Goal: Task Accomplishment & Management: Complete application form

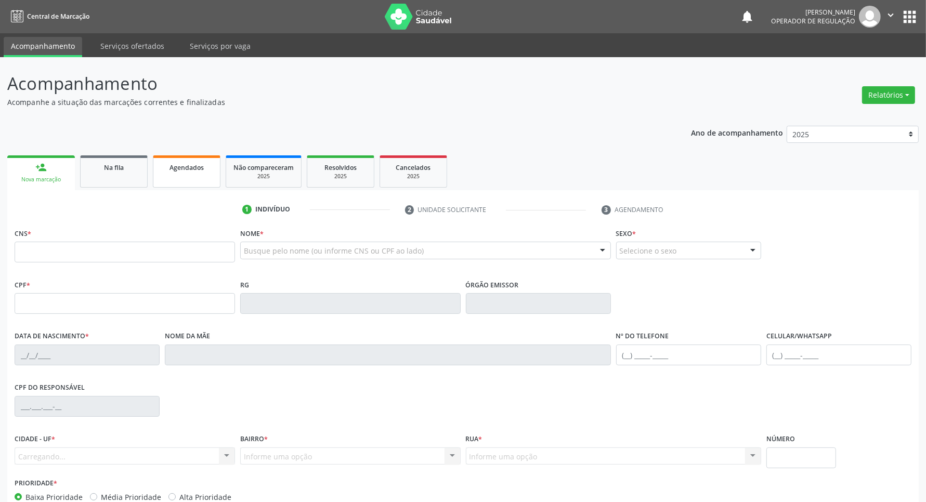
click at [165, 164] on div "Agendados" at bounding box center [187, 167] width 52 height 11
select select "7"
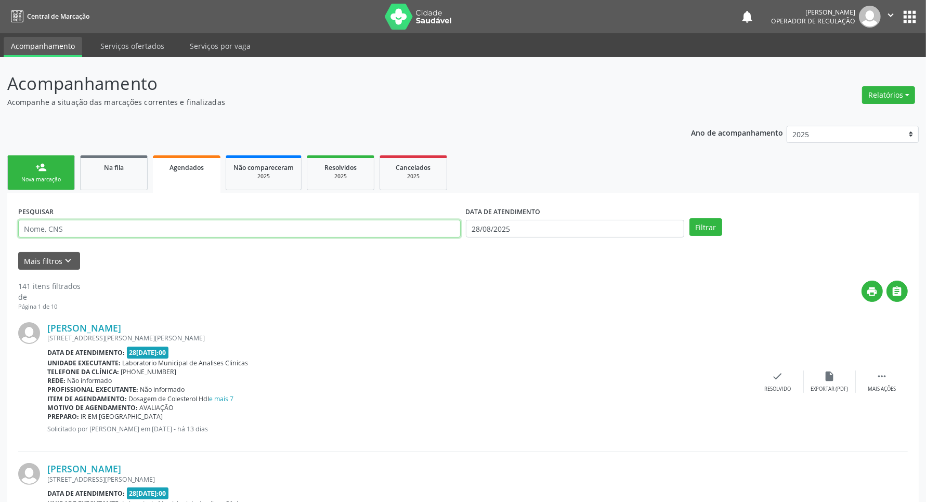
click at [95, 234] on input "text" at bounding box center [239, 229] width 442 height 18
paste input "705 8064 9571 5135"
type input "705 8064 9571 5135"
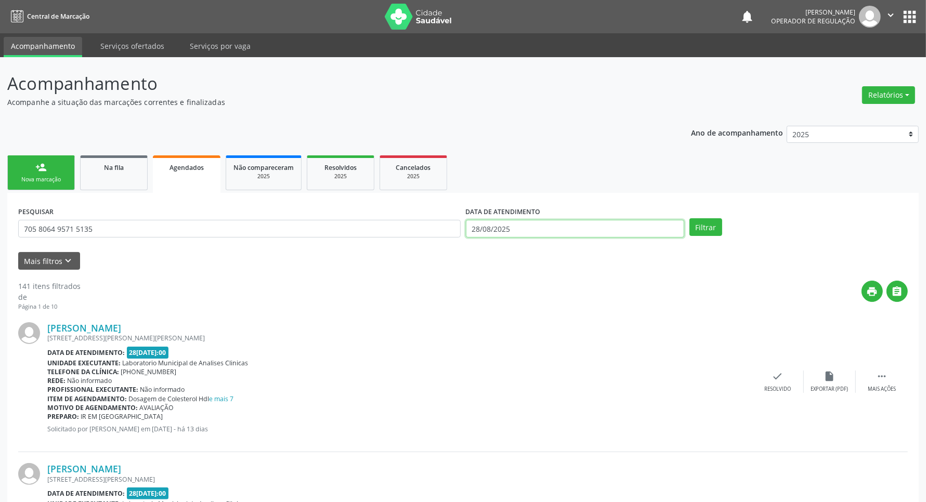
click at [507, 234] on input "28/08/2025" at bounding box center [575, 229] width 218 height 18
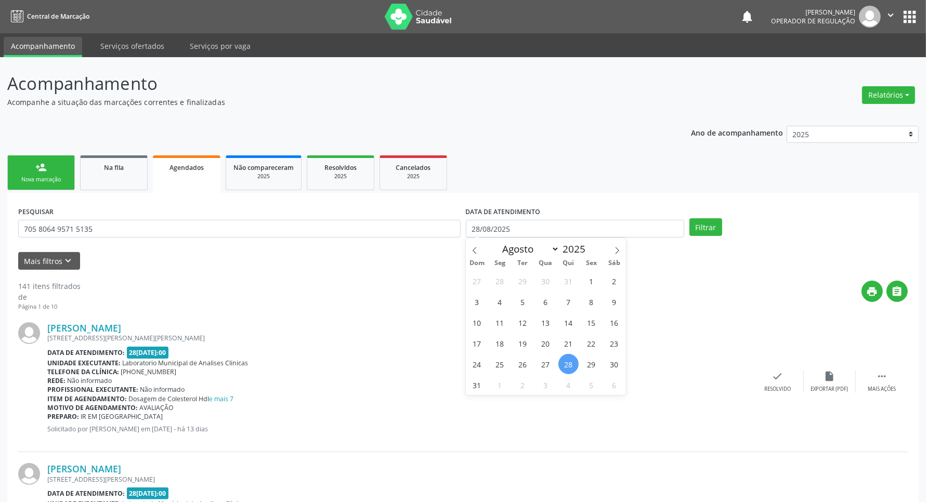
click at [510, 278] on div "27 28 29 30 31 1 2 3 4 5 6 7 8 9 10 11 12 13 14 15 16 17 18 19 20 21 22 23 24 2…" at bounding box center [546, 332] width 160 height 125
click at [505, 285] on span "28" at bounding box center [500, 281] width 20 height 20
type input "28/[DATE]"
click at [697, 228] on button "Filtrar" at bounding box center [705, 227] width 33 height 18
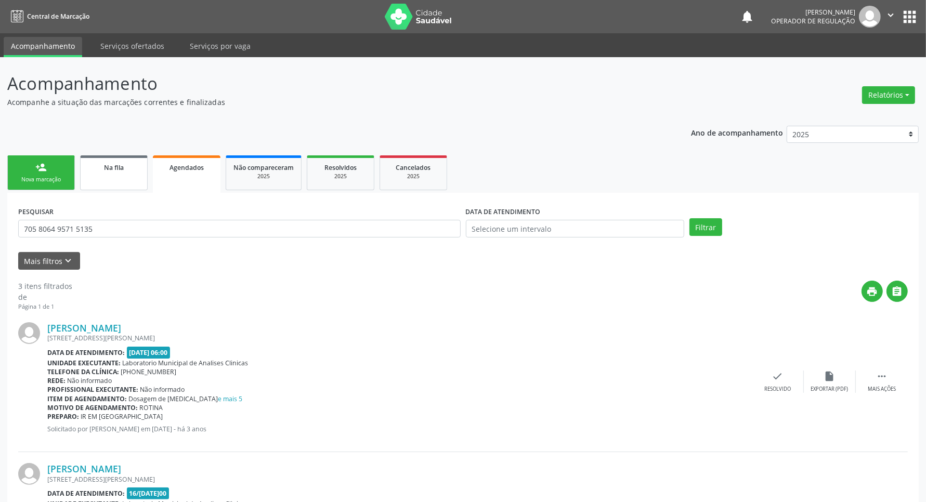
click at [113, 190] on link "Na fila" at bounding box center [114, 172] width 68 height 35
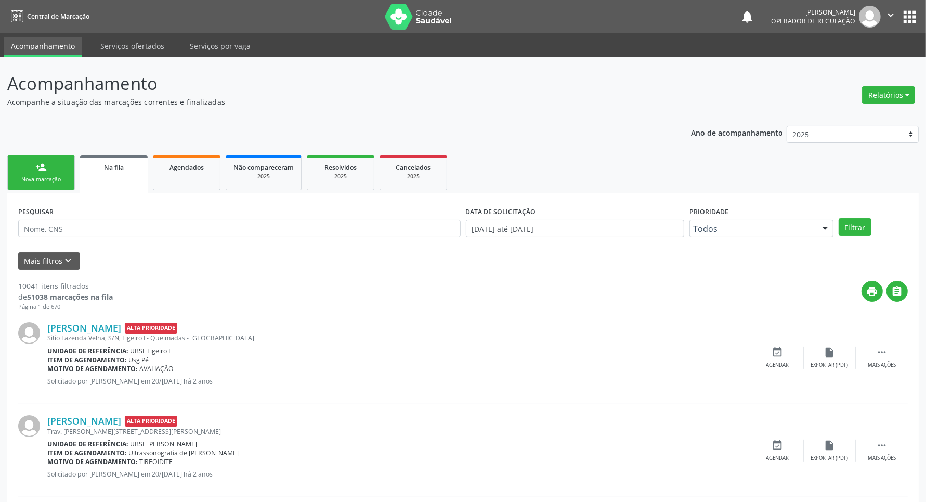
drag, startPoint x: 56, startPoint y: 218, endPoint x: 63, endPoint y: 226, distance: 10.7
click at [56, 218] on div "PESQUISAR" at bounding box center [239, 224] width 447 height 41
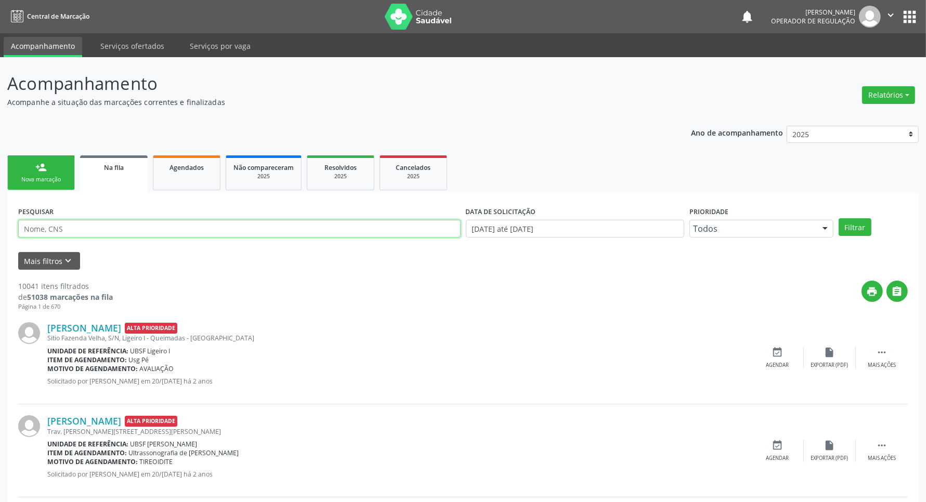
click at [63, 226] on input "text" at bounding box center [239, 229] width 442 height 18
paste input "705 8064 9571 5135"
type input "705 8064 9571 5135"
click at [838, 218] on button "Filtrar" at bounding box center [854, 227] width 33 height 18
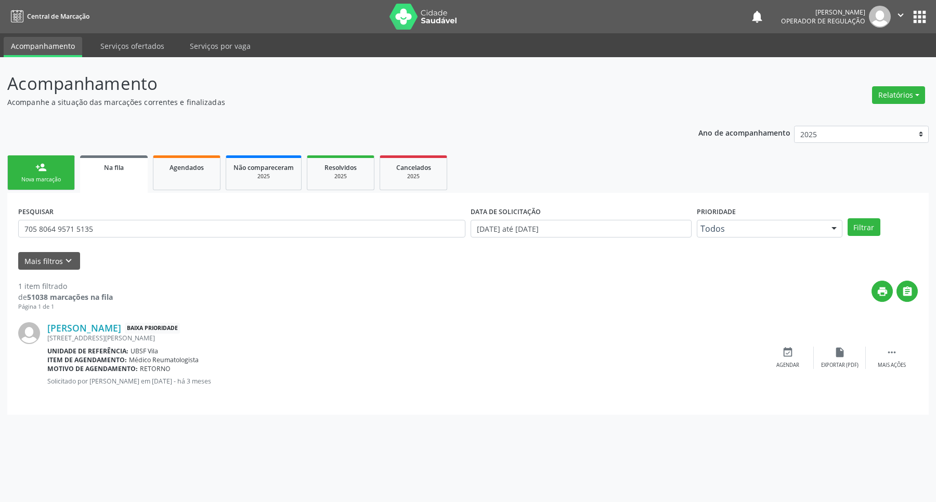
click at [58, 167] on link "person_add Nova marcação" at bounding box center [41, 172] width 68 height 35
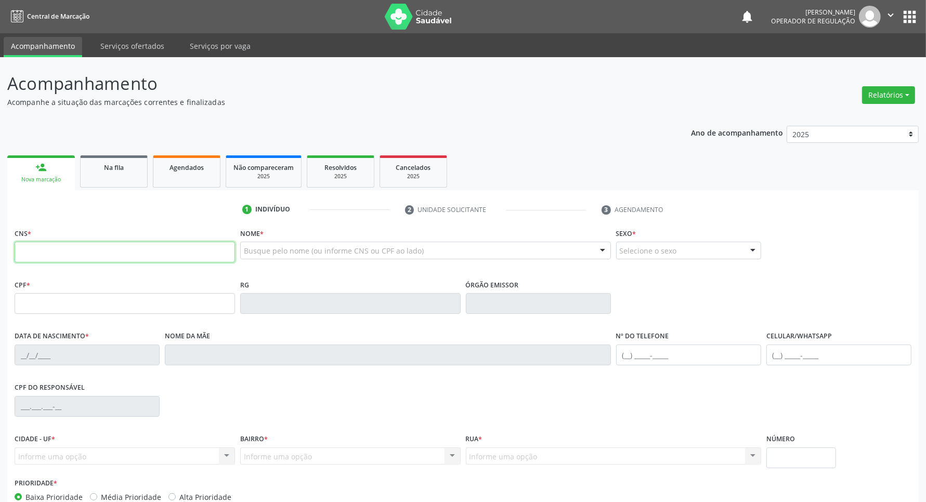
click at [94, 251] on input "text" at bounding box center [125, 252] width 220 height 21
type input "704 6071 8944 3322"
type input "112.423.854-95"
type input "[DATE]"
type input "[PERSON_NAME]"
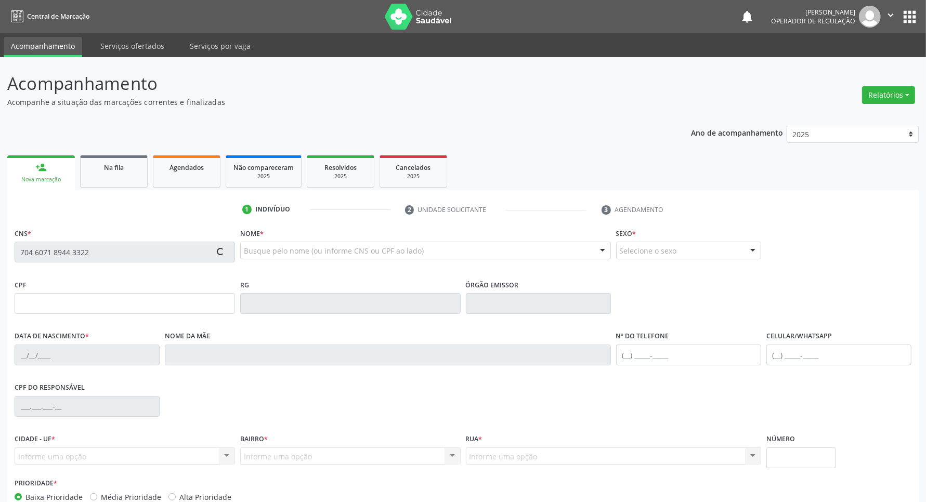
type input "[PHONE_NUMBER]"
type input "068.682.964-60"
type input "48"
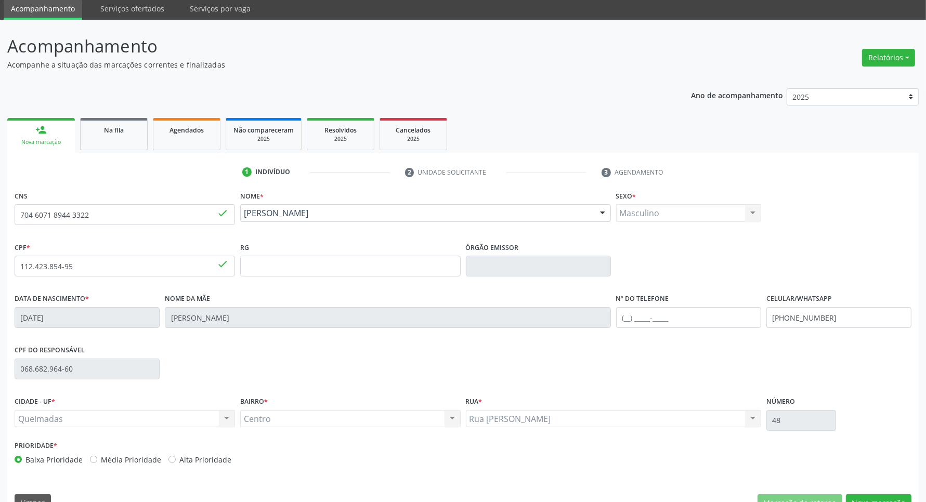
scroll to position [61, 0]
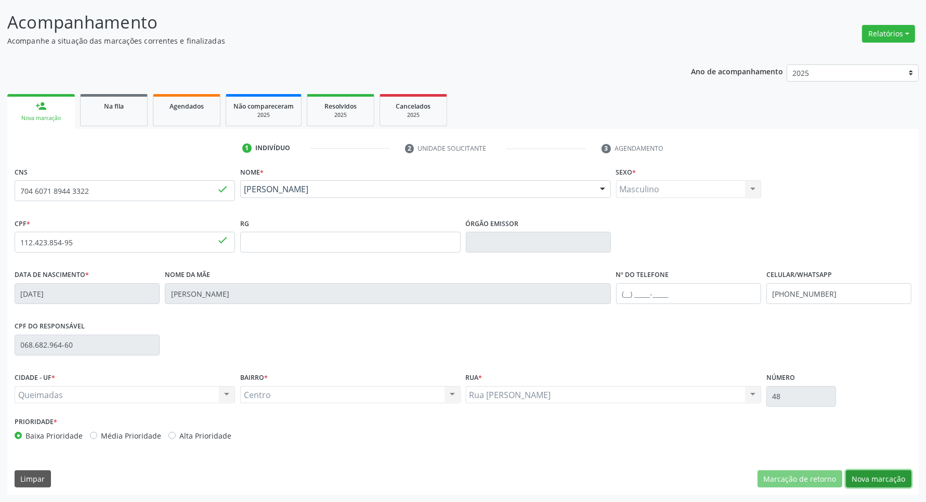
click at [902, 483] on button "Nova marcação" at bounding box center [878, 479] width 65 height 18
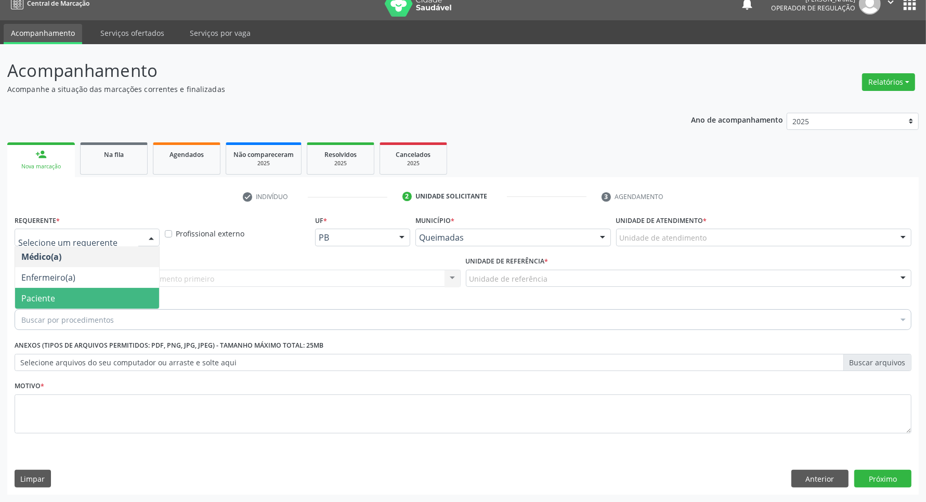
click at [100, 294] on span "Paciente" at bounding box center [87, 298] width 144 height 21
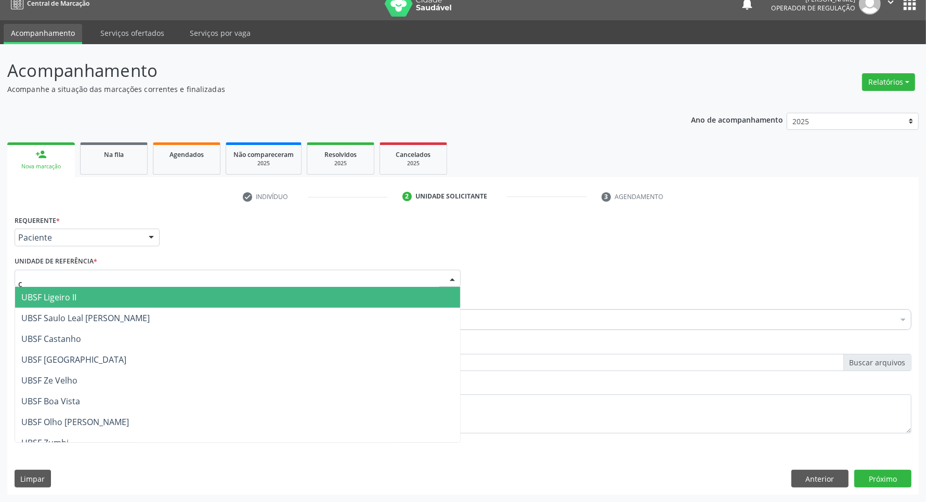
click at [160, 281] on div "c" at bounding box center [238, 279] width 446 height 18
type input "ce"
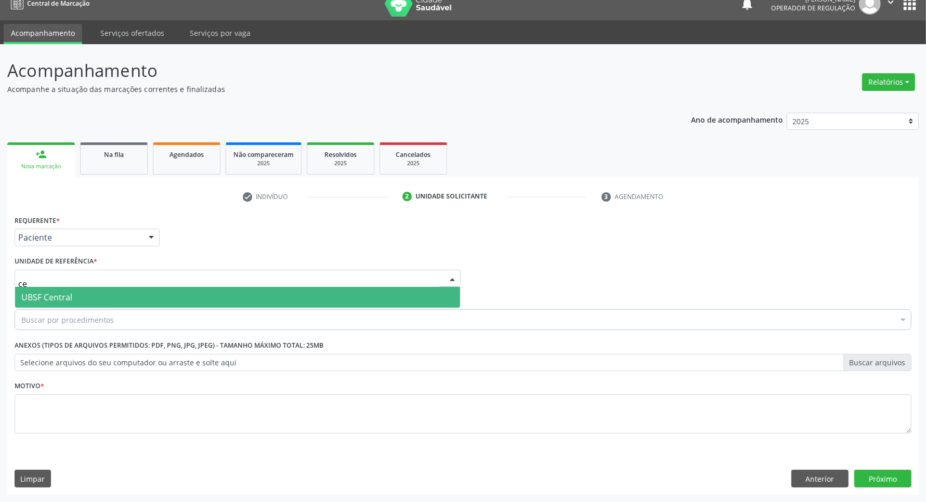
click at [133, 299] on span "UBSF Central" at bounding box center [237, 297] width 445 height 21
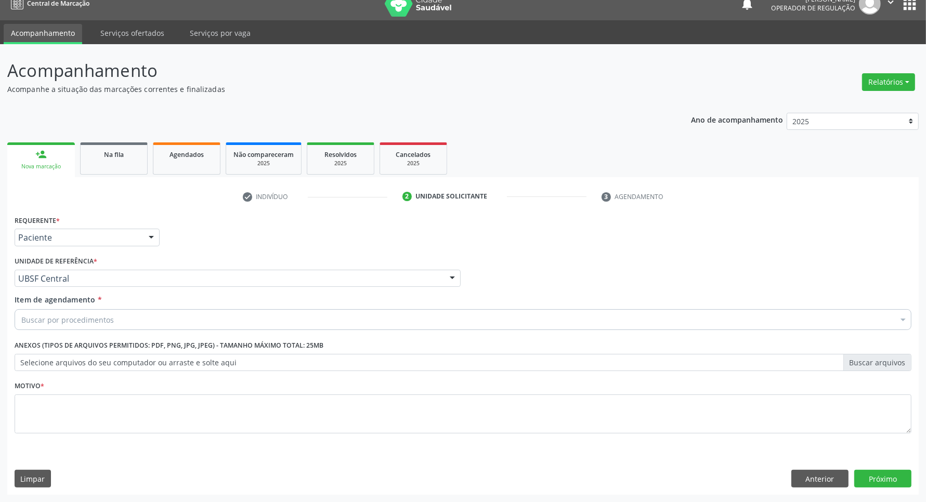
click at [128, 319] on div "Buscar por procedimentos" at bounding box center [463, 319] width 897 height 21
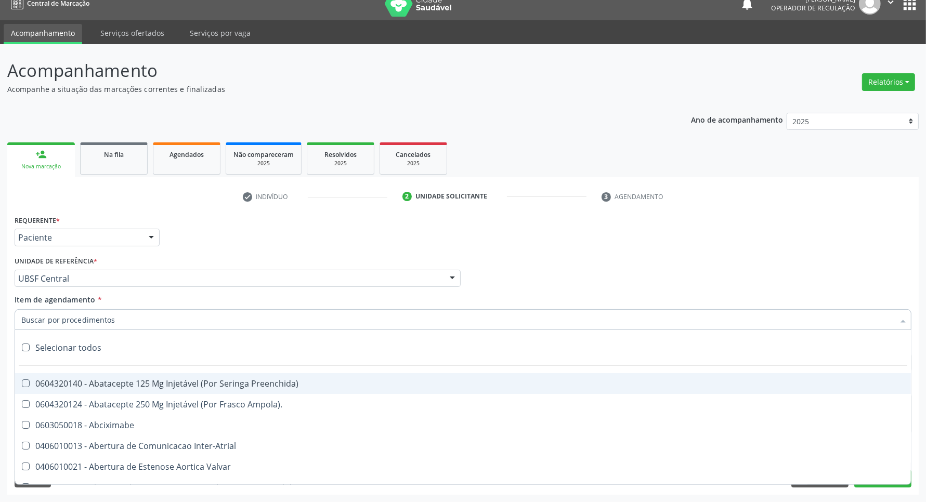
click at [235, 232] on div "Requerente * Paciente Médico(a) Enfermeiro(a) Paciente Nenhum resultado encontr…" at bounding box center [463, 233] width 902 height 41
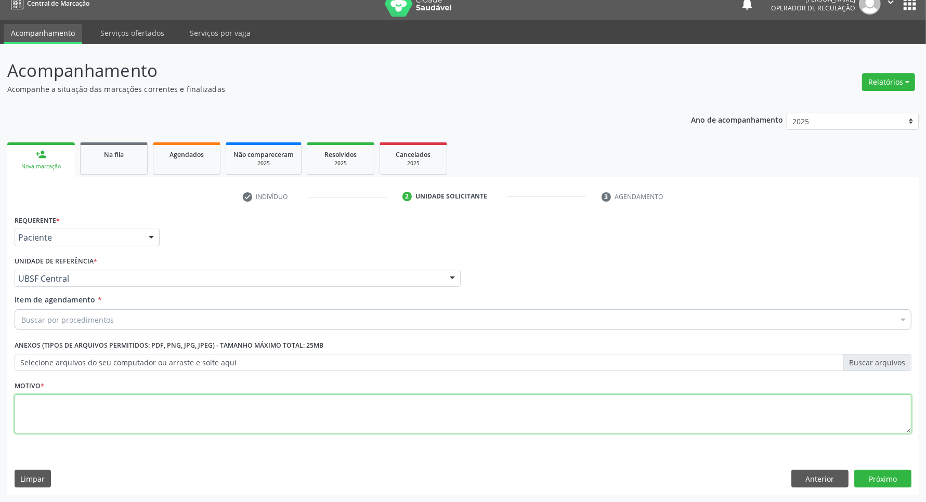
click at [53, 422] on textarea at bounding box center [463, 413] width 897 height 39
type textarea "rotina"
click at [282, 323] on div "Buscar por procedimentos" at bounding box center [463, 319] width 897 height 21
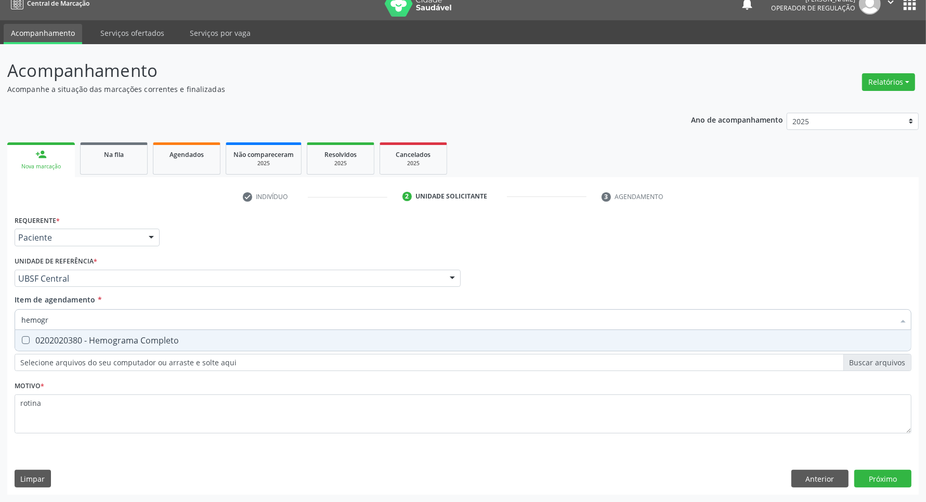
type input "hemogra"
click at [191, 347] on span "0202020380 - Hemograma Completo" at bounding box center [462, 340] width 895 height 21
checkbox Completo "true"
click at [183, 309] on input "hemogra" at bounding box center [457, 319] width 873 height 21
click at [183, 311] on input "hemogra" at bounding box center [457, 319] width 873 height 21
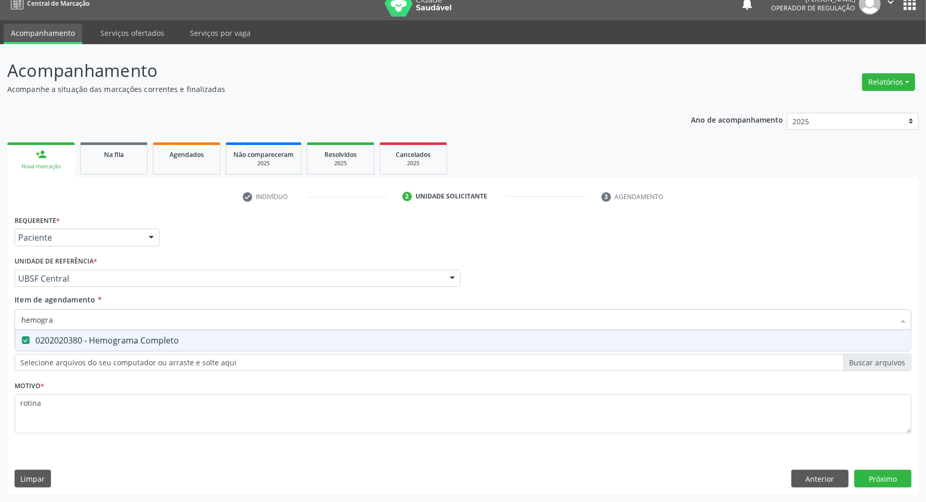
click at [183, 311] on input "hemogra" at bounding box center [457, 319] width 873 height 21
type input "gli"
checkbox Completo "false"
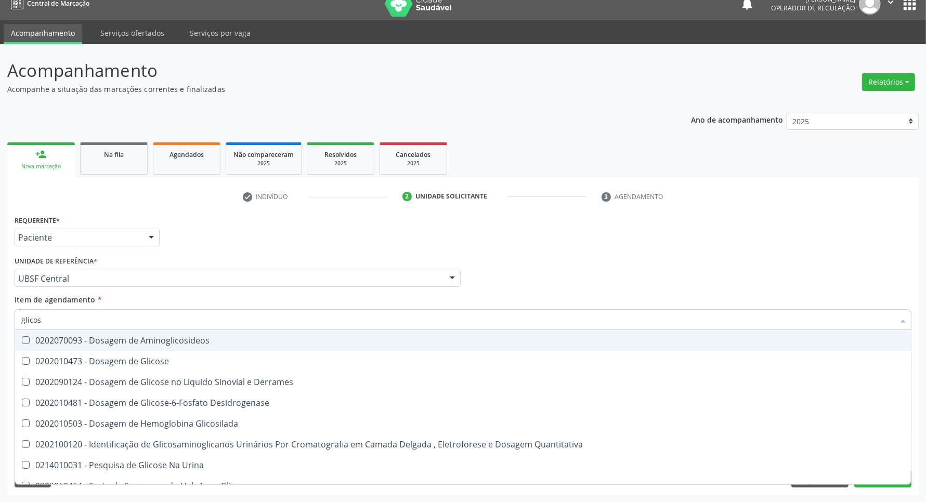
type input "glicose"
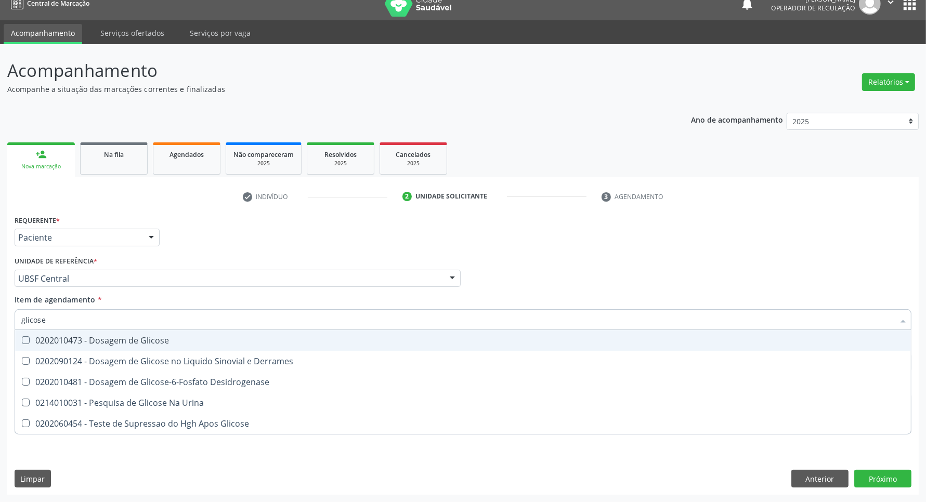
click at [168, 349] on span "0202010473 - Dosagem de Glicose" at bounding box center [462, 340] width 895 height 21
checkbox Glicose "true"
click at [165, 325] on input "glicose" at bounding box center [457, 319] width 873 height 21
type input "tg"
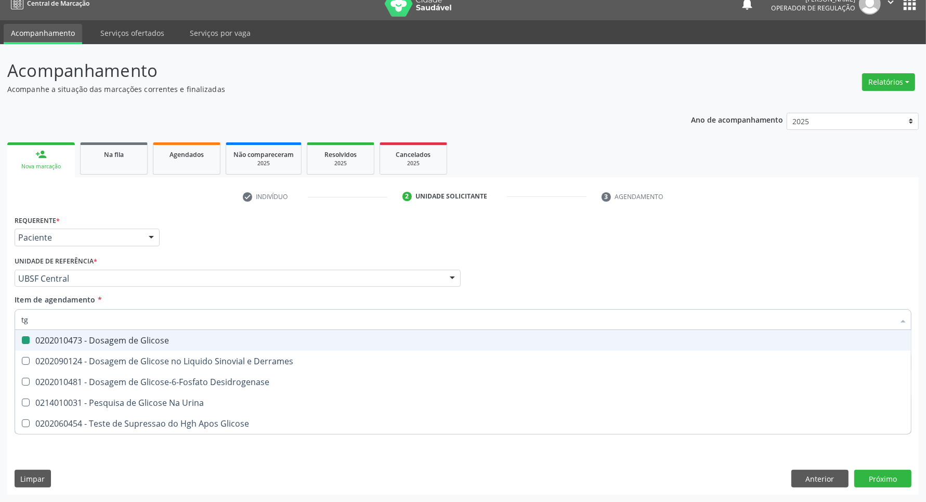
checkbox Glicose "false"
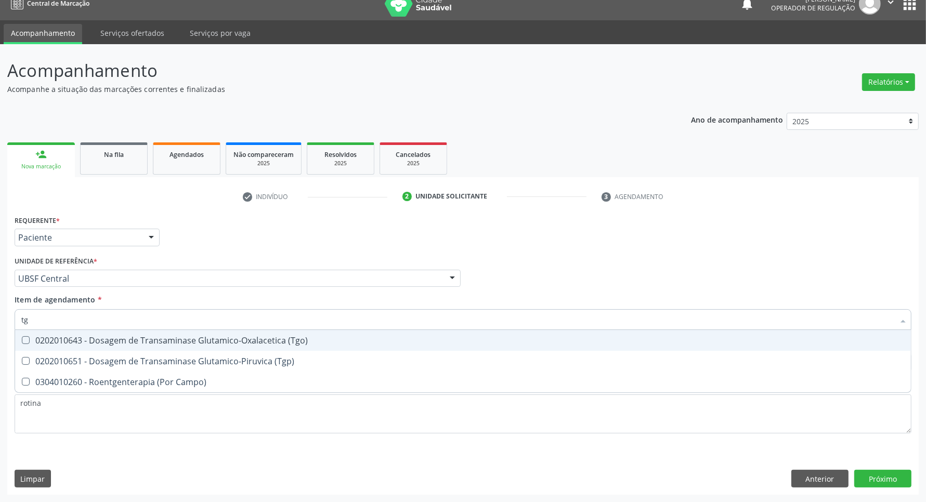
type input "tgo"
click at [172, 336] on div "0202010643 - Dosagem de Transaminase Glutamico-Oxalacetica (Tgo)" at bounding box center [462, 340] width 883 height 8
checkbox \(Tgo\) "true"
type input "tgp"
click at [193, 340] on div "0202010651 - Dosagem de Transaminase Glutamico-Piruvica (Tgp)" at bounding box center [462, 340] width 883 height 8
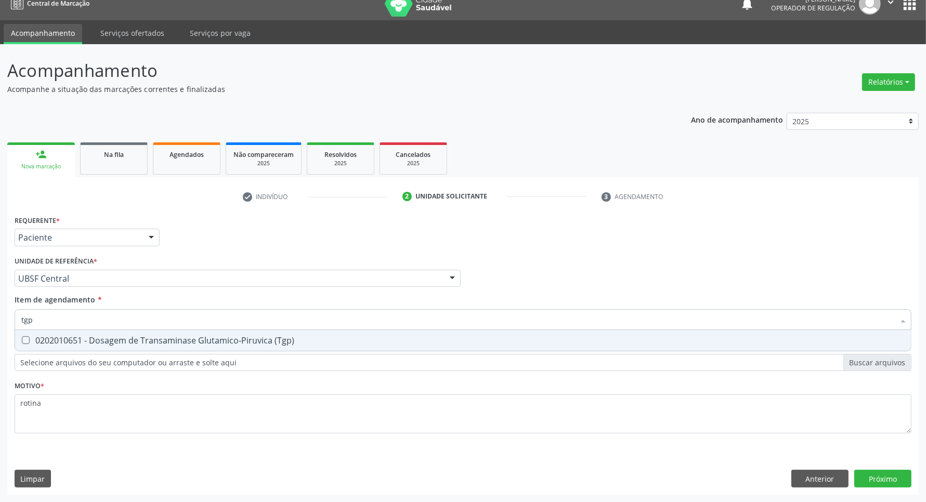
checkbox \(Tgp\) "true"
type input "t"
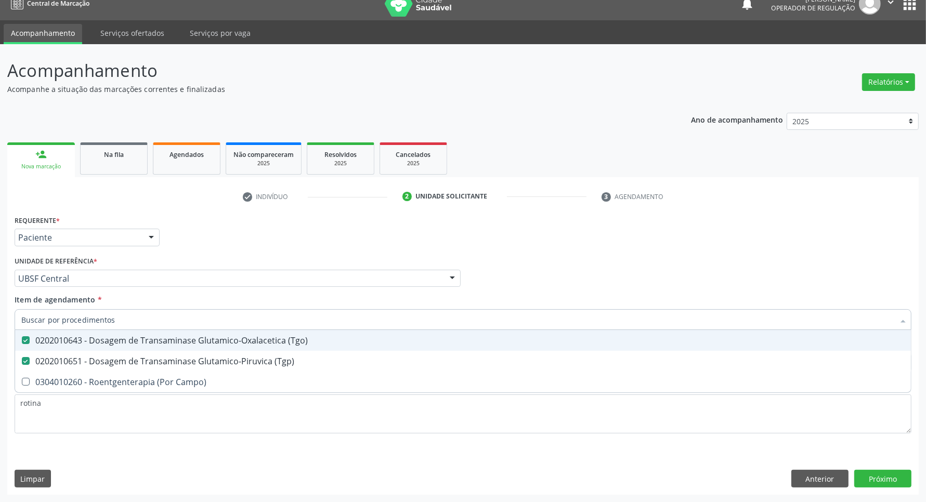
checkbox \(Tgo\) "false"
checkbox \(Tgp\) "false"
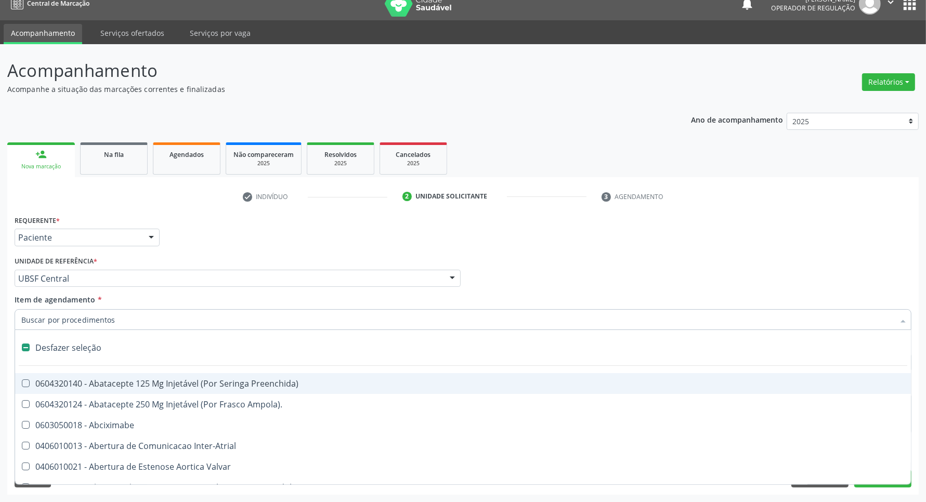
type input "h"
checkbox Convencional\) "true"
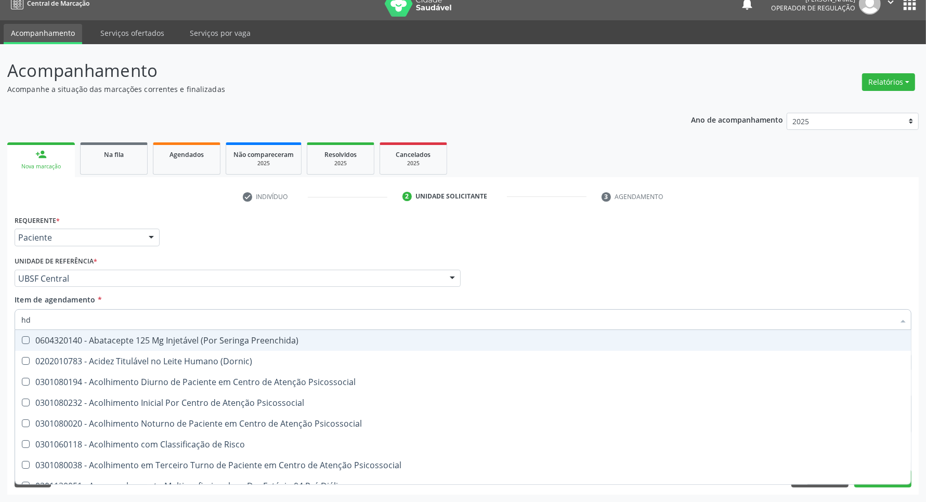
type input "hdl"
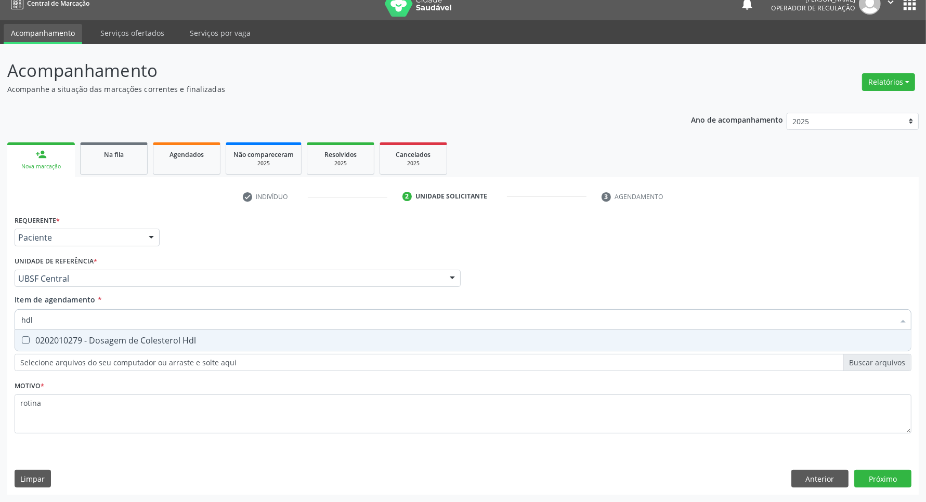
click at [182, 338] on div "0202010279 - Dosagem de Colesterol Hdl" at bounding box center [462, 340] width 883 height 8
checkbox Hdl "true"
type input "h"
checkbox Hdl "false"
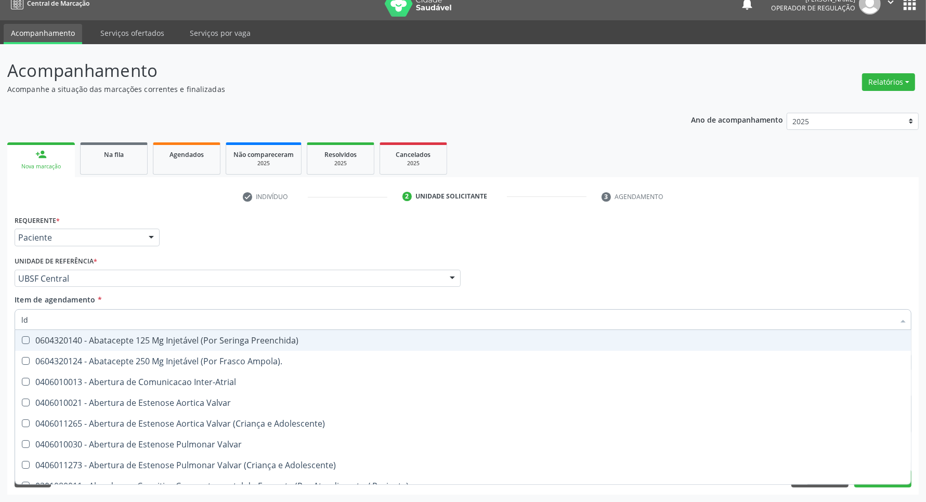
type input "ldl"
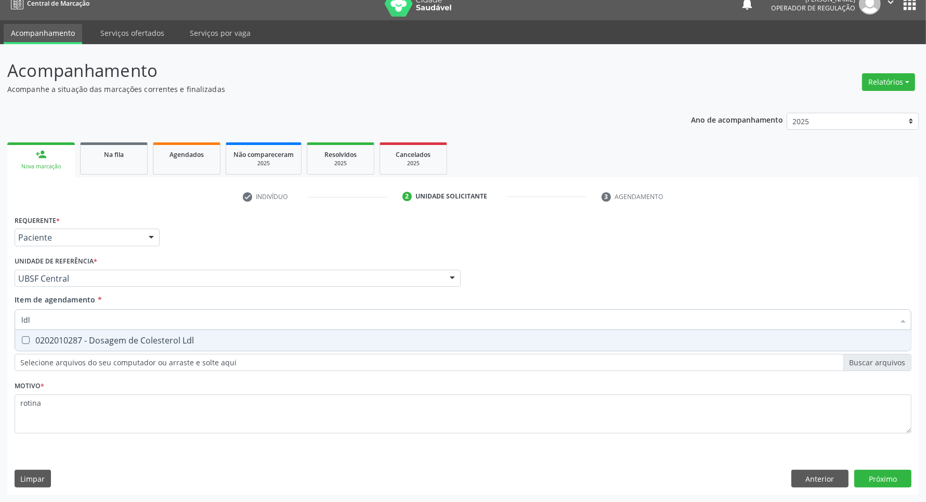
click at [194, 336] on div "0202010287 - Dosagem de Colesterol Ldl" at bounding box center [462, 340] width 883 height 8
checkbox Ldl "true"
click at [164, 315] on input "ldl" at bounding box center [457, 319] width 873 height 21
type input "r"
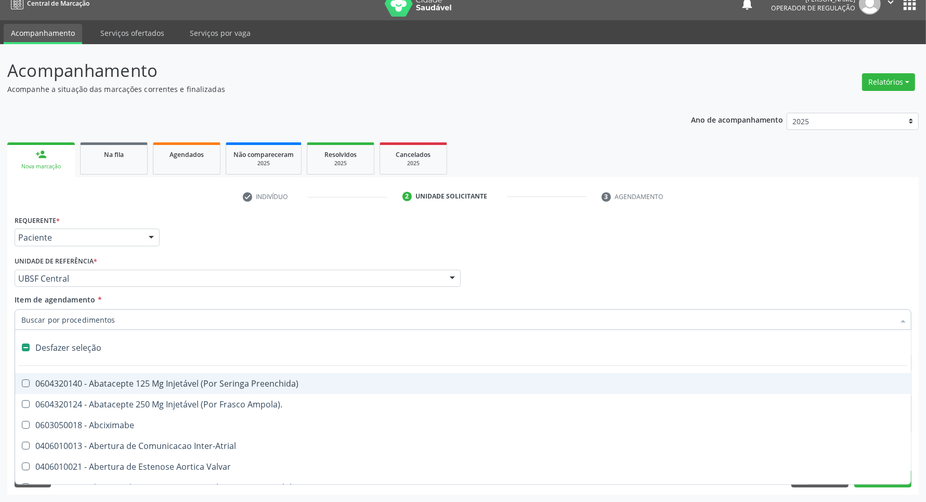
checkbox Preenchida\) "false"
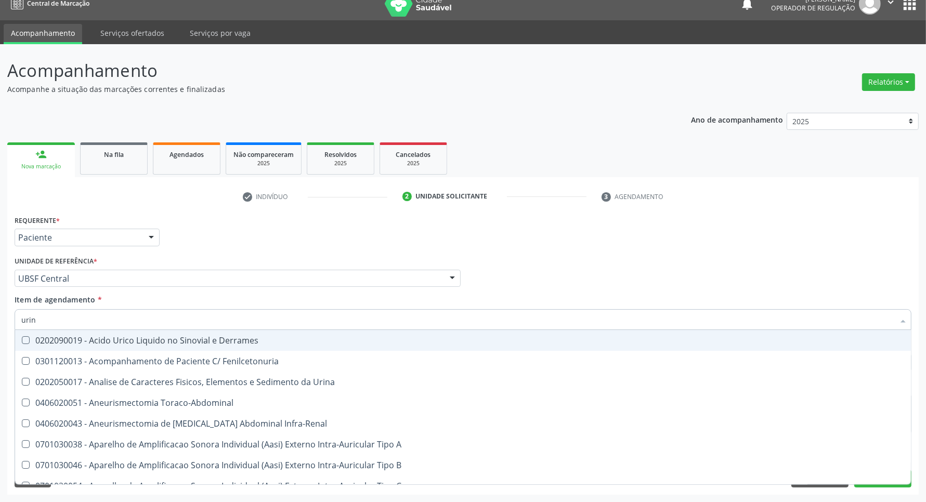
type input "urina"
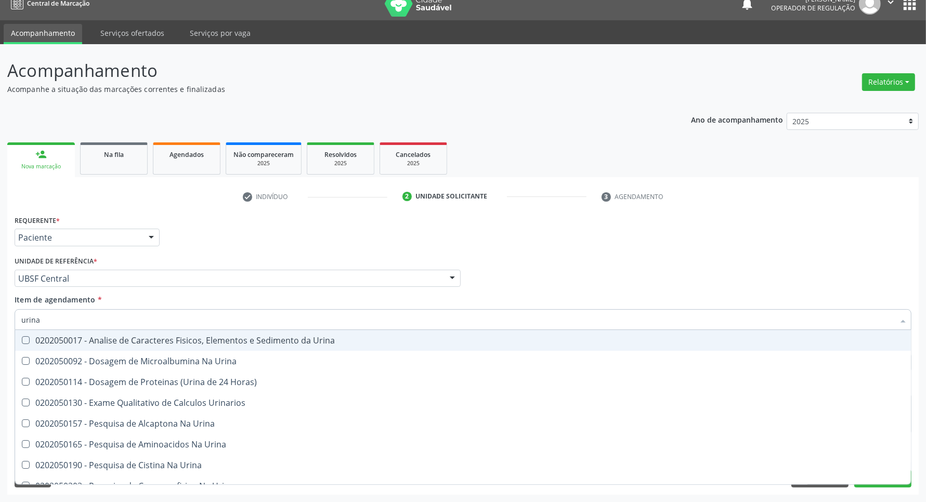
click at [178, 341] on div "0202050017 - Analise de Caracteres Fisicos, Elementos e Sedimento da Urina" at bounding box center [462, 340] width 883 height 8
checkbox Urina "true"
click at [170, 315] on input "urina" at bounding box center [457, 319] width 873 height 21
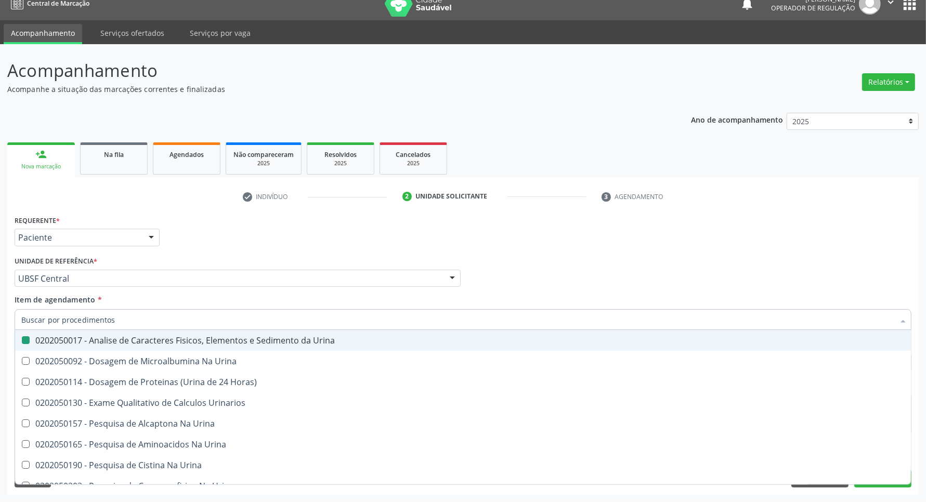
checkbox Urina "false"
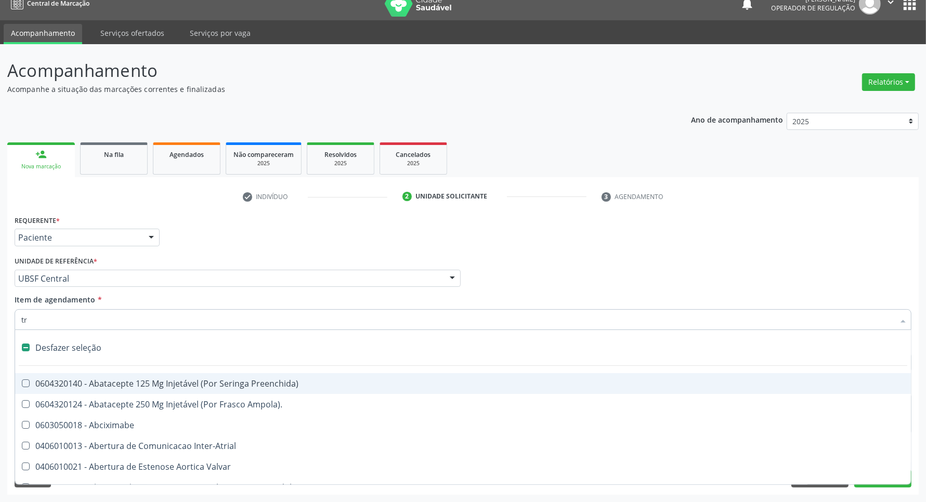
type input "tri"
checkbox Dedo "false"
checkbox Urina "false"
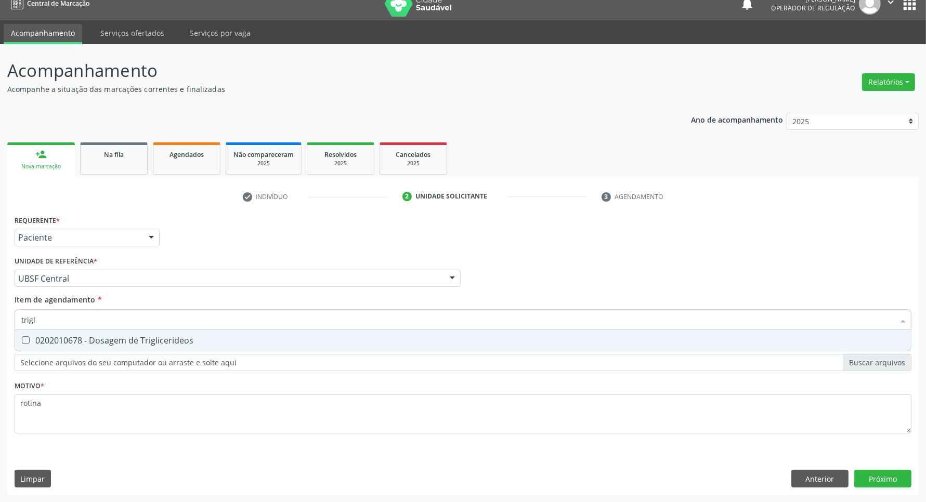
type input "trigli"
click at [163, 344] on div "0202010678 - Dosagem de Triglicerideos" at bounding box center [462, 340] width 883 height 8
checkbox Triglicerideos "true"
click at [137, 320] on input "trigli" at bounding box center [457, 319] width 873 height 21
click at [137, 321] on input "trigli" at bounding box center [457, 319] width 873 height 21
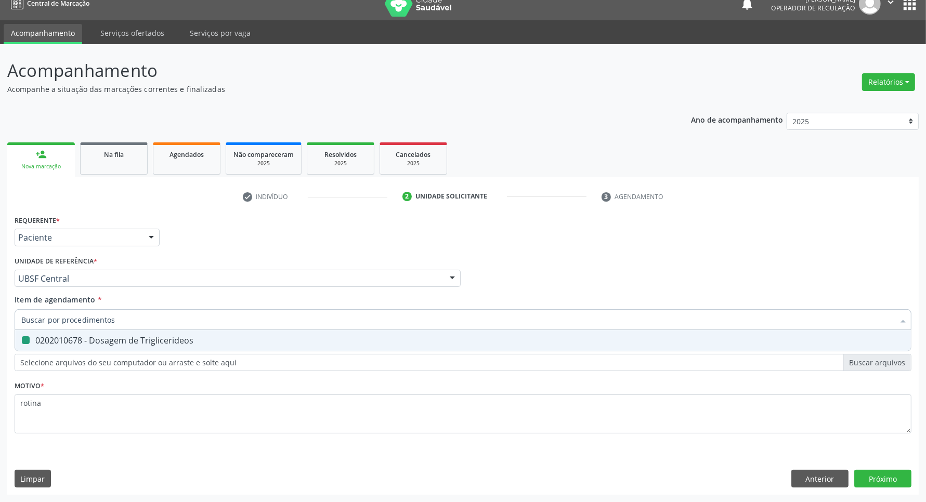
checkbox Triglicerideos "false"
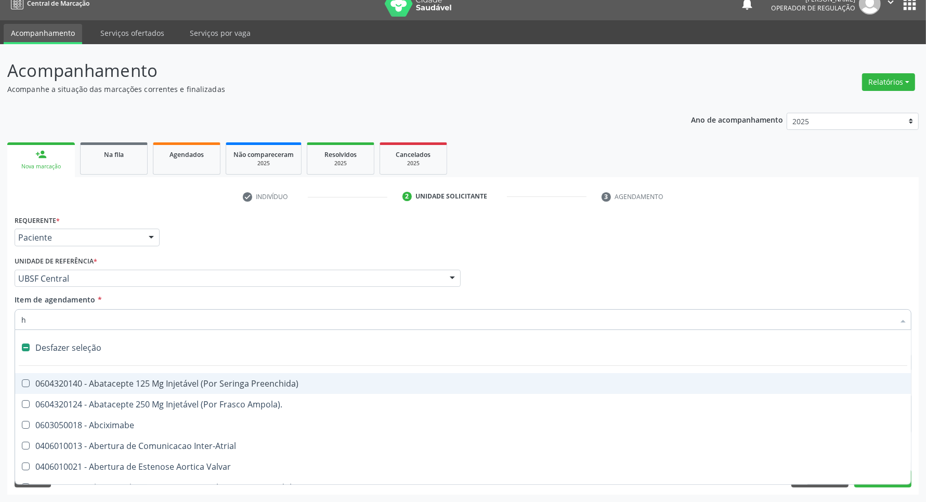
type input "he"
checkbox A "true"
checkbox Urina "false"
checkbox Lactente\) "false"
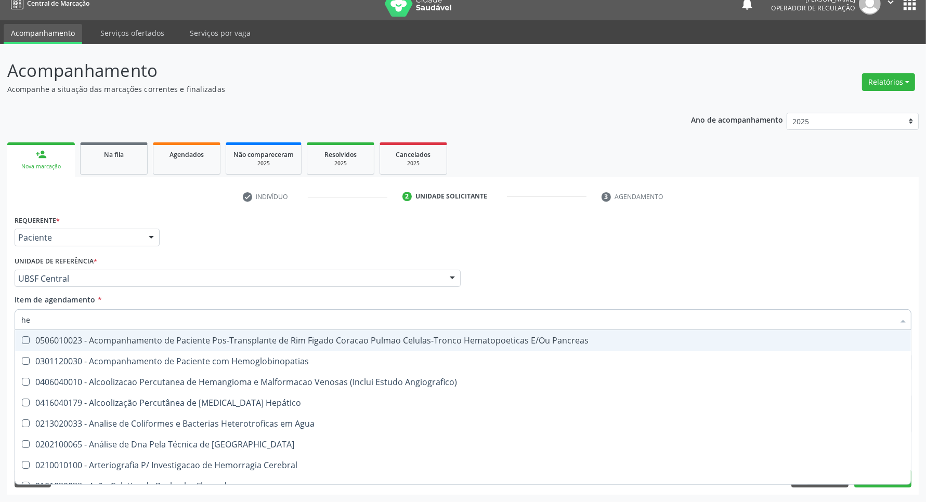
type input "hem"
checkbox Transplante "true"
checkbox Completo "false"
type input "hemo"
checkbox Carboxi-Hemoglobina "true"
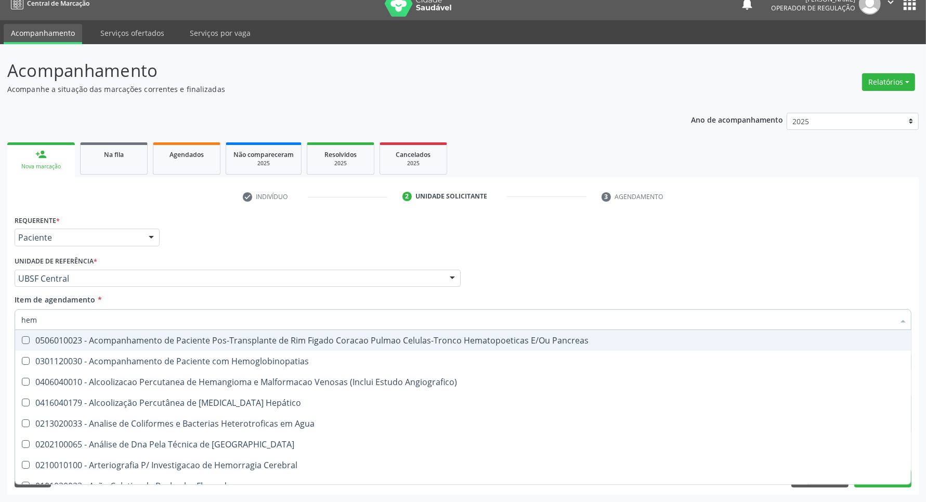
checkbox Transplante "false"
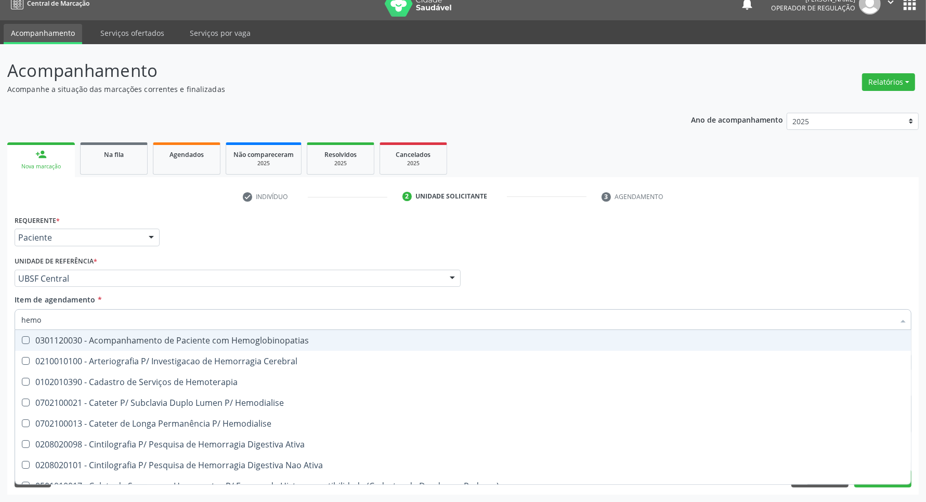
type input "hemog"
checkbox Carboxi-Hemoglobina "true"
type input "hemogl"
checkbox Carboxi-Hemoglobina "false"
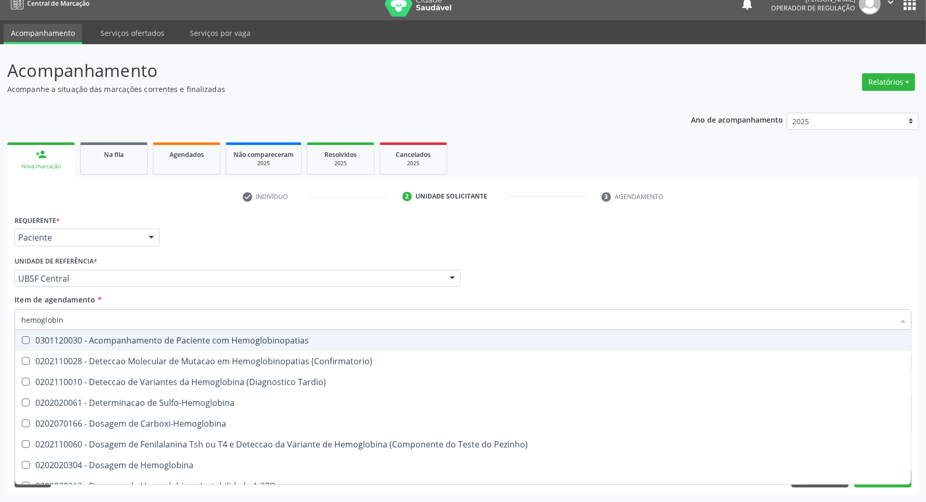
type input "hemoglobina"
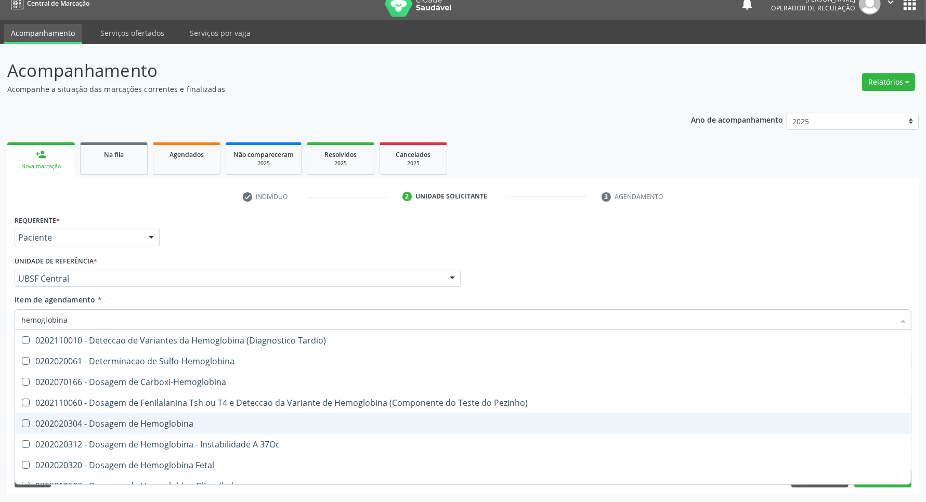
click at [192, 425] on div "0202020304 - Dosagem de Hemoglobina" at bounding box center [462, 423] width 883 height 8
checkbox Hemoglobina "true"
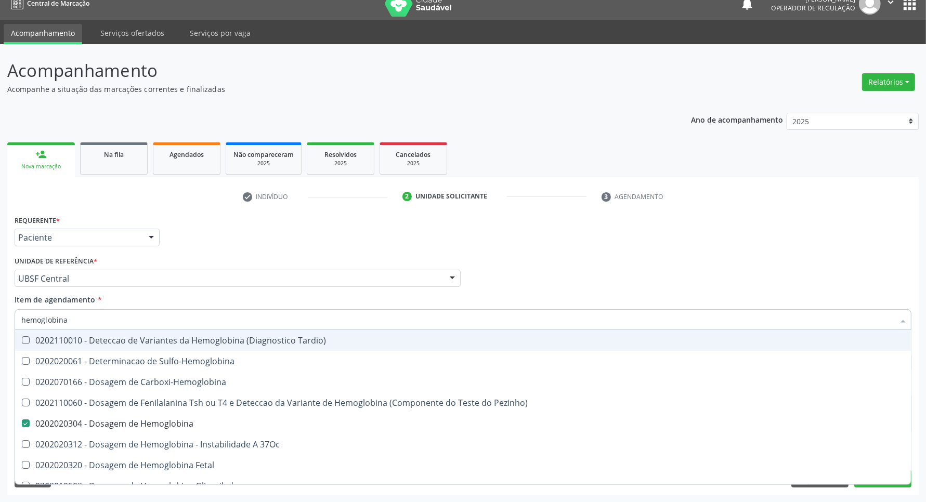
click at [191, 315] on input "hemoglobina" at bounding box center [457, 319] width 873 height 21
click at [190, 315] on input "hemoglobina" at bounding box center [457, 319] width 873 height 21
type input "gl"
checkbox Hemoglobina "false"
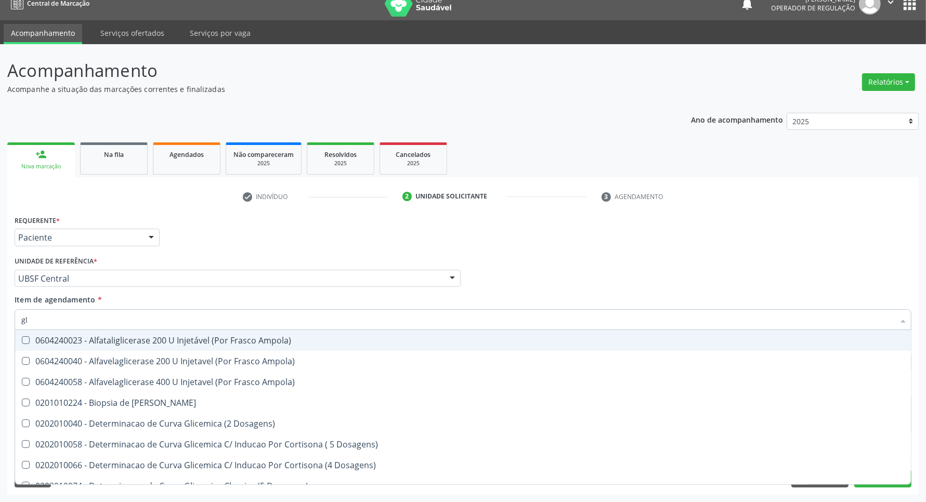
type input "gli"
checkbox Glicose "true"
type input "glic"
checkbox Aminoglicosideos "true"
checkbox Glicose "false"
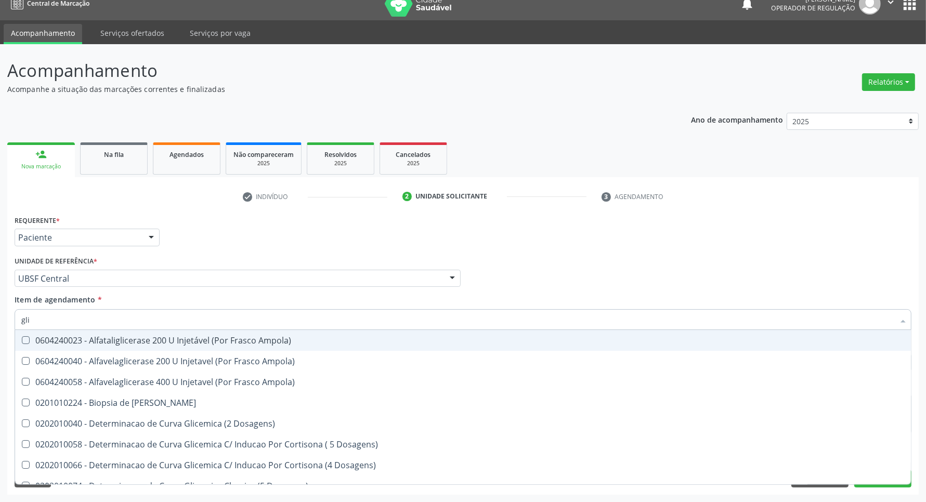
checkbox Glicosilada "true"
checkbox Triglicerideos "false"
type input "glico"
checkbox Ampola\) "true"
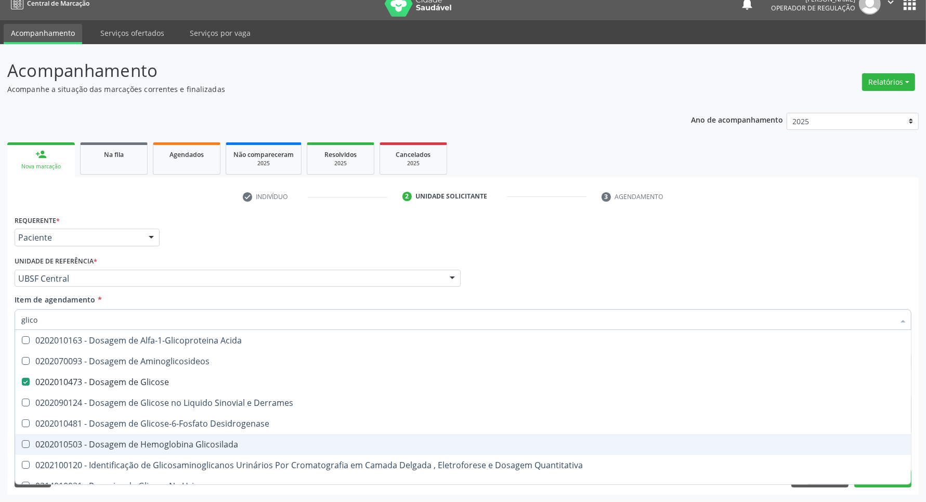
click at [173, 440] on div "0202010503 - Dosagem de Hemoglobina Glicosilada" at bounding box center [462, 444] width 883 height 8
checkbox Glicosilada "true"
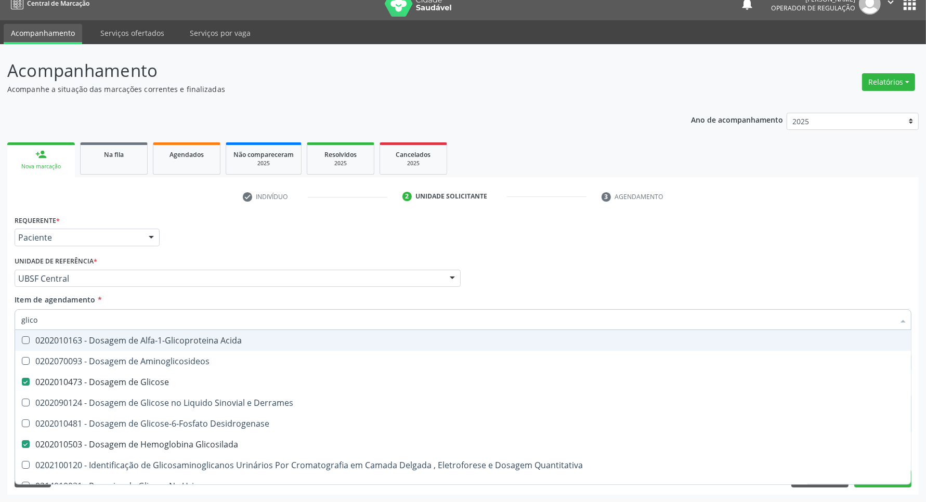
click at [176, 295] on div "Item de agendamento * glico Desfazer seleção 0202010163 - Dosagem de Alfa-1-Gli…" at bounding box center [463, 310] width 897 height 33
checkbox Aminoglicosideos "true"
checkbox Derrames "true"
checkbox Desidrogenase "true"
checkbox Quantitativa "true"
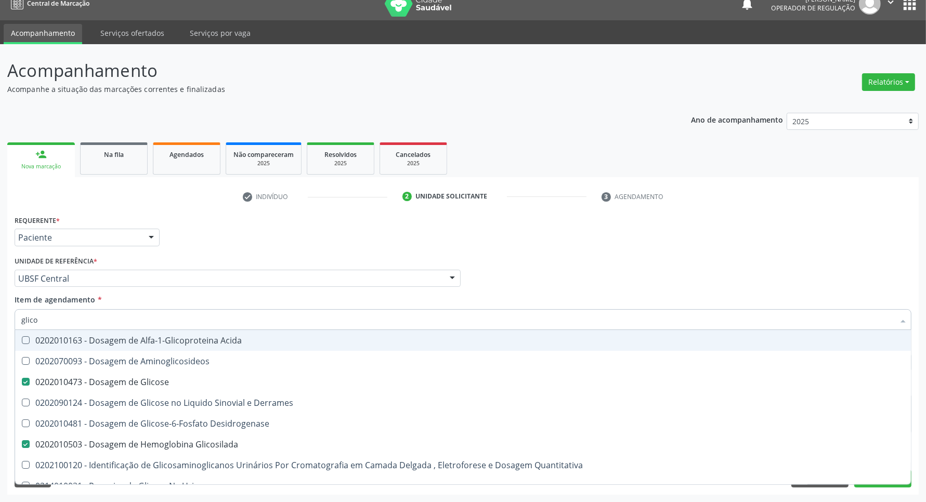
checkbox Urina "true"
checkbox Glicose "true"
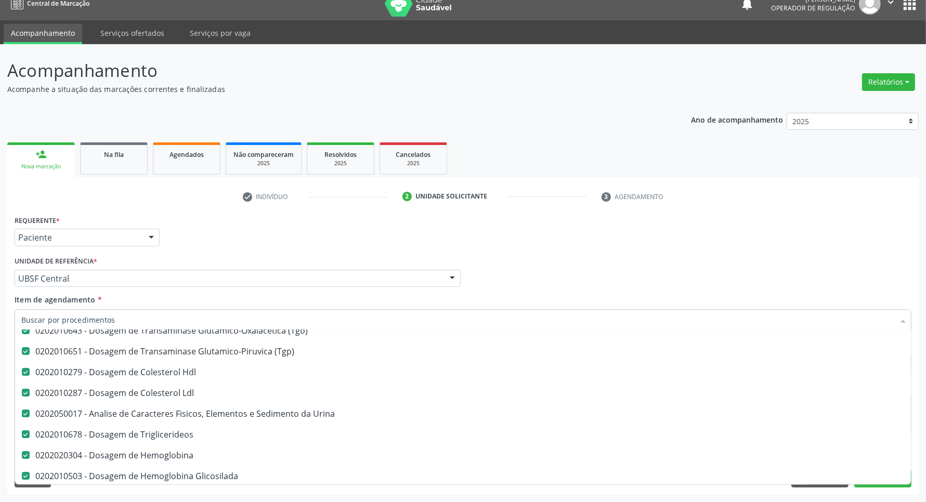
scroll to position [130, 0]
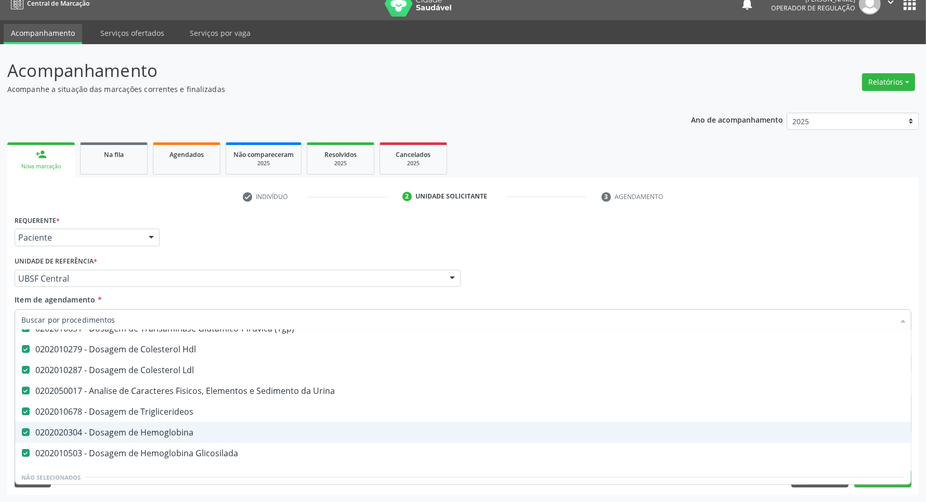
click at [227, 437] on div "0202020304 - Dosagem de Hemoglobina" at bounding box center [462, 432] width 883 height 8
checkbox Hemoglobina "false"
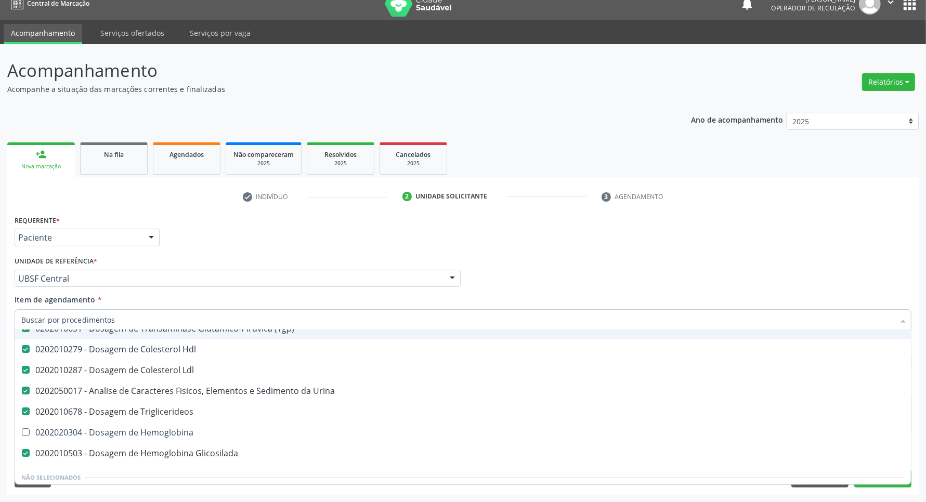
click at [167, 318] on input "Item de agendamento *" at bounding box center [457, 319] width 873 height 21
type input "b"
checkbox Completo "false"
checkbox \(Tgp\) "false"
checkbox Hdl "false"
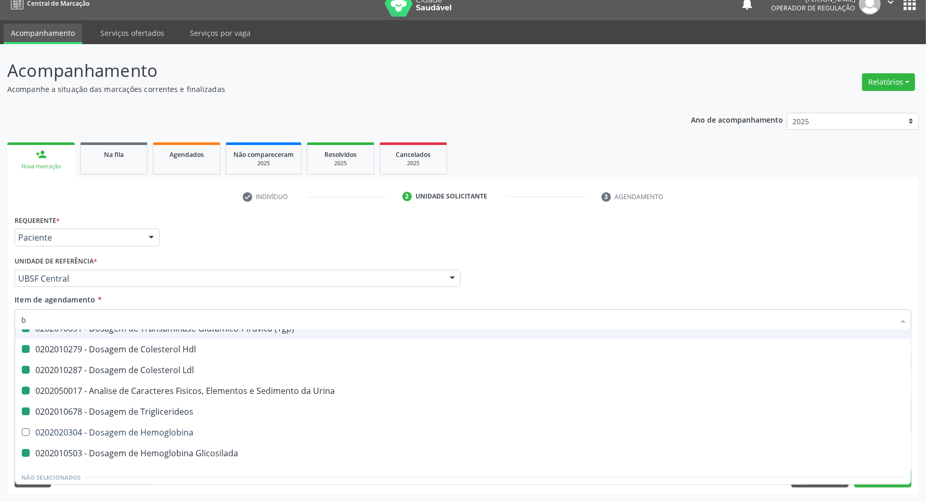
checkbox Ldl "false"
checkbox Urina "false"
checkbox Triglicerideos "false"
checkbox Glicosilada "false"
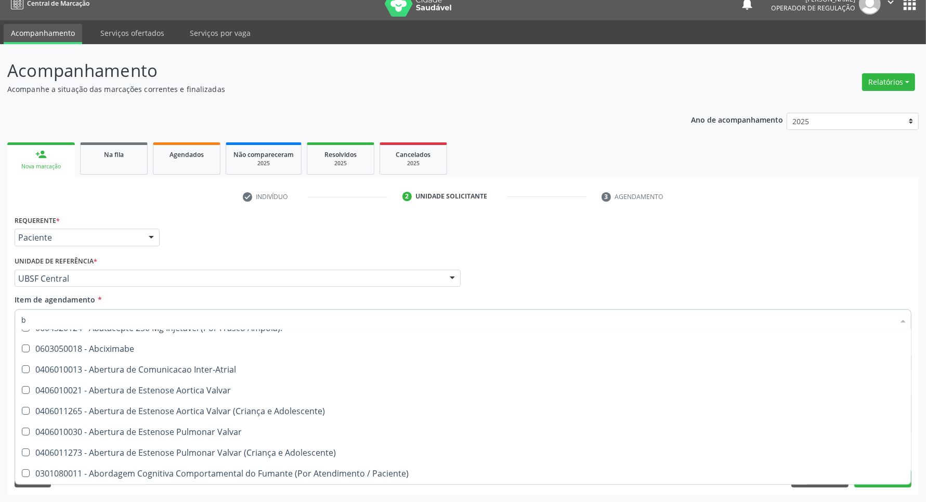
scroll to position [108, 0]
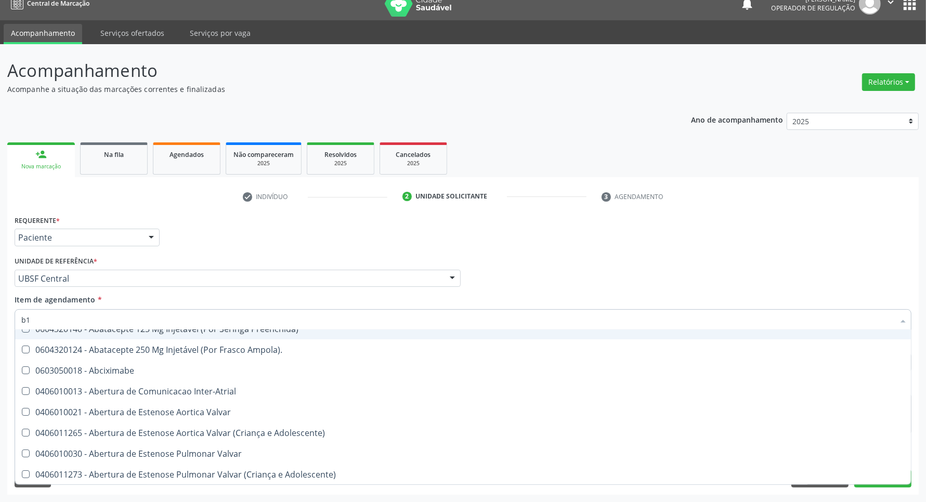
type input "b12"
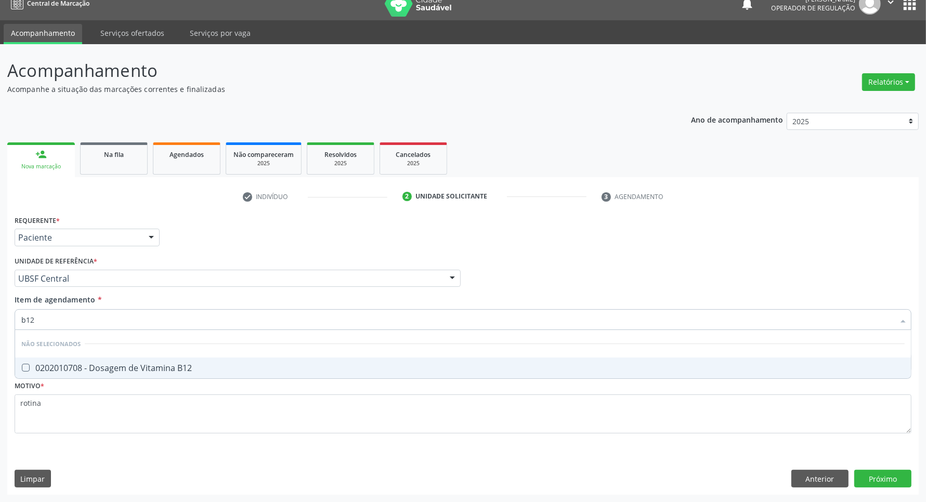
click at [152, 372] on div "0202010708 - Dosagem de Vitamina B12" at bounding box center [462, 368] width 883 height 8
checkbox B12 "true"
click at [78, 322] on input "b12" at bounding box center [457, 319] width 873 height 21
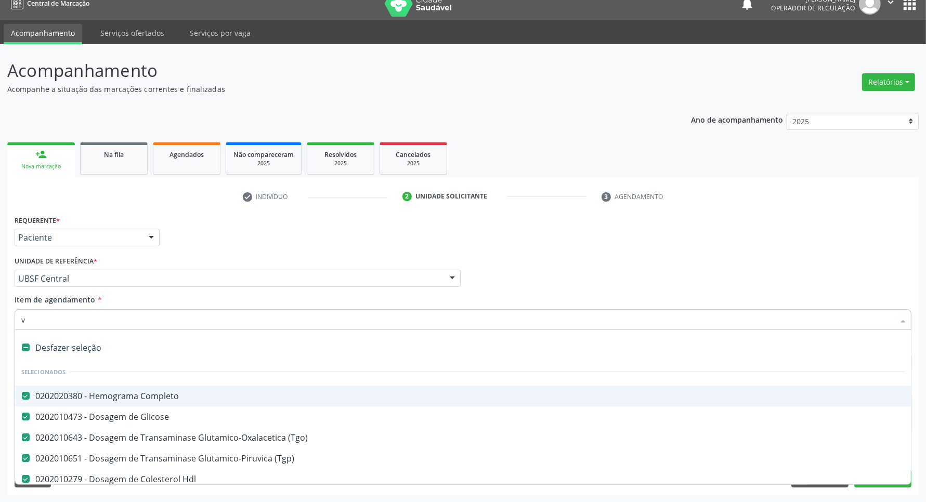
type input "vi"
checkbox \(Tgo\) "false"
checkbox \(Tgp\) "false"
checkbox Hdl "false"
checkbox Ldl "false"
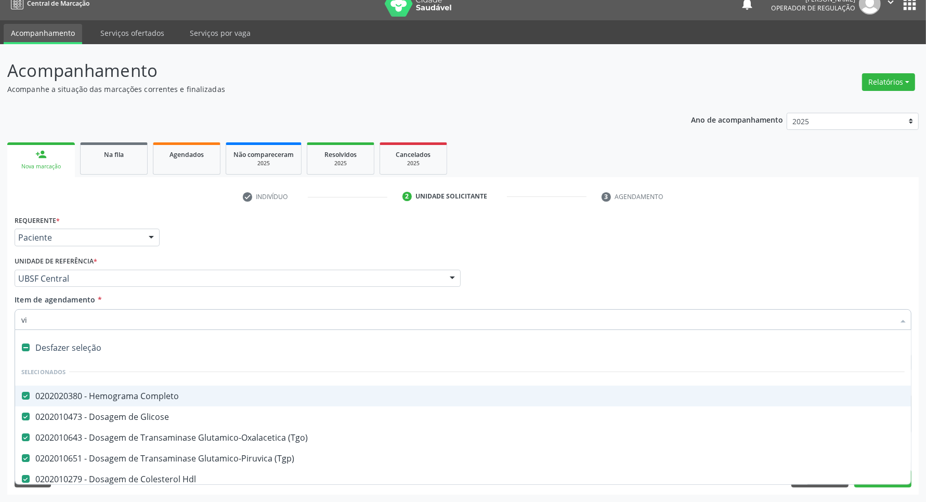
checkbox Urina "false"
checkbox Triglicerideos "false"
checkbox Glicosilada "false"
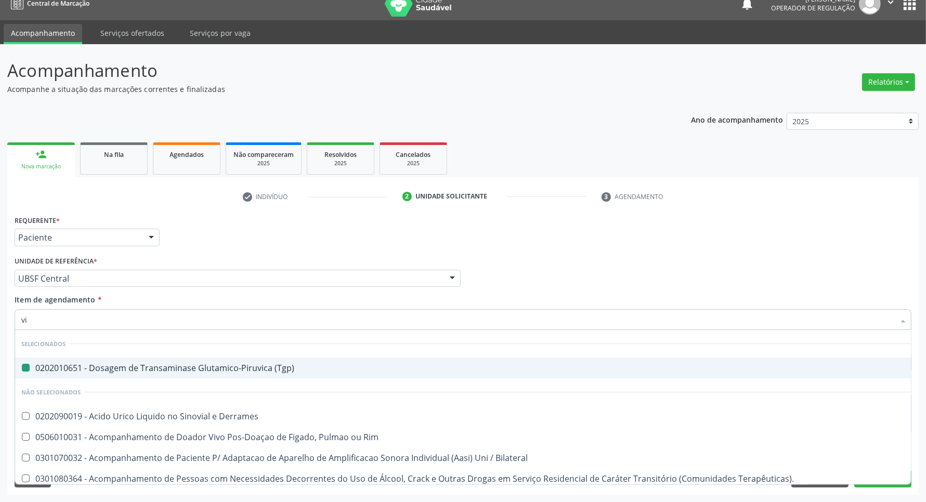
type input "vit"
checkbox \(Tgp\) "false"
checkbox Psicossocial "true"
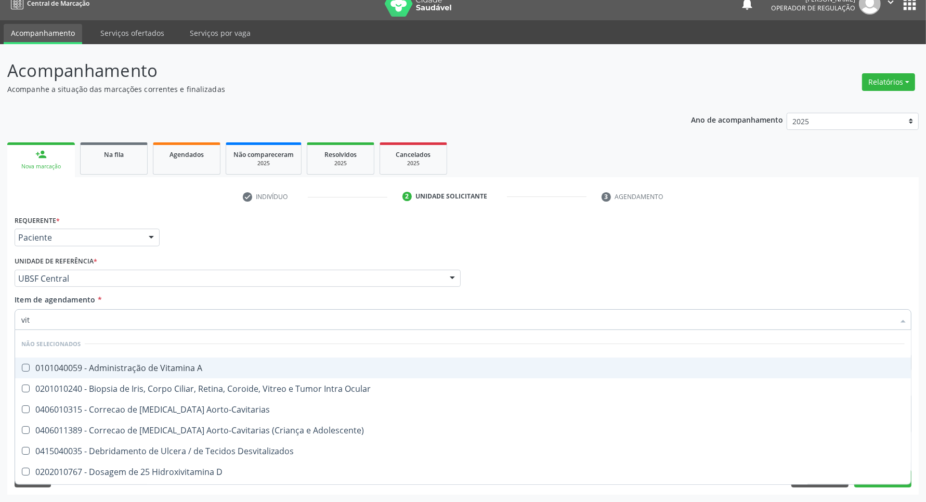
type input "vita"
checkbox D "true"
checkbox B12 "false"
type input "vitam"
checkbox Aorto-Cavitarias "true"
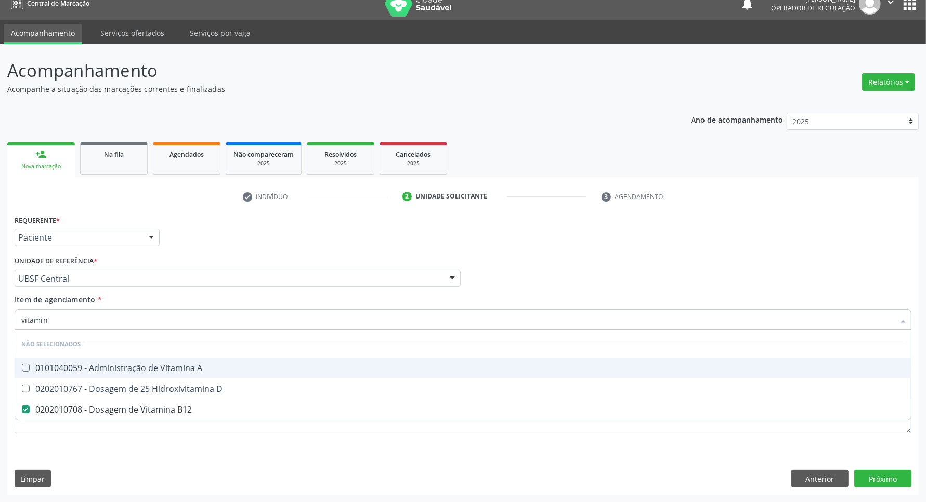
type input "vitamina"
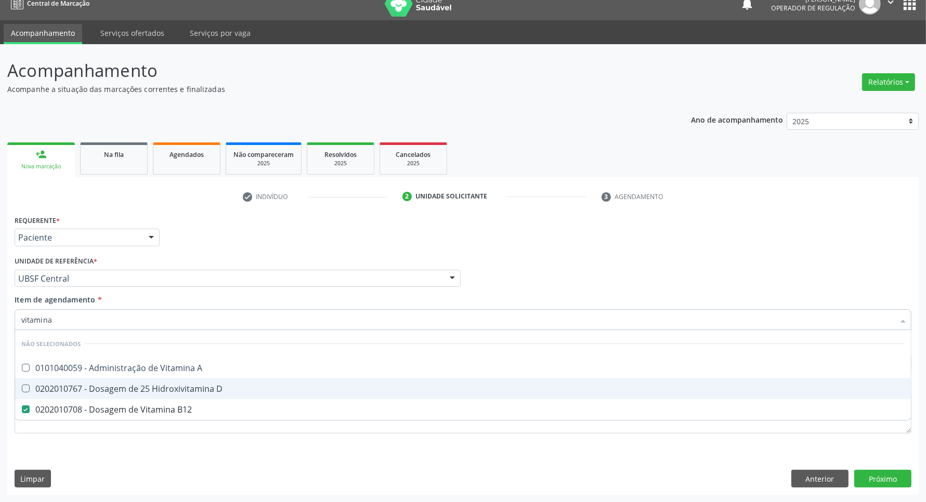
click at [74, 393] on div "0202010767 - Dosagem de 25 Hidroxivitamina D" at bounding box center [462, 389] width 883 height 8
checkbox D "true"
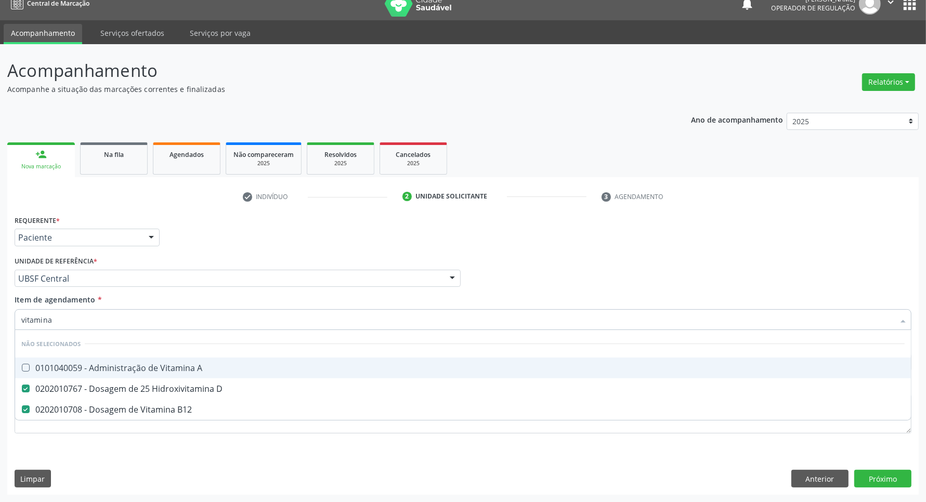
click at [82, 320] on input "vitamina" at bounding box center [457, 319] width 873 height 21
type input "urei"
checkbox A "false"
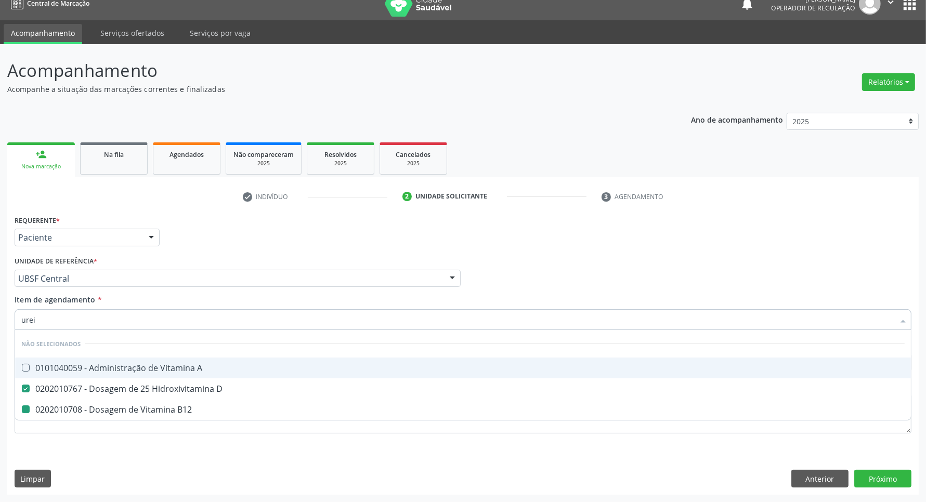
checkbox B12 "false"
type input "ureia"
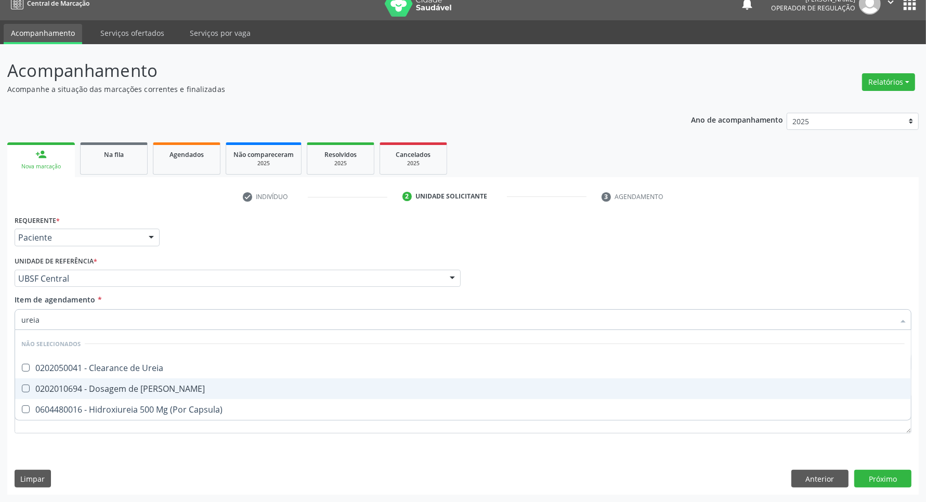
click at [72, 385] on div "0202010694 - Dosagem de Ureia" at bounding box center [462, 389] width 883 height 8
checkbox Ureia "true"
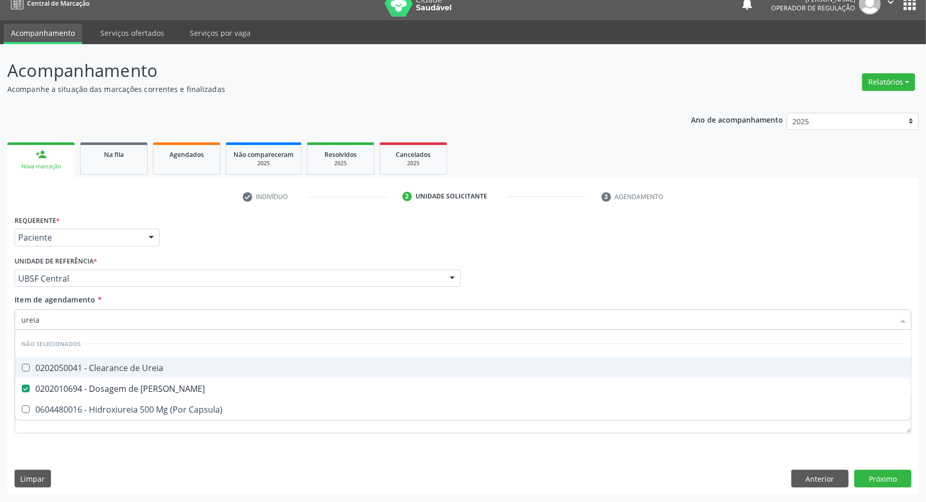
click at [57, 319] on input "ureia" at bounding box center [457, 319] width 873 height 21
type input "cre"
checkbox Ureia "false"
checkbox Capsula\) "false"
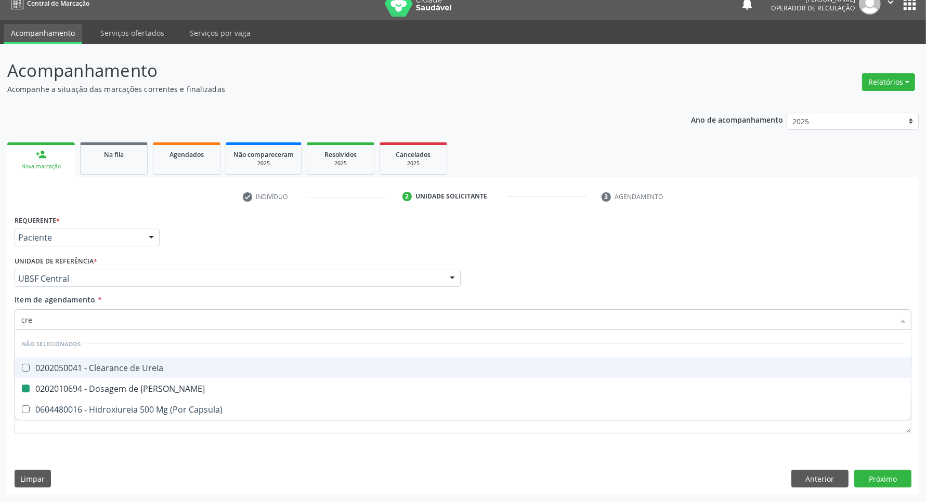
checkbox Ureia "false"
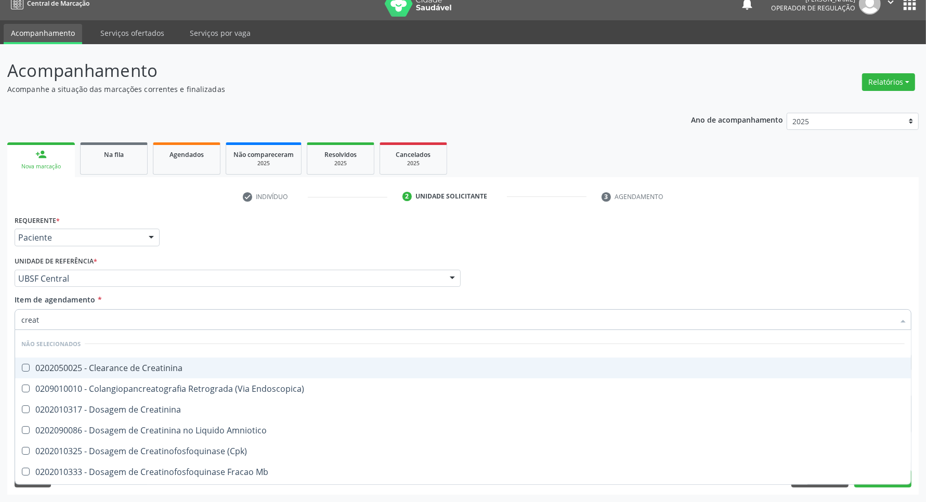
type input "creati"
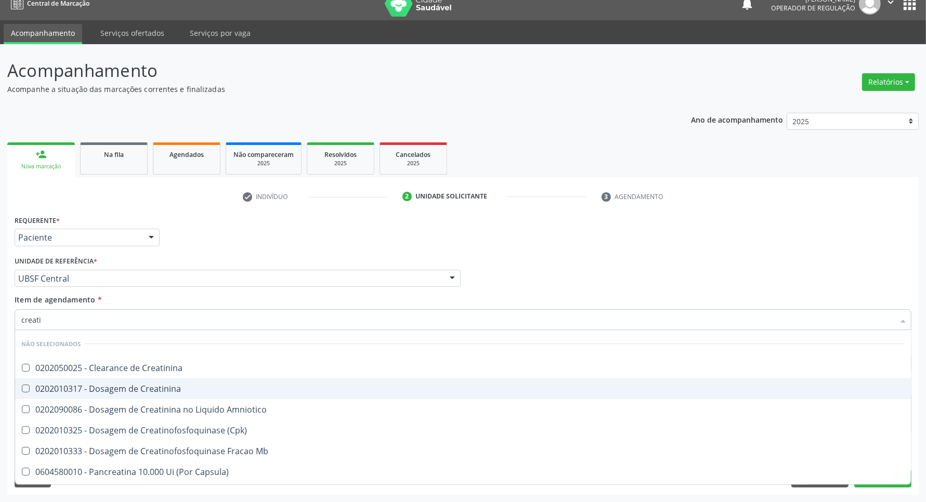
click at [91, 385] on div "0202010317 - Dosagem de Creatinina" at bounding box center [462, 389] width 883 height 8
checkbox Creatinina "true"
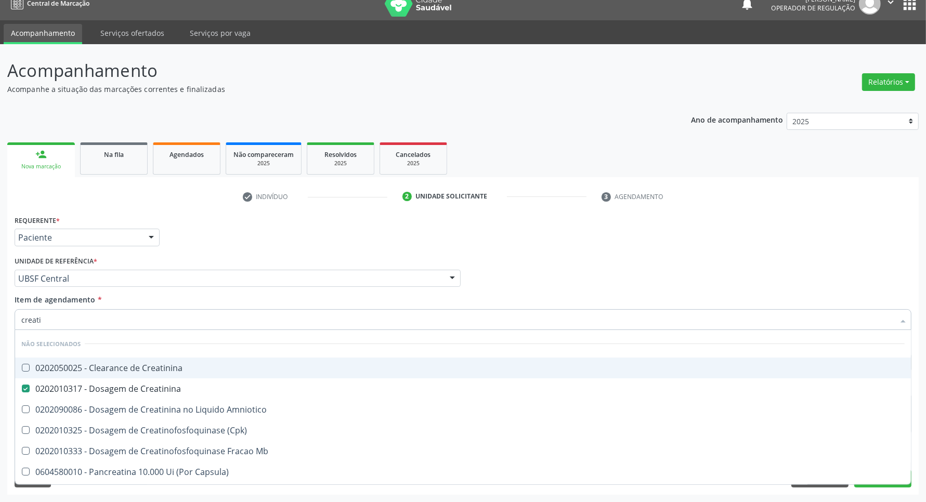
click at [161, 315] on input "creati" at bounding box center [457, 319] width 873 height 21
click at [160, 302] on div "Item de agendamento * creati Desfazer seleção Não selecionados 0202050025 - Cle…" at bounding box center [463, 310] width 897 height 33
checkbox Creatinina "true"
checkbox Amniotico "true"
checkbox \(Cpk\) "true"
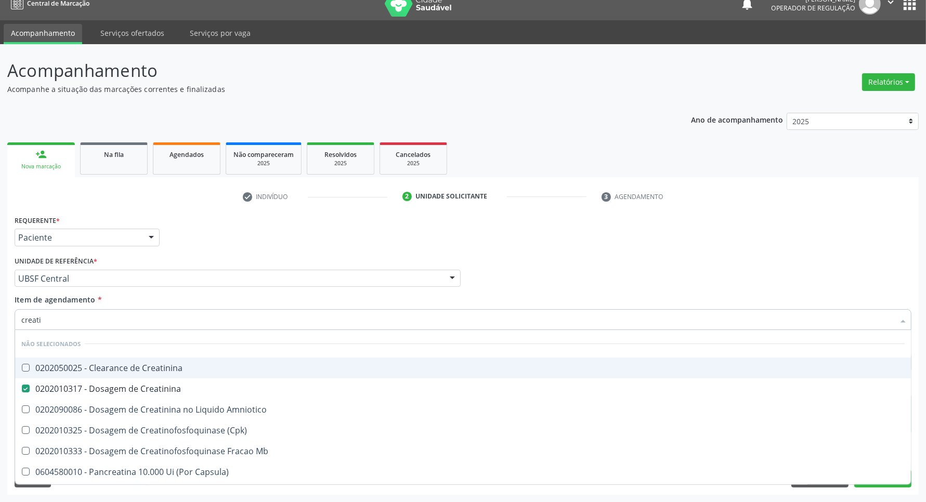
checkbox Mb "true"
checkbox Capsula\) "true"
checkbox Pancreaticos "true"
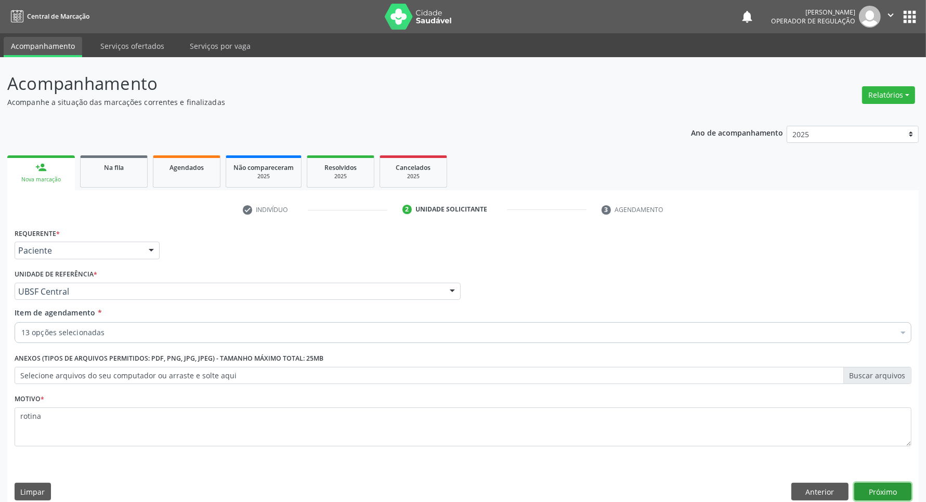
click at [902, 488] on button "Próximo" at bounding box center [882, 492] width 57 height 18
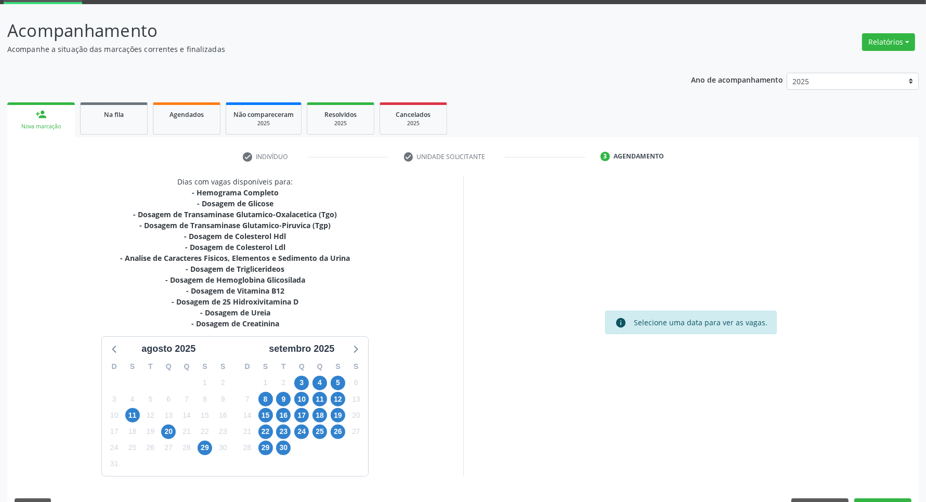
scroll to position [81, 0]
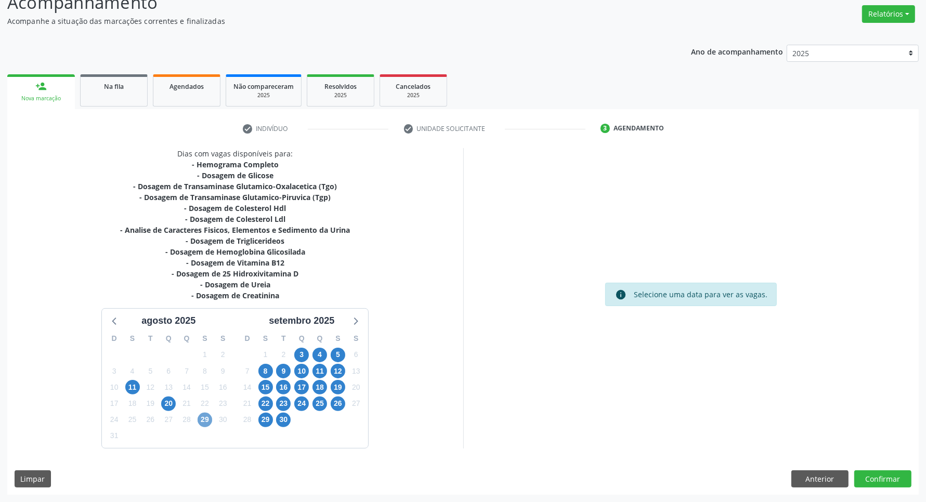
click at [201, 415] on span "29" at bounding box center [204, 420] width 15 height 15
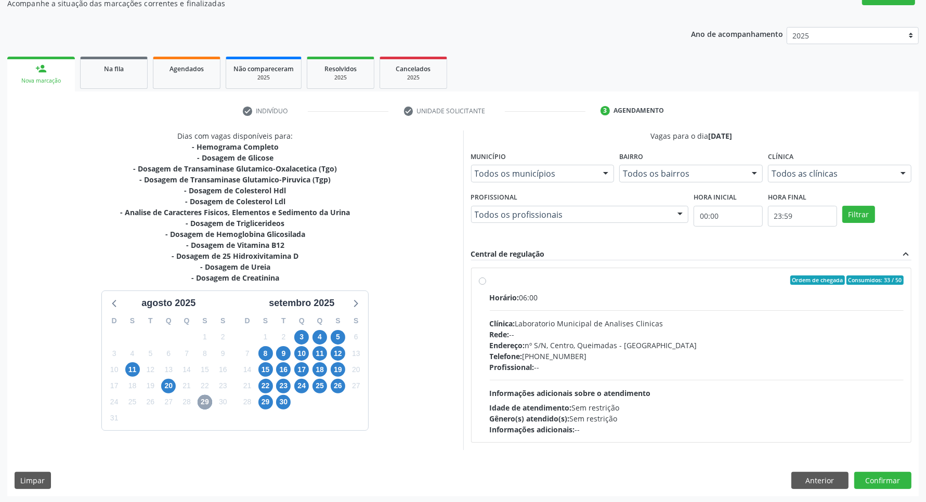
scroll to position [100, 0]
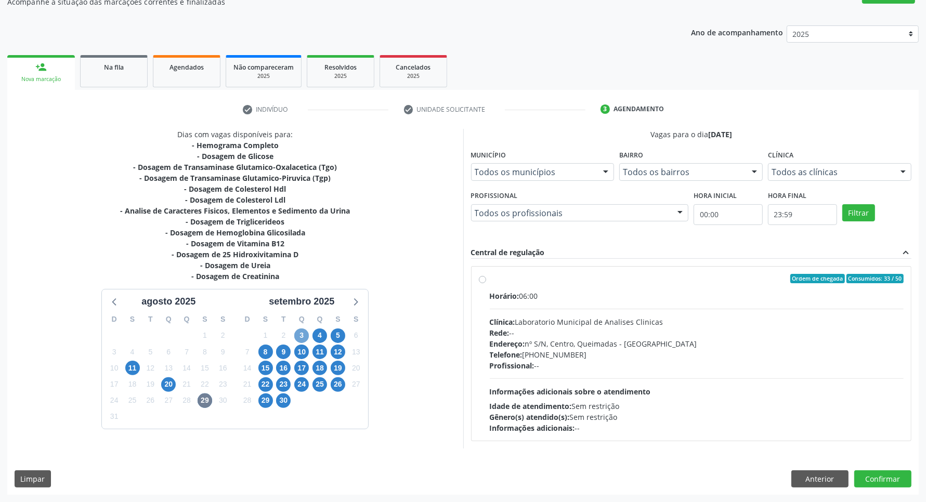
click at [305, 336] on span "3" at bounding box center [301, 335] width 15 height 15
click at [897, 478] on button "Confirmar" at bounding box center [882, 479] width 57 height 18
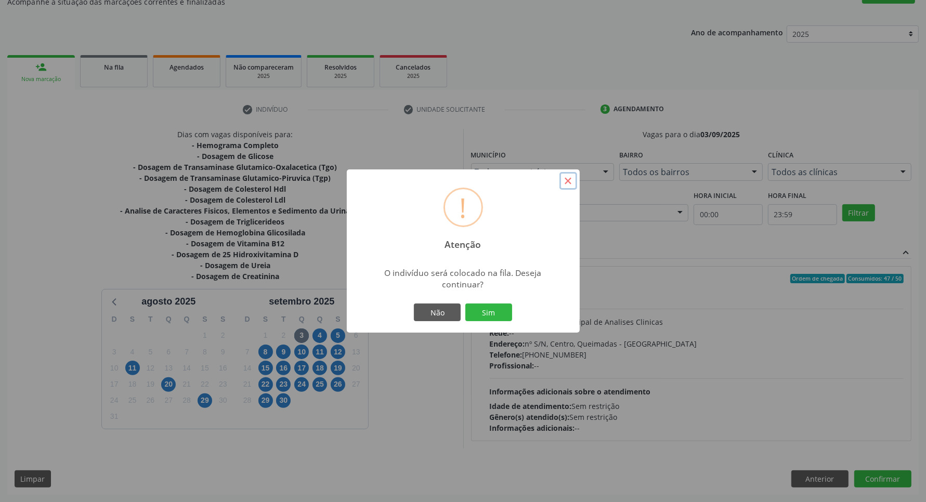
click at [575, 178] on button "×" at bounding box center [568, 181] width 18 height 18
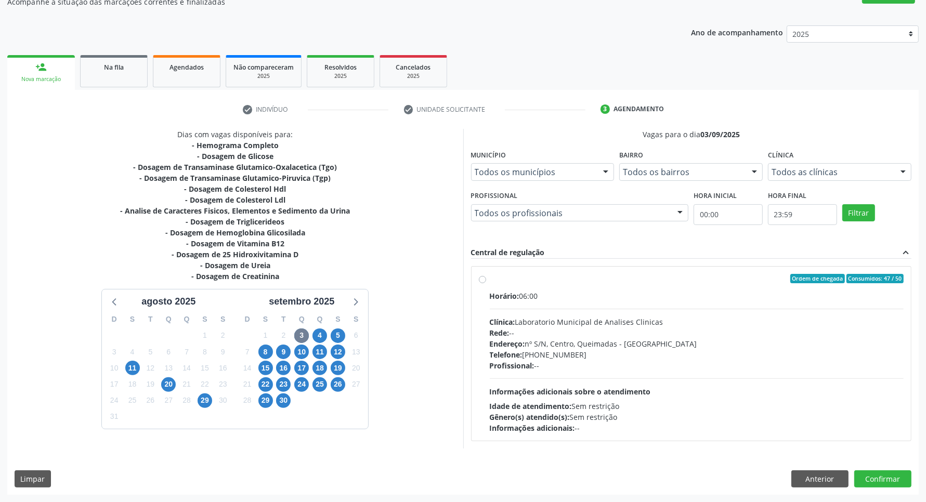
click at [486, 322] on div "Ordem de chegada Consumidos: 47 / 50 Horário: 06:00 Clínica: Laboratorio Munici…" at bounding box center [691, 354] width 425 height 160
radio input "true"
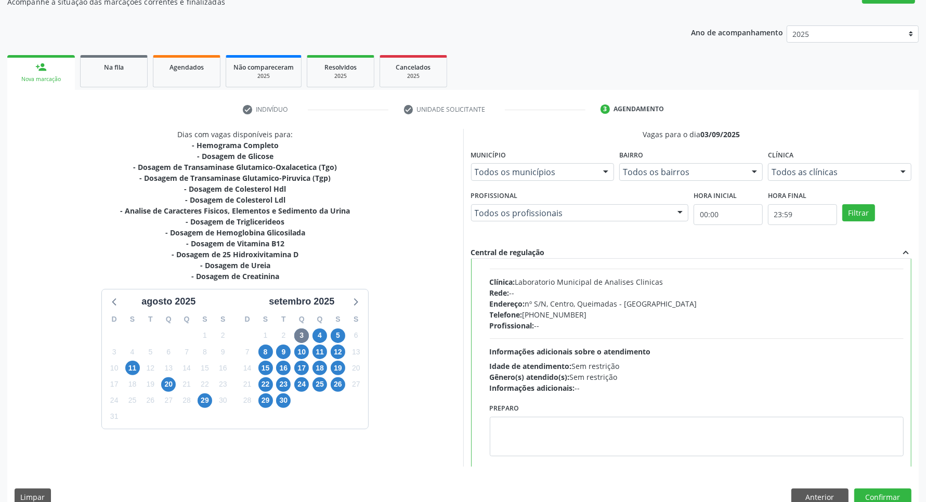
scroll to position [52, 0]
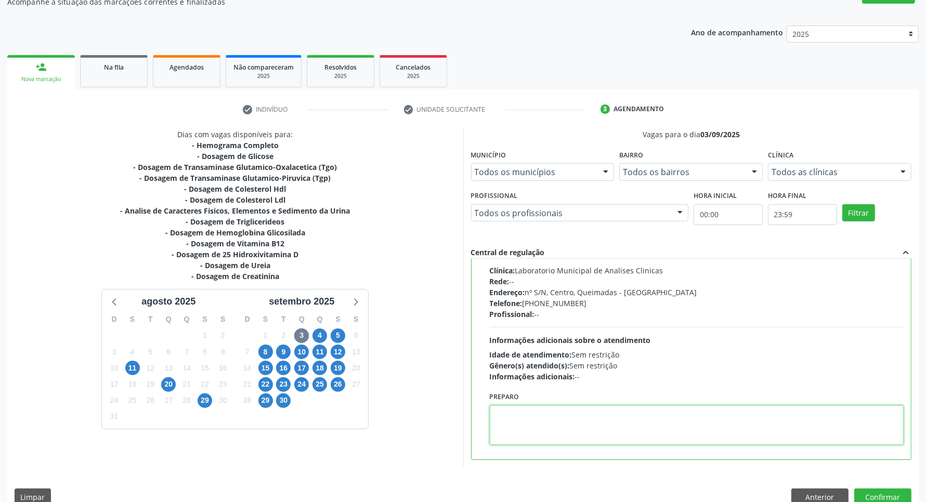
click at [538, 419] on textarea at bounding box center [697, 424] width 414 height 39
type textarea "IR EM JEJUM"
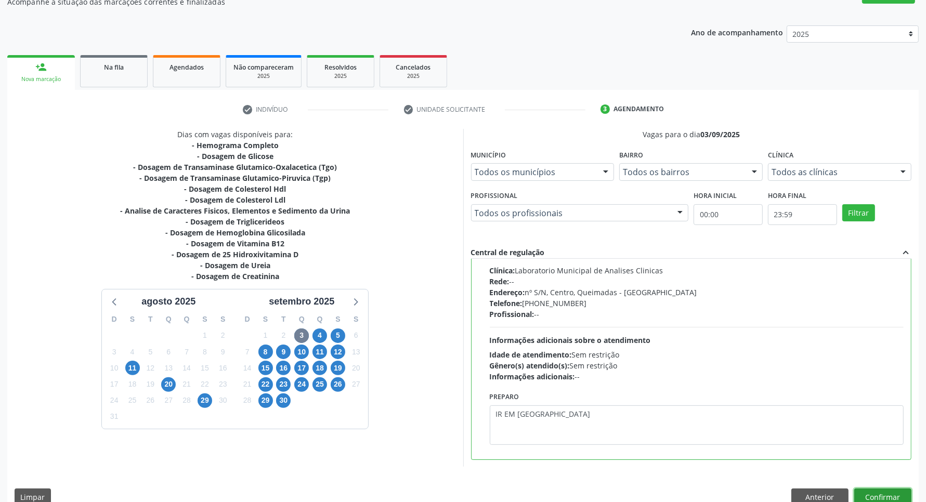
click at [889, 494] on button "Confirmar" at bounding box center [882, 498] width 57 height 18
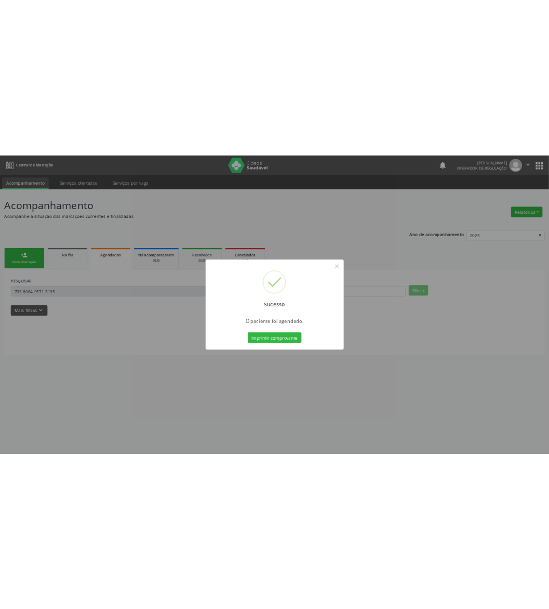
scroll to position [0, 0]
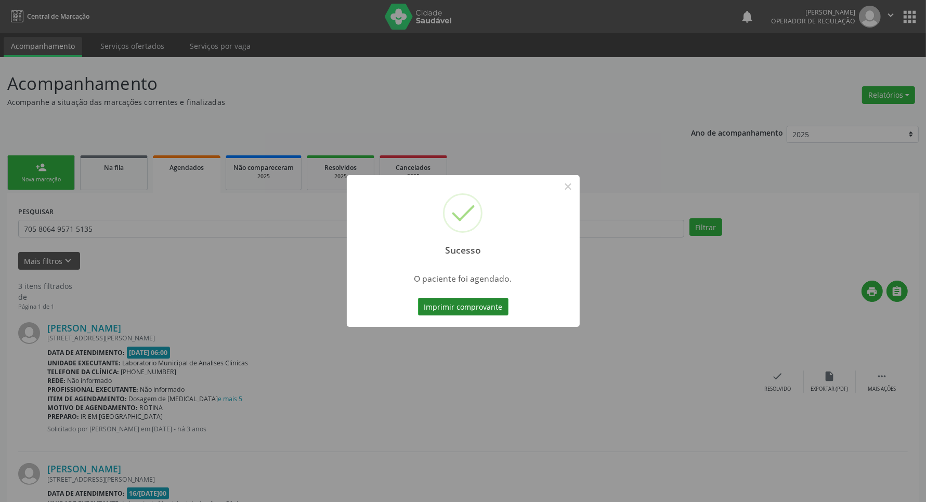
click at [489, 302] on button "Imprimir comprovante" at bounding box center [463, 307] width 90 height 18
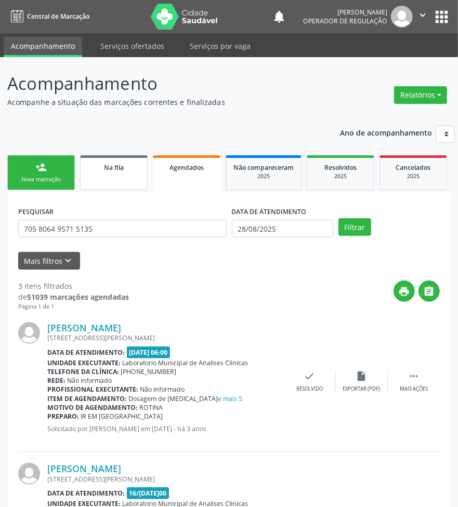
click at [89, 163] on div "Na fila" at bounding box center [114, 167] width 52 height 11
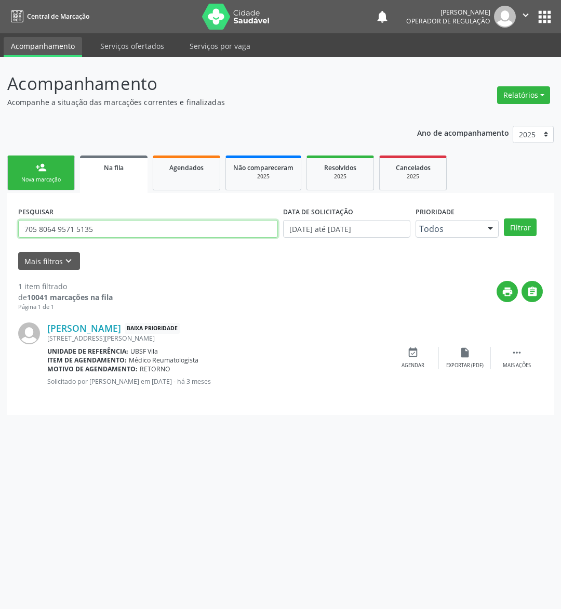
click at [170, 231] on input "705 8064 9571 5135" at bounding box center [148, 229] width 260 height 18
click at [170, 232] on input "705 8064 9571 5135" at bounding box center [148, 229] width 260 height 18
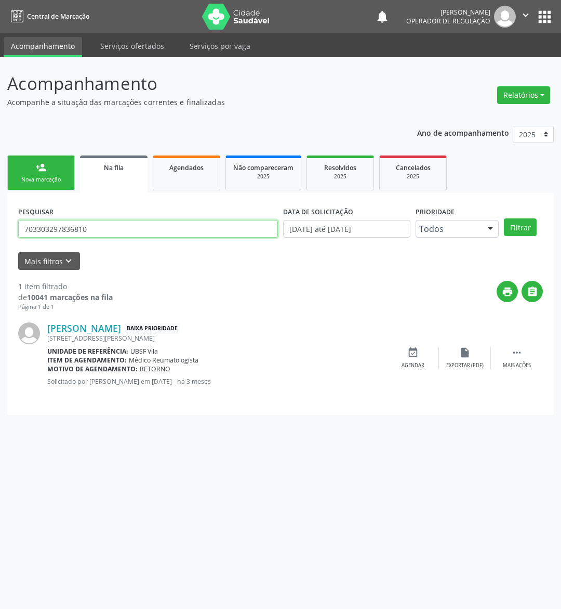
type input "703303297836810"
click at [504, 218] on button "Filtrar" at bounding box center [520, 227] width 33 height 18
click at [127, 223] on input "703303297836810" at bounding box center [148, 229] width 260 height 18
click at [126, 223] on input "703303297836810" at bounding box center [148, 229] width 260 height 18
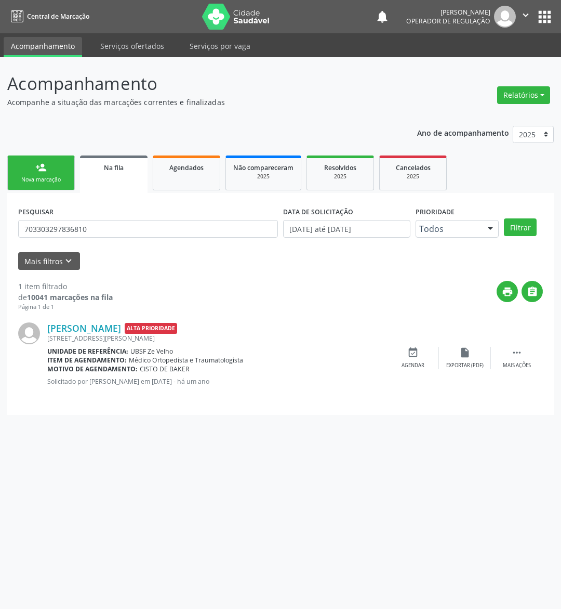
click at [53, 153] on ul "person_add Nova marcação Na fila Agendados Não compareceram 2025 Resolvidos 202…" at bounding box center [280, 173] width 547 height 40
click at [53, 158] on link "person_add Nova marcação" at bounding box center [41, 172] width 68 height 35
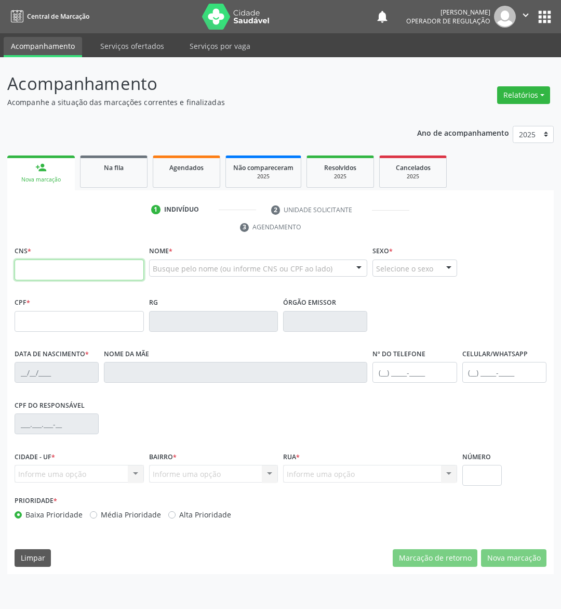
click at [21, 270] on input "text" at bounding box center [79, 269] width 129 height 21
paste input "703 3032 9783 6810"
type input "703 3032 9783 6810"
type input "288.622.444-87"
type input "08/07/1952"
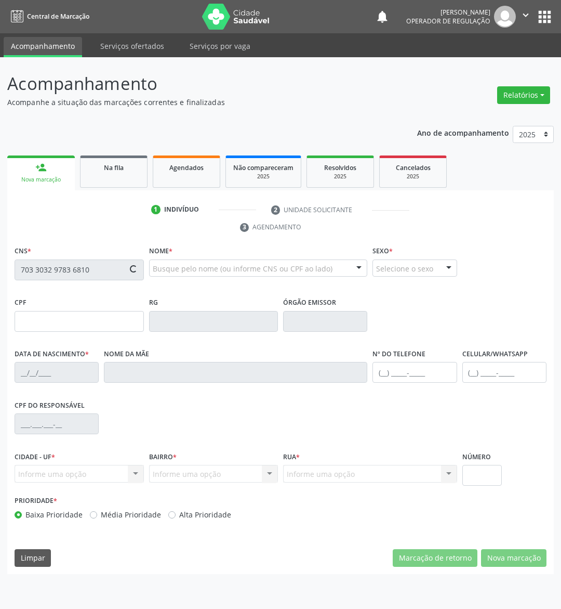
type input "Maria Regina da Conceição"
type input "(83) 99388-8673"
type input "060.638.954-77"
type input "525"
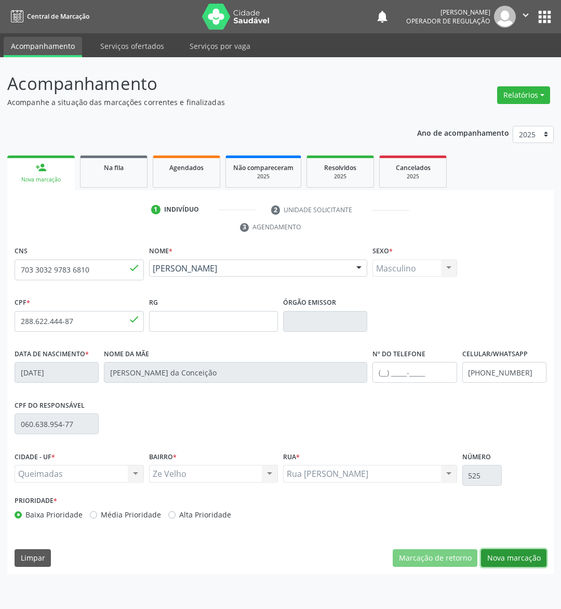
click at [492, 502] on button "Nova marcação" at bounding box center [513, 558] width 65 height 18
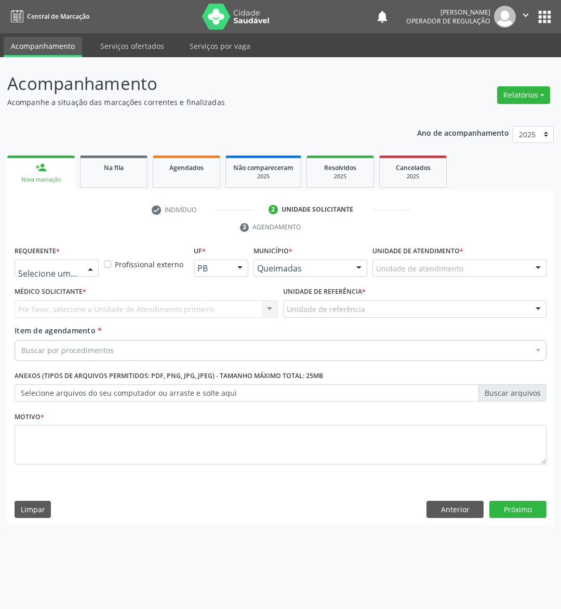
click at [47, 259] on div at bounding box center [57, 268] width 84 height 18
drag, startPoint x: 55, startPoint y: 325, endPoint x: 113, endPoint y: 306, distance: 60.6
click at [56, 324] on span "Paciente" at bounding box center [56, 328] width 83 height 21
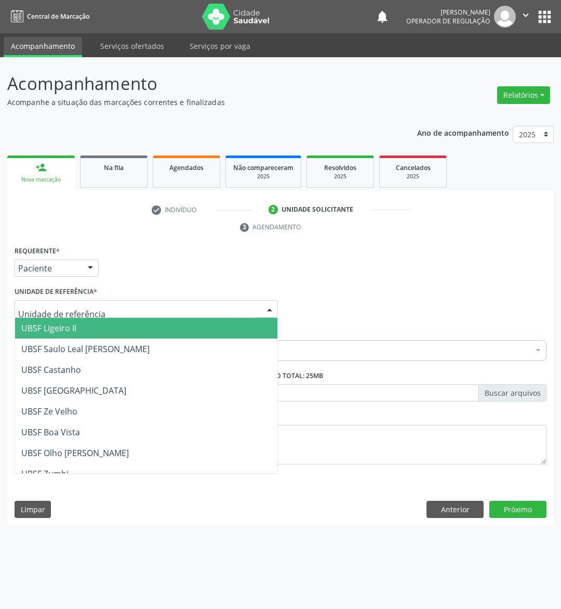
click at [129, 306] on div at bounding box center [147, 309] width 264 height 18
type input "Z"
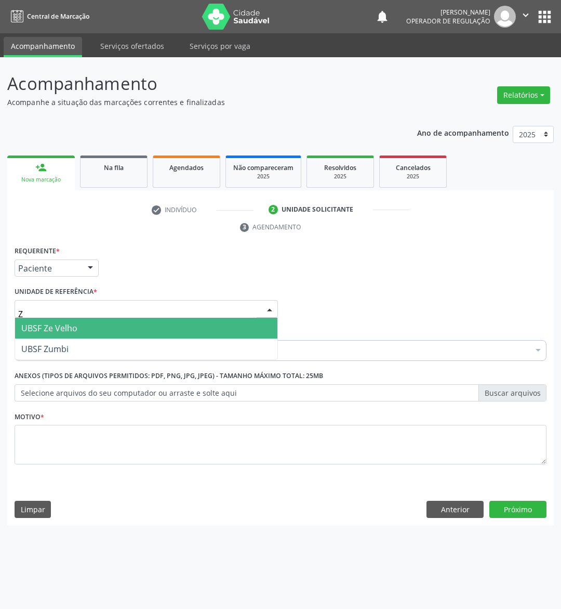
click at [108, 325] on span "UBSF Ze Velho" at bounding box center [146, 328] width 262 height 21
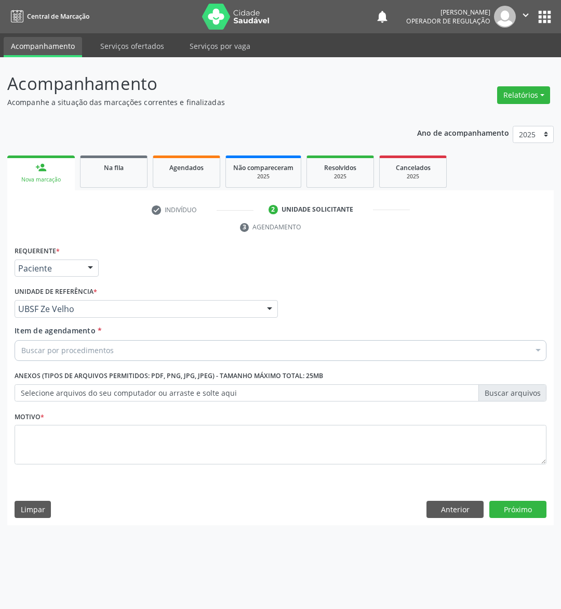
click at [98, 357] on div "Buscar por procedimentos" at bounding box center [281, 350] width 532 height 21
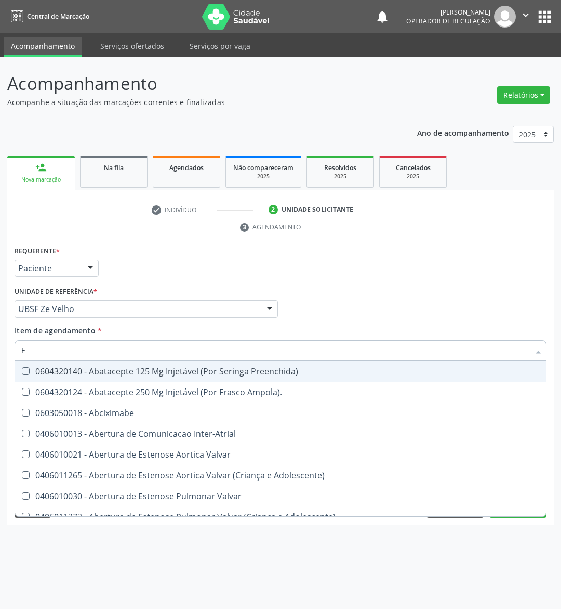
type input "ENDOCRINOLOGISTA"
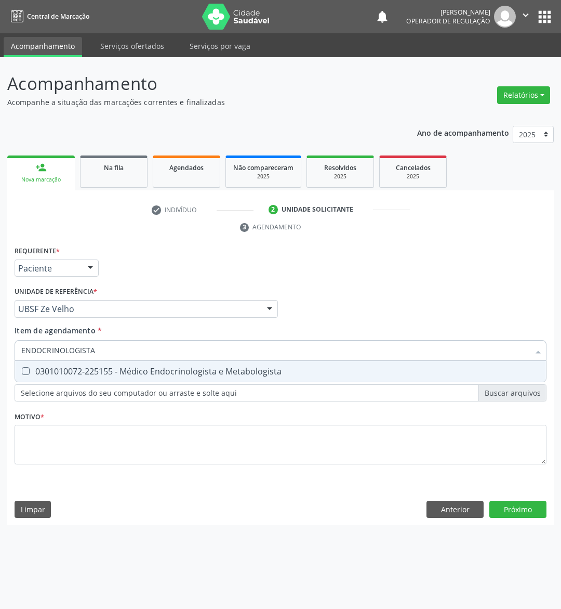
drag, startPoint x: 118, startPoint y: 374, endPoint x: 97, endPoint y: 400, distance: 33.2
click at [118, 373] on div "0301010072-225155 - Médico Endocrinologista e Metabologista" at bounding box center [280, 371] width 519 height 8
checkbox Metabologista "true"
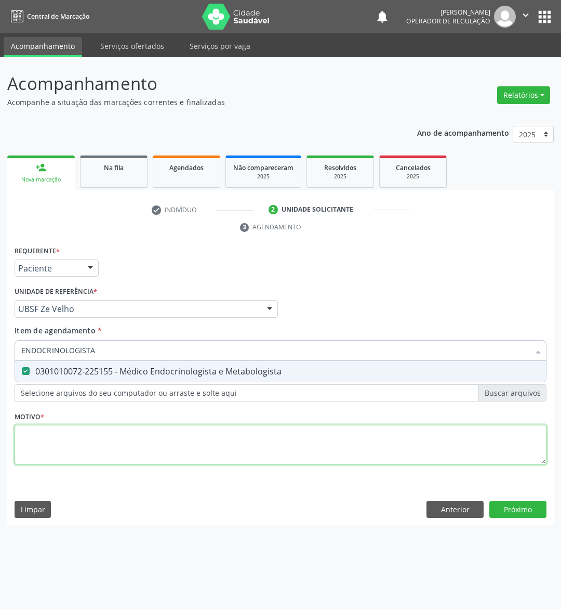
click at [84, 450] on div "Requerente * Paciente Médico(a) Enfermeiro(a) Paciente Nenhum resultado encontr…" at bounding box center [281, 360] width 532 height 235
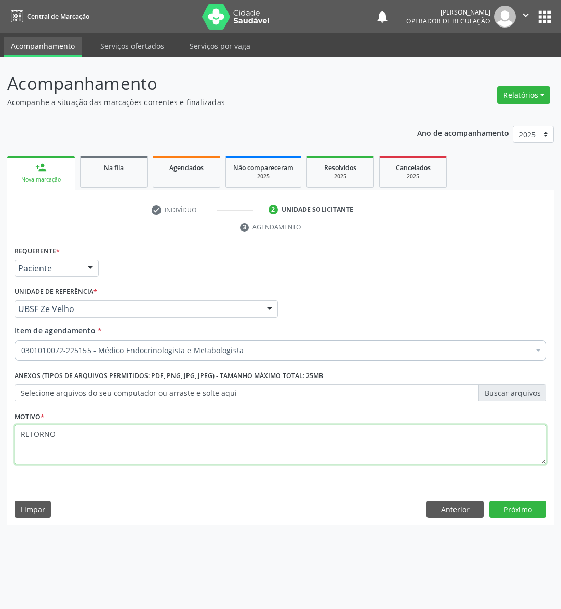
type textarea "RETORNO"
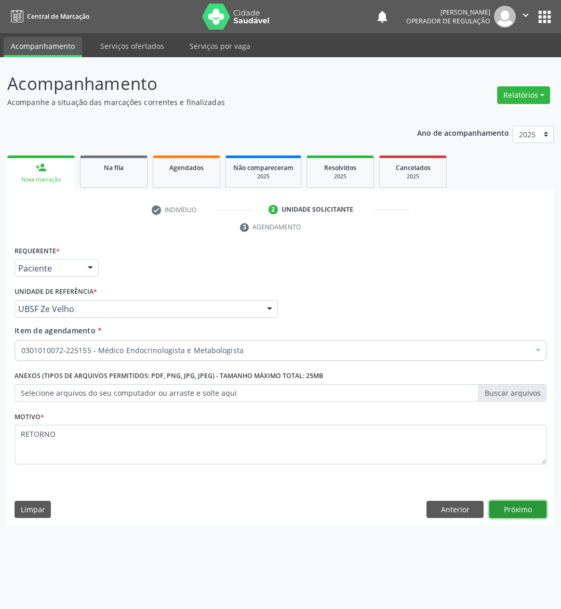
click button "Próximo" at bounding box center [518, 509] width 57 height 18
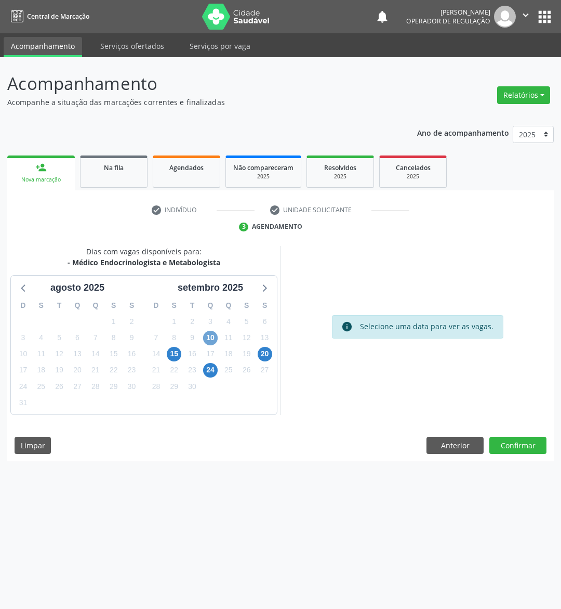
click at [215, 332] on span "10" at bounding box center [210, 338] width 15 height 15
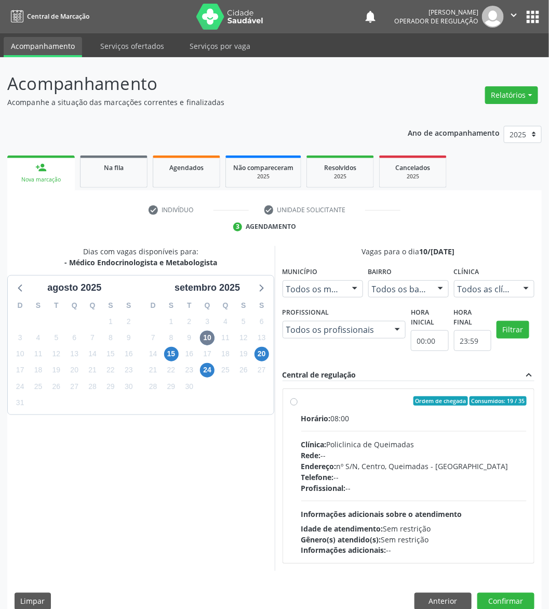
click at [499, 420] on div "Horário: 08:00" at bounding box center [414, 418] width 226 height 11
click at [298, 405] on input "Ordem de chegada Consumidos: 19 / 35 Horário: 08:00 Clínica: Policlinica de Que…" at bounding box center [294, 400] width 7 height 9
radio input "true"
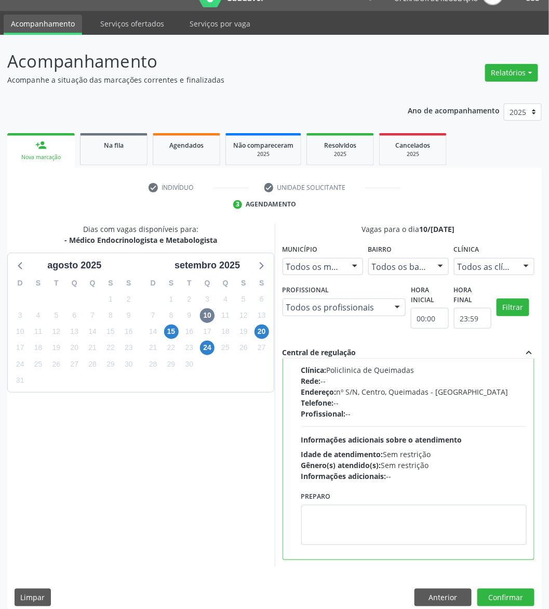
scroll to position [34, 0]
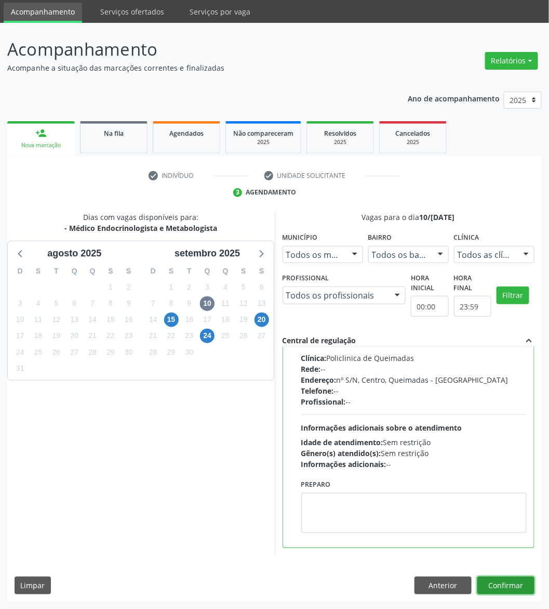
click at [525, 502] on button "Confirmar" at bounding box center [506, 585] width 57 height 18
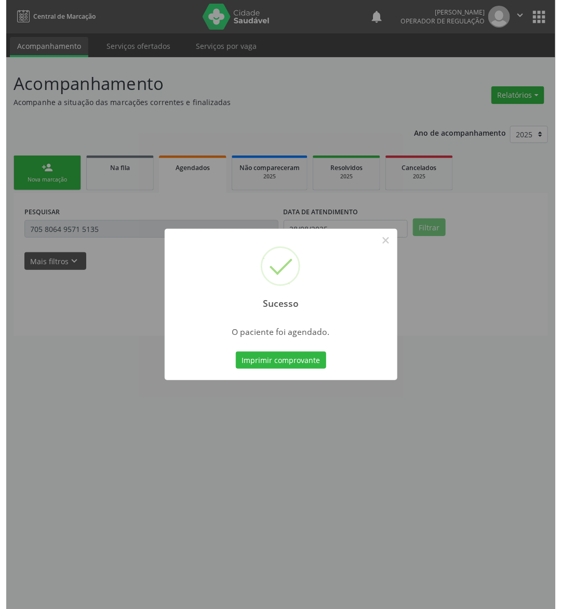
scroll to position [0, 0]
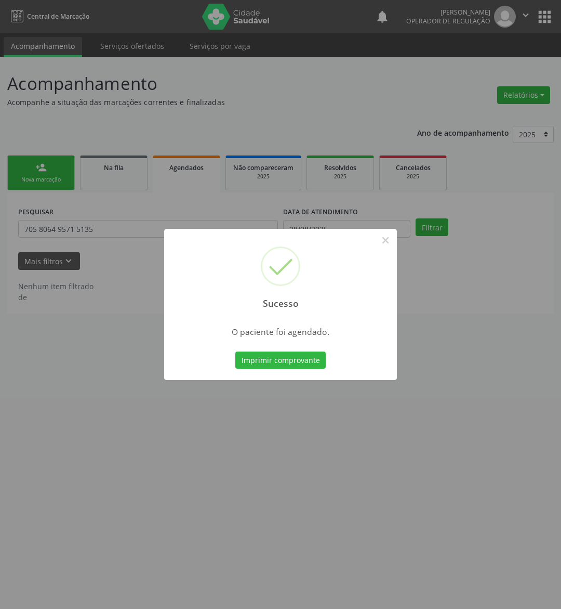
click at [235, 351] on button "Imprimir comprovante" at bounding box center [280, 360] width 90 height 18
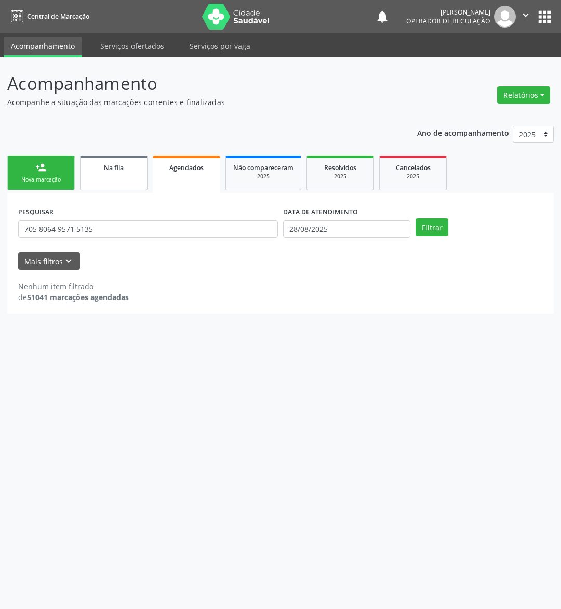
click at [100, 176] on link "Na fila" at bounding box center [114, 172] width 68 height 35
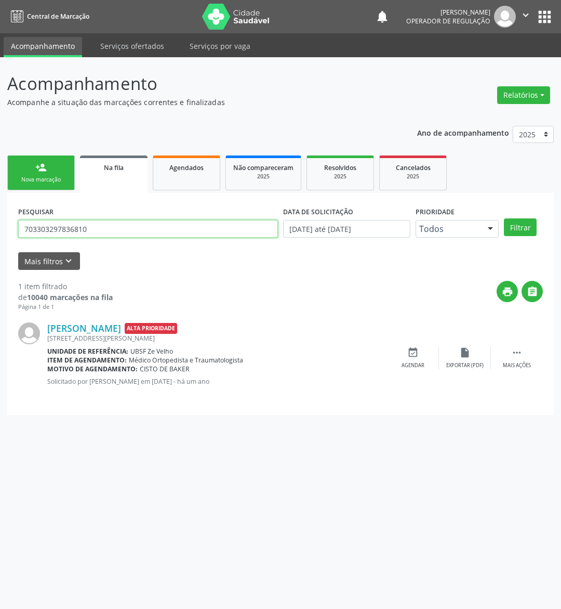
click at [72, 229] on input "703303297836810" at bounding box center [148, 229] width 260 height 18
type input "708509372977778"
click at [504, 218] on button "Filtrar" at bounding box center [520, 227] width 33 height 18
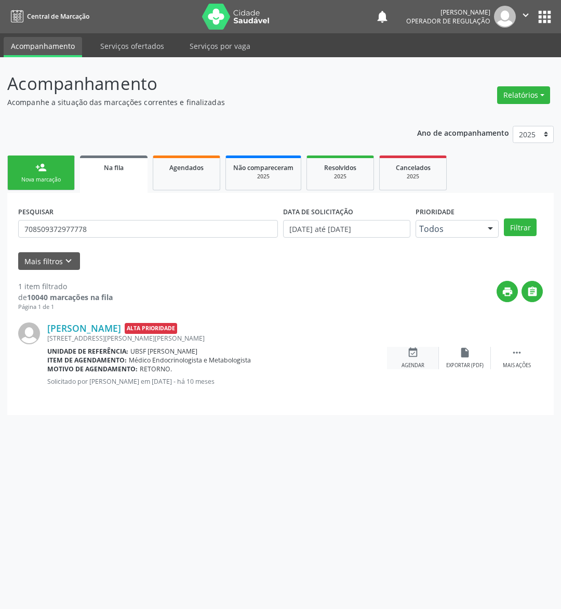
click at [407, 368] on div "Agendar" at bounding box center [413, 365] width 23 height 7
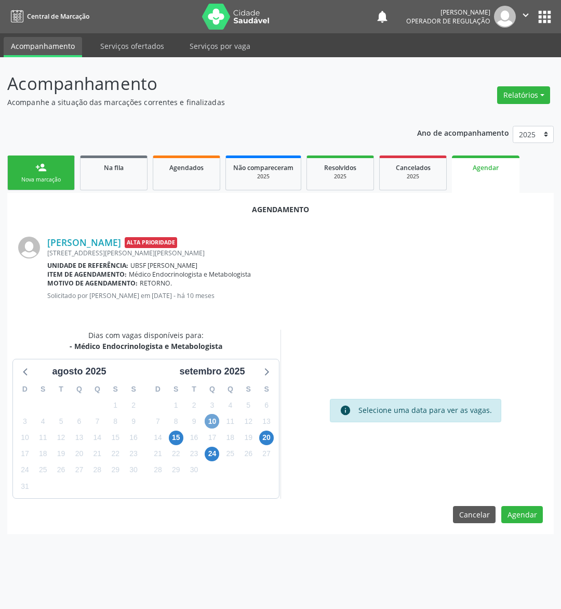
click at [218, 420] on span "10" at bounding box center [212, 421] width 15 height 15
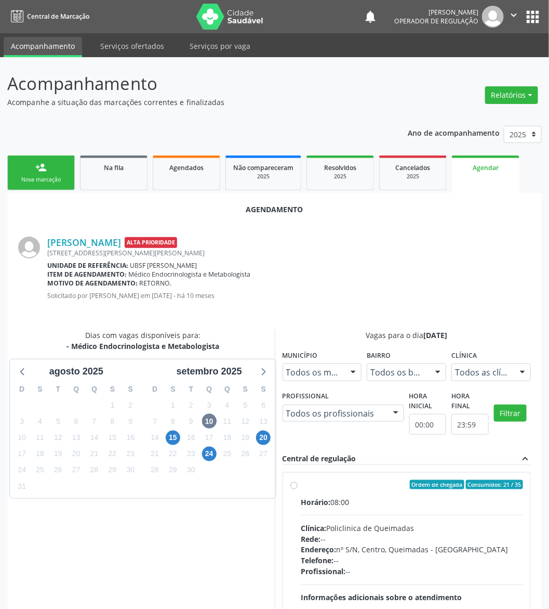
click at [427, 500] on div "Horário: 08:00" at bounding box center [412, 501] width 222 height 11
click at [298, 489] on input "Ordem de chegada Consumidos: 21 / 35 Horário: 08:00 Clínica: Policlinica de Que…" at bounding box center [294, 484] width 7 height 9
radio input "true"
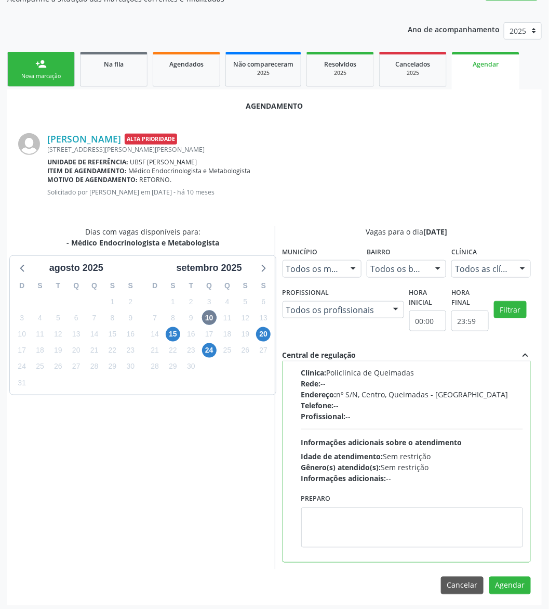
scroll to position [107, 0]
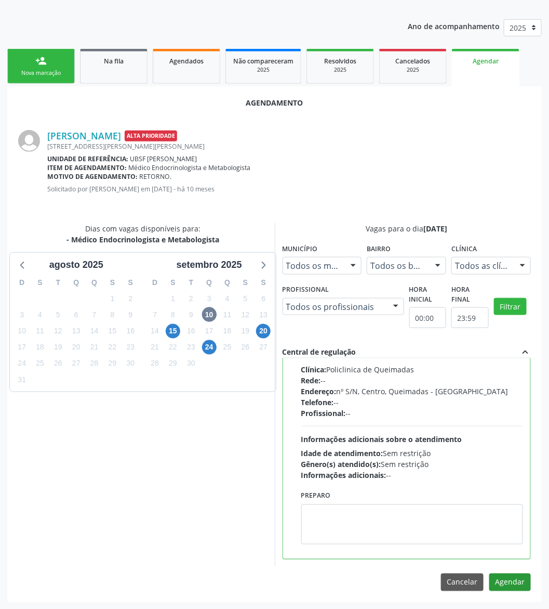
drag, startPoint x: 510, startPoint y: 601, endPoint x: 510, endPoint y: 585, distance: 16.1
click at [510, 595] on div "Agendamento João Moura Neto Alta Prioridade Rua Jose Virginio da Silva, 182, An…" at bounding box center [274, 343] width 535 height 515
click at [510, 584] on button "Agendar" at bounding box center [511, 582] width 42 height 18
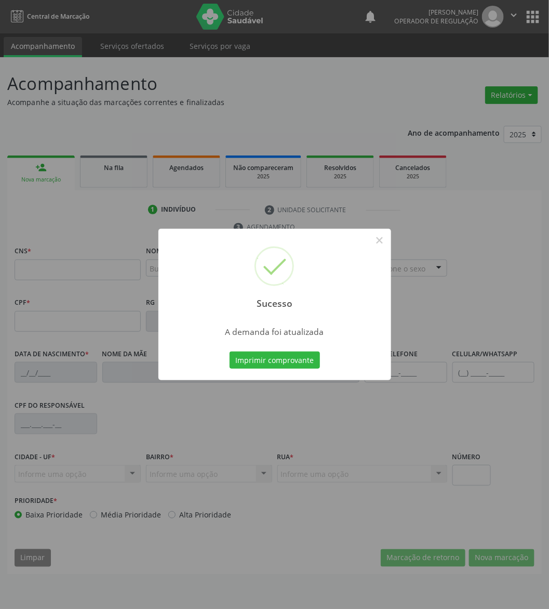
scroll to position [0, 0]
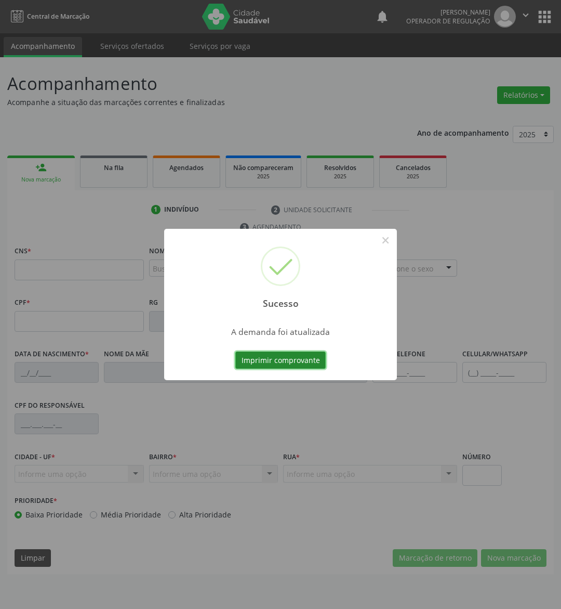
click at [295, 368] on button "Imprimir comprovante" at bounding box center [280, 360] width 90 height 18
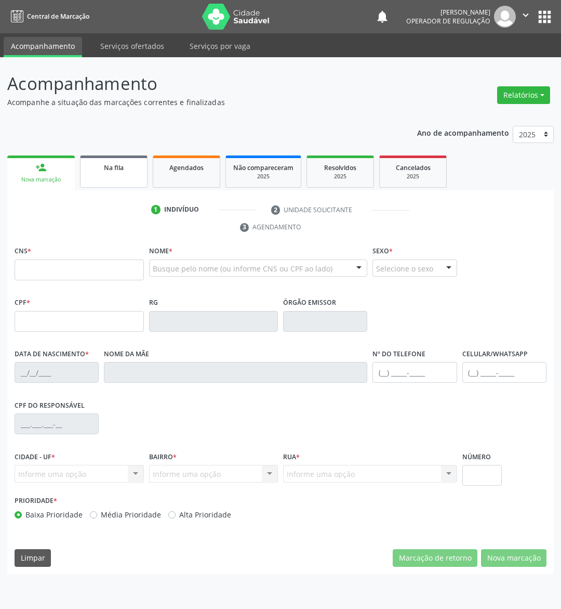
click at [118, 185] on link "Na fila" at bounding box center [114, 171] width 68 height 32
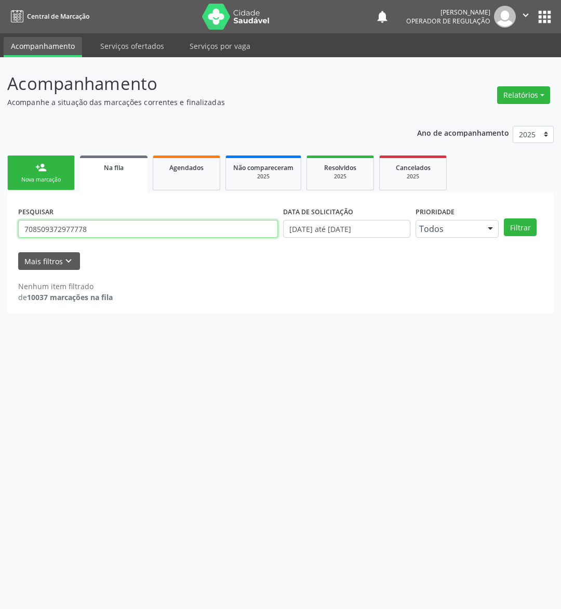
click at [150, 222] on input "708509372977778" at bounding box center [148, 229] width 260 height 18
type input "708002376837227"
click at [504, 218] on button "Filtrar" at bounding box center [520, 227] width 33 height 18
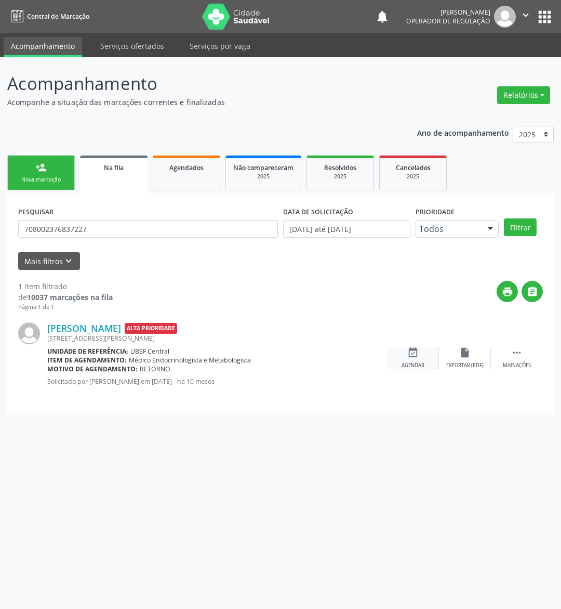
click at [423, 353] on div "event_available Agendar" at bounding box center [413, 358] width 52 height 22
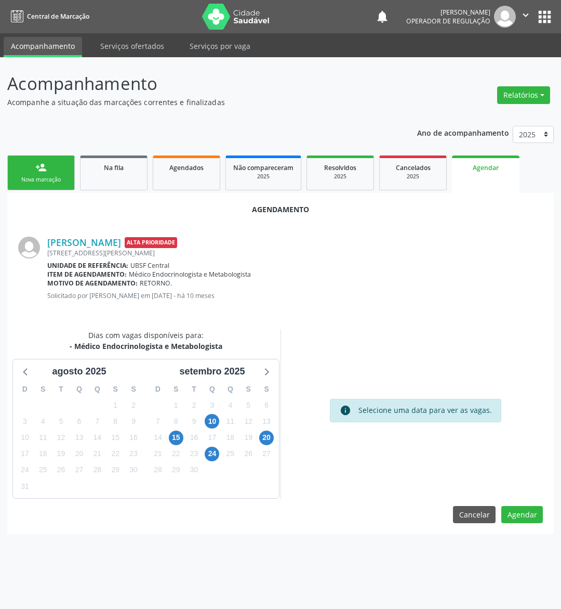
click at [221, 413] on div "11" at bounding box center [230, 421] width 18 height 16
click at [215, 415] on span "10" at bounding box center [212, 421] width 15 height 15
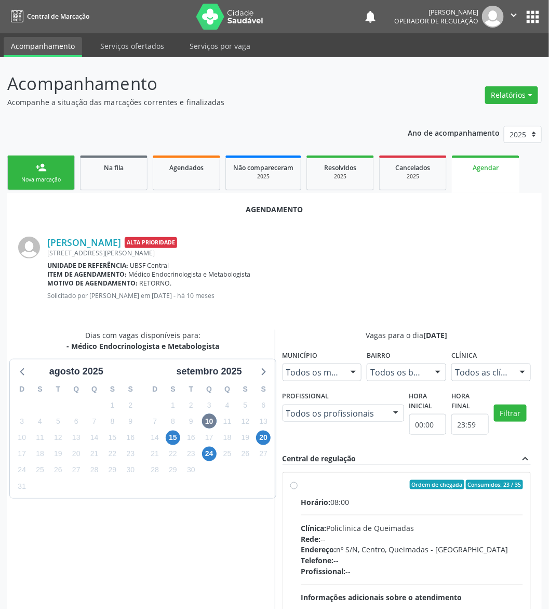
click at [361, 527] on div "Clínica: Policlinica de Queimadas" at bounding box center [412, 527] width 222 height 11
click at [298, 489] on input "Ordem de chegada Consumidos: 23 / 35 Horário: 08:00 Clínica: Policlinica de Que…" at bounding box center [294, 484] width 7 height 9
radio input "true"
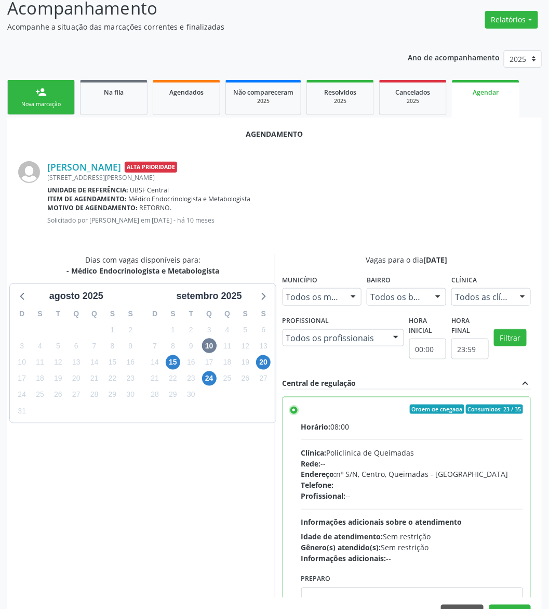
scroll to position [107, 0]
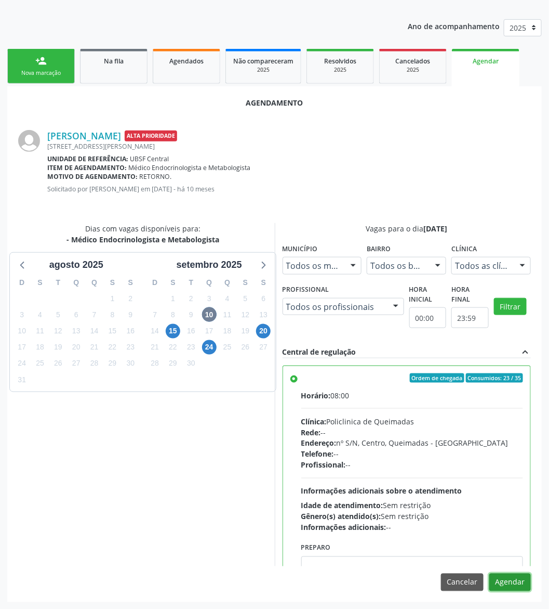
click at [523, 583] on button "Agendar" at bounding box center [511, 582] width 42 height 18
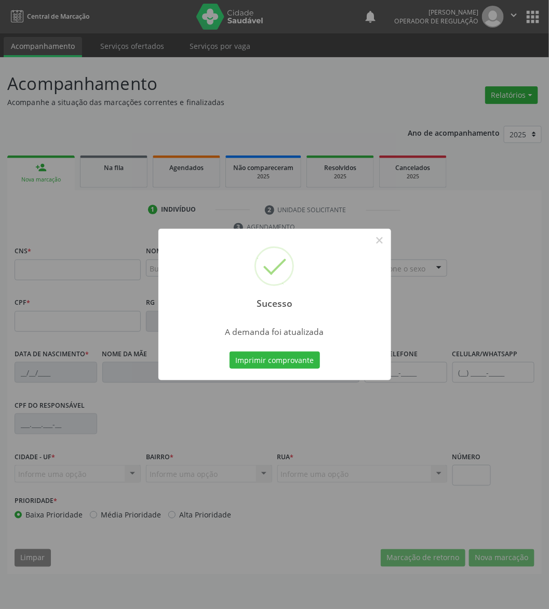
scroll to position [0, 0]
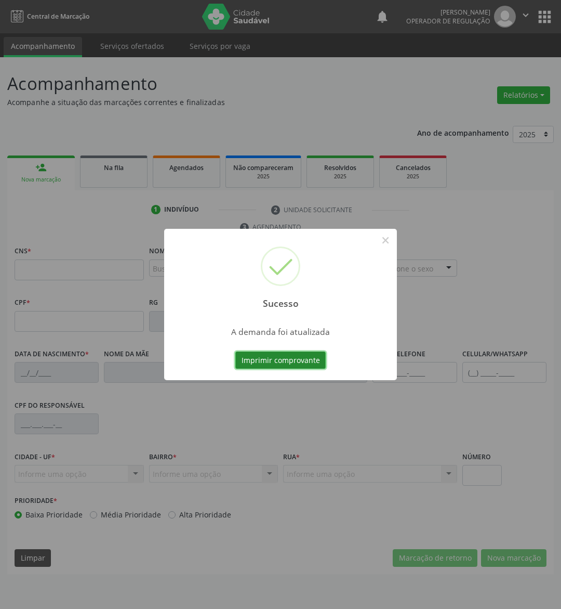
click at [267, 354] on button "Imprimir comprovante" at bounding box center [280, 360] width 90 height 18
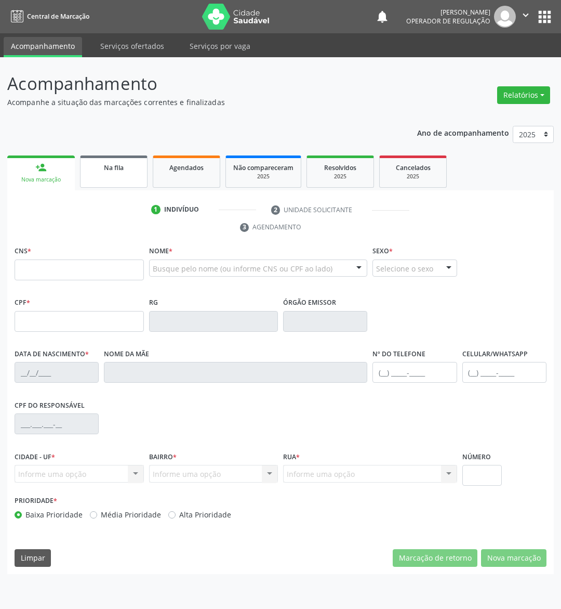
click at [114, 167] on span "Na fila" at bounding box center [114, 167] width 20 height 9
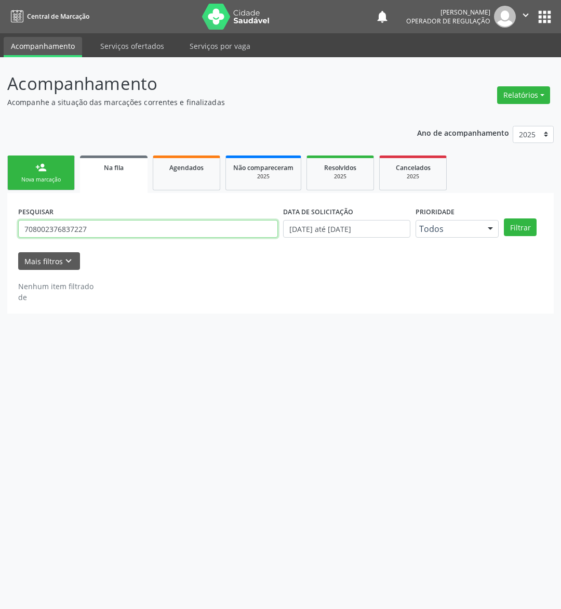
click at [96, 234] on input "708002376837227" at bounding box center [148, 229] width 260 height 18
type input "703403404037400"
click at [504, 218] on button "Filtrar" at bounding box center [520, 227] width 33 height 18
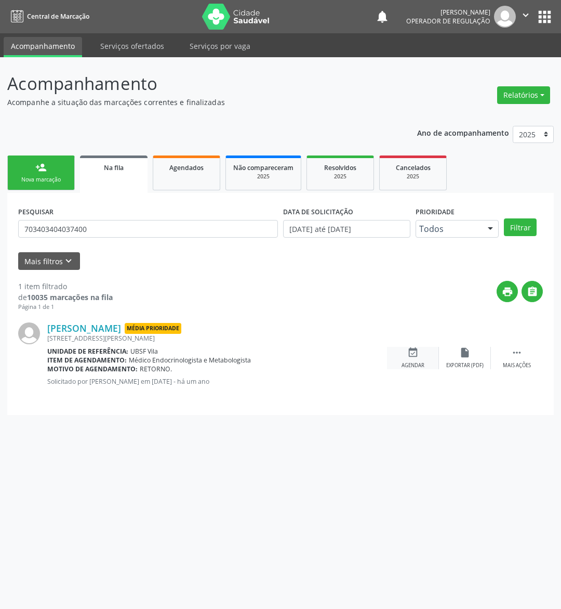
click at [418, 362] on div "Agendar" at bounding box center [413, 365] width 23 height 7
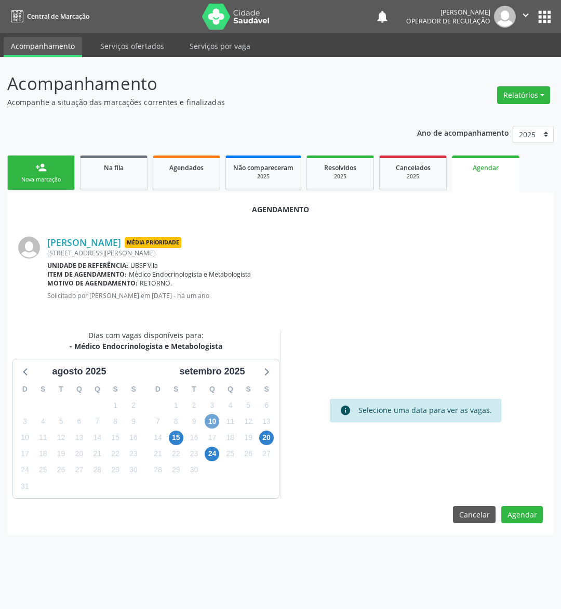
click at [216, 415] on span "10" at bounding box center [212, 421] width 15 height 15
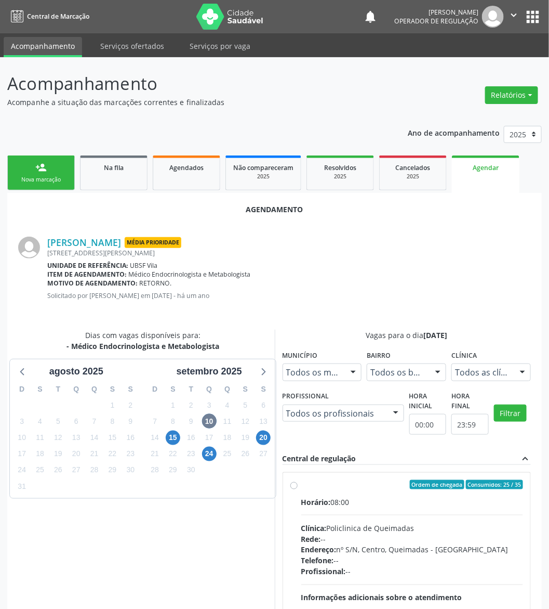
click at [421, 499] on div "Horário: 08:00" at bounding box center [412, 501] width 222 height 11
click at [298, 489] on input "Ordem de chegada Consumidos: 25 / 35 Horário: 08:00 Clínica: Policlinica de Que…" at bounding box center [294, 484] width 7 height 9
radio input "true"
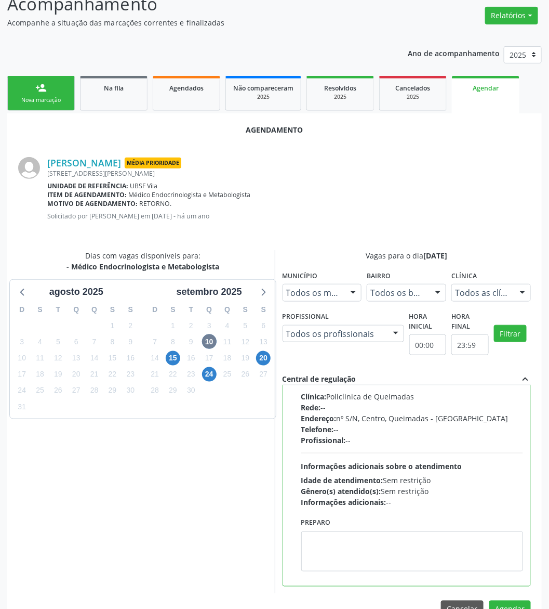
scroll to position [107, 0]
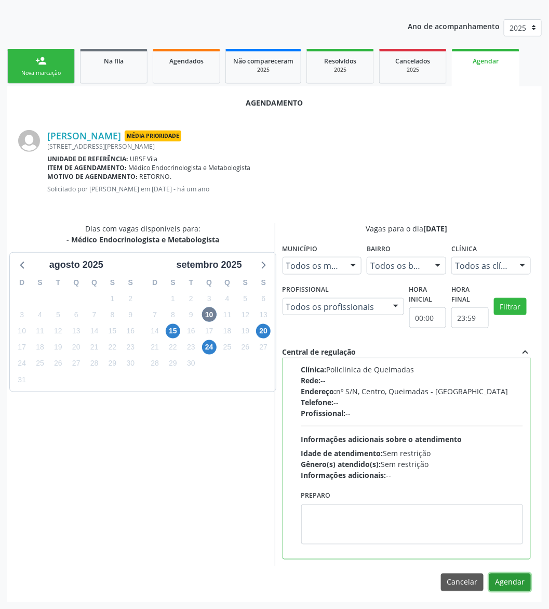
click at [517, 583] on button "Agendar" at bounding box center [511, 582] width 42 height 18
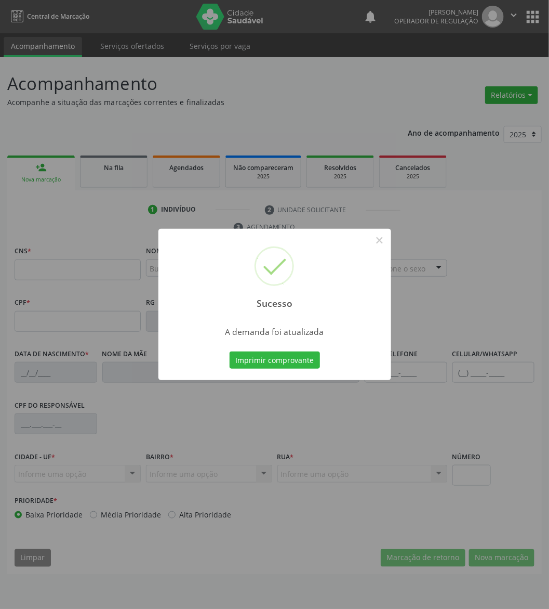
scroll to position [0, 0]
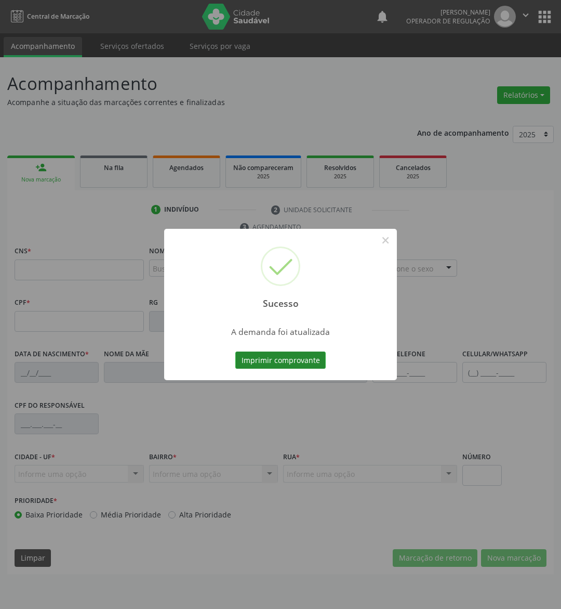
click at [265, 359] on button "Imprimir comprovante" at bounding box center [280, 360] width 90 height 18
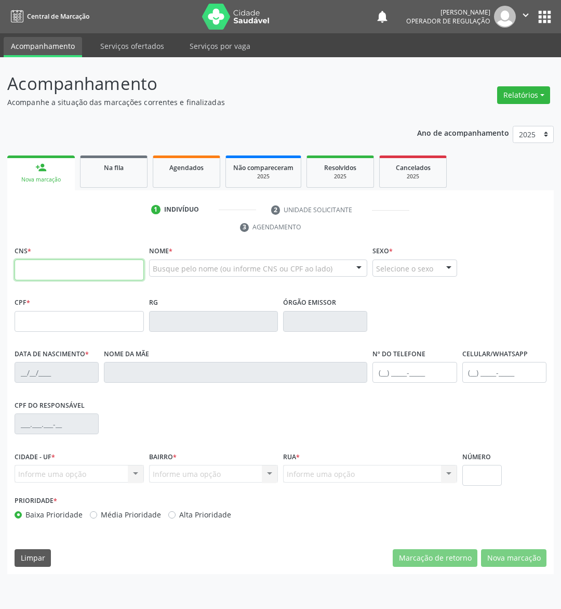
click at [77, 275] on input "text" at bounding box center [79, 269] width 129 height 21
paste input "700 5059 1263 0250"
type input "700 5059 1263 0250"
type input "068.627.754-64"
type input "14/01/1953"
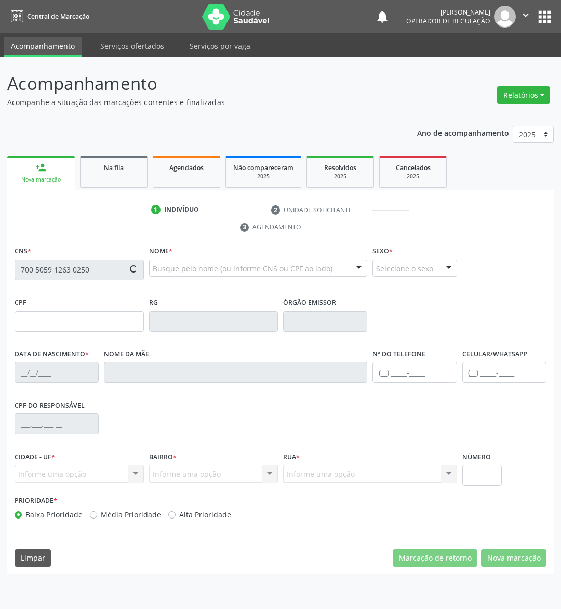
type input "Maria de Lourdes Melo Pereira"
type input "(83) 99103-2577"
type input "81"
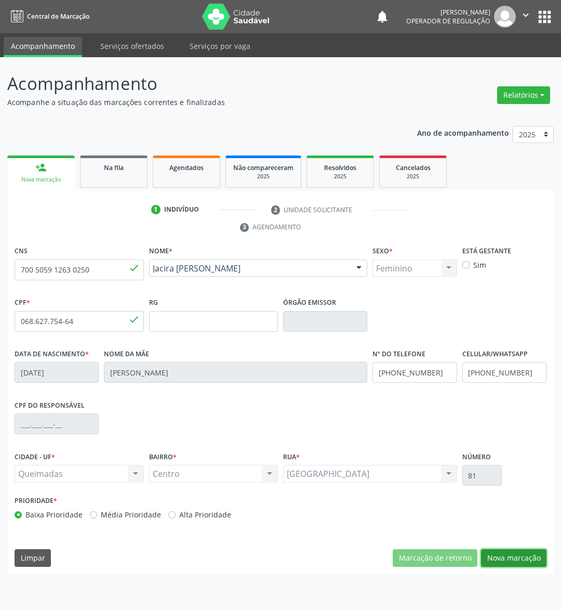
click at [515, 552] on button "Nova marcação" at bounding box center [513, 558] width 65 height 18
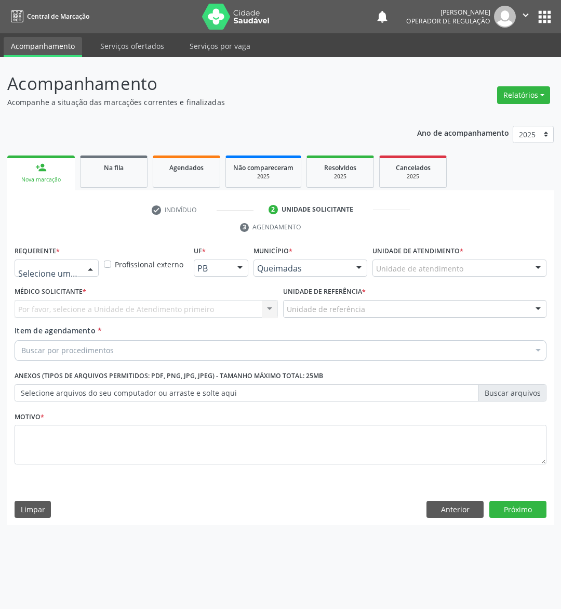
drag, startPoint x: 89, startPoint y: 271, endPoint x: 77, endPoint y: 320, distance: 49.8
click at [87, 273] on div at bounding box center [91, 269] width 16 height 18
click at [83, 340] on div "Buscar por procedimentos" at bounding box center [281, 350] width 532 height 21
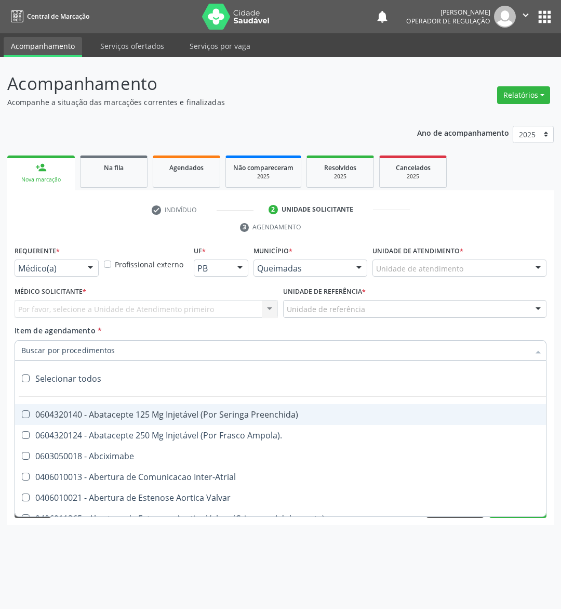
click at [80, 265] on div "Médico(a)" at bounding box center [57, 268] width 84 height 18
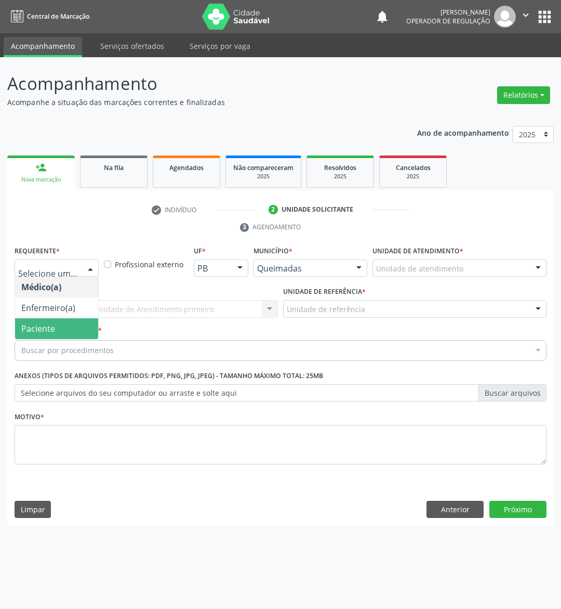
click at [64, 325] on span "Paciente" at bounding box center [56, 328] width 83 height 21
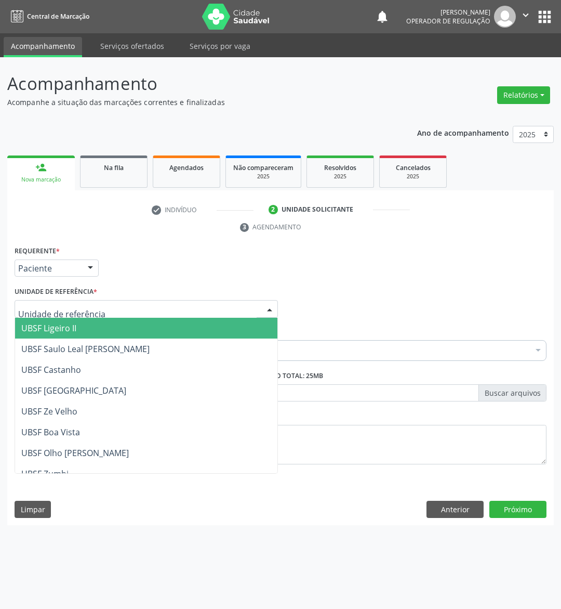
click at [131, 310] on div at bounding box center [147, 309] width 264 height 18
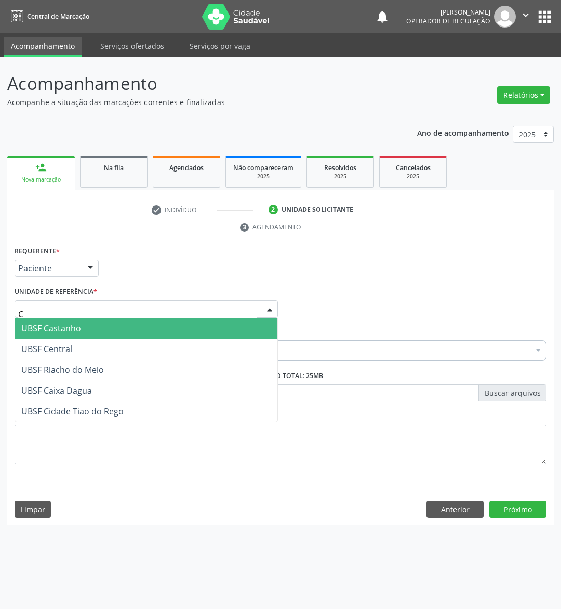
type input "CE"
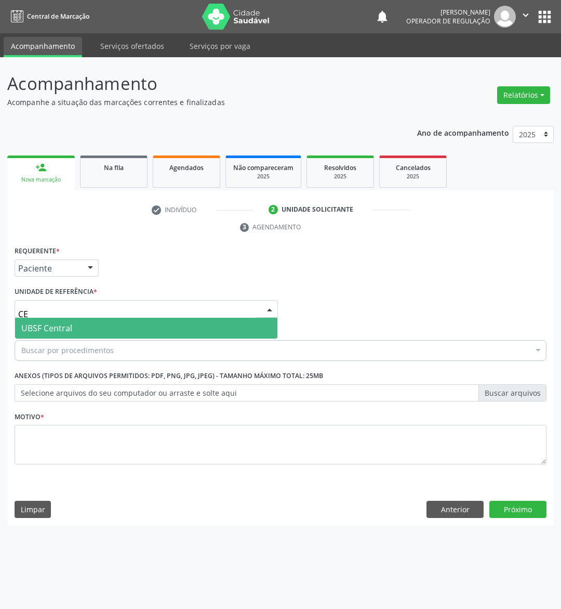
click at [116, 325] on span "UBSF Central" at bounding box center [146, 328] width 262 height 21
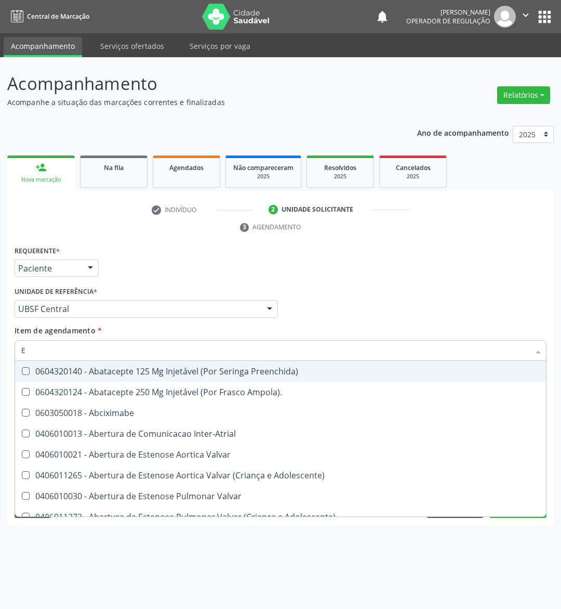
type input "ENDOCRINOLOGISTA"
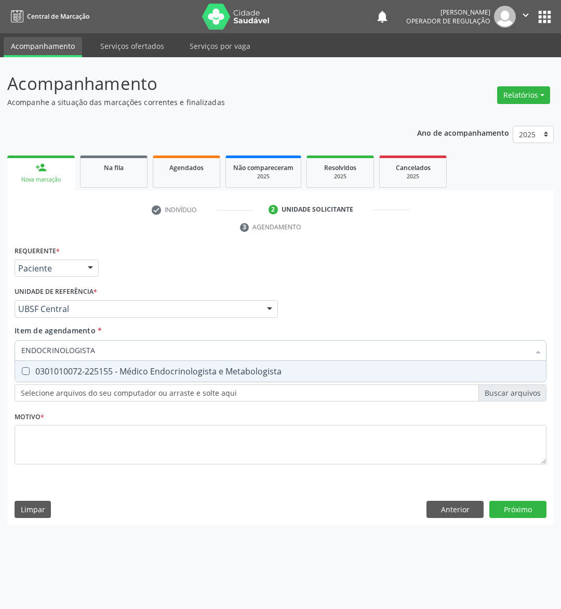
click at [117, 375] on div "0301010072-225155 - Médico Endocrinologista e Metabologista" at bounding box center [280, 371] width 519 height 8
checkbox Metabologista "true"
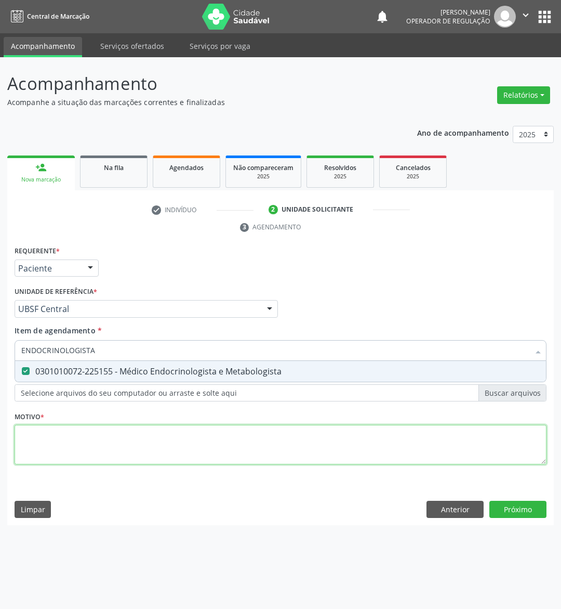
click at [99, 450] on div "Requerente * Paciente Médico(a) Enfermeiro(a) Paciente Nenhum resultado encontr…" at bounding box center [281, 360] width 532 height 235
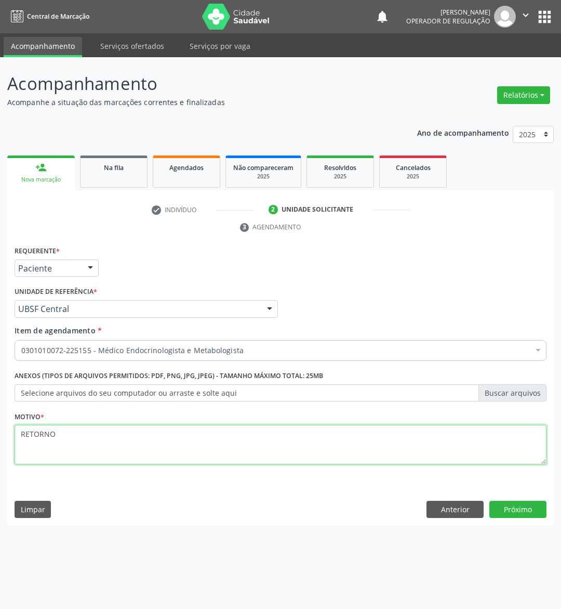
type textarea "RETORNO"
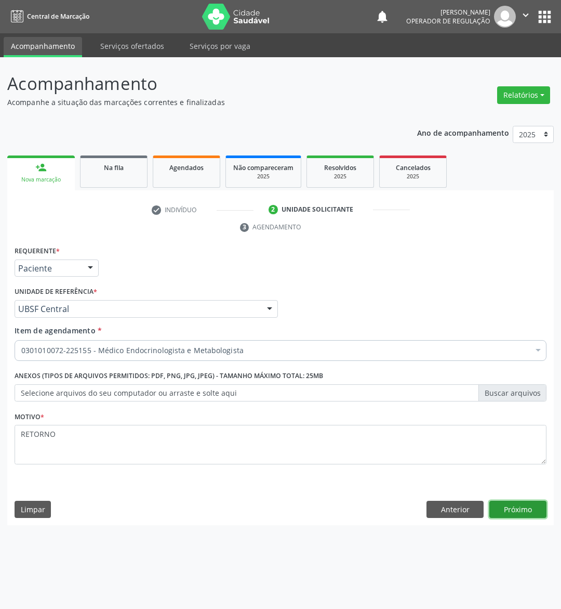
click button "Próximo" at bounding box center [518, 509] width 57 height 18
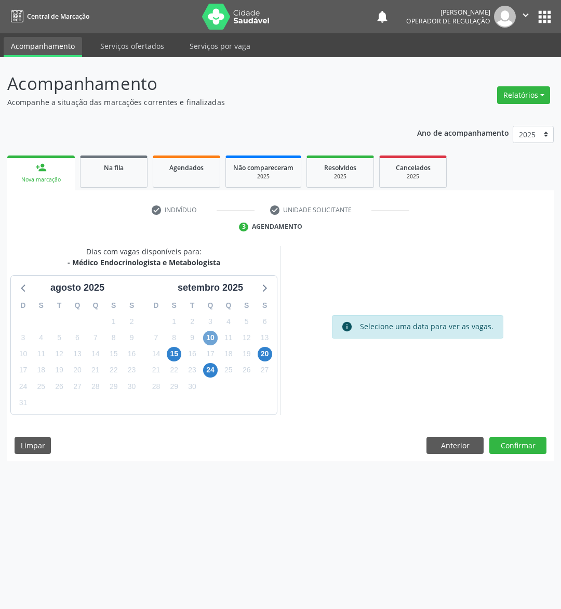
click at [213, 340] on span "10" at bounding box center [210, 338] width 15 height 15
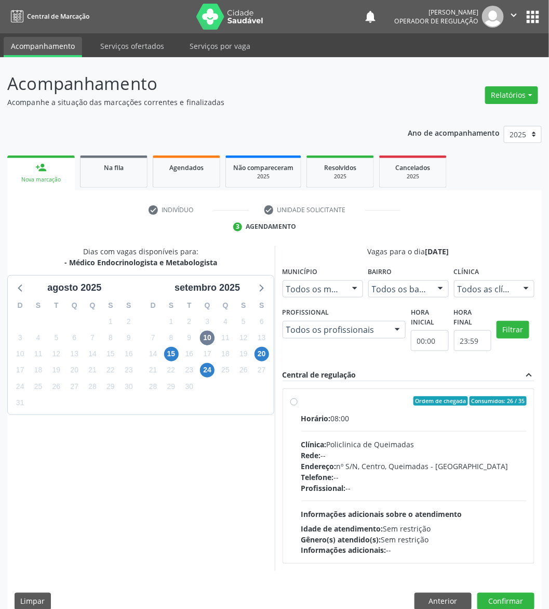
click at [460, 446] on div "Clínica: Policlinica de Queimadas" at bounding box center [414, 444] width 226 height 11
click at [298, 405] on input "Ordem de chegada Consumidos: 26 / 35 Horário: 08:00 Clínica: Policlinica de Que…" at bounding box center [294, 400] width 7 height 9
radio input "true"
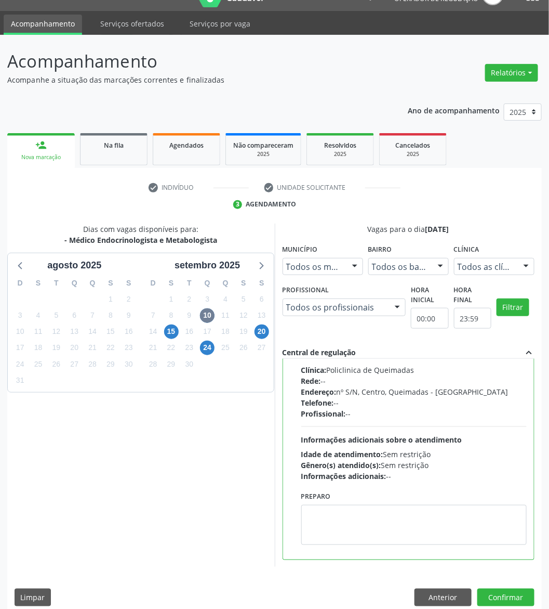
scroll to position [34, 0]
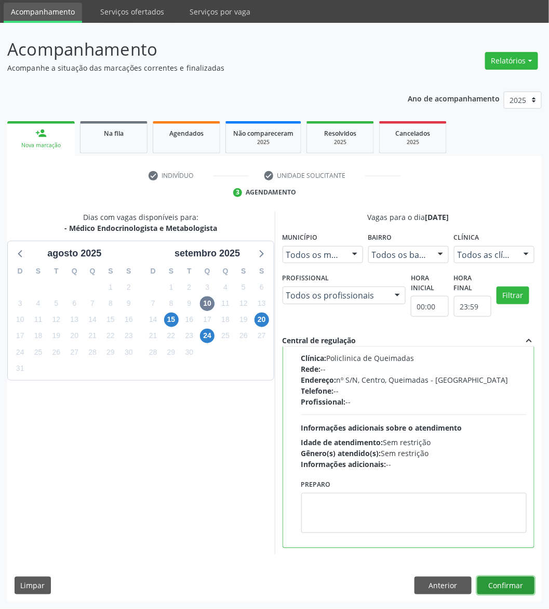
click at [524, 589] on button "Confirmar" at bounding box center [506, 585] width 57 height 18
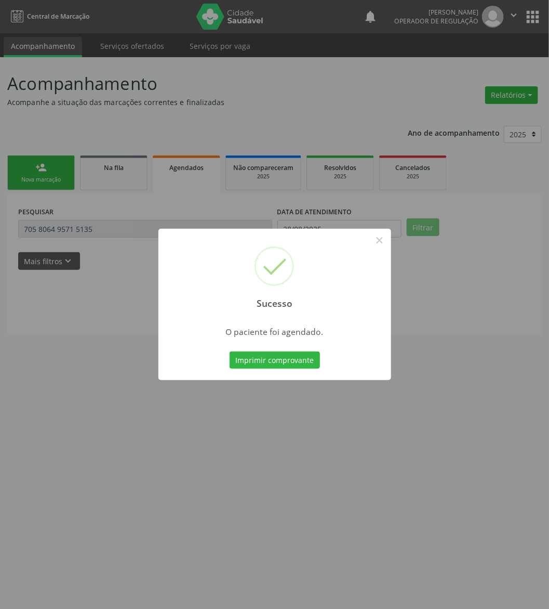
scroll to position [0, 0]
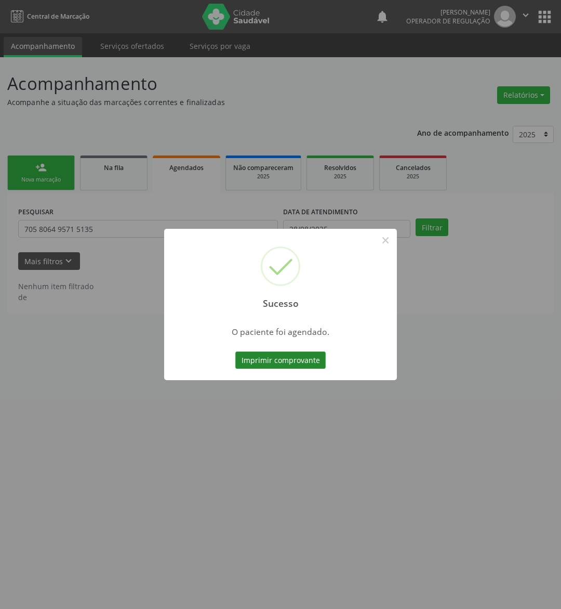
click at [296, 353] on button "Imprimir comprovante" at bounding box center [280, 360] width 90 height 18
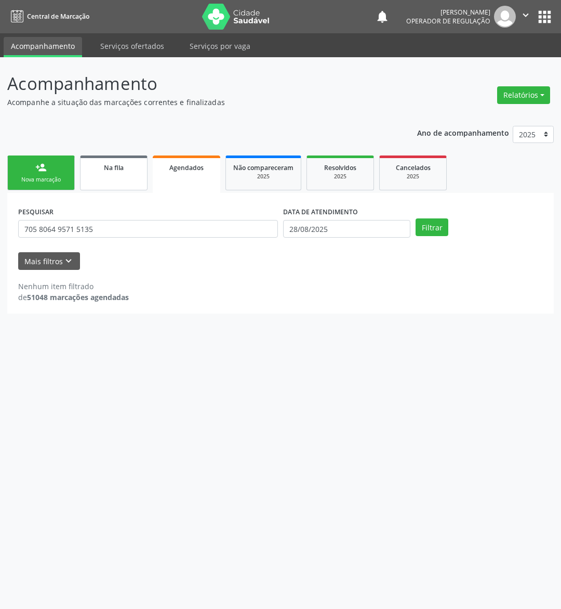
click at [102, 172] on link "Na fila" at bounding box center [114, 172] width 68 height 35
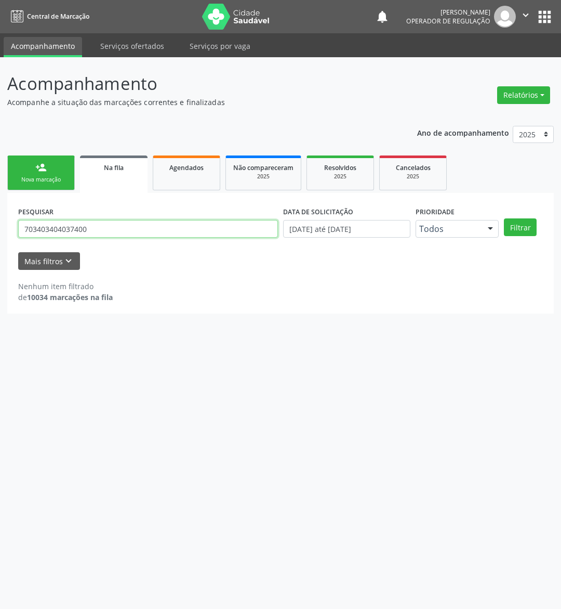
click at [92, 231] on input "703403404037400" at bounding box center [148, 229] width 260 height 18
type input "702009846183284"
click at [504, 218] on button "Filtrar" at bounding box center [520, 227] width 33 height 18
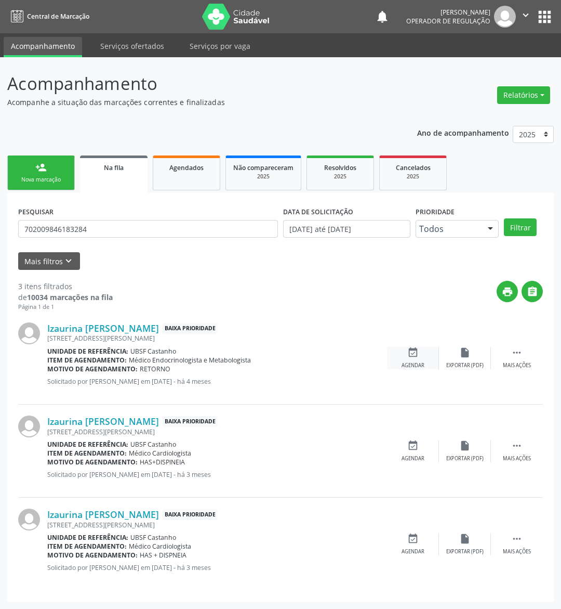
click at [413, 354] on icon "event_available" at bounding box center [412, 352] width 11 height 11
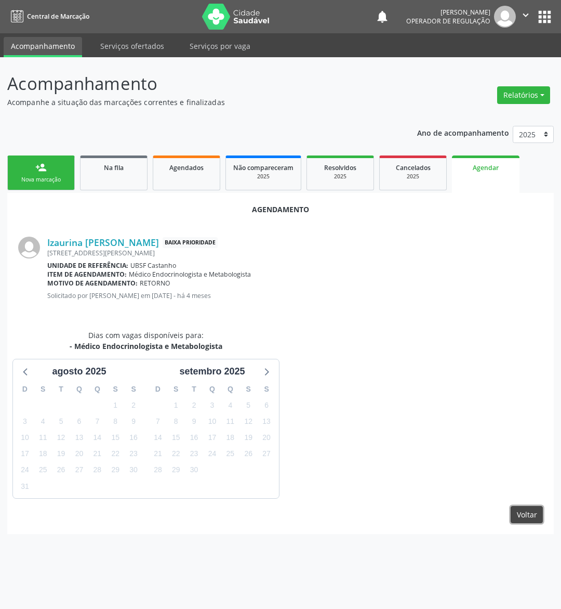
click at [525, 513] on button "Voltar" at bounding box center [527, 515] width 32 height 18
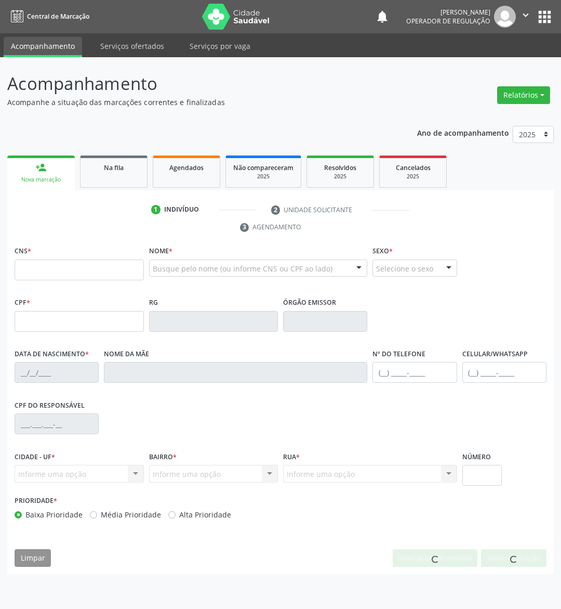
click at [535, 506] on div "Prioridade * Baixa Prioridade Média Prioridade Alta Prioridade" at bounding box center [280, 510] width 537 height 34
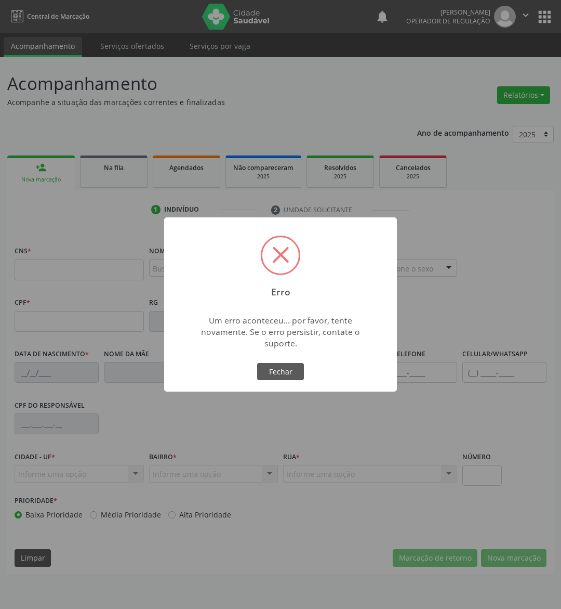
click at [260, 373] on button "Fechar" at bounding box center [280, 372] width 47 height 18
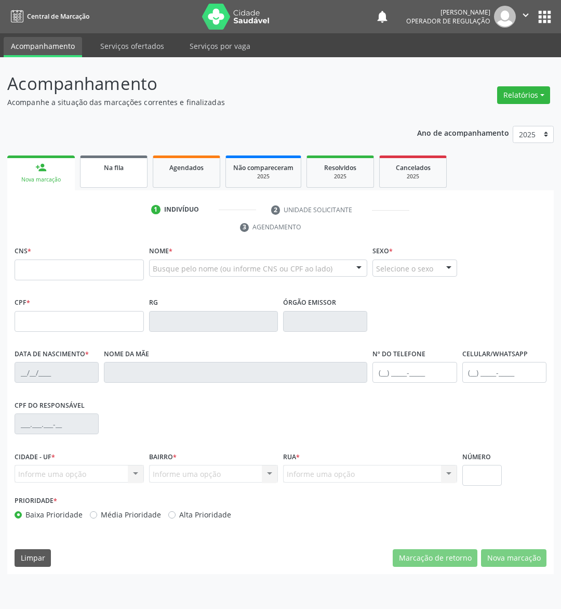
click at [107, 158] on link "Na fila" at bounding box center [114, 171] width 68 height 32
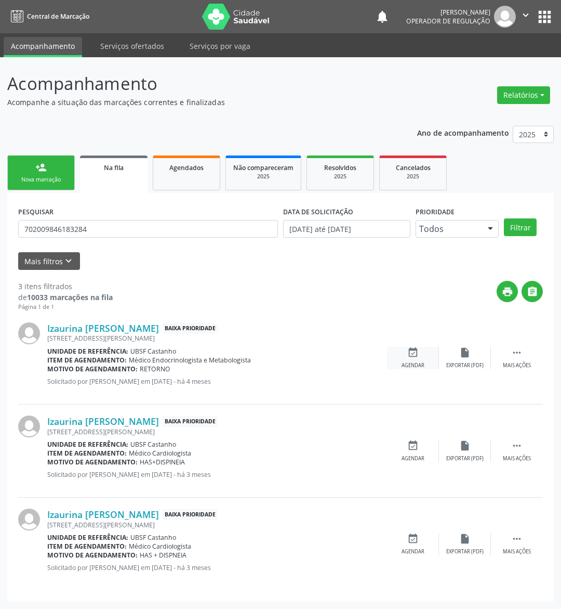
click at [412, 358] on div "event_available Agendar" at bounding box center [413, 358] width 52 height 22
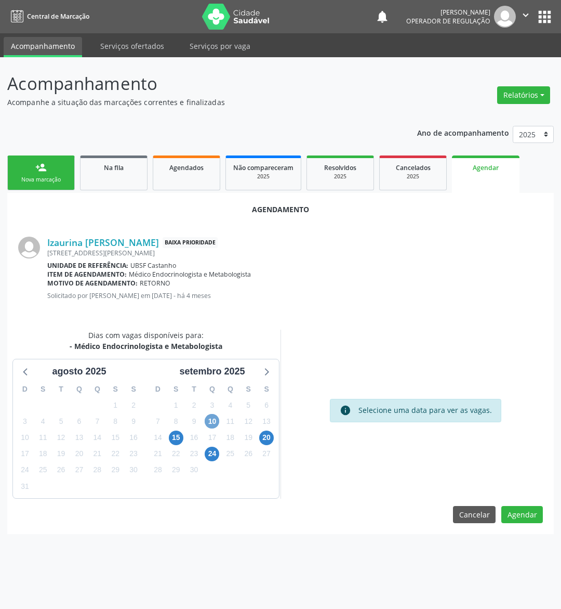
click at [207, 420] on span "10" at bounding box center [212, 421] width 15 height 15
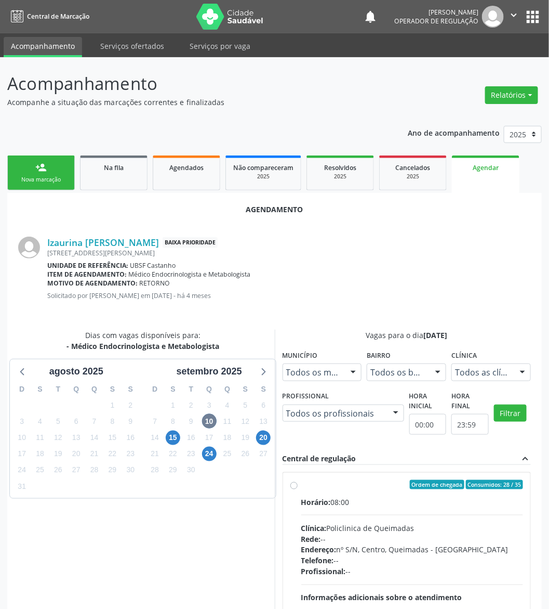
click at [386, 509] on div "Horário: 08:00 Clínica: Policlinica de Queimadas Rede: -- Endereço: nº S/N, Cen…" at bounding box center [412, 567] width 222 height 143
click at [298, 489] on input "Ordem de chegada Consumidos: 28 / 35 Horário: 08:00 Clínica: Policlinica de Que…" at bounding box center [294, 484] width 7 height 9
radio input "true"
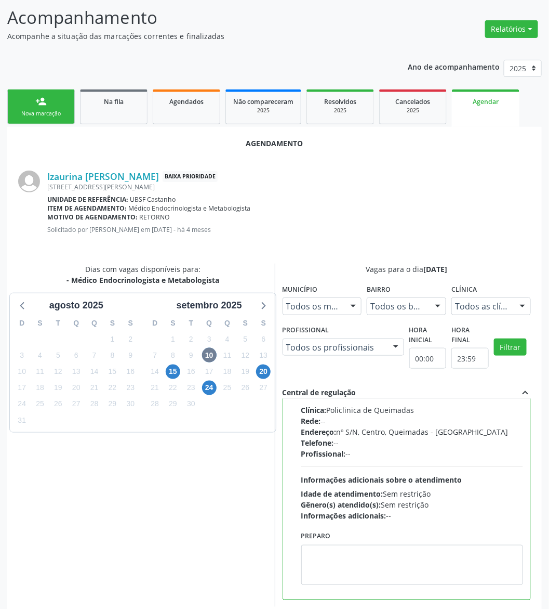
scroll to position [107, 0]
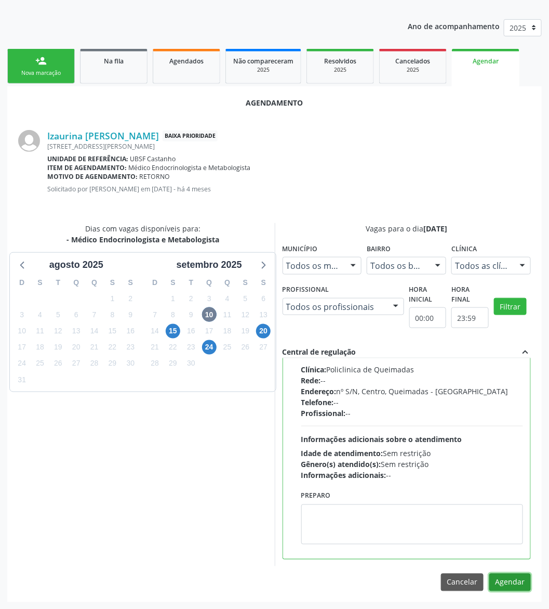
click at [520, 580] on button "Agendar" at bounding box center [511, 582] width 42 height 18
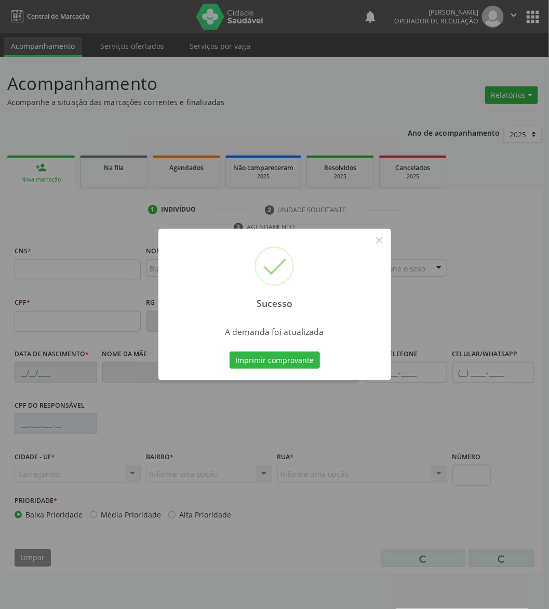
scroll to position [0, 0]
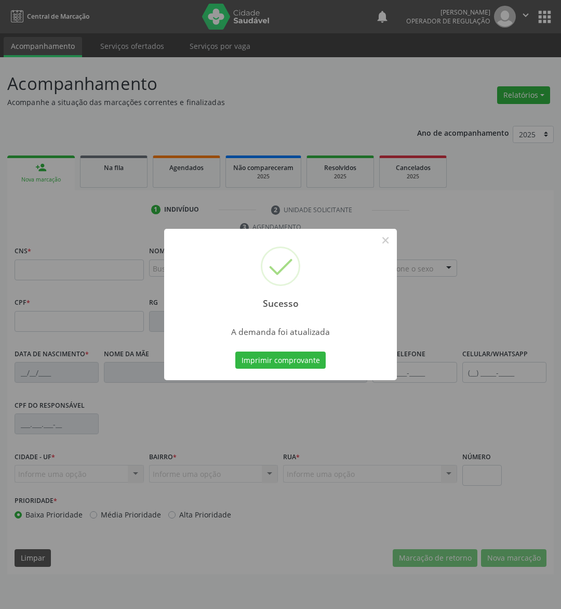
click at [328, 345] on div "Sucesso × A demanda foi atualizada Imprimir comprovante Cancel" at bounding box center [280, 305] width 233 height 152
click at [320, 351] on button "Imprimir comprovante" at bounding box center [280, 360] width 90 height 18
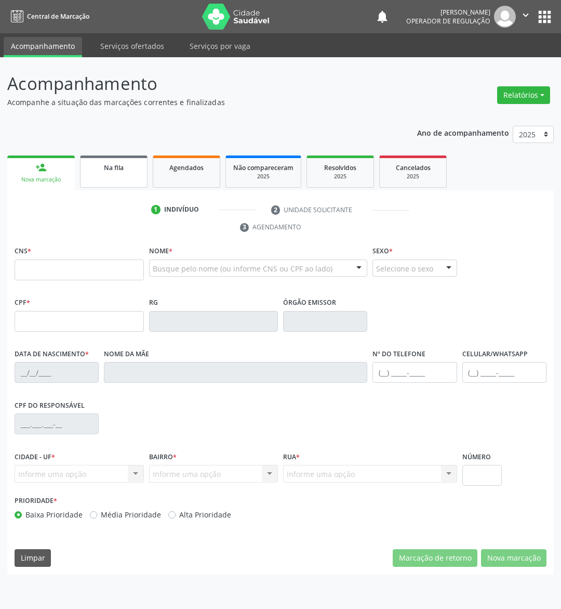
click at [121, 166] on span "Na fila" at bounding box center [114, 167] width 20 height 9
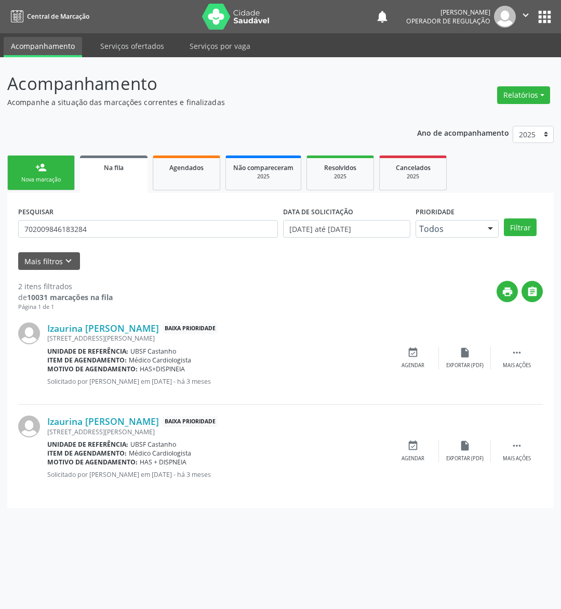
click at [117, 237] on div "PESQUISAR 702009846183284" at bounding box center [148, 224] width 265 height 41
click at [107, 228] on input "702009846183284" at bounding box center [148, 229] width 260 height 18
click at [106, 228] on input "702009846183284" at bounding box center [148, 229] width 260 height 18
type input "705007260002854"
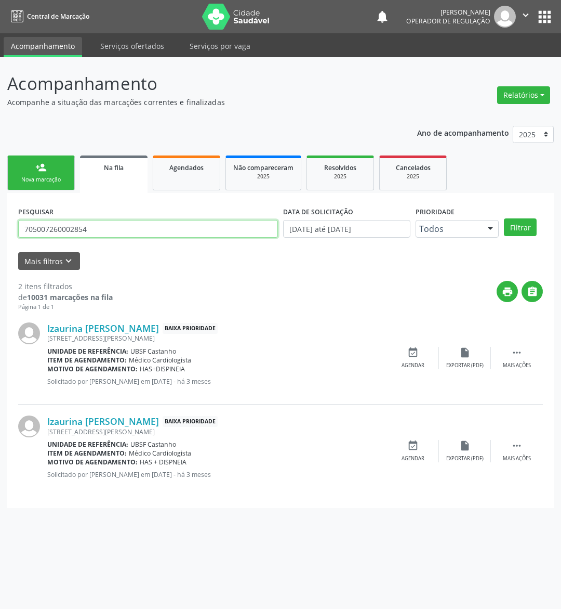
click at [504, 218] on button "Filtrar" at bounding box center [520, 227] width 33 height 18
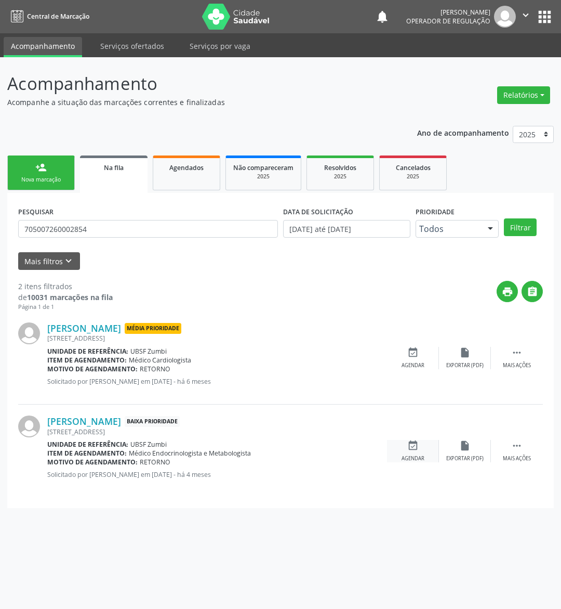
click at [415, 456] on div "Agendar" at bounding box center [413, 458] width 23 height 7
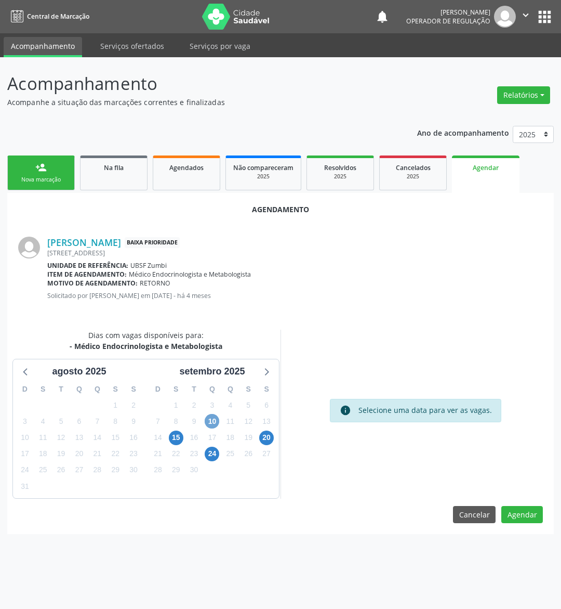
click at [218, 415] on span "10" at bounding box center [212, 421] width 15 height 15
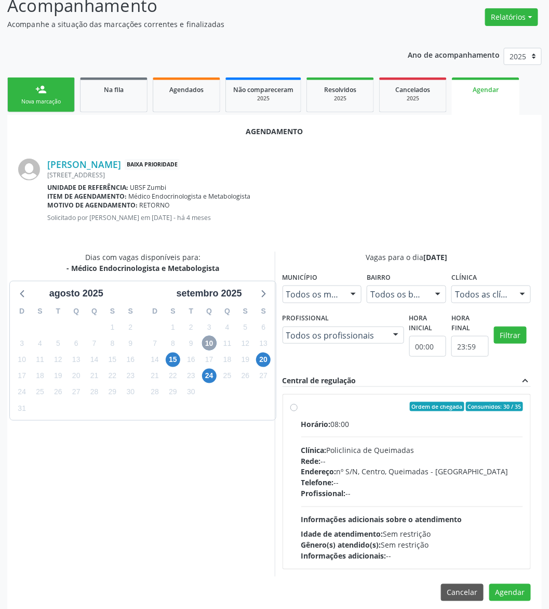
scroll to position [89, 0]
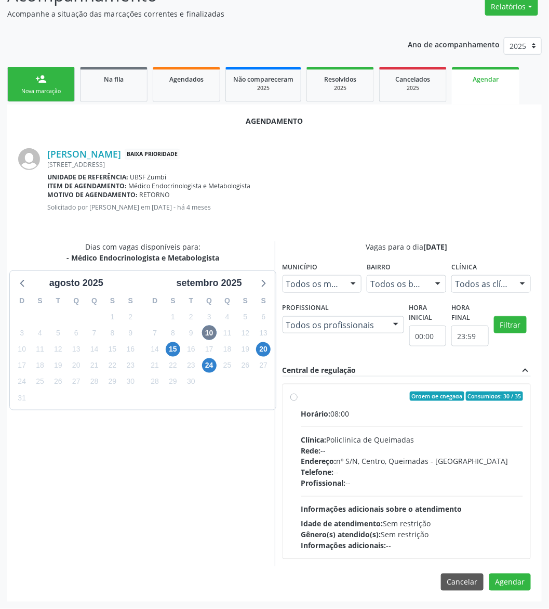
click at [456, 426] on hr at bounding box center [412, 426] width 222 height 1
click at [298, 401] on input "Ordem de chegada Consumidos: 30 / 35 Horário: 08:00 Clínica: Policlinica de Que…" at bounding box center [294, 395] width 7 height 9
radio input "true"
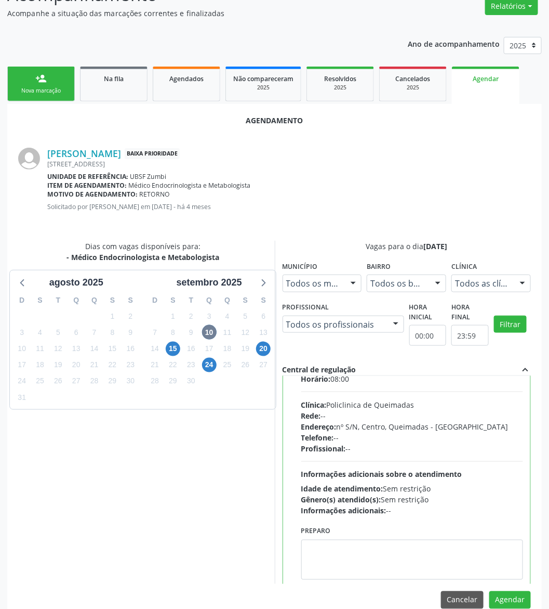
scroll to position [53, 0]
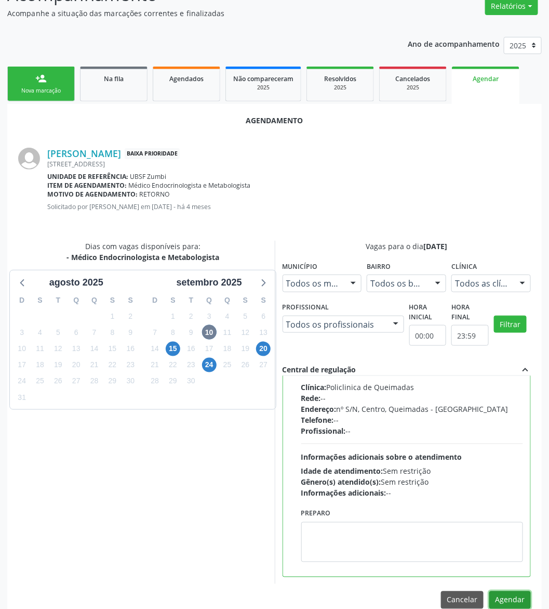
click at [520, 592] on button "Agendar" at bounding box center [511, 600] width 42 height 18
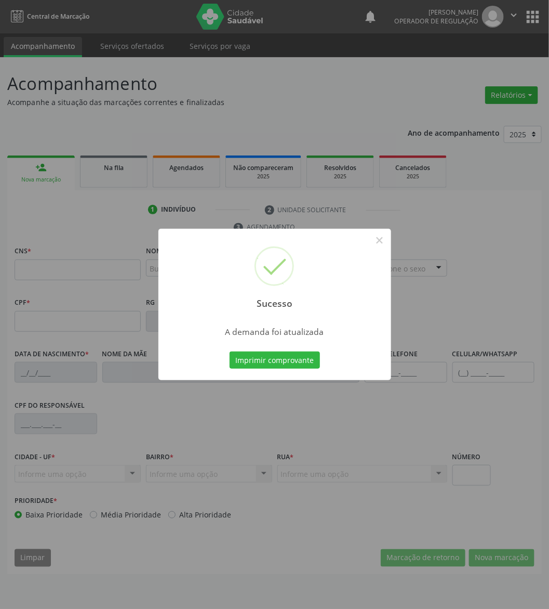
scroll to position [0, 0]
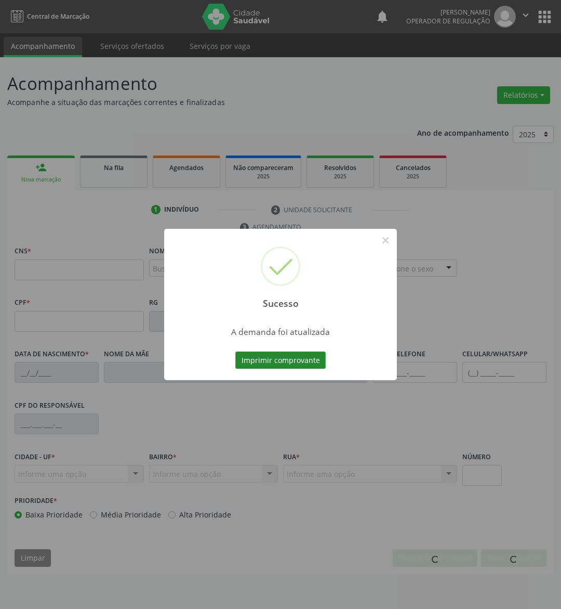
click at [317, 361] on button "Imprimir comprovante" at bounding box center [280, 360] width 90 height 18
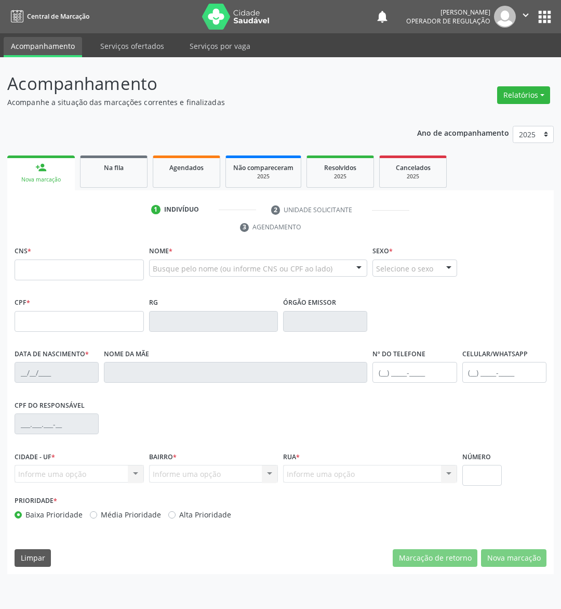
click at [123, 175] on link "Na fila" at bounding box center [114, 171] width 68 height 32
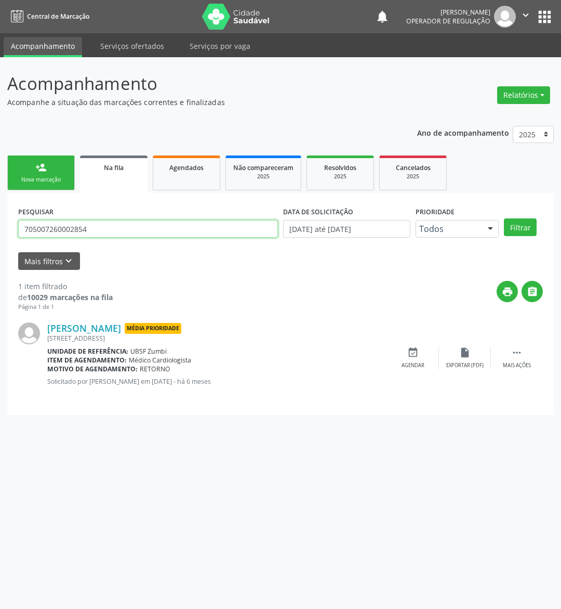
click at [161, 228] on input "705007260002854" at bounding box center [148, 229] width 260 height 18
type input "705201444543079"
click at [504, 218] on button "Filtrar" at bounding box center [520, 227] width 33 height 18
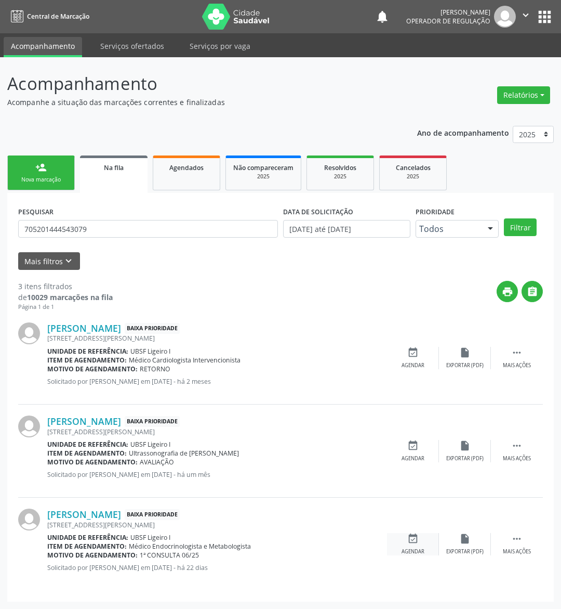
click at [421, 546] on div "event_available Agendar" at bounding box center [413, 544] width 52 height 22
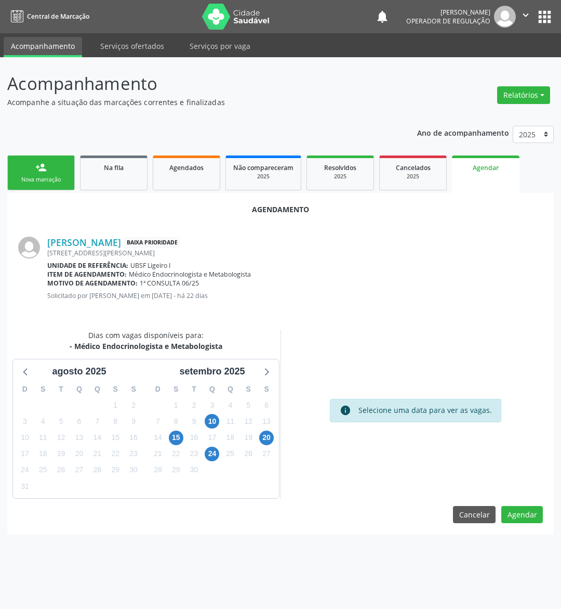
click at [221, 425] on div "11" at bounding box center [230, 421] width 18 height 16
click at [213, 422] on span "10" at bounding box center [212, 421] width 15 height 15
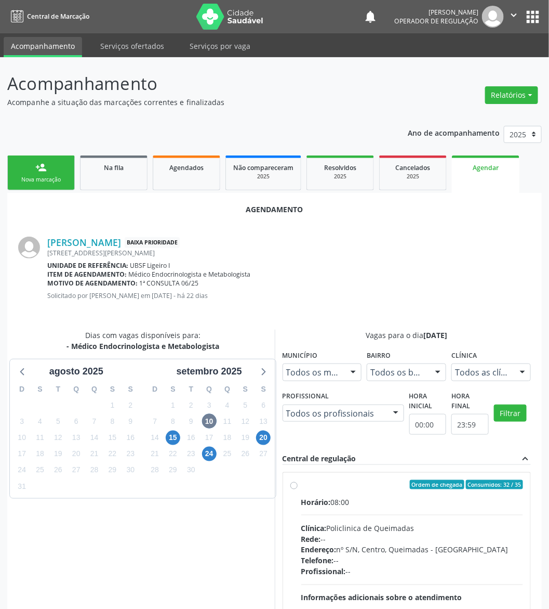
click at [463, 485] on span "Ordem de chegada" at bounding box center [437, 484] width 55 height 9
click at [298, 485] on input "Ordem de chegada Consumidos: 32 / 35 Horário: 08:00 Clínica: Policlinica de Que…" at bounding box center [294, 484] width 7 height 9
radio input "true"
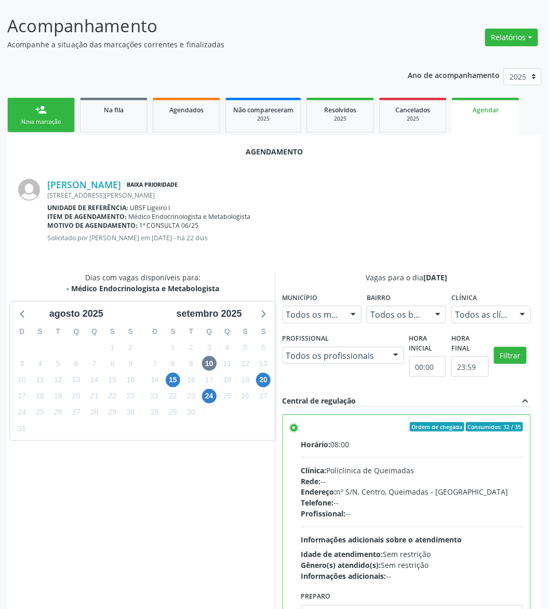
scroll to position [107, 0]
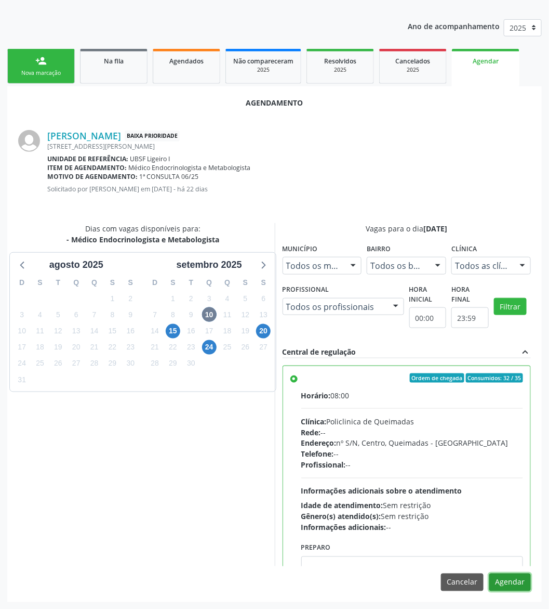
click at [513, 587] on button "Agendar" at bounding box center [511, 582] width 42 height 18
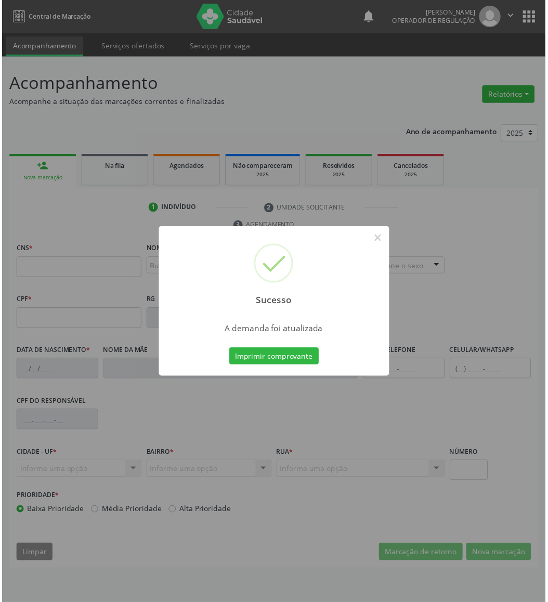
scroll to position [0, 0]
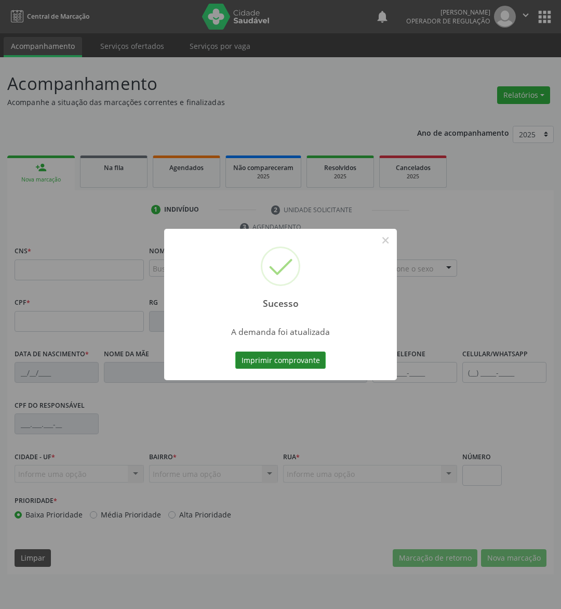
click at [253, 361] on button "Imprimir comprovante" at bounding box center [280, 360] width 90 height 18
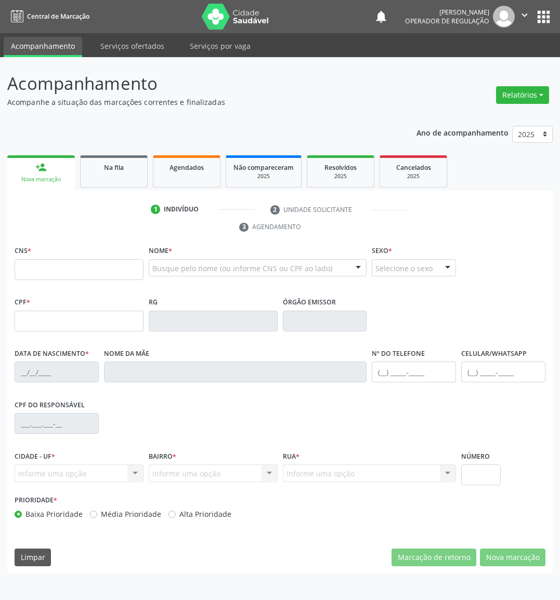
click at [331, 75] on p "Acompanhamento" at bounding box center [197, 84] width 381 height 26
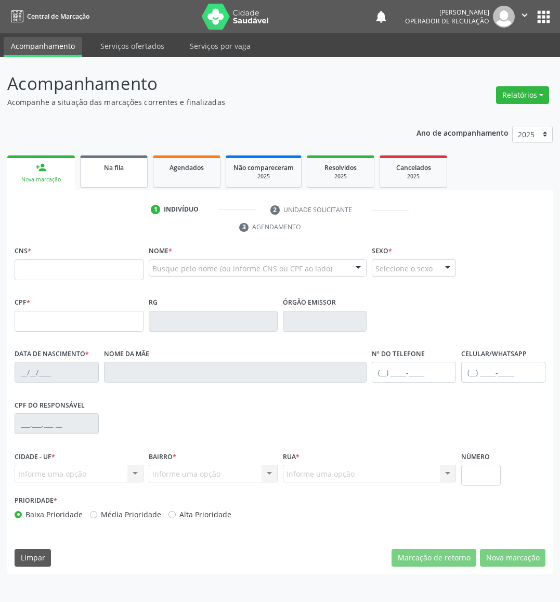
click at [117, 178] on link "Na fila" at bounding box center [114, 171] width 68 height 32
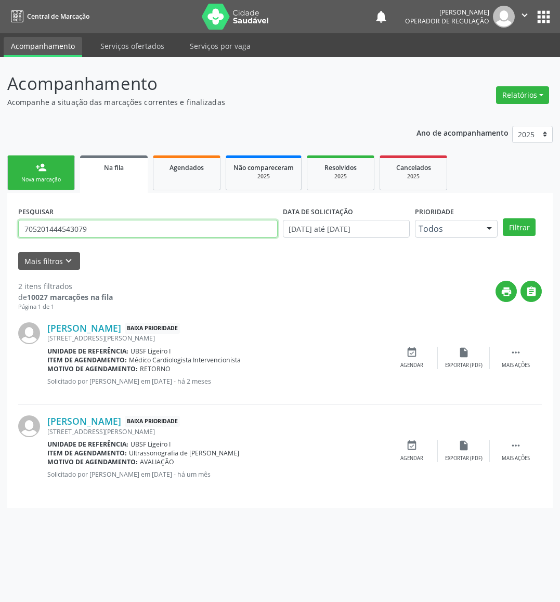
click at [208, 220] on input "705201444543079" at bounding box center [147, 229] width 259 height 18
click at [503, 218] on button "Filtrar" at bounding box center [519, 227] width 33 height 18
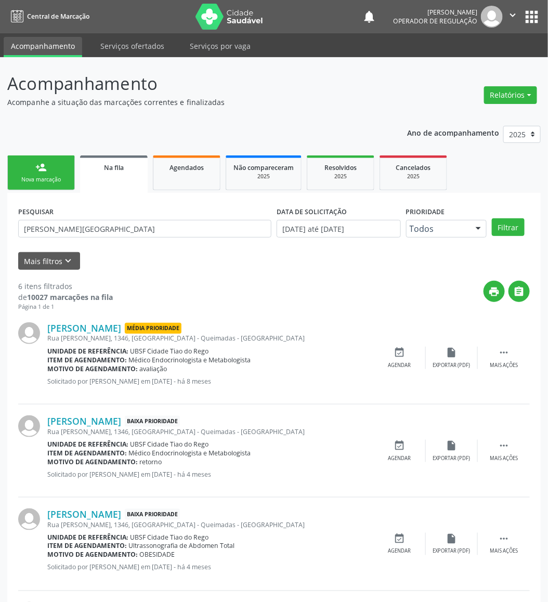
click at [206, 218] on div "PESQUISAR LARISSA VITORIA" at bounding box center [145, 224] width 258 height 41
click at [205, 218] on div "PESQUISAR LARISSA VITORIA" at bounding box center [145, 224] width 258 height 41
click at [184, 229] on input "LARISSA VITORIA" at bounding box center [144, 229] width 253 height 18
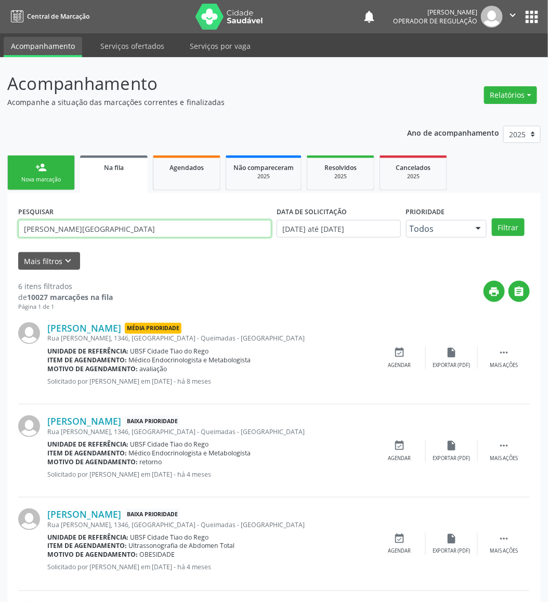
click at [184, 229] on input "LARISSA VITORIA" at bounding box center [144, 229] width 253 height 18
type input "700709471929480"
click at [492, 218] on button "Filtrar" at bounding box center [508, 227] width 33 height 18
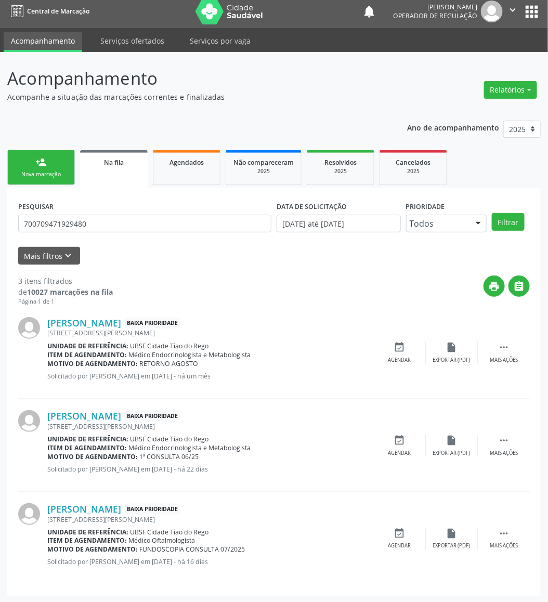
scroll to position [7, 0]
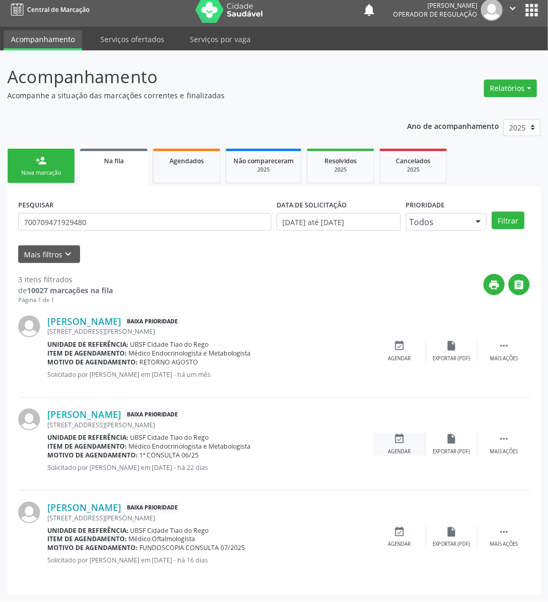
click at [392, 435] on div "event_available Agendar" at bounding box center [400, 444] width 52 height 22
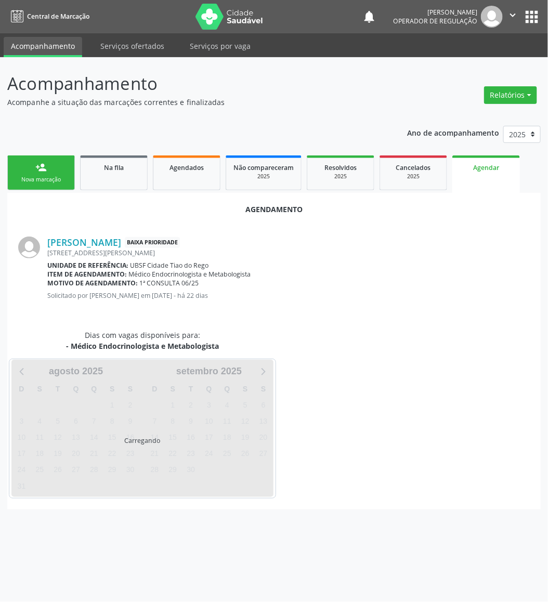
scroll to position [0, 0]
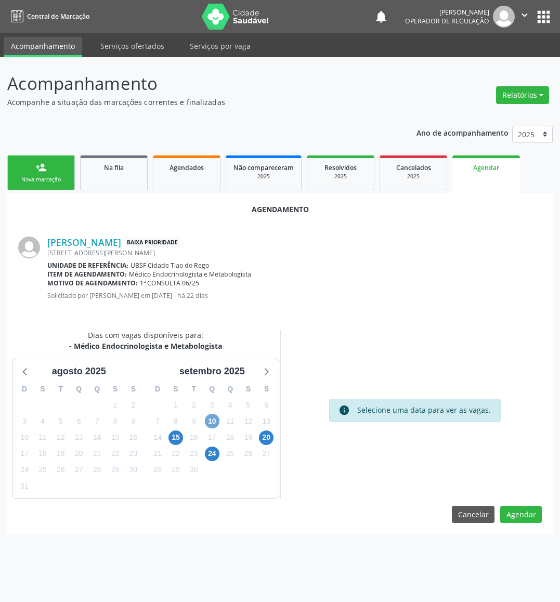
click at [213, 419] on span "10" at bounding box center [212, 421] width 15 height 15
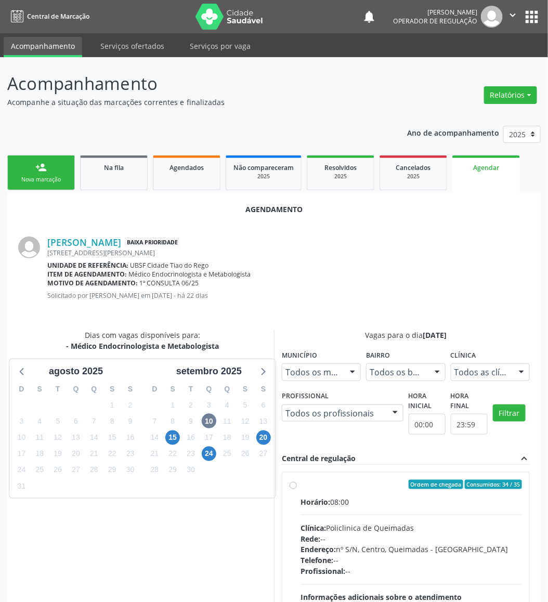
click at [447, 489] on label "Ordem de chegada Consumidos: 34 / 35 Horário: 08:00 Clínica: Policlinica de Que…" at bounding box center [410, 560] width 221 height 160
click at [297, 489] on input "Ordem de chegada Consumidos: 34 / 35 Horário: 08:00 Clínica: Policlinica de Que…" at bounding box center [292, 484] width 7 height 9
radio input "true"
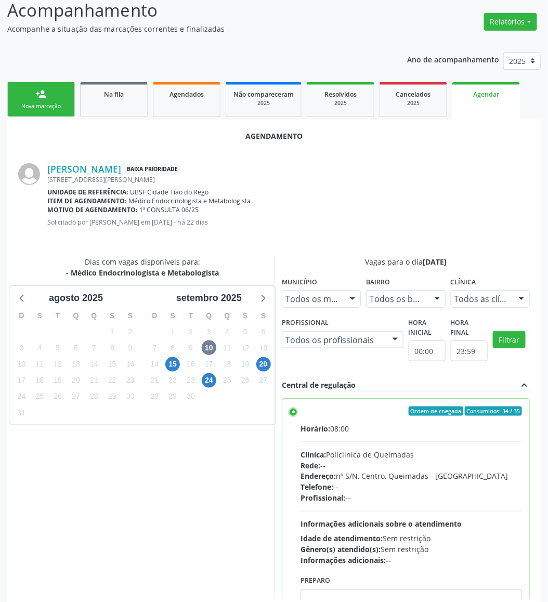
scroll to position [114, 0]
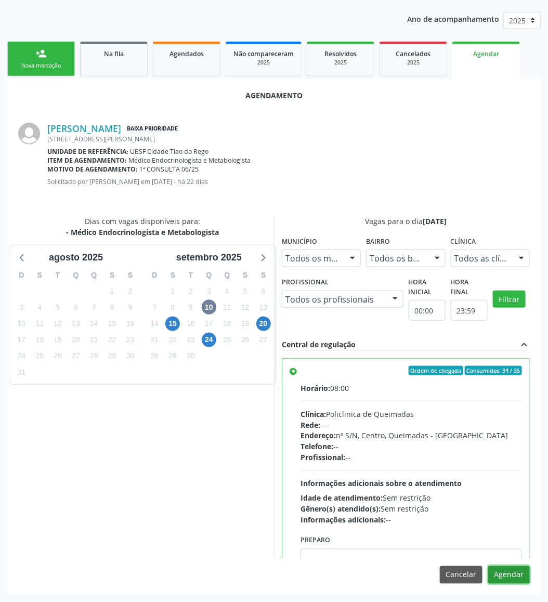
click at [493, 571] on button "Agendar" at bounding box center [509, 575] width 42 height 18
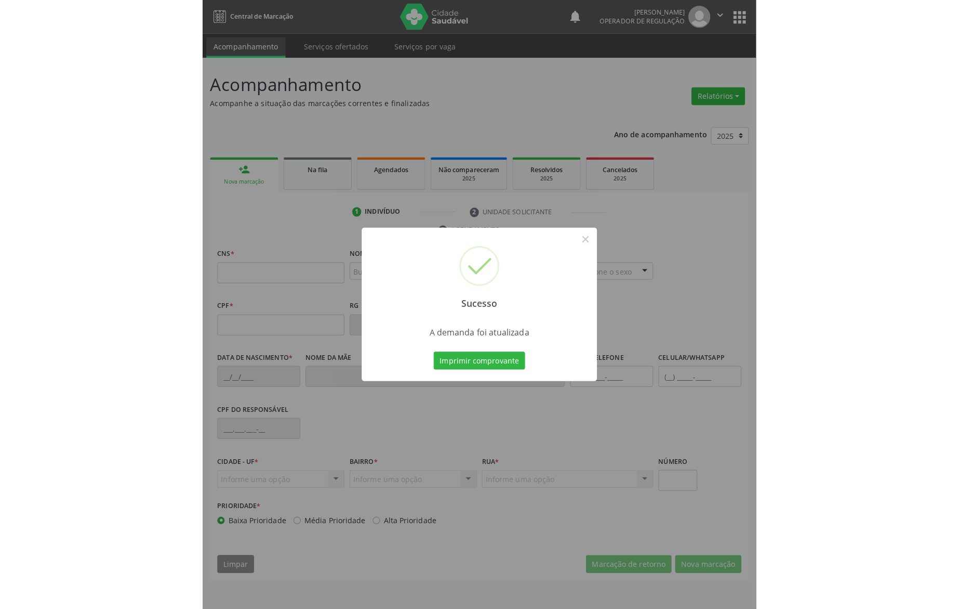
scroll to position [0, 0]
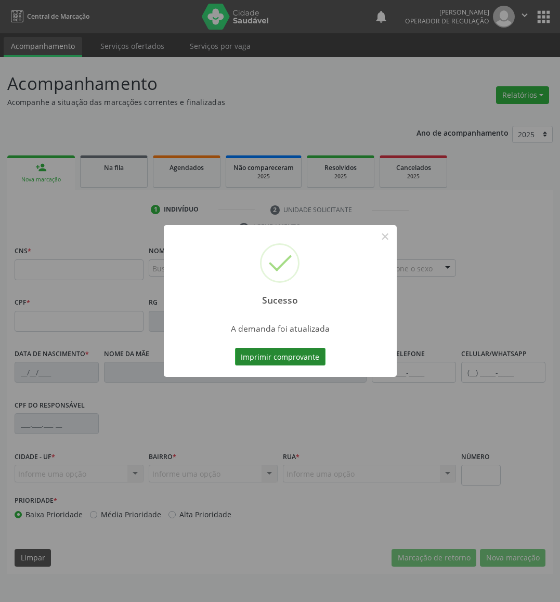
click at [301, 351] on button "Imprimir comprovante" at bounding box center [280, 357] width 90 height 18
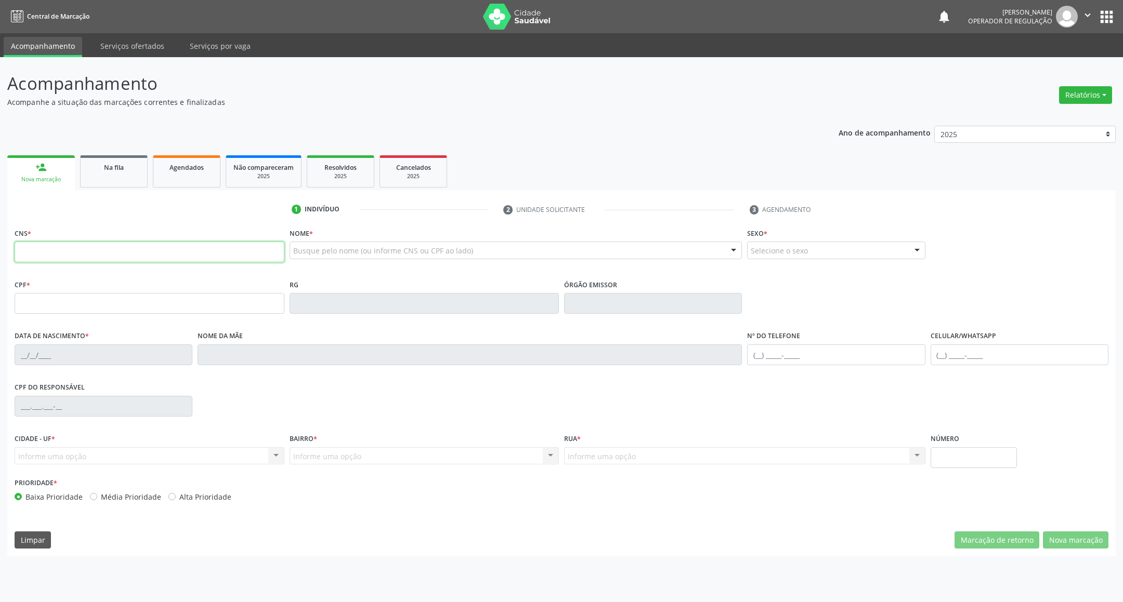
click at [206, 253] on input "text" at bounding box center [150, 252] width 270 height 21
click at [561, 410] on div "CPF do responsável" at bounding box center [561, 405] width 1099 height 51
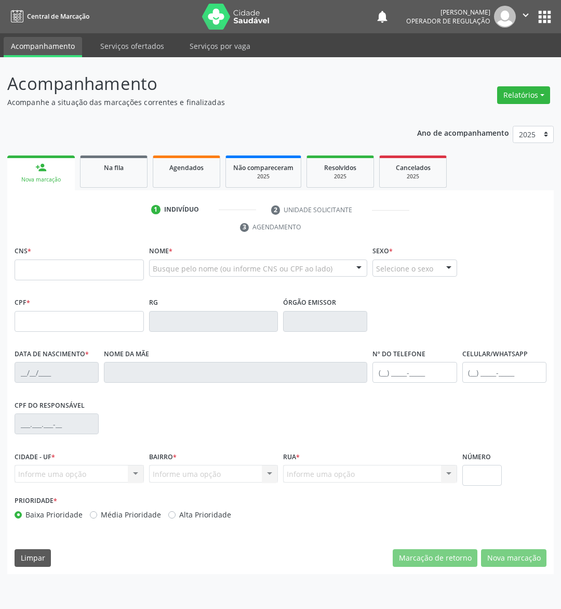
click at [560, 215] on div "Acompanhamento Acompanhe a situação das marcações correntes e finalizadas Relat…" at bounding box center [280, 332] width 561 height 551
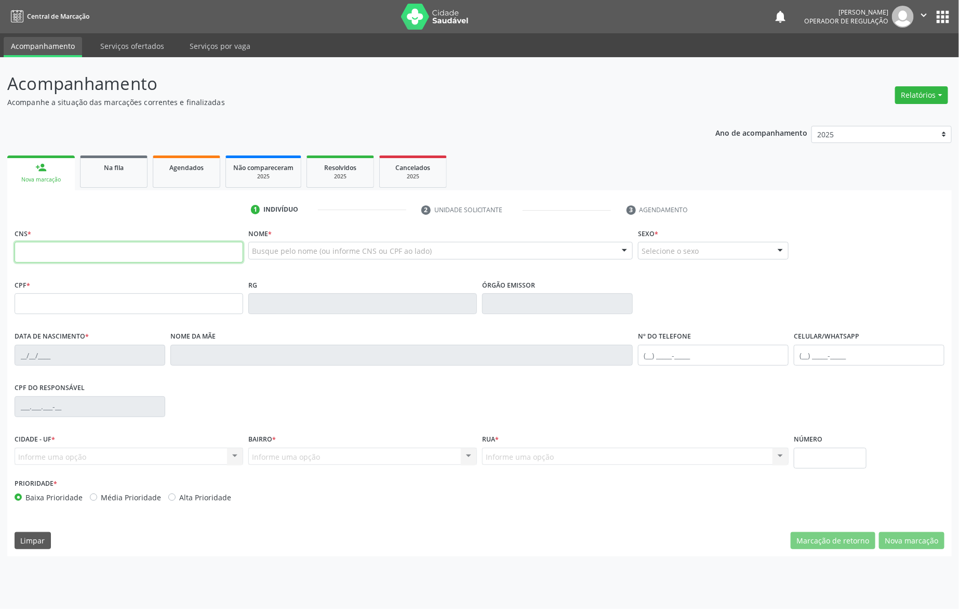
click at [111, 257] on input "text" at bounding box center [129, 252] width 229 height 21
type input "702 3071 0484 2819"
type input "015.041.654-70"
type input "10/02/1952"
type input "Maria Severina da Silva"
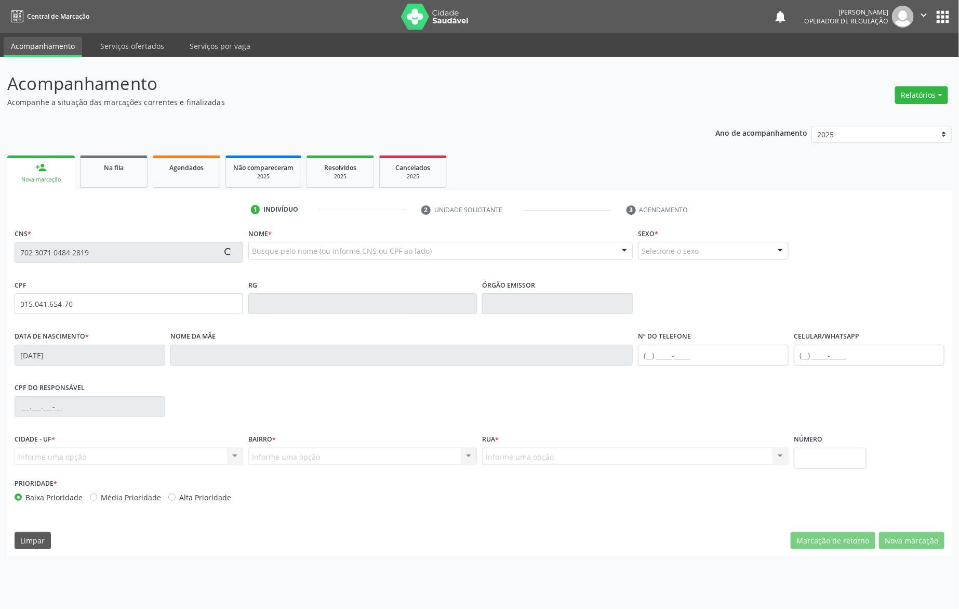
type input "(83) 99103-0723"
type input "951.343.874-00"
type input "91"
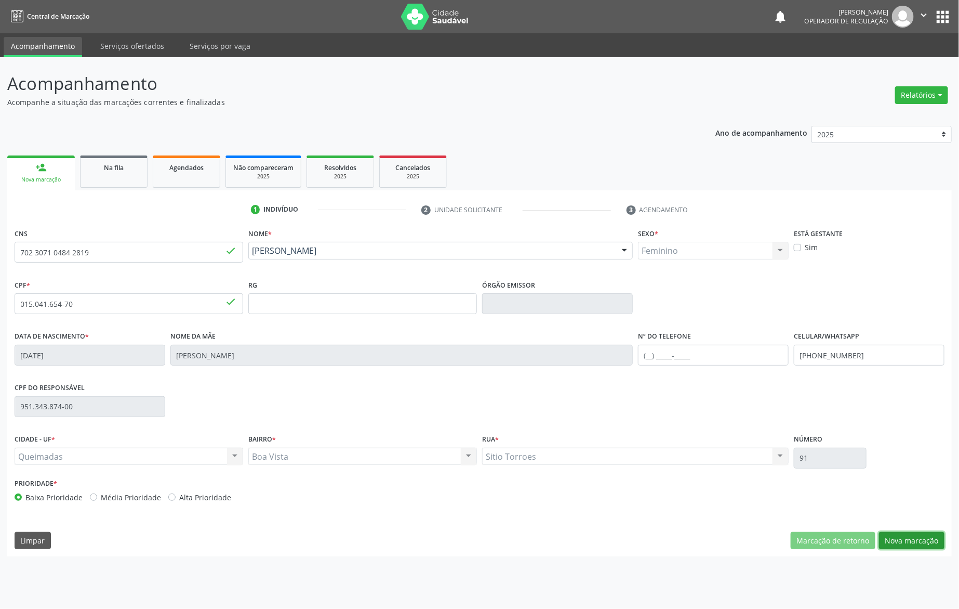
click at [561, 541] on button "Nova marcação" at bounding box center [911, 541] width 65 height 18
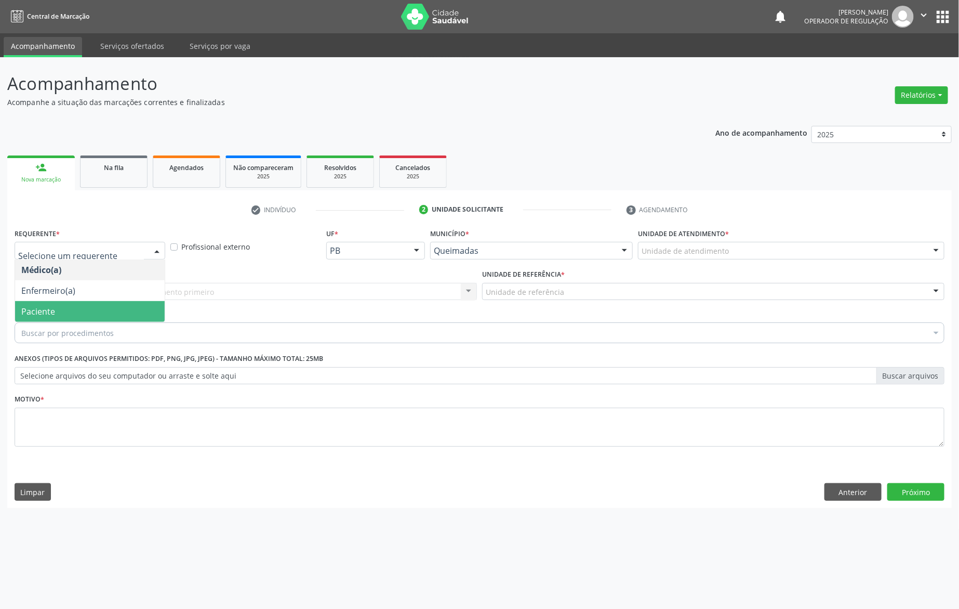
click at [80, 315] on span "Paciente" at bounding box center [90, 311] width 150 height 21
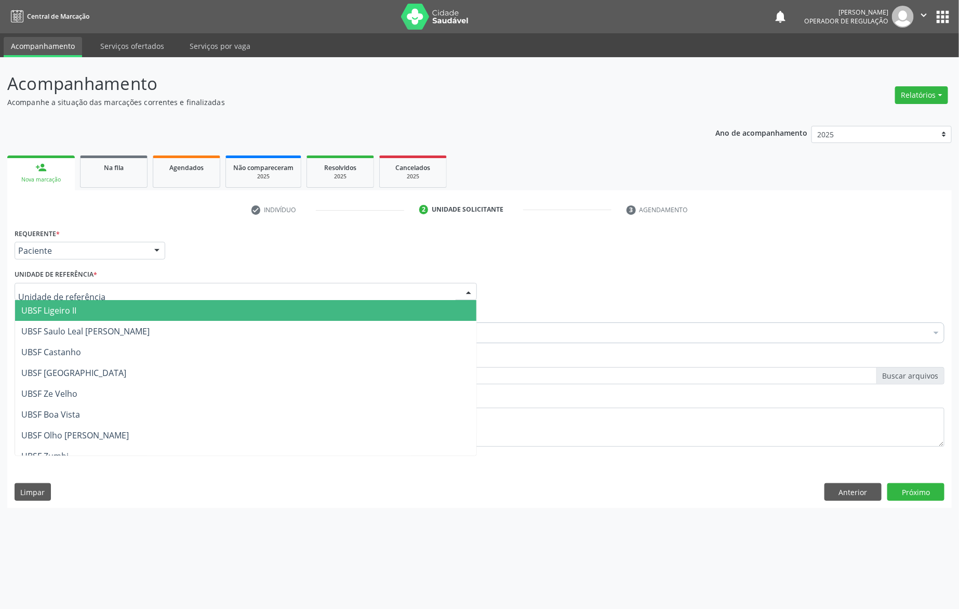
click at [101, 291] on div at bounding box center [246, 292] width 463 height 18
type input "O"
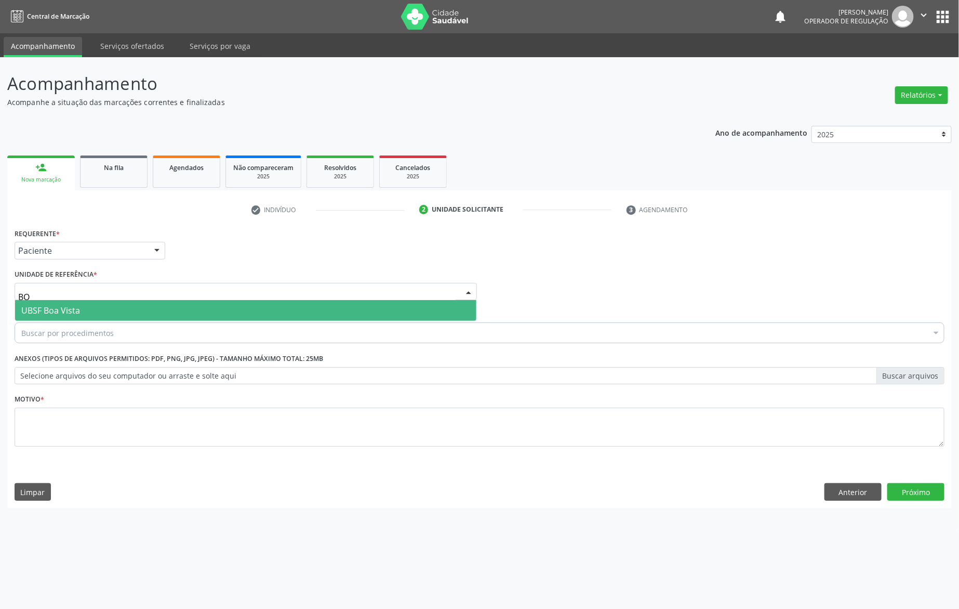
type input "BOA"
click at [106, 309] on span "UBSF Boa Vista" at bounding box center [246, 310] width 462 height 21
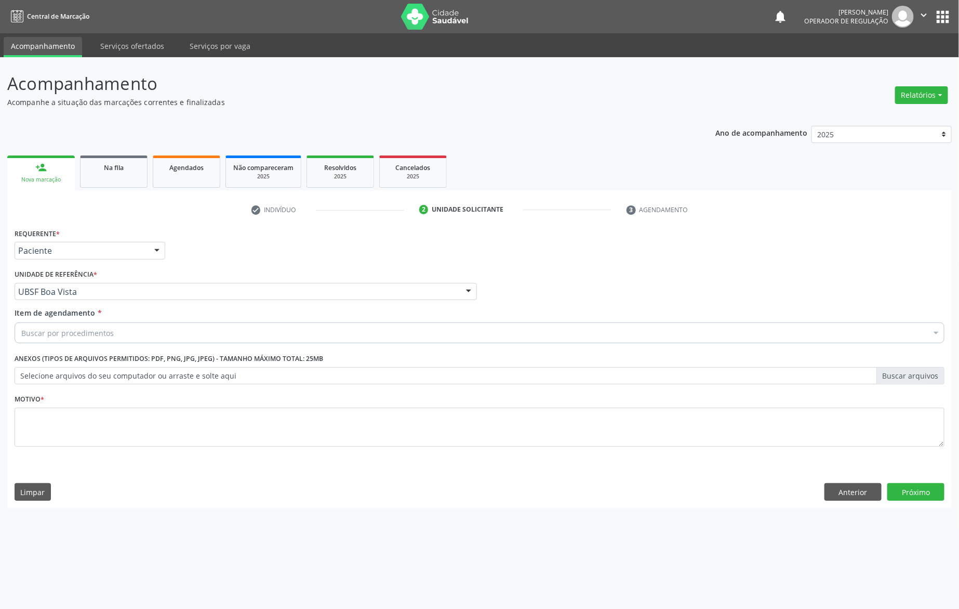
click at [113, 325] on div "Buscar por procedimentos" at bounding box center [480, 332] width 930 height 21
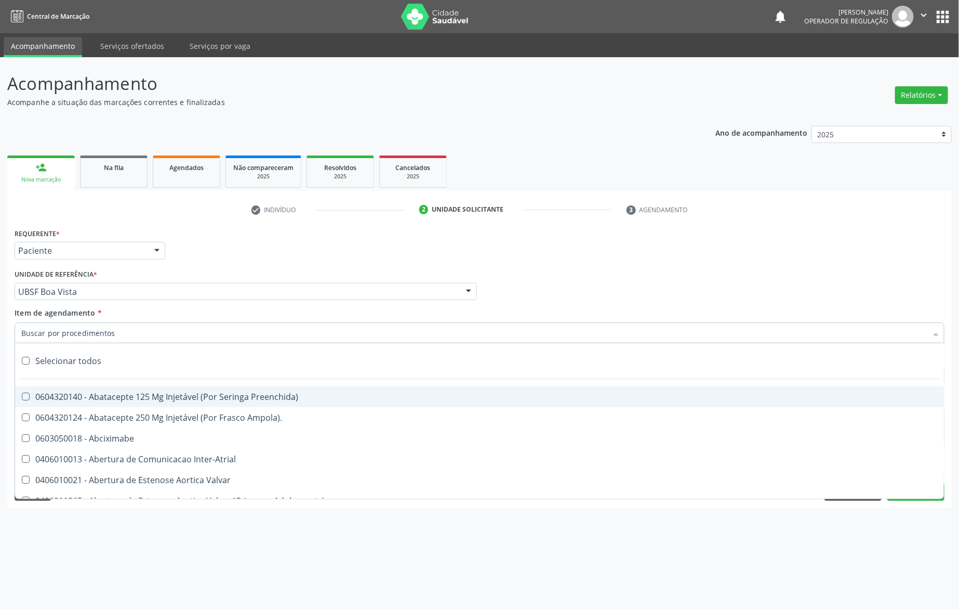
paste input "AVALIAÇÃO DE ROTINA 08/2025"
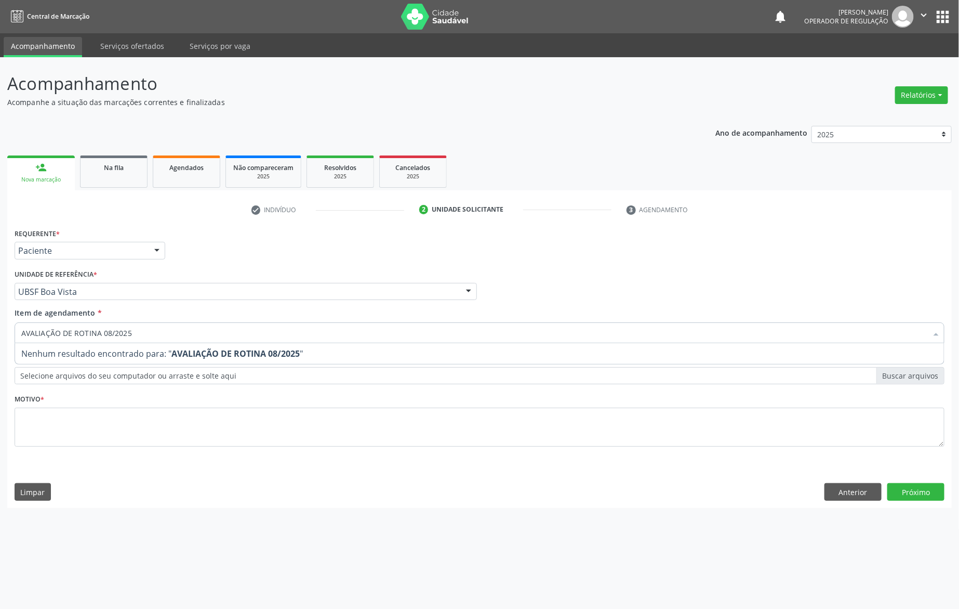
type input "AVALIAÇÃO DE ROTINA 08/2025"
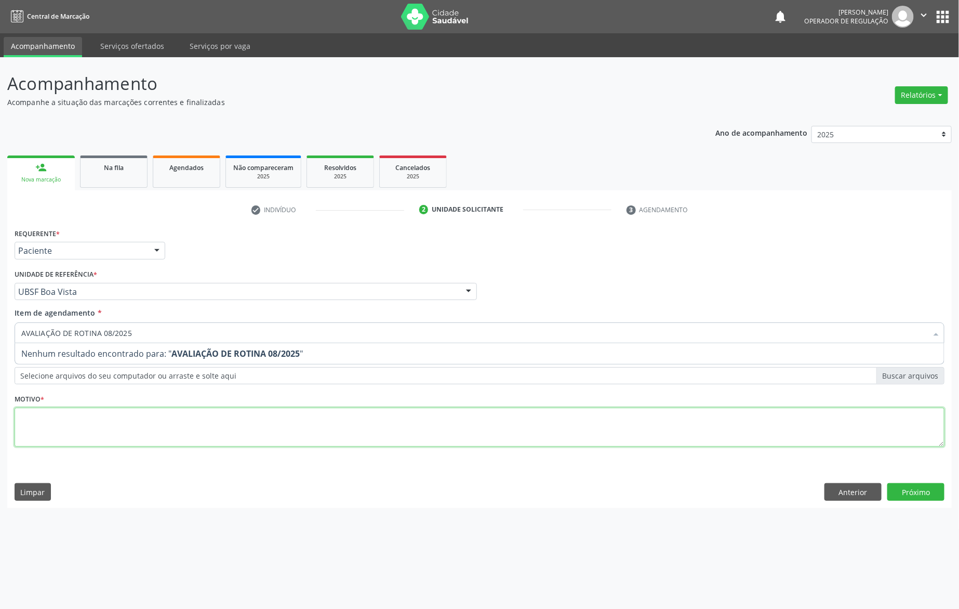
click at [133, 412] on div "Requerente * Paciente Médico(a) Enfermeiro(a) Paciente Nenhum resultado encontr…" at bounding box center [480, 343] width 930 height 235
paste textarea "AVALIAÇÃO DE ROTINA 08/2025"
type textarea "AVALIAÇÃO DE ROTINA 08/2025"
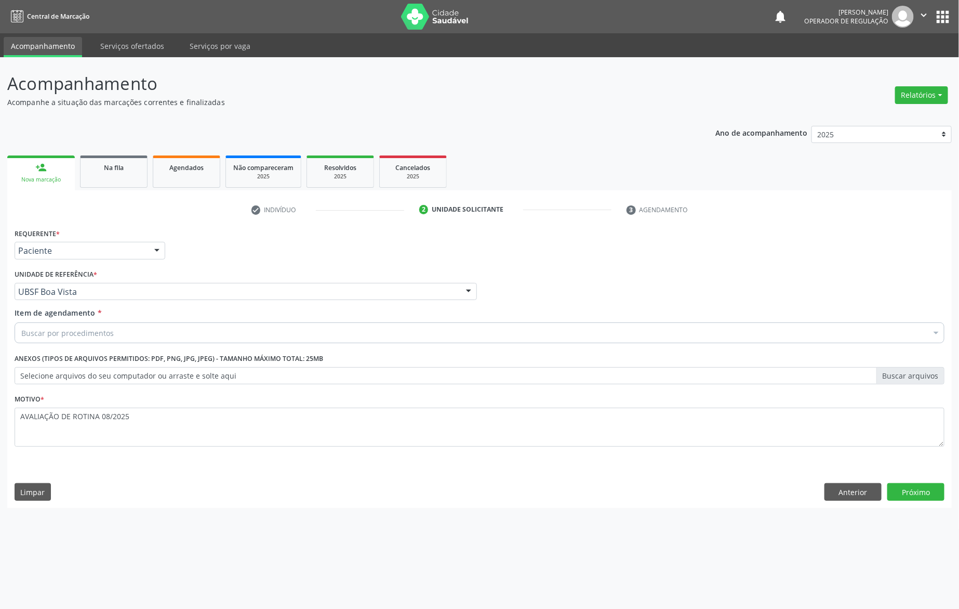
paste input "TRANSVAGINAL"
type input "TRANSVAGINAL"
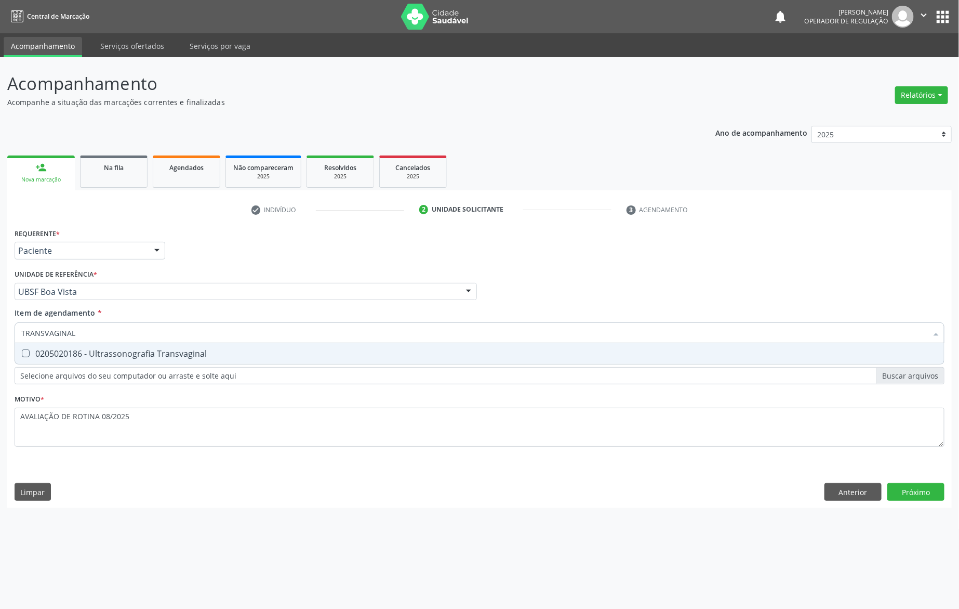
click at [78, 357] on div "0205020186 - Ultrassonografia Transvaginal" at bounding box center [479, 353] width 917 height 8
checkbox Transvaginal "true"
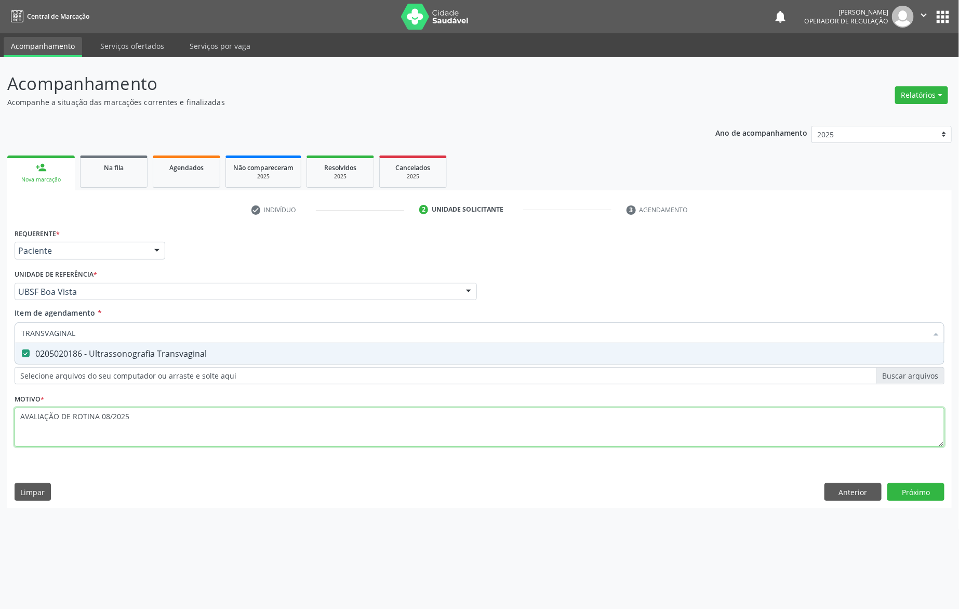
click at [159, 429] on div "Requerente * Paciente Médico(a) Enfermeiro(a) Paciente Nenhum resultado encontr…" at bounding box center [480, 343] width 930 height 235
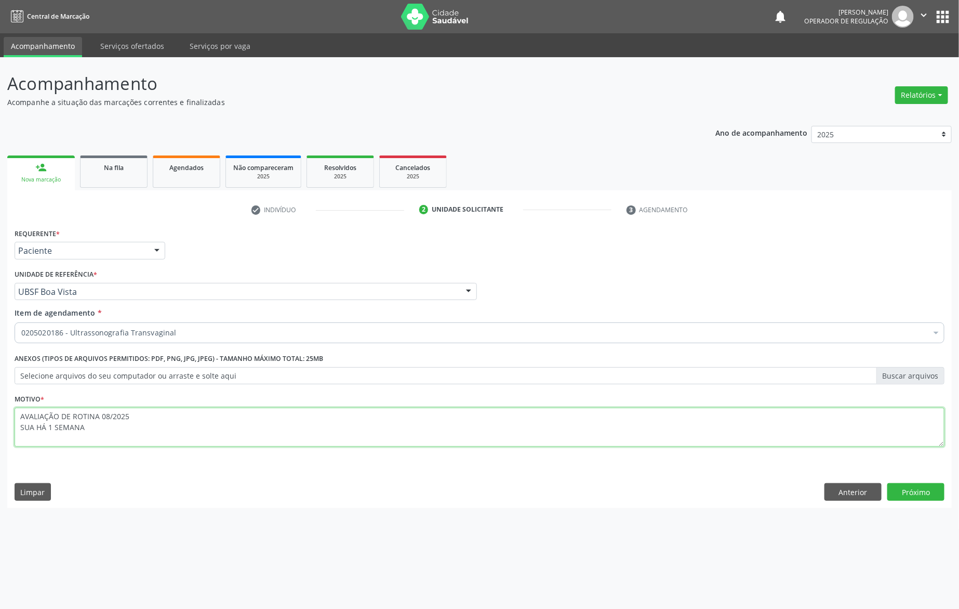
type textarea "AVALIAÇÃO DE ROTINA 08/2025 SUA HÁ 1 SEMANA"
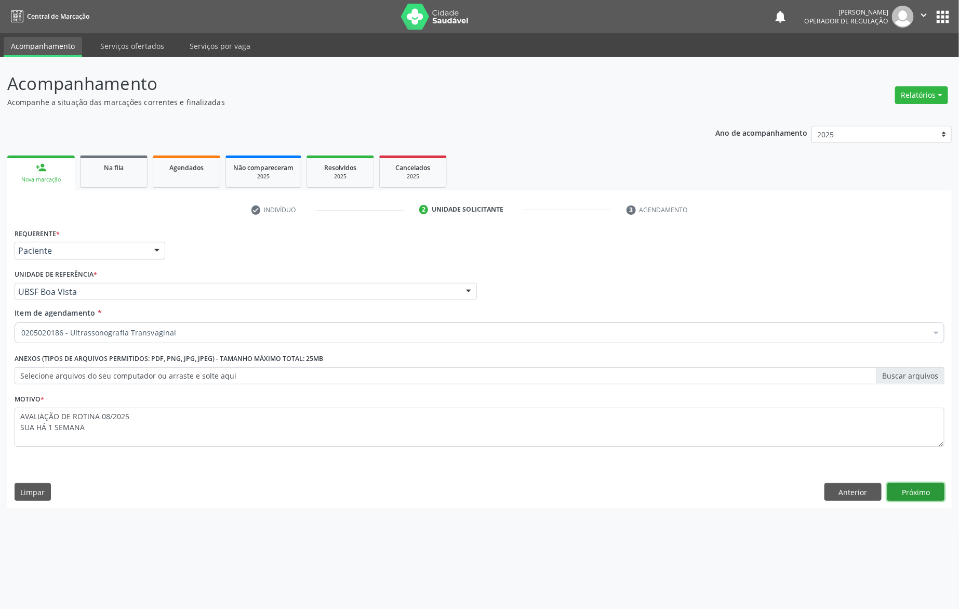
click button "Próximo" at bounding box center [916, 492] width 57 height 18
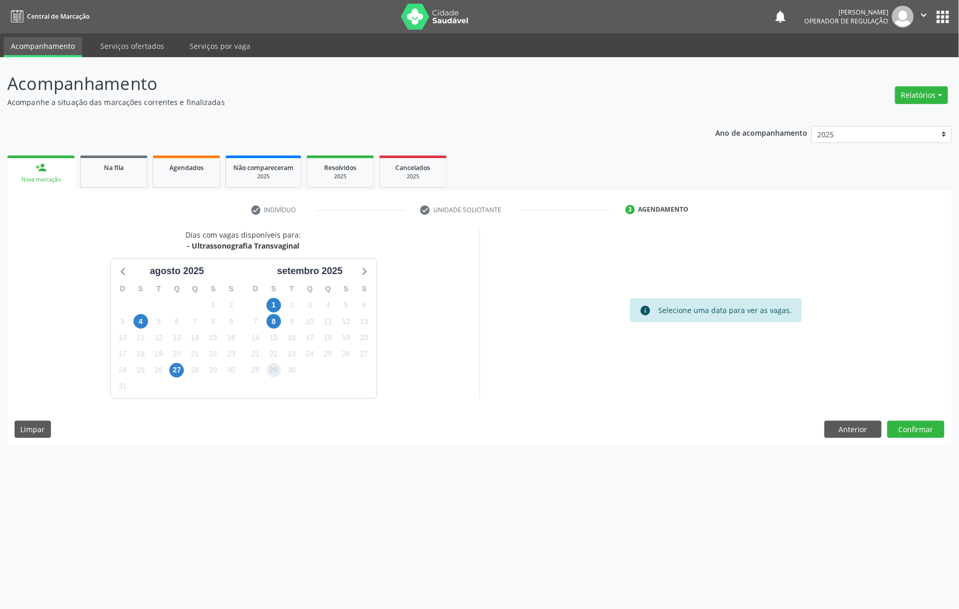
click at [273, 374] on span "29" at bounding box center [274, 370] width 15 height 15
click at [561, 428] on button "Confirmar" at bounding box center [916, 429] width 57 height 18
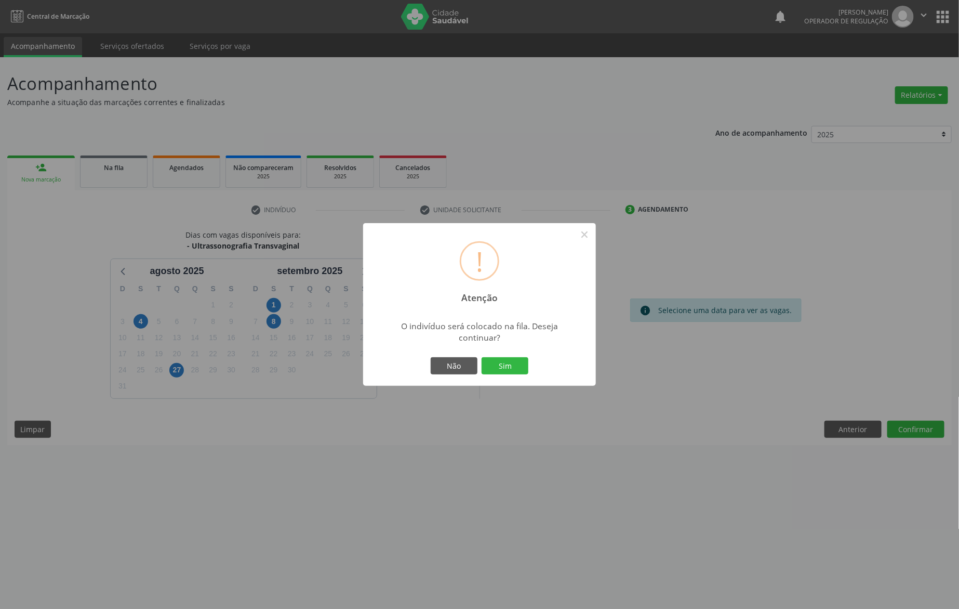
click at [482, 357] on button "Sim" at bounding box center [505, 366] width 47 height 18
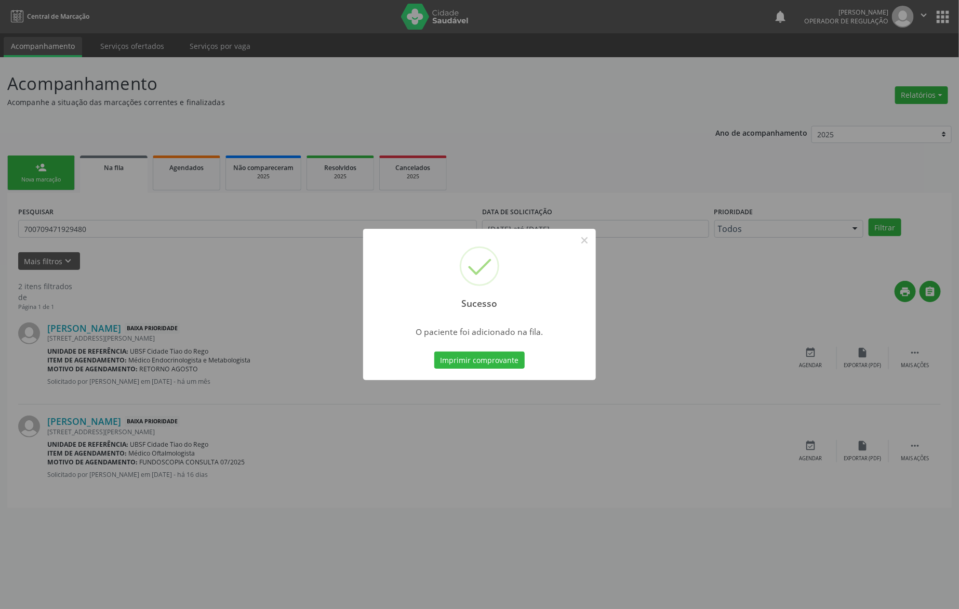
click at [434, 351] on button "Imprimir comprovante" at bounding box center [479, 360] width 90 height 18
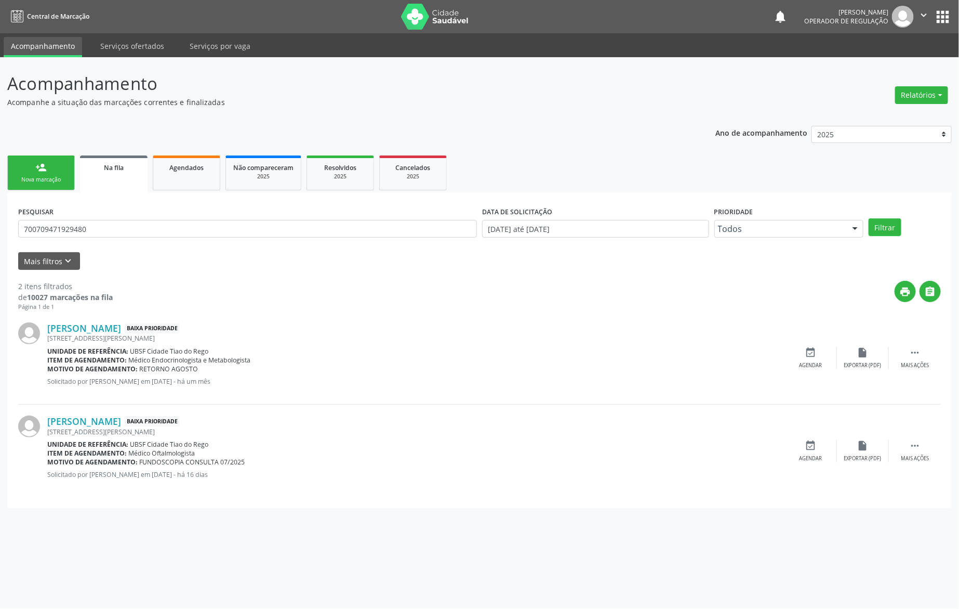
click at [24, 172] on link "person_add Nova marcação" at bounding box center [41, 172] width 68 height 35
click at [18, 170] on link "person_add Nova marcação" at bounding box center [41, 172] width 68 height 35
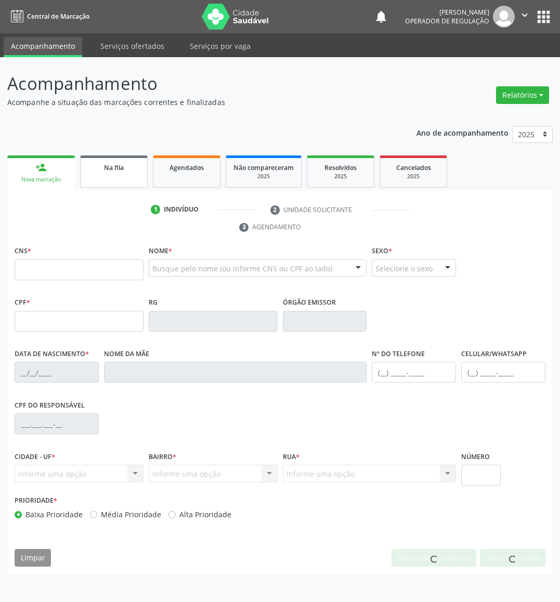
click at [122, 170] on div "Na fila" at bounding box center [114, 167] width 52 height 11
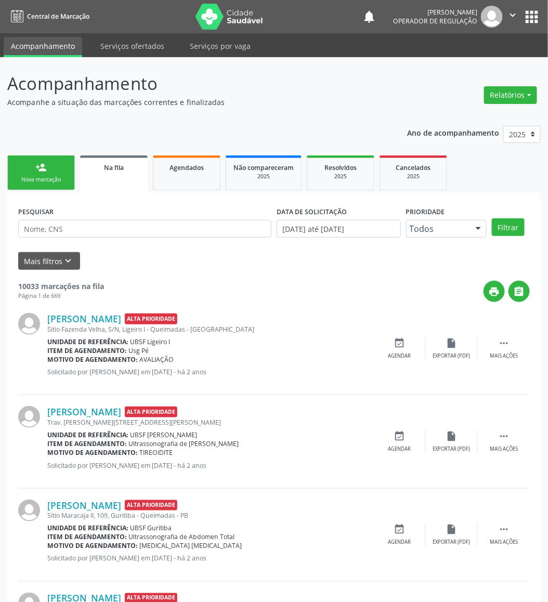
click at [80, 155] on link "Na fila" at bounding box center [114, 173] width 68 height 37
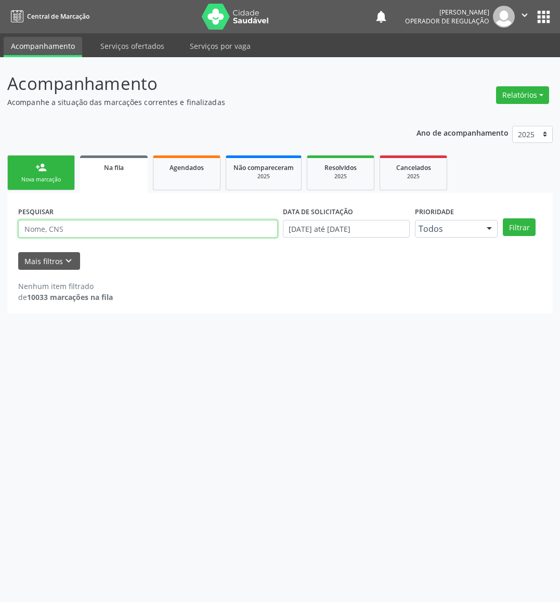
click at [71, 233] on input "text" at bounding box center [147, 229] width 259 height 18
type input "702005317371687"
click at [503, 218] on button "Filtrar" at bounding box center [519, 227] width 33 height 18
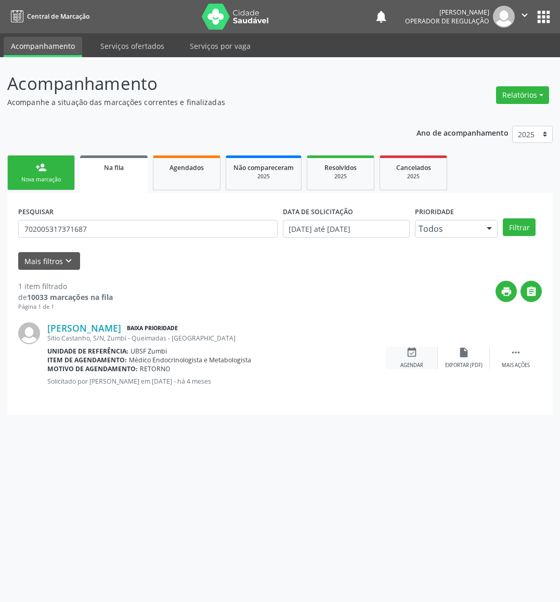
click at [409, 354] on icon "event_available" at bounding box center [411, 352] width 11 height 11
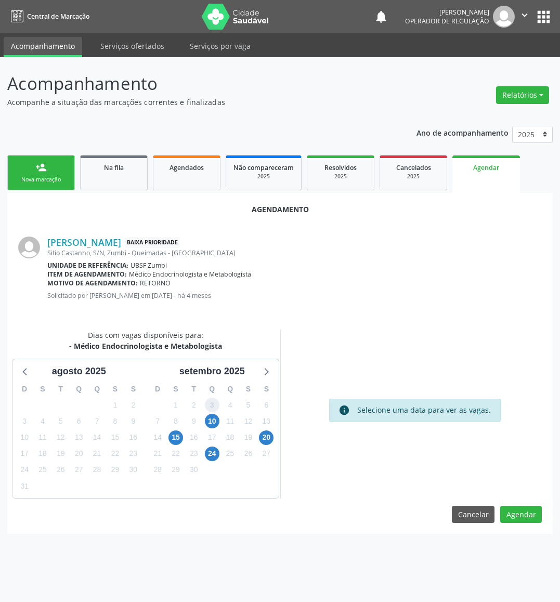
click at [214, 411] on span "3" at bounding box center [212, 405] width 15 height 15
click at [215, 414] on span "10" at bounding box center [212, 421] width 15 height 15
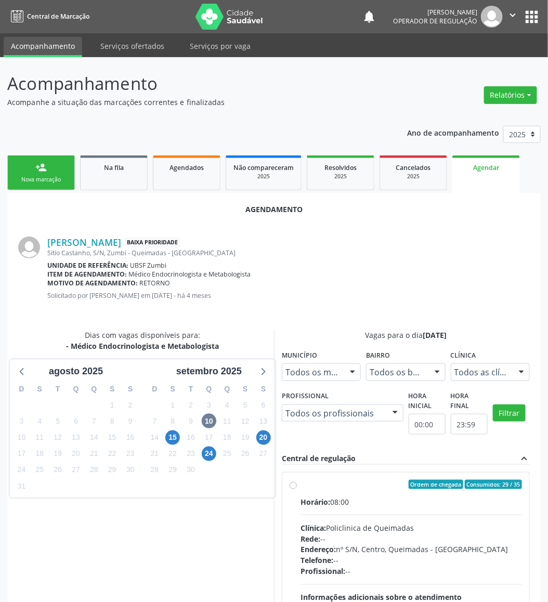
click at [457, 515] on hr at bounding box center [410, 515] width 221 height 1
click at [297, 489] on input "Ordem de chegada Consumidos: 29 / 35 Horário: 08:00 Clínica: Policlinica de Que…" at bounding box center [292, 484] width 7 height 9
radio input "true"
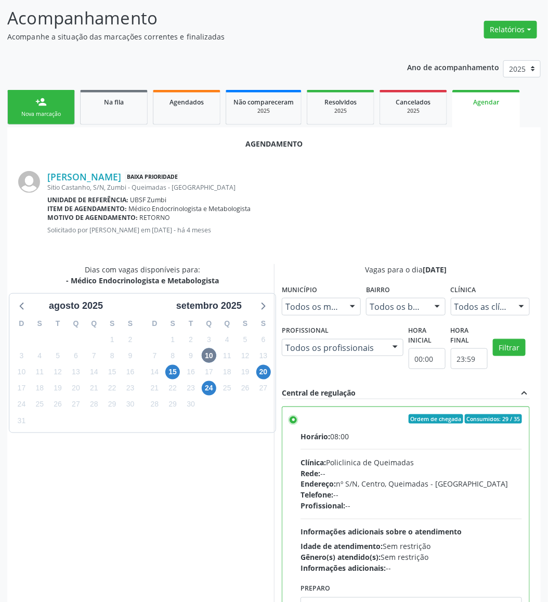
scroll to position [114, 0]
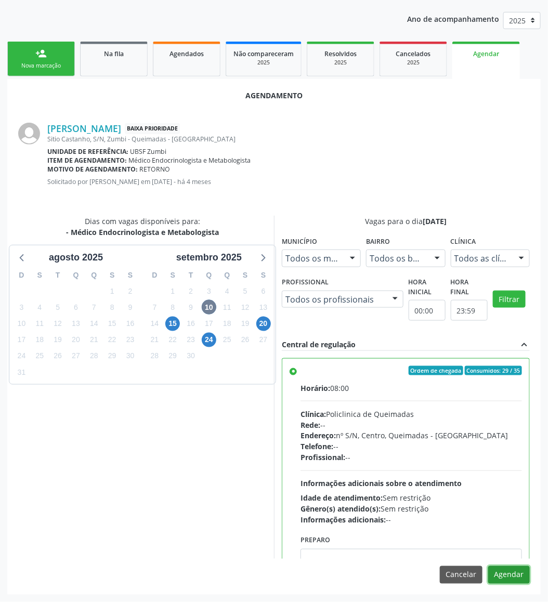
click at [512, 580] on button "Agendar" at bounding box center [509, 575] width 42 height 18
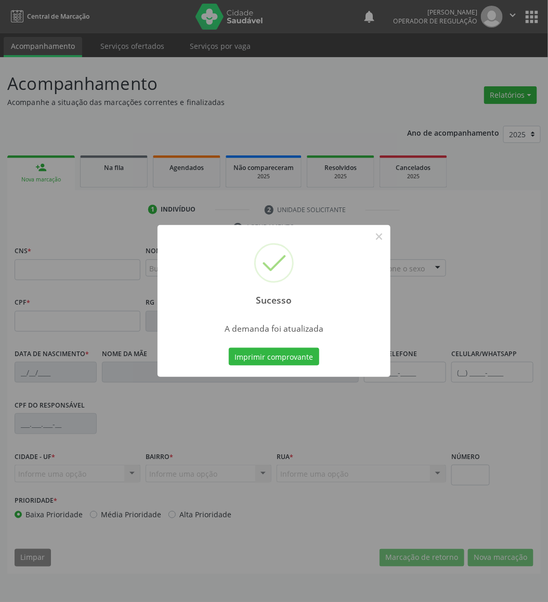
scroll to position [0, 0]
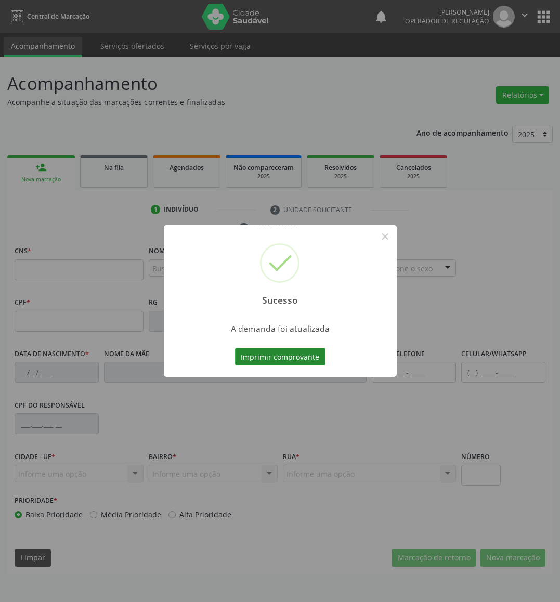
click at [306, 358] on button "Imprimir comprovante" at bounding box center [280, 357] width 90 height 18
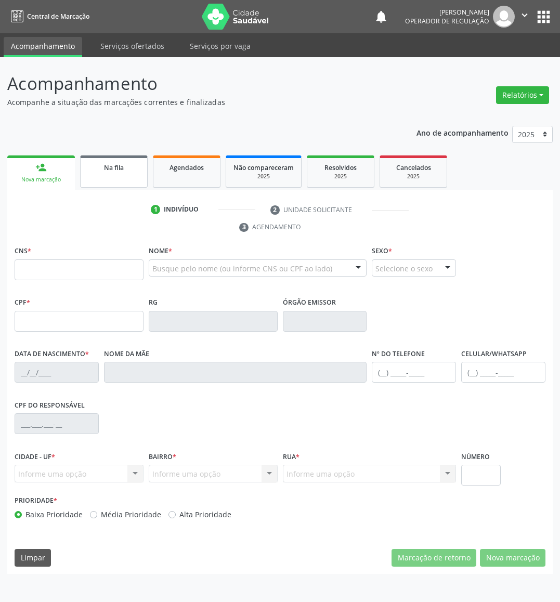
click at [116, 173] on link "Na fila" at bounding box center [114, 171] width 68 height 32
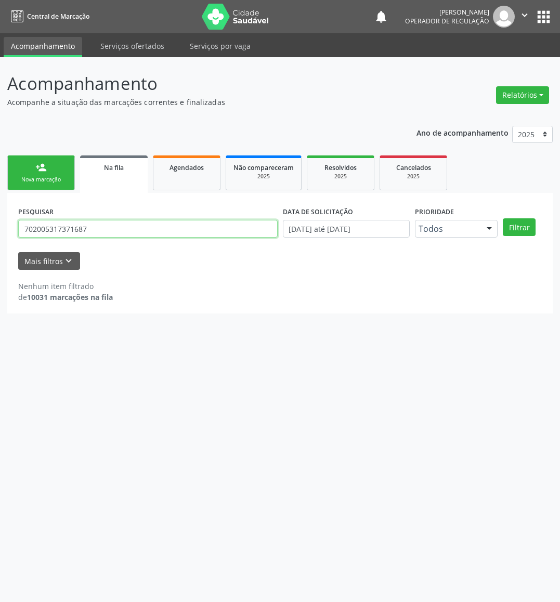
click at [112, 225] on input "702005317371687" at bounding box center [147, 229] width 259 height 18
click at [112, 226] on input "702005317371687" at bounding box center [147, 229] width 259 height 18
click at [57, 228] on input "702005317371687" at bounding box center [147, 229] width 259 height 18
type input "700403975829045"
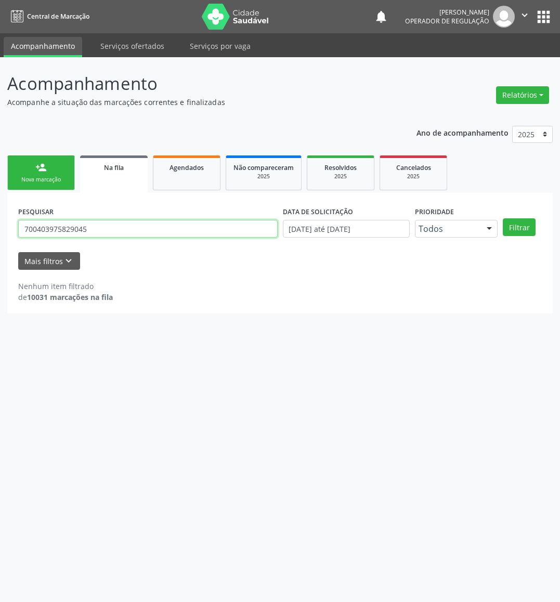
click at [503, 218] on button "Filtrar" at bounding box center [519, 227] width 33 height 18
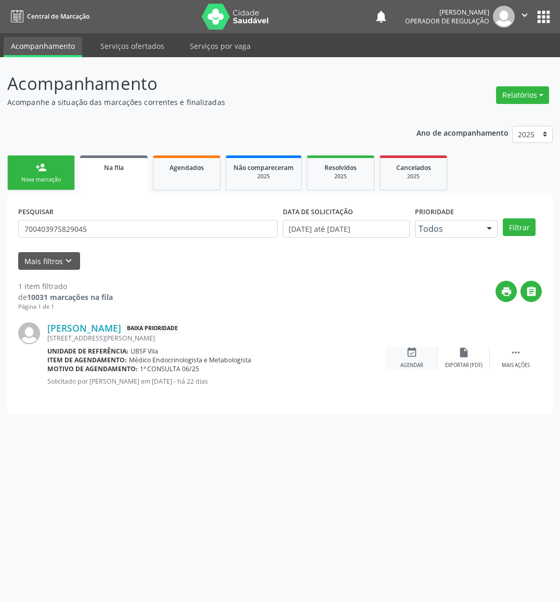
click at [414, 354] on icon "event_available" at bounding box center [411, 352] width 11 height 11
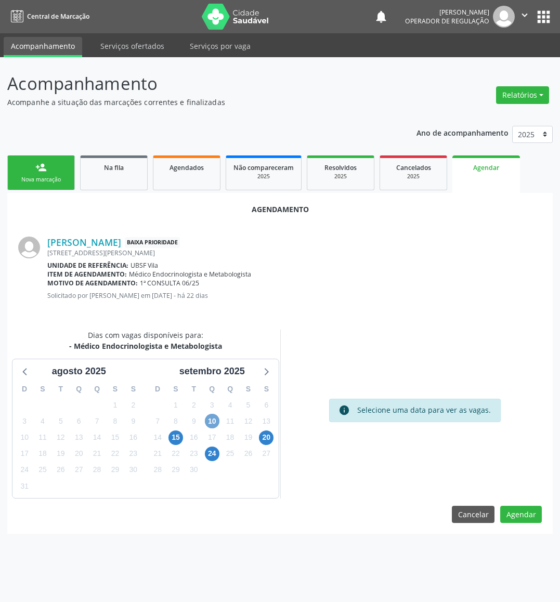
click at [214, 423] on span "10" at bounding box center [212, 421] width 15 height 15
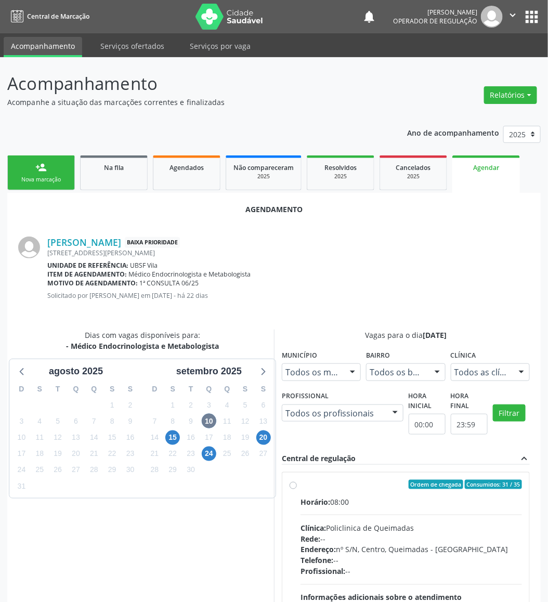
click at [487, 504] on div "Horário: 08:00" at bounding box center [410, 501] width 221 height 11
click at [297, 489] on input "Ordem de chegada Consumidos: 31 / 35 Horário: 08:00 Clínica: Policlinica de Que…" at bounding box center [292, 484] width 7 height 9
radio input "true"
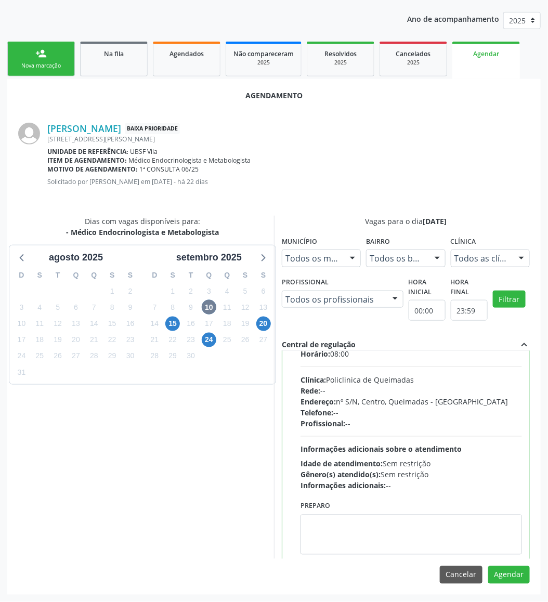
scroll to position [53, 0]
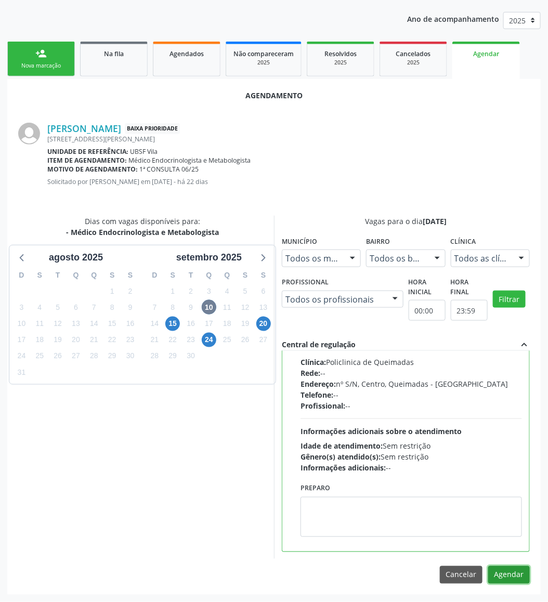
click at [499, 571] on button "Agendar" at bounding box center [509, 575] width 42 height 18
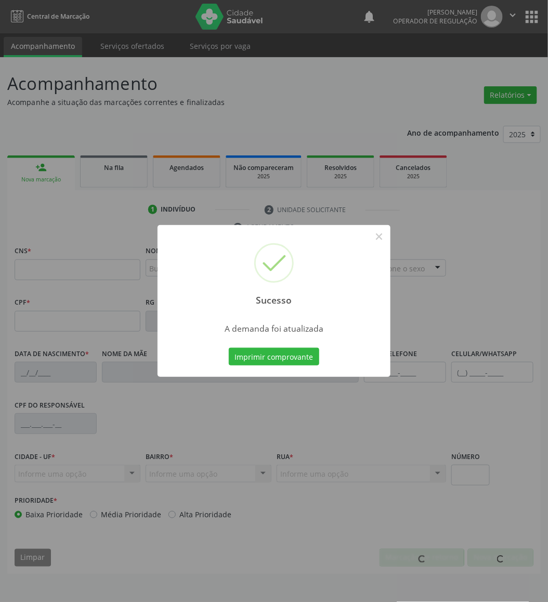
scroll to position [0, 0]
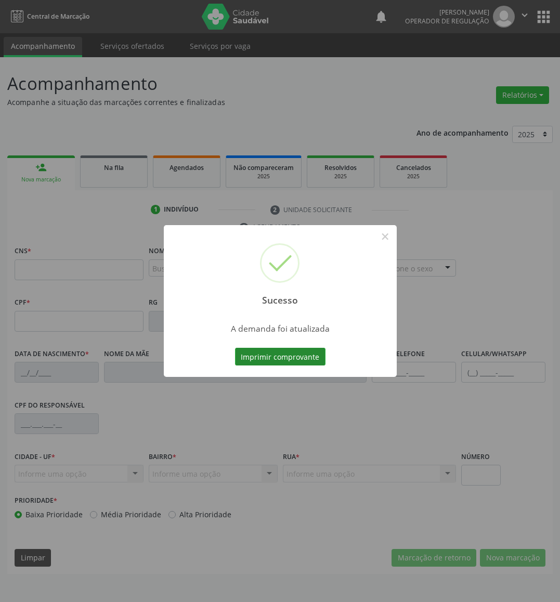
click at [270, 352] on button "Imprimir comprovante" at bounding box center [280, 357] width 90 height 18
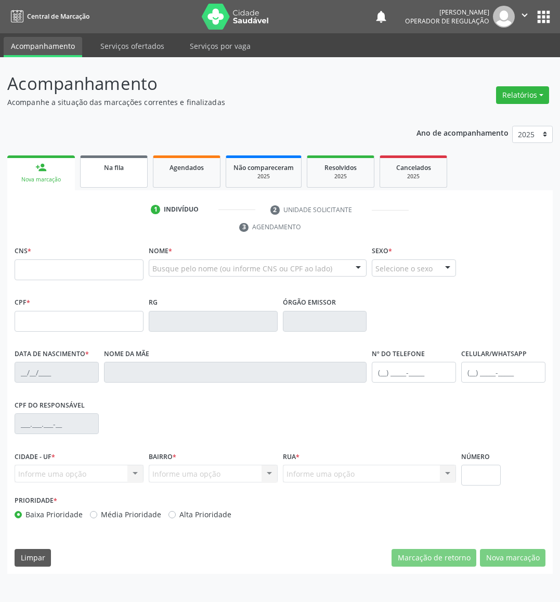
click at [111, 176] on link "Na fila" at bounding box center [114, 171] width 68 height 32
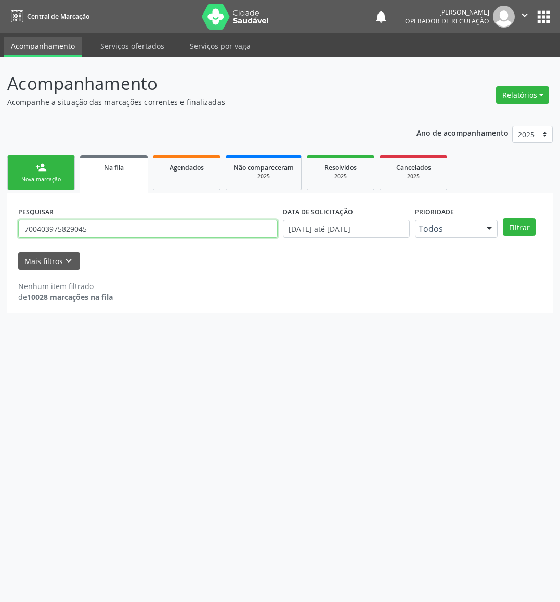
click at [147, 233] on input "700403975829045" at bounding box center [147, 229] width 259 height 18
type input "701804261628878"
click at [503, 218] on button "Filtrar" at bounding box center [519, 227] width 33 height 18
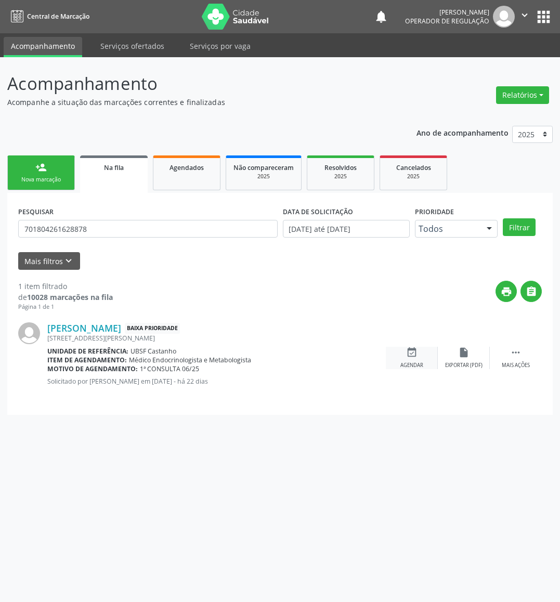
click at [406, 355] on icon "event_available" at bounding box center [411, 352] width 11 height 11
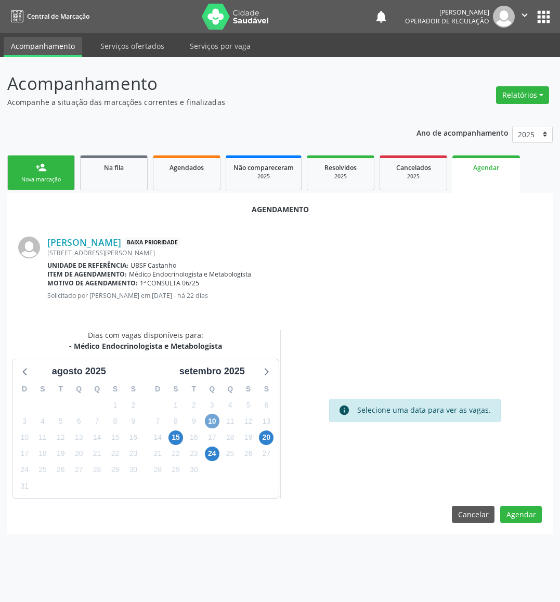
click at [217, 416] on span "10" at bounding box center [212, 421] width 15 height 15
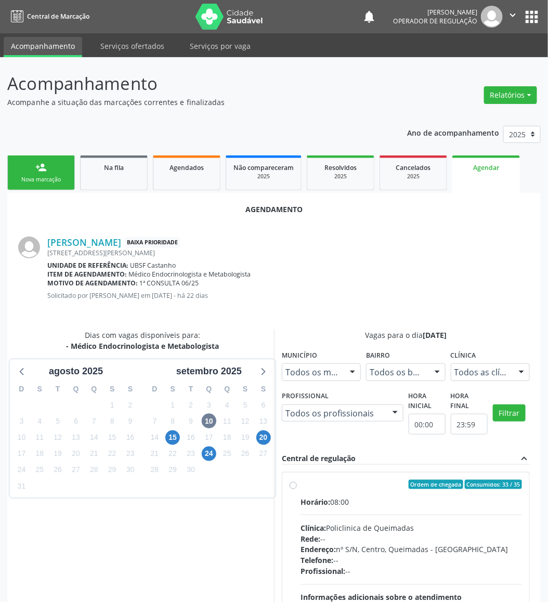
drag, startPoint x: 443, startPoint y: 515, endPoint x: 244, endPoint y: 467, distance: 205.3
click at [440, 516] on div "Horário: 08:00 Clínica: Policlinica de Queimadas Rede: -- Endereço: nº S/N, Cen…" at bounding box center [410, 567] width 221 height 143
click at [297, 489] on input "Ordem de chegada Consumidos: 33 / 35 Horário: 08:00 Clínica: Policlinica de Que…" at bounding box center [292, 484] width 7 height 9
radio input "true"
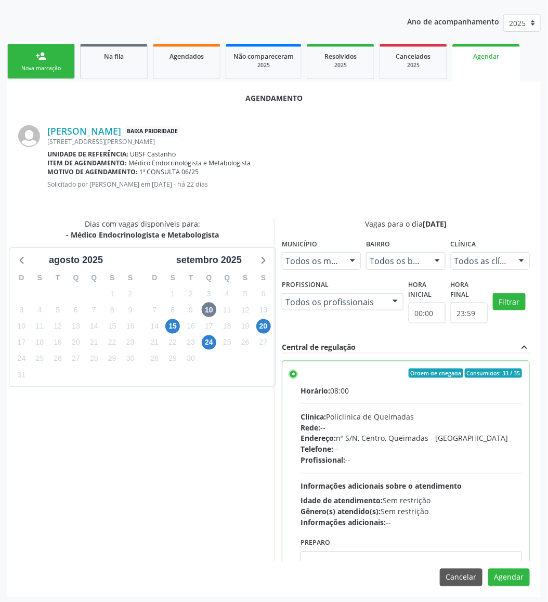
scroll to position [114, 0]
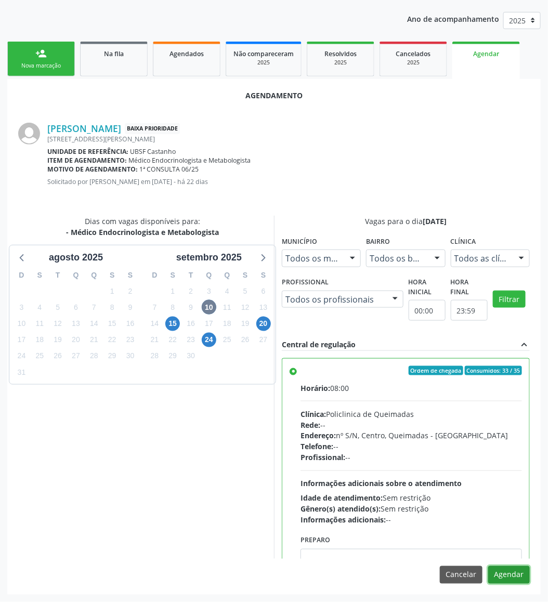
click at [491, 571] on button "Agendar" at bounding box center [509, 575] width 42 height 18
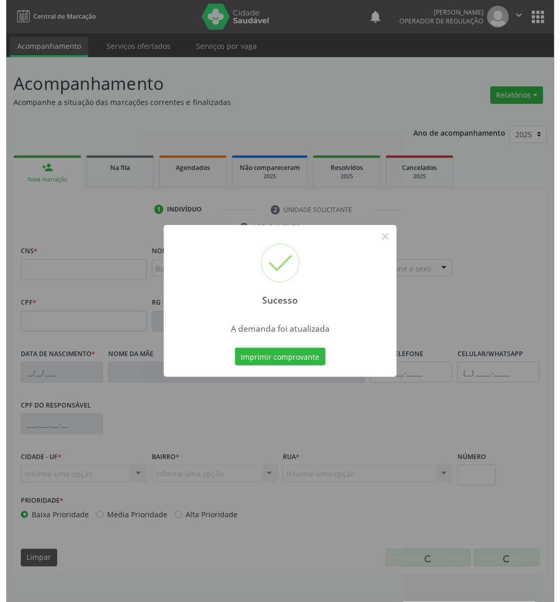
scroll to position [0, 0]
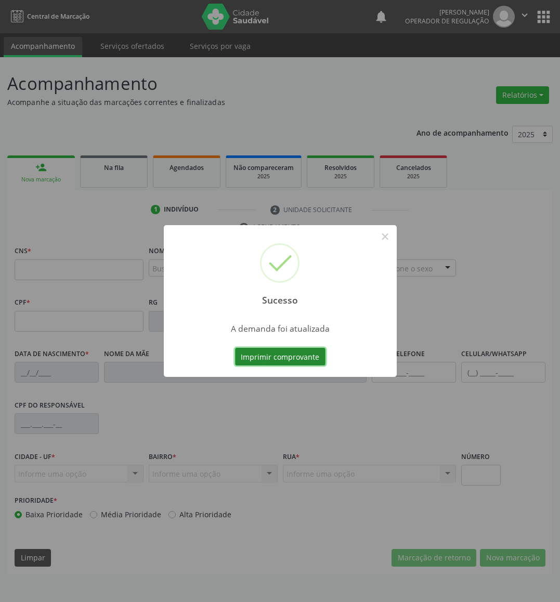
click at [261, 363] on button "Imprimir comprovante" at bounding box center [280, 357] width 90 height 18
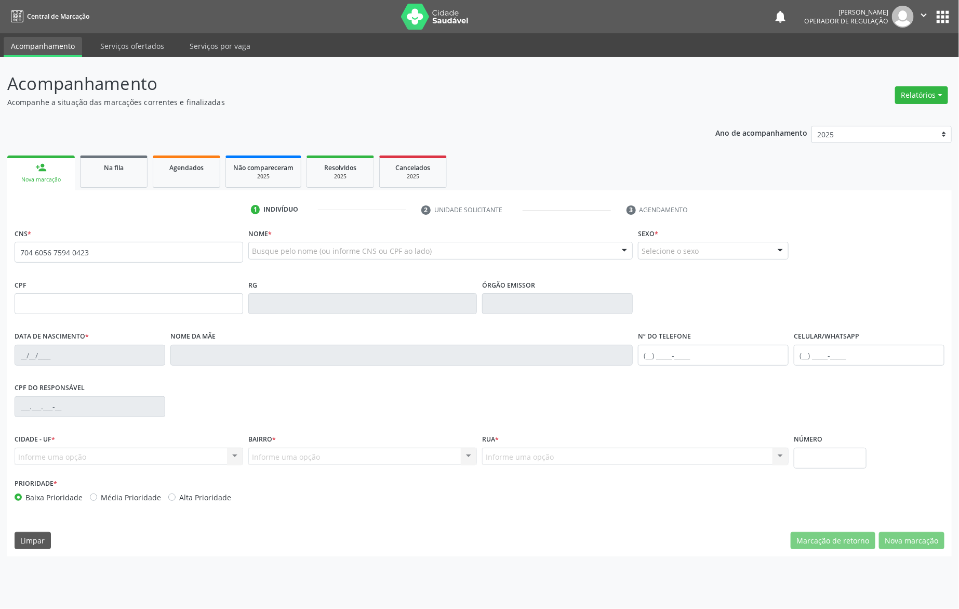
type input "704 6056 7594 0423"
type input "395.201.964-04"
type input "24/04/1959"
type input "Vitalina de Oliveira Silva"
type input "(83) 99102-8675"
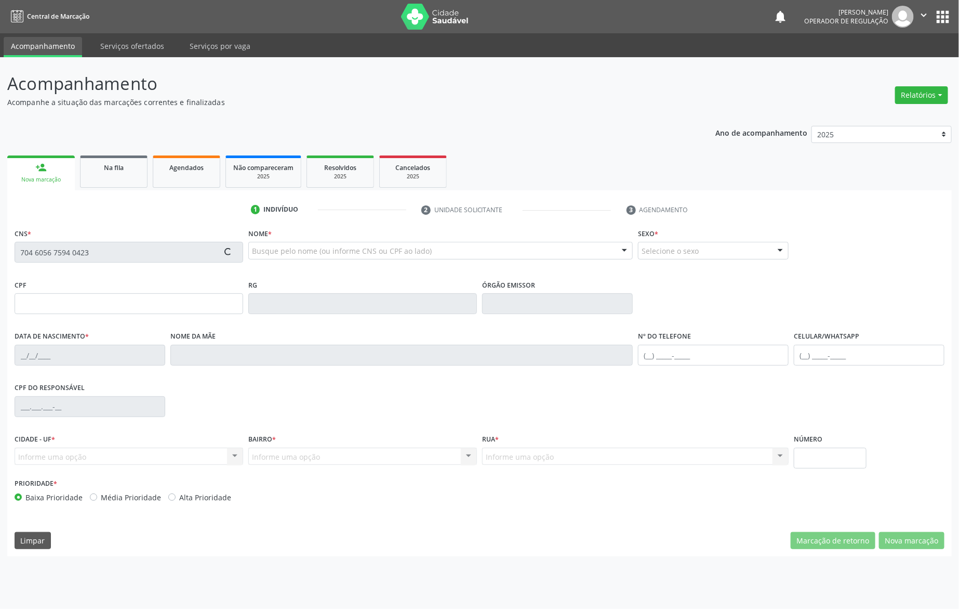
type input "(83) 99102-8675"
type input "33"
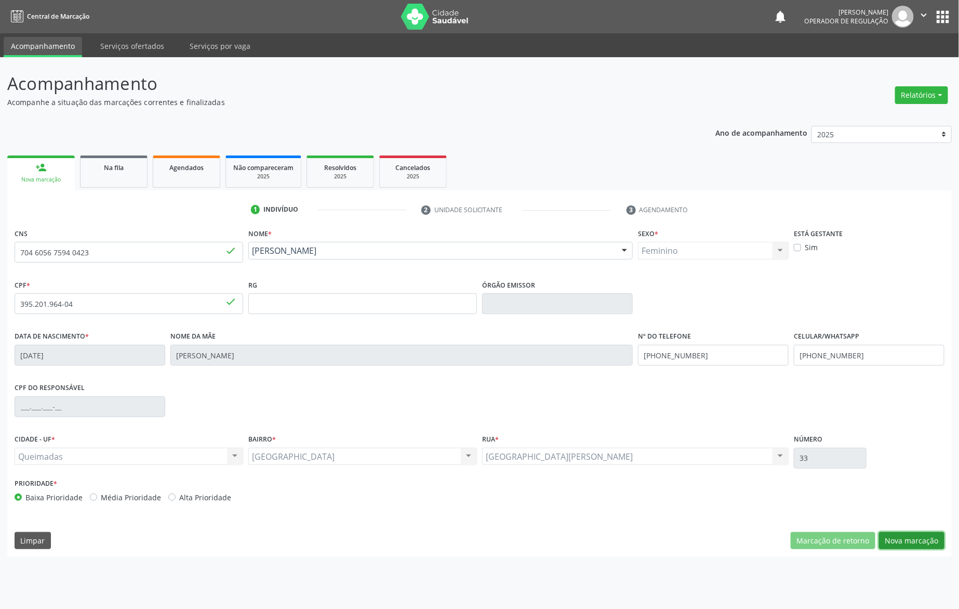
click at [904, 539] on button "Nova marcação" at bounding box center [911, 541] width 65 height 18
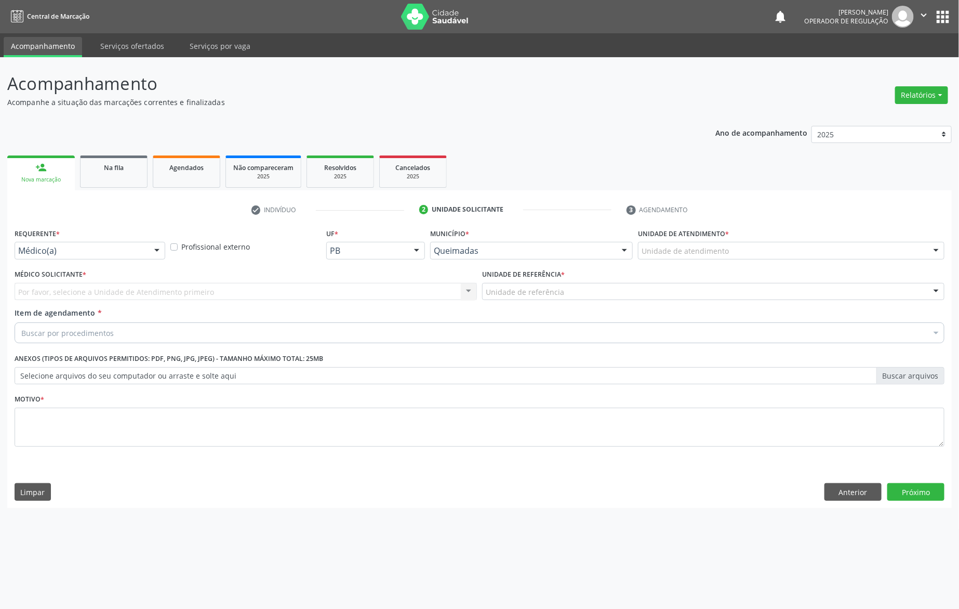
click at [76, 242] on div "Médico(a)" at bounding box center [90, 251] width 151 height 18
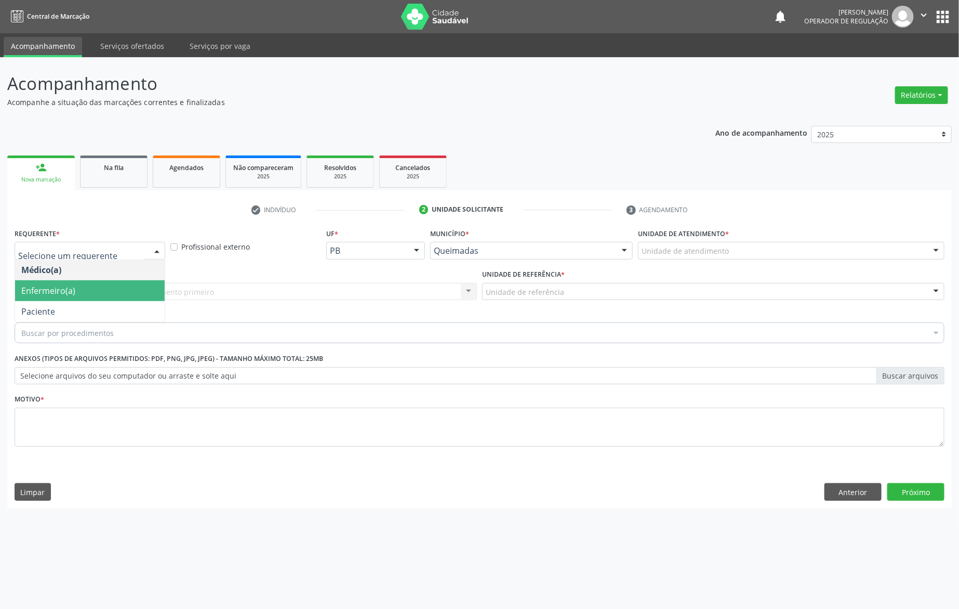
drag, startPoint x: 47, startPoint y: 298, endPoint x: 36, endPoint y: 317, distance: 21.7
click at [41, 307] on ul "Médico(a) Enfermeiro(a) Paciente Nenhum resultado encontrado para: " " Não há n…" at bounding box center [90, 290] width 150 height 62
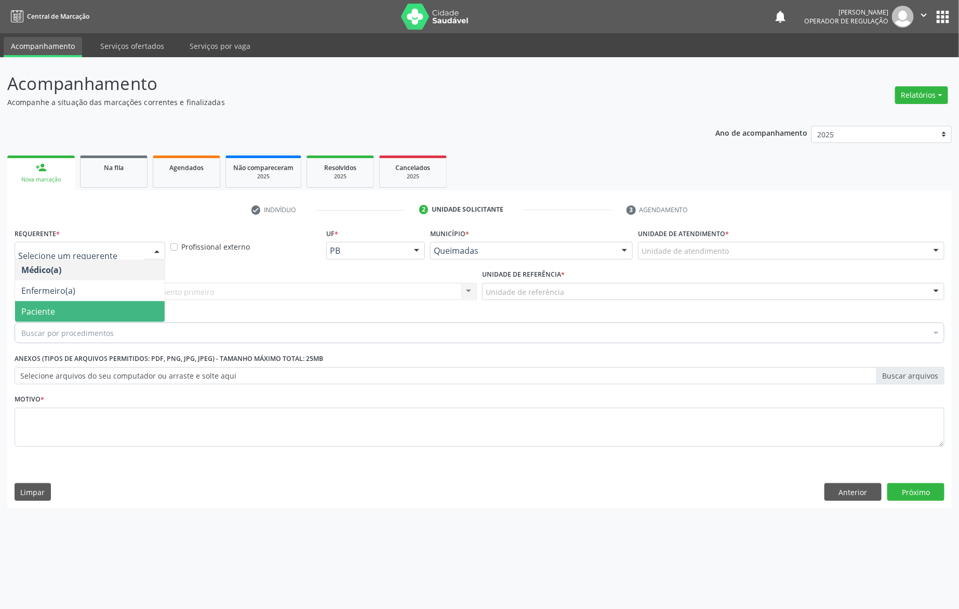
click at [39, 312] on span "Paciente" at bounding box center [38, 311] width 34 height 11
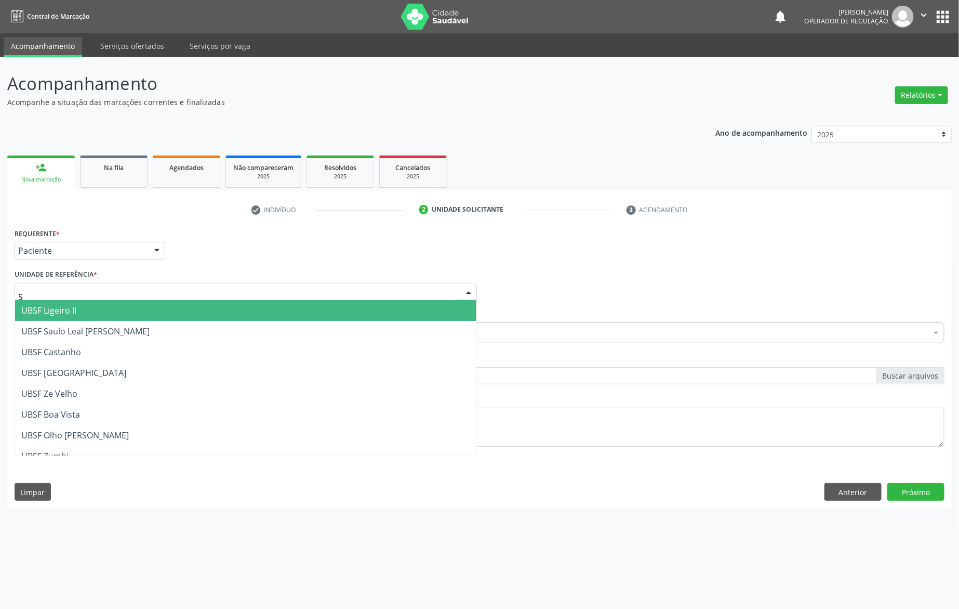
click at [255, 289] on div "S" at bounding box center [246, 292] width 463 height 18
type input "SA"
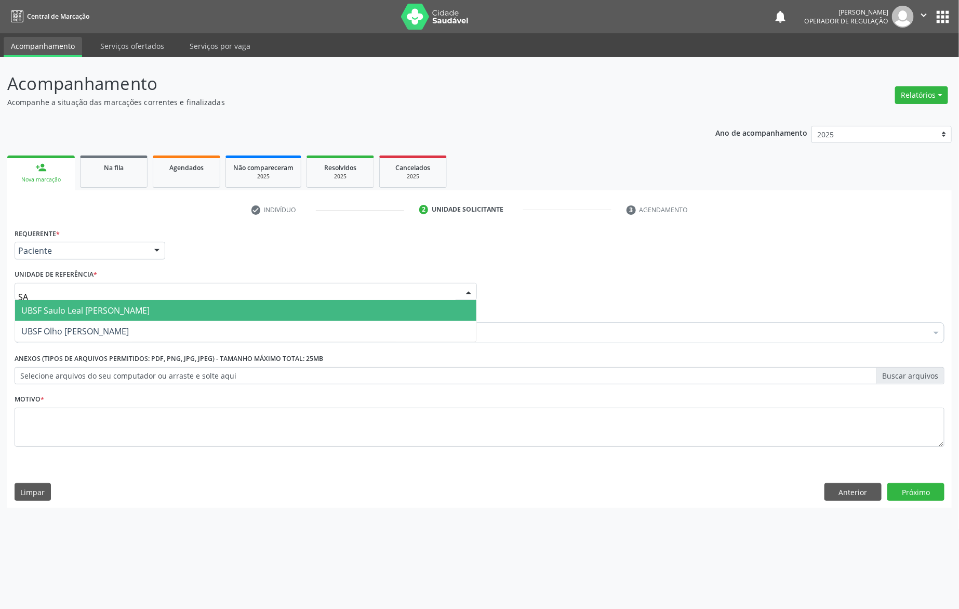
click at [245, 312] on span "UBSF Saulo Leal [PERSON_NAME]" at bounding box center [246, 310] width 462 height 21
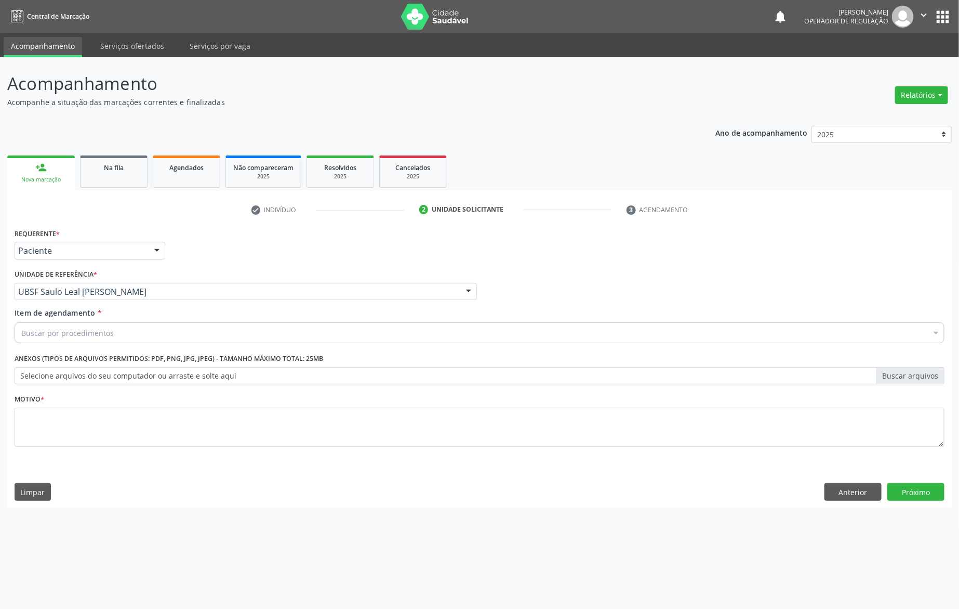
click at [240, 333] on div "Buscar por procedimentos" at bounding box center [480, 332] width 930 height 21
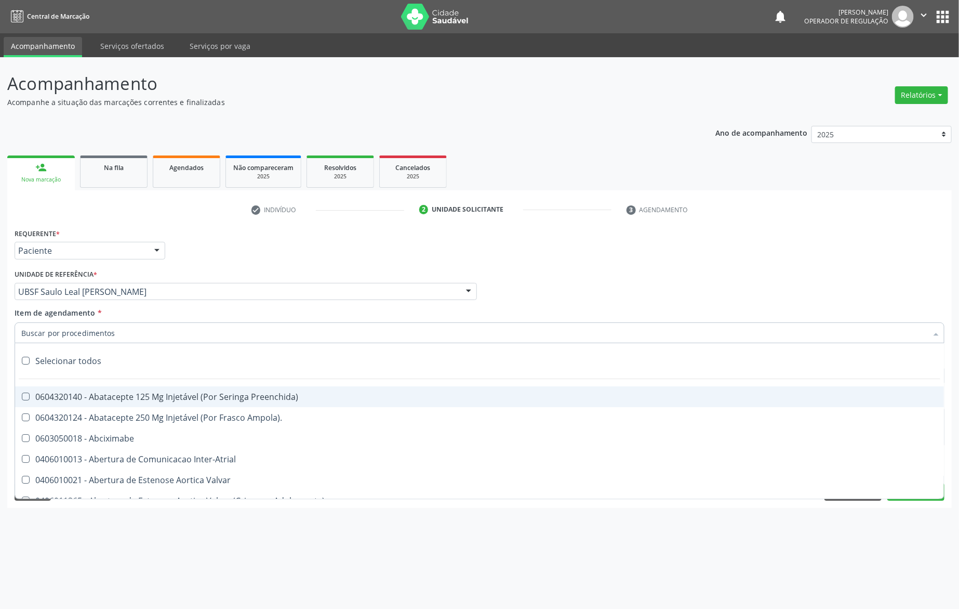
paste input "TRANSVAGINAL"
type input "TRANSVAGINAL"
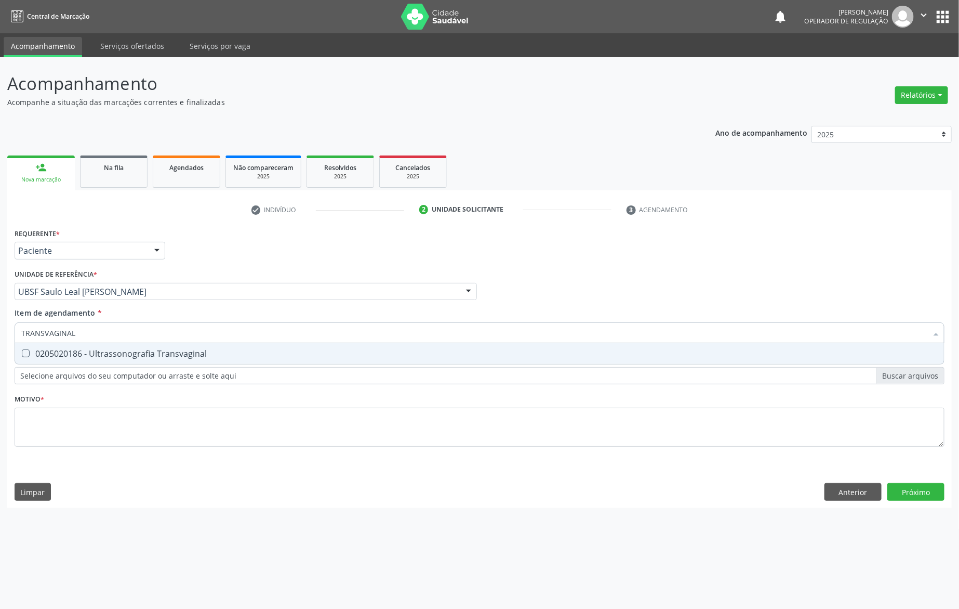
click at [225, 349] on div "0205020186 - Ultrassonografia Transvaginal" at bounding box center [479, 353] width 917 height 8
checkbox Transvaginal "true"
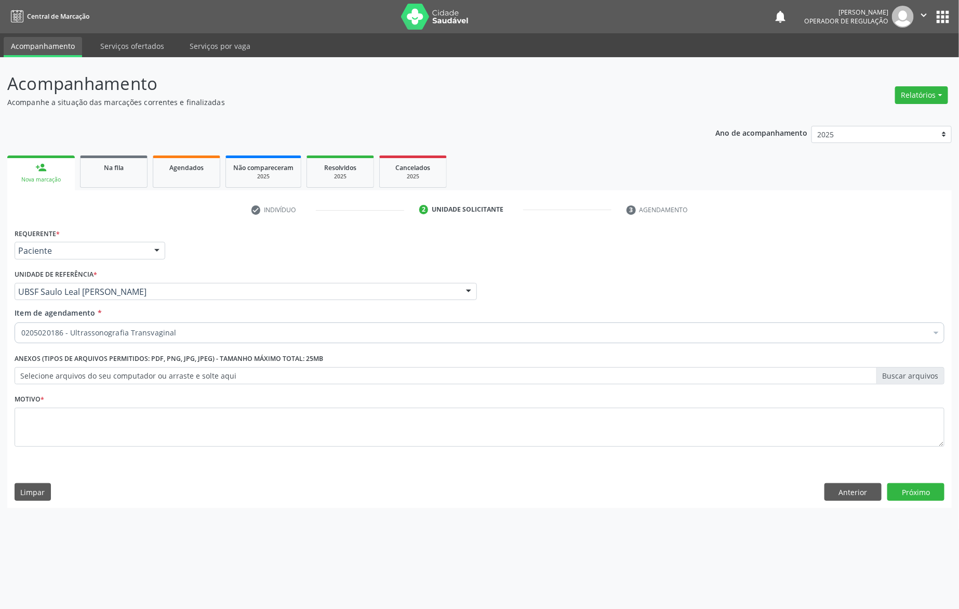
click at [248, 401] on div "Motivo *" at bounding box center [480, 418] width 930 height 55
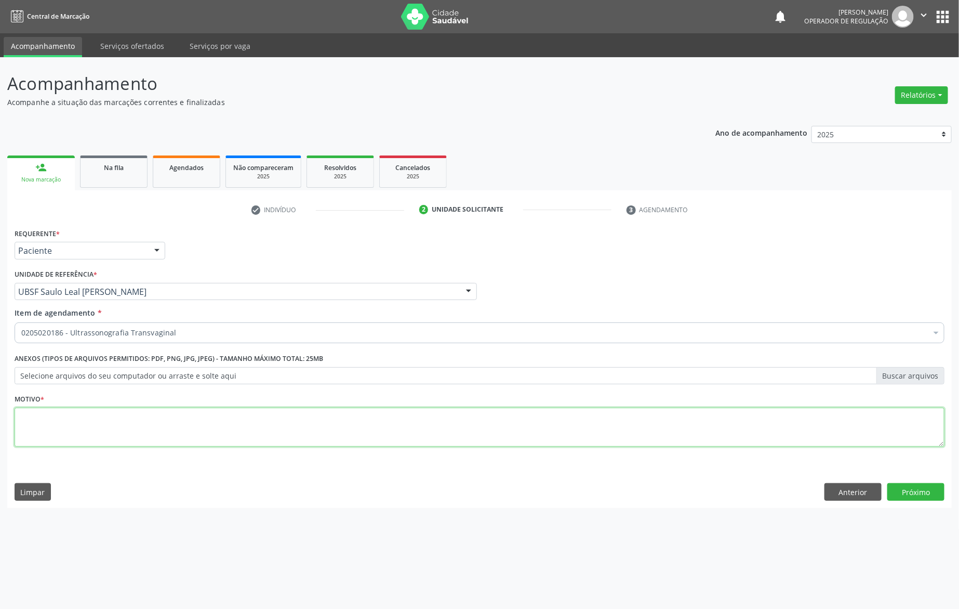
click at [255, 419] on textarea at bounding box center [480, 426] width 930 height 39
paste textarea "AVALIAÇÃO DE ROTINA 08/2025"
type textarea "AVALIAÇÃO DE ROTINA 08/2025"
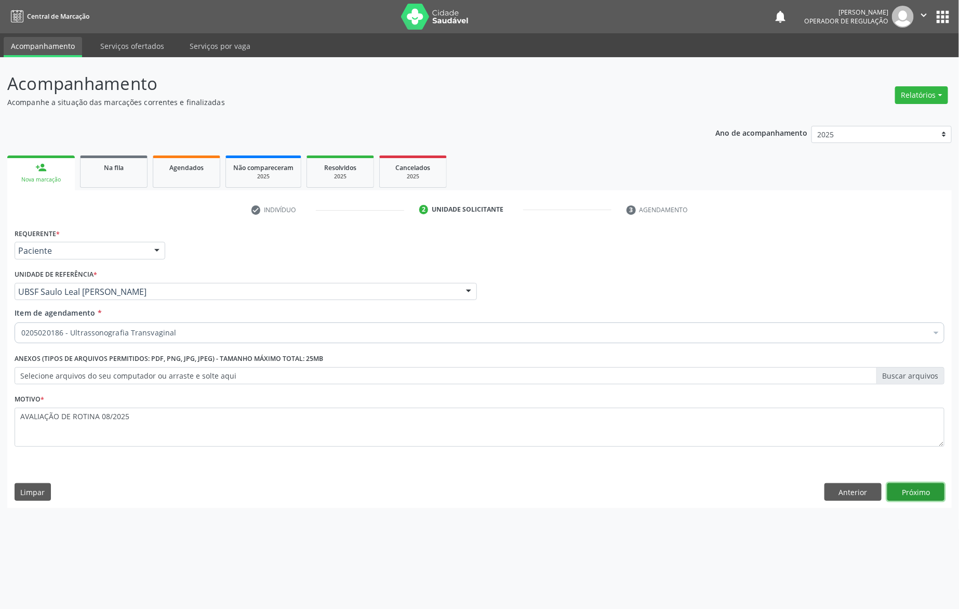
click at [906, 495] on button "Próximo" at bounding box center [916, 492] width 57 height 18
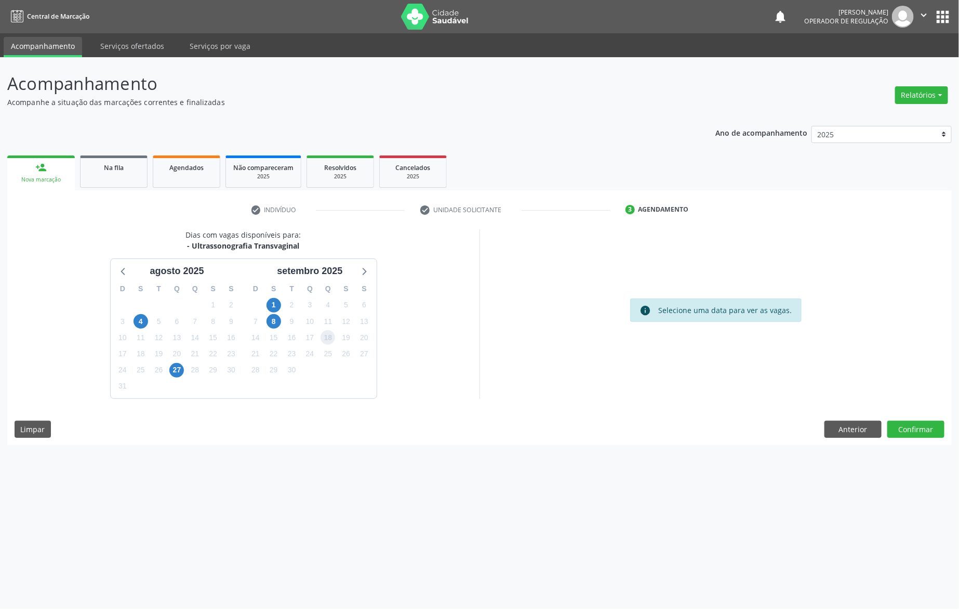
click at [331, 340] on span "18" at bounding box center [328, 337] width 15 height 15
click at [271, 305] on span "1" at bounding box center [274, 305] width 15 height 15
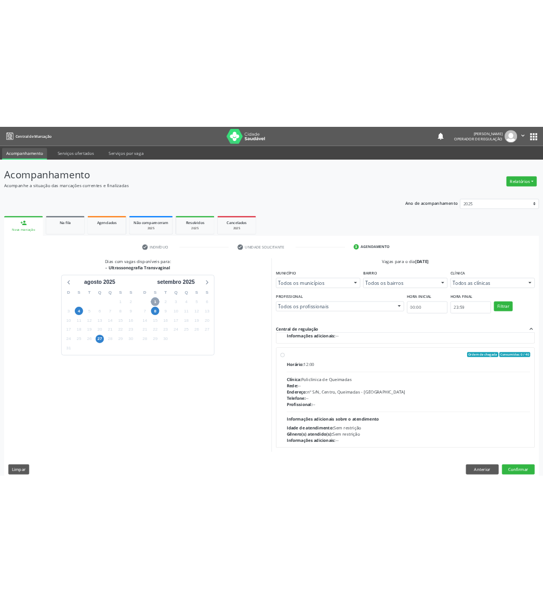
scroll to position [165, 0]
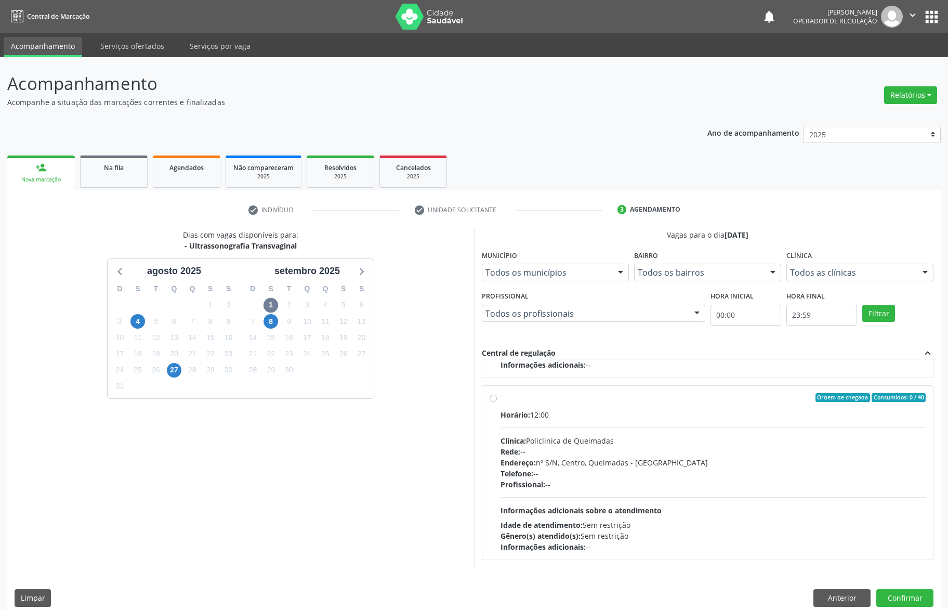
click at [333, 354] on div "25" at bounding box center [325, 354] width 18 height 16
click at [294, 308] on span "2" at bounding box center [289, 305] width 15 height 15
click at [906, 593] on button "Confirmar" at bounding box center [904, 598] width 57 height 18
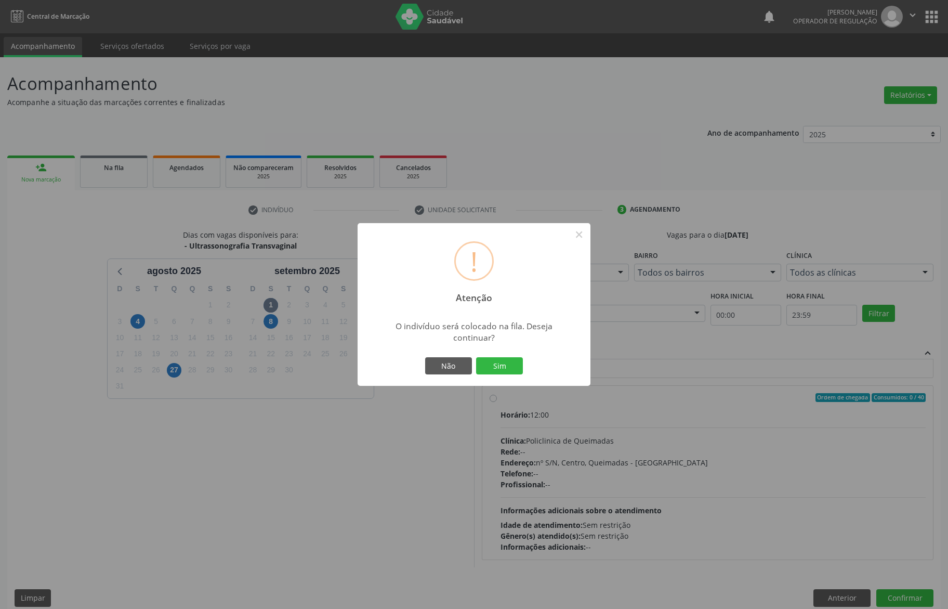
click at [506, 355] on div "Não Sim" at bounding box center [474, 366] width 103 height 22
click at [507, 357] on button "Sim" at bounding box center [499, 366] width 47 height 18
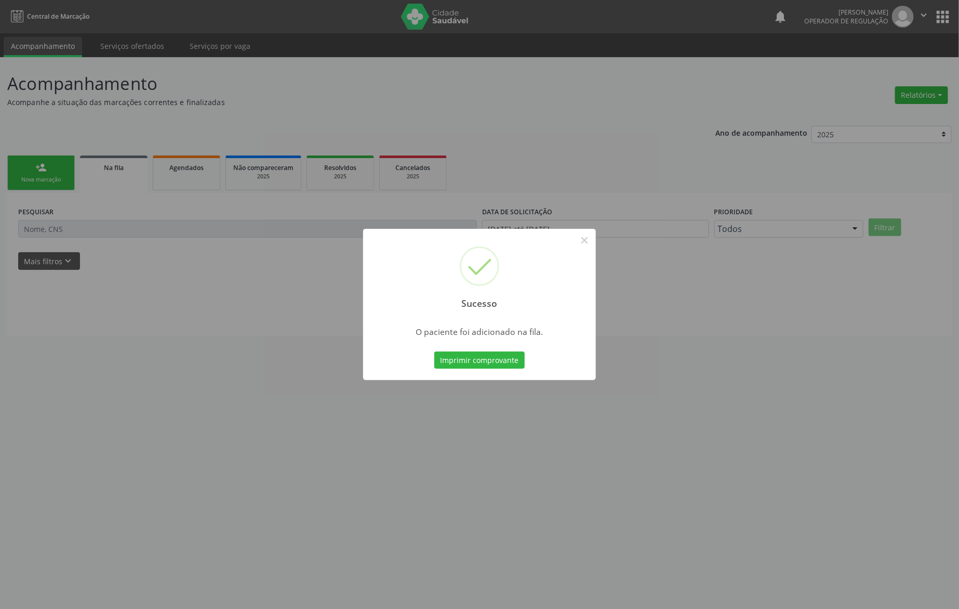
click at [434, 351] on button "Imprimir comprovante" at bounding box center [479, 360] width 90 height 18
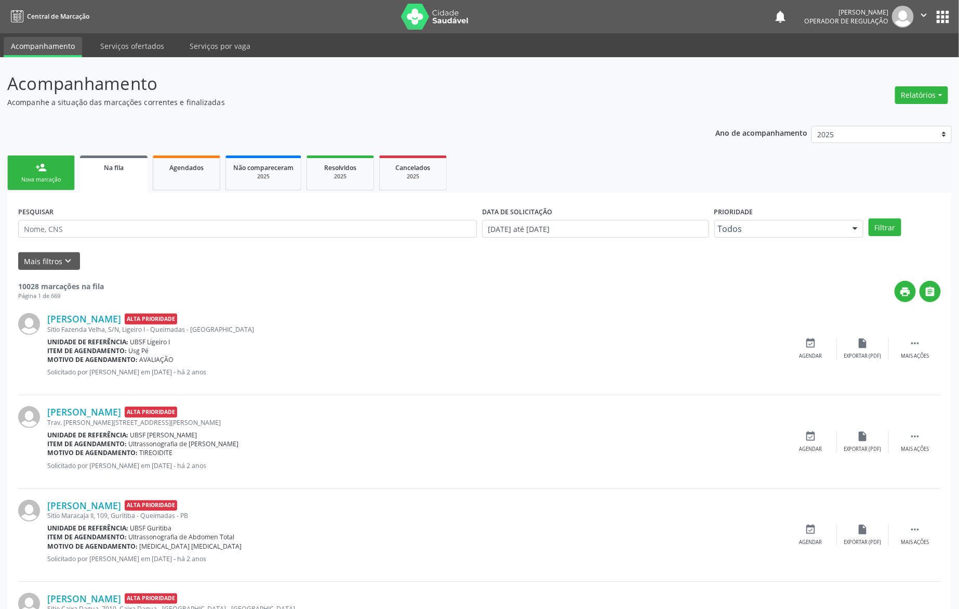
click at [32, 178] on div "Nova marcação" at bounding box center [41, 180] width 52 height 8
click at [33, 178] on div "Nova marcação" at bounding box center [41, 180] width 52 height 8
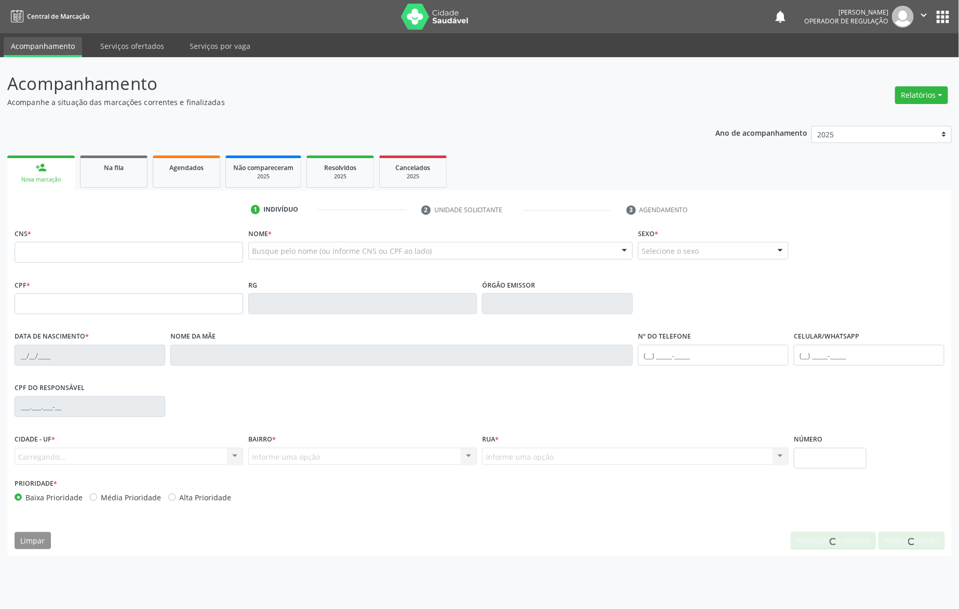
click at [16, 164] on link "person_add Nova marcação" at bounding box center [41, 172] width 68 height 35
click at [61, 259] on input "text" at bounding box center [129, 252] width 229 height 21
click at [60, 259] on input "text" at bounding box center [129, 252] width 229 height 21
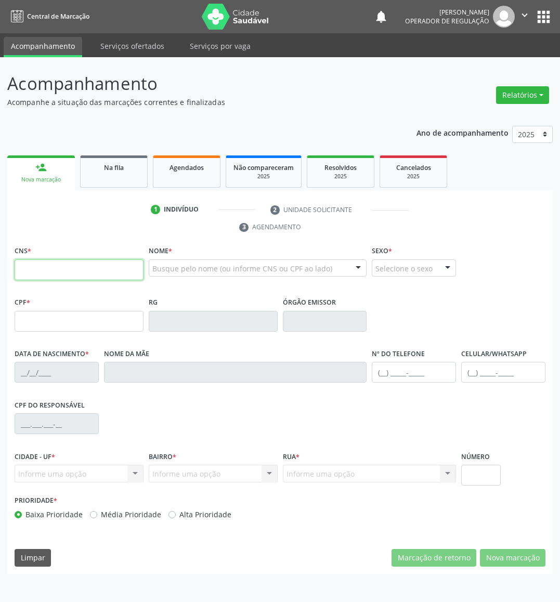
click at [103, 262] on input "text" at bounding box center [79, 269] width 129 height 21
type input "700 5055 6352 4051"
type input "060.221.734-26"
type input "15/06/1983"
type input "Zulmira Paulino da Silva Silva Araújo"
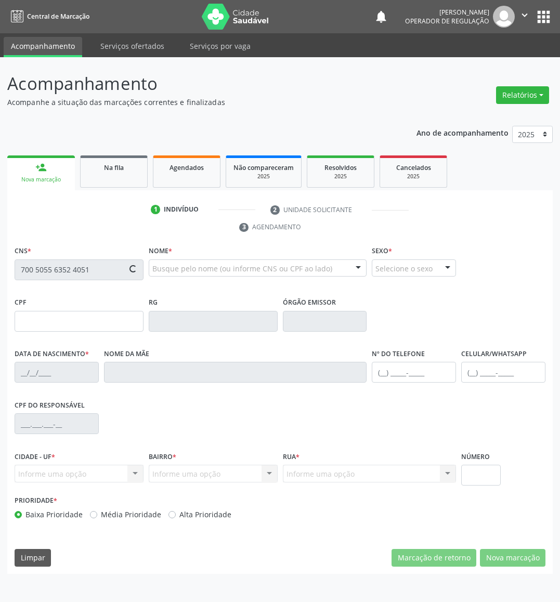
type input "(83) 99333-9819"
type input "035.401.824-89"
type input "S/N"
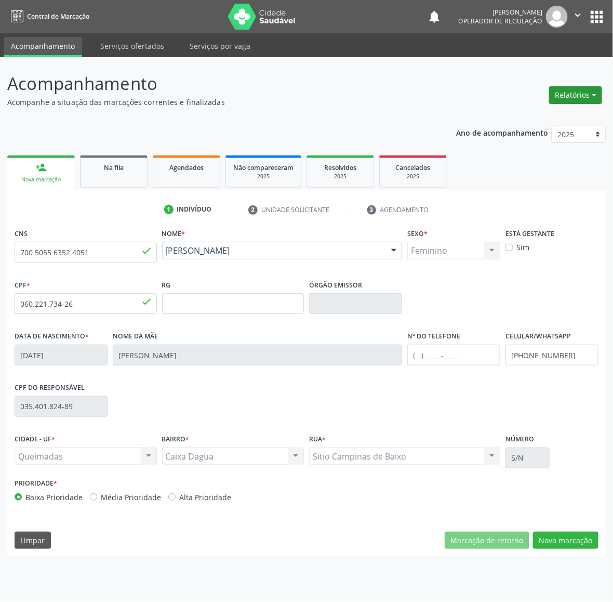
drag, startPoint x: 611, startPoint y: 87, endPoint x: 599, endPoint y: 91, distance: 12.5
click at [591, 91] on div "Acompanhamento Acompanhe a situação das marcações correntes e finalizadas Relat…" at bounding box center [306, 329] width 613 height 545
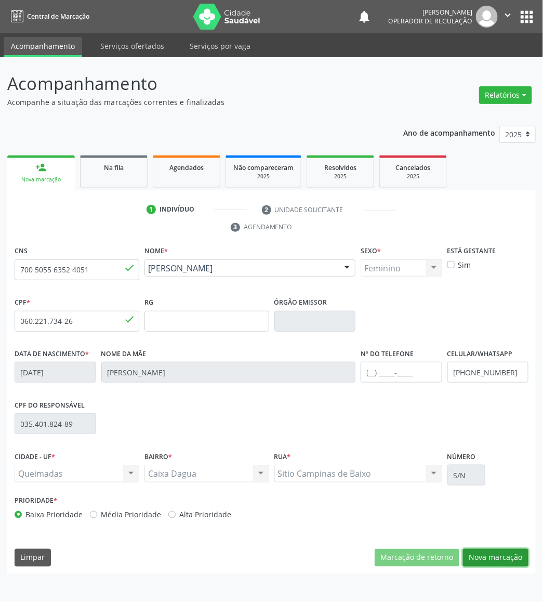
click at [508, 563] on button "Nova marcação" at bounding box center [495, 558] width 65 height 18
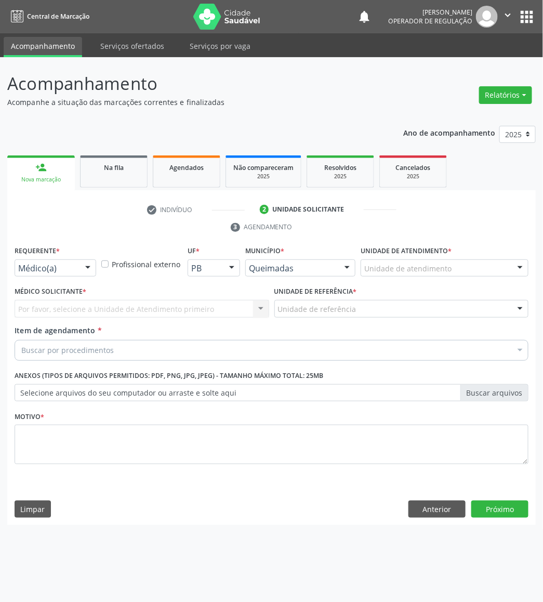
drag, startPoint x: 80, startPoint y: 267, endPoint x: 80, endPoint y: 293, distance: 26.0
click at [80, 269] on div at bounding box center [88, 269] width 16 height 18
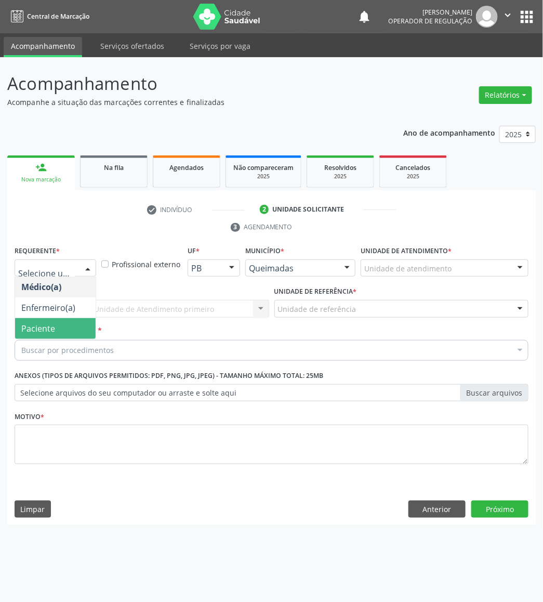
click at [87, 342] on div "Buscar por procedimentos" at bounding box center [272, 350] width 514 height 21
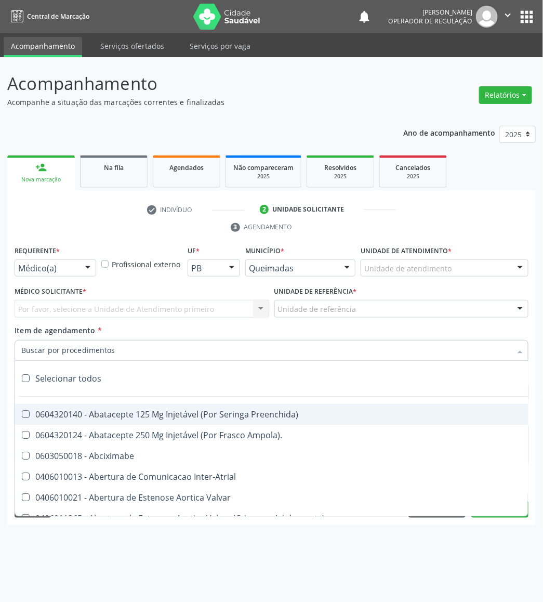
click at [75, 331] on span "Item de agendamento" at bounding box center [55, 330] width 81 height 10
click at [75, 340] on input "Item de agendamento *" at bounding box center [266, 350] width 490 height 21
click at [63, 278] on div "Requerente * Médico(a) Médico(a) Enfermeiro(a) Paciente Nenhum resultado encont…" at bounding box center [55, 263] width 87 height 41
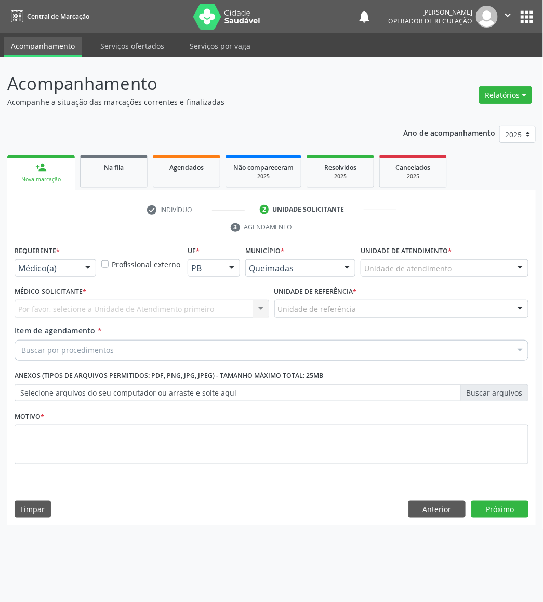
drag, startPoint x: 66, startPoint y: 270, endPoint x: 58, endPoint y: 304, distance: 35.3
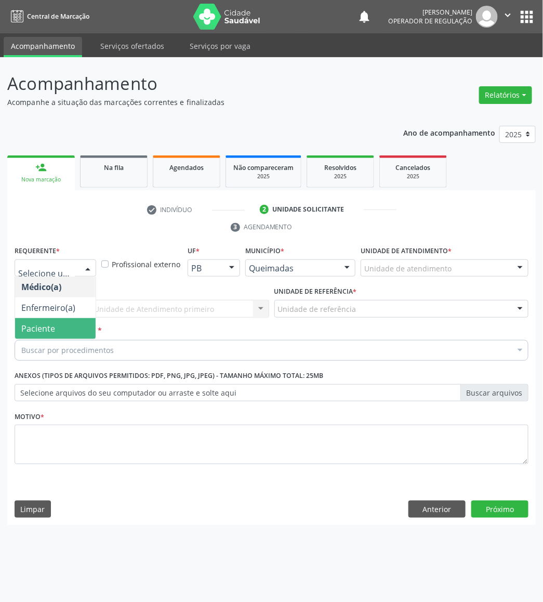
click at [67, 330] on span "Paciente" at bounding box center [55, 328] width 81 height 21
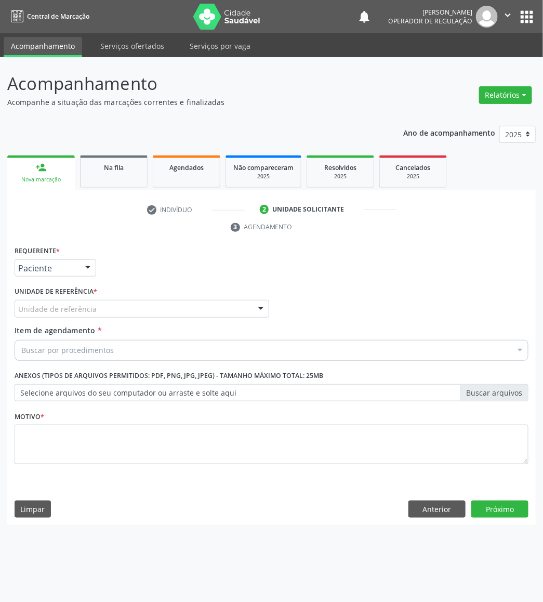
click at [96, 306] on div "Unidade de referência" at bounding box center [142, 309] width 255 height 18
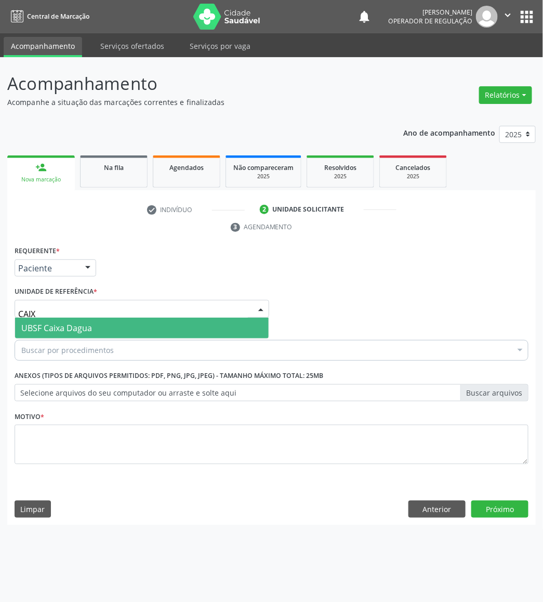
type input "CAIXA"
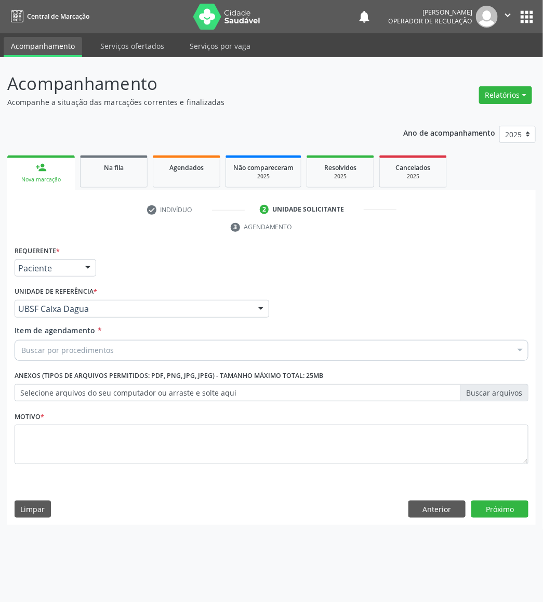
click at [103, 356] on div "Buscar por procedimentos" at bounding box center [272, 350] width 514 height 21
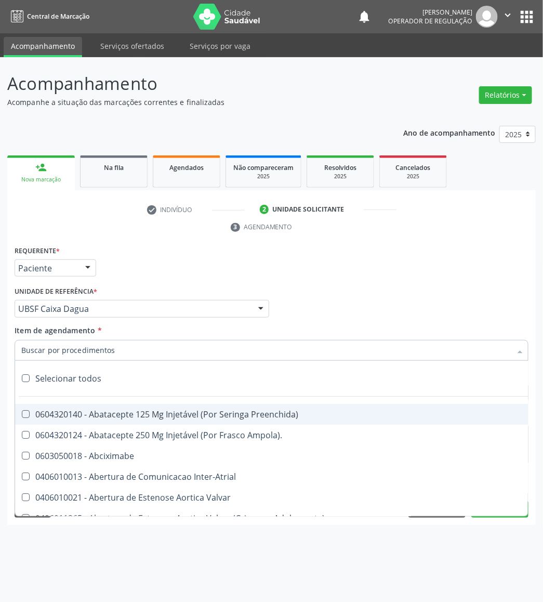
paste input "AVALIAÇÃO DE ROTINA 08/2025"
type input "AVALIAÇÃO DE ROTINA 08/2025"
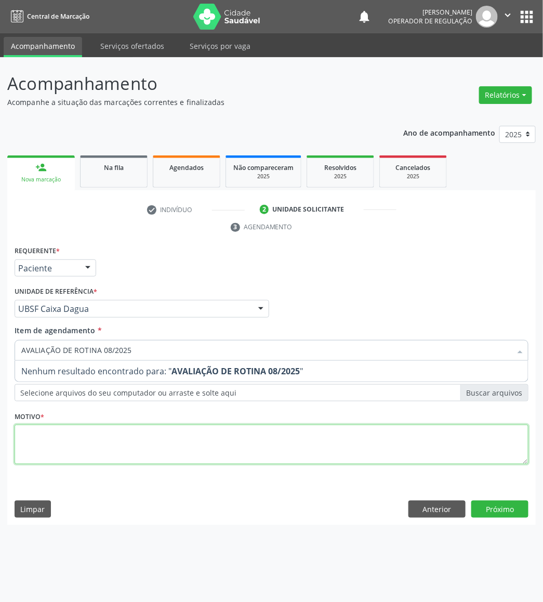
click at [137, 444] on div "Requerente * Paciente Médico(a) Enfermeiro(a) Paciente Nenhum resultado encontr…" at bounding box center [272, 360] width 514 height 235
paste textarea "AVALIAÇÃO DE ROTINA 08/2025"
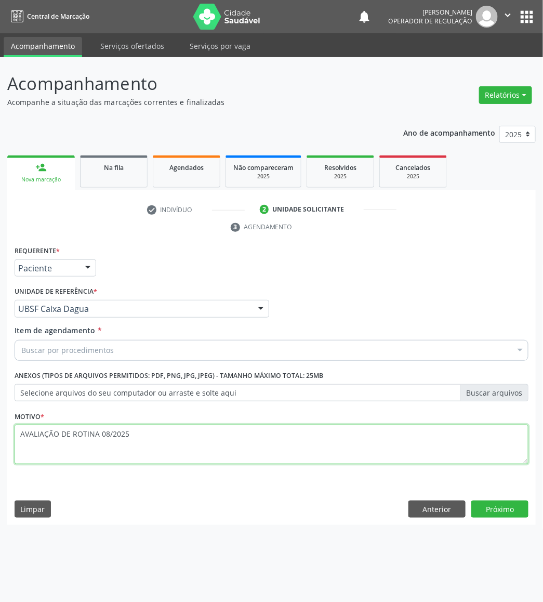
type textarea "AVALIAÇÃO DE ROTINA 08/2025"
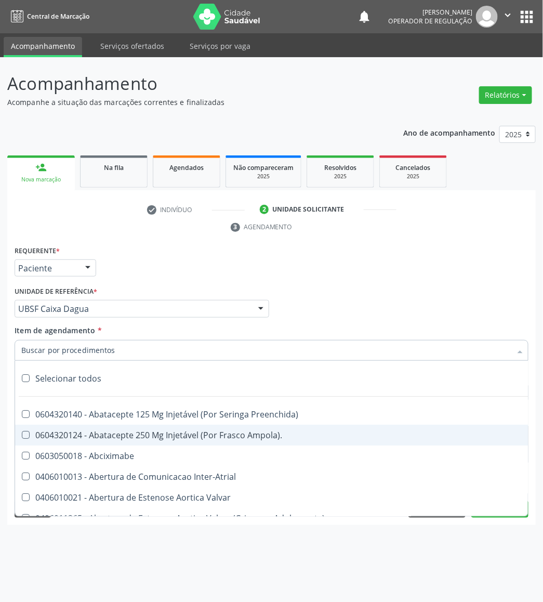
paste input "TRANSVAGINAL"
type input "TRANSVAGINAL"
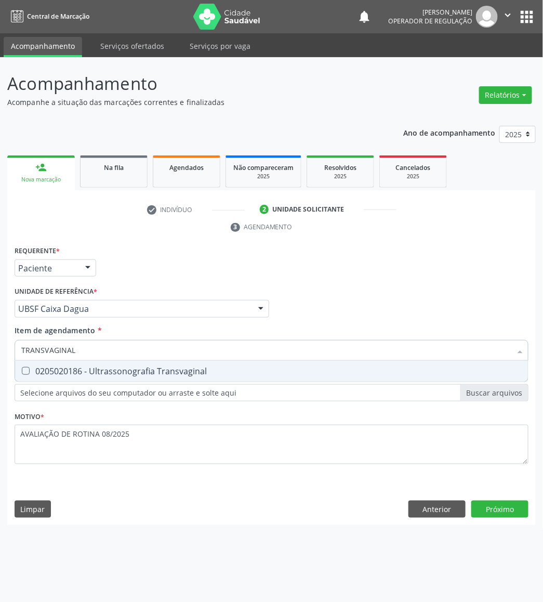
click at [389, 365] on span "0205020186 - Ultrassonografia Transvaginal" at bounding box center [271, 371] width 513 height 21
checkbox Transvaginal "true"
click at [490, 501] on div "Requerente * Paciente Médico(a) Enfermeiro(a) Paciente Nenhum resultado encontr…" at bounding box center [271, 384] width 529 height 282
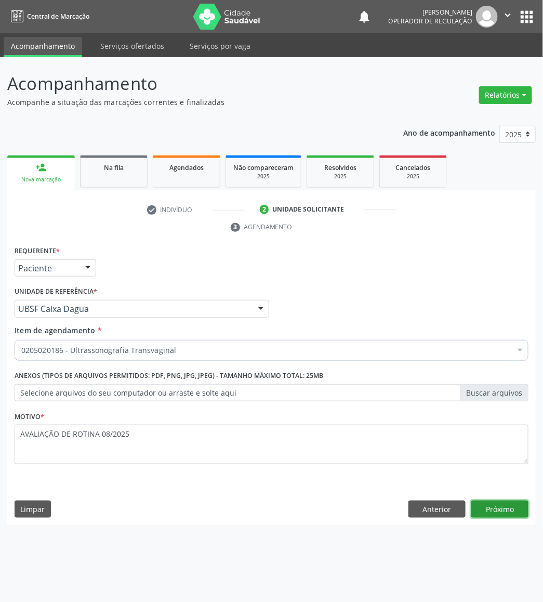
click at [490, 501] on button "Próximo" at bounding box center [499, 509] width 57 height 18
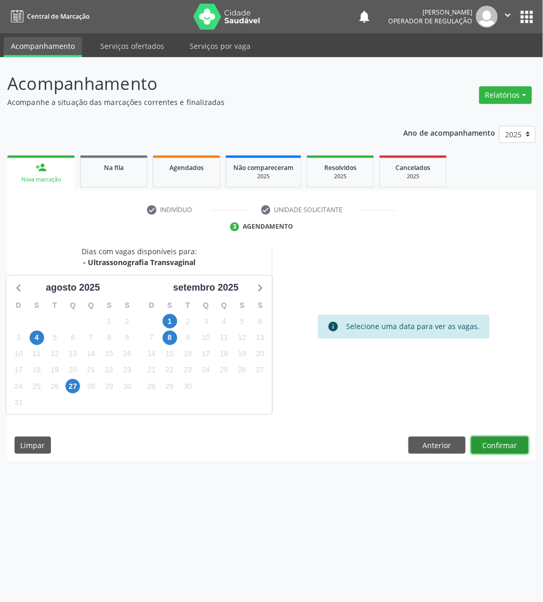
click at [501, 450] on button "Confirmar" at bounding box center [499, 446] width 57 height 18
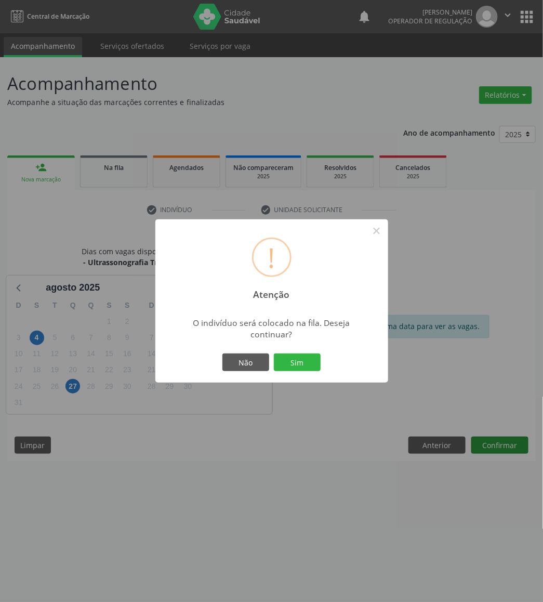
click at [274, 353] on button "Sim" at bounding box center [297, 362] width 47 height 18
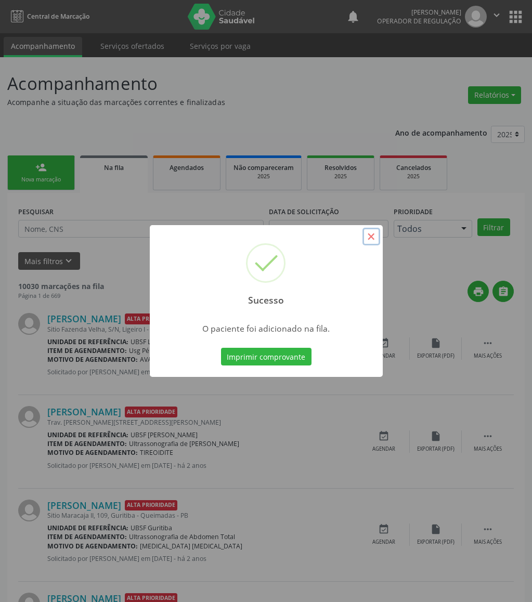
click at [373, 229] on button "×" at bounding box center [371, 237] width 18 height 18
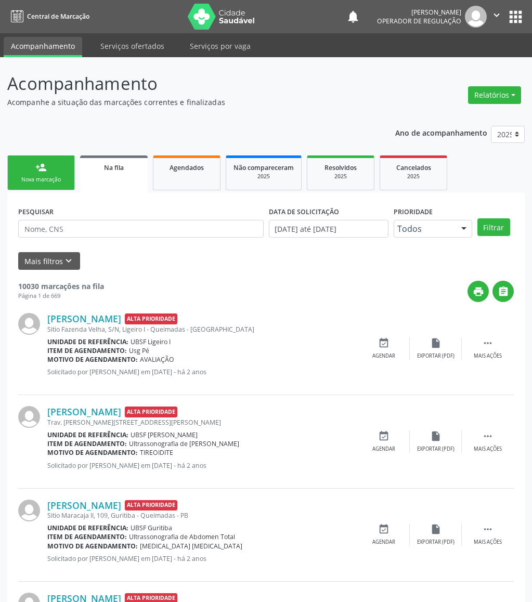
click at [42, 178] on div "Nova marcação" at bounding box center [41, 180] width 52 height 8
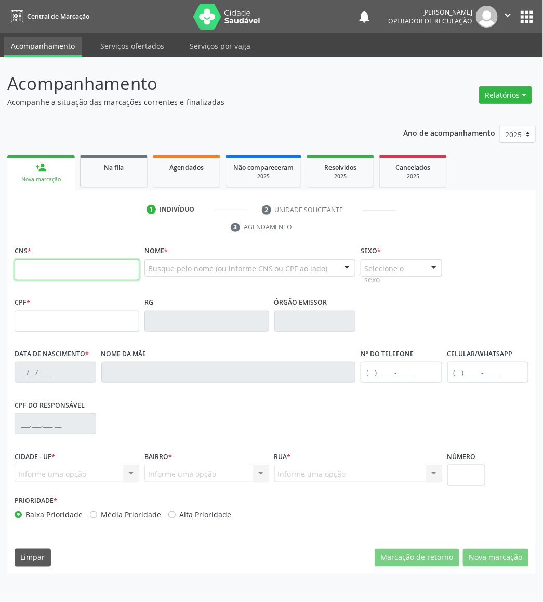
click at [103, 265] on input "text" at bounding box center [77, 269] width 125 height 21
type input "709 8080 9947 9093"
click at [431, 437] on div "CPF do responsável" at bounding box center [271, 422] width 519 height 51
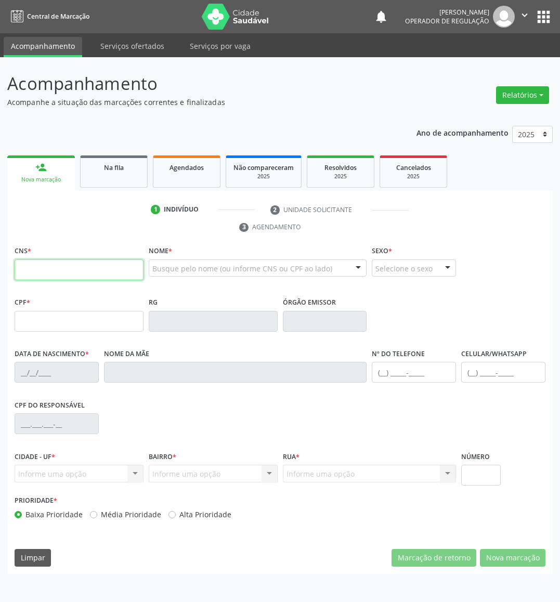
click at [87, 278] on input "text" at bounding box center [79, 269] width 129 height 21
type input "709 0068 4946 7318"
type input "103.140.444-93"
type input "[DATE]"
type input "[PERSON_NAME]"
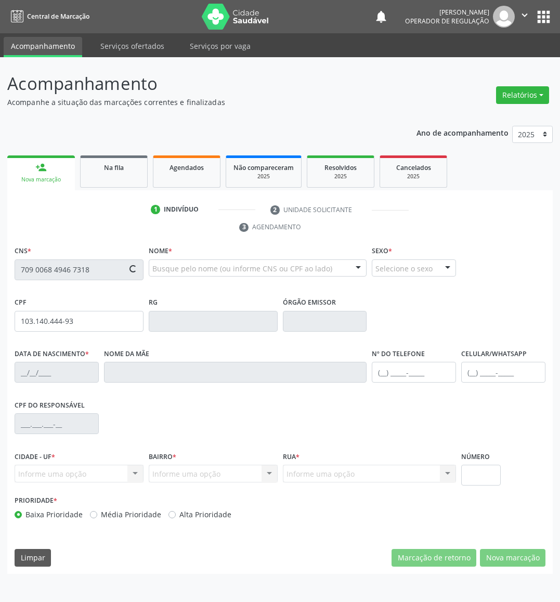
type input "[PHONE_NUMBER]"
type input "201"
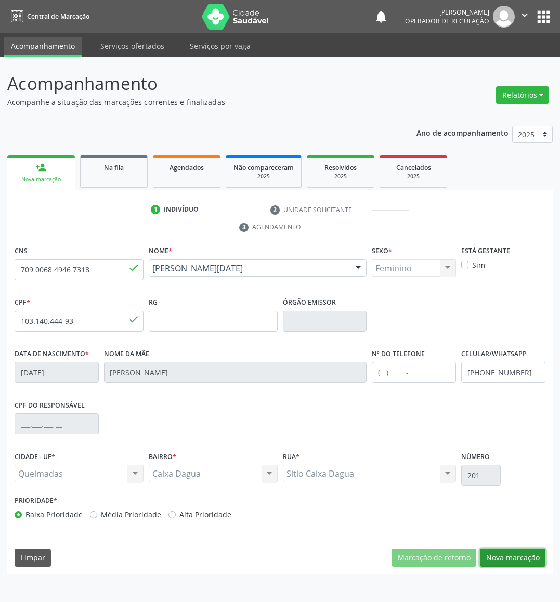
click at [516, 552] on button "Nova marcação" at bounding box center [512, 558] width 65 height 18
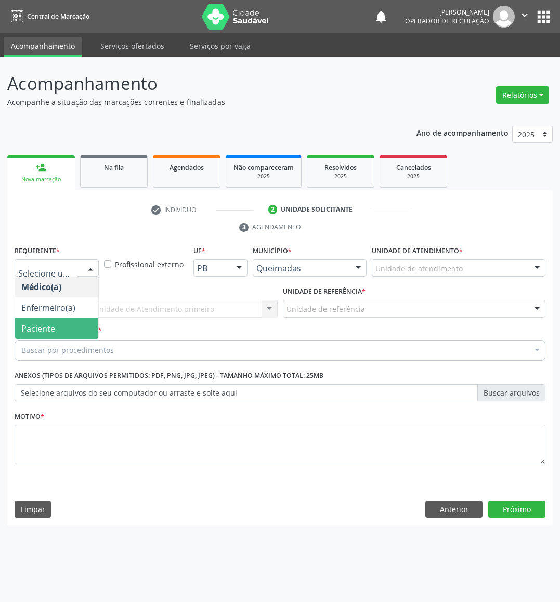
click at [57, 331] on span "Paciente" at bounding box center [56, 328] width 83 height 21
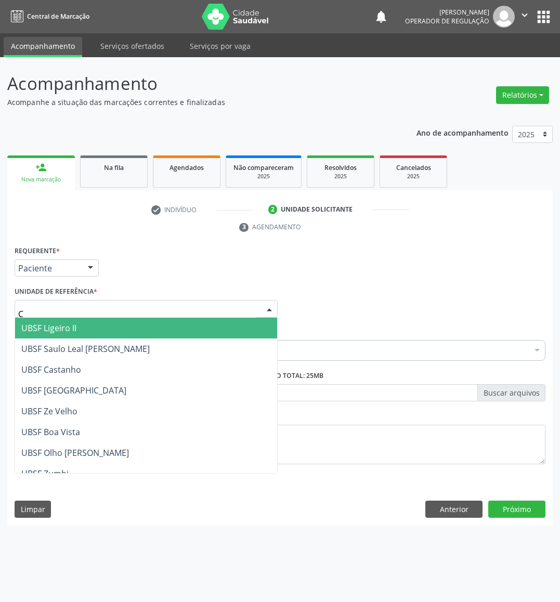
type input "CA"
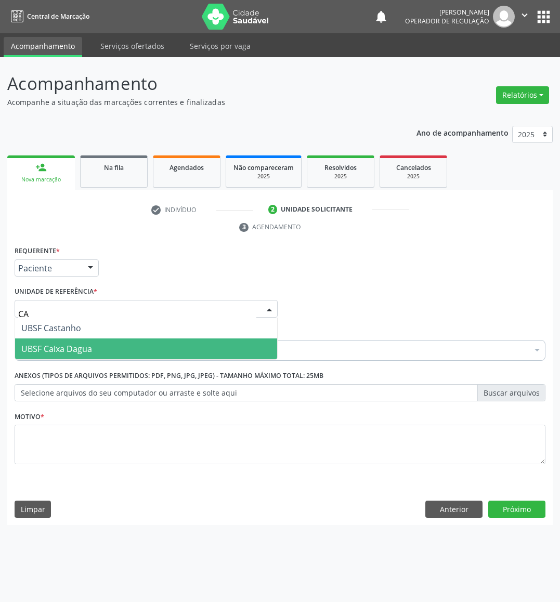
click at [80, 340] on span "UBSF Caixa Dagua" at bounding box center [146, 348] width 262 height 21
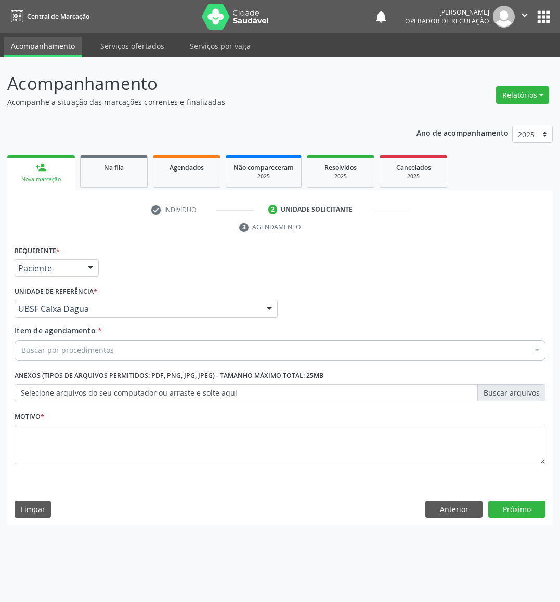
click at [80, 339] on div "Item de agendamento * Buscar por procedimentos Selecionar todos 0604320140 - Ab…" at bounding box center [280, 341] width 531 height 33
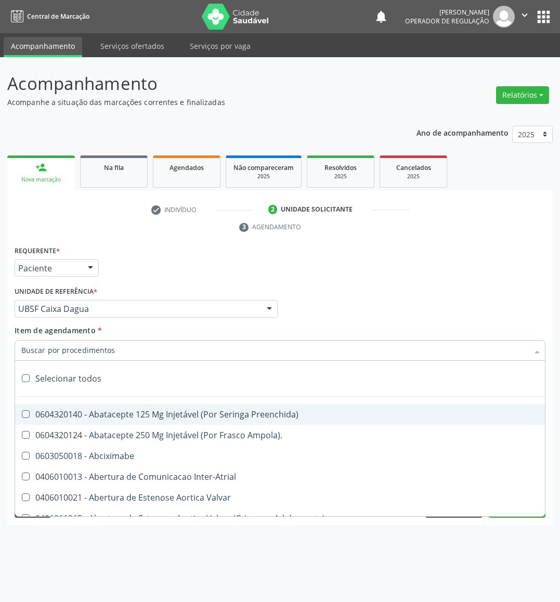
paste input "TRANSVAGINAL"
type input "TRANSVAGINAL"
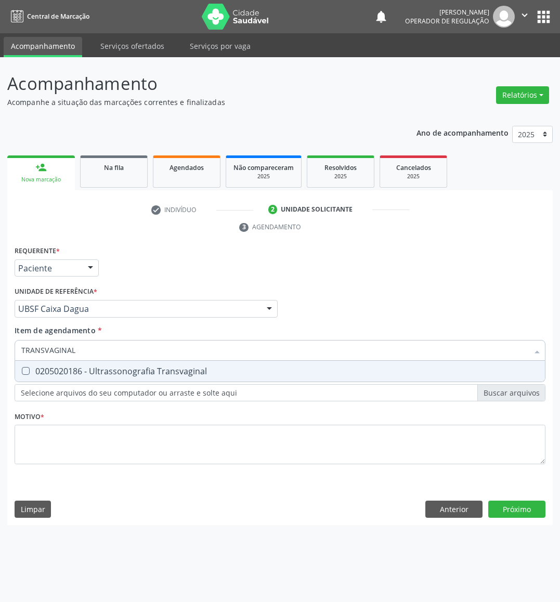
click at [83, 370] on div "0205020186 - Ultrassonografia Transvaginal" at bounding box center [279, 371] width 517 height 8
checkbox Transvaginal "true"
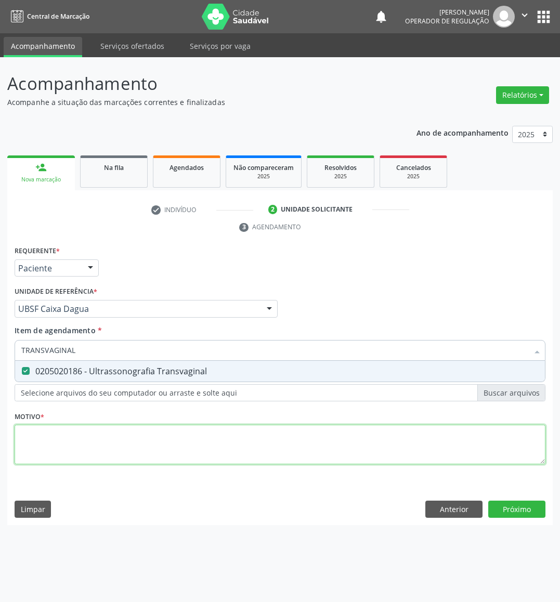
click at [70, 452] on div "Requerente * Paciente Médico(a) Enfermeiro(a) Paciente Nenhum resultado encontr…" at bounding box center [280, 360] width 531 height 235
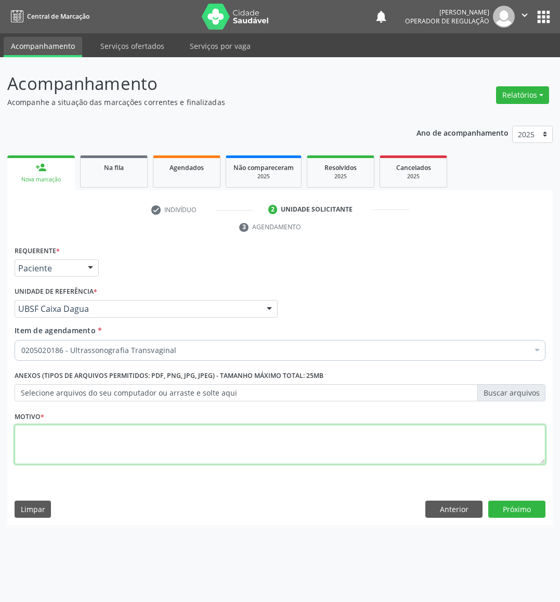
click at [136, 454] on textarea at bounding box center [280, 444] width 531 height 39
paste textarea "AVALIAÇÃO DE ROTINA 08/2025"
type textarea "AVALIAÇÃO DE ROTINA 08/2025 DOR PÉLVICA"
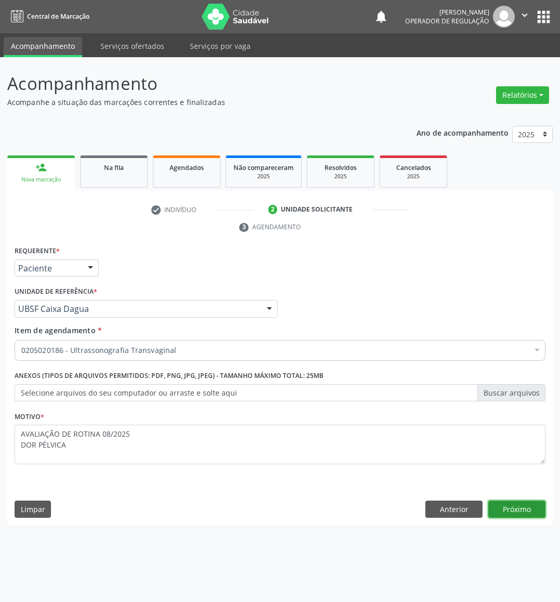
click button "Próximo" at bounding box center [516, 509] width 57 height 18
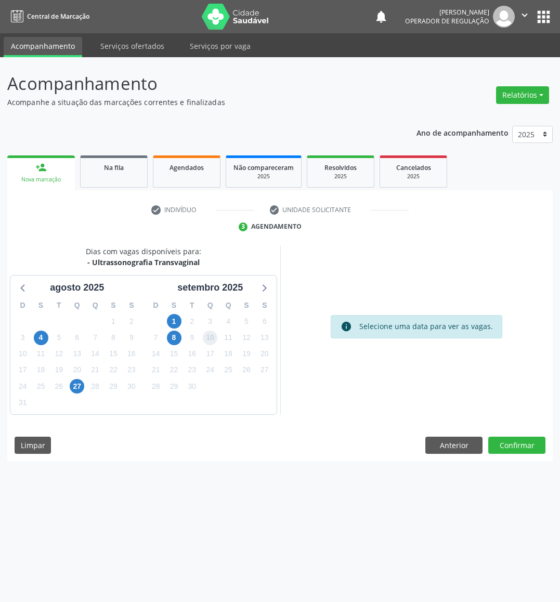
click at [214, 340] on span "10" at bounding box center [210, 338] width 15 height 15
click at [520, 448] on button "Confirmar" at bounding box center [516, 446] width 57 height 18
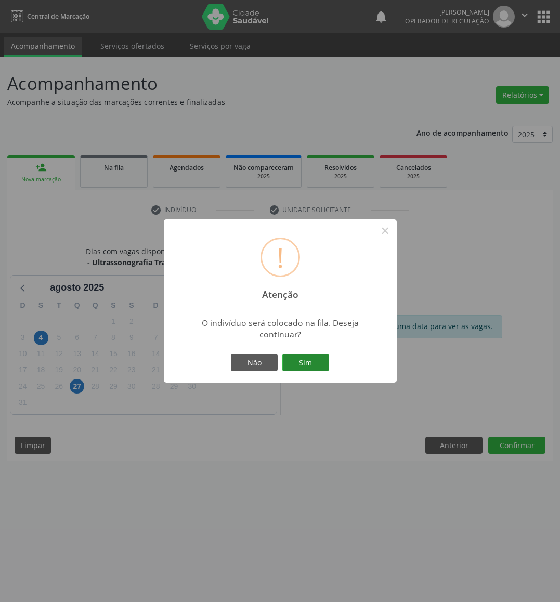
click at [326, 366] on button "Sim" at bounding box center [305, 362] width 47 height 18
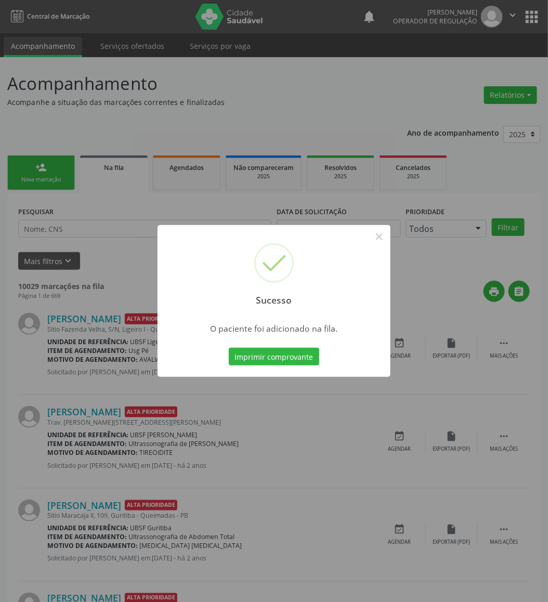
click at [234, 297] on div "Sucesso ×" at bounding box center [273, 269] width 233 height 89
click at [384, 238] on button "×" at bounding box center [379, 237] width 18 height 18
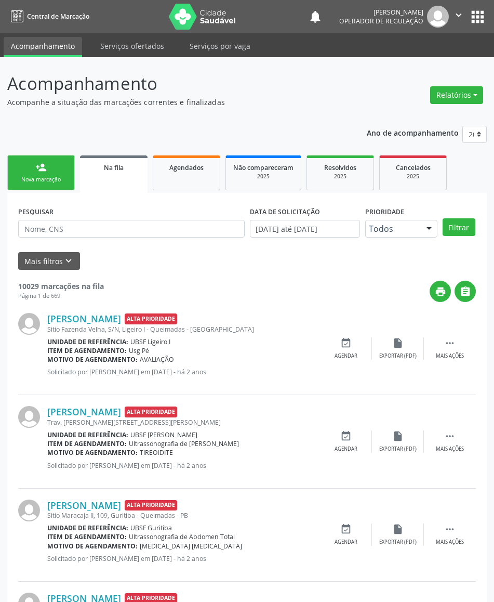
click at [37, 184] on link "person_add Nova marcação" at bounding box center [41, 172] width 68 height 35
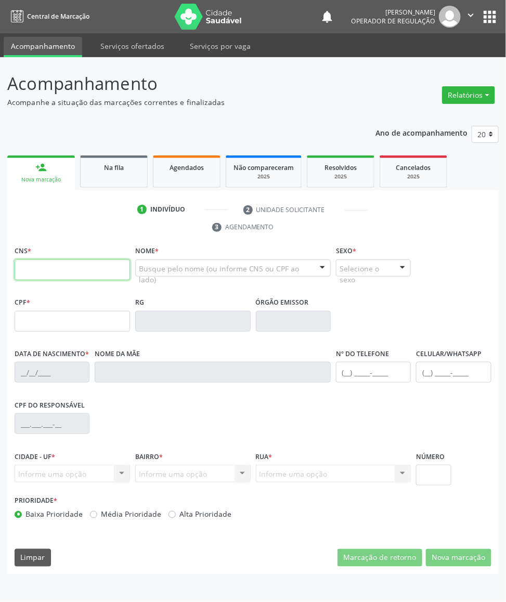
click at [78, 275] on input "text" at bounding box center [72, 269] width 115 height 21
click at [78, 267] on input "709 6076 6857 495" at bounding box center [72, 269] width 115 height 21
click at [81, 271] on input "709 6076 6857 495" at bounding box center [72, 269] width 115 height 21
type input "709 6076 6857 4975"
type input "346.635.318-14"
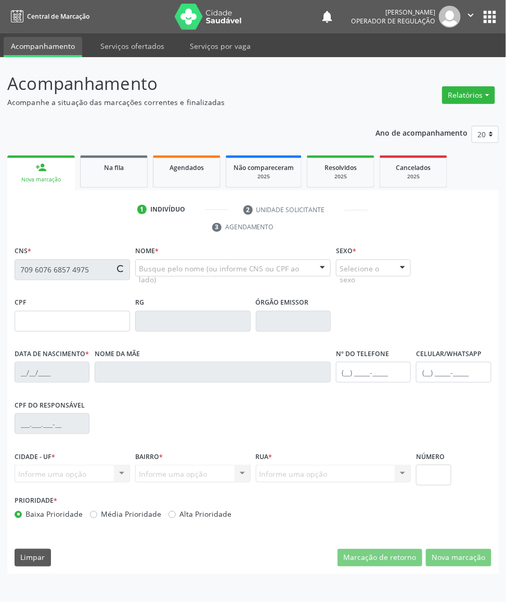
type input "[DATE]"
type input "[PERSON_NAME]"
type input "[PHONE_NUMBER]"
type input "80"
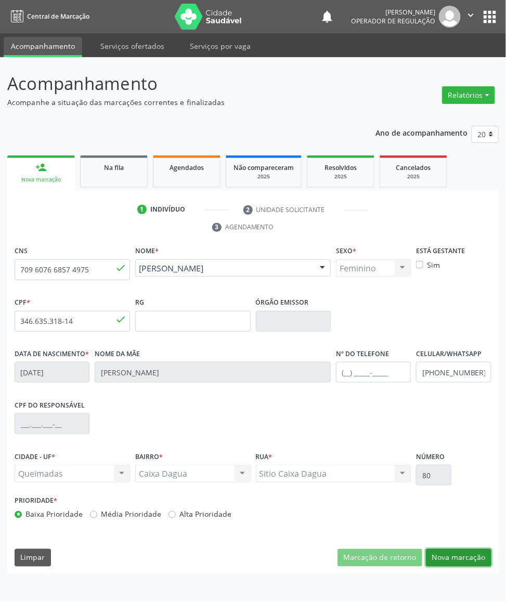
click at [440, 560] on button "Nova marcação" at bounding box center [458, 558] width 65 height 18
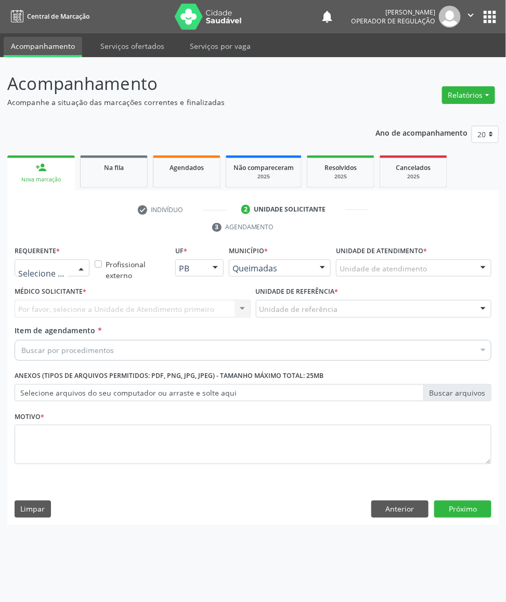
drag, startPoint x: 86, startPoint y: 266, endPoint x: 64, endPoint y: 312, distance: 50.9
click at [85, 267] on div at bounding box center [81, 269] width 16 height 18
drag, startPoint x: 59, startPoint y: 330, endPoint x: 66, endPoint y: 303, distance: 27.4
click at [59, 329] on span "Paciente" at bounding box center [52, 328] width 74 height 21
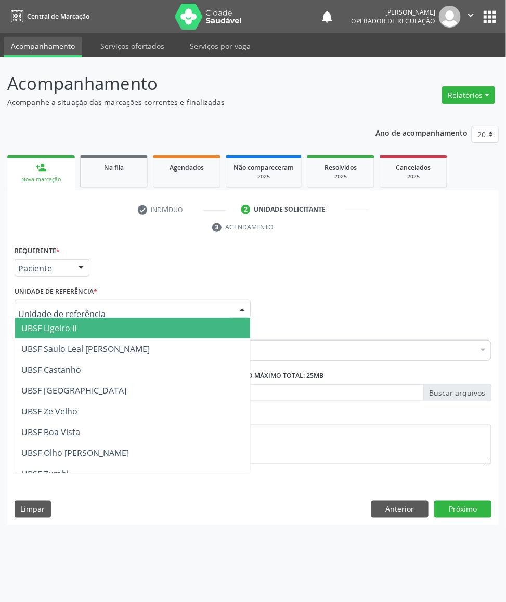
click at [68, 301] on div at bounding box center [133, 309] width 236 height 18
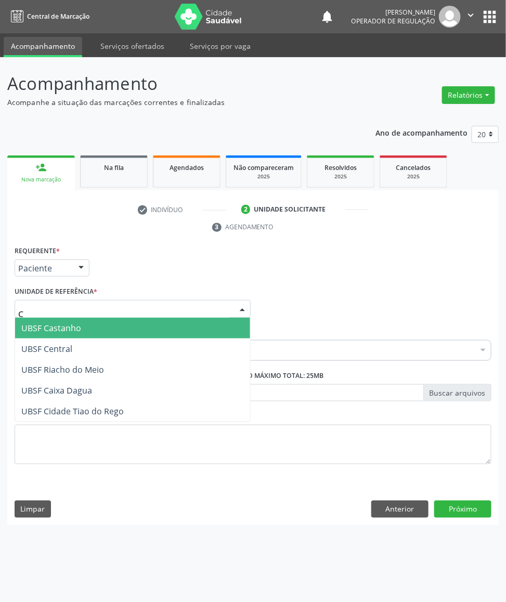
type input "CA"
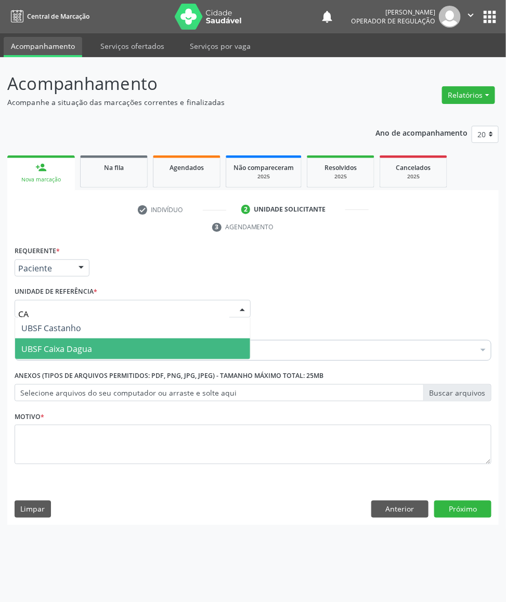
click at [68, 339] on span "UBSF Caixa Dagua" at bounding box center [132, 348] width 235 height 21
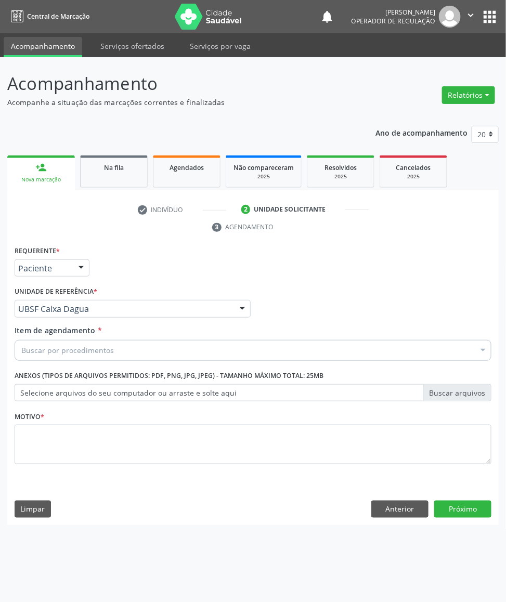
click at [94, 344] on div "Buscar por procedimentos" at bounding box center [253, 350] width 477 height 21
paste input "TRANSVAGINAL"
type input "TRANSVAGINAL"
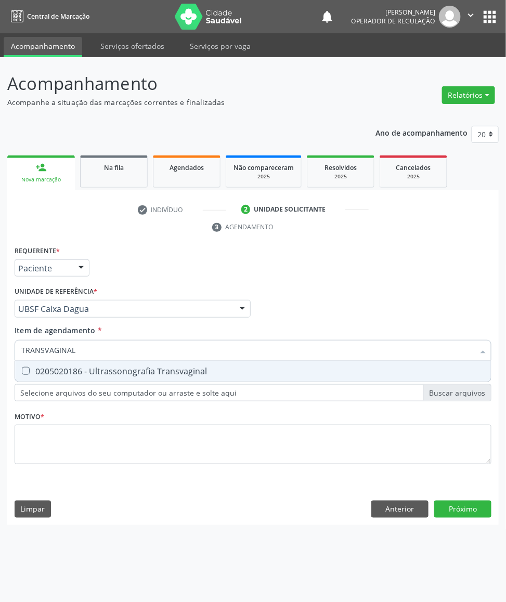
click at [88, 375] on div "0205020186 - Ultrassonografia Transvaginal" at bounding box center [252, 371] width 463 height 8
checkbox Transvaginal "true"
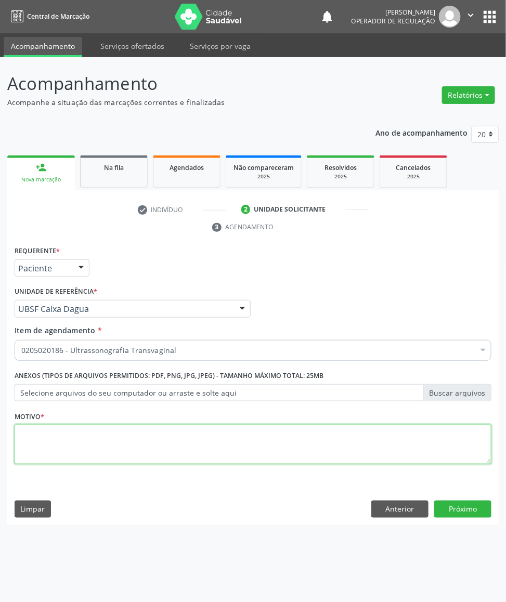
click at [157, 432] on textarea at bounding box center [253, 444] width 477 height 39
paste textarea "AVALIAÇÃO DE ROTINA 08/2025"
type textarea "AVALIAÇÃO DE ROTINA 08/2025"
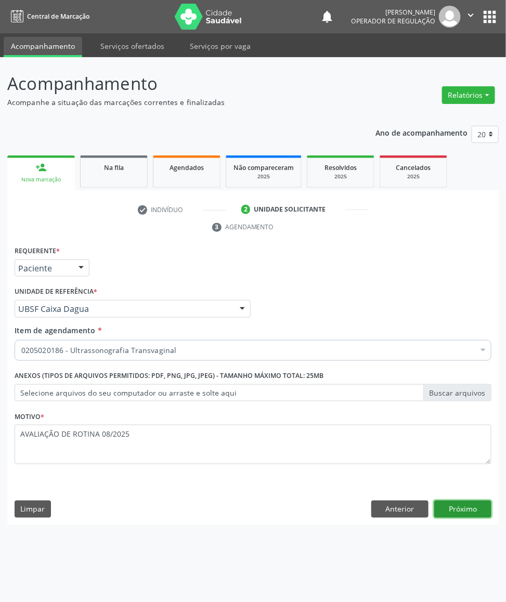
click at [457, 508] on button "Próximo" at bounding box center [462, 509] width 57 height 18
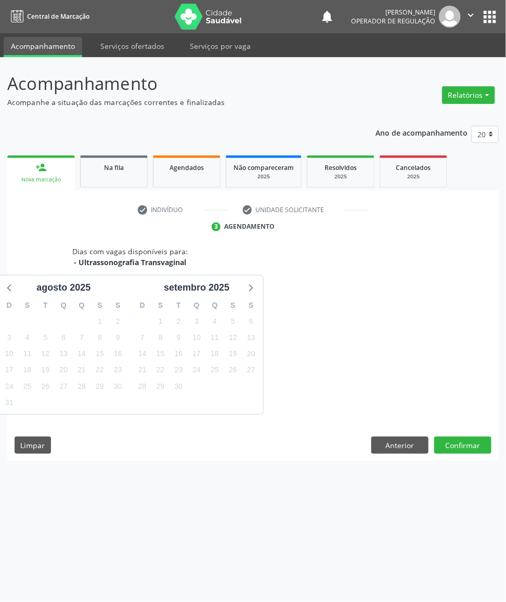
click at [189, 378] on div "1" at bounding box center [197, 386] width 18 height 16
click at [181, 382] on span "30" at bounding box center [178, 386] width 15 height 15
click at [483, 450] on button "Confirmar" at bounding box center [462, 446] width 57 height 18
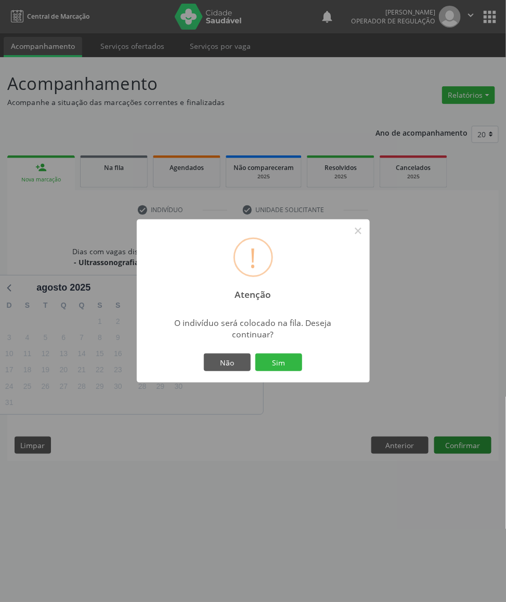
click at [255, 353] on button "Sim" at bounding box center [278, 362] width 47 height 18
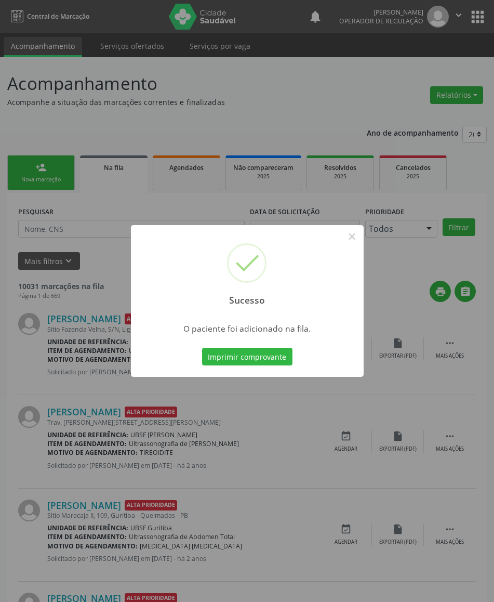
drag, startPoint x: 265, startPoint y: 303, endPoint x: 259, endPoint y: 300, distance: 7.0
click at [259, 300] on h2 "Sucesso" at bounding box center [247, 296] width 54 height 18
drag, startPoint x: 114, startPoint y: 230, endPoint x: 109, endPoint y: 223, distance: 8.2
click at [114, 229] on div "Sucesso × O paciente foi adicionado na fila. Imprimir comprovante Cancel" at bounding box center [247, 301] width 494 height 602
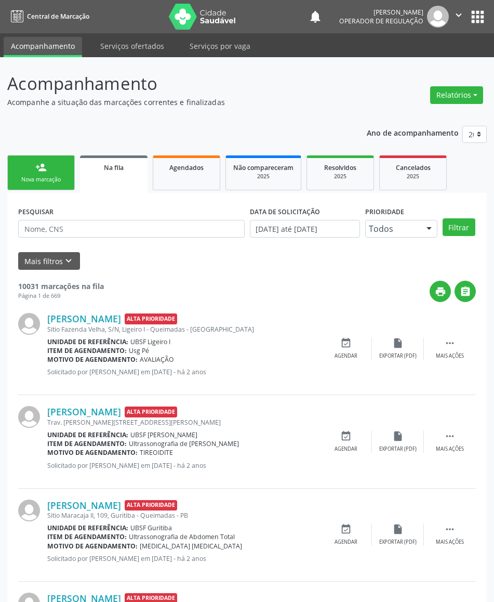
click at [74, 182] on link "person_add Nova marcação" at bounding box center [41, 172] width 68 height 35
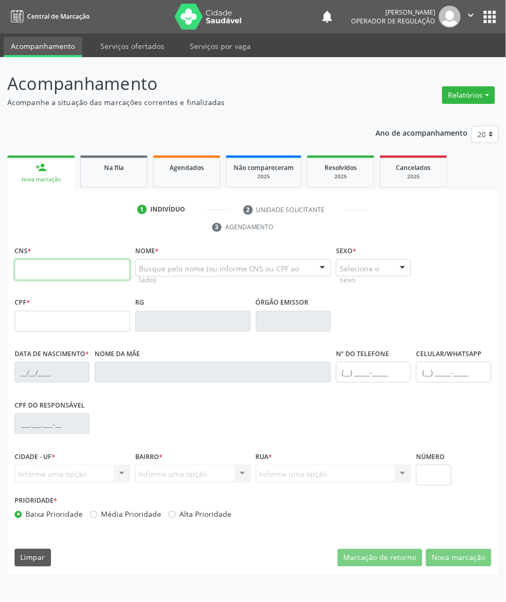
click at [66, 276] on input "text" at bounding box center [72, 269] width 115 height 21
type input "704 6081 5591 5729"
type input "059.908.094-92"
type input "05/04/1972"
type input "Eunice Santos da Silva"
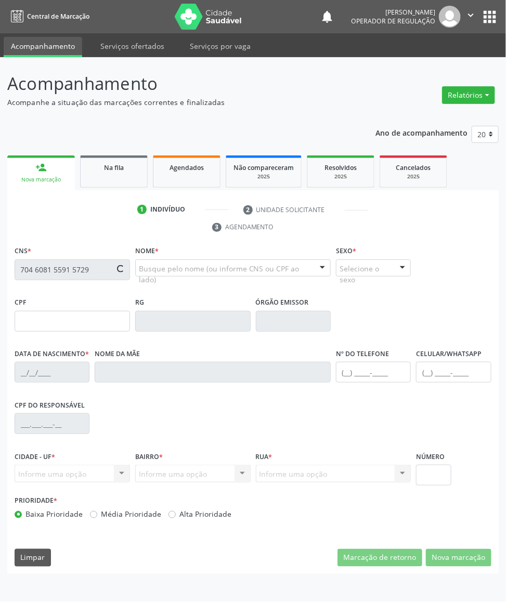
type input "(83) 99150-5233"
type input "S/N"
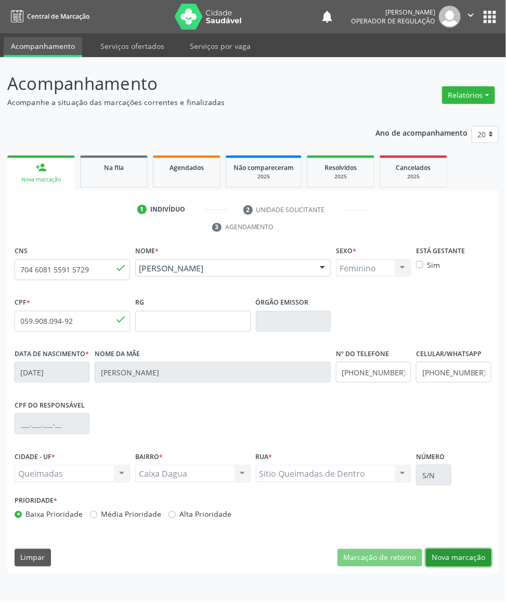
click at [452, 552] on button "Nova marcação" at bounding box center [458, 558] width 65 height 18
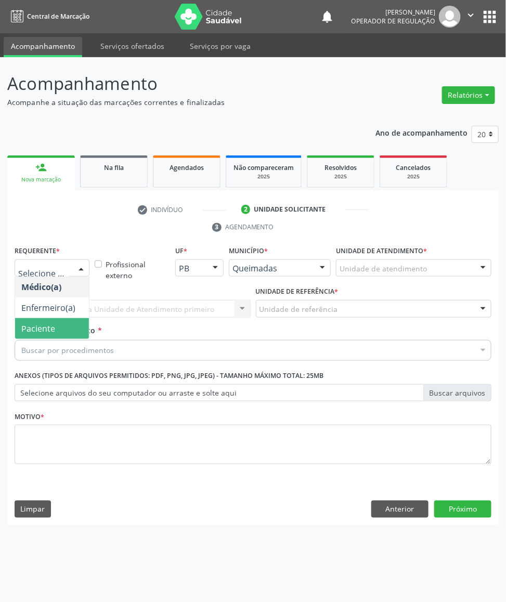
click at [49, 333] on span "Paciente" at bounding box center [38, 328] width 34 height 11
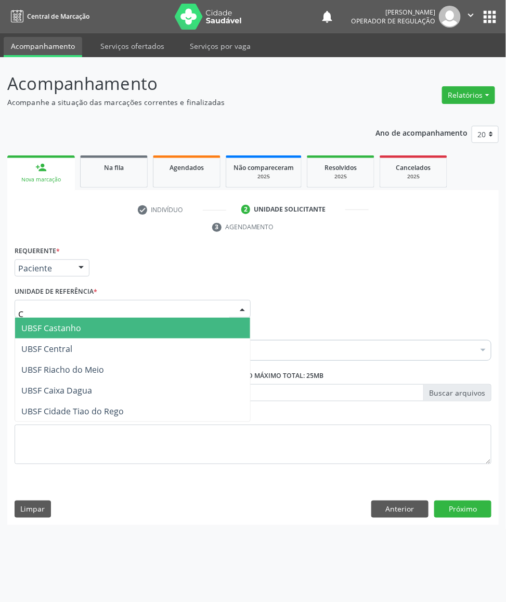
type input "CA"
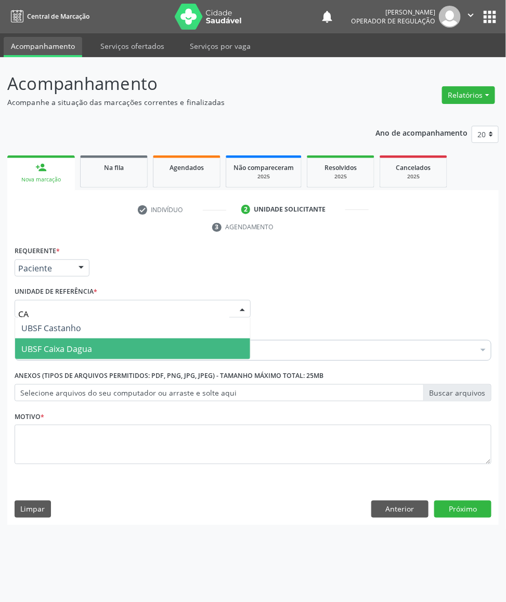
click at [94, 343] on span "UBSF Caixa Dagua" at bounding box center [132, 348] width 235 height 21
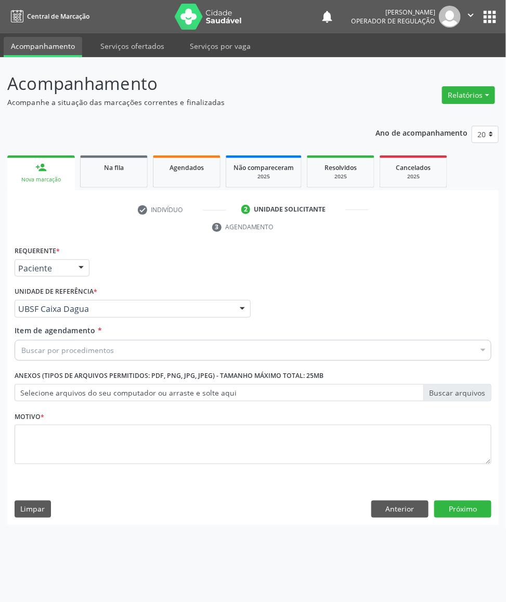
click at [113, 351] on div "Buscar por procedimentos" at bounding box center [253, 350] width 477 height 21
paste input "TRANSVAGINAL"
type input "TRANSVAGINAL"
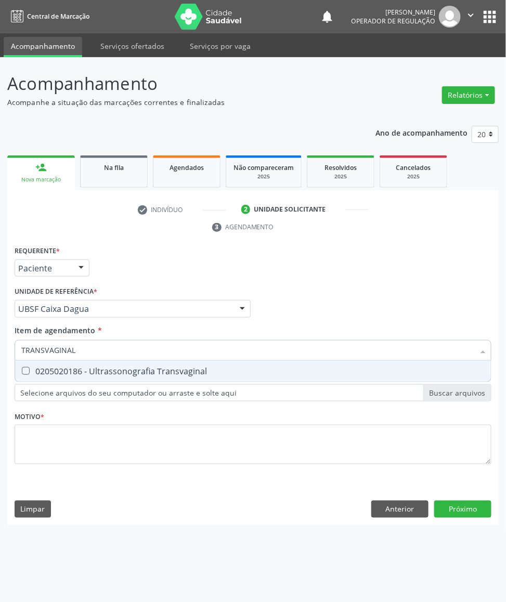
drag, startPoint x: 102, startPoint y: 376, endPoint x: 34, endPoint y: 401, distance: 72.2
click at [101, 375] on div "0205020186 - Ultrassonografia Transvaginal" at bounding box center [252, 371] width 463 height 8
checkbox Transvaginal "true"
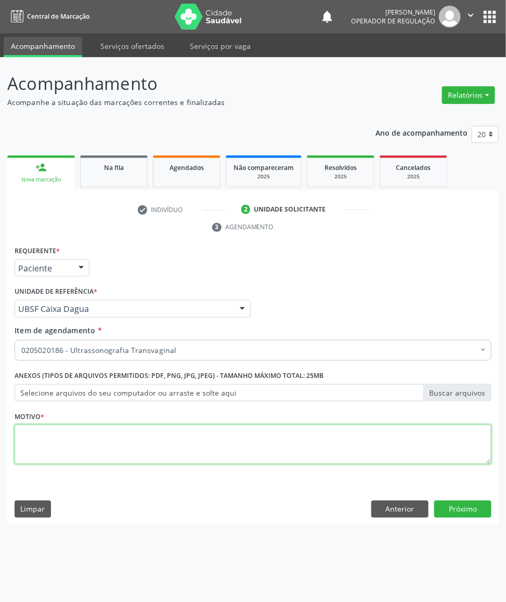
paste textarea "AVALIAÇÃO DE ROTINA 08/2025"
click at [172, 441] on textarea at bounding box center [253, 444] width 477 height 39
type textarea "AVALIAÇÃO DE ROTINA 08/2025"
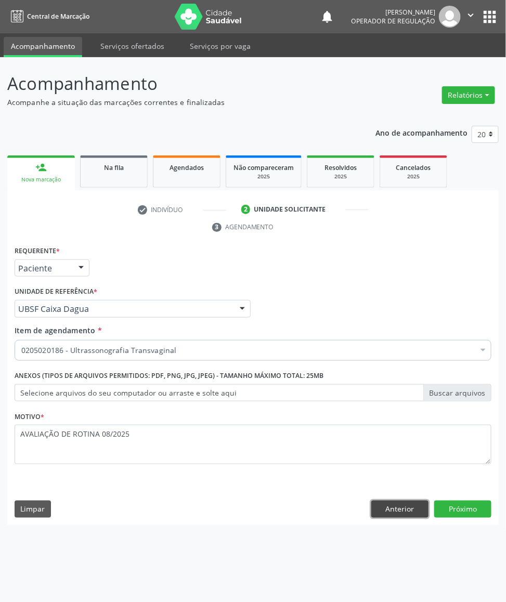
click at [414, 510] on button "Anterior" at bounding box center [399, 509] width 57 height 18
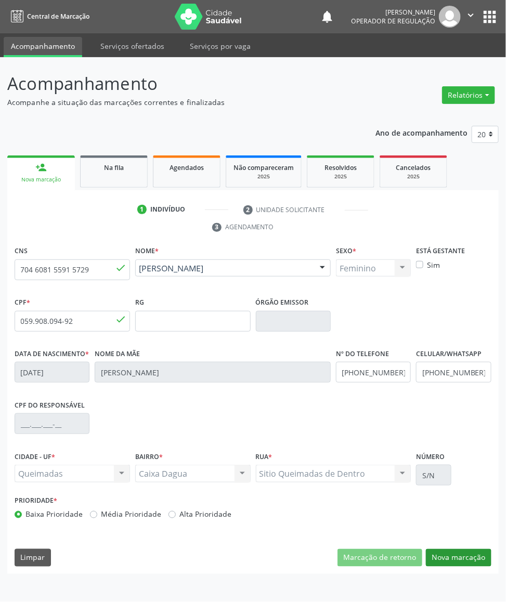
drag, startPoint x: 457, startPoint y: 543, endPoint x: 457, endPoint y: 560, distance: 17.7
click at [457, 544] on div "CNS 704 6081 5591 5729 done Nome * Luciene Terto Oliveira Luciene Terto Oliveir…" at bounding box center [252, 408] width 491 height 331
click at [457, 560] on button "Nova marcação" at bounding box center [458, 558] width 65 height 18
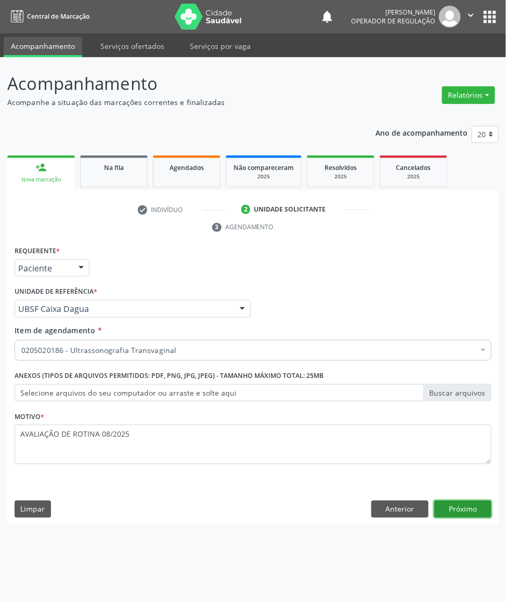
click at [459, 509] on button "Próximo" at bounding box center [462, 509] width 57 height 18
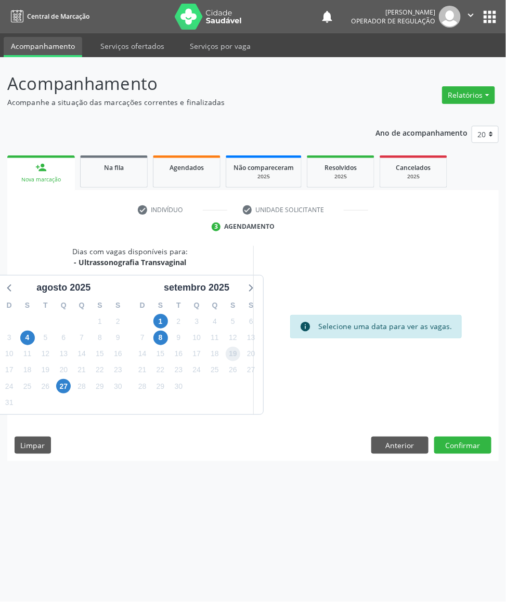
click at [228, 360] on span "19" at bounding box center [233, 354] width 15 height 15
click at [450, 440] on button "Confirmar" at bounding box center [462, 446] width 57 height 18
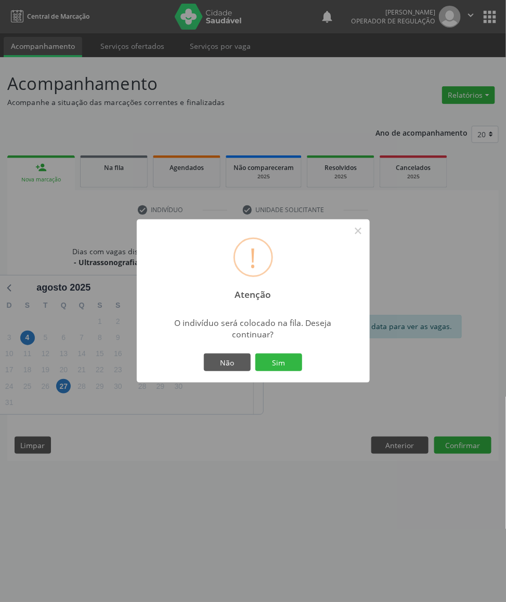
click at [255, 353] on button "Sim" at bounding box center [278, 362] width 47 height 18
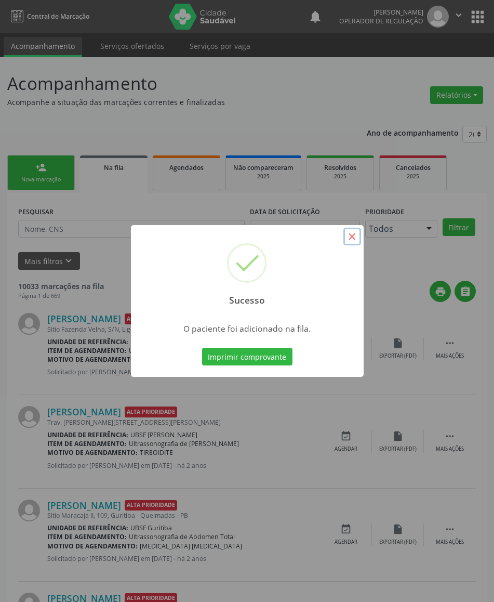
click at [355, 239] on button "×" at bounding box center [353, 237] width 18 height 18
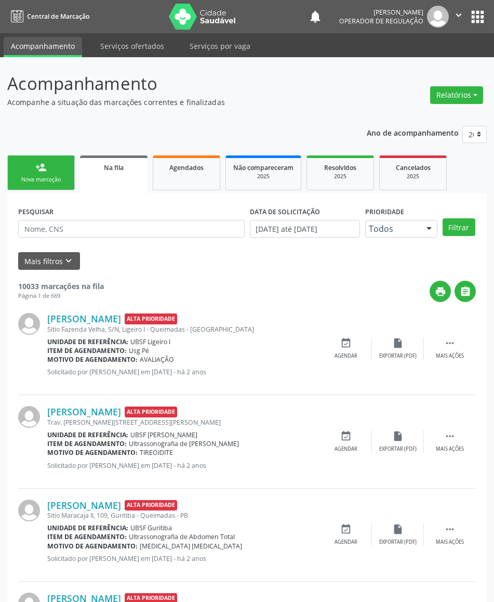
click at [54, 176] on div "Nova marcação" at bounding box center [41, 180] width 52 height 8
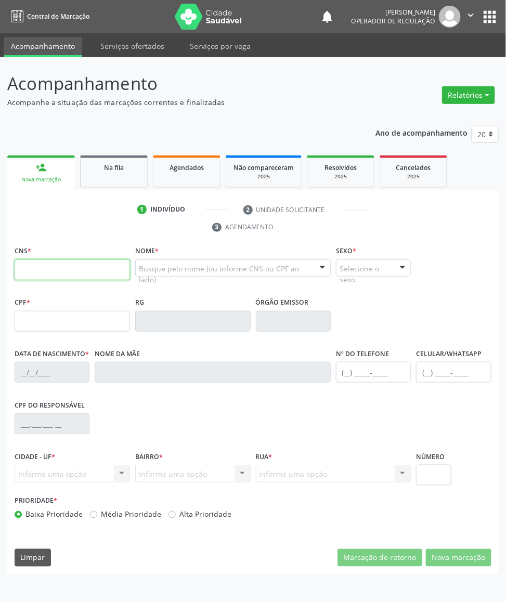
click at [51, 260] on input "text" at bounding box center [72, 269] width 115 height 21
type input "703 6070 0724 3936"
type input "016.072.464-30"
type input "10/05/1989"
type input "Josefa Alves de Albuquerque"
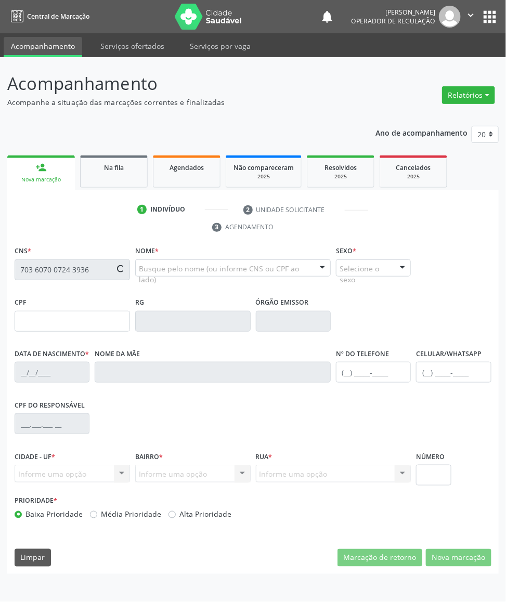
type input "(83) 99150-7027"
type input "(83) 99370-3379"
type input "26"
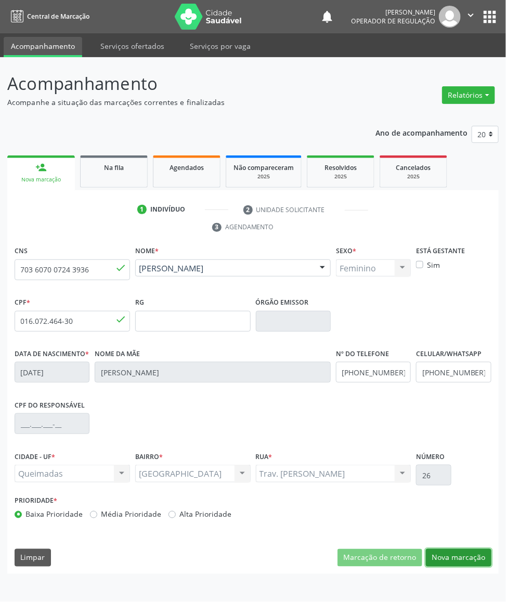
click at [457, 556] on button "Nova marcação" at bounding box center [458, 558] width 65 height 18
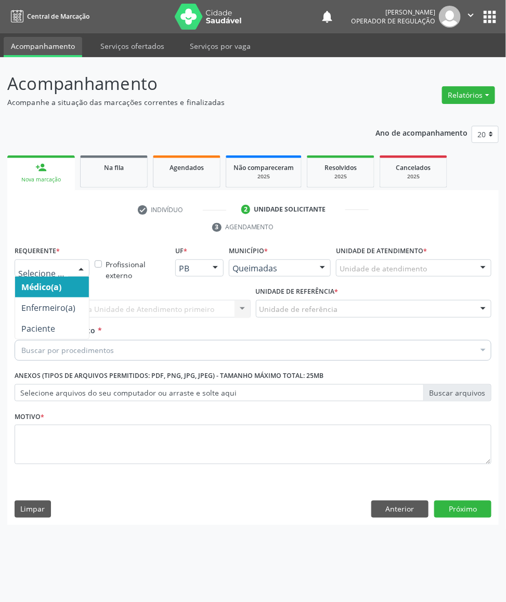
drag, startPoint x: 54, startPoint y: 273, endPoint x: 39, endPoint y: 315, distance: 44.5
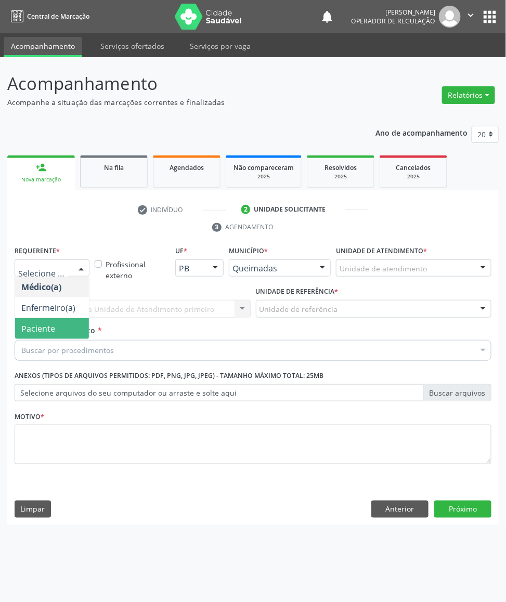
drag, startPoint x: 37, startPoint y: 322, endPoint x: 67, endPoint y: 304, distance: 34.5
click at [38, 322] on span "Paciente" at bounding box center [52, 328] width 74 height 21
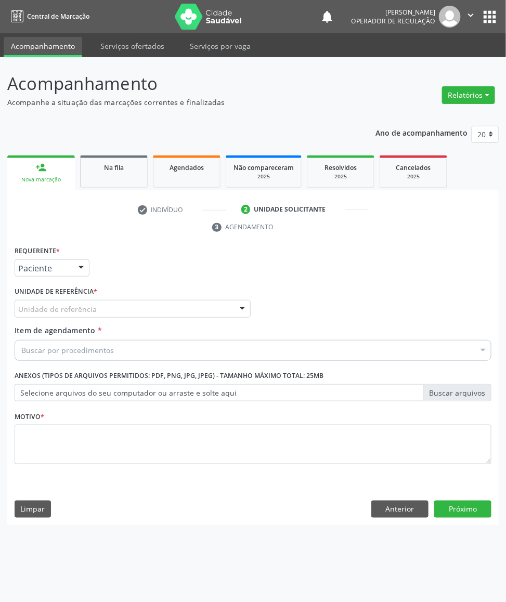
click at [72, 303] on div "Requerente * Paciente Médico(a) Enfermeiro(a) Paciente Nenhum resultado encontr…" at bounding box center [253, 360] width 477 height 235
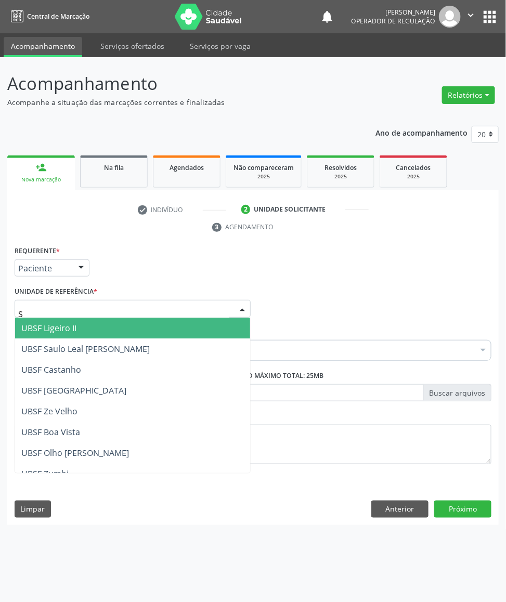
type input "SA"
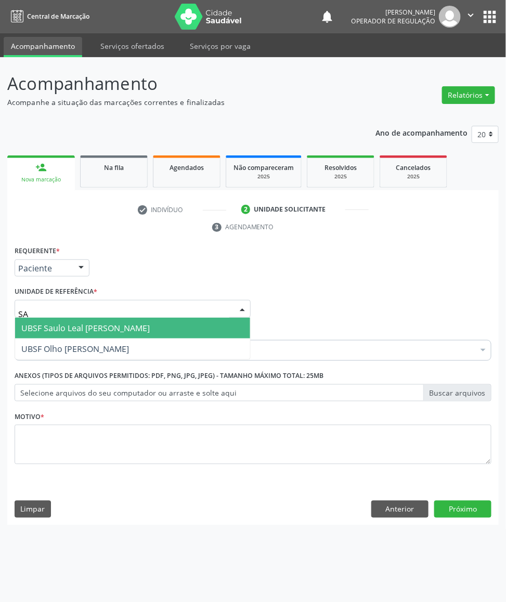
drag, startPoint x: 61, startPoint y: 332, endPoint x: 59, endPoint y: 339, distance: 6.9
click at [61, 331] on span "UBSF Saulo Leal [PERSON_NAME]" at bounding box center [85, 327] width 128 height 11
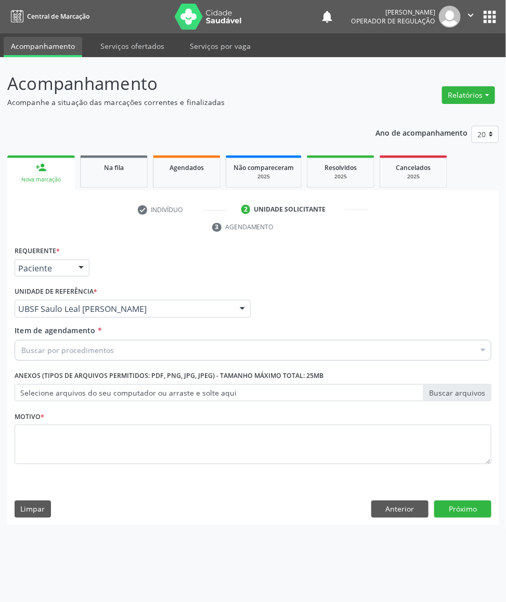
paste input "TRANSVAGINAL"
type input "TRANSVAGINAL"
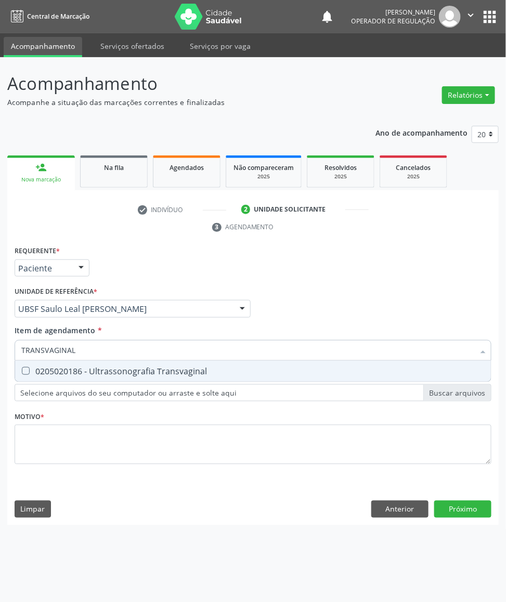
click at [65, 364] on span "0205020186 - Ultrassonografia Transvaginal" at bounding box center [253, 371] width 476 height 21
checkbox Transvaginal "true"
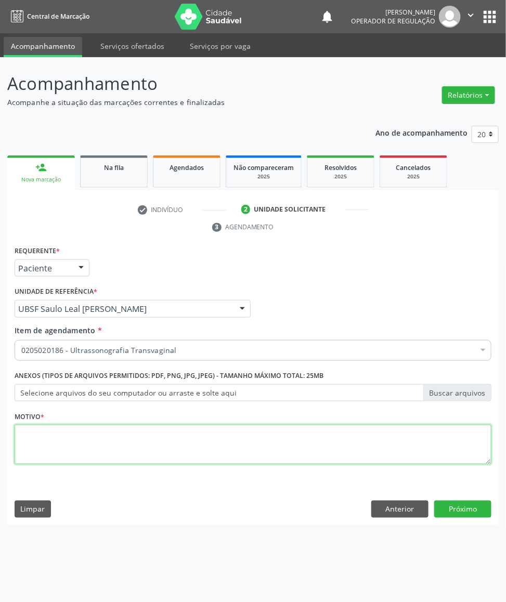
click at [67, 453] on textarea at bounding box center [253, 444] width 477 height 39
paste textarea "AVALIAÇÃO DE ROTINA 08/2025"
type textarea "AVALIAÇÃO DE ROTINA 08/2025"
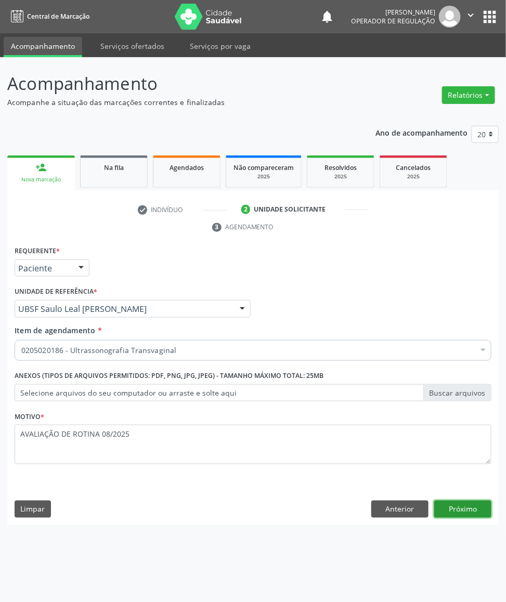
click at [485, 511] on button "Próximo" at bounding box center [462, 509] width 57 height 18
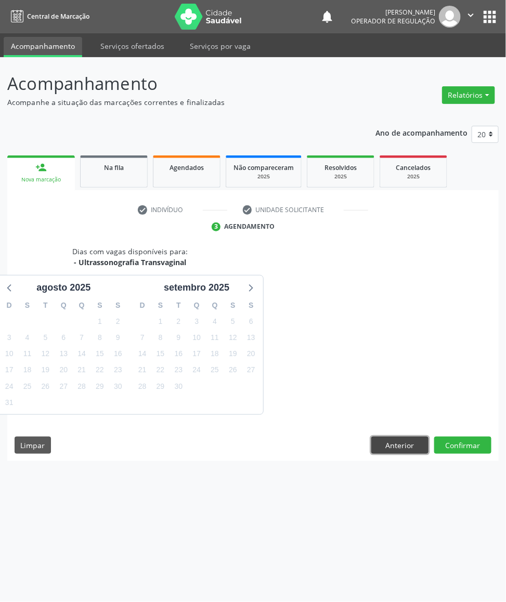
click at [398, 449] on button "Anterior" at bounding box center [399, 446] width 57 height 18
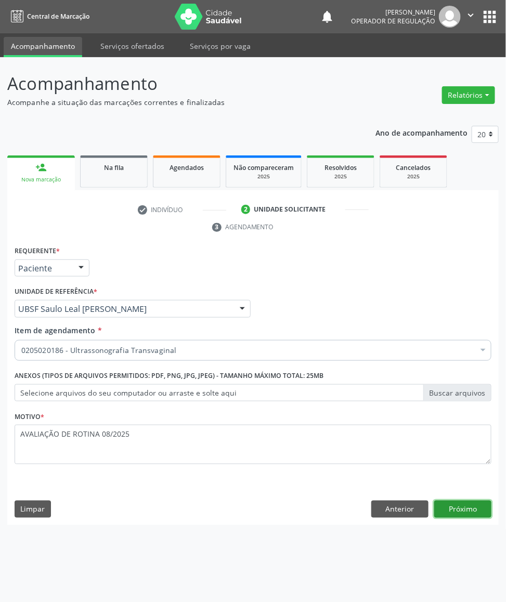
click at [472, 510] on button "Próximo" at bounding box center [462, 509] width 57 height 18
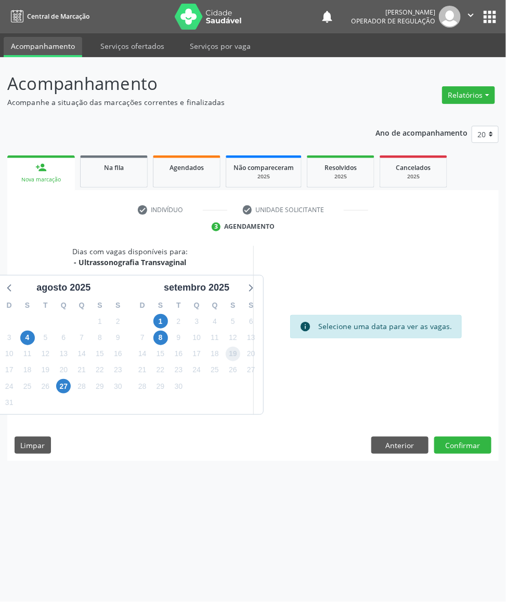
click at [235, 357] on span "19" at bounding box center [233, 354] width 15 height 15
click at [454, 446] on button "Confirmar" at bounding box center [462, 446] width 57 height 18
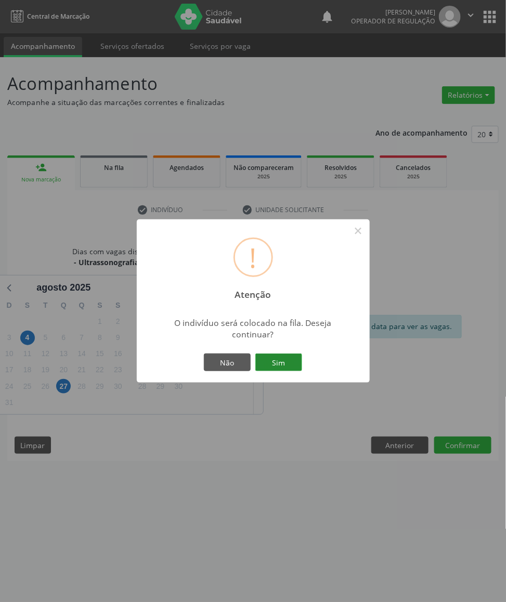
click at [286, 362] on button "Sim" at bounding box center [278, 362] width 47 height 18
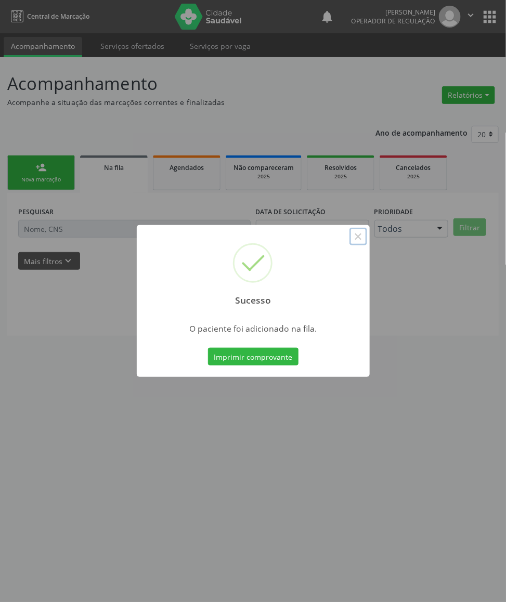
drag, startPoint x: 355, startPoint y: 242, endPoint x: 209, endPoint y: 189, distance: 155.7
click at [349, 237] on button "×" at bounding box center [358, 237] width 18 height 18
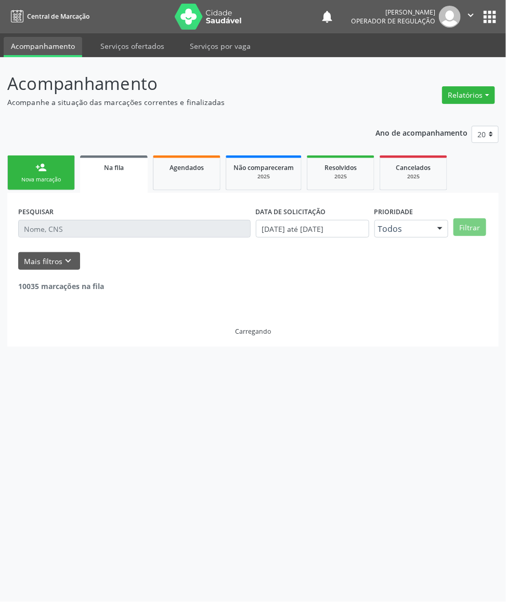
click at [34, 177] on div "Nova marcação" at bounding box center [41, 180] width 52 height 8
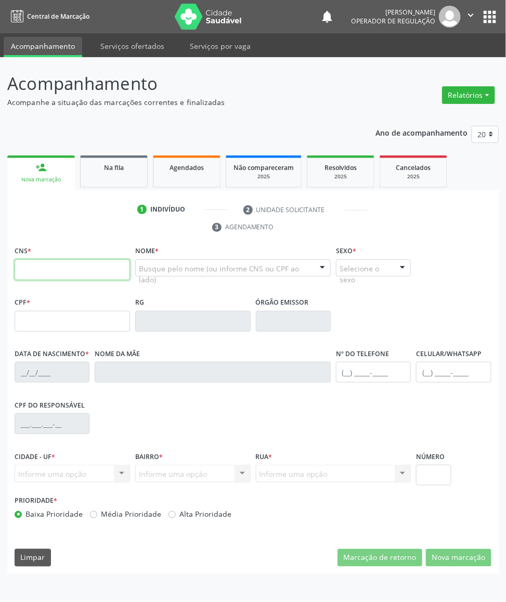
click at [58, 268] on input "text" at bounding box center [72, 269] width 115 height 21
paste input "700 5061 3095 0055"
type input "700 5061 3095 0055"
type input "157.486.124-70"
type input "27/03/2003"
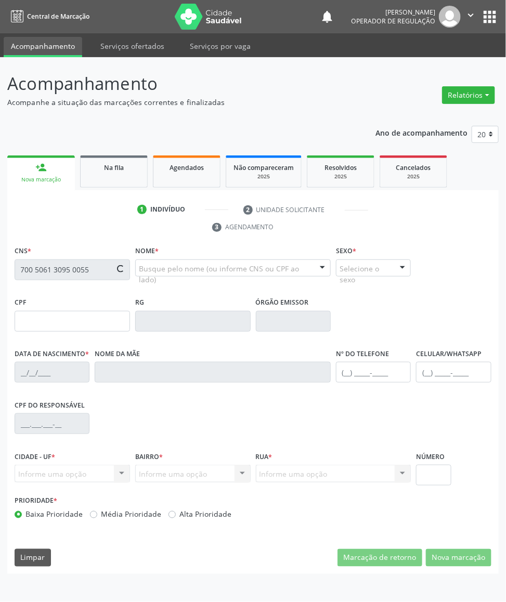
type input "Valdineide Ventura da Silva"
type input "(83) 99374-4536"
type input "791.039.957-04"
type input "60"
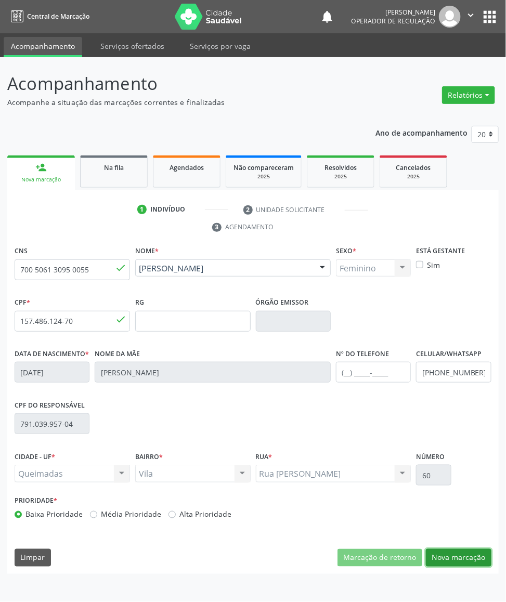
click at [465, 567] on button "Nova marcação" at bounding box center [458, 558] width 65 height 18
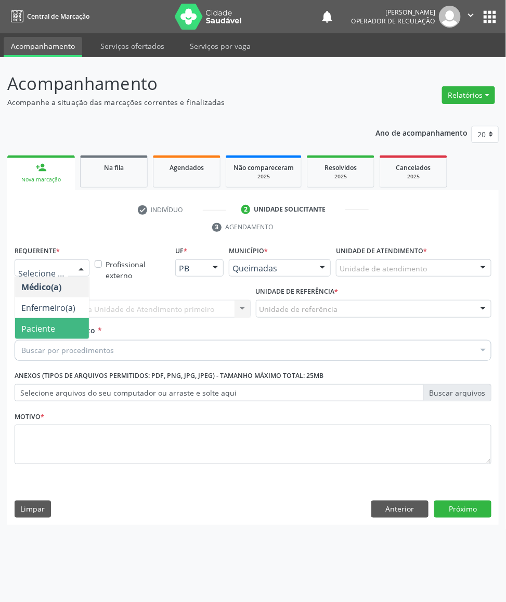
click at [39, 334] on span "Paciente" at bounding box center [38, 328] width 34 height 11
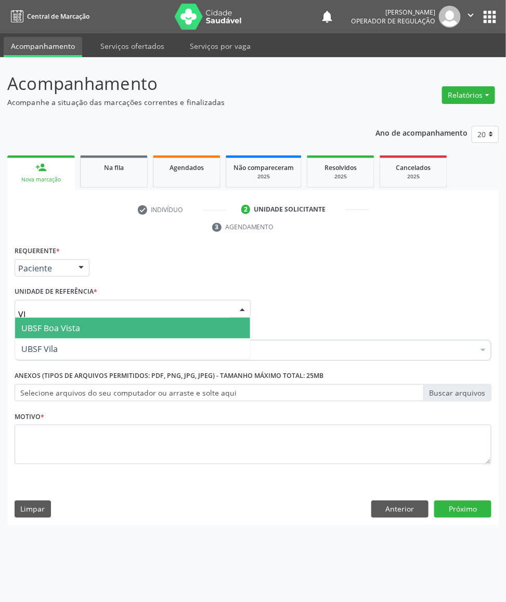
type input "VIL"
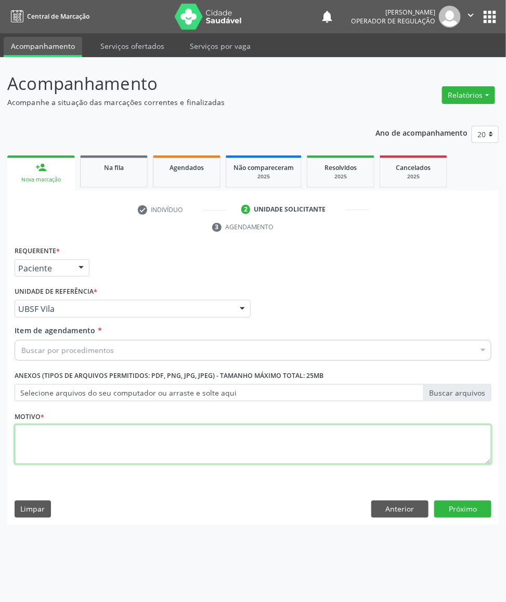
click at [95, 451] on textarea at bounding box center [253, 444] width 477 height 39
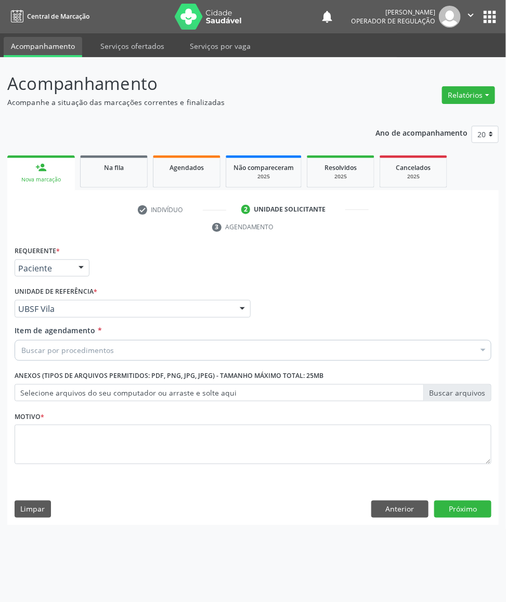
paste input "TRANSVAGINAL"
type input "TRANSVAGINAL"
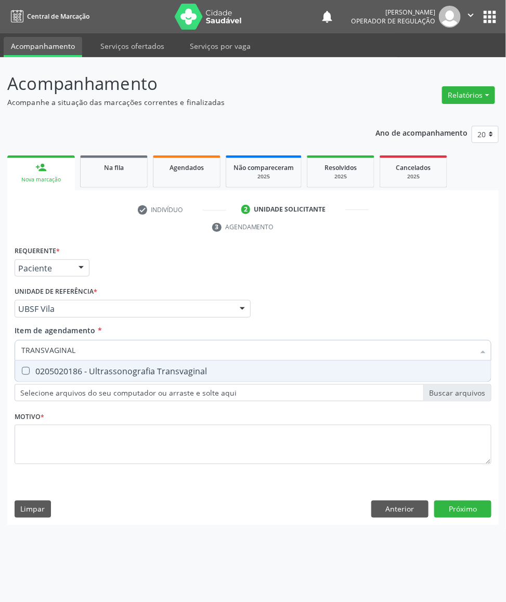
click at [84, 373] on div "0205020186 - Ultrassonografia Transvaginal" at bounding box center [252, 371] width 463 height 8
checkbox Transvaginal "true"
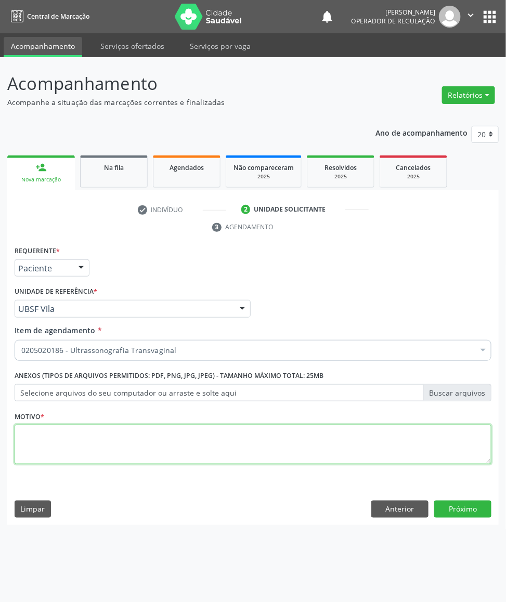
click at [162, 463] on textarea at bounding box center [253, 444] width 477 height 39
paste textarea "AVALIAÇÃO DE ROTINA 08/2025"
type textarea "AVALIAÇÃO DE ROTINA 08/2025 ABORTO 21/01/25"
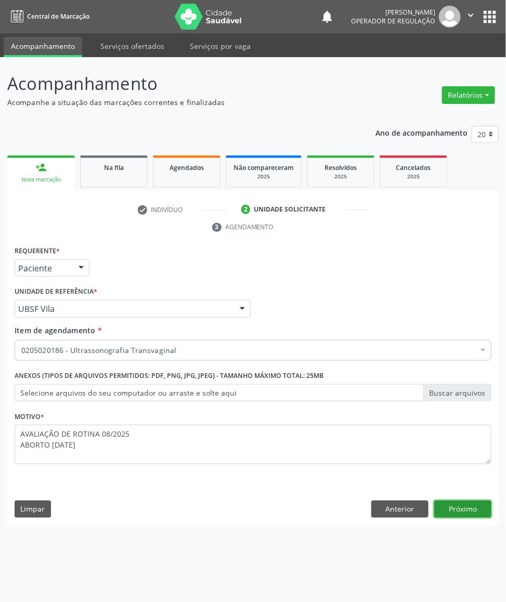
click at [466, 506] on button "Próximo" at bounding box center [462, 509] width 57 height 18
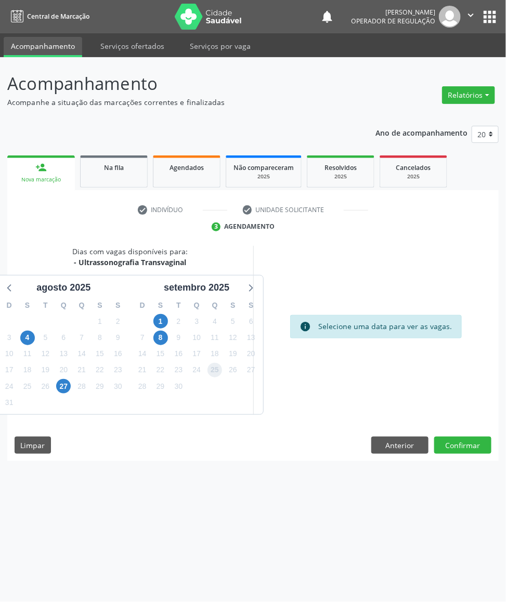
click at [215, 370] on span "25" at bounding box center [214, 370] width 15 height 15
click at [478, 452] on button "Confirmar" at bounding box center [462, 446] width 57 height 18
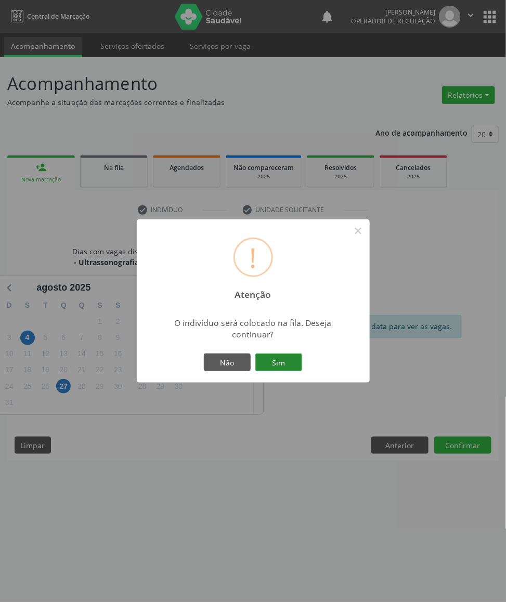
click at [273, 363] on button "Sim" at bounding box center [278, 362] width 47 height 18
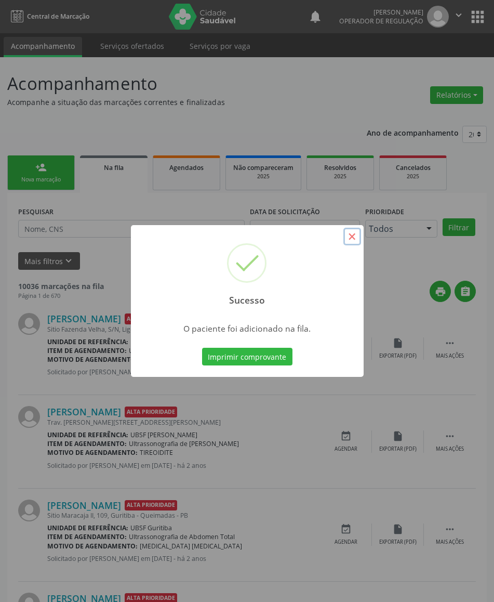
click at [353, 240] on button "×" at bounding box center [353, 237] width 18 height 18
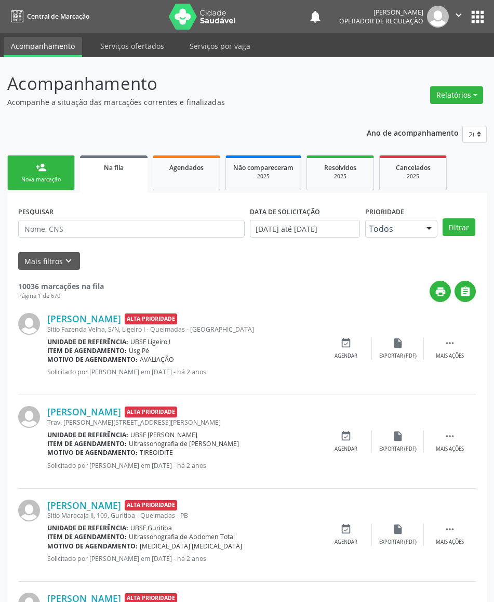
click at [43, 167] on div "person_add" at bounding box center [40, 167] width 11 height 11
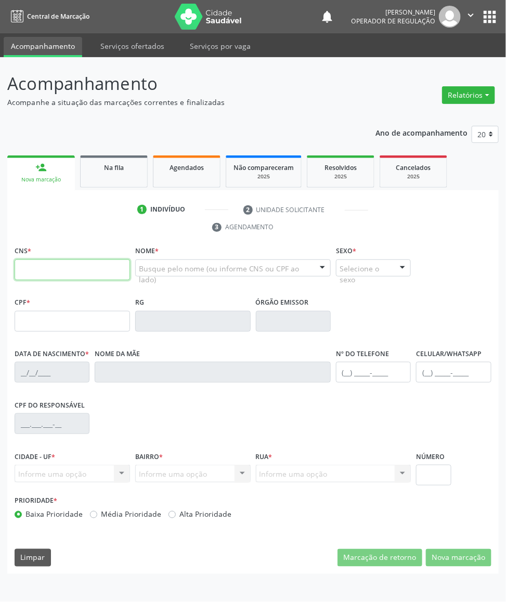
click at [70, 273] on input "text" at bounding box center [72, 269] width 115 height 21
type input "706 5073 6716 3999"
type input "056.212.044-09"
type input "18/03/1985"
type input "Iraci Francisco do Nascimento"
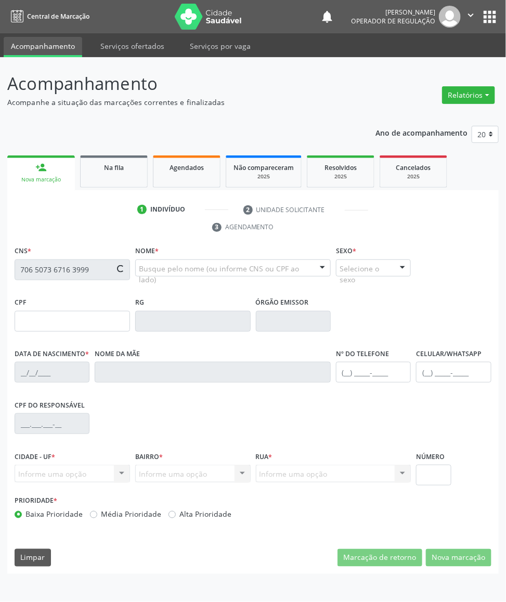
type input "(83) 98901-2422"
type input "078.077.884-70"
type input "S/N"
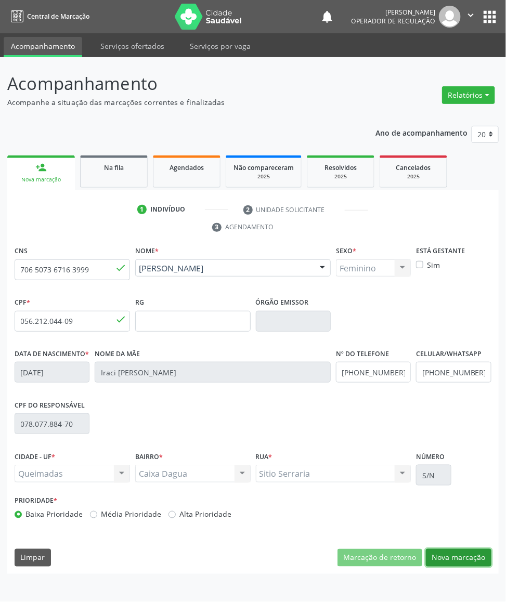
click at [466, 554] on button "Nova marcação" at bounding box center [458, 558] width 65 height 18
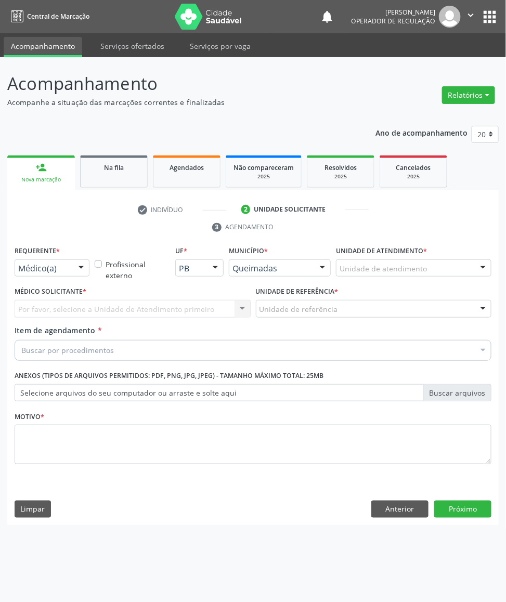
click at [44, 247] on label "Requerente *" at bounding box center [37, 251] width 45 height 16
click at [50, 319] on span "Paciente" at bounding box center [52, 328] width 74 height 21
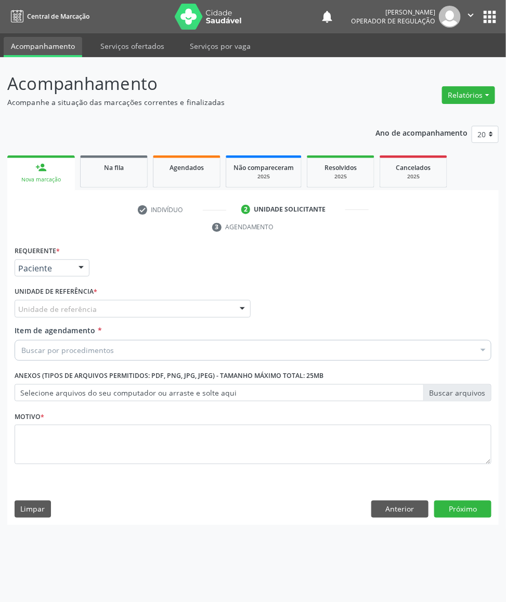
type input "CA"
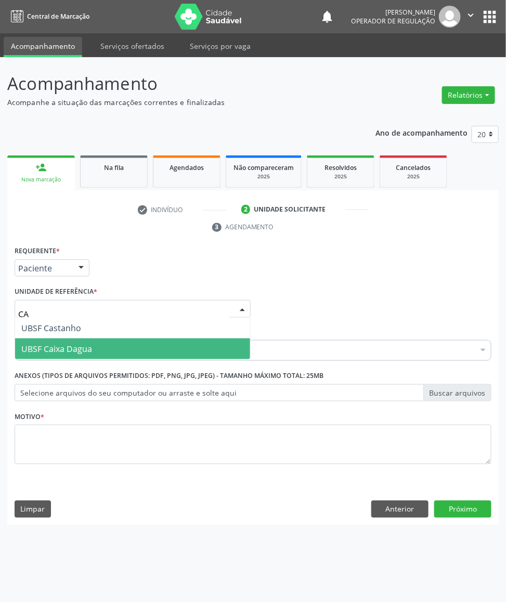
click at [75, 340] on span "UBSF Caixa Dagua" at bounding box center [132, 348] width 235 height 21
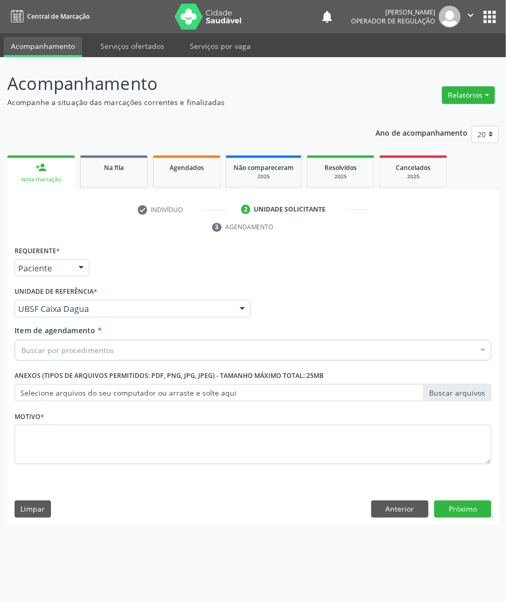
paste input "TRANSVAGINAL"
type input "TRANSVAGINAL"
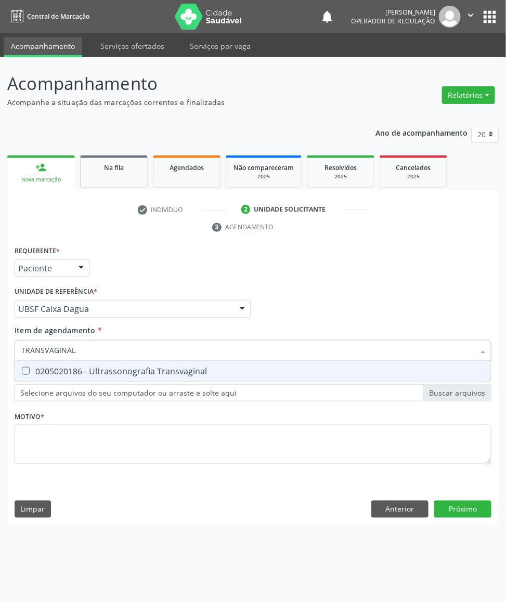
click at [85, 359] on input "TRANSVAGINAL" at bounding box center [247, 350] width 453 height 21
click at [93, 364] on span "0205020186 - Ultrassonografia Transvaginal" at bounding box center [253, 371] width 476 height 21
checkbox Transvaginal "true"
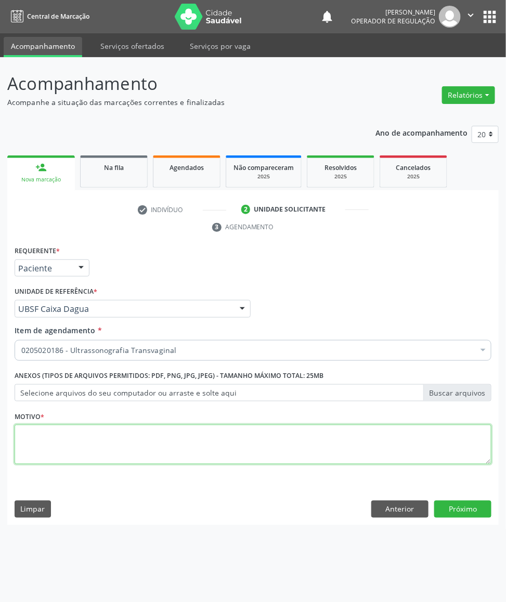
click at [75, 452] on textarea at bounding box center [253, 444] width 477 height 39
paste textarea "AVALIAÇÃO DE ROTINA 08/2025"
type textarea "AVALIAÇÃO DE ROTINA 08/2025"
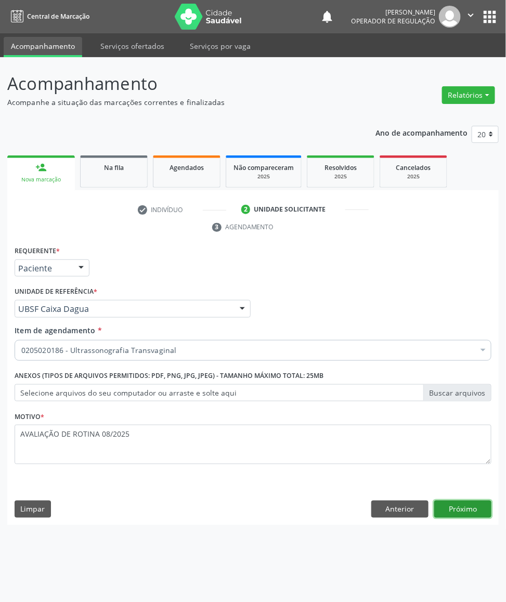
click at [471, 507] on button "Próximo" at bounding box center [462, 509] width 57 height 18
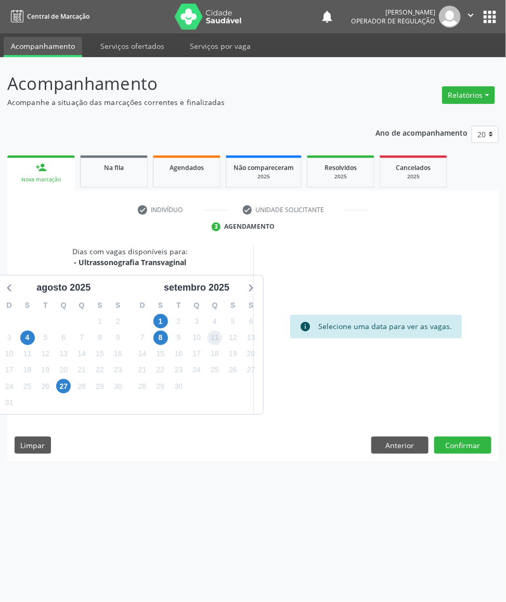
click at [211, 331] on span "11" at bounding box center [214, 338] width 15 height 15
click at [477, 443] on button "Confirmar" at bounding box center [462, 446] width 57 height 18
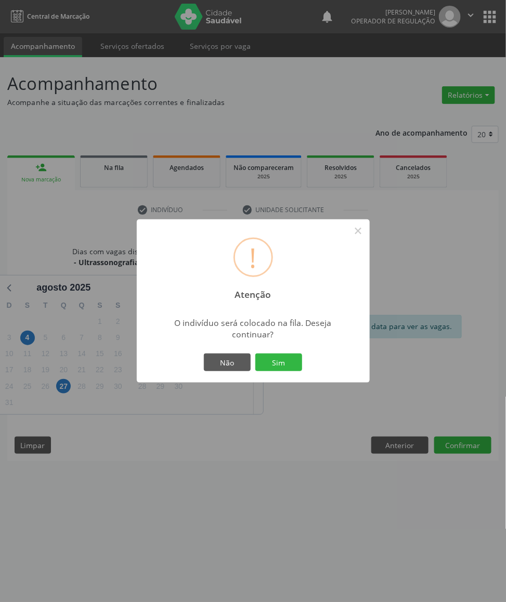
click at [255, 353] on button "Sim" at bounding box center [278, 362] width 47 height 18
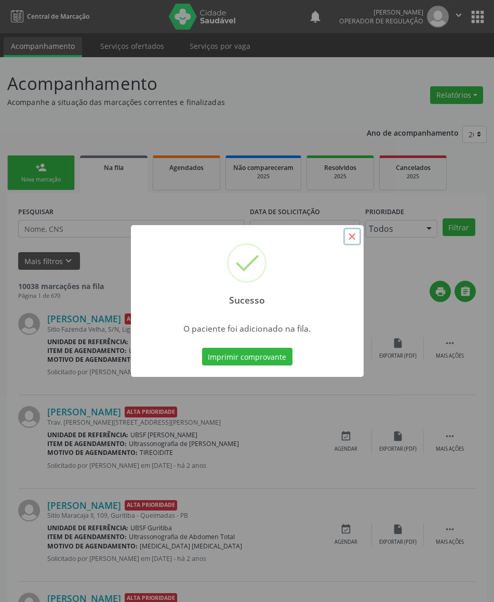
click at [359, 235] on button "×" at bounding box center [353, 237] width 18 height 18
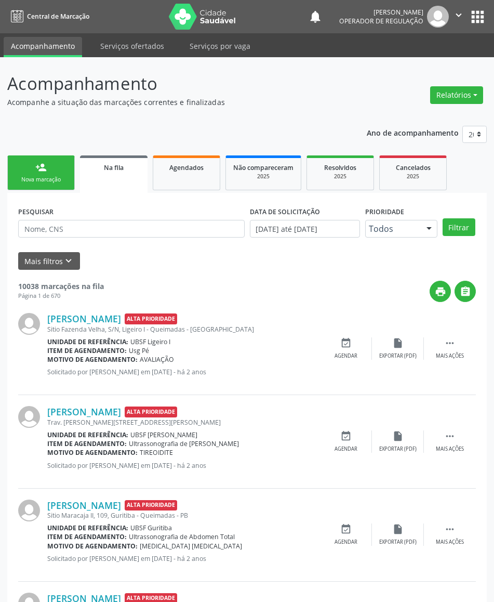
click at [63, 167] on link "person_add Nova marcação" at bounding box center [41, 172] width 68 height 35
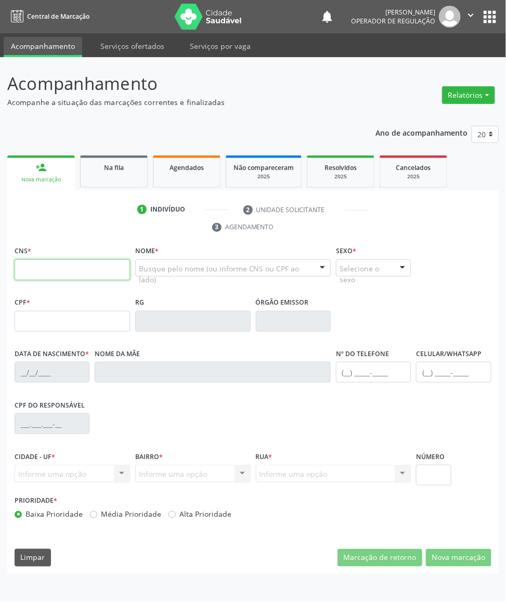
click at [100, 276] on input "text" at bounding box center [72, 269] width 115 height 21
type input "705 0068 7282 2657"
type input "067.927.134-14"
type input "10/05/1987"
type input "Maria Edneuza Barbosa de Lima"
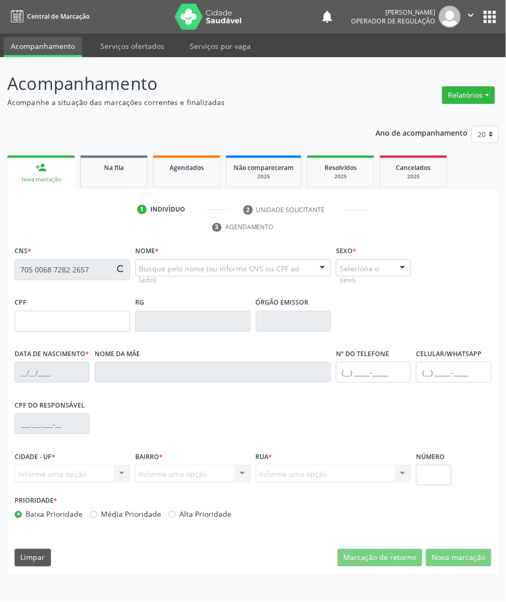
type input "(83) 98147-6511"
type input "54"
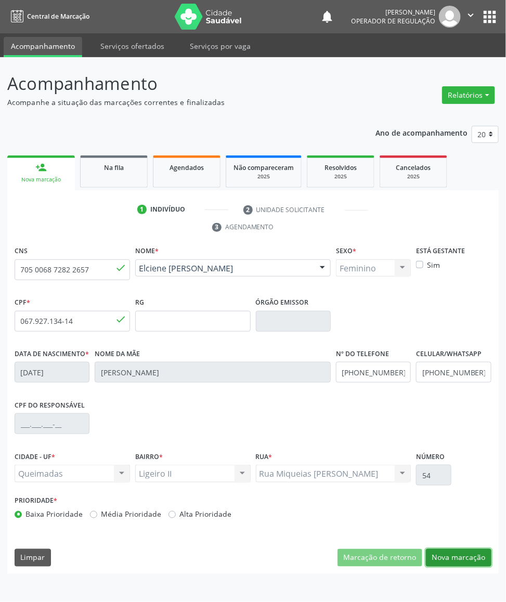
click at [471, 557] on button "Nova marcação" at bounding box center [458, 558] width 65 height 18
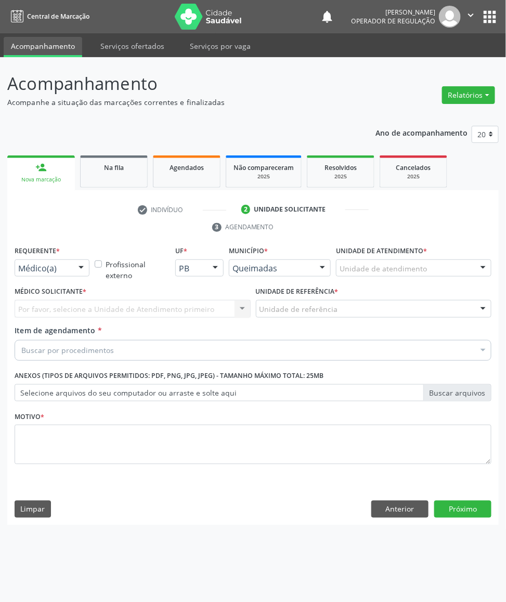
click at [83, 270] on div at bounding box center [81, 269] width 16 height 18
click at [74, 315] on span "Enfermeiro(a)" at bounding box center [52, 307] width 74 height 21
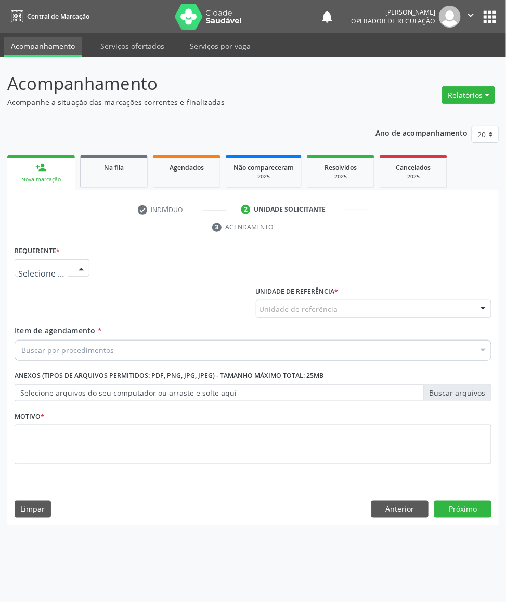
drag, startPoint x: 70, startPoint y: 264, endPoint x: 42, endPoint y: 331, distance: 73.2
click at [69, 267] on div "Médico(a) Enfermeiro(a) Paciente Nenhum resultado encontrado para: " " Não há n…" at bounding box center [52, 268] width 75 height 18
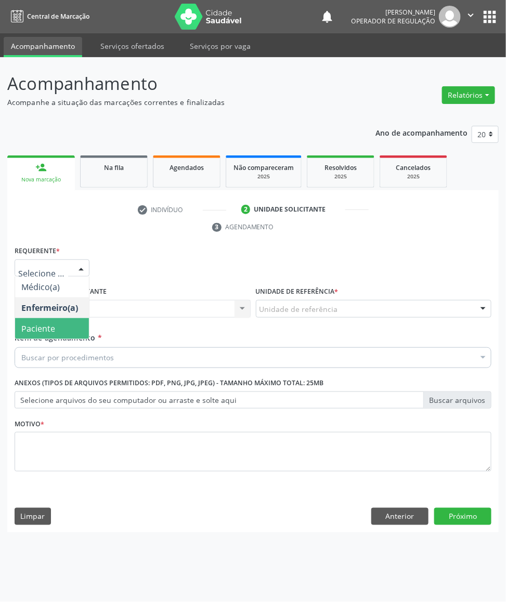
drag, startPoint x: 39, startPoint y: 348, endPoint x: 38, endPoint y: 337, distance: 10.5
click at [41, 348] on div "Buscar por procedimentos" at bounding box center [253, 357] width 477 height 21
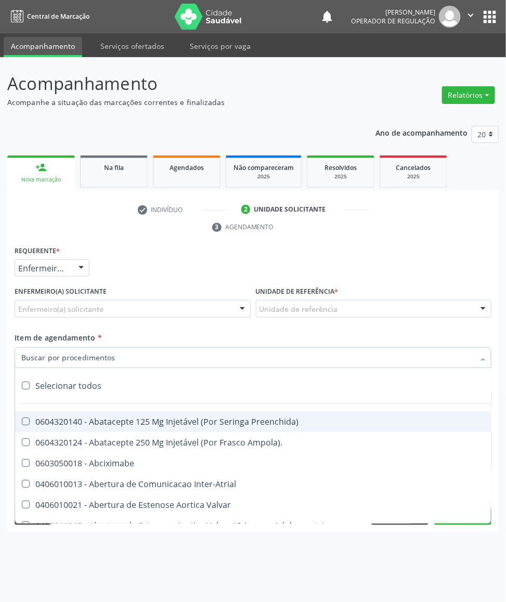
click at [55, 279] on div "Requerente * Enfermeiro(a) Médico(a) Enfermeiro(a) Paciente Nenhum resultado en…" at bounding box center [52, 263] width 80 height 41
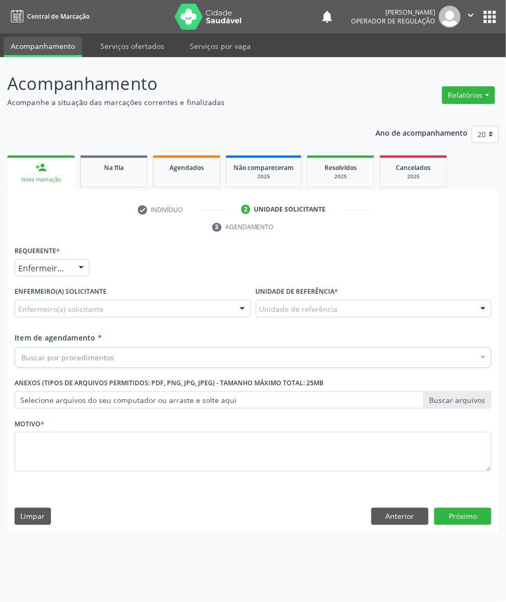
drag, startPoint x: 74, startPoint y: 264, endPoint x: 61, endPoint y: 292, distance: 30.9
click at [73, 269] on div at bounding box center [81, 269] width 16 height 18
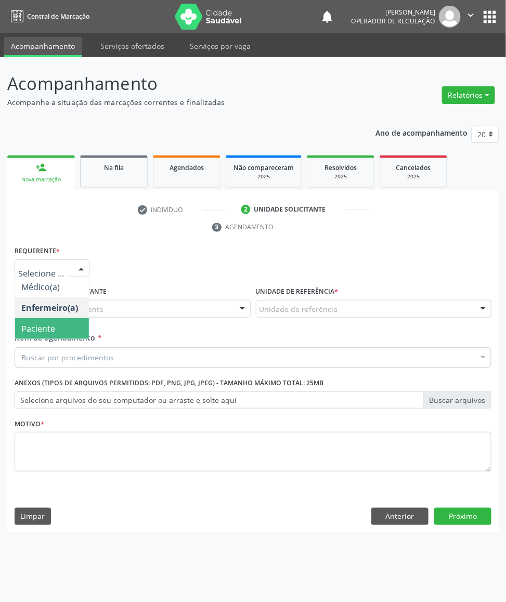
click at [55, 325] on span "Paciente" at bounding box center [38, 328] width 34 height 11
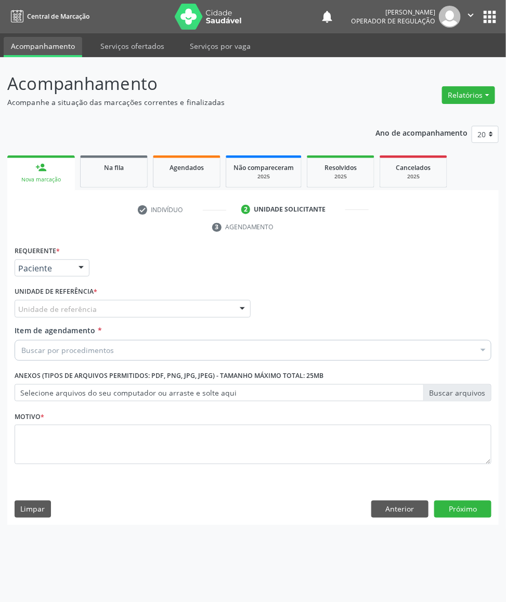
click at [95, 293] on span "*" at bounding box center [96, 291] width 4 height 9
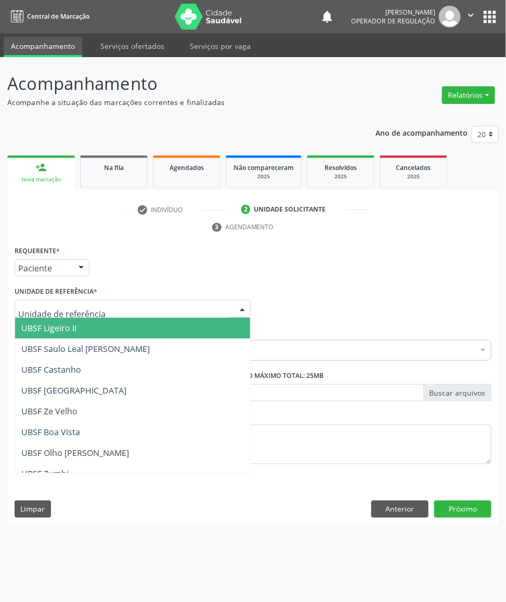
click at [100, 302] on div at bounding box center [133, 309] width 236 height 18
click at [115, 330] on span "UBSF Ligeiro II" at bounding box center [132, 328] width 235 height 21
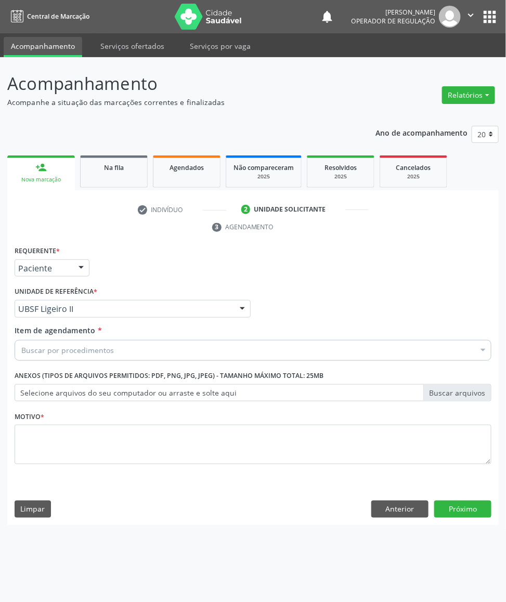
click at [105, 358] on div "Buscar por procedimentos" at bounding box center [253, 350] width 477 height 21
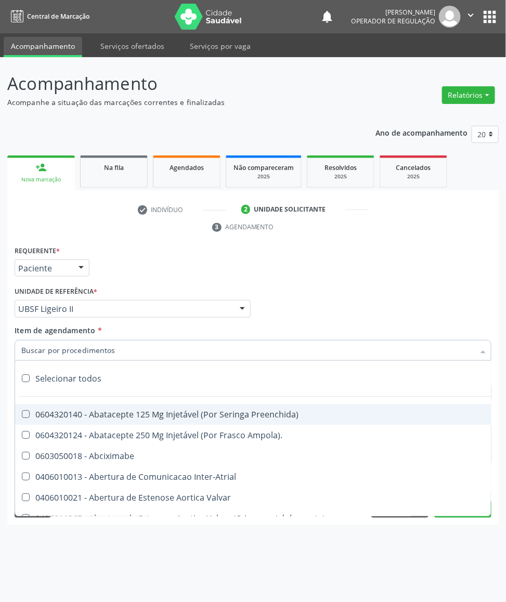
paste input "AVALIAÇÃO DE ROTINA 08/2025"
type input "AVALIAÇÃO DE ROTINA 08/2025"
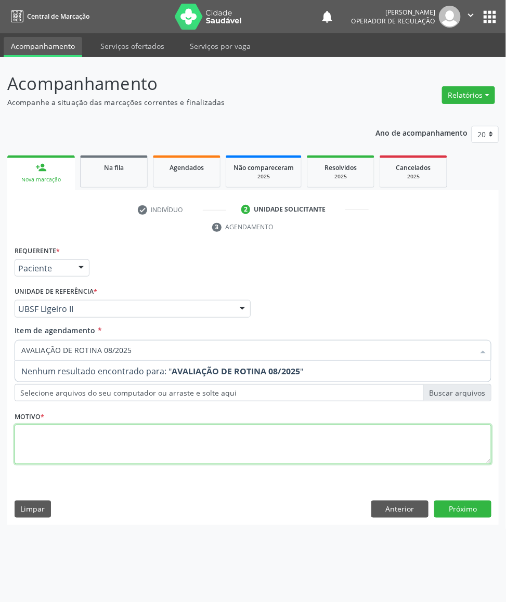
click at [93, 451] on div "Requerente * Paciente Médico(a) Enfermeiro(a) Paciente Nenhum resultado encontr…" at bounding box center [253, 360] width 477 height 235
paste textarea "AVALIAÇÃO DE ROTINA 08/2025"
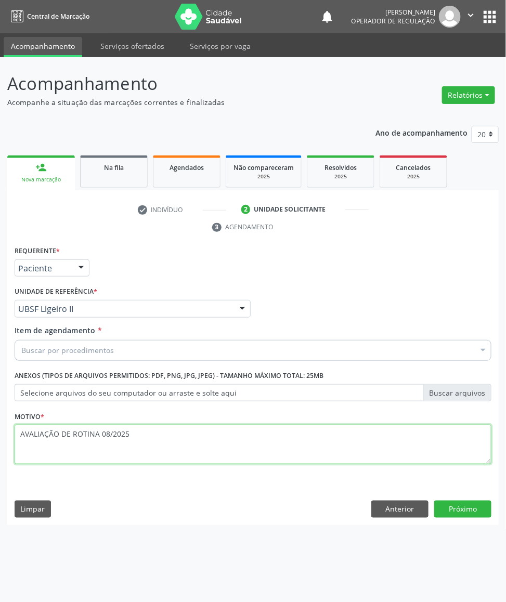
type textarea "AVALIAÇÃO DE ROTINA 08/2025"
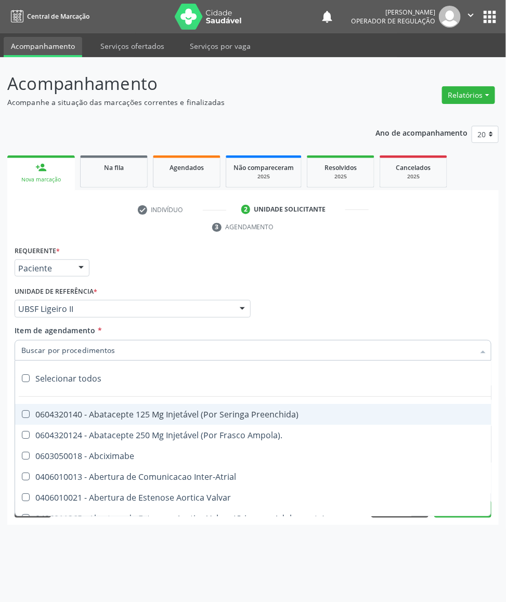
paste input "TRANSVAGINAL"
type input "TRANSVAGINAL"
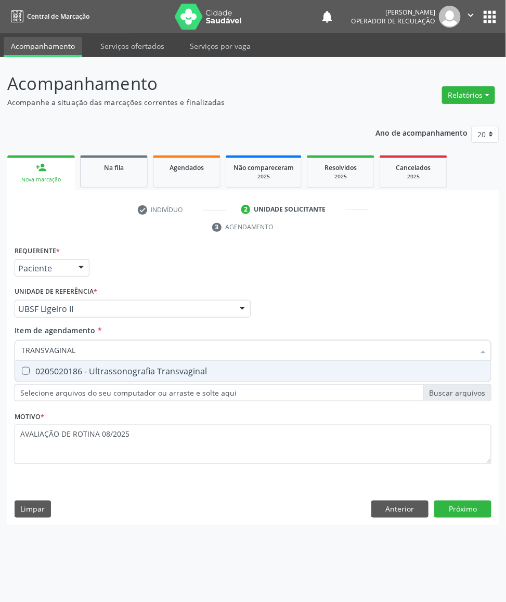
click at [83, 355] on input "TRANSVAGINAL" at bounding box center [247, 350] width 453 height 21
click at [92, 365] on span "0205020186 - Ultrassonografia Transvaginal" at bounding box center [253, 371] width 476 height 21
checkbox Transvaginal "true"
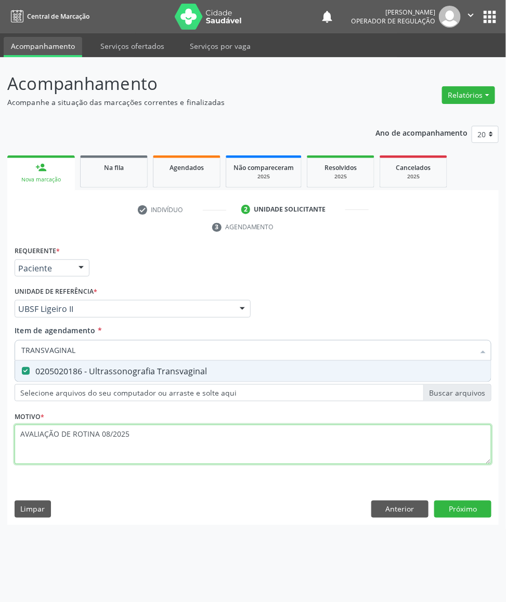
click at [154, 443] on div "Requerente * Paciente Médico(a) Enfermeiro(a) Paciente Nenhum resultado encontr…" at bounding box center [253, 360] width 477 height 235
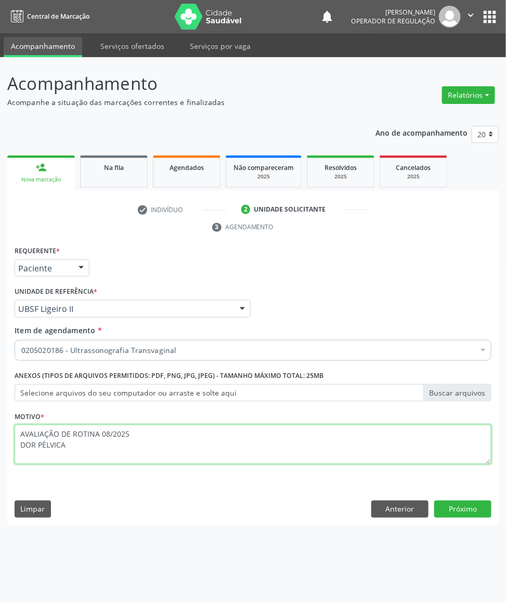
type textarea "AVALIAÇÃO DE ROTINA 08/2025 DOR PÉLVICA"
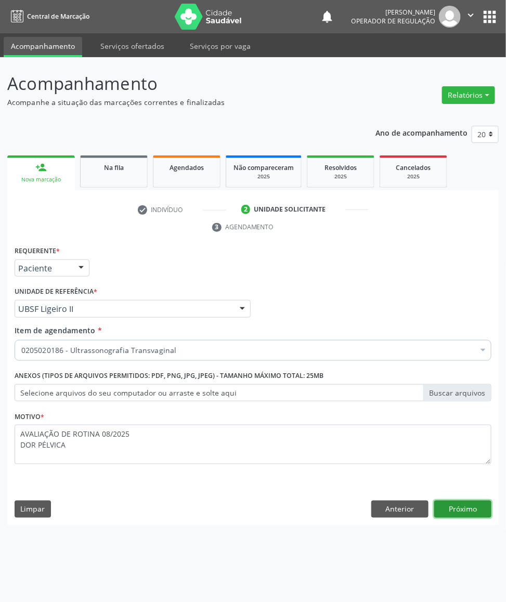
click button "Próximo" at bounding box center [462, 509] width 57 height 18
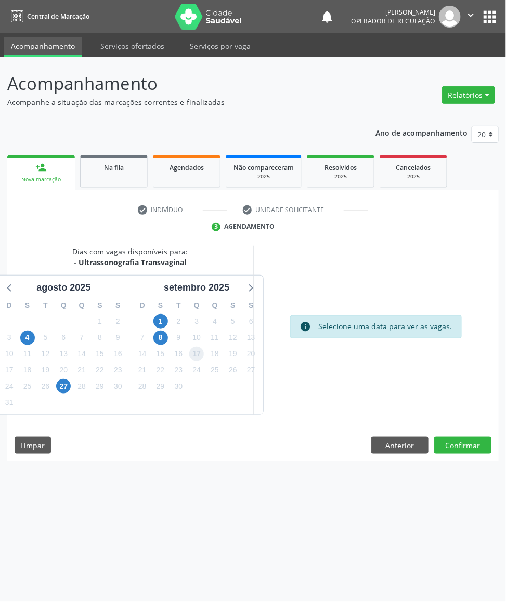
click at [192, 352] on span "17" at bounding box center [196, 354] width 15 height 15
click at [473, 447] on button "Confirmar" at bounding box center [462, 446] width 57 height 18
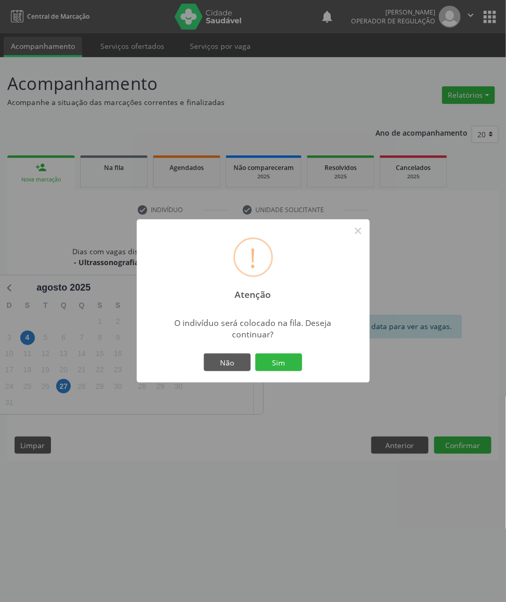
click at [255, 353] on button "Sim" at bounding box center [278, 362] width 47 height 18
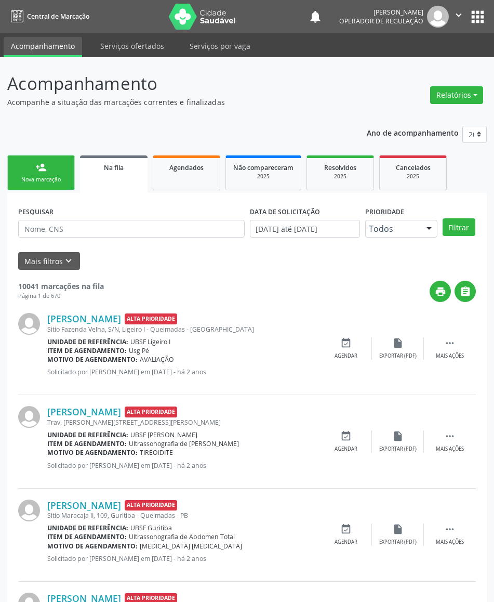
click at [30, 177] on div "Nova marcação" at bounding box center [41, 180] width 52 height 8
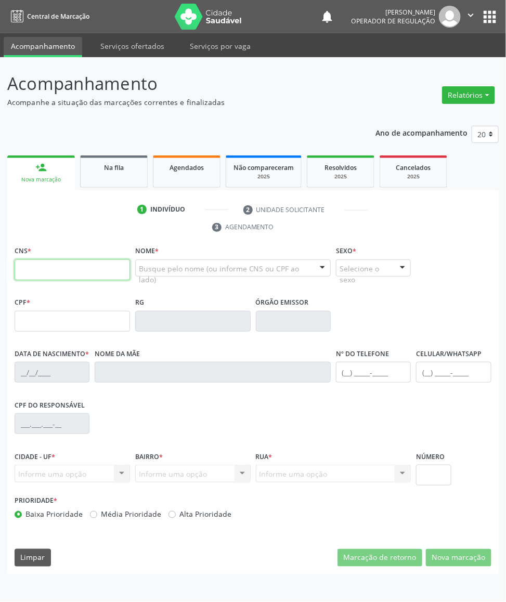
click at [42, 273] on input "text" at bounding box center [72, 269] width 115 height 21
type input "708 0068 6775 0427"
type input "713.230.854-83"
type input "02/02/2000"
type input "Valdete Vicente de Sousa"
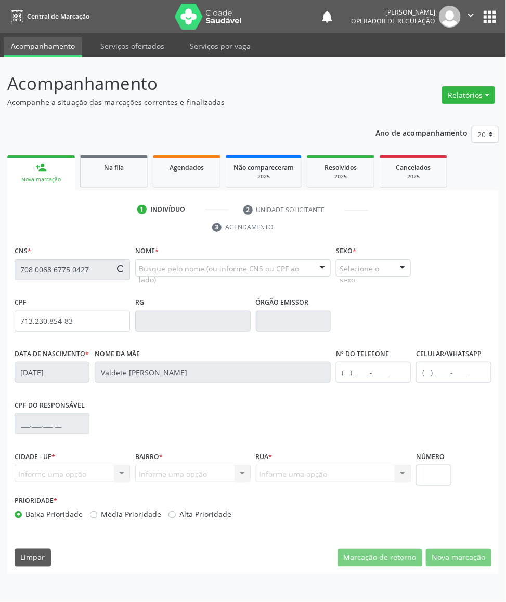
type input "(83) 99191-8360"
type input "149.666.264-47"
type input "60"
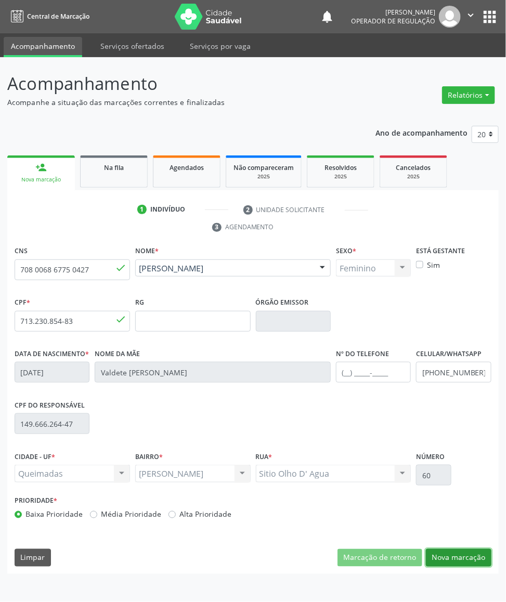
click at [450, 563] on button "Nova marcação" at bounding box center [458, 558] width 65 height 18
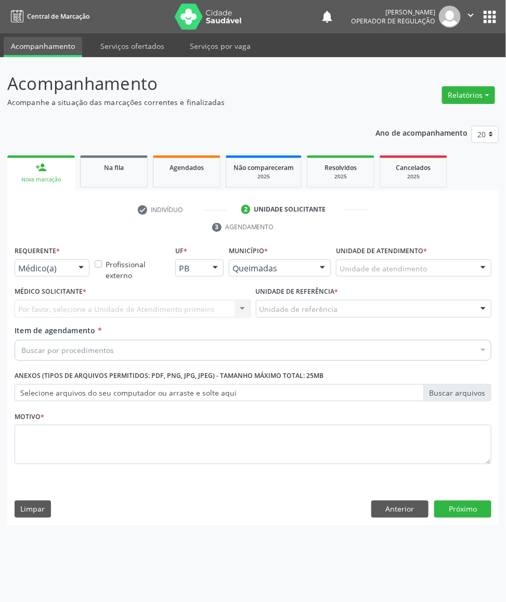
drag, startPoint x: 76, startPoint y: 266, endPoint x: 41, endPoint y: 327, distance: 71.2
click at [75, 267] on div at bounding box center [81, 269] width 16 height 18
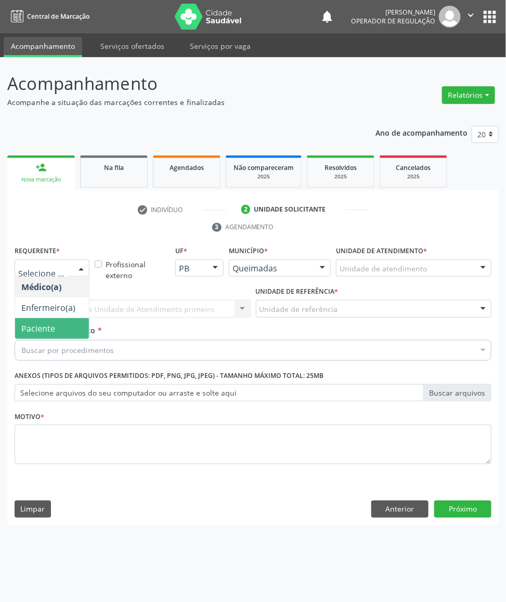
click at [41, 332] on span "Paciente" at bounding box center [38, 328] width 34 height 11
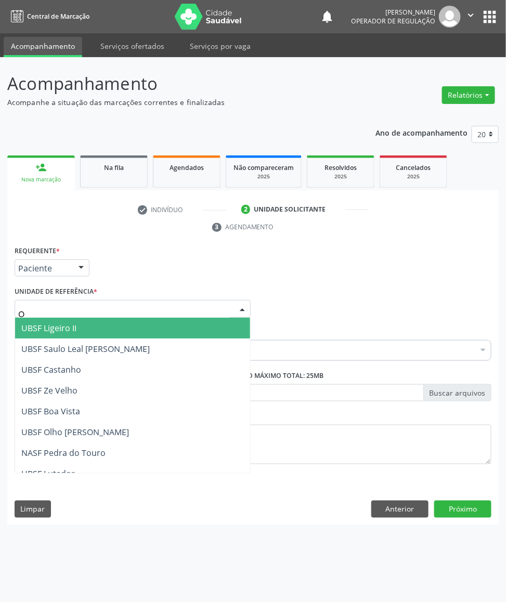
type input "OL"
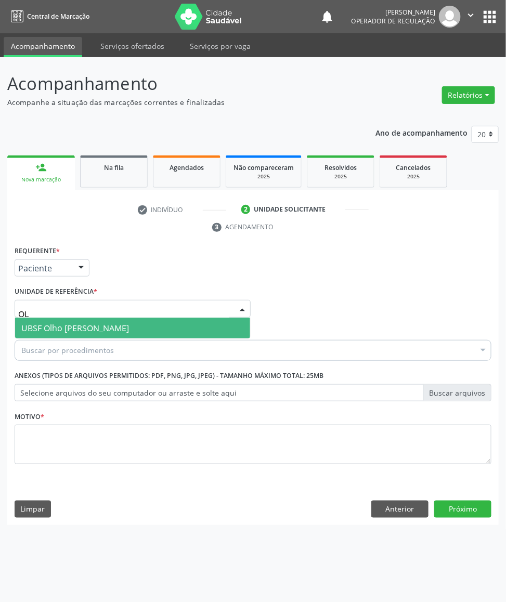
click at [62, 330] on span "UBSF Olho [PERSON_NAME]" at bounding box center [75, 327] width 108 height 11
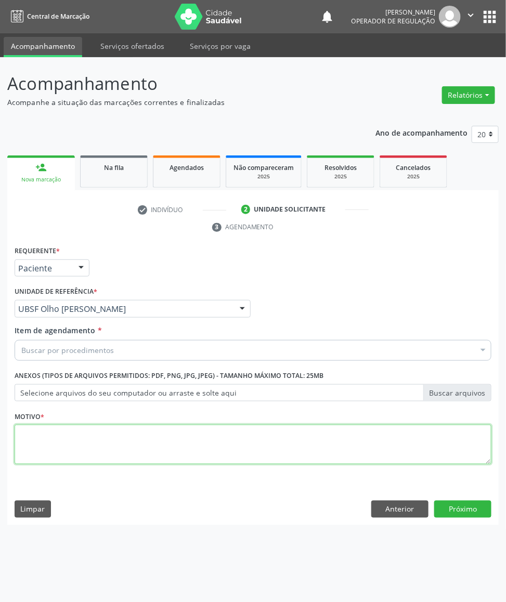
click at [75, 440] on textarea at bounding box center [253, 444] width 477 height 39
paste textarea "AVALIAÇÃO DE ROTINA 08/2025"
type textarea "AVALIAÇÃO DE ROTINA 08/2025 DIU"
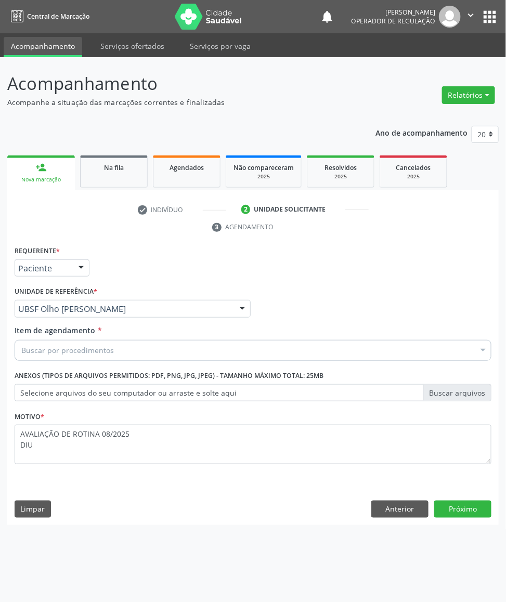
paste input "TRANSVAGINAL"
type input "TRANSVAGINAL"
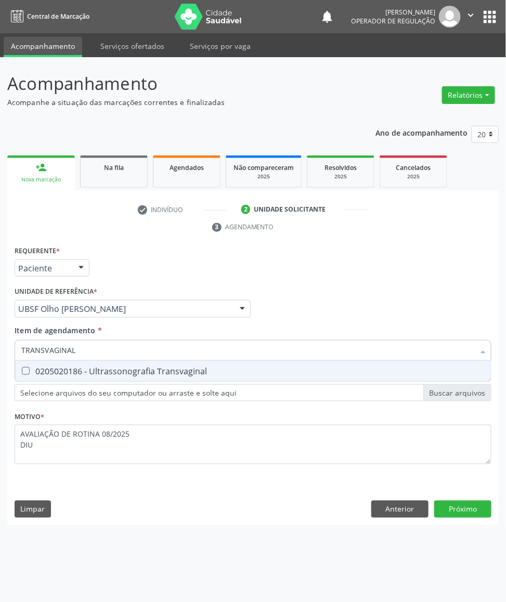
click at [103, 368] on div "0205020186 - Ultrassonografia Transvaginal" at bounding box center [252, 371] width 463 height 8
checkbox Transvaginal "true"
click at [480, 504] on div "Requerente * Paciente Médico(a) Enfermeiro(a) Paciente Nenhum resultado encontr…" at bounding box center [252, 384] width 491 height 282
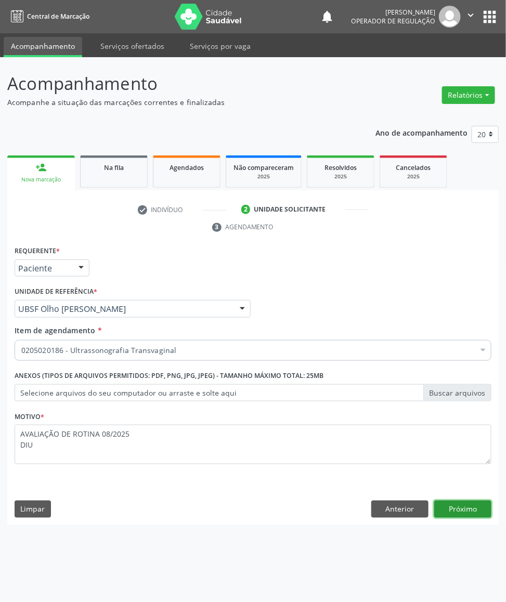
click at [485, 510] on button "Próximo" at bounding box center [462, 509] width 57 height 18
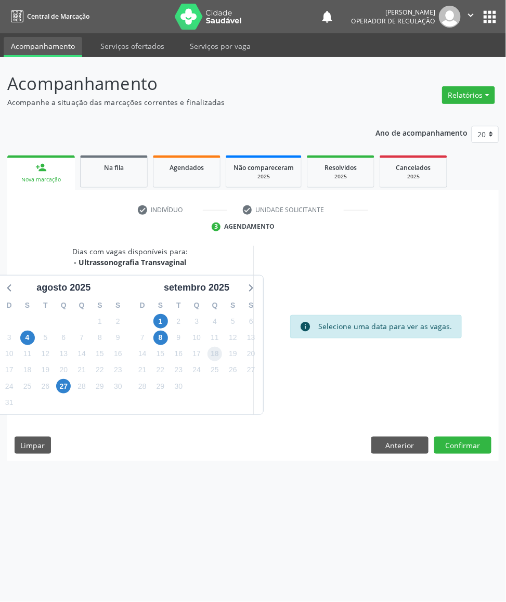
click at [214, 355] on span "18" at bounding box center [214, 354] width 15 height 15
click at [466, 454] on button "Confirmar" at bounding box center [462, 446] width 57 height 18
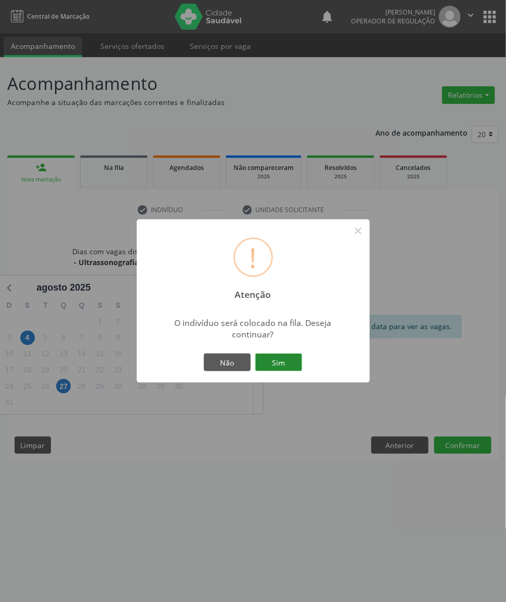
click at [292, 362] on button "Sim" at bounding box center [278, 362] width 47 height 18
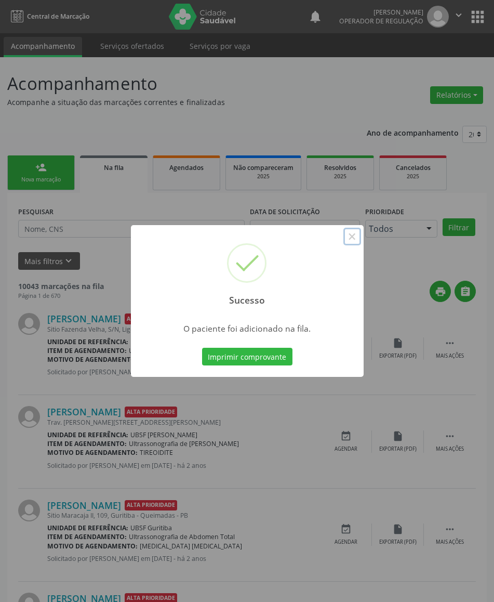
drag, startPoint x: 356, startPoint y: 232, endPoint x: 178, endPoint y: 231, distance: 178.3
click at [356, 232] on button "×" at bounding box center [353, 237] width 18 height 18
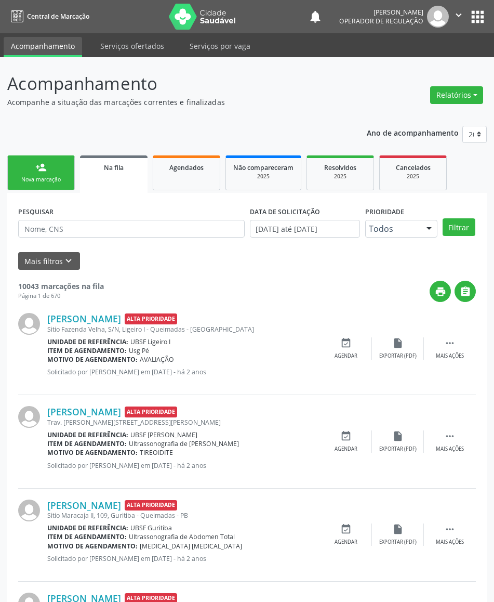
click at [53, 176] on div "Nova marcação" at bounding box center [41, 180] width 52 height 8
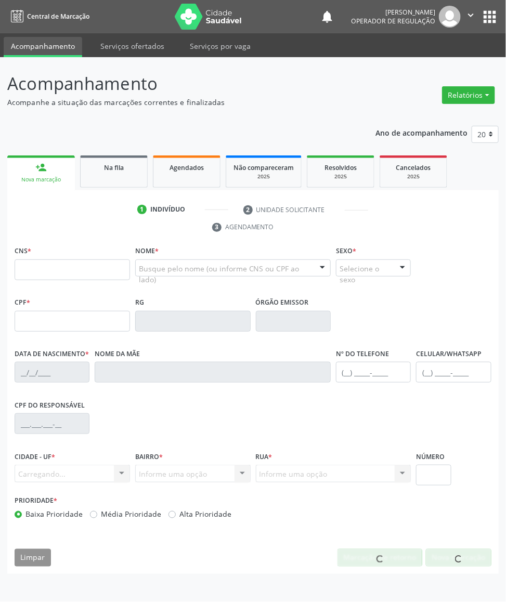
click at [53, 172] on link "person_add Nova marcação" at bounding box center [41, 172] width 68 height 35
click at [94, 278] on input "text" at bounding box center [72, 269] width 115 height 21
paste input "703 0098 4612 4170"
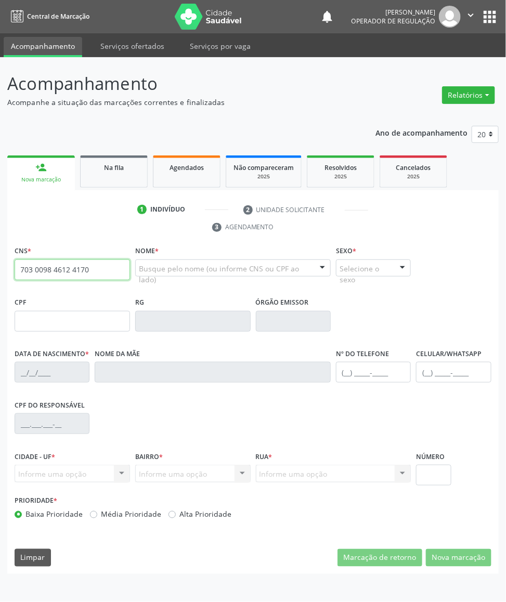
type input "703 0098 4612 4170"
type input "119.498.524-66"
type input "04/03/1994"
type input "Maria da Silva Bezerra"
type input "(83) 99304-0837"
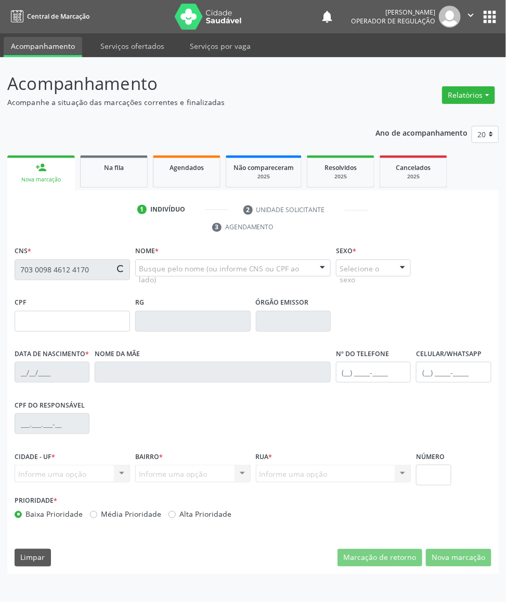
type input "(83) 99304-0837"
type input "574"
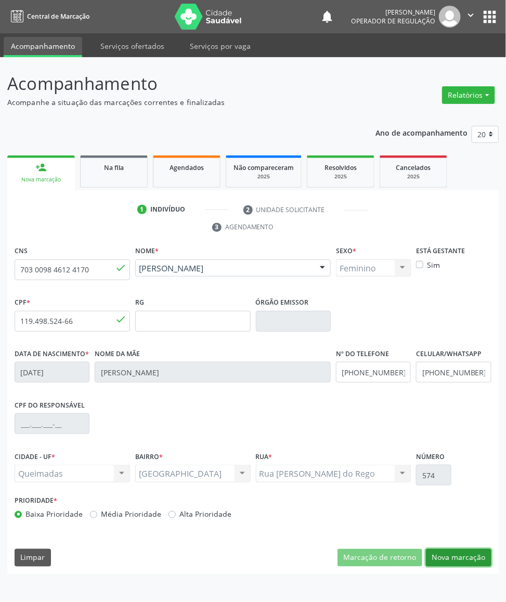
click at [460, 566] on button "Nova marcação" at bounding box center [458, 558] width 65 height 18
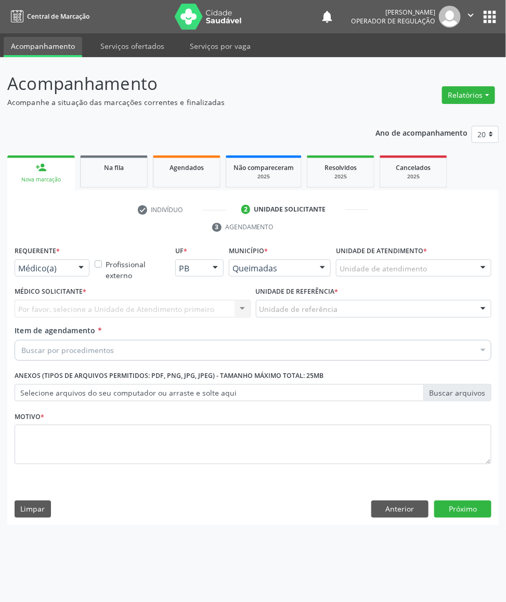
click at [53, 281] on div "Requerente * Médico(a) Médico(a) Enfermeiro(a) Paciente Nenhum resultado encont…" at bounding box center [52, 263] width 80 height 41
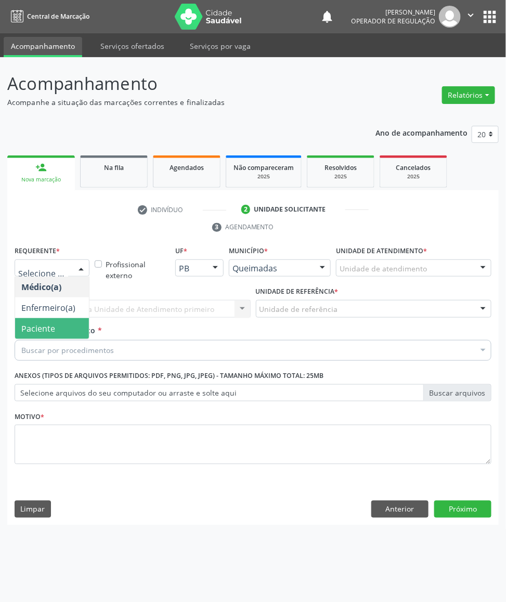
click at [53, 327] on span "Paciente" at bounding box center [38, 328] width 34 height 11
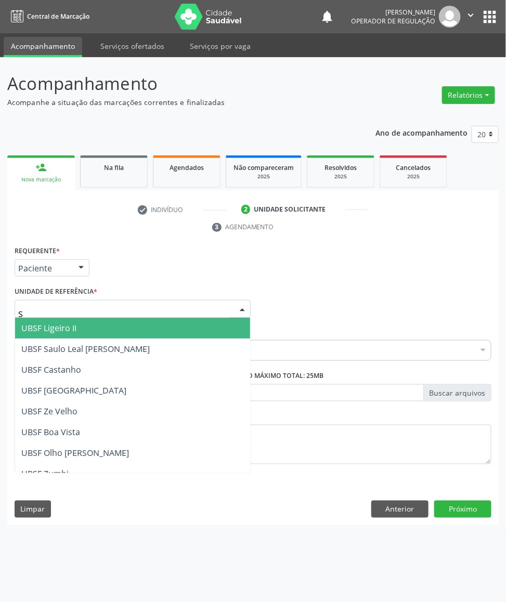
type input "SA"
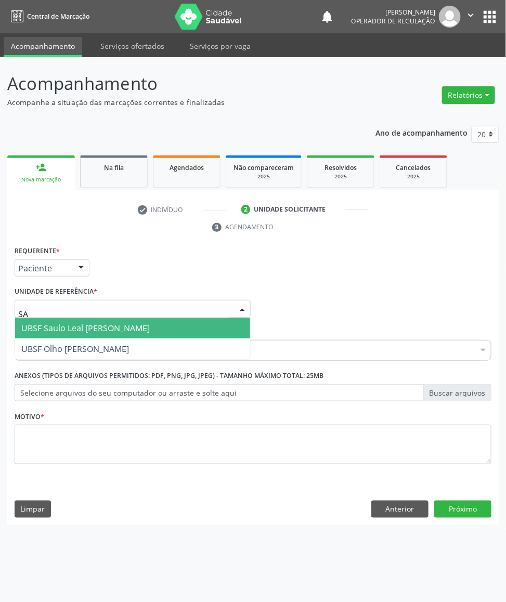
click at [78, 322] on span "UBSF Saulo Leal [PERSON_NAME]" at bounding box center [85, 327] width 128 height 11
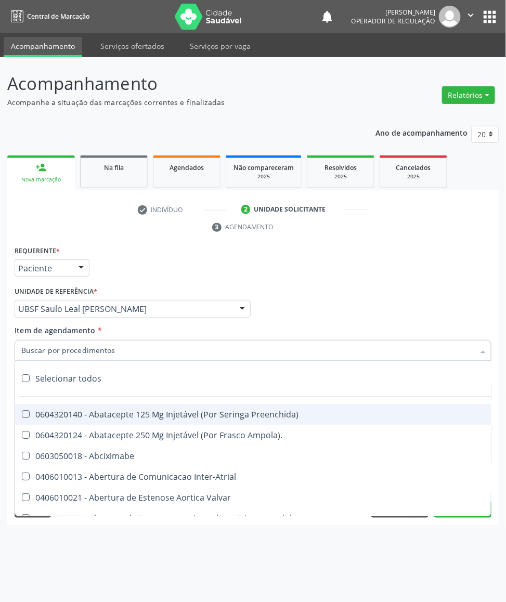
paste input "TRANSVAGINAL"
type input "TRANSVAGINAL"
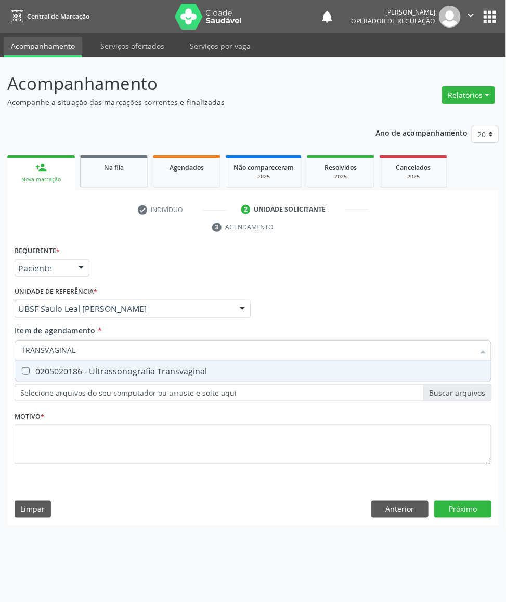
click at [102, 375] on div "0205020186 - Ultrassonografia Transvaginal" at bounding box center [252, 371] width 463 height 8
checkbox Transvaginal "true"
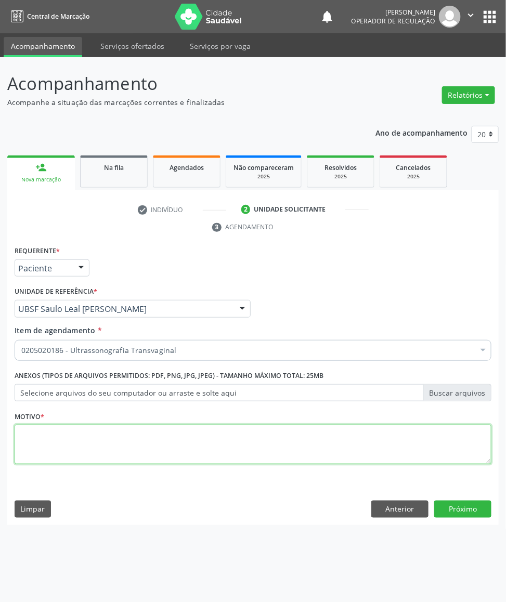
click at [128, 436] on textarea at bounding box center [253, 444] width 477 height 39
paste textarea "AVALIAÇÃO DE ROTINA 08/2025"
type textarea "AVALIAÇÃO DE ROTINA 08/2025"
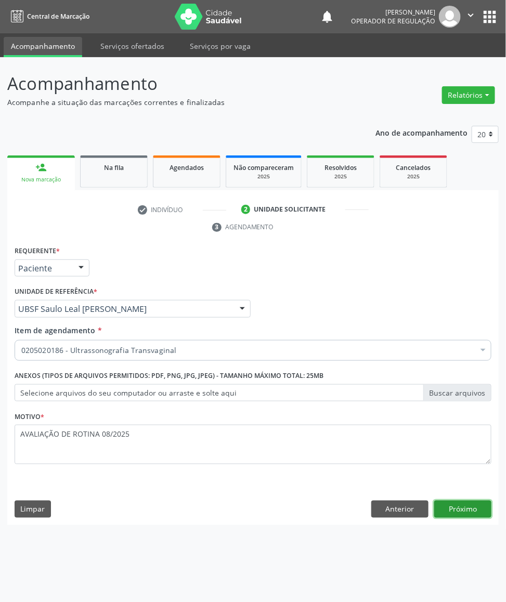
click at [467, 517] on button "Próximo" at bounding box center [462, 509] width 57 height 18
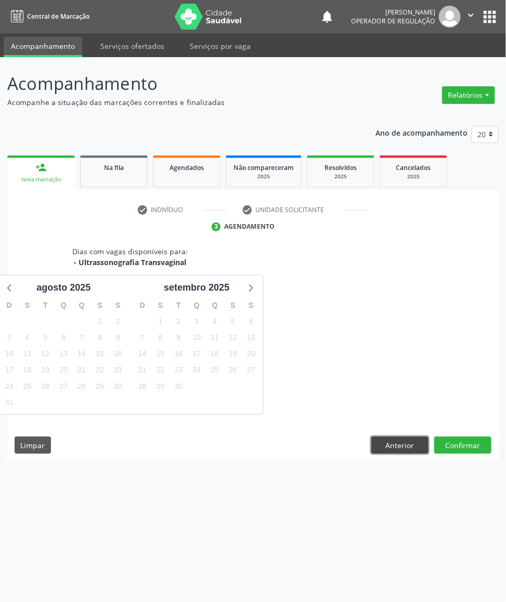
click at [393, 439] on button "Anterior" at bounding box center [399, 446] width 57 height 18
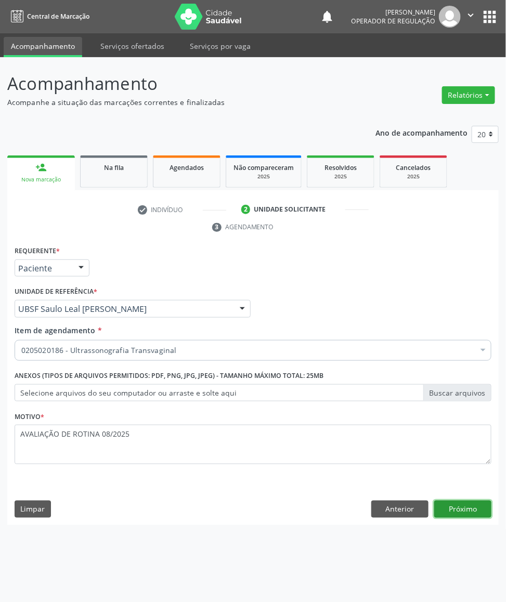
click at [468, 504] on button "Próximo" at bounding box center [462, 509] width 57 height 18
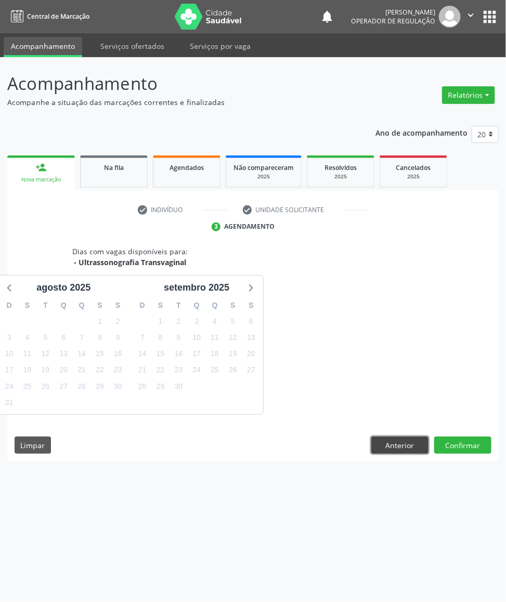
click at [404, 441] on button "Anterior" at bounding box center [399, 446] width 57 height 18
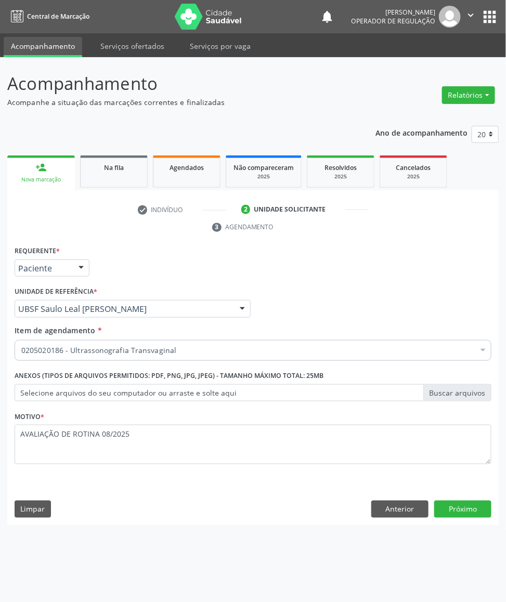
click at [453, 520] on div "Requerente * Paciente Médico(a) Enfermeiro(a) Paciente Nenhum resultado encontr…" at bounding box center [252, 384] width 491 height 282
click at [454, 508] on button "Próximo" at bounding box center [462, 509] width 57 height 18
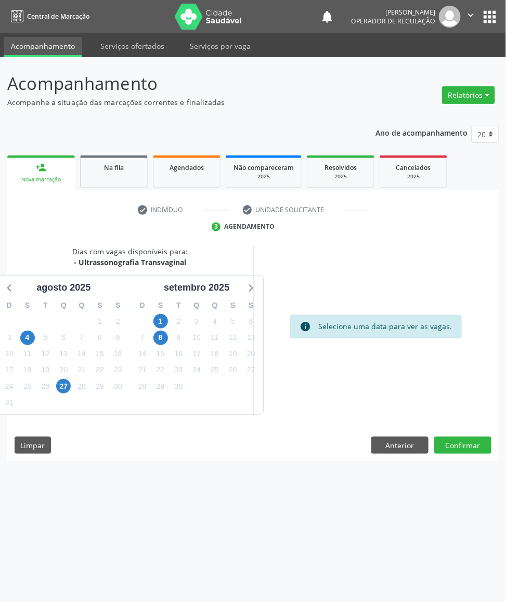
click at [220, 362] on div "25" at bounding box center [214, 370] width 15 height 16
click at [226, 365] on div "26" at bounding box center [233, 370] width 15 height 16
click at [220, 366] on span "25" at bounding box center [214, 370] width 15 height 15
click at [454, 451] on button "Confirmar" at bounding box center [462, 446] width 57 height 18
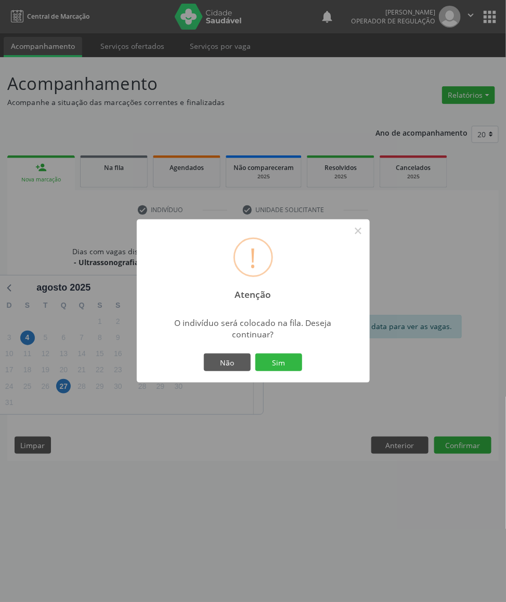
click at [293, 351] on div "Não Sim" at bounding box center [253, 362] width 103 height 22
click at [290, 359] on button "Sim" at bounding box center [278, 362] width 47 height 18
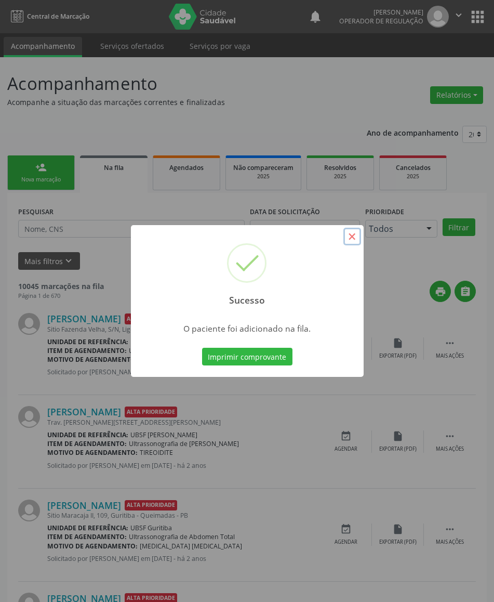
click at [348, 239] on button "×" at bounding box center [353, 237] width 18 height 18
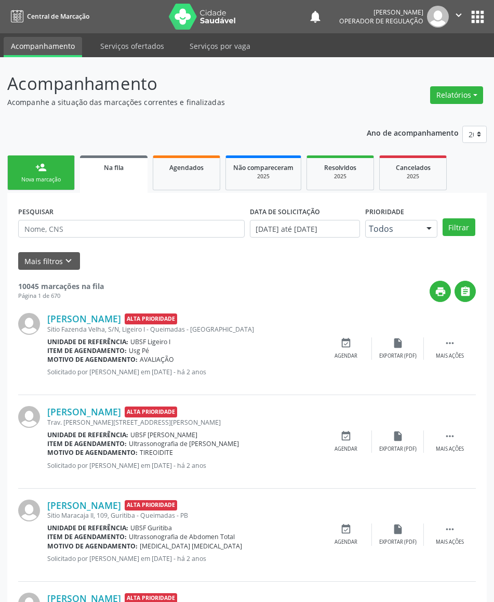
click at [42, 166] on div "person_add" at bounding box center [40, 167] width 11 height 11
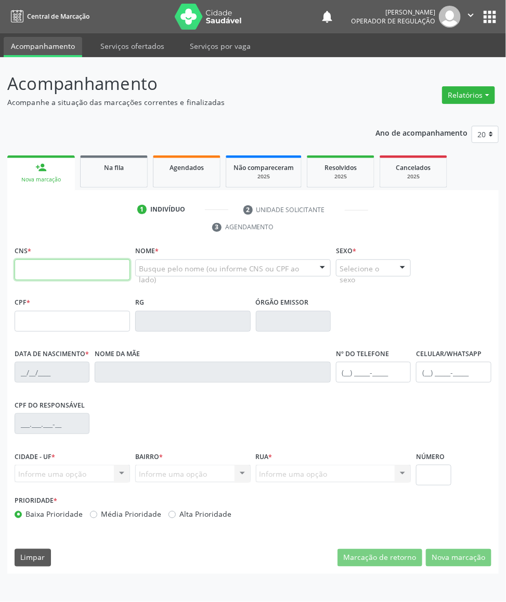
click at [89, 270] on input "text" at bounding box center [72, 269] width 115 height 21
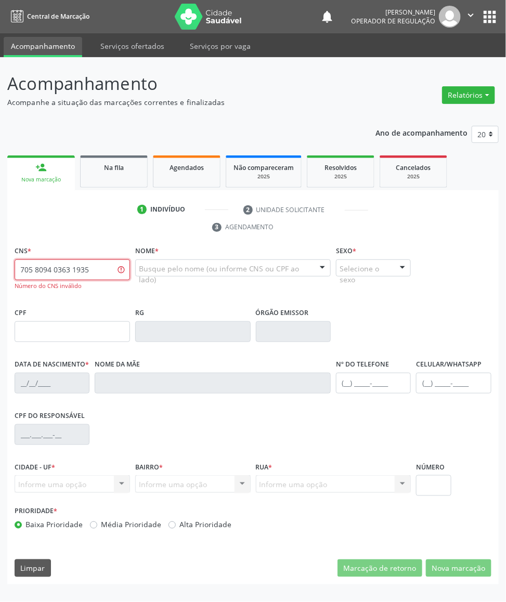
type input "705 8094 0363 1935"
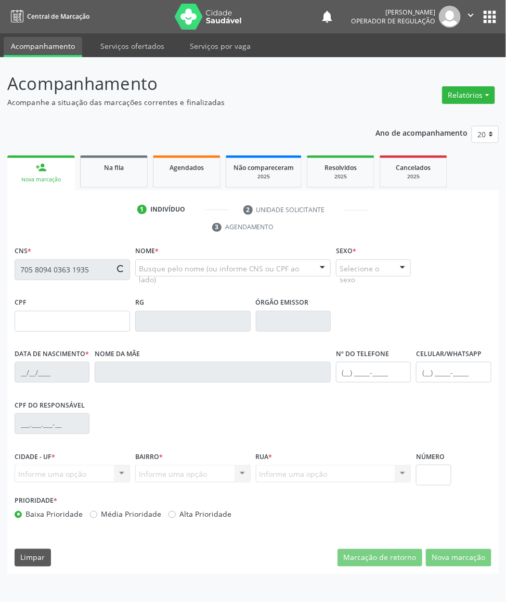
type input "091.367.667-55"
type input "30/09/1967"
type input "Cosma Marques da Silva"
type input "(83) 99381-0493"
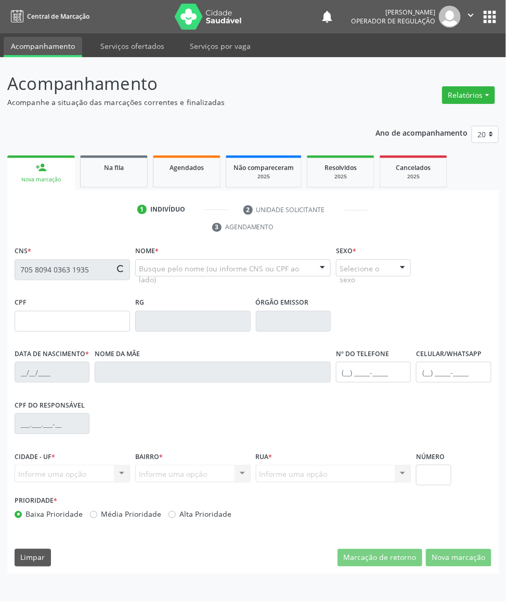
type input "54"
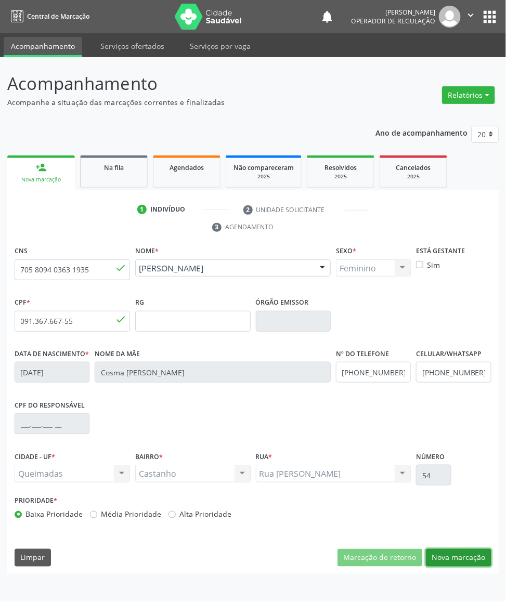
click at [463, 562] on button "Nova marcação" at bounding box center [458, 558] width 65 height 18
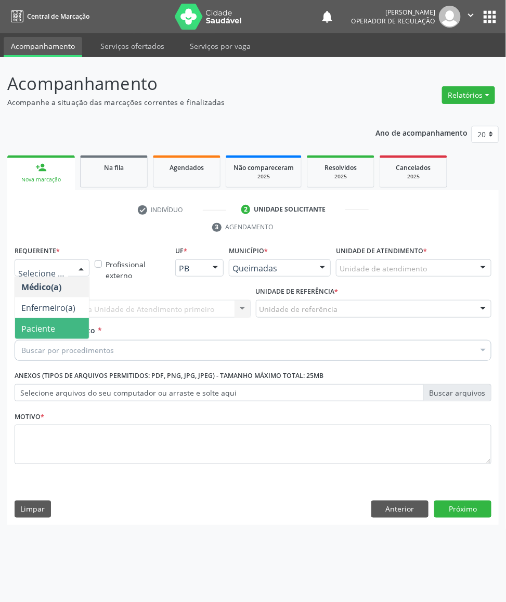
drag, startPoint x: 66, startPoint y: 326, endPoint x: 70, endPoint y: 318, distance: 8.8
click at [67, 326] on span "Paciente" at bounding box center [52, 328] width 74 height 21
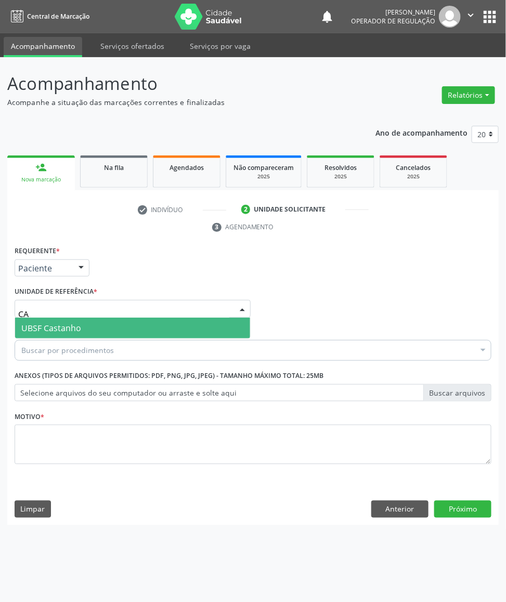
type input "CAS"
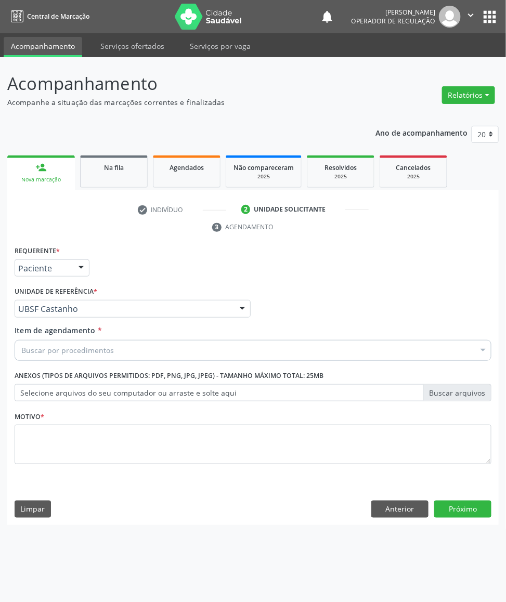
click at [150, 343] on div "Buscar por procedimentos" at bounding box center [253, 350] width 477 height 21
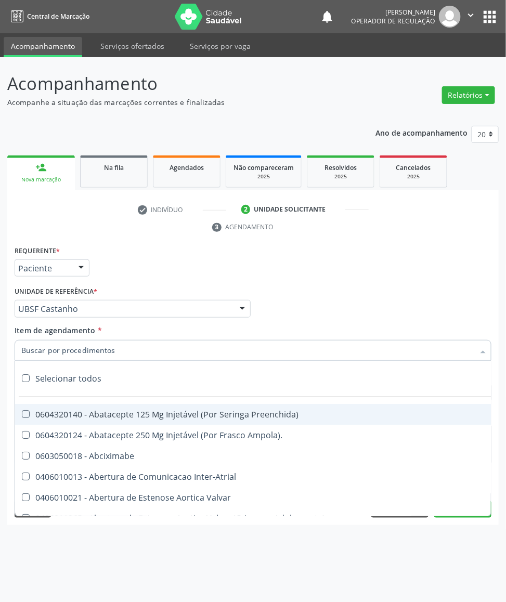
paste input "TRANSVAGINAL"
type input "TRANSVAGINAL"
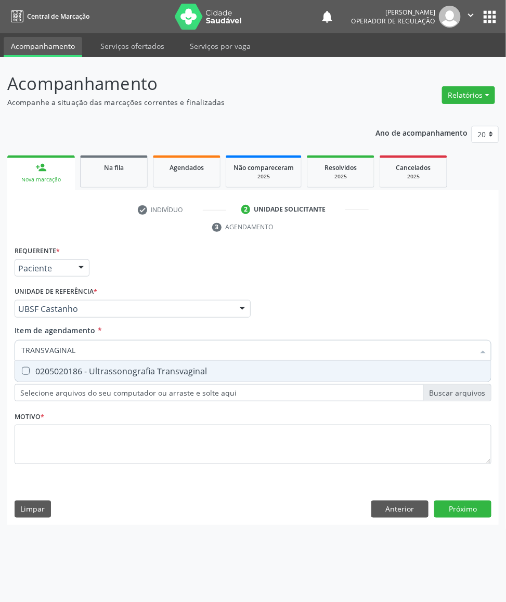
drag, startPoint x: 111, startPoint y: 368, endPoint x: 73, endPoint y: 384, distance: 41.2
click at [111, 368] on div "0205020186 - Ultrassonografia Transvaginal" at bounding box center [252, 371] width 463 height 8
checkbox Transvaginal "true"
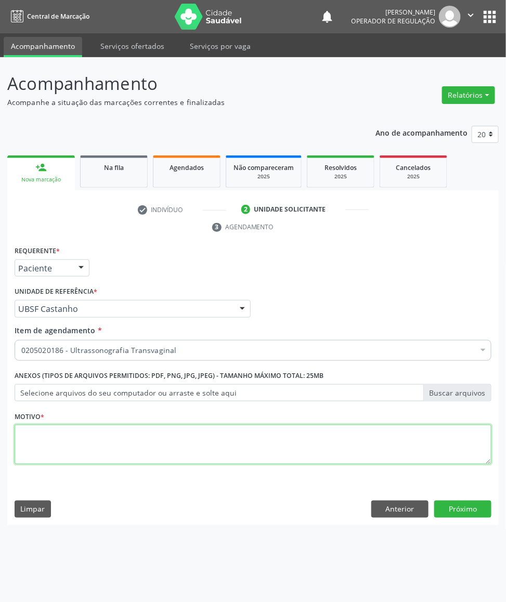
click at [85, 437] on textarea at bounding box center [253, 444] width 477 height 39
paste textarea "AVALIAÇÃO DE ROTINA 08/2025"
type textarea "AVALIAÇÃO DE ROTINA 08/2025"
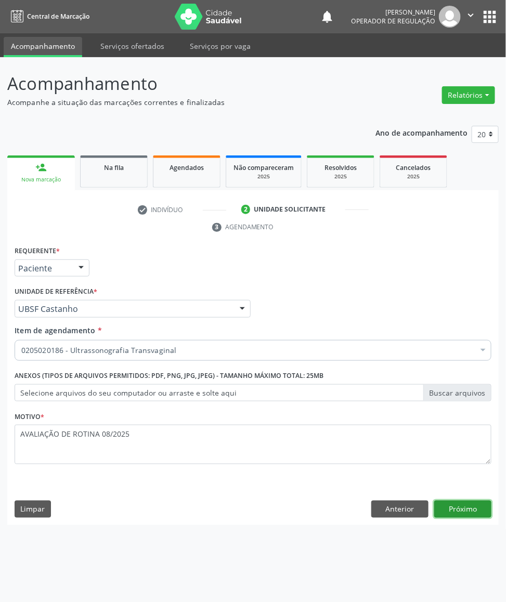
click at [468, 512] on button "Próximo" at bounding box center [462, 509] width 57 height 18
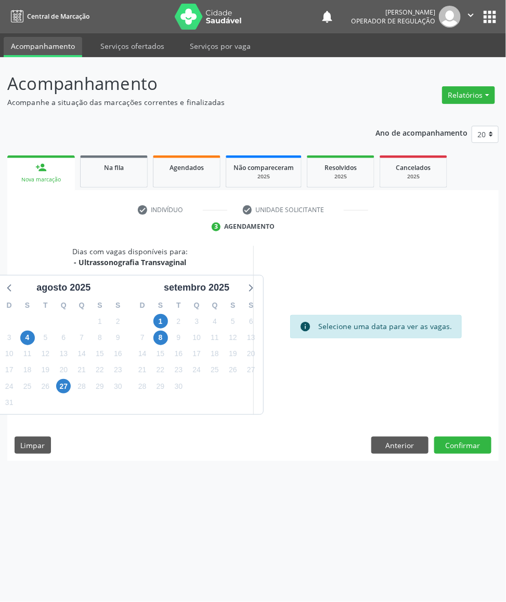
click at [262, 377] on div "info Selecione uma data para ver as vagas." at bounding box center [376, 330] width 246 height 169
click at [253, 373] on span "27" at bounding box center [251, 370] width 15 height 15
click at [468, 451] on button "Confirmar" at bounding box center [462, 446] width 57 height 18
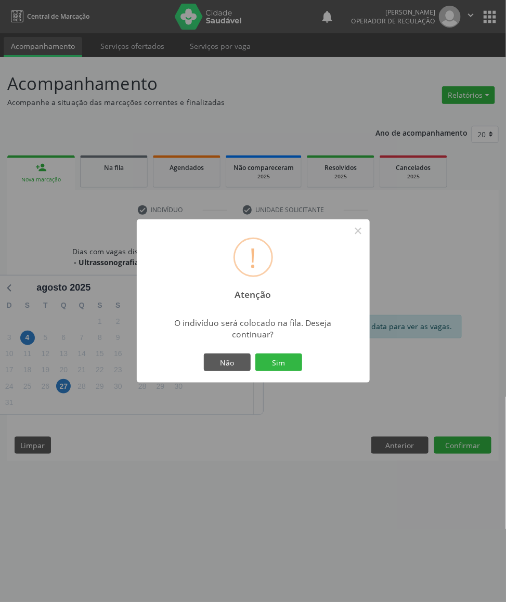
click at [255, 353] on button "Sim" at bounding box center [278, 362] width 47 height 18
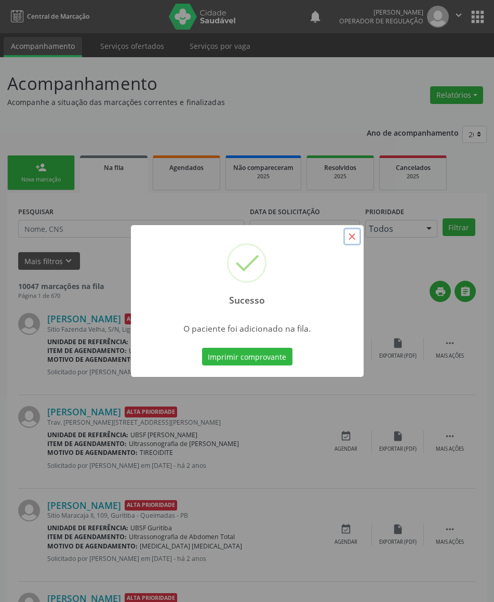
click at [345, 232] on button "×" at bounding box center [353, 237] width 18 height 18
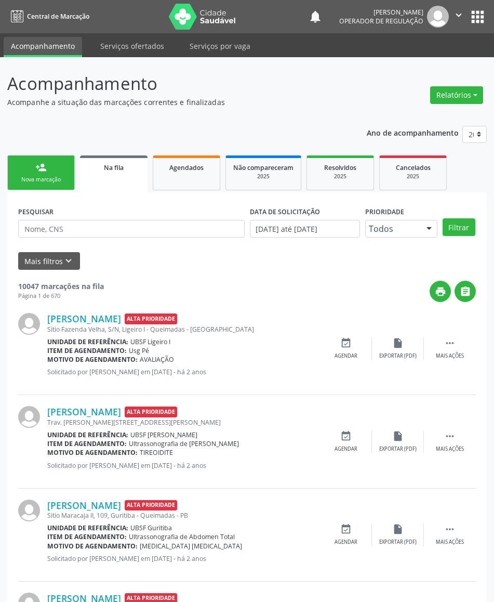
click at [51, 178] on div "Nova marcação" at bounding box center [41, 180] width 52 height 8
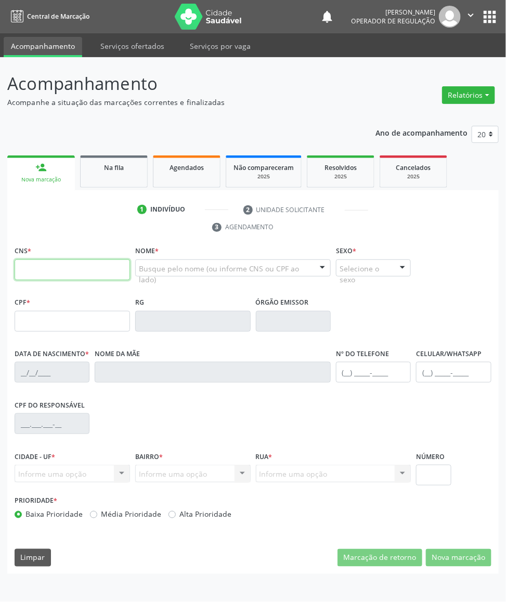
click at [107, 276] on input "text" at bounding box center [72, 269] width 115 height 21
type input "707 0078 8996 3736"
type input "042.967.274-86"
type input "20/03/1978"
type input "Josefa Joaquina da Conceição"
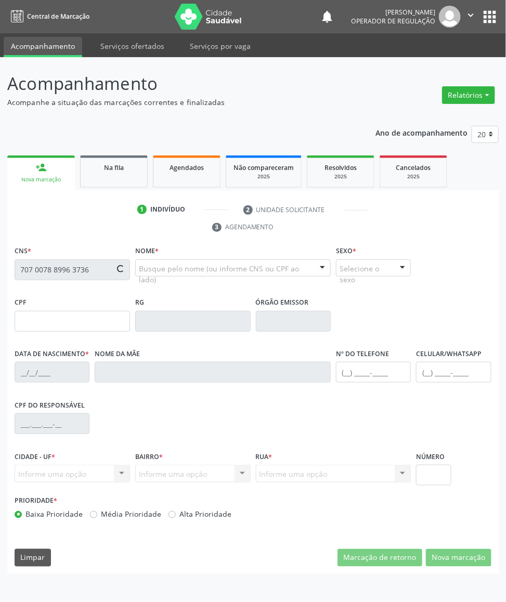
type input "(83) 99113-5353"
type input "674.902.984-15"
type input "422"
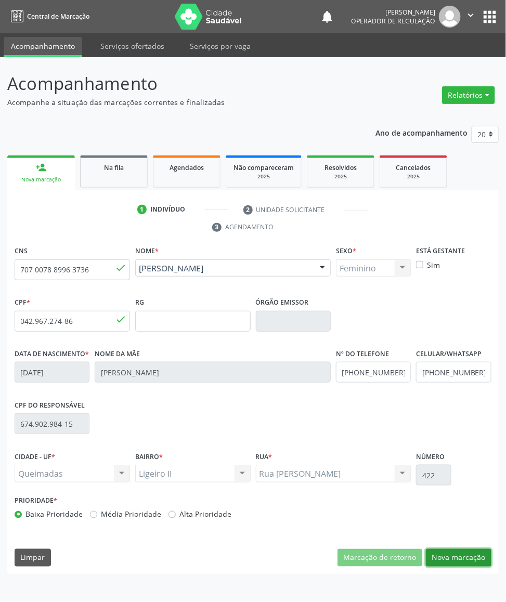
click at [482, 554] on button "Nova marcação" at bounding box center [458, 558] width 65 height 18
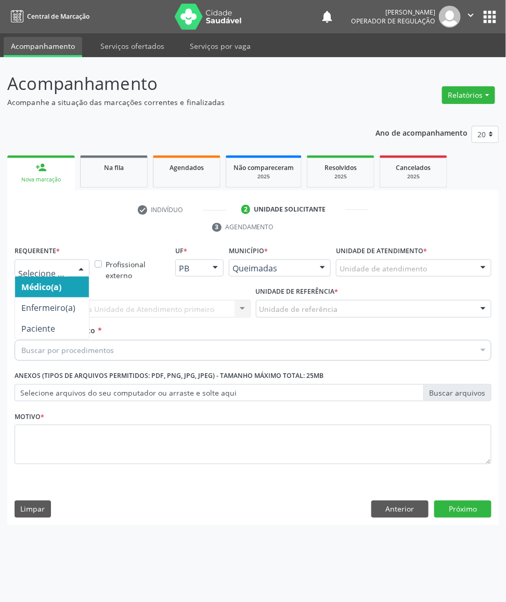
drag, startPoint x: 41, startPoint y: 270, endPoint x: 35, endPoint y: 324, distance: 54.4
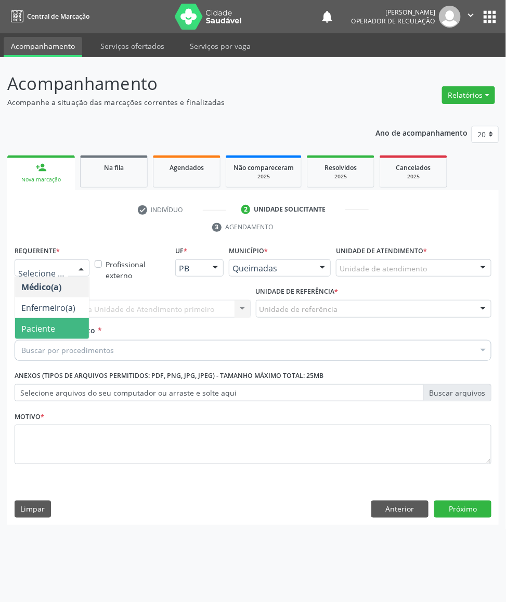
click at [35, 326] on span "Paciente" at bounding box center [38, 328] width 34 height 11
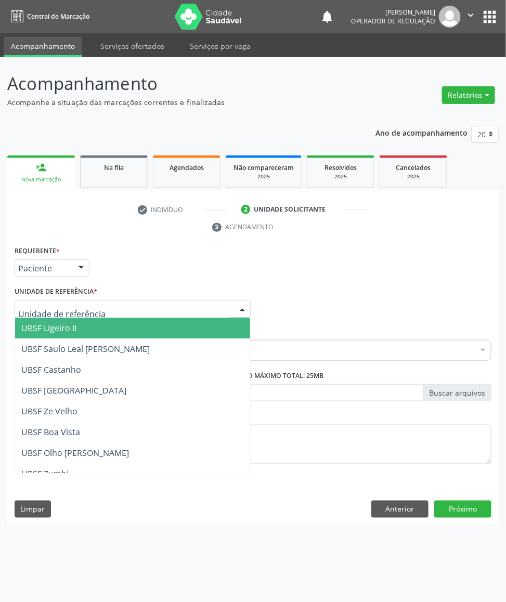
click at [66, 324] on span "UBSF Ligeiro II" at bounding box center [48, 327] width 55 height 11
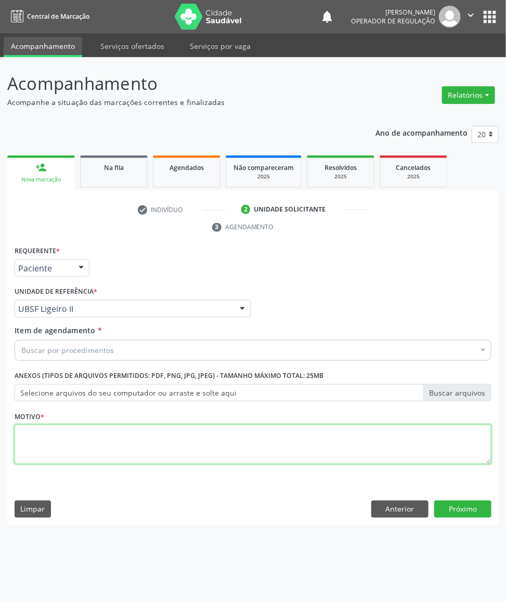
click at [72, 440] on textarea at bounding box center [253, 444] width 477 height 39
paste textarea "TRANSVAGINAL"
type textarea "TRANSVAGINAL"
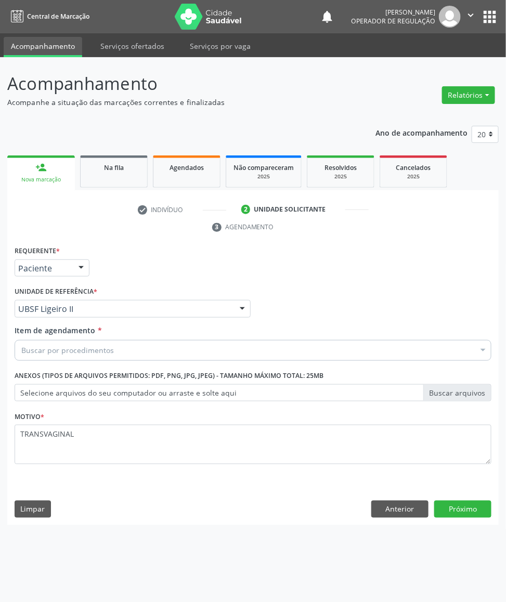
paste input "TRANSVAGINAL"
type input "TRANSVAGINAL"
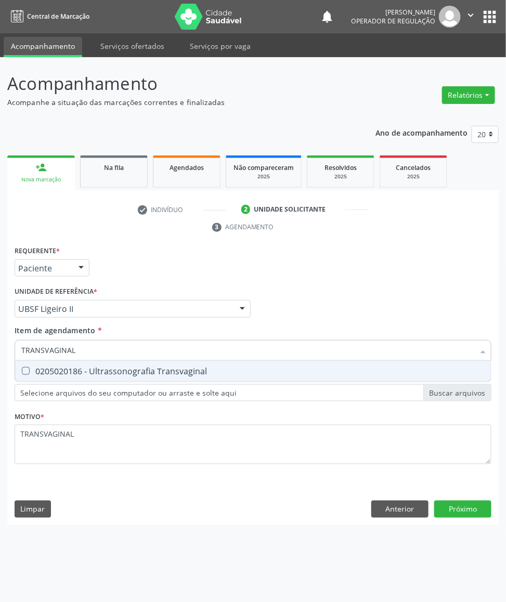
click at [89, 374] on div "0205020186 - Ultrassonografia Transvaginal" at bounding box center [252, 371] width 463 height 8
checkbox Transvaginal "true"
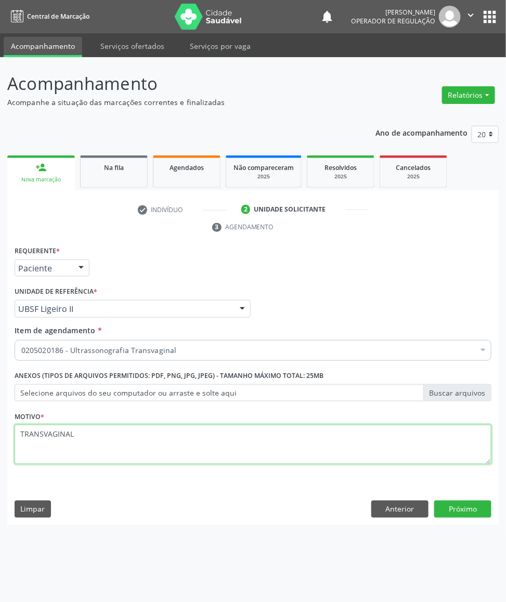
click at [91, 451] on textarea "TRANSVAGINAL" at bounding box center [253, 444] width 477 height 39
paste textarea "AVALIAÇÃO DE ROTINA 08/2025"
type textarea "AVALIAÇÃO DE ROTINA 08/2025"
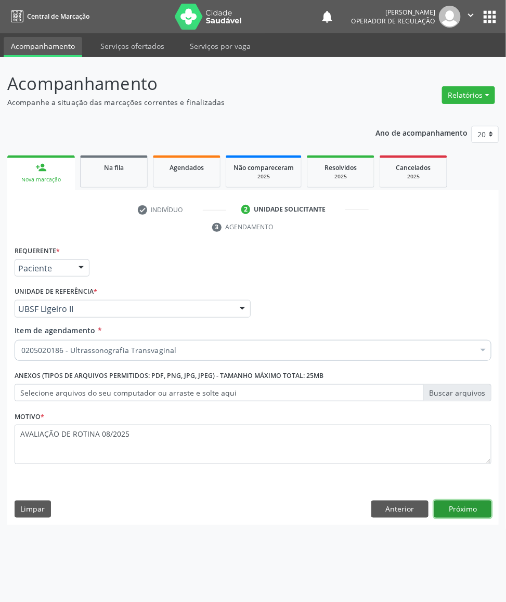
click at [465, 512] on button "Próximo" at bounding box center [462, 509] width 57 height 18
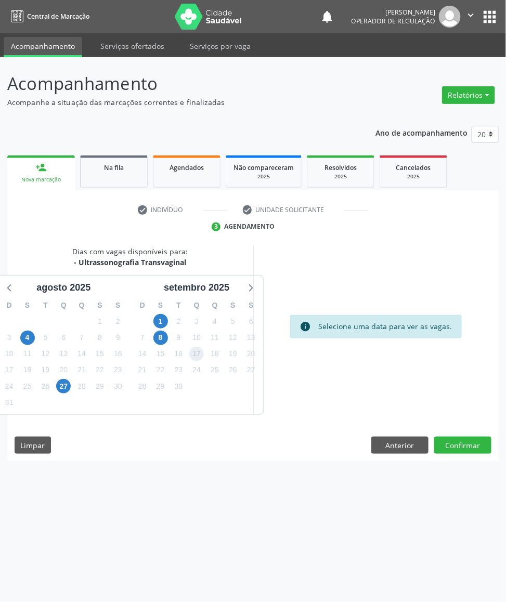
click at [198, 347] on span "17" at bounding box center [196, 354] width 15 height 15
click at [457, 450] on button "Confirmar" at bounding box center [462, 446] width 57 height 18
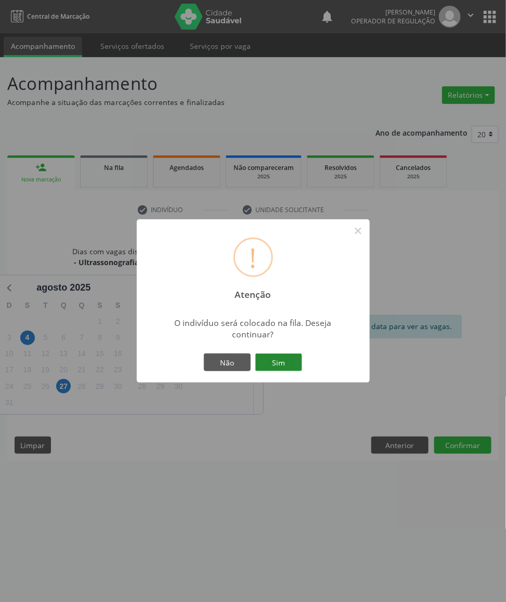
click at [287, 365] on button "Sim" at bounding box center [278, 362] width 47 height 18
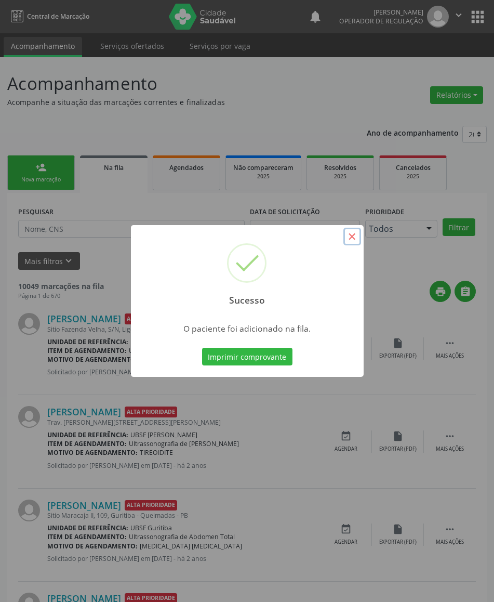
click at [355, 242] on button "×" at bounding box center [353, 237] width 18 height 18
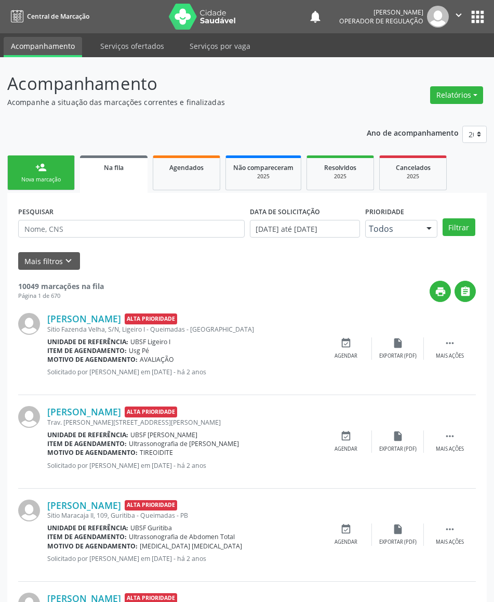
click at [62, 177] on div "Nova marcação" at bounding box center [41, 180] width 52 height 8
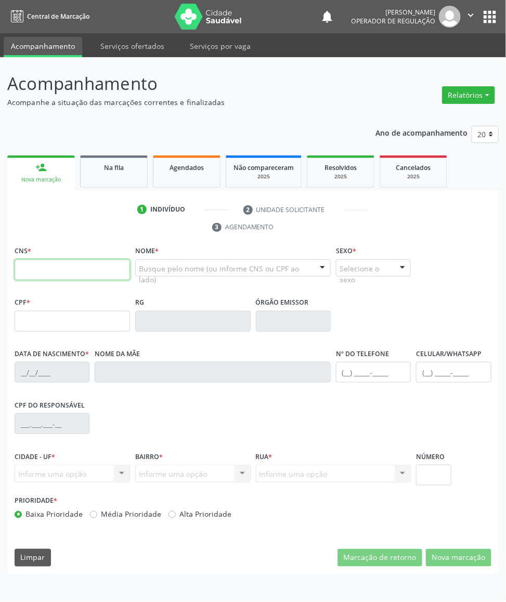
click at [84, 268] on input "text" at bounding box center [72, 269] width 115 height 21
type input "702 1067 6461 9492"
type input "927.826.554-34"
type input "19/01/1970"
type input "Cicera da Silva Barbosa"
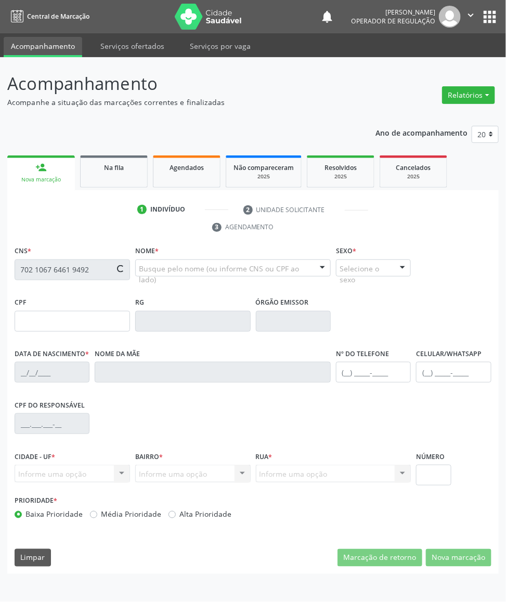
type input "(83) 98641-7761"
type input "31"
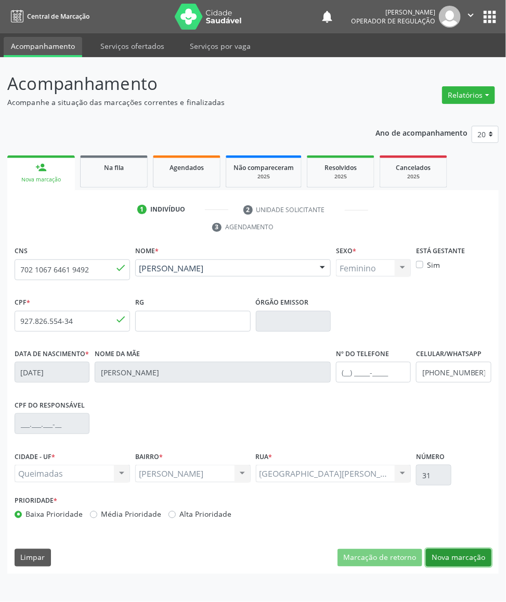
click at [446, 554] on button "Nova marcação" at bounding box center [458, 558] width 65 height 18
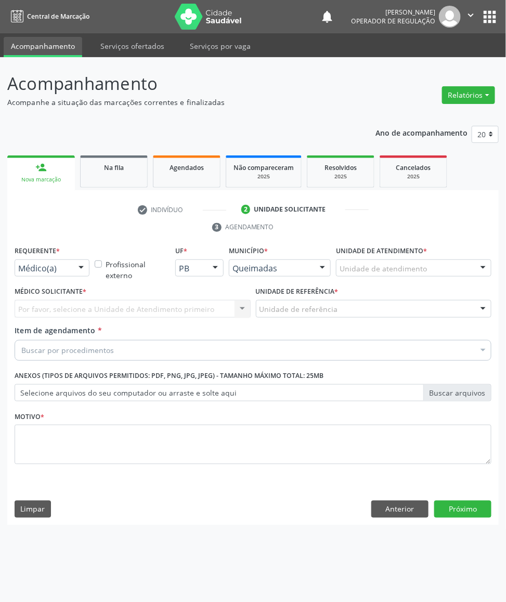
click at [80, 269] on div at bounding box center [81, 269] width 16 height 18
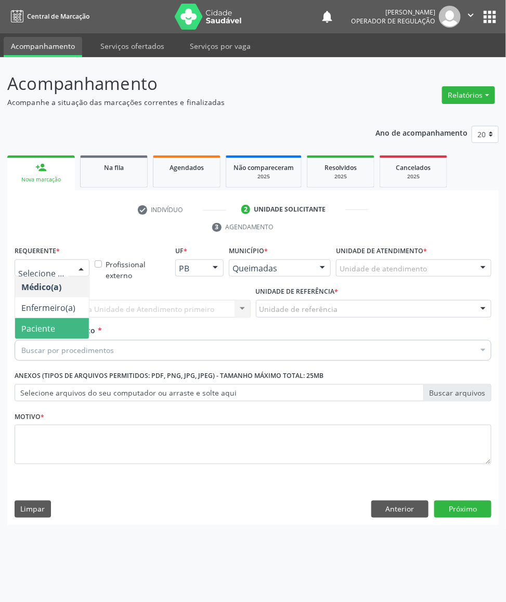
click at [61, 334] on span "Paciente" at bounding box center [52, 328] width 74 height 21
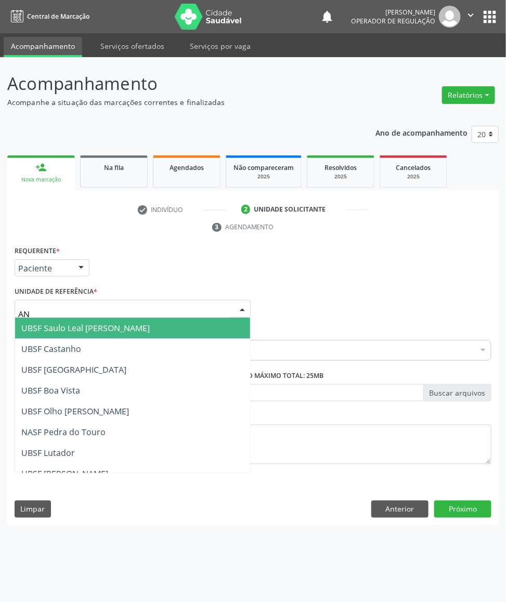
type input "ANI"
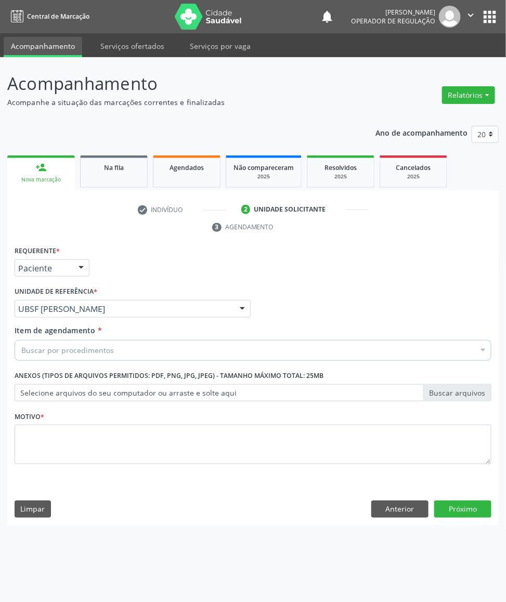
paste input "TRANSVAGINAL"
click at [97, 358] on div "Buscar por procedimentos Selecionar todos 0604320140 - Abatacepte 125 Mg Injetá…" at bounding box center [253, 349] width 477 height 18
type input "TRANSVAGINAL"
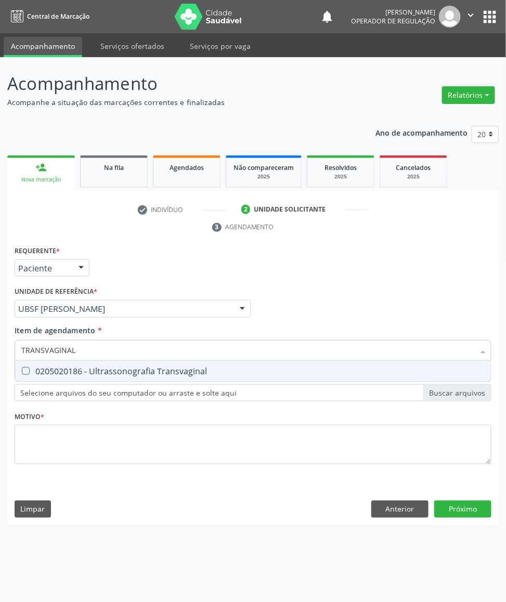
click at [95, 349] on input "TRANSVAGINAL" at bounding box center [247, 350] width 453 height 21
click at [97, 373] on div "0205020186 - Ultrassonografia Transvaginal" at bounding box center [252, 371] width 463 height 8
checkbox Transvaginal "true"
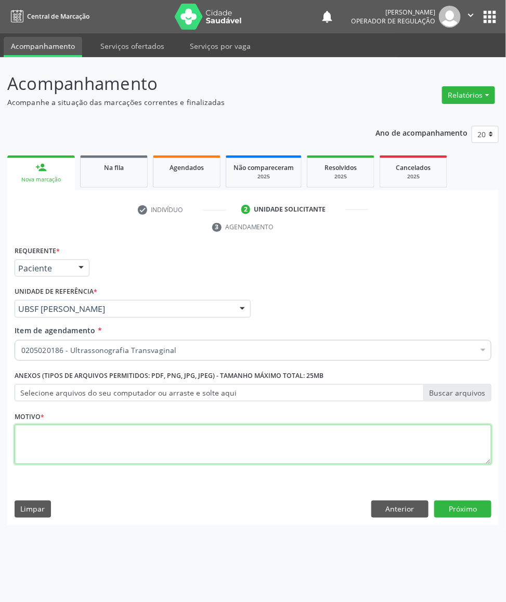
paste textarea "AVALIAÇÃO DE ROTINA 08/2025"
click at [133, 427] on textarea at bounding box center [253, 444] width 477 height 39
type textarea "AVALIAÇÃO DE ROTINA 08/2025"
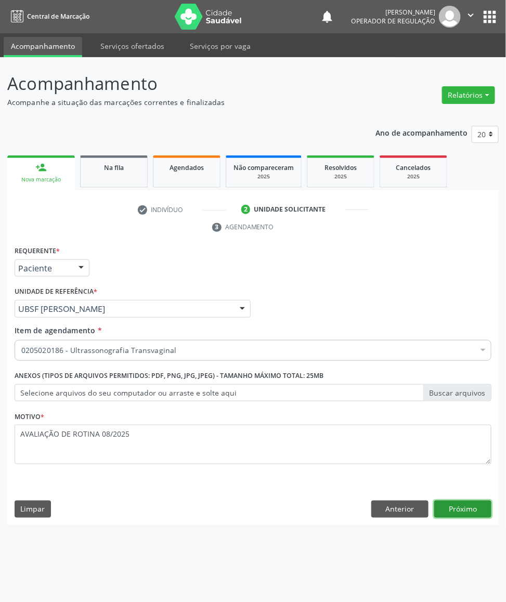
click at [458, 504] on button "Próximo" at bounding box center [462, 509] width 57 height 18
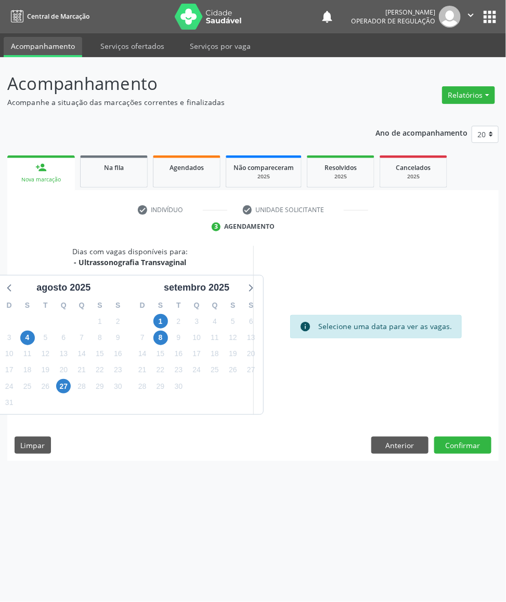
click at [228, 383] on div "3" at bounding box center [233, 386] width 18 height 16
click at [226, 370] on span "26" at bounding box center [233, 370] width 15 height 15
click at [457, 438] on button "Confirmar" at bounding box center [462, 446] width 57 height 18
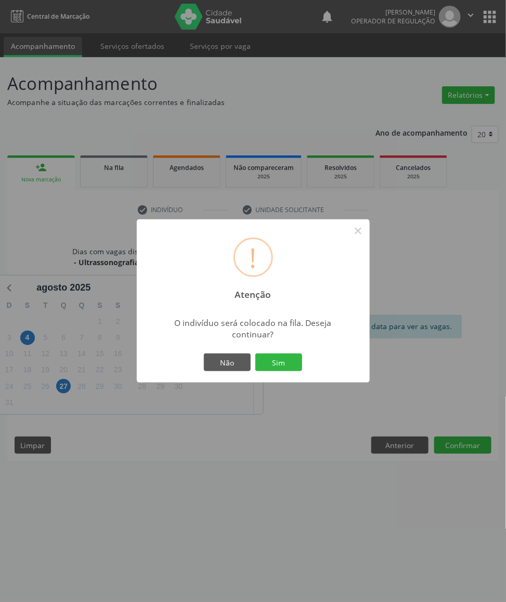
click at [255, 353] on button "Sim" at bounding box center [278, 362] width 47 height 18
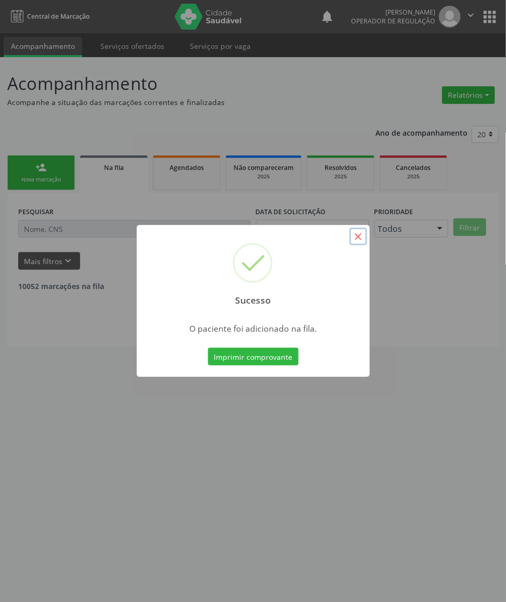
click at [354, 242] on button "×" at bounding box center [358, 237] width 18 height 18
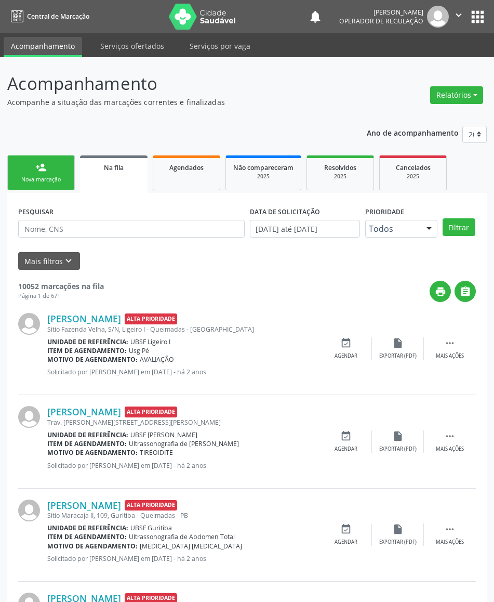
drag, startPoint x: 47, startPoint y: 172, endPoint x: 5, endPoint y: 198, distance: 49.9
click at [47, 172] on link "person_add Nova marcação" at bounding box center [41, 172] width 68 height 35
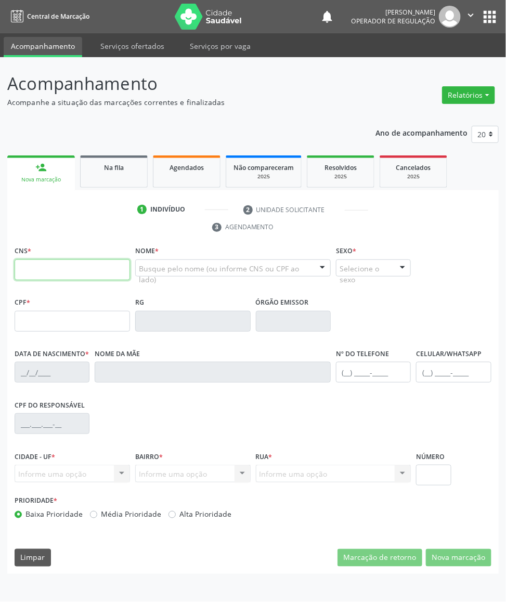
click at [30, 262] on input "text" at bounding box center [72, 269] width 115 height 21
type input "703 6020 5362 9138"
type input "089.634.544-01"
type input "24/10/1984"
type input "Maria do Socorro Ferreira de Oliveira"
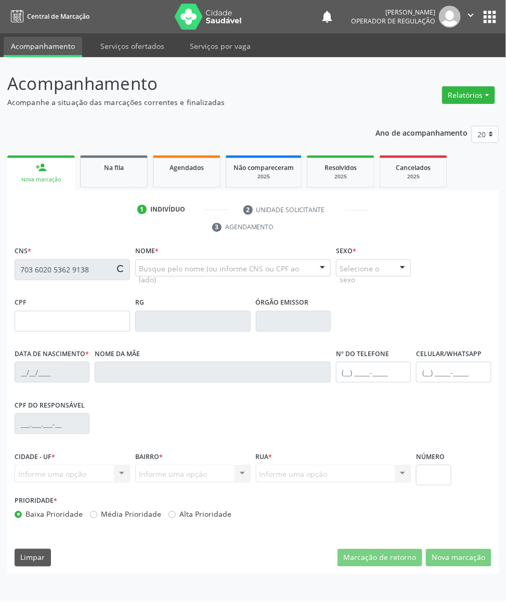
type input "(83) 99154-6126"
type input "S/N"
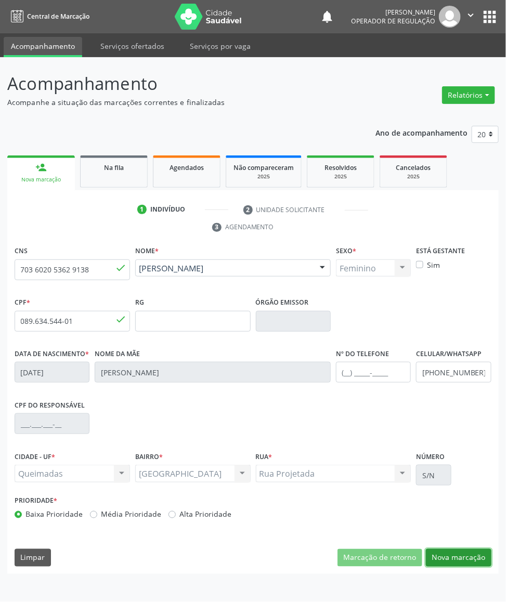
click at [459, 565] on button "Nova marcação" at bounding box center [458, 558] width 65 height 18
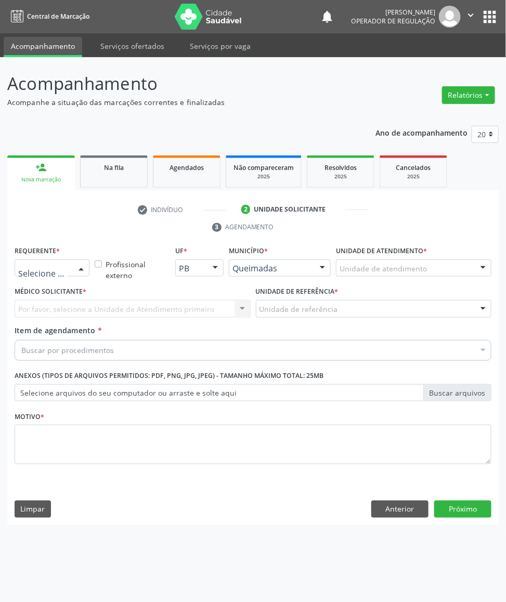
drag, startPoint x: 61, startPoint y: 259, endPoint x: 58, endPoint y: 283, distance: 23.6
click at [62, 262] on div at bounding box center [52, 268] width 75 height 18
click at [64, 327] on span "Paciente" at bounding box center [52, 328] width 74 height 21
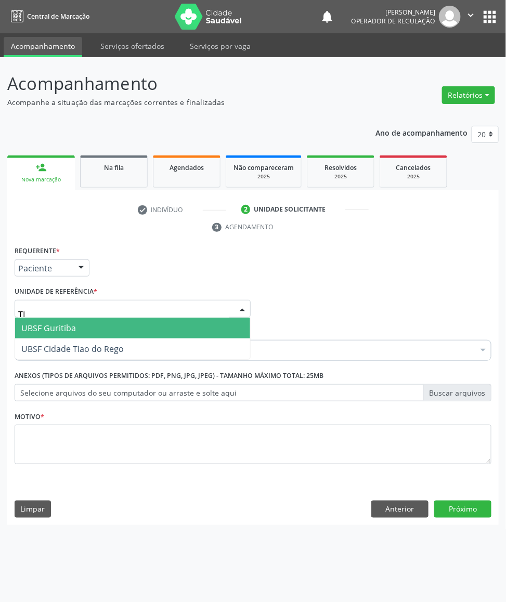
type input "TIA"
drag, startPoint x: 78, startPoint y: 329, endPoint x: 76, endPoint y: 335, distance: 6.4
click at [77, 328] on span "UBSF Cidade Tiao do Rego" at bounding box center [72, 327] width 102 height 11
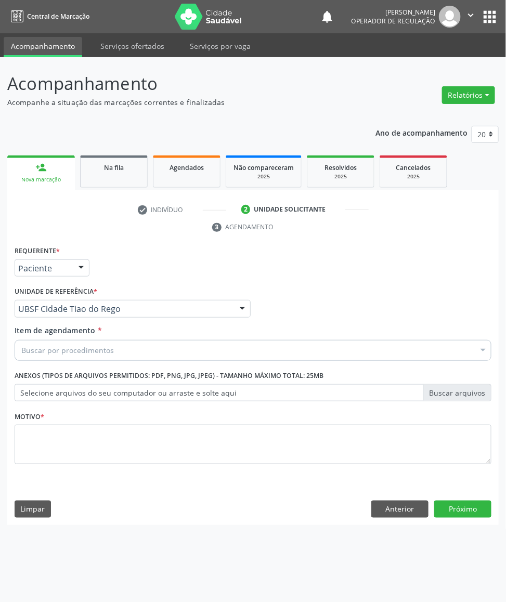
click at [94, 472] on div "Motivo *" at bounding box center [253, 444] width 482 height 70
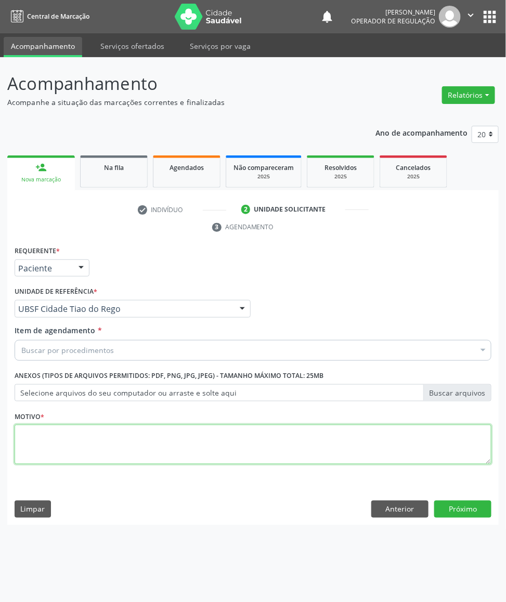
click at [82, 433] on textarea at bounding box center [253, 444] width 477 height 39
paste textarea "AVALIAÇÃO DE ROTINA 08/2025"
type textarea "AVALIAÇÃO DE ROTINA 08/2025 MENSTRUAÇÃO IRREGULAR"
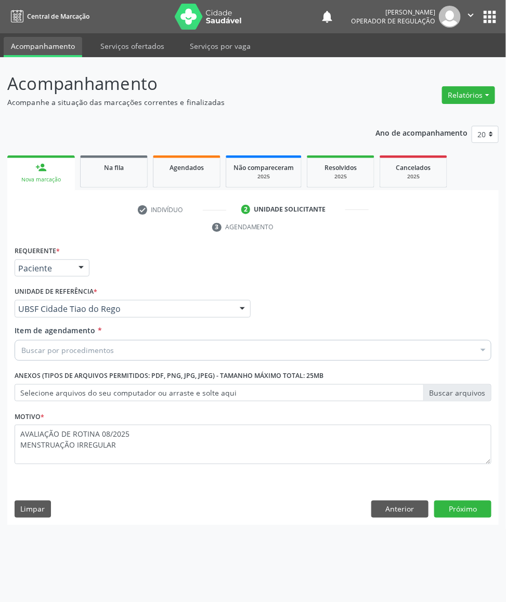
paste input "TRANSVAGINAL"
type input "TRANSVAGINAL"
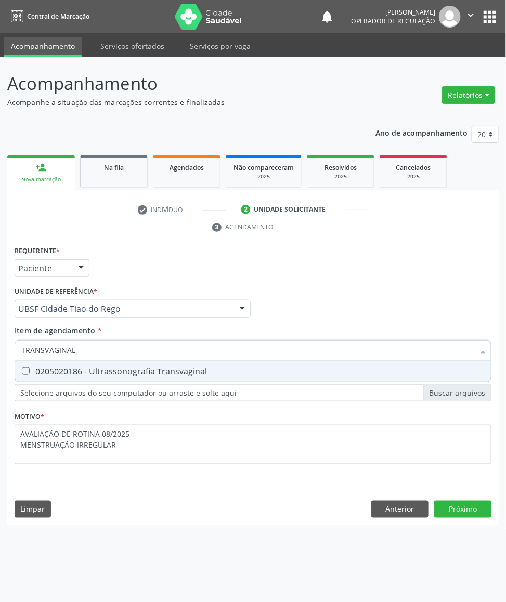
click at [83, 362] on span "0205020186 - Ultrassonografia Transvaginal" at bounding box center [253, 371] width 476 height 21
checkbox Transvaginal "true"
click at [457, 513] on div "Requerente * Paciente Médico(a) Enfermeiro(a) Paciente Nenhum resultado encontr…" at bounding box center [252, 384] width 491 height 282
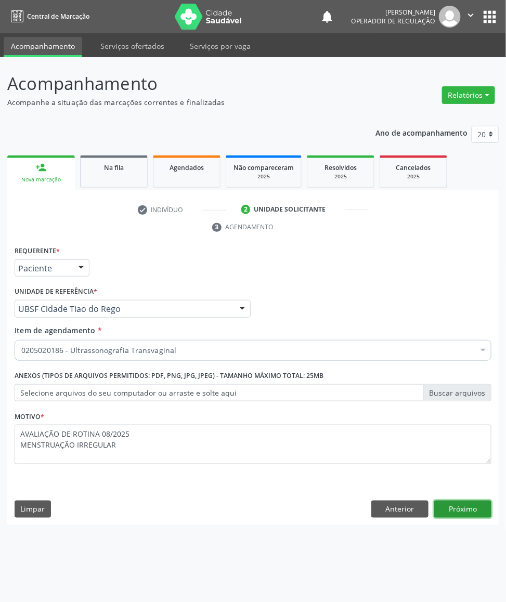
drag, startPoint x: 468, startPoint y: 506, endPoint x: 439, endPoint y: 496, distance: 30.6
click at [463, 506] on button "Próximo" at bounding box center [462, 509] width 57 height 18
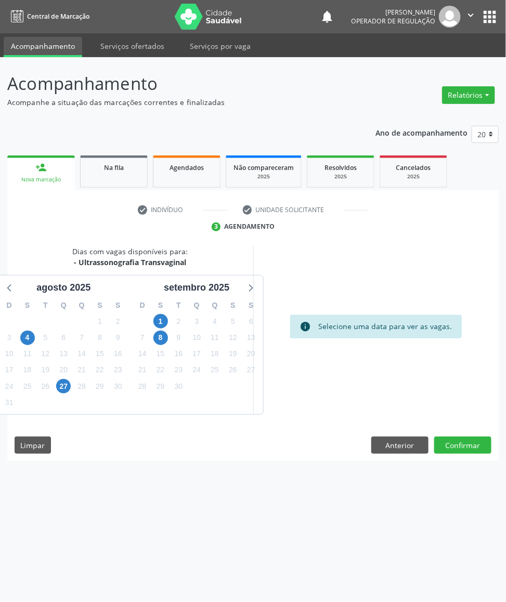
click at [204, 337] on div "10" at bounding box center [197, 338] width 18 height 16
click at [208, 336] on span "11" at bounding box center [214, 338] width 15 height 15
click at [437, 443] on button "Confirmar" at bounding box center [462, 446] width 57 height 18
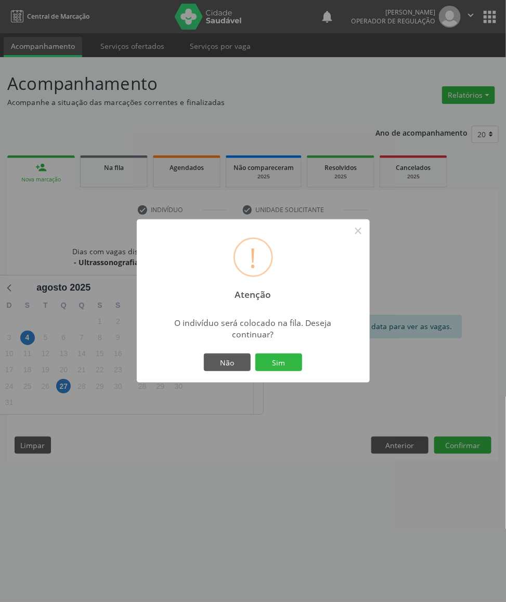
click at [437, 443] on div "! Atenção × O indivíduo será colocado na fila. Deseja continuar? Não Sim" at bounding box center [253, 301] width 506 height 602
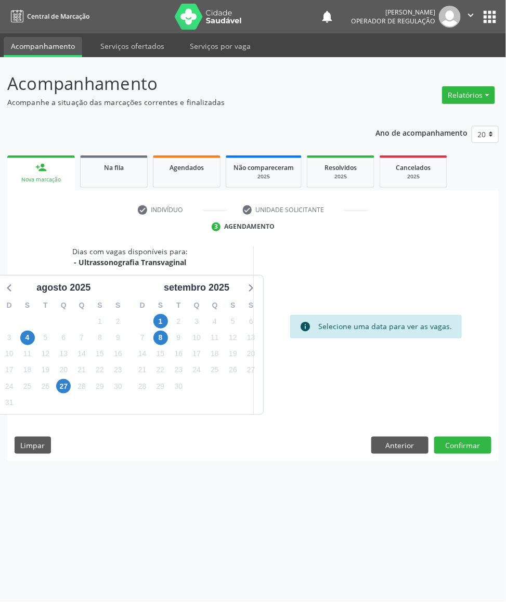
drag, startPoint x: 462, startPoint y: 462, endPoint x: 454, endPoint y: 455, distance: 9.6
click at [460, 460] on div "Dias com vagas disponíveis para: - Ultrassonografia Transvaginal agosto 2025 D …" at bounding box center [252, 354] width 491 height 216
click at [453, 453] on button "Confirmar" at bounding box center [462, 446] width 57 height 18
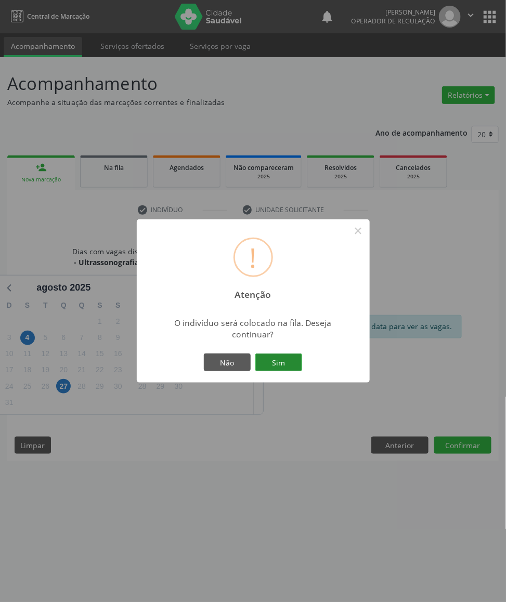
click at [283, 361] on button "Sim" at bounding box center [278, 362] width 47 height 18
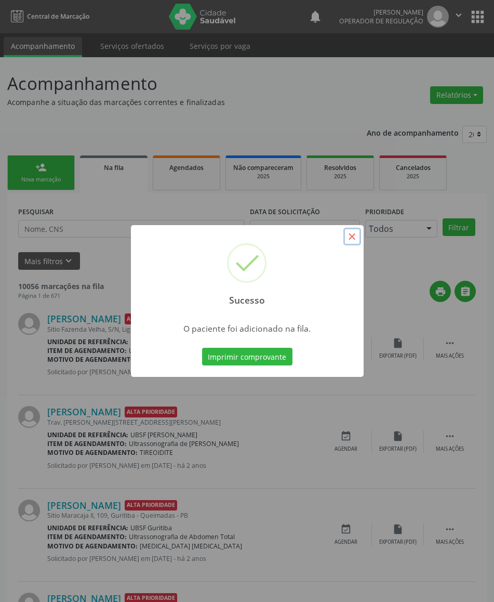
click at [349, 239] on button "×" at bounding box center [353, 237] width 18 height 18
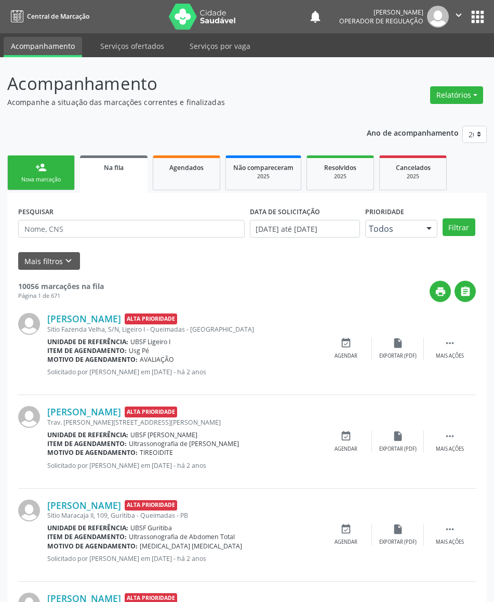
drag, startPoint x: 66, startPoint y: 178, endPoint x: 22, endPoint y: 188, distance: 44.8
click at [64, 178] on div "Nova marcação" at bounding box center [41, 180] width 52 height 8
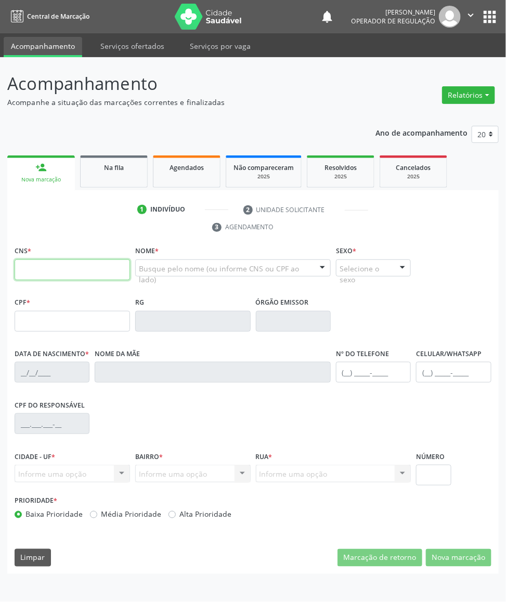
click at [87, 272] on input "text" at bounding box center [72, 269] width 115 height 21
type input "705 0034 8404 9753"
type input "929.671.244-00"
type input "25/02/1973"
type input "Marlene Barbosa Pequeno"
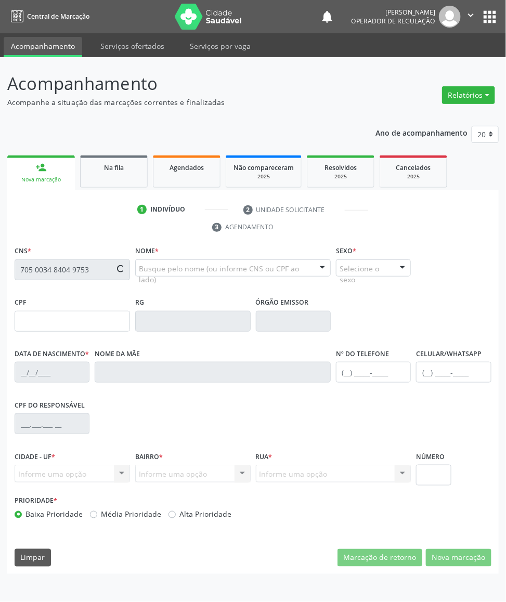
type input "(83) 98815-6046"
type input "S/N"
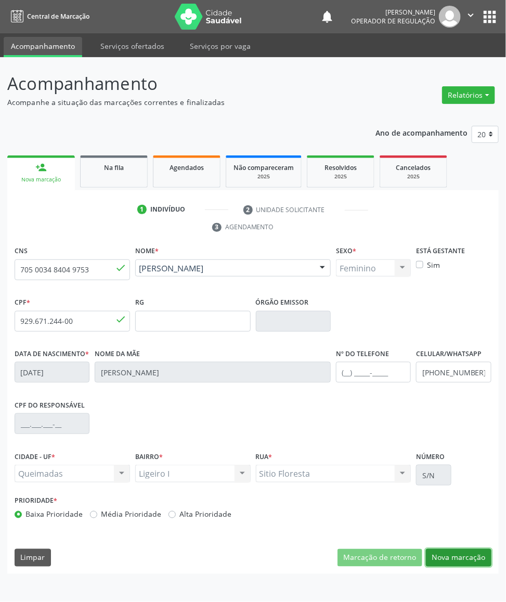
click at [471, 549] on button "Nova marcação" at bounding box center [458, 558] width 65 height 18
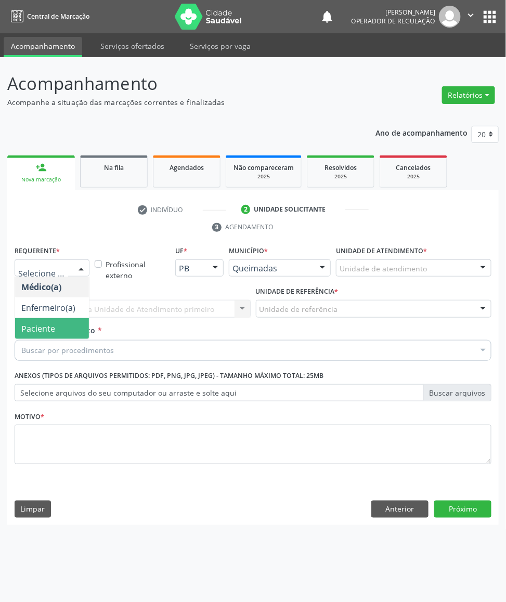
drag, startPoint x: 54, startPoint y: 329, endPoint x: 68, endPoint y: 315, distance: 19.5
click at [55, 329] on span "Paciente" at bounding box center [38, 328] width 34 height 11
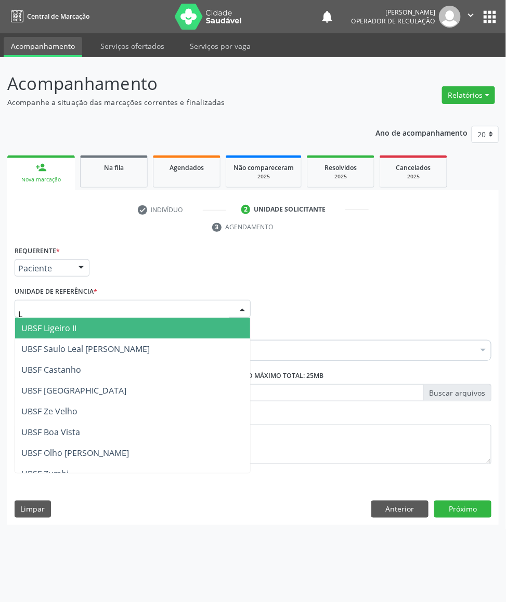
type input "LI"
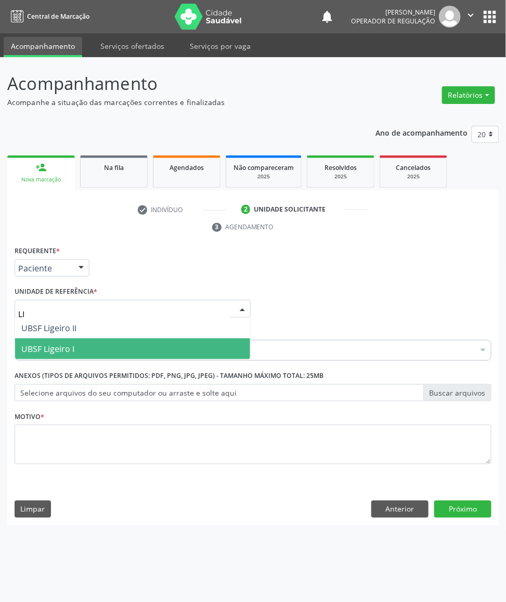
click at [62, 348] on span "UBSF Ligeiro I" at bounding box center [47, 348] width 53 height 11
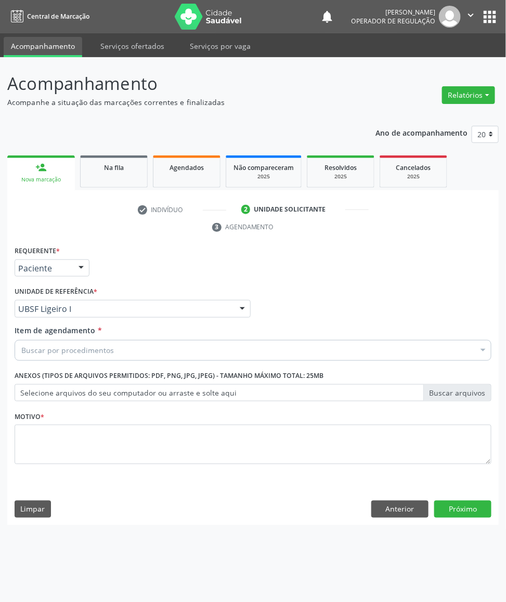
paste input "TRANSVAGINAL"
type input "TRANSVAGINAL"
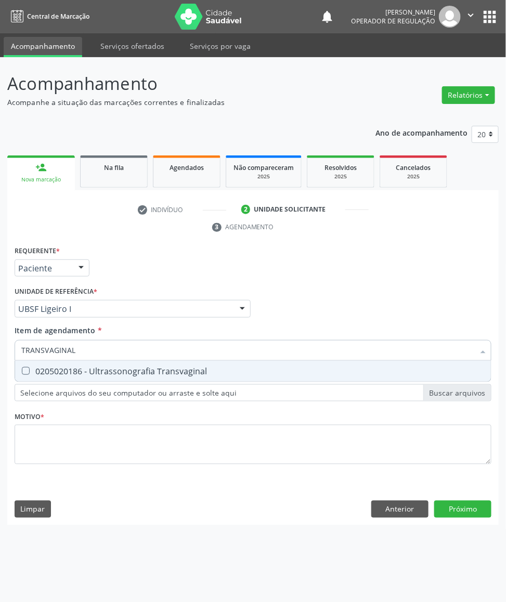
click at [64, 376] on span "0205020186 - Ultrassonografia Transvaginal" at bounding box center [253, 371] width 476 height 21
checkbox Transvaginal "true"
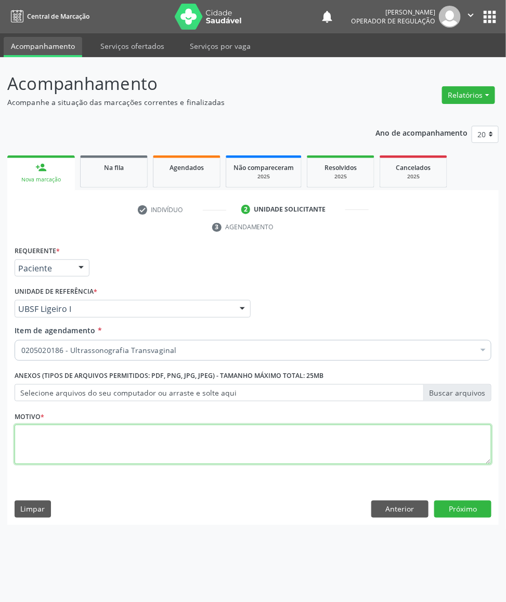
click at [100, 445] on textarea at bounding box center [253, 444] width 477 height 39
paste textarea "AVALIAÇÃO DE ROTINA 08/2025"
type textarea "AVALIAÇÃO DE ROTINA 08/2025"
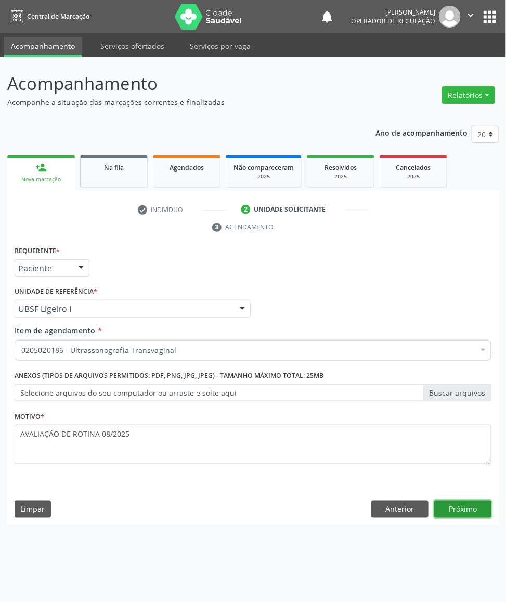
click at [477, 506] on button "Próximo" at bounding box center [462, 509] width 57 height 18
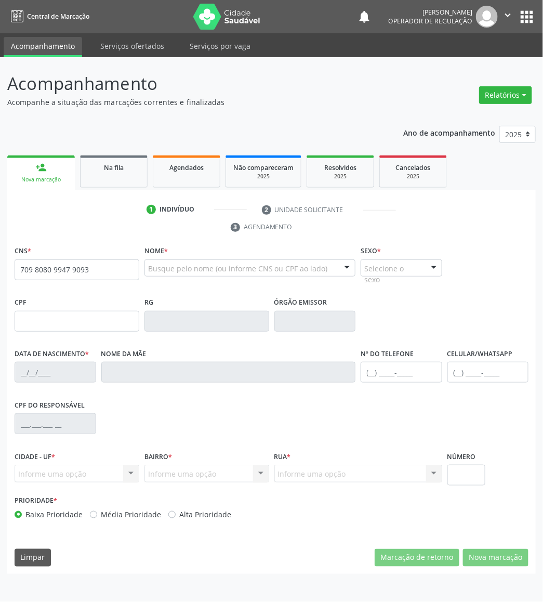
type input "709 8080 9947 9093"
type input "079.890.144-67"
type input "[DATE]"
type input "[PERSON_NAME]"
type input "[PHONE_NUMBER]"
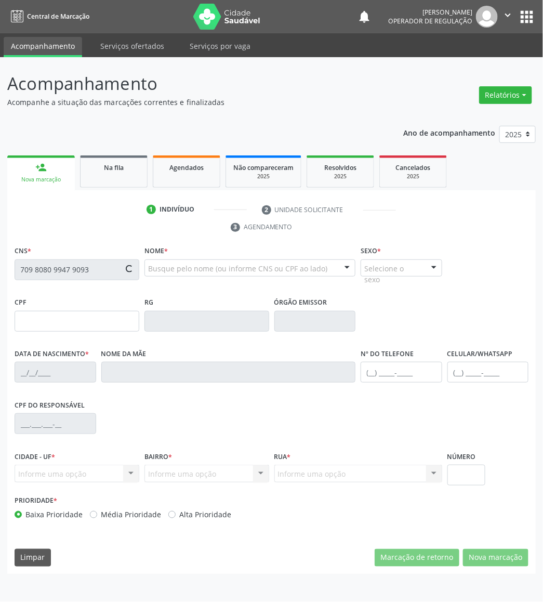
type input "S/N"
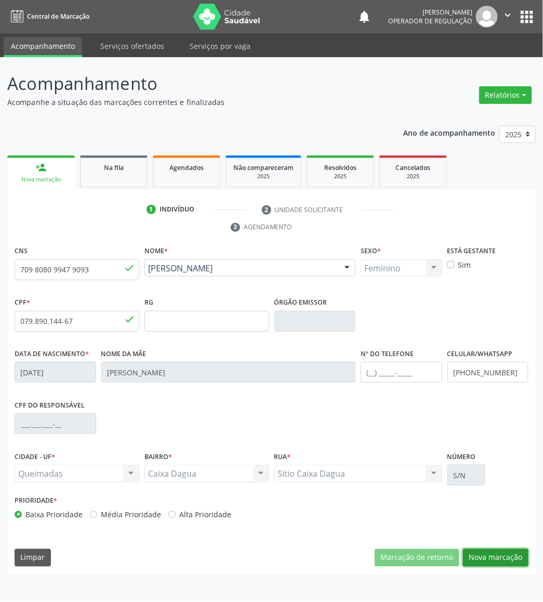
click at [491, 559] on button "Nova marcação" at bounding box center [495, 558] width 65 height 18
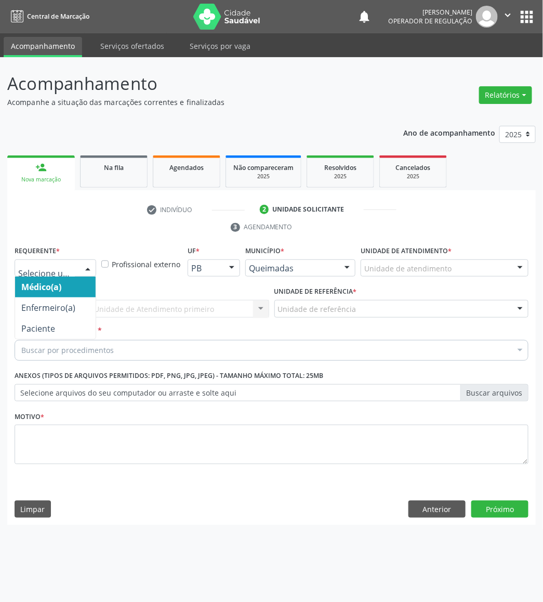
click at [83, 269] on div at bounding box center [88, 269] width 16 height 18
click at [77, 315] on span "Enfermeiro(a)" at bounding box center [55, 307] width 81 height 21
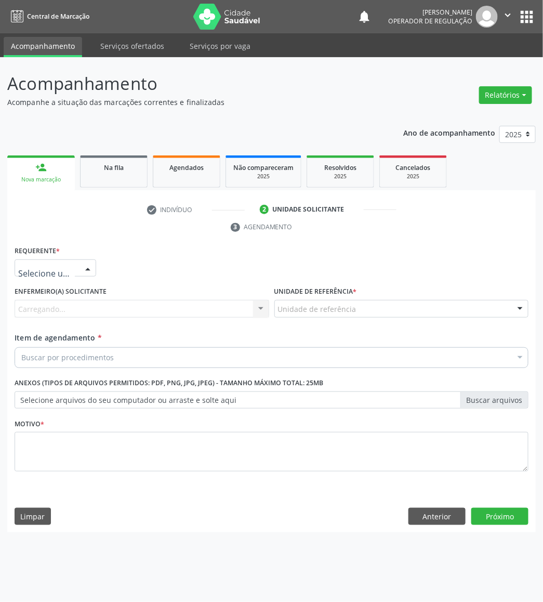
click at [77, 260] on div at bounding box center [56, 268] width 82 height 18
click at [70, 336] on span "Paciente" at bounding box center [55, 328] width 81 height 21
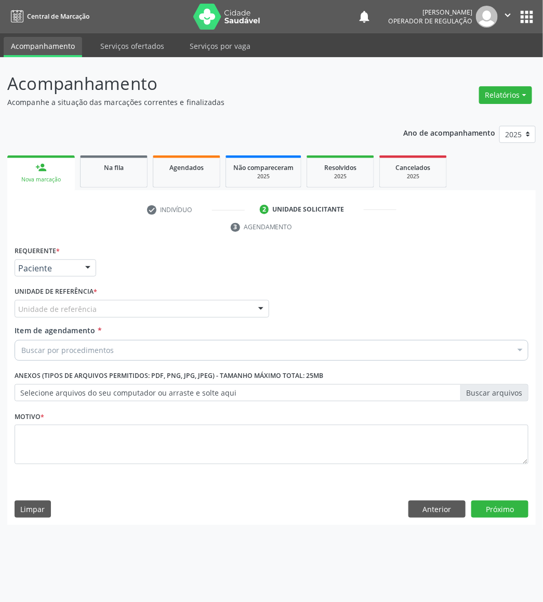
click at [103, 307] on div "C Unidade de referência" at bounding box center [142, 309] width 255 height 18
type input "CA"
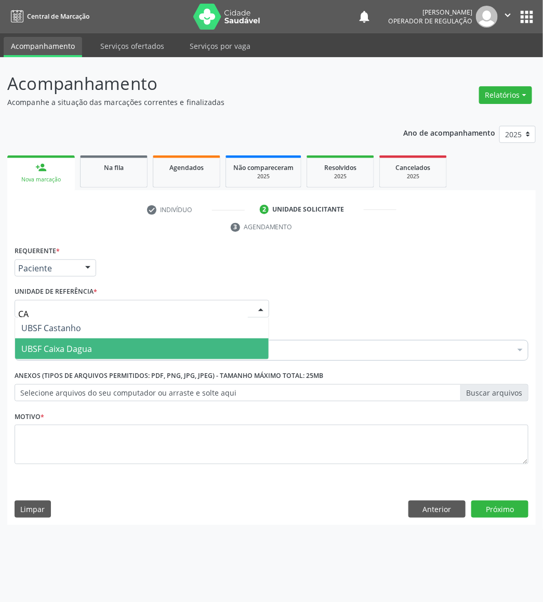
click at [108, 345] on span "UBSF Caixa Dagua" at bounding box center [142, 348] width 254 height 21
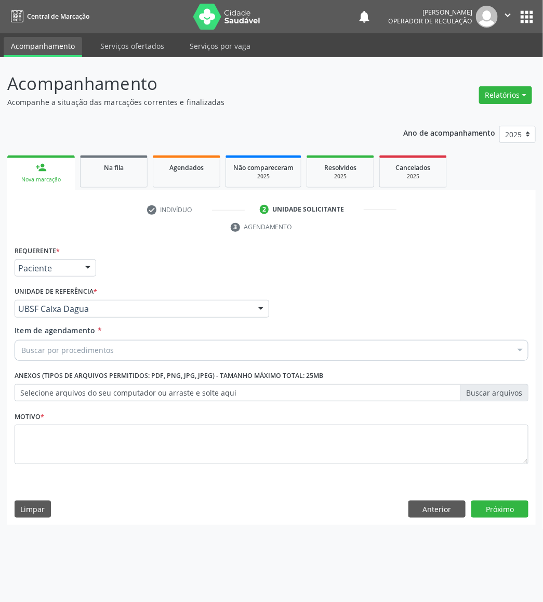
click at [114, 345] on div "Buscar por procedimentos" at bounding box center [272, 350] width 514 height 21
paste input "TRANSVAGINAL"
type input "TRANSVAGINAL"
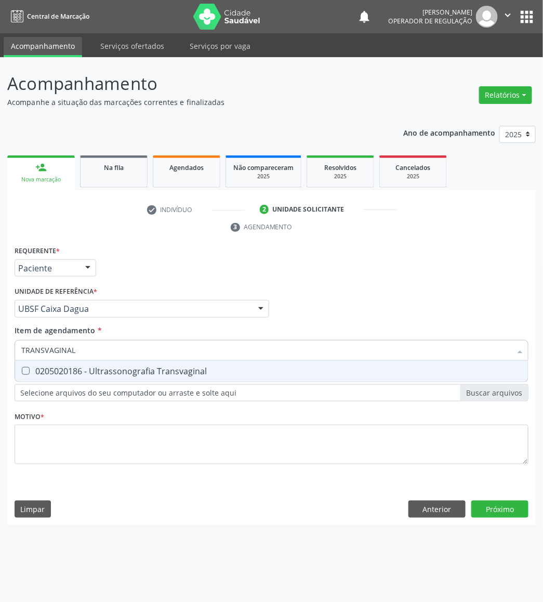
click at [124, 379] on span "0205020186 - Ultrassonografia Transvaginal" at bounding box center [271, 371] width 513 height 21
checkbox Transvaginal "true"
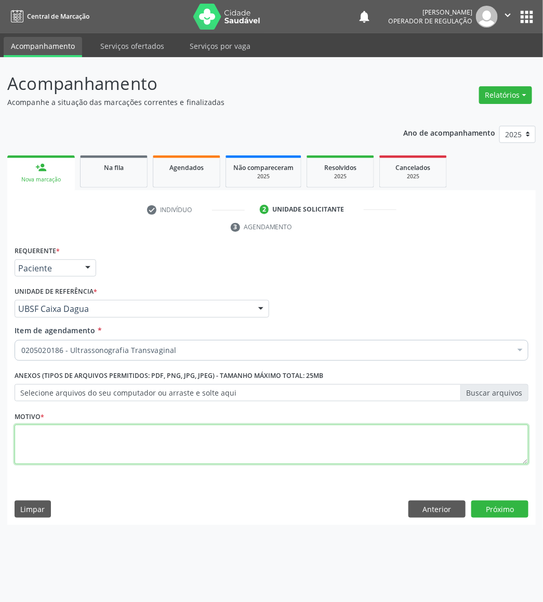
click at [113, 429] on textarea at bounding box center [272, 444] width 514 height 39
paste textarea "AVALIAÇÃO DE ROTINA 08/2025"
type textarea "AVALIAÇÃO DE ROTINA 08/2025"
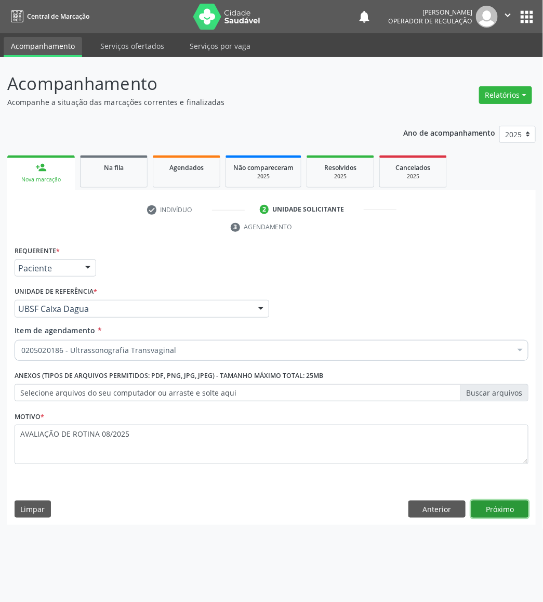
click at [500, 510] on button "Próximo" at bounding box center [499, 509] width 57 height 18
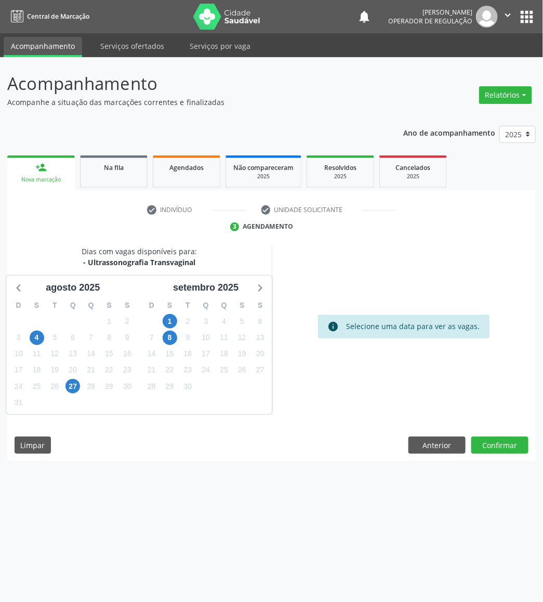
click at [188, 378] on div "30" at bounding box center [187, 386] width 15 height 16
click at [189, 381] on span "30" at bounding box center [187, 386] width 15 height 15
click at [503, 443] on button "Confirmar" at bounding box center [499, 446] width 57 height 18
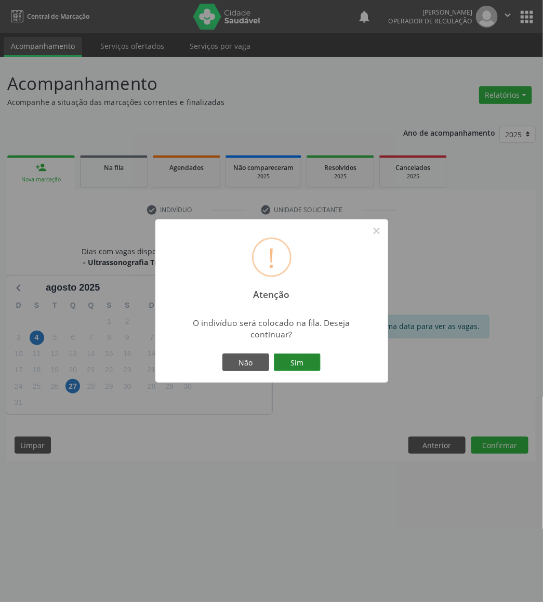
click at [291, 355] on button "Sim" at bounding box center [297, 362] width 47 height 18
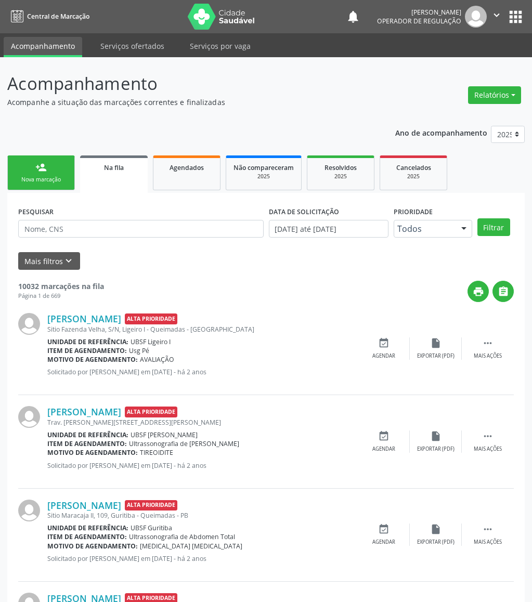
click at [35, 167] on div "person_add" at bounding box center [40, 167] width 11 height 11
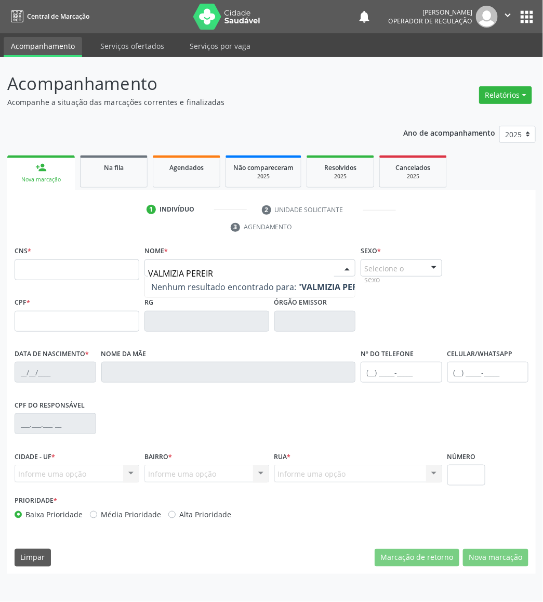
type input "[PERSON_NAME]"
click at [269, 276] on div "Nenhum resultado encontrado para: " " Digite o nome" at bounding box center [249, 268] width 211 height 18
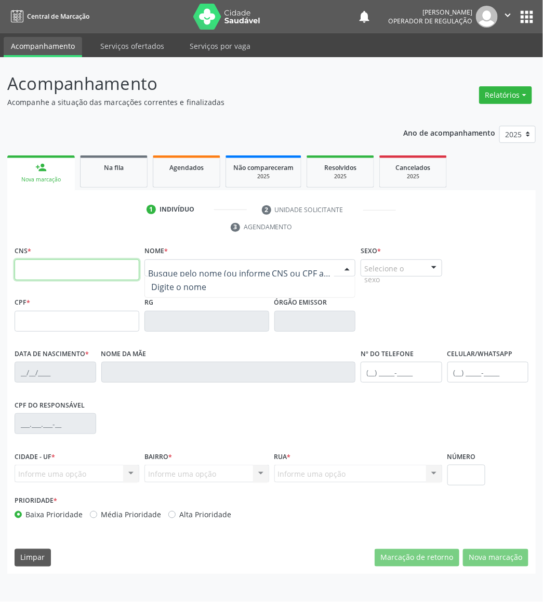
click at [99, 271] on input "text" at bounding box center [77, 269] width 125 height 21
type input "708 2036 8847 8442"
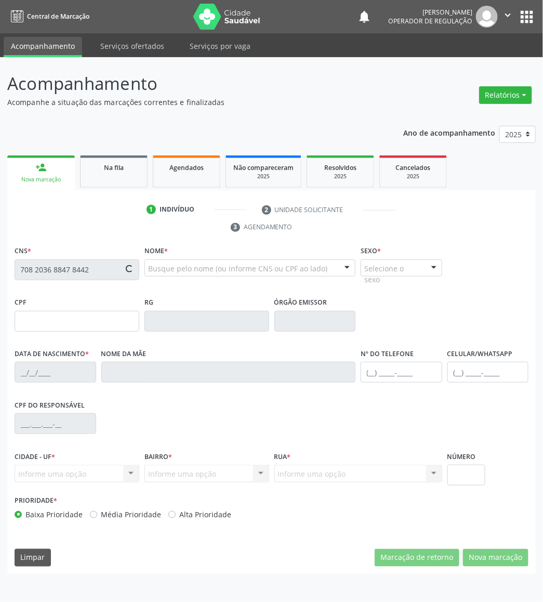
type input "053.240.234-00"
type input "[DATE]"
type input "[PERSON_NAME]"
type input "[PHONE_NUMBER]"
type input "33"
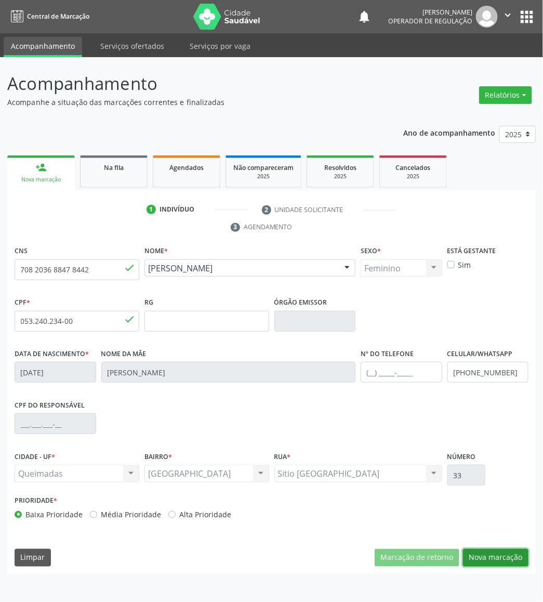
click at [504, 557] on button "Nova marcação" at bounding box center [495, 558] width 65 height 18
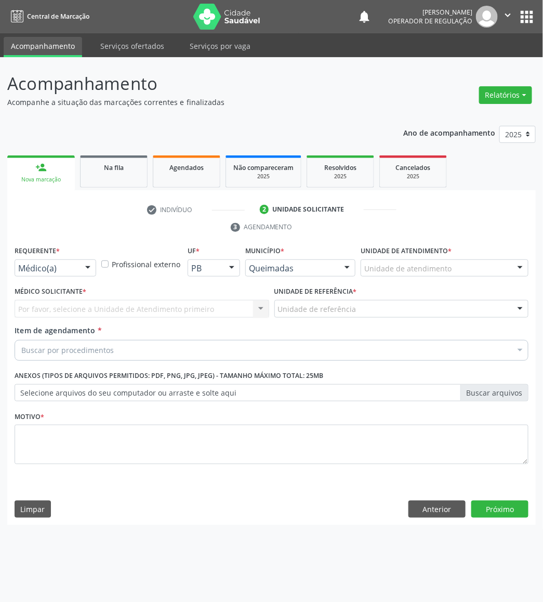
click at [82, 265] on div at bounding box center [88, 269] width 16 height 18
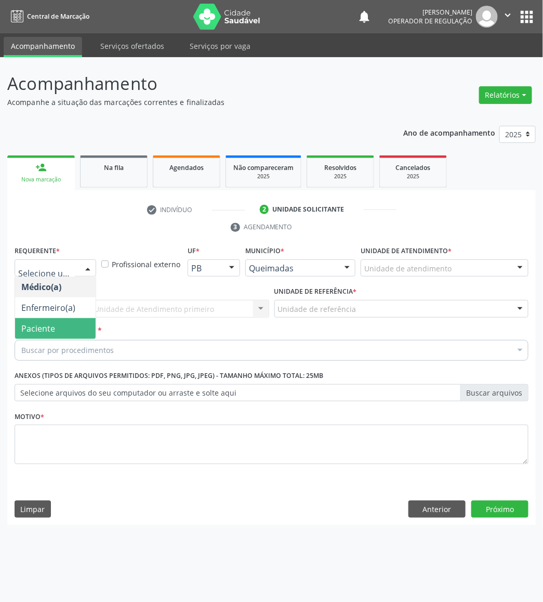
click at [60, 321] on span "Paciente" at bounding box center [55, 328] width 81 height 21
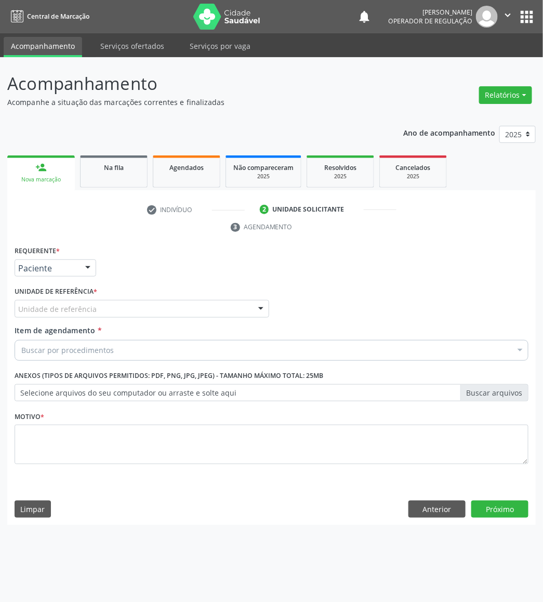
click at [103, 306] on div "Unidade de referência" at bounding box center [142, 309] width 255 height 18
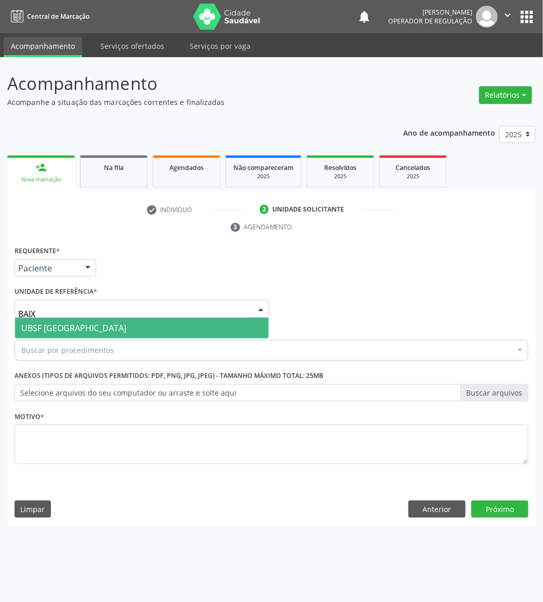
type input "BAIXA"
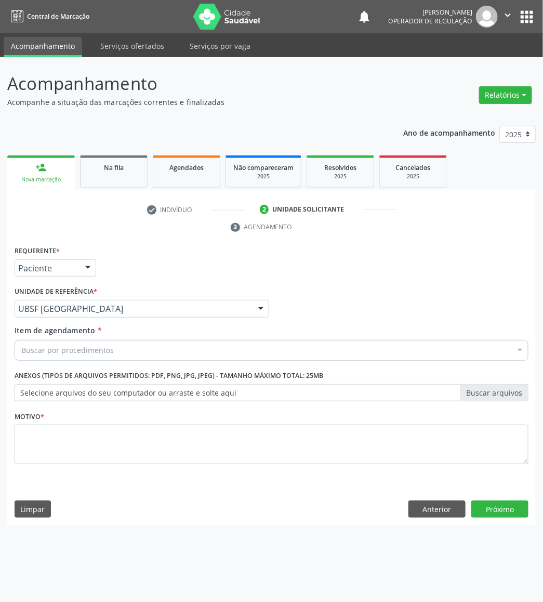
click at [126, 354] on div "Buscar por procedimentos" at bounding box center [272, 350] width 514 height 21
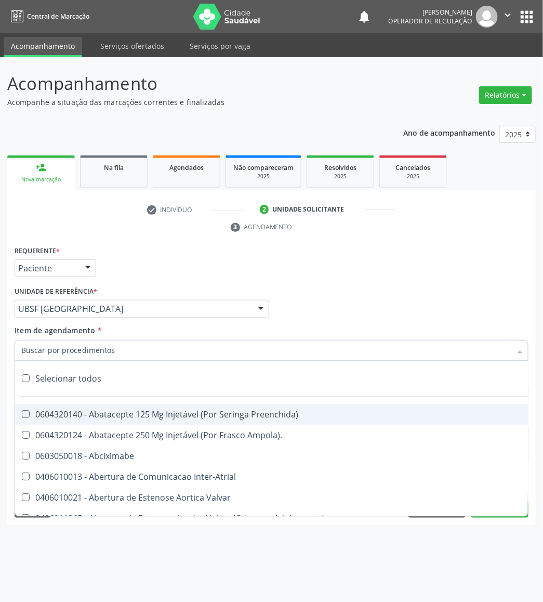
paste input "AVALIAÇÃO DE ROTINA 08/2025"
type input "AVALIAÇÃO DE ROTINA 08/2025"
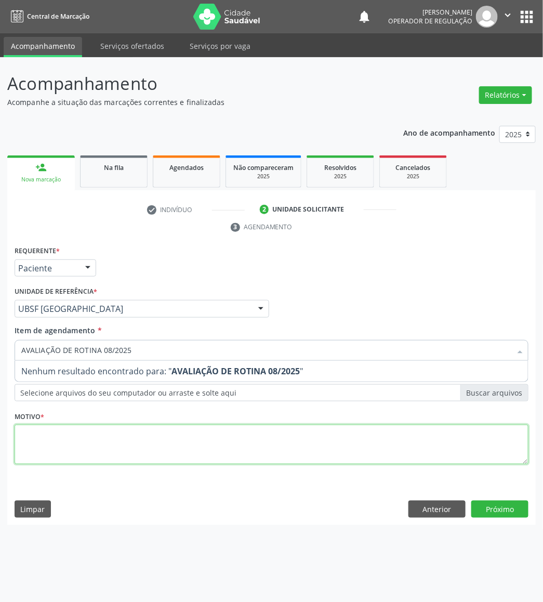
click at [174, 457] on div "Requerente * Paciente Médico(a) Enfermeiro(a) Paciente Nenhum resultado encontr…" at bounding box center [272, 360] width 514 height 235
paste textarea "AVALIAÇÃO DE ROTINA 08/2025"
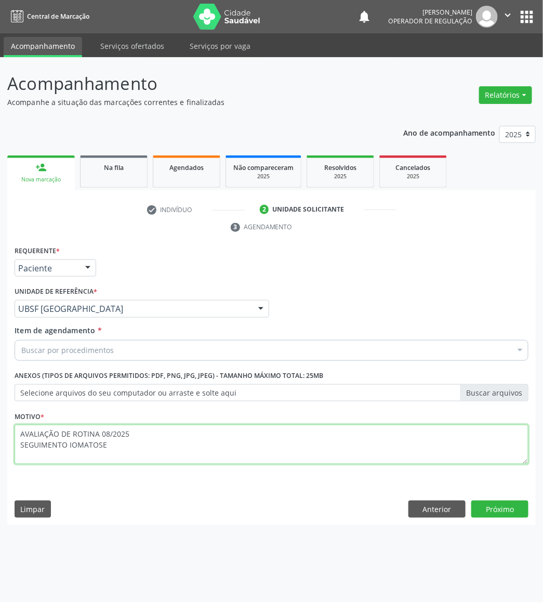
click at [69, 443] on textarea "AVALIAÇÃO DE ROTINA 08/2025 SEGUIMENTO IOMATOSE" at bounding box center [272, 444] width 514 height 39
type textarea "AVALIAÇÃO DE ROTINA 08/2025 SEGUIMENTO MIOMATOSE"
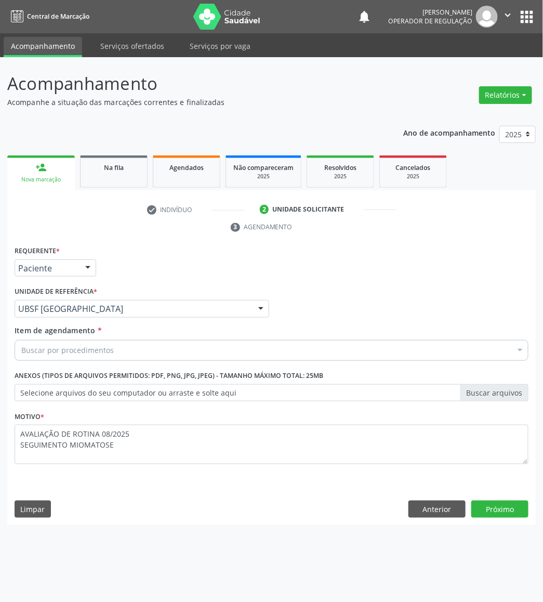
paste input "TRANSVAGINAL"
click at [125, 349] on div "Buscar por procedimentos" at bounding box center [272, 350] width 514 height 21
type input "TRANSVAGINAL"
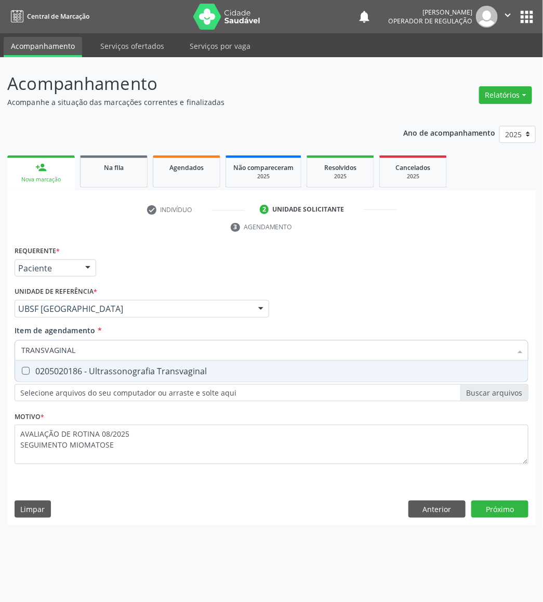
click at [120, 363] on span "0205020186 - Ultrassonografia Transvaginal" at bounding box center [271, 371] width 513 height 21
checkbox Transvaginal "true"
click at [521, 515] on div "Requerente * Paciente Médico(a) Enfermeiro(a) Paciente Nenhum resultado encontr…" at bounding box center [271, 384] width 529 height 282
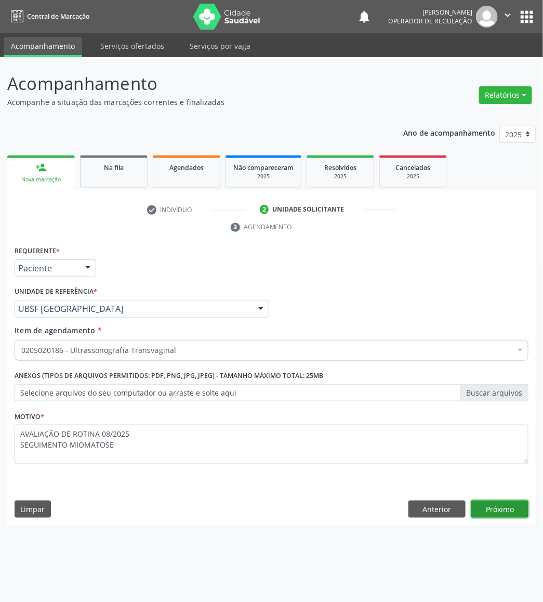
click at [505, 506] on button "Próximo" at bounding box center [499, 509] width 57 height 18
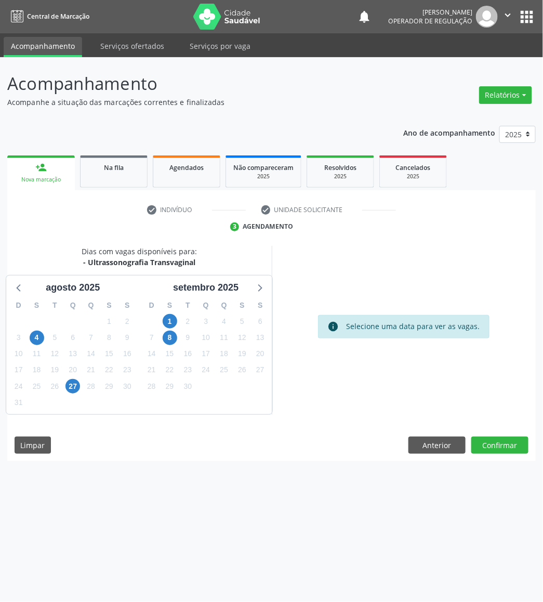
click at [195, 360] on div "16" at bounding box center [187, 354] width 15 height 16
click at [189, 354] on span "16" at bounding box center [187, 354] width 15 height 15
click at [510, 453] on button "Confirmar" at bounding box center [499, 446] width 57 height 18
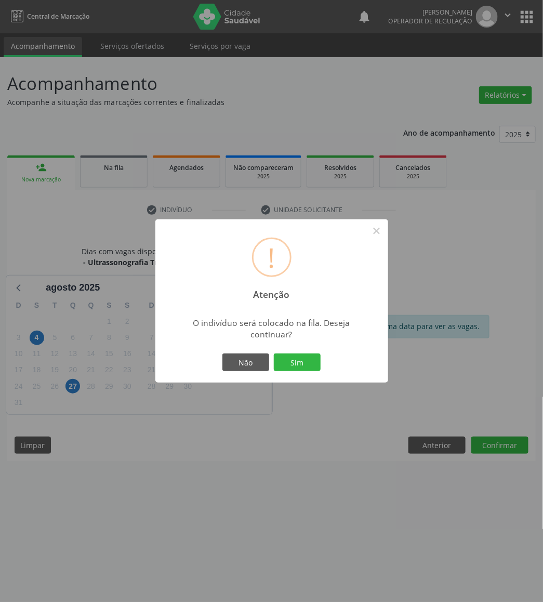
click at [274, 353] on button "Sim" at bounding box center [297, 362] width 47 height 18
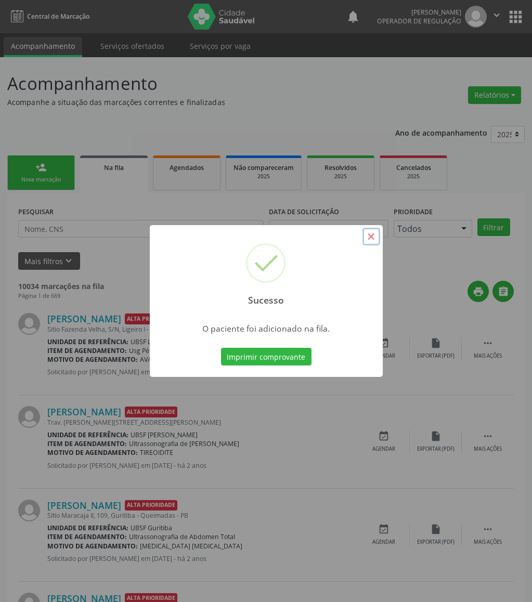
click at [376, 238] on button "×" at bounding box center [371, 237] width 18 height 18
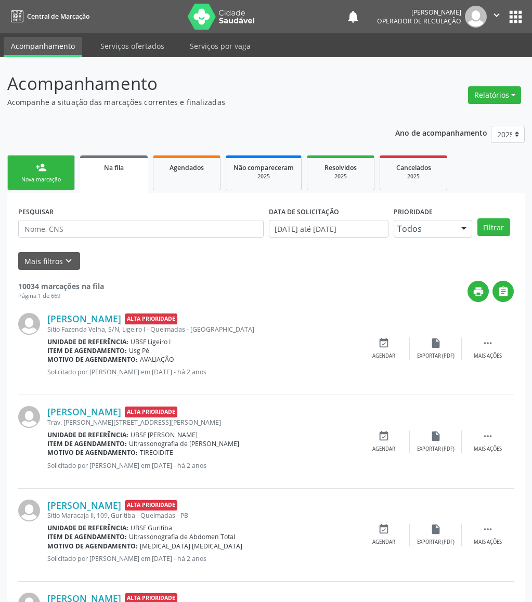
drag, startPoint x: 75, startPoint y: 167, endPoint x: 64, endPoint y: 164, distance: 11.0
click at [64, 166] on ul "person_add Nova marcação Na fila Agendados Não compareceram 2025 Resolvidos 202…" at bounding box center [265, 173] width 517 height 40
click at [64, 164] on link "person_add Nova marcação" at bounding box center [41, 172] width 68 height 35
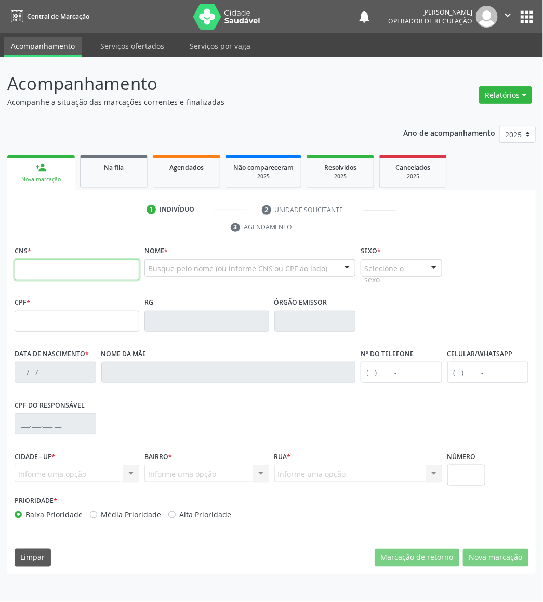
click at [49, 278] on input "text" at bounding box center [77, 269] width 125 height 21
type input "700 5061 3095 0055"
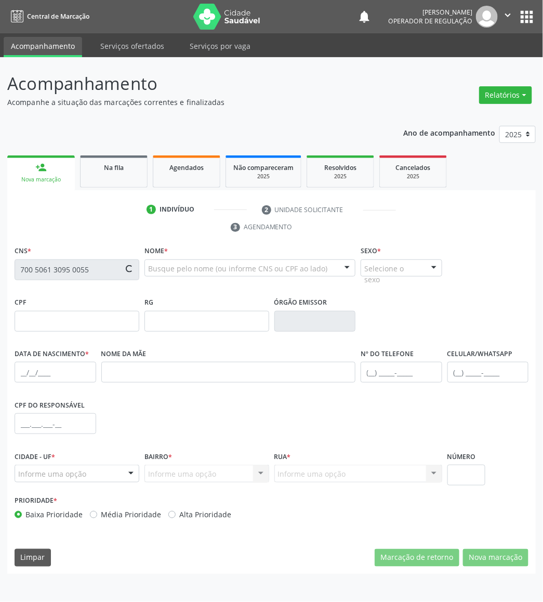
drag, startPoint x: 71, startPoint y: 282, endPoint x: 67, endPoint y: 276, distance: 7.2
click at [71, 282] on fieldset "CNS * 700 5061 3095 0055" at bounding box center [77, 265] width 125 height 44
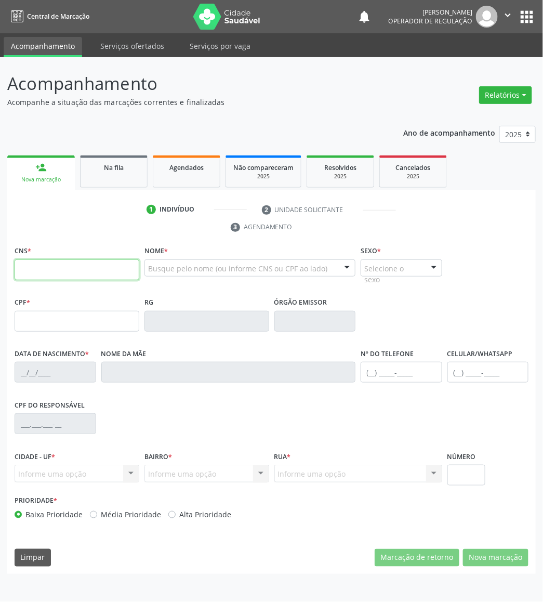
click at [114, 271] on input "text" at bounding box center [77, 269] width 125 height 21
type input "702 3071 0484 2819"
type input "015.041.654-70"
type input "10/02/1952"
type input "Maria Severina da Silva"
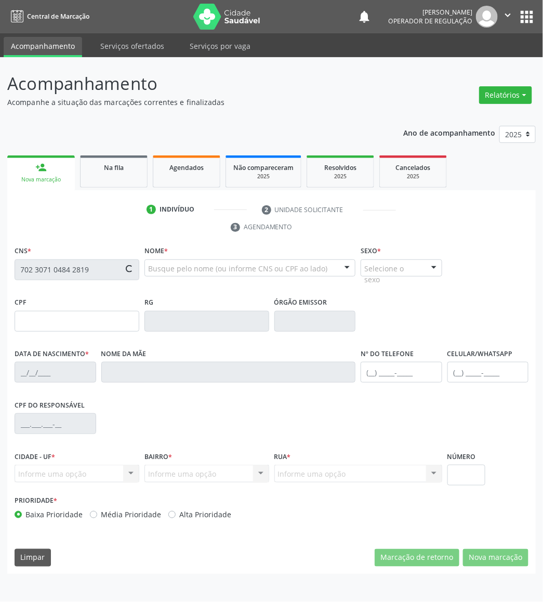
type input "(83) 1234-5678"
type input "(83) 99103-0723"
type input "91"
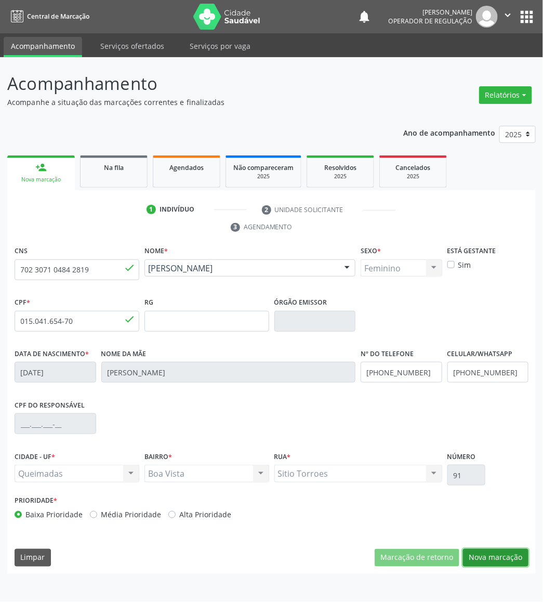
drag, startPoint x: 510, startPoint y: 555, endPoint x: 466, endPoint y: 516, distance: 58.9
click at [510, 555] on button "Nova marcação" at bounding box center [495, 558] width 65 height 18
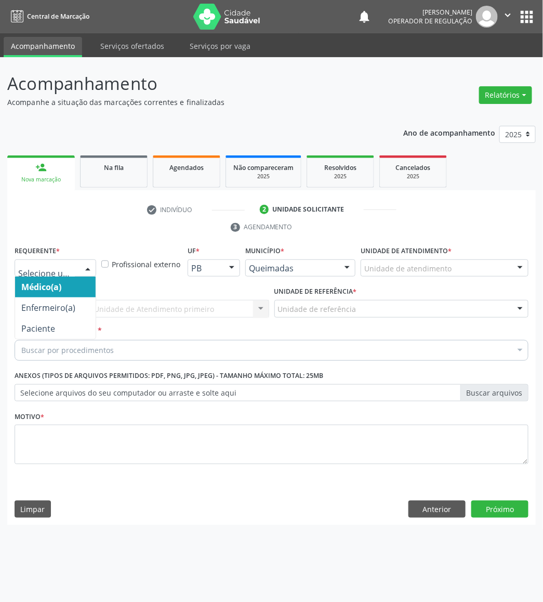
drag, startPoint x: 33, startPoint y: 264, endPoint x: 30, endPoint y: 325, distance: 60.9
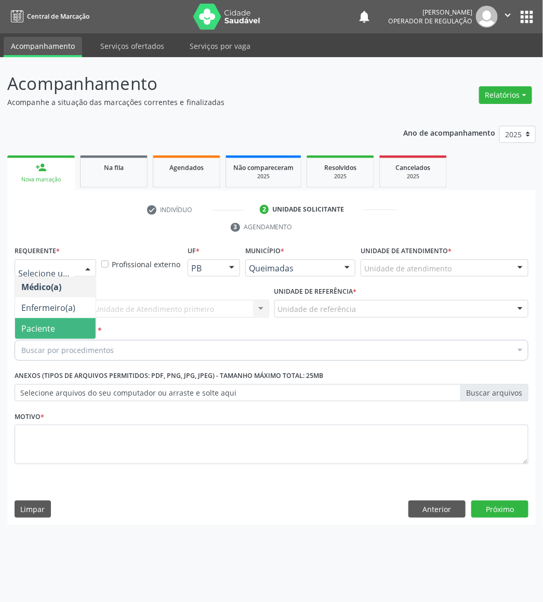
click at [31, 337] on span "Paciente" at bounding box center [55, 328] width 81 height 21
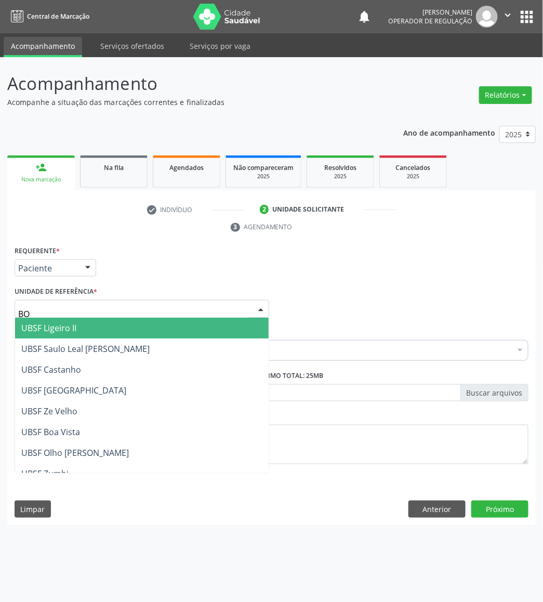
type input "BOA"
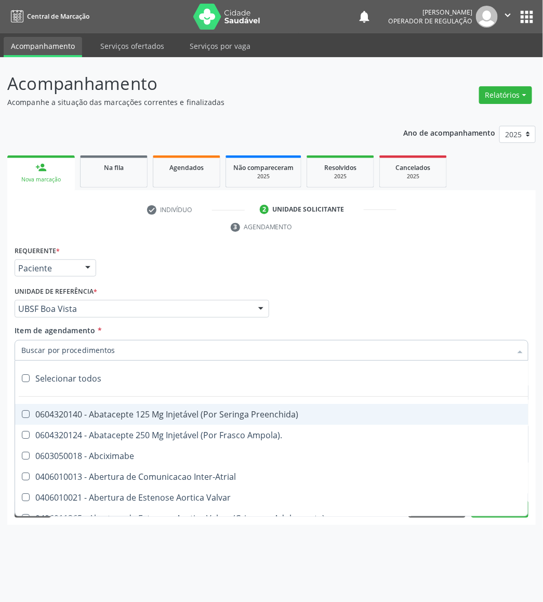
paste input "AVALIAÇÃO DE ROTINA 08/2025"
type input "AVALIAÇÃO DE ROTINA 08/2025"
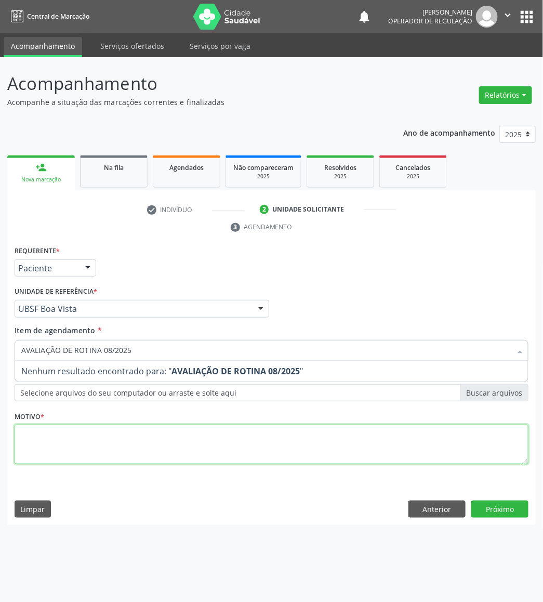
click at [145, 453] on div "Requerente * Paciente Médico(a) Enfermeiro(a) Paciente Nenhum resultado encontr…" at bounding box center [272, 360] width 514 height 235
paste textarea "AVALIAÇÃO DE ROTINA 08/2025"
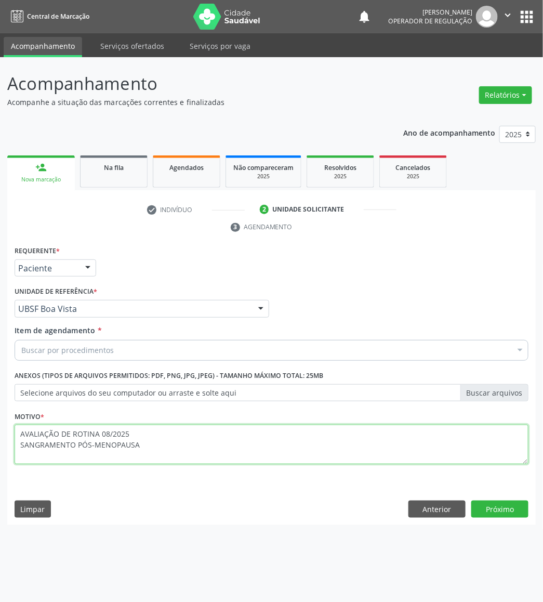
click at [89, 442] on textarea "AVALIAÇÃO DE ROTINA 08/2025 SANGRAMENTO PÓS-MENOPAUSA" at bounding box center [272, 444] width 514 height 39
click at [75, 440] on textarea "AVALIAÇÃO DE ROTINA 08/2025 SANGRAMENTO PÓS MENOPAUSA" at bounding box center [272, 444] width 514 height 39
type textarea "AVALIAÇÃO DE ROTINA 08/2025 SANGRAMENTO APÓS MENOPAUSA"
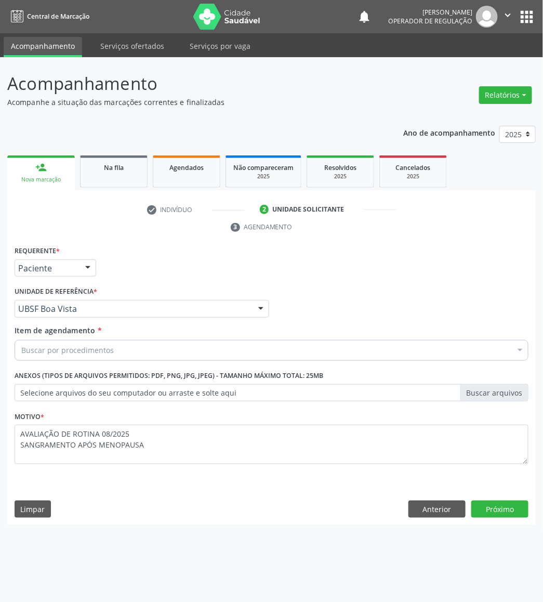
click at [112, 345] on div "Buscar por procedimentos" at bounding box center [272, 350] width 514 height 21
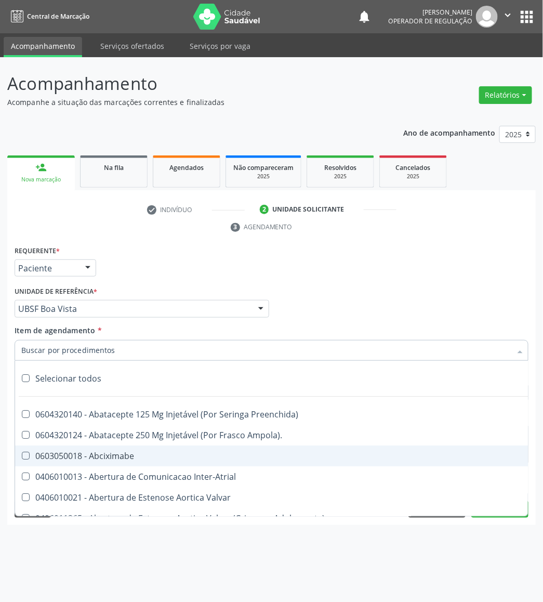
paste input "TRANSVAGINAL"
type input "TRANSVAGINAL"
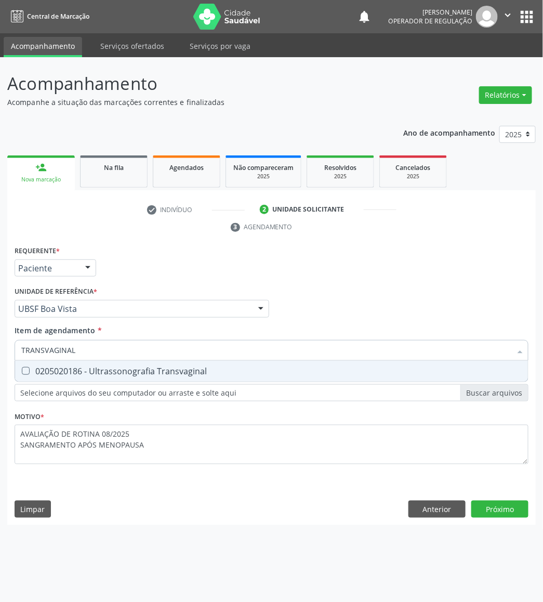
click at [140, 370] on div "0205020186 - Ultrassonografia Transvaginal" at bounding box center [271, 371] width 500 height 8
checkbox Transvaginal "true"
click at [490, 502] on div "Requerente * Paciente Médico(a) Enfermeiro(a) Paciente Nenhum resultado encontr…" at bounding box center [271, 384] width 529 height 282
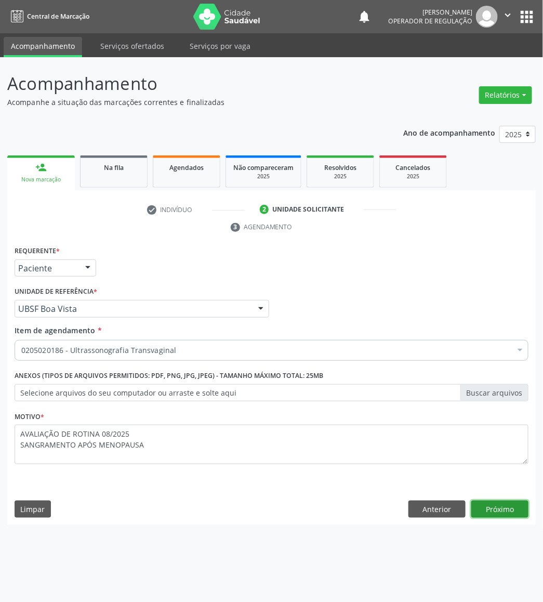
click at [489, 502] on button "Próximo" at bounding box center [499, 509] width 57 height 18
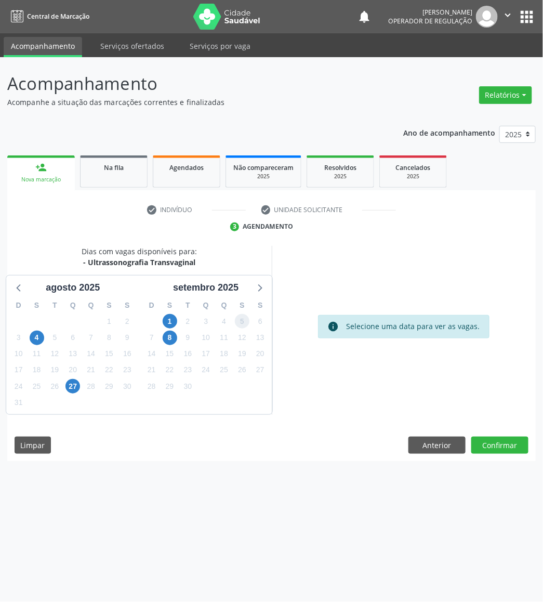
click at [239, 327] on span "5" at bounding box center [242, 321] width 15 height 15
click at [504, 442] on button "Confirmar" at bounding box center [499, 446] width 57 height 18
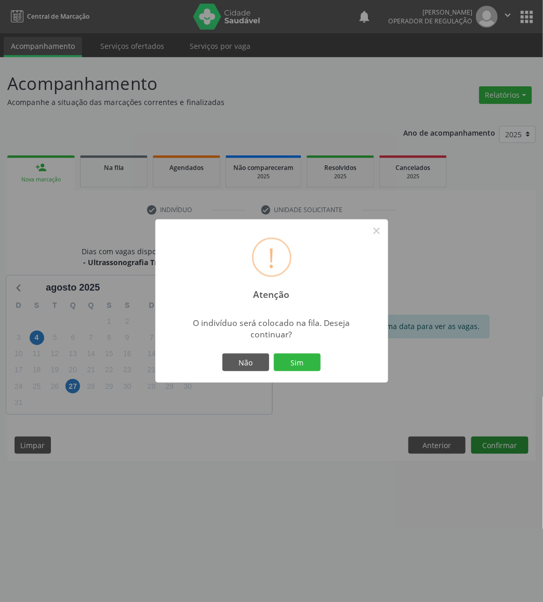
click at [274, 353] on button "Sim" at bounding box center [297, 362] width 47 height 18
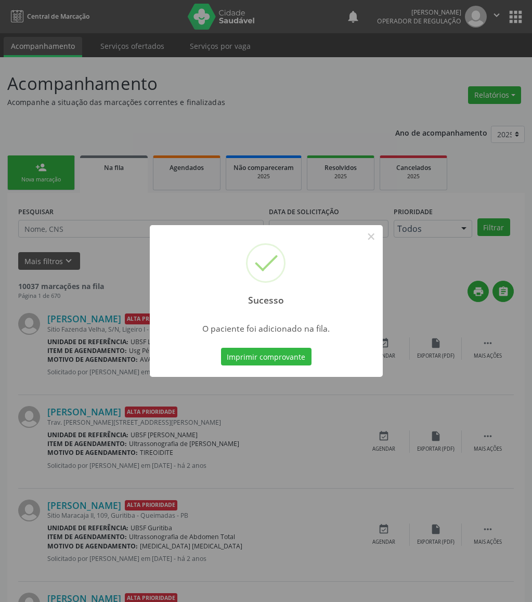
click at [360, 236] on div "Sucesso ×" at bounding box center [266, 269] width 233 height 89
drag, startPoint x: 371, startPoint y: 236, endPoint x: 303, endPoint y: 238, distance: 68.1
click at [370, 236] on button "×" at bounding box center [371, 237] width 18 height 18
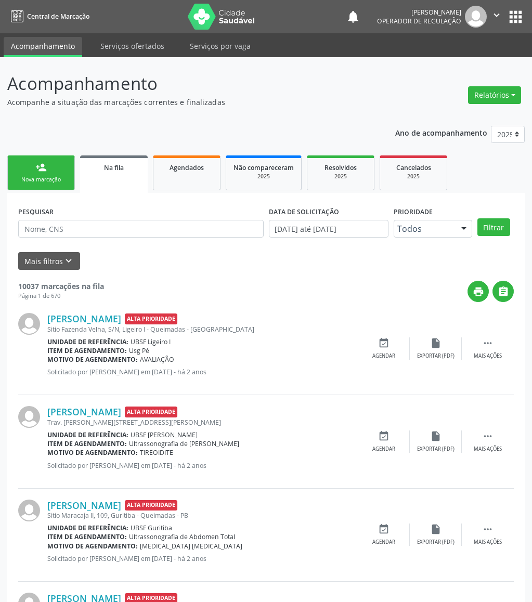
click at [46, 177] on div "Nova marcação" at bounding box center [41, 180] width 52 height 8
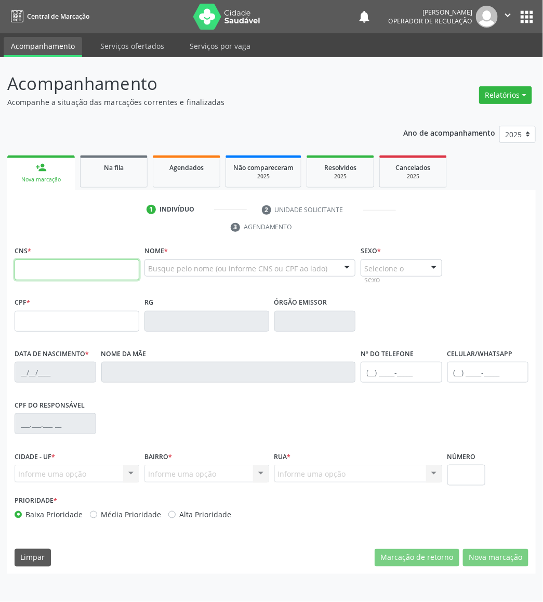
click at [38, 262] on input "text" at bounding box center [77, 269] width 125 height 21
type input "708 6070 7091 0988"
type input "030.906.114-81"
type input "22/06/1973"
type input "Maria Jose Correia"
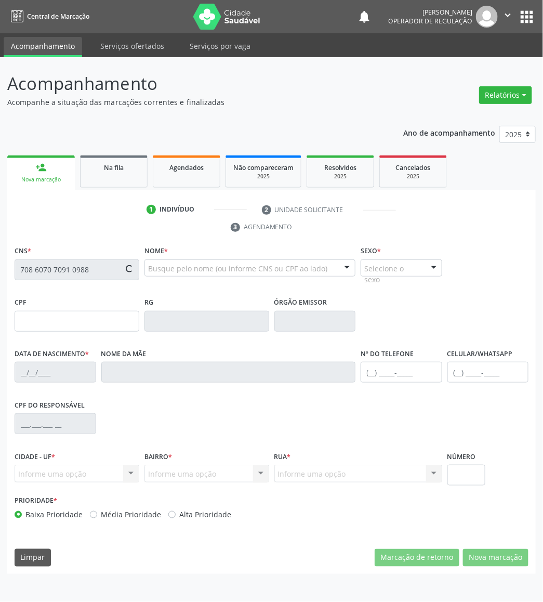
type input "(83) 99100-6334"
type input "465"
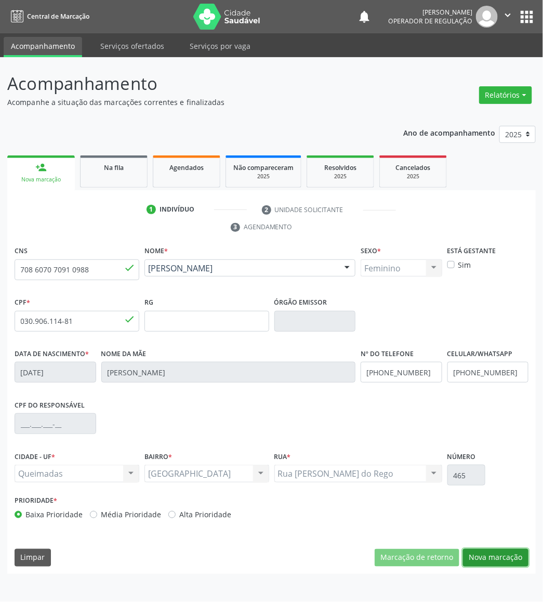
click at [476, 563] on button "Nova marcação" at bounding box center [495, 558] width 65 height 18
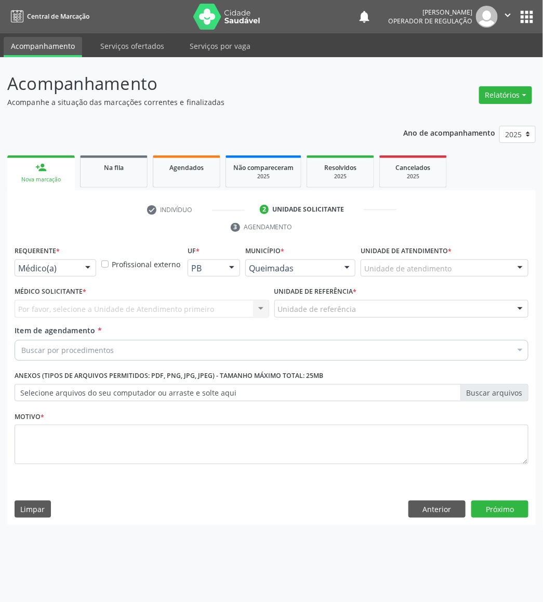
drag, startPoint x: 486, startPoint y: 560, endPoint x: 477, endPoint y: 557, distance: 9.9
click at [482, 559] on div "Acompanhamento Acompanhe a situação das marcações correntes e finalizadas Relat…" at bounding box center [271, 329] width 543 height 545
click at [51, 312] on span "Enfermeiro(a)" at bounding box center [48, 307] width 54 height 11
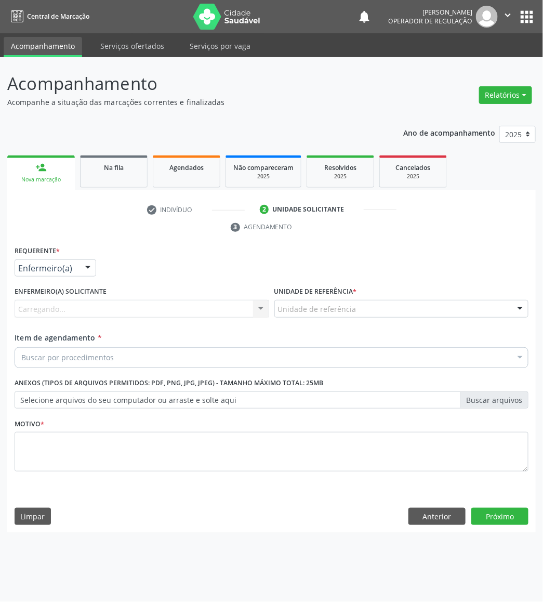
click at [66, 278] on div "Requerente * Enfermeiro(a) Médico(a) Enfermeiro(a) Paciente Nenhum resultado en…" at bounding box center [55, 263] width 87 height 41
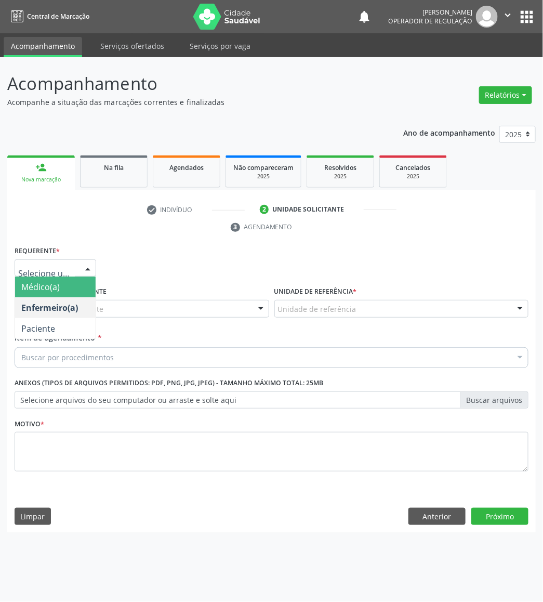
drag, startPoint x: 78, startPoint y: 267, endPoint x: 70, endPoint y: 301, distance: 35.3
click at [78, 268] on div "Médico(a) Enfermeiro(a) Paciente Nenhum resultado encontrado para: " " Não há n…" at bounding box center [56, 268] width 82 height 18
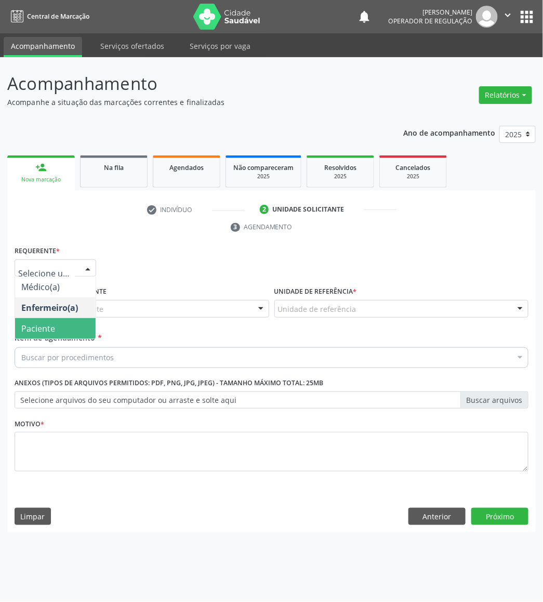
click at [59, 334] on span "Paciente" at bounding box center [55, 328] width 81 height 21
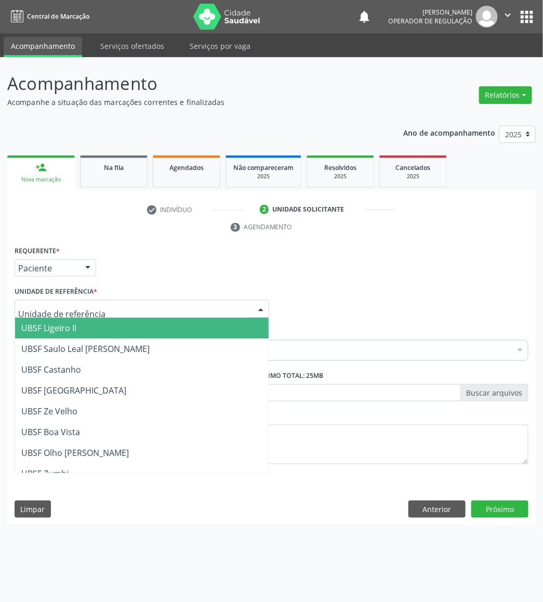
click at [100, 307] on div at bounding box center [142, 309] width 255 height 18
type input "SA"
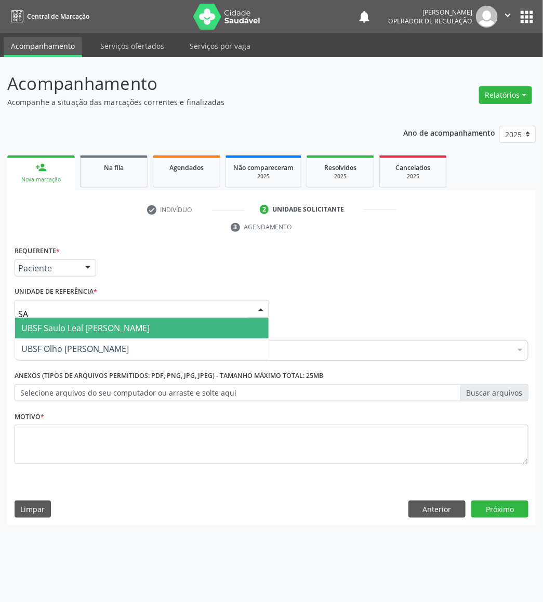
click at [96, 326] on span "UBSF Saulo Leal [PERSON_NAME]" at bounding box center [85, 327] width 128 height 11
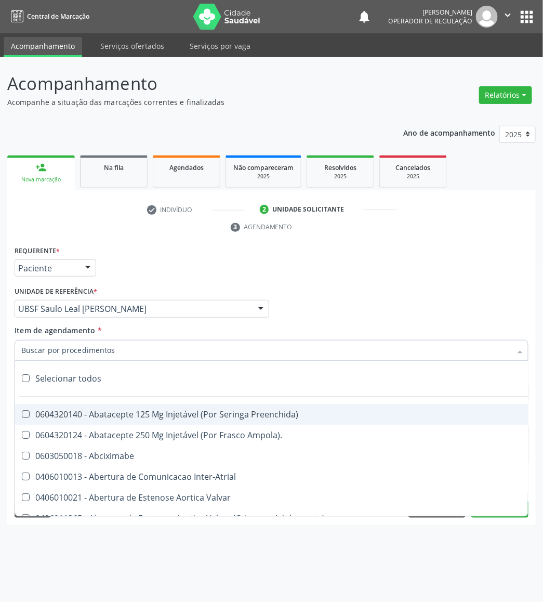
paste input "AVALIAÇÃO DE ROTINA 08/2025"
type input "AVALIAÇÃO DE ROTINA 08/2025"
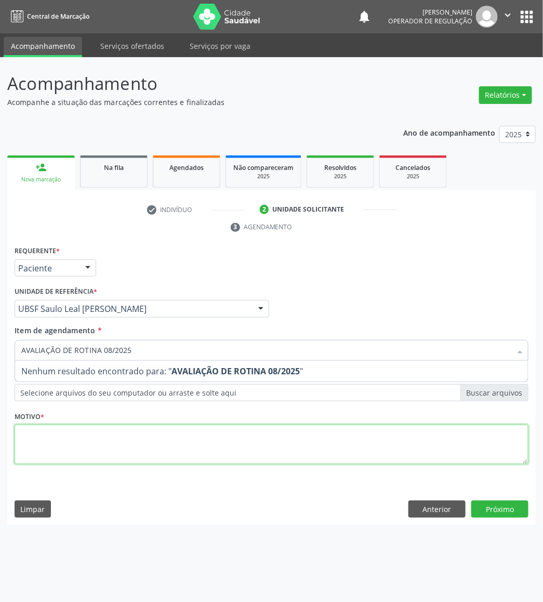
click at [199, 453] on div "Requerente * Paciente Médico(a) Enfermeiro(a) Paciente Nenhum resultado encontr…" at bounding box center [272, 360] width 514 height 235
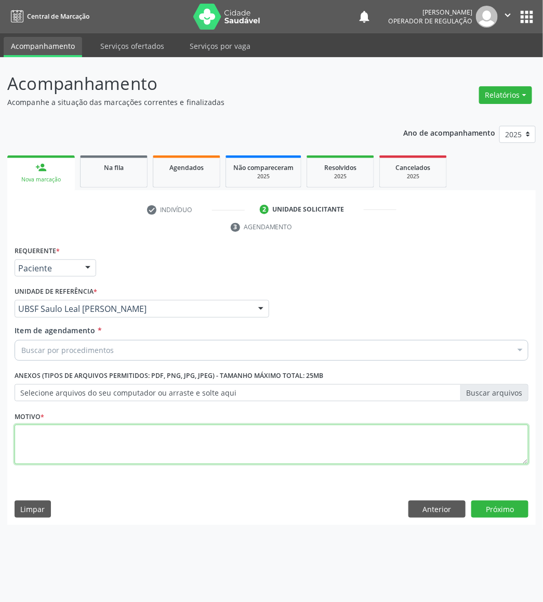
paste textarea "AVALIAÇÃO DE ROTINA 08/2025"
type textarea "AVALIAÇÃO DE ROTINA 08/2025 MIOMA"
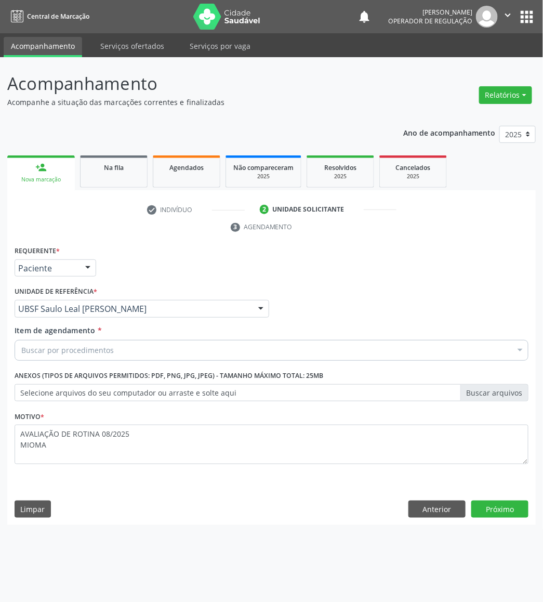
click at [179, 342] on div "Buscar por procedimentos" at bounding box center [272, 350] width 514 height 21
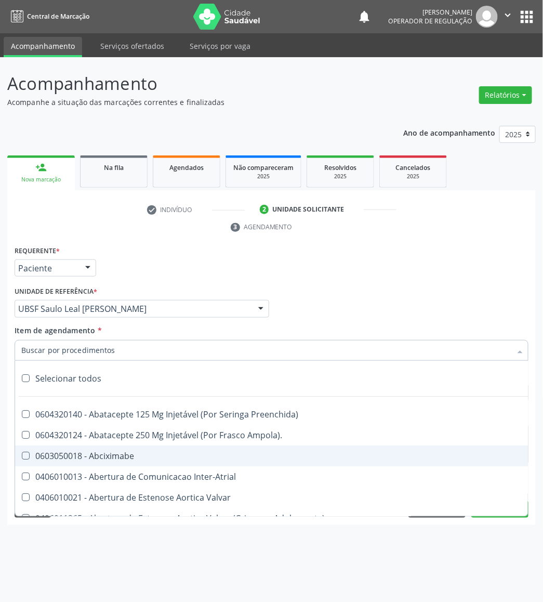
paste input "TRANSVAGINAL"
type input "TRANSVAGINAL"
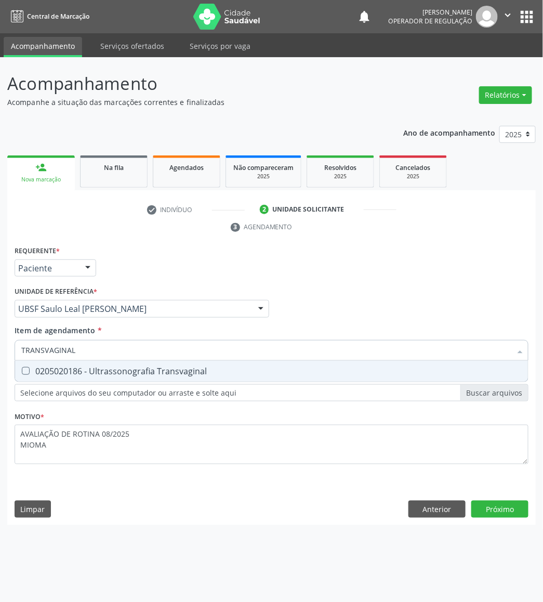
click at [161, 376] on span "0205020186 - Ultrassonografia Transvaginal" at bounding box center [271, 371] width 513 height 21
checkbox Transvaginal "true"
click at [496, 512] on div "Requerente * Paciente Médico(a) Enfermeiro(a) Paciente Nenhum resultado encontr…" at bounding box center [271, 384] width 529 height 282
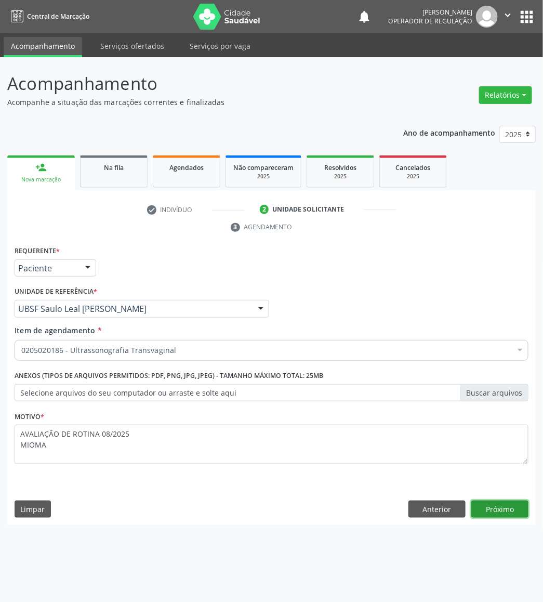
click at [493, 508] on button "Próximo" at bounding box center [499, 509] width 57 height 18
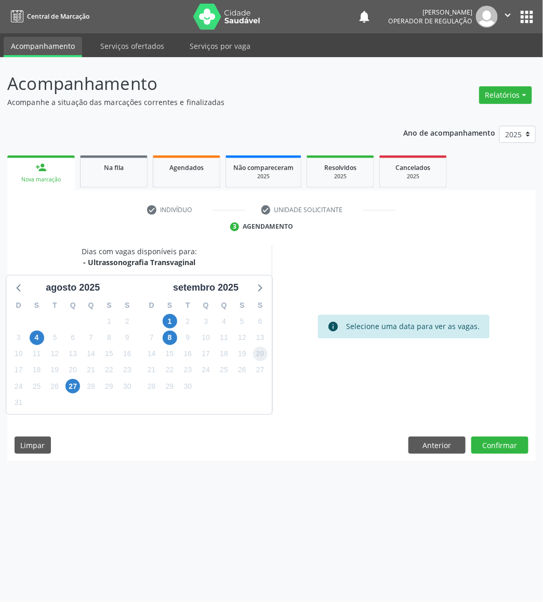
click at [253, 350] on span "20" at bounding box center [260, 354] width 15 height 15
click at [510, 453] on button "Confirmar" at bounding box center [499, 446] width 57 height 18
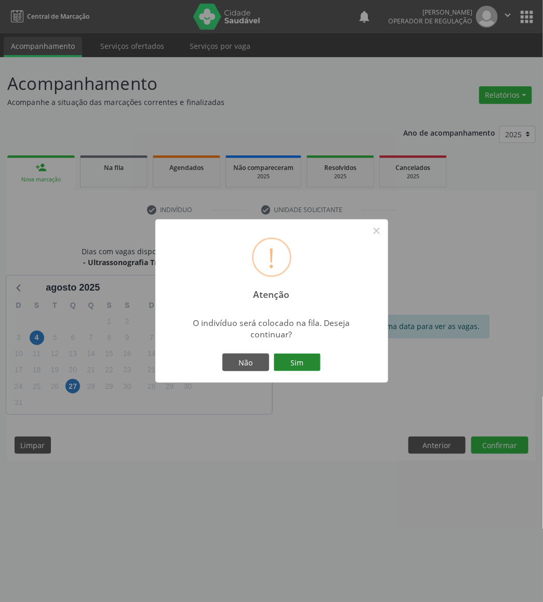
click at [312, 362] on button "Sim" at bounding box center [297, 362] width 47 height 18
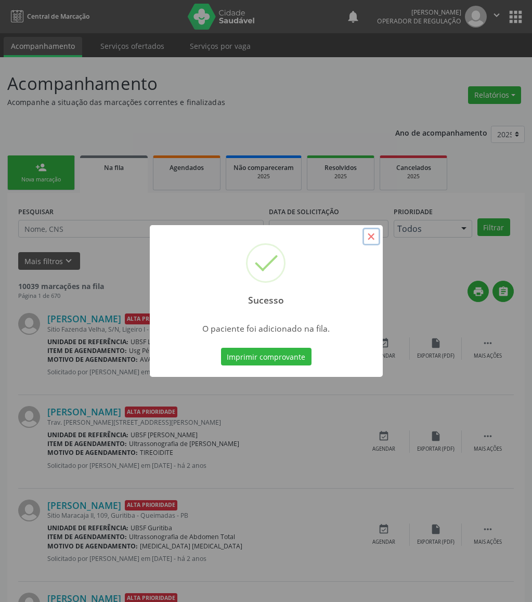
click at [379, 235] on button "×" at bounding box center [371, 237] width 18 height 18
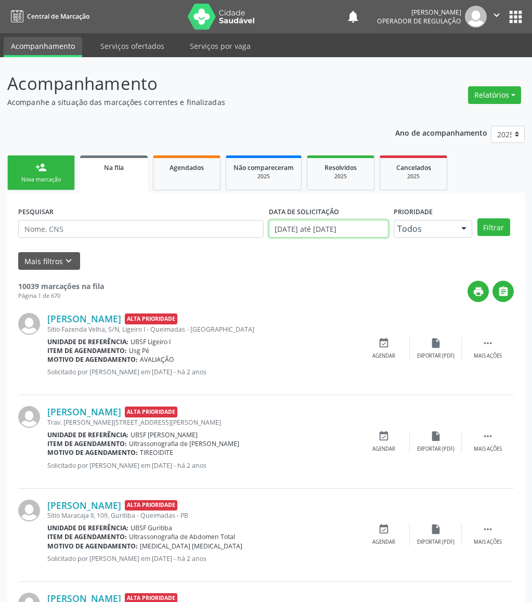
click at [312, 222] on input "[DATE] até [DATE]" at bounding box center [329, 229] width 120 height 18
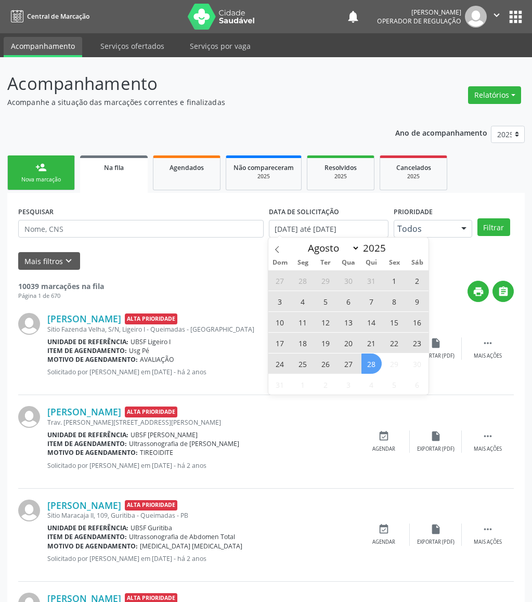
click at [368, 362] on span "28" at bounding box center [371, 363] width 20 height 20
type input "28/08/2025"
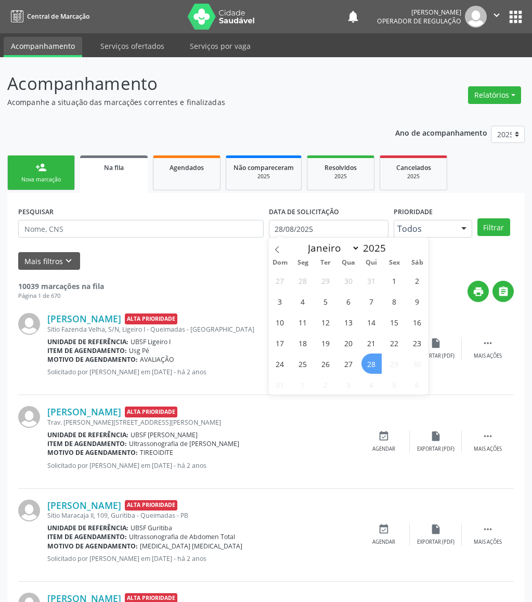
click at [368, 362] on span "28" at bounding box center [371, 363] width 20 height 20
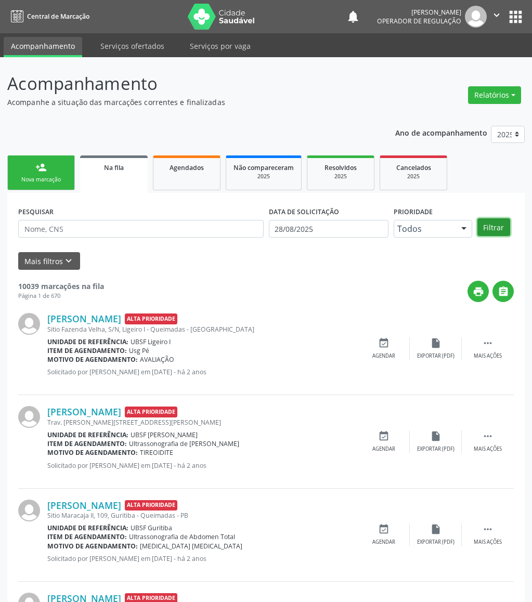
click at [493, 234] on button "Filtrar" at bounding box center [493, 227] width 33 height 18
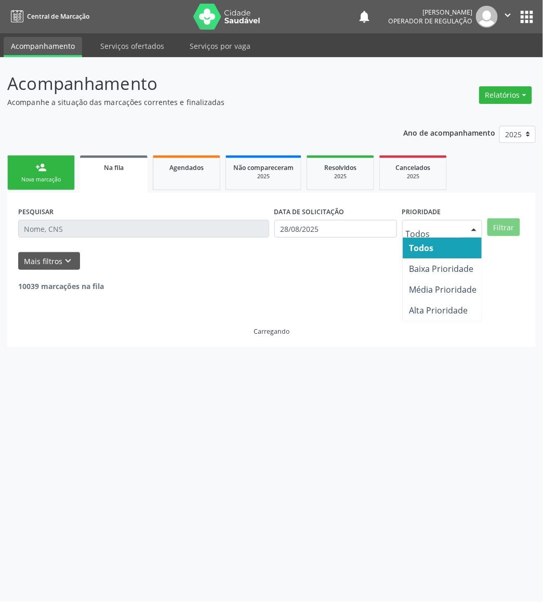
click at [477, 234] on div at bounding box center [474, 229] width 16 height 18
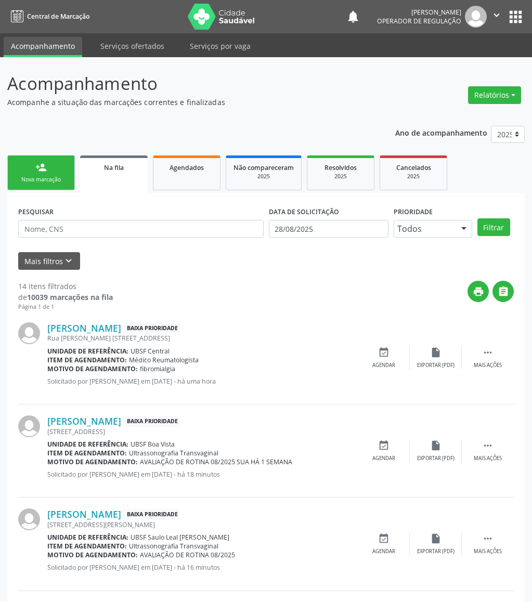
click at [298, 259] on div "Mais filtros keyboard_arrow_down" at bounding box center [266, 261] width 500 height 18
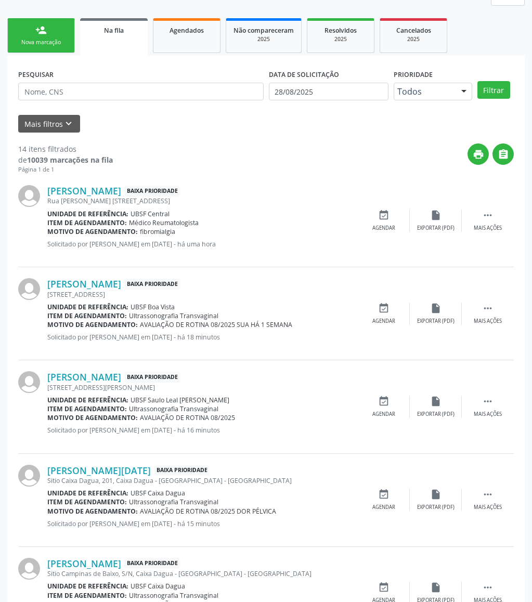
scroll to position [98, 0]
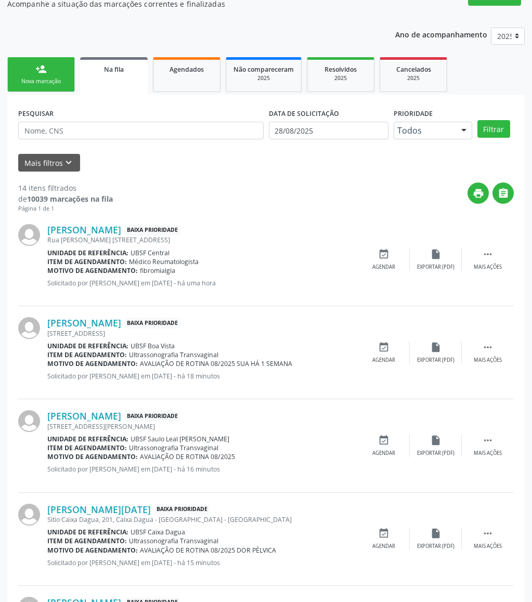
click at [39, 86] on link "person_add Nova marcação" at bounding box center [41, 74] width 68 height 35
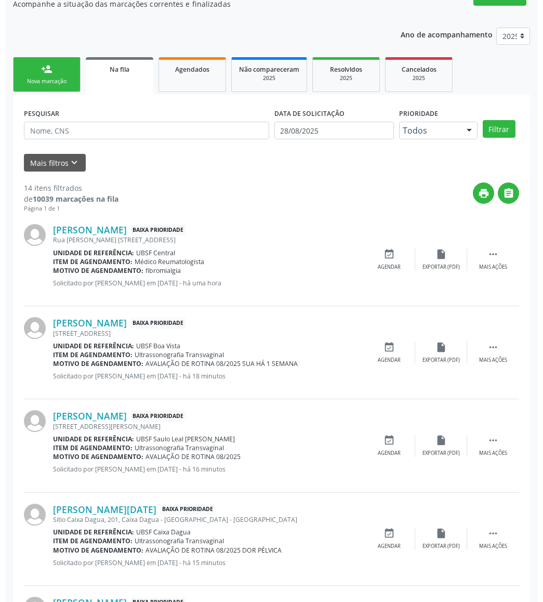
scroll to position [0, 0]
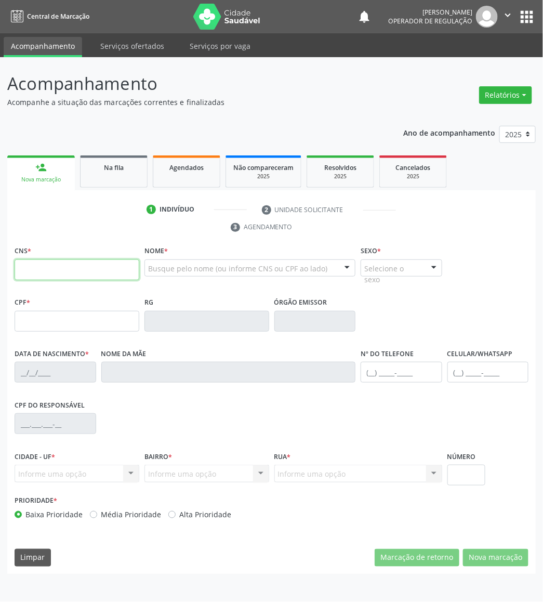
click at [89, 280] on input "text" at bounding box center [77, 269] width 125 height 21
type input "700 0002 9169 0305"
type input "023.208.244-80"
type input "05/02/1977"
type input "Maria do Socorro Silva Ferreira"
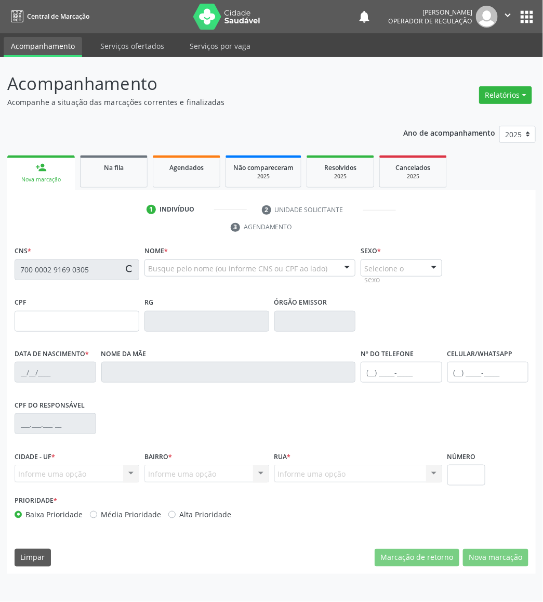
type input "(83) 99185-0733"
type input "S/N"
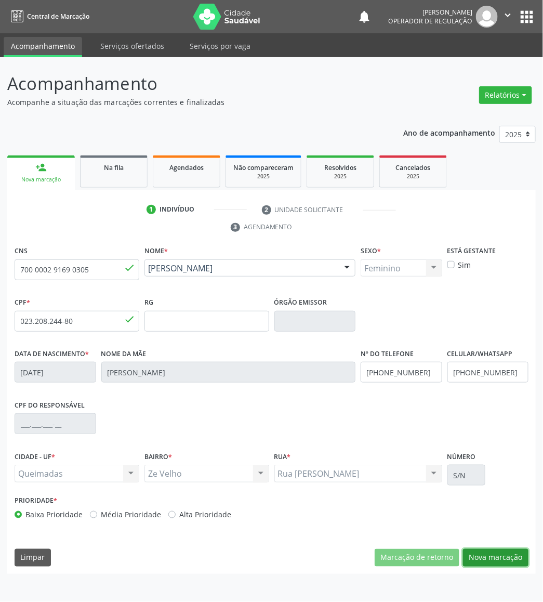
click at [479, 564] on button "Nova marcação" at bounding box center [495, 558] width 65 height 18
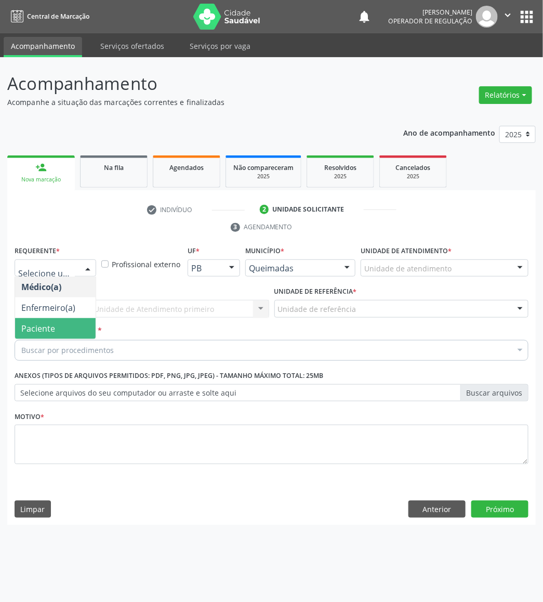
click at [74, 333] on span "Paciente" at bounding box center [55, 328] width 81 height 21
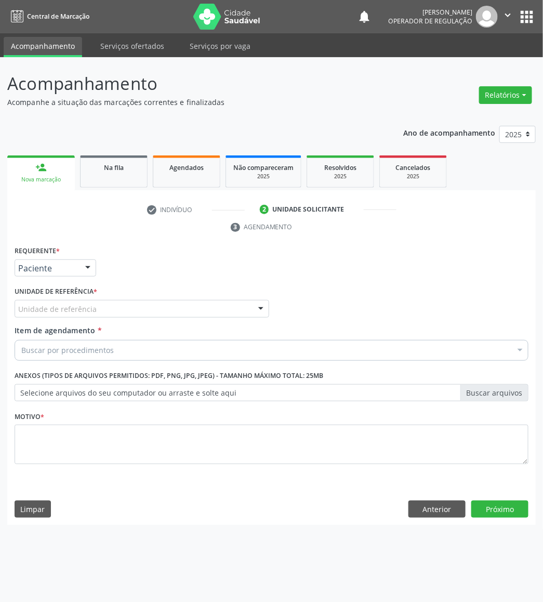
click at [96, 303] on div "Unidade de referência" at bounding box center [142, 309] width 255 height 18
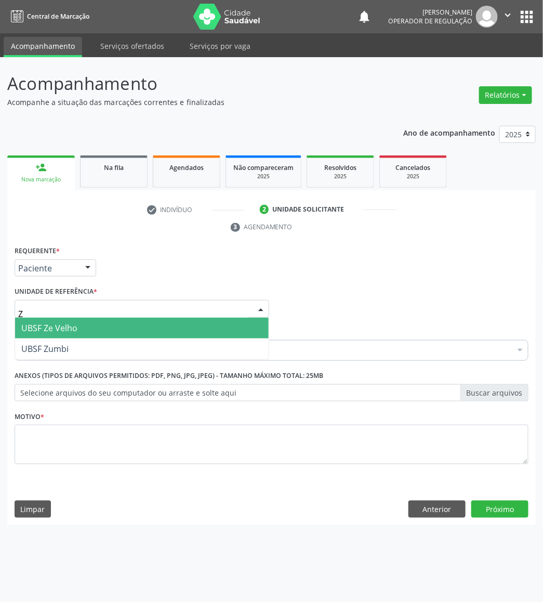
type input "ZE"
click at [91, 323] on span "UBSF Ze Velho" at bounding box center [142, 328] width 254 height 21
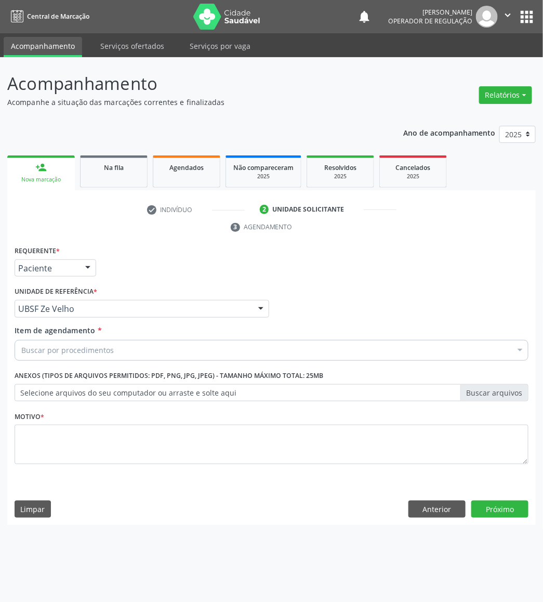
paste input "TRANSVAGINAL"
type input "TRANSVAGINAL"
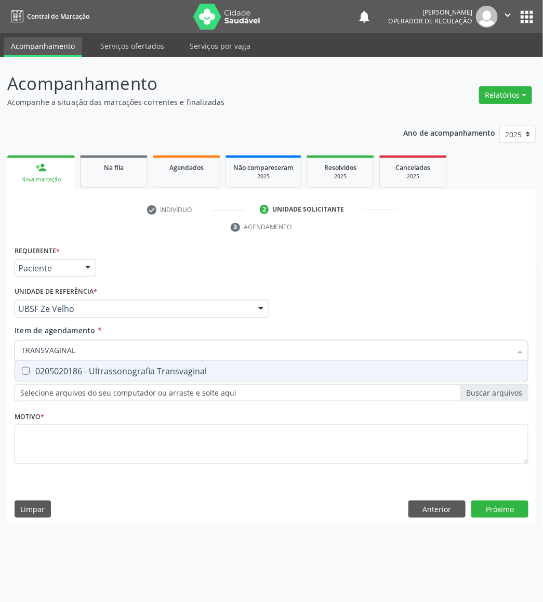
click at [83, 370] on div "0205020186 - Ultrassonografia Transvaginal" at bounding box center [271, 371] width 500 height 8
checkbox Transvaginal "true"
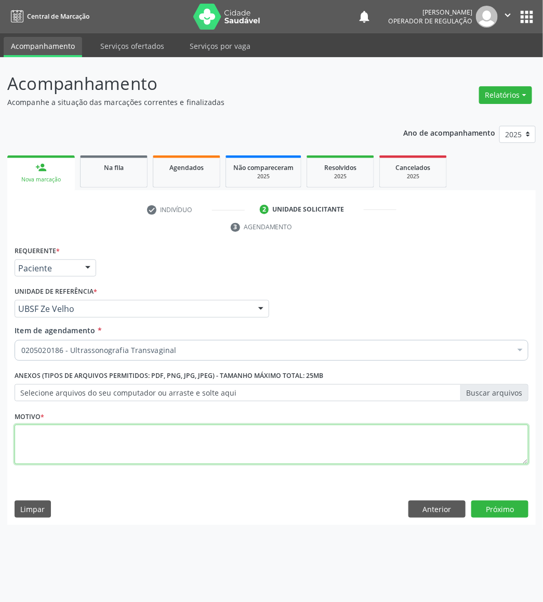
click at [187, 449] on textarea at bounding box center [272, 444] width 514 height 39
paste textarea "AVALIAÇÃO DE ROTINA 08/2025"
type textarea "AVALIAÇÃO DE ROTINA 08/2025 CONTROLE MIOMATOSE"
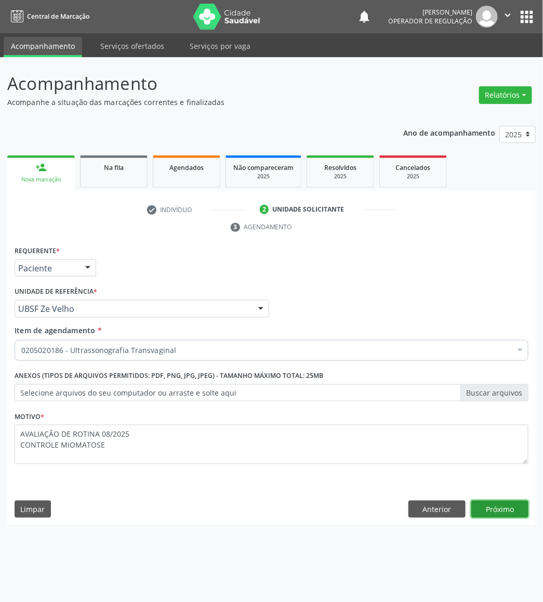
click button "Próximo" at bounding box center [499, 509] width 57 height 18
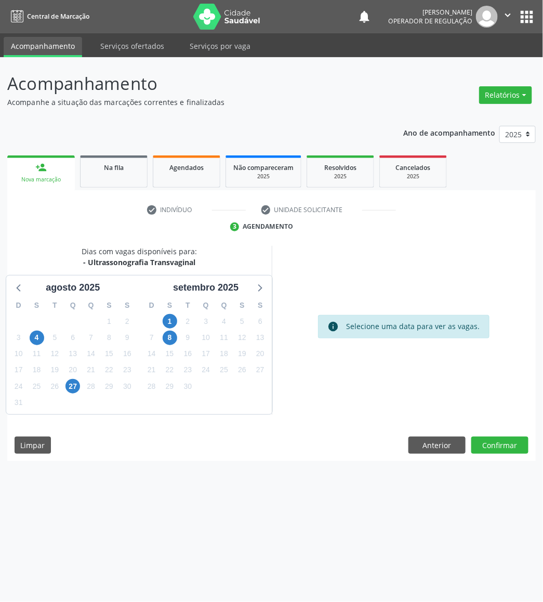
click at [229, 331] on div "11" at bounding box center [224, 338] width 15 height 16
drag, startPoint x: 234, startPoint y: 335, endPoint x: 240, endPoint y: 337, distance: 6.4
click at [234, 335] on div "12" at bounding box center [242, 338] width 18 height 16
drag, startPoint x: 240, startPoint y: 337, endPoint x: 382, endPoint y: 413, distance: 161.1
click at [241, 337] on span "12" at bounding box center [242, 338] width 15 height 15
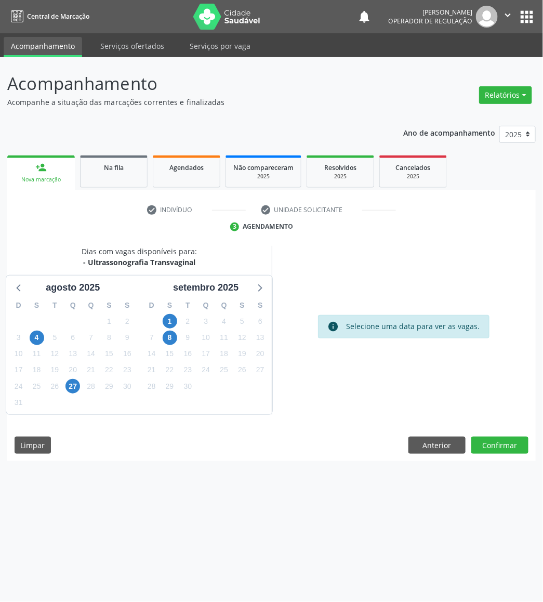
click at [491, 435] on div "Dias com vagas disponíveis para: - Ultrassonografia Transvaginal agosto 2025 D …" at bounding box center [271, 354] width 529 height 216
click at [496, 440] on button "Confirmar" at bounding box center [499, 446] width 57 height 18
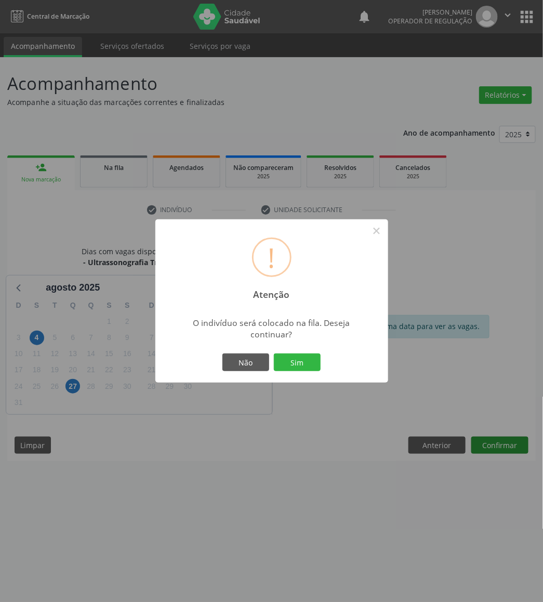
click at [274, 353] on button "Sim" at bounding box center [297, 362] width 47 height 18
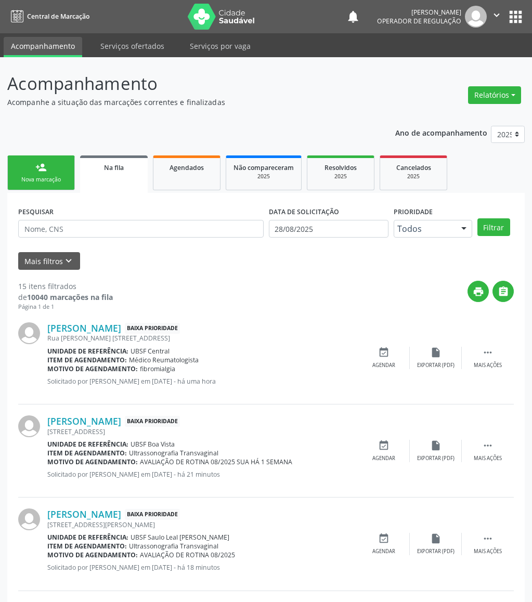
click at [54, 178] on div "Nova marcação" at bounding box center [41, 180] width 52 height 8
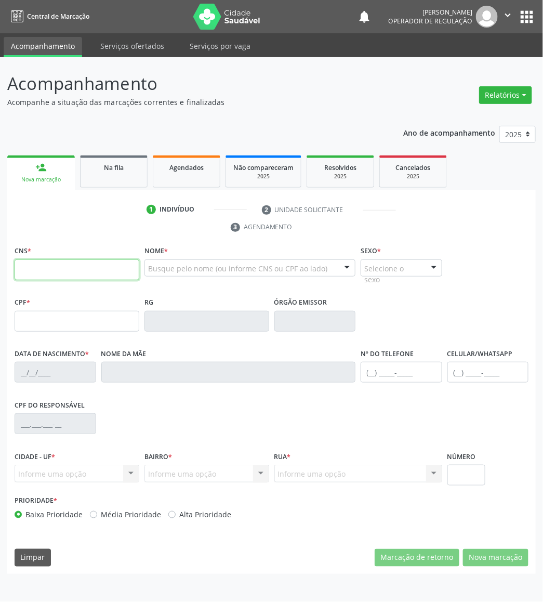
click at [100, 268] on input "text" at bounding box center [77, 269] width 125 height 21
type input "706 8027 5224 7822"
type input "121.507.094-22"
type input "19/08/1996"
type input "Maria Jamilsa Aragão da Silva"
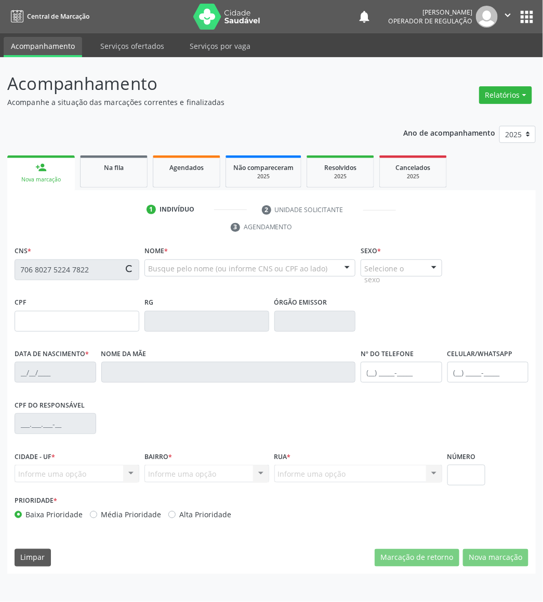
type input "(83) 99328-3885"
type input "(83) 99161-8131"
type input "991.742.434-20"
type input "750"
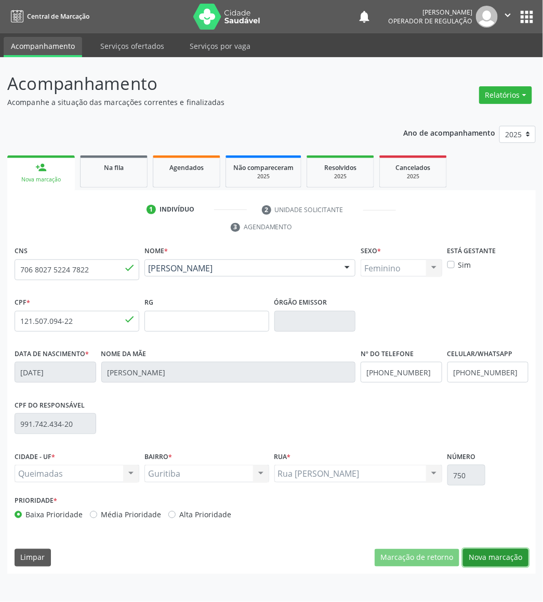
click at [503, 562] on button "Nova marcação" at bounding box center [495, 558] width 65 height 18
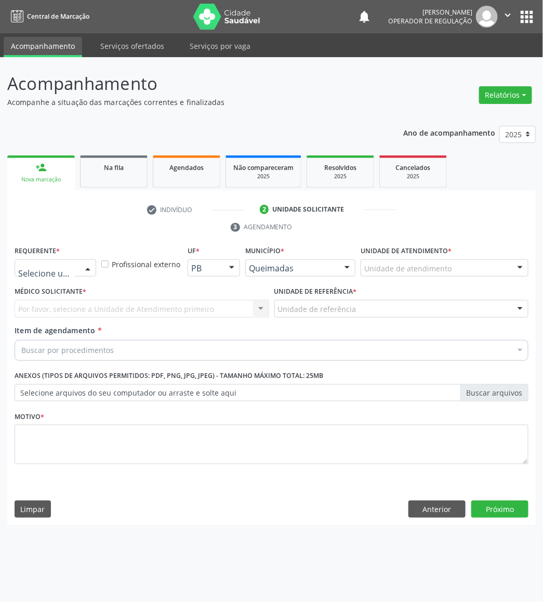
drag, startPoint x: 50, startPoint y: 270, endPoint x: 41, endPoint y: 322, distance: 52.7
click at [43, 331] on span "Paciente" at bounding box center [38, 328] width 34 height 11
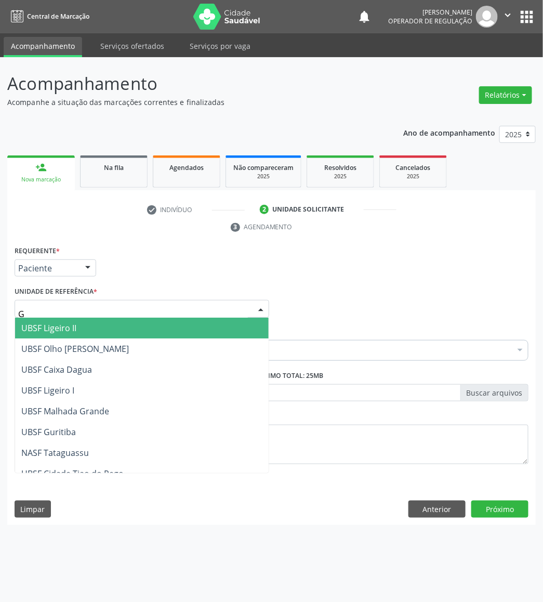
type input "GU"
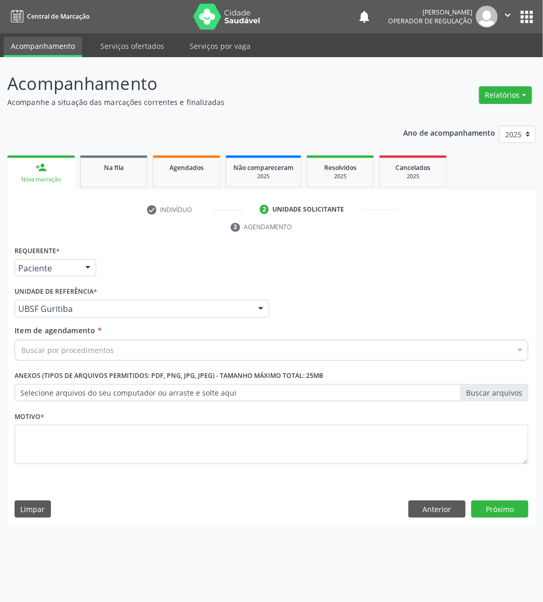
paste input "TRANSVAGINAL"
type input "TRANSVAGINAL"
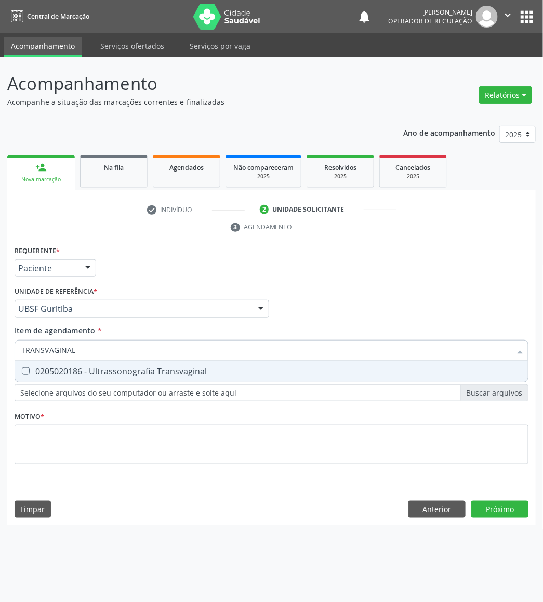
click at [80, 370] on div "0205020186 - Ultrassonografia Transvaginal" at bounding box center [271, 371] width 500 height 8
checkbox Transvaginal "true"
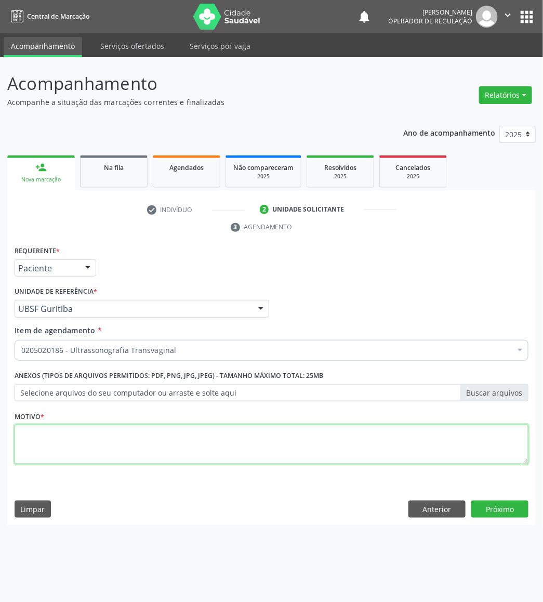
click at [100, 454] on textarea at bounding box center [272, 444] width 514 height 39
paste textarea "AVALIAÇÃO DE ROTINA 08/2025"
type textarea "AVALIAÇÃO DE ROTINA 08/2025"
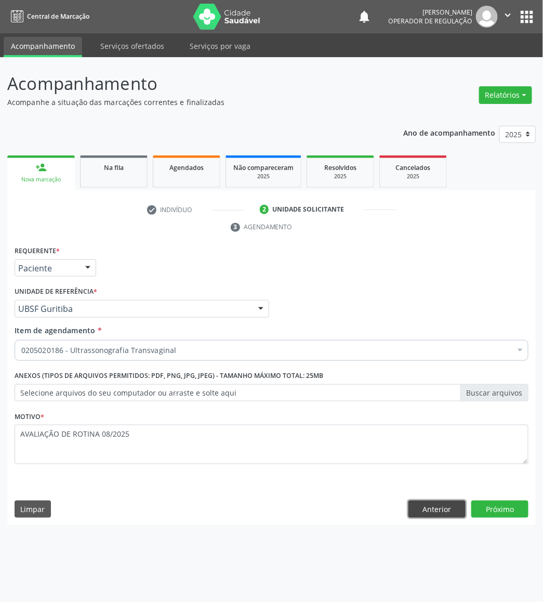
click at [423, 509] on button "Anterior" at bounding box center [437, 509] width 57 height 18
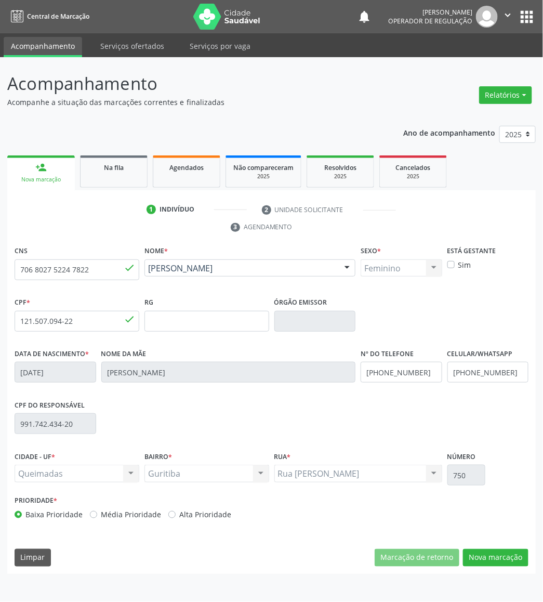
click at [482, 535] on div "CNS 706 8027 5224 7822 done Nome * Taiana Tecia Aragão da Silva Taiana Tecia Ar…" at bounding box center [271, 408] width 529 height 331
click at [491, 554] on button "Nova marcação" at bounding box center [495, 558] width 65 height 18
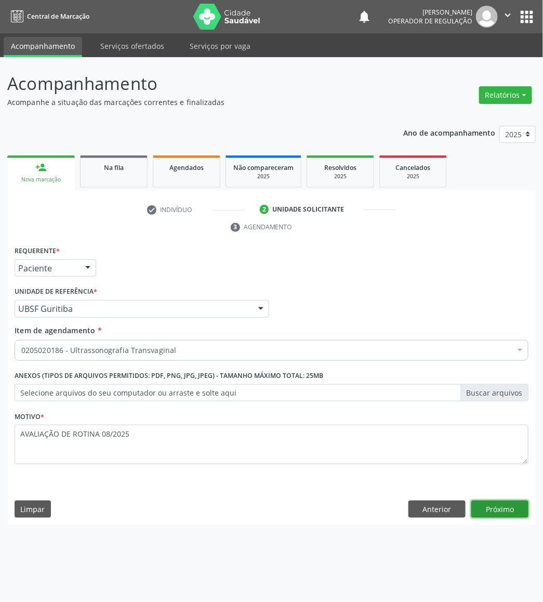
click at [513, 505] on button "Próximo" at bounding box center [499, 509] width 57 height 18
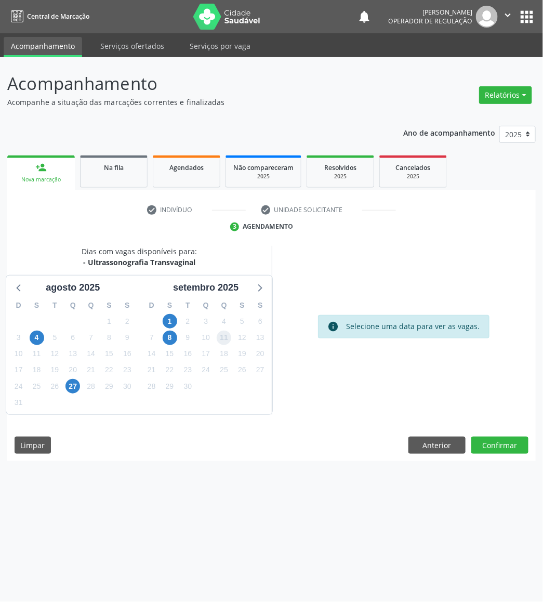
click at [217, 337] on span "11" at bounding box center [224, 338] width 15 height 15
click at [515, 446] on button "Confirmar" at bounding box center [499, 446] width 57 height 18
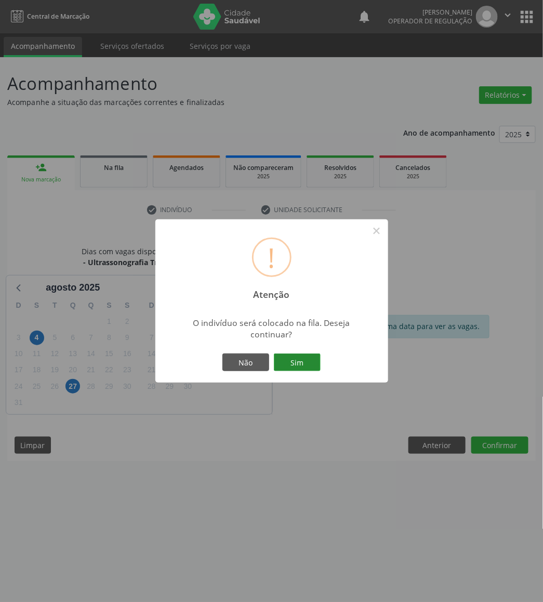
click at [301, 354] on button "Sim" at bounding box center [297, 362] width 47 height 18
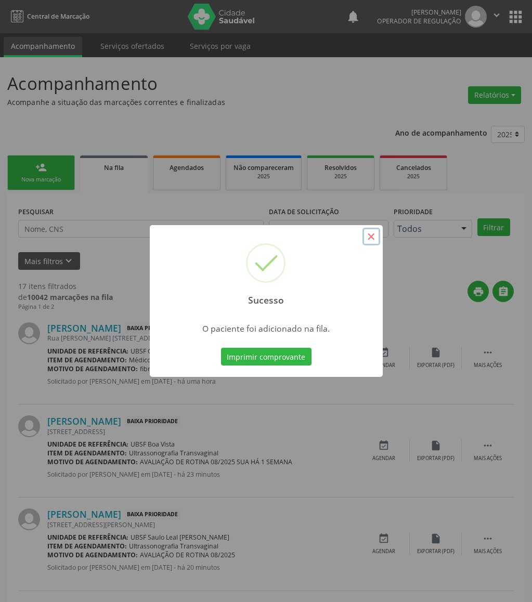
click at [371, 235] on button "×" at bounding box center [371, 237] width 18 height 18
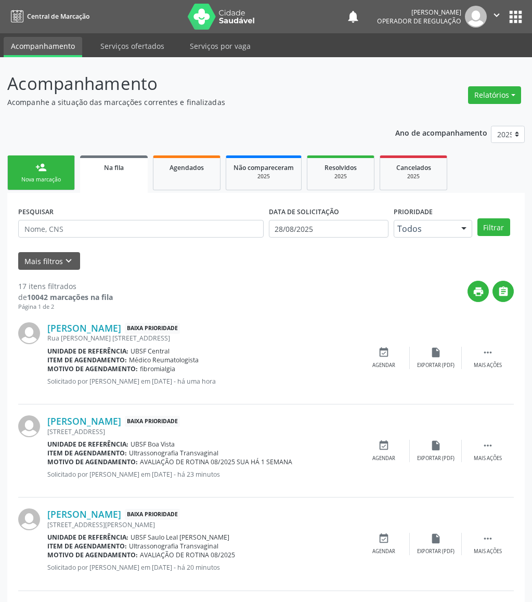
click at [38, 176] on div "Nova marcação" at bounding box center [41, 180] width 52 height 8
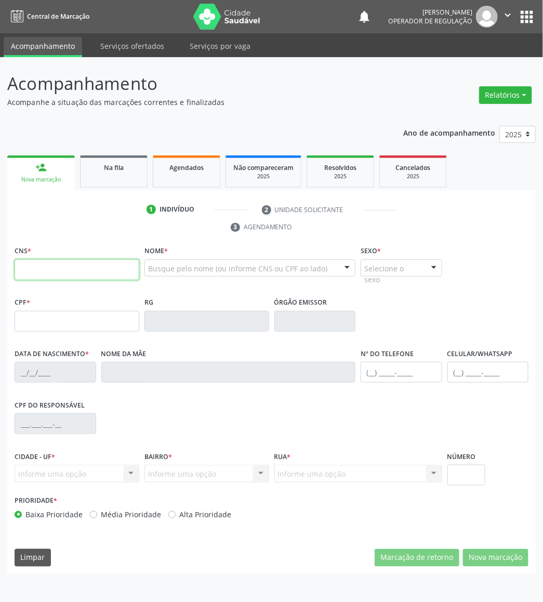
click at [89, 264] on input "text" at bounding box center [77, 269] width 125 height 21
type input "708 9087 9492 0917"
type input "725.813.954-00"
type input "09/10/1965"
type input "Josefa Flora do Nascimento"
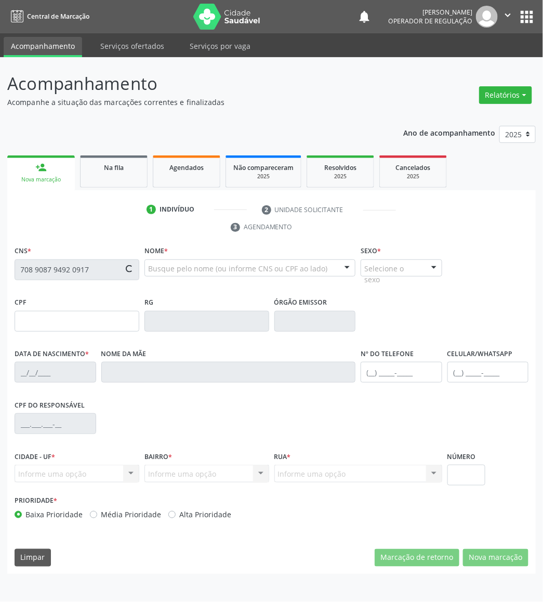
type input "(83) 99402-1560"
type input "30"
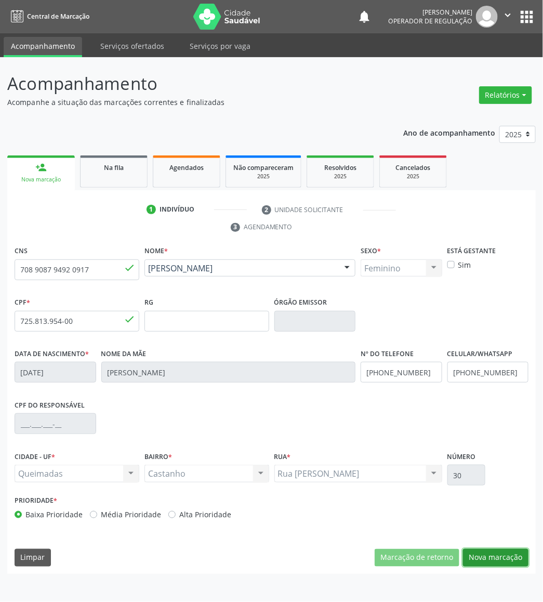
click at [501, 556] on button "Nova marcação" at bounding box center [495, 558] width 65 height 18
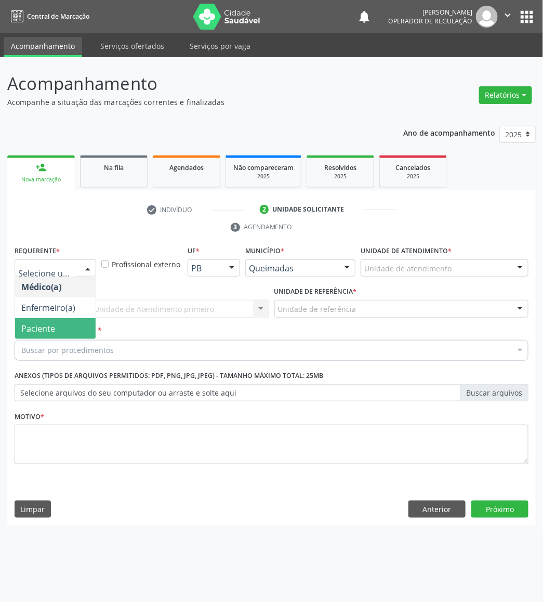
click at [57, 330] on span "Paciente" at bounding box center [55, 328] width 81 height 21
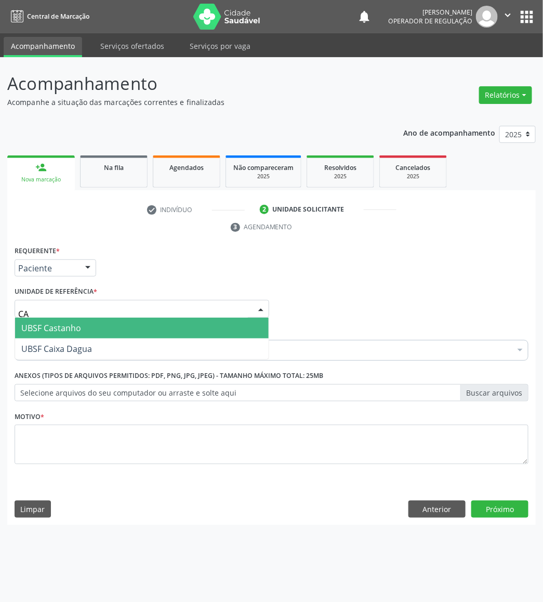
type input "CAS"
click at [70, 331] on span "UBSF Castanho" at bounding box center [51, 327] width 60 height 11
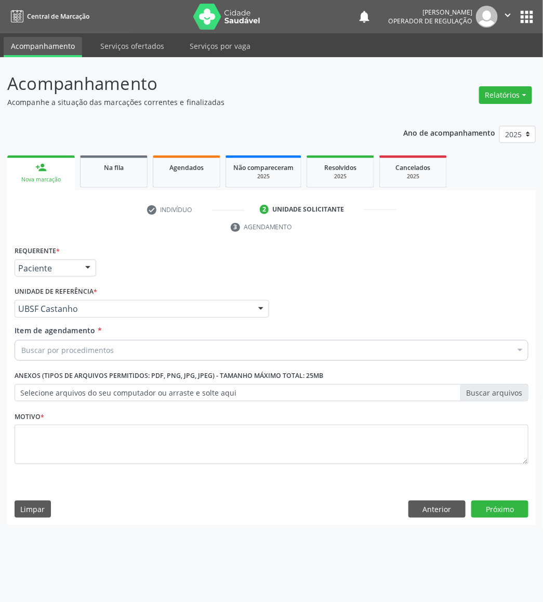
click at [69, 339] on div "Item de agendamento * Buscar por procedimentos Selecionar todos 0604320140 - Ab…" at bounding box center [272, 341] width 514 height 33
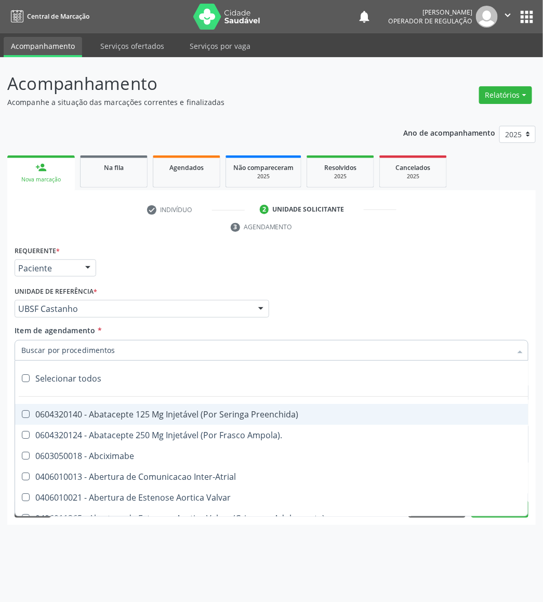
paste input "TRANSVAGINAL"
type input "TRANSVAGINAL"
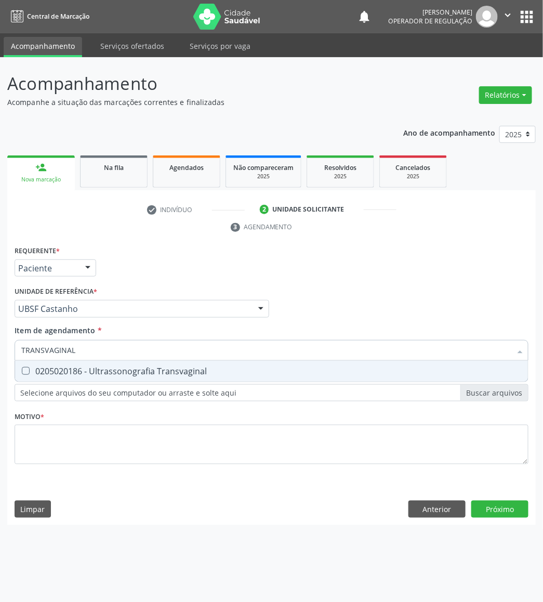
click at [84, 365] on span "0205020186 - Ultrassonografia Transvaginal" at bounding box center [271, 371] width 513 height 21
checkbox Transvaginal "true"
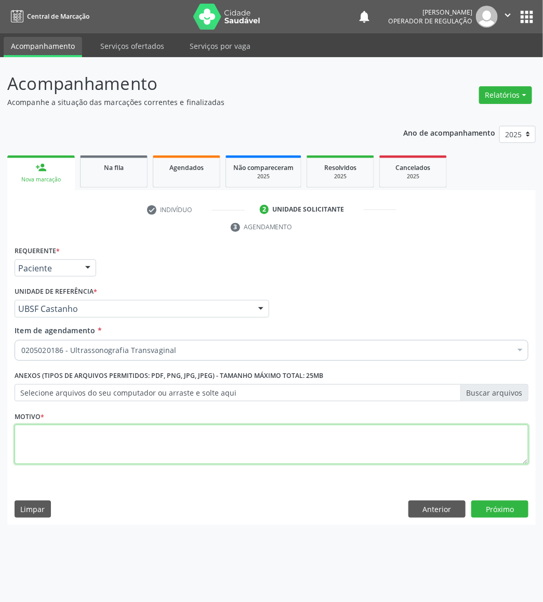
click at [47, 432] on textarea at bounding box center [272, 444] width 514 height 39
paste textarea "AVALIAÇÃO DE ROTINA 08/2025"
type textarea "AVALIAÇÃO DE ROTINA 08/2025"
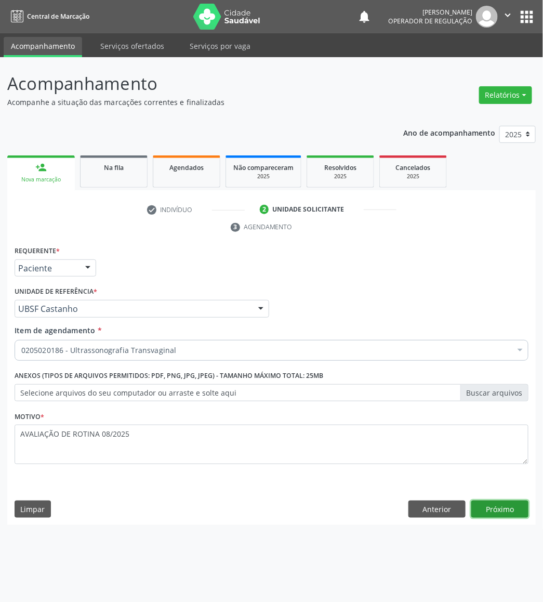
click at [527, 504] on button "Próximo" at bounding box center [499, 509] width 57 height 18
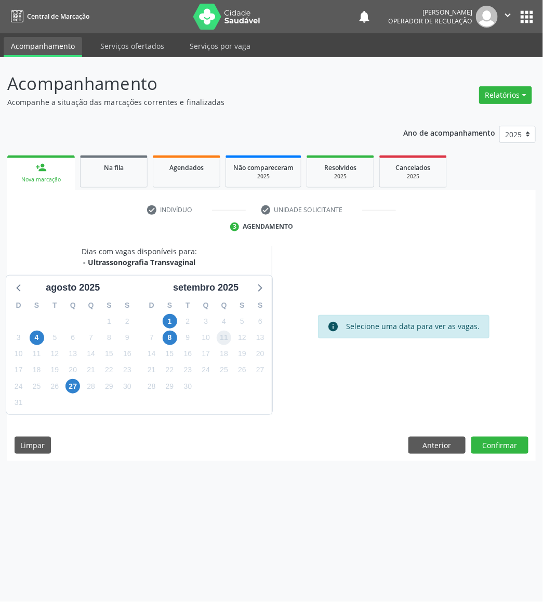
click at [219, 334] on span "11" at bounding box center [224, 338] width 15 height 15
click at [494, 447] on button "Confirmar" at bounding box center [499, 446] width 57 height 18
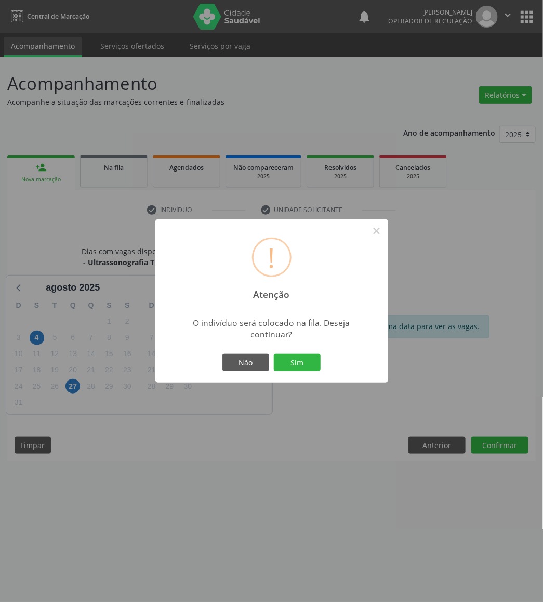
click at [274, 353] on button "Sim" at bounding box center [297, 362] width 47 height 18
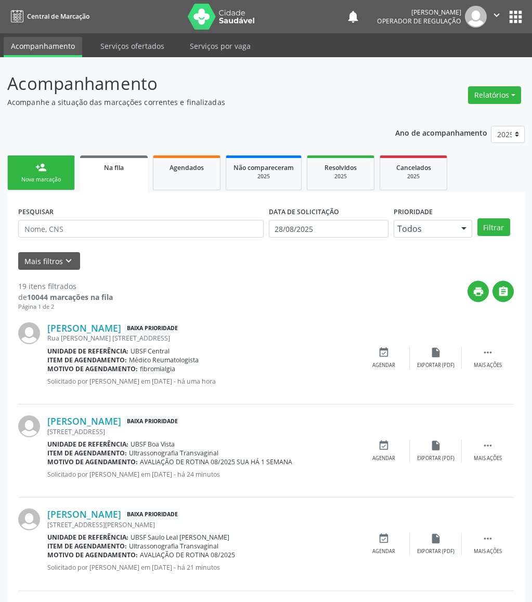
click at [31, 153] on ul "person_add Nova marcação Na fila Agendados Não compareceram 2025 Resolvidos 202…" at bounding box center [265, 173] width 517 height 40
click at [33, 232] on input "text" at bounding box center [140, 229] width 245 height 18
type input "703009846124170"
click at [477, 218] on button "Filtrar" at bounding box center [493, 227] width 33 height 18
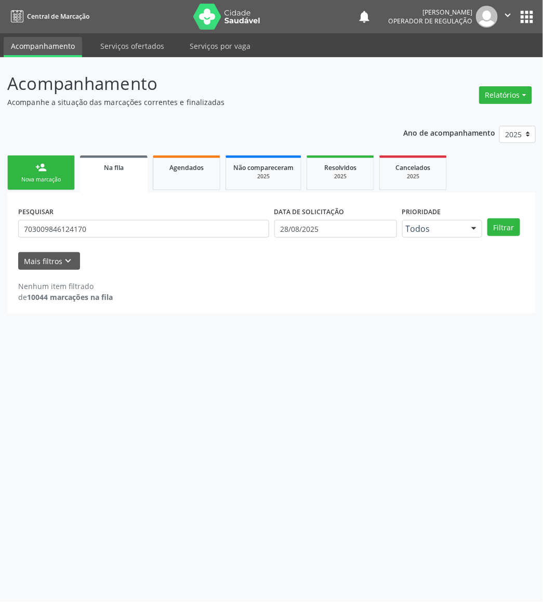
click at [47, 178] on div "Nova marcação" at bounding box center [41, 180] width 52 height 8
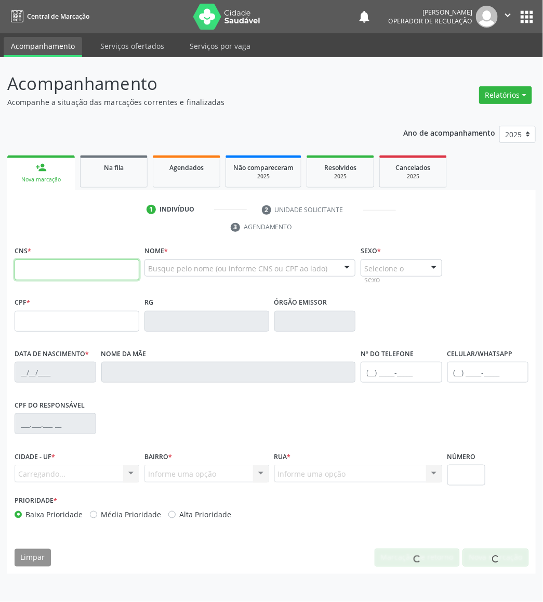
click at [22, 271] on input "text" at bounding box center [77, 269] width 125 height 21
type input "705 0060 8652"
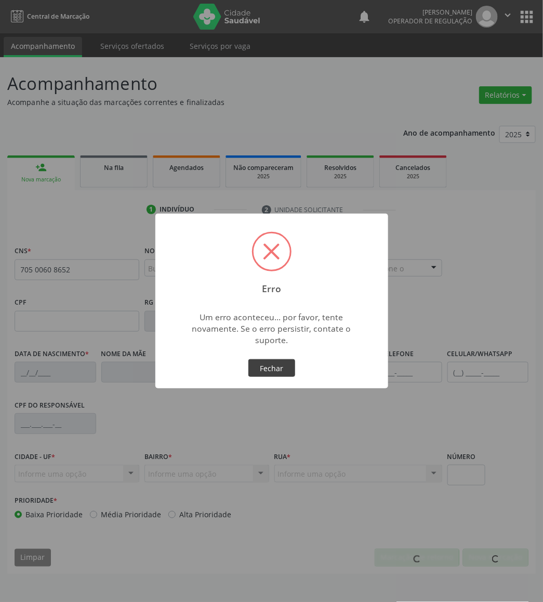
click at [281, 365] on button "Fechar" at bounding box center [271, 368] width 47 height 18
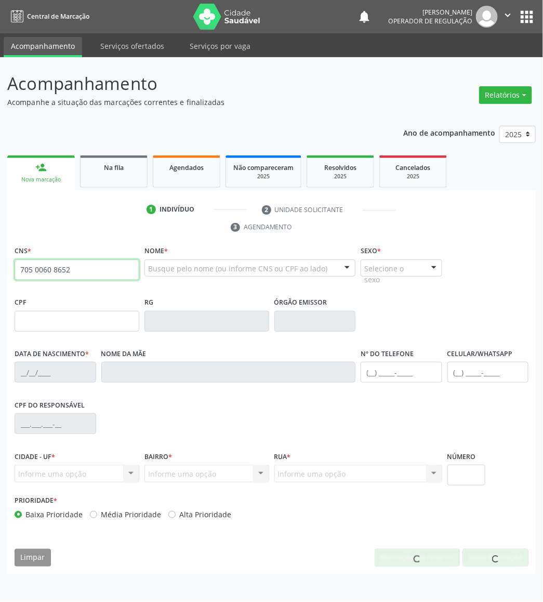
click at [36, 265] on input "705 0060 8652" at bounding box center [77, 269] width 125 height 21
click at [84, 272] on input "705 0060 8652" at bounding box center [77, 269] width 125 height 21
type input "705 0060 8652 2354"
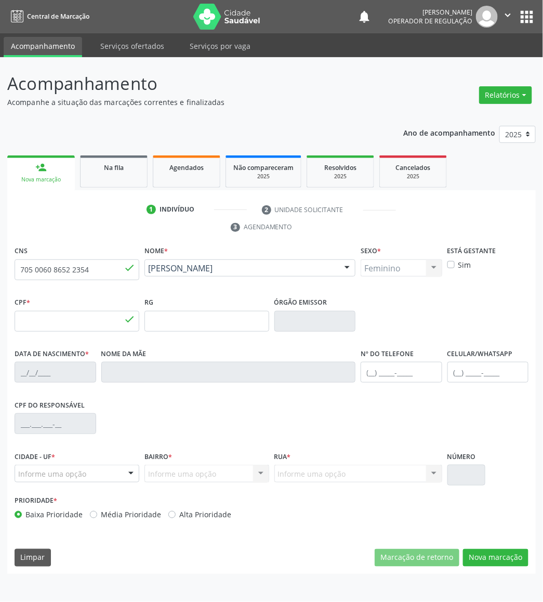
type input "025.071.874-09"
type input "[DATE]"
type input "[PERSON_NAME]"
type input "[PHONE_NUMBER]"
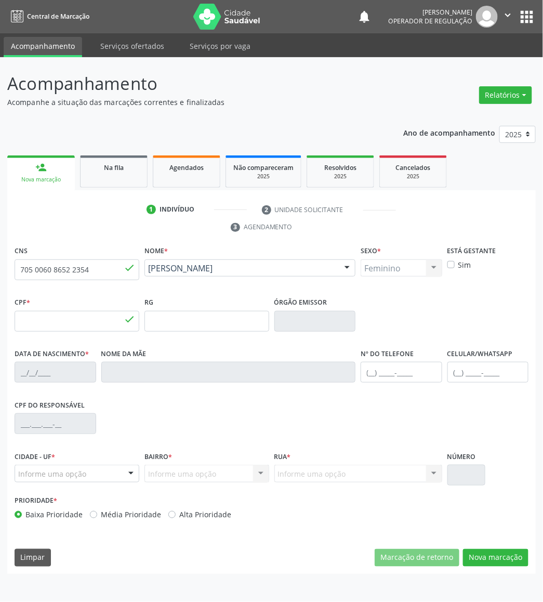
type input "122"
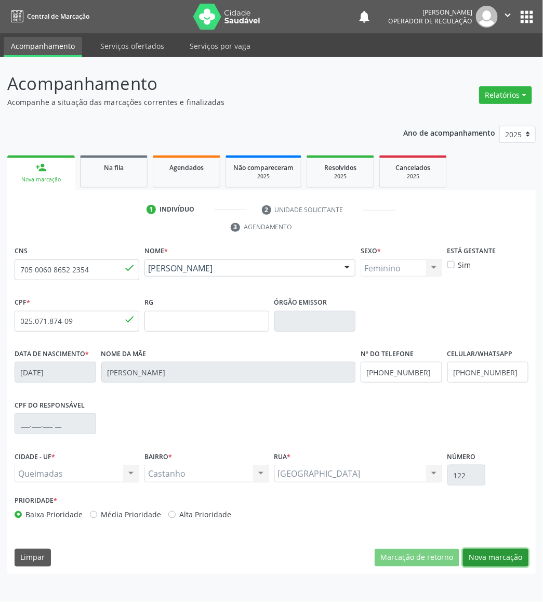
click at [495, 563] on button "Nova marcação" at bounding box center [495, 558] width 65 height 18
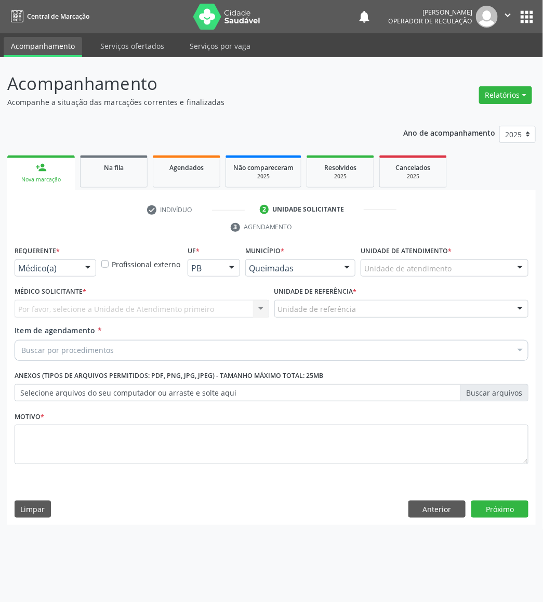
drag, startPoint x: 39, startPoint y: 266, endPoint x: 41, endPoint y: 275, distance: 9.5
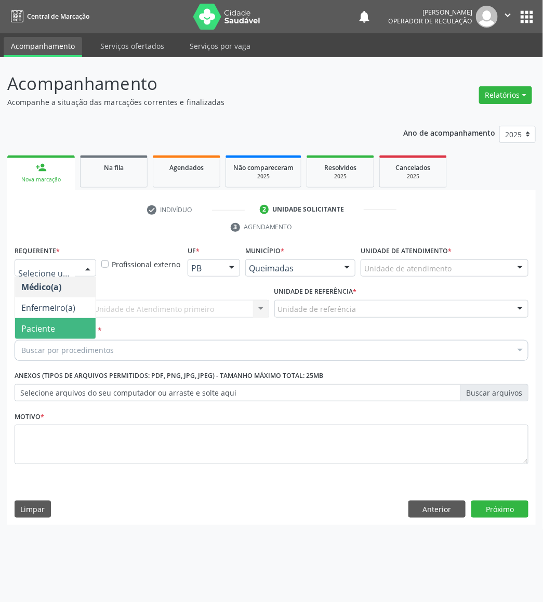
click at [46, 333] on span "Paciente" at bounding box center [38, 328] width 34 height 11
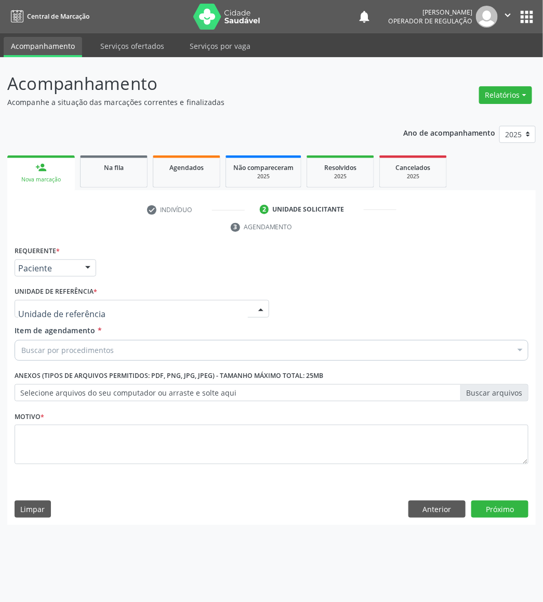
click at [105, 312] on div at bounding box center [142, 309] width 255 height 18
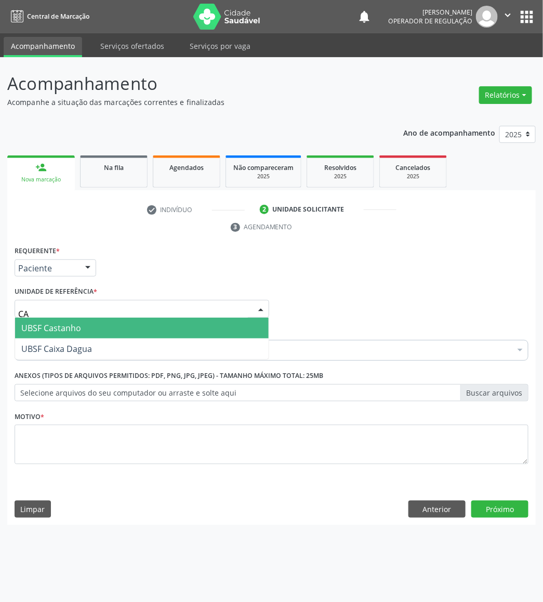
type input "CAS"
click at [97, 328] on span "UBSF Castanho" at bounding box center [142, 328] width 254 height 21
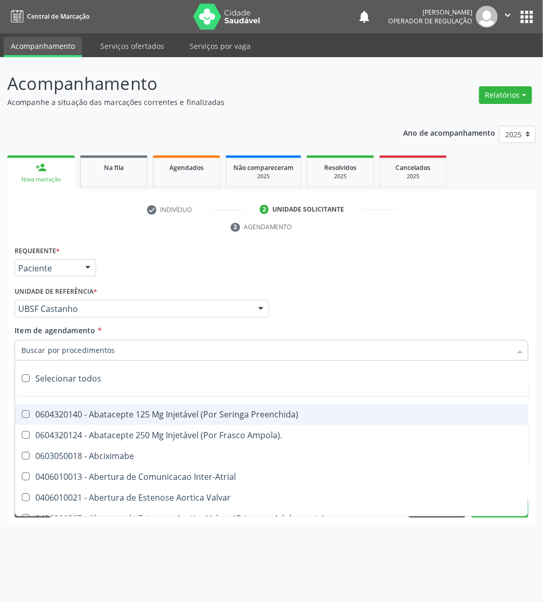
paste input "TRANSVAGINAL"
type input "TRANSVAGINAL"
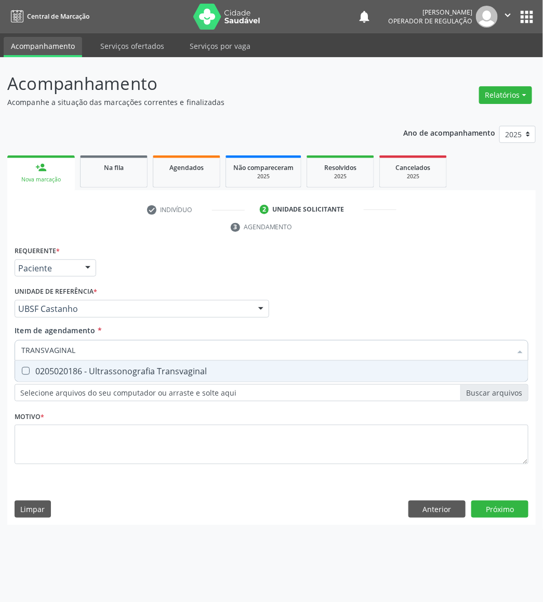
click at [139, 371] on div "0205020186 - Ultrassonografia Transvaginal" at bounding box center [271, 371] width 500 height 8
checkbox Transvaginal "true"
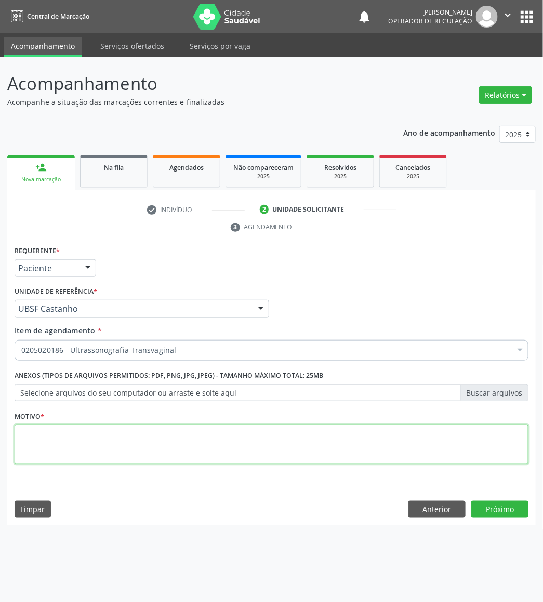
click at [118, 460] on textarea at bounding box center [272, 444] width 514 height 39
paste textarea "AVALIAÇÃO DE ROTINA 08/2025"
type textarea "AVALIAÇÃO DE ROTINA 08/2025 MENOPAUSA"
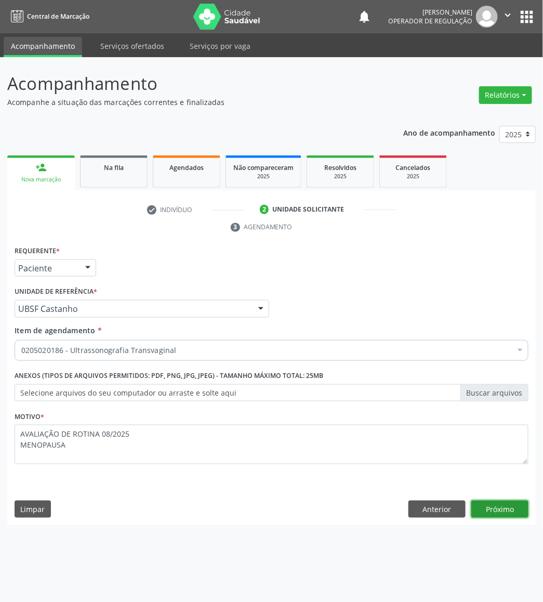
click at [504, 515] on button "Próximo" at bounding box center [499, 509] width 57 height 18
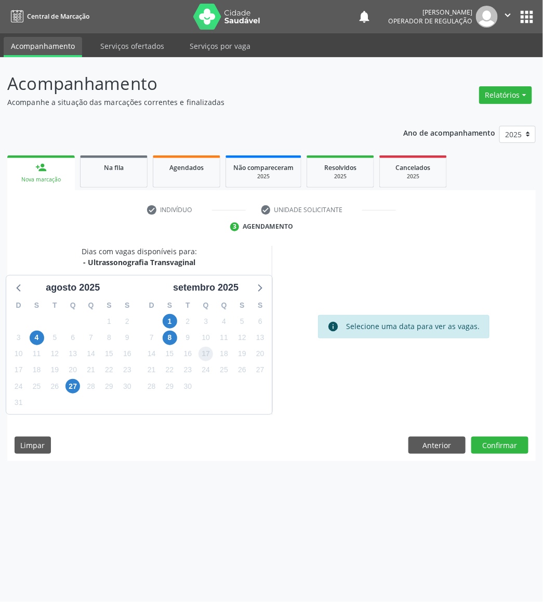
click at [211, 357] on span "17" at bounding box center [206, 354] width 15 height 15
click at [504, 446] on button "Confirmar" at bounding box center [499, 446] width 57 height 18
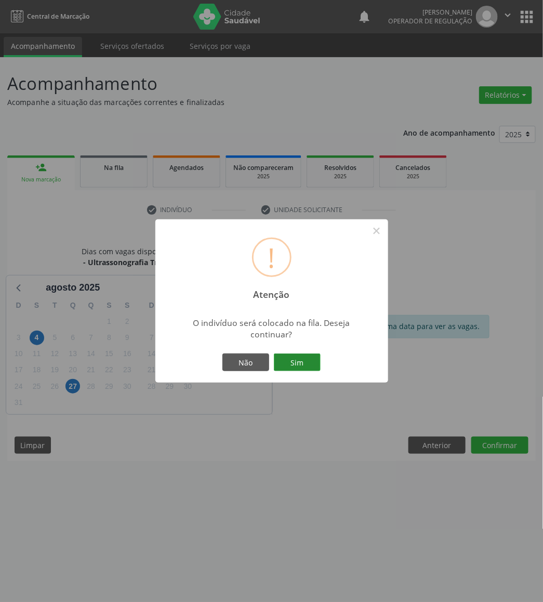
click at [302, 363] on button "Sim" at bounding box center [297, 362] width 47 height 18
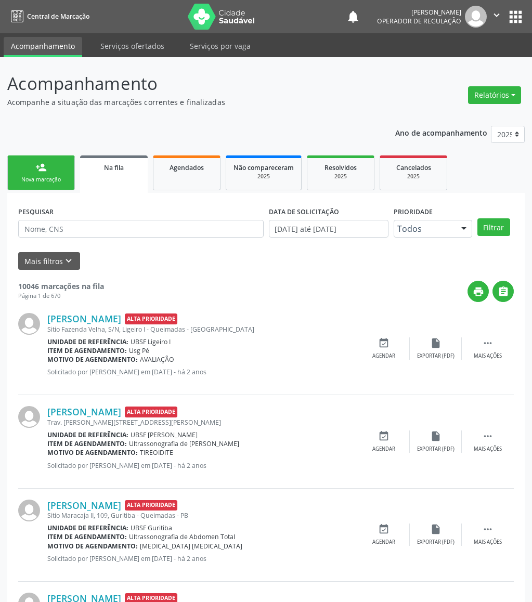
click at [64, 176] on div "Nova marcação" at bounding box center [41, 180] width 52 height 8
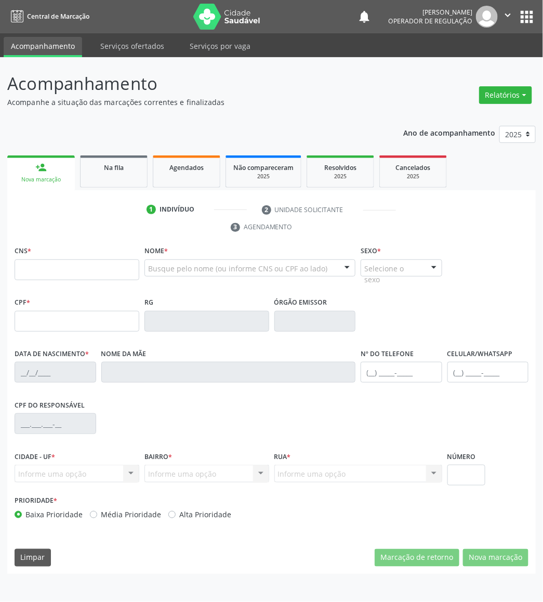
drag, startPoint x: 53, startPoint y: 258, endPoint x: 61, endPoint y: 270, distance: 14.3
click at [55, 259] on div "CNS *" at bounding box center [77, 261] width 125 height 37
click at [62, 267] on input "text" at bounding box center [77, 269] width 125 height 21
type input "705 6044 9464 7411"
type input "017.997.794-67"
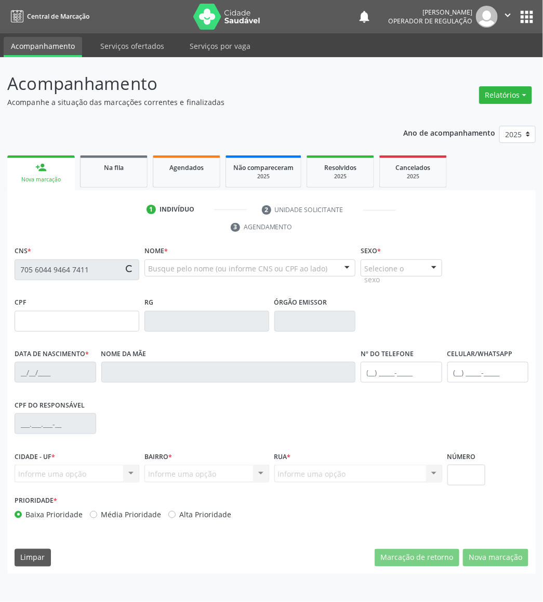
type input "02/08/1995"
type input "Adriana Rodrigues Lucindo"
type input "(83) 98131-6959"
type input "S/N"
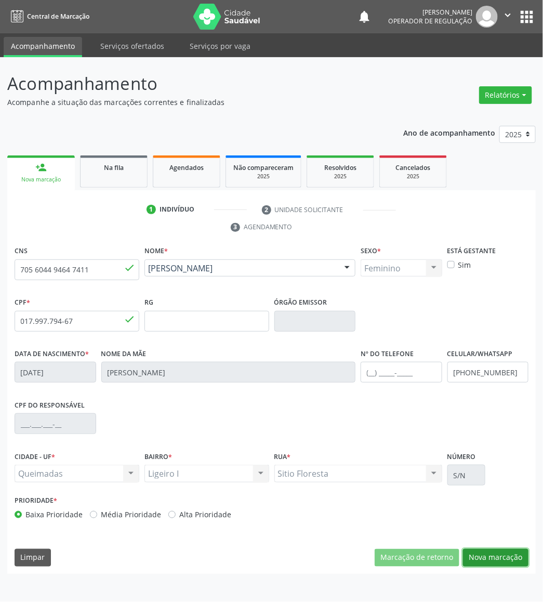
drag, startPoint x: 509, startPoint y: 563, endPoint x: 470, endPoint y: 536, distance: 47.1
click at [508, 563] on button "Nova marcação" at bounding box center [495, 558] width 65 height 18
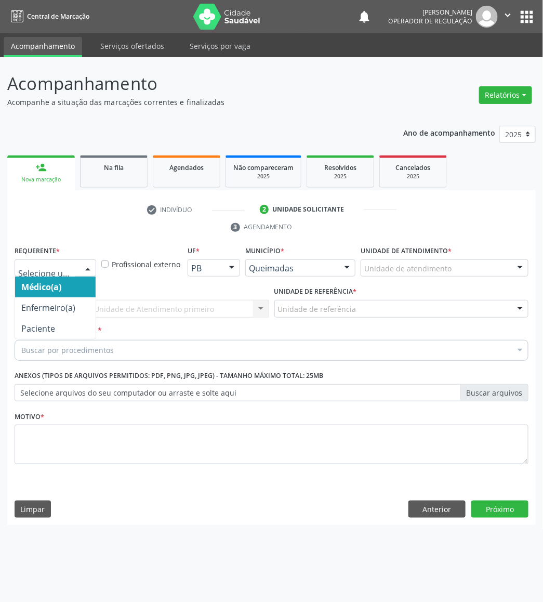
drag, startPoint x: 37, startPoint y: 266, endPoint x: 35, endPoint y: 334, distance: 68.7
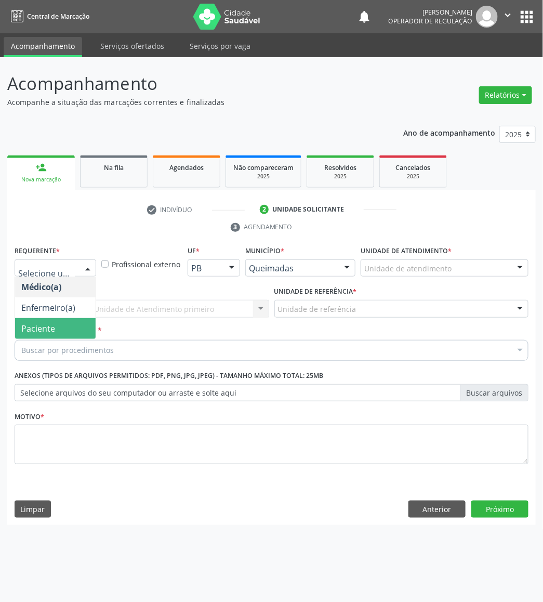
click at [38, 335] on span "Paciente" at bounding box center [55, 328] width 81 height 21
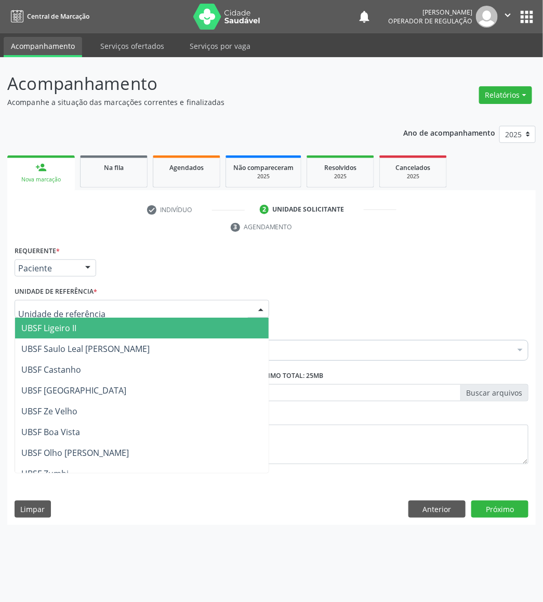
click at [118, 306] on div at bounding box center [142, 309] width 255 height 18
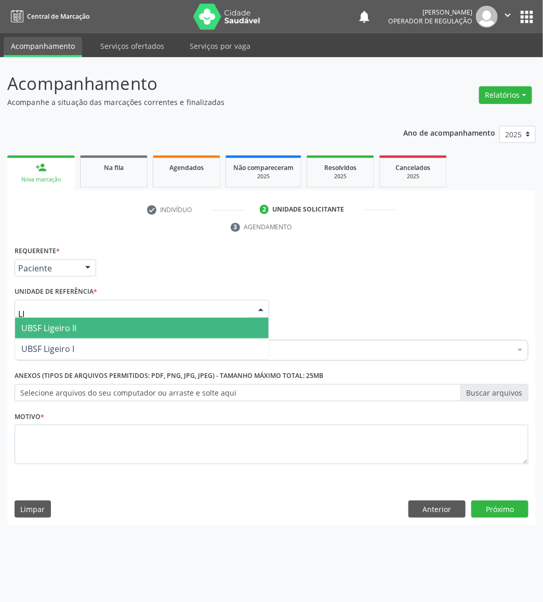
type input "LIG"
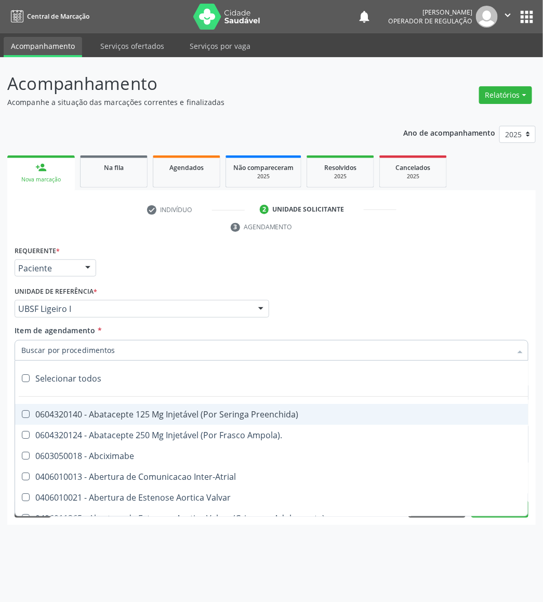
paste input "AVALIAÇÃO DE ROTINA 08/2025"
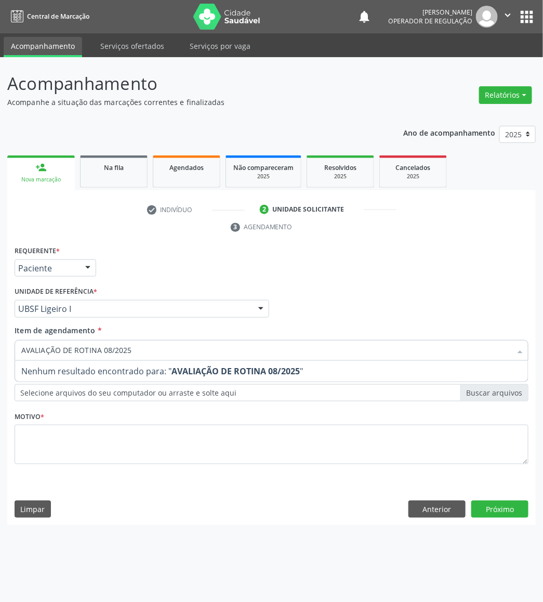
type input "AVALIAÇÃO DE ROTINA 08/2025"
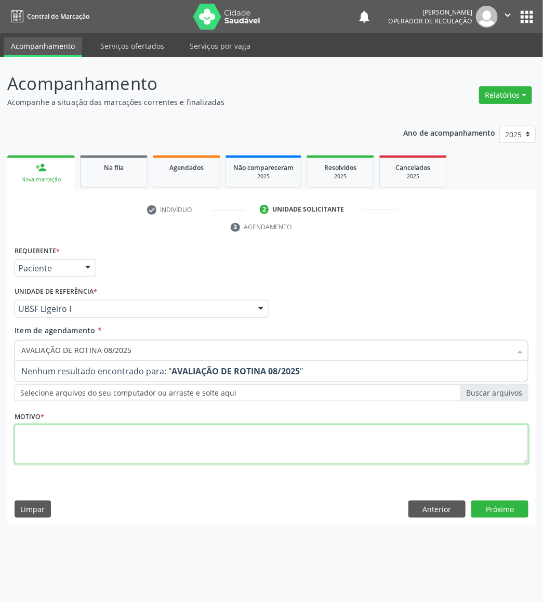
click at [186, 457] on div "Requerente * Paciente Médico(a) Enfermeiro(a) Paciente Nenhum resultado encontr…" at bounding box center [272, 360] width 514 height 235
paste textarea "AVALIAÇÃO DE ROTINA 08/2025"
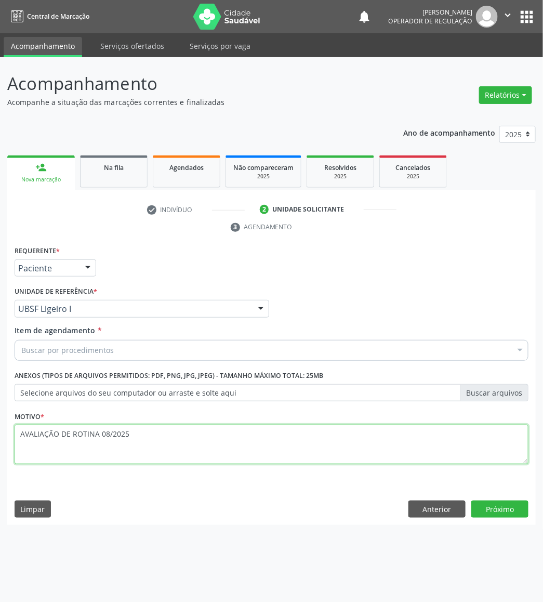
type textarea "AVALIAÇÃO DE ROTINA 08/2025"
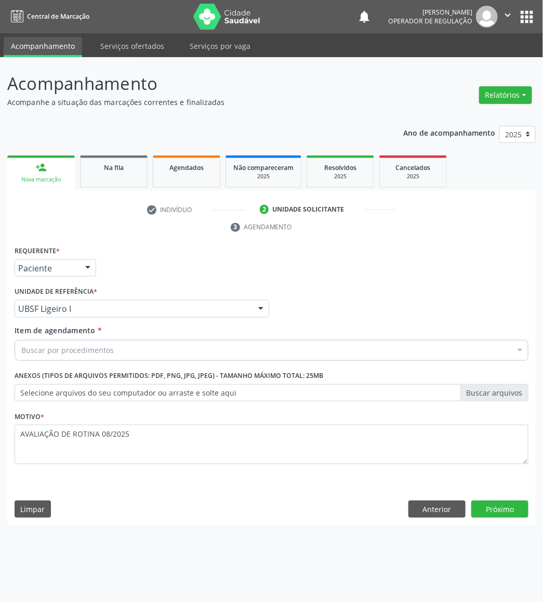
click at [60, 357] on div "Buscar por procedimentos" at bounding box center [272, 350] width 514 height 21
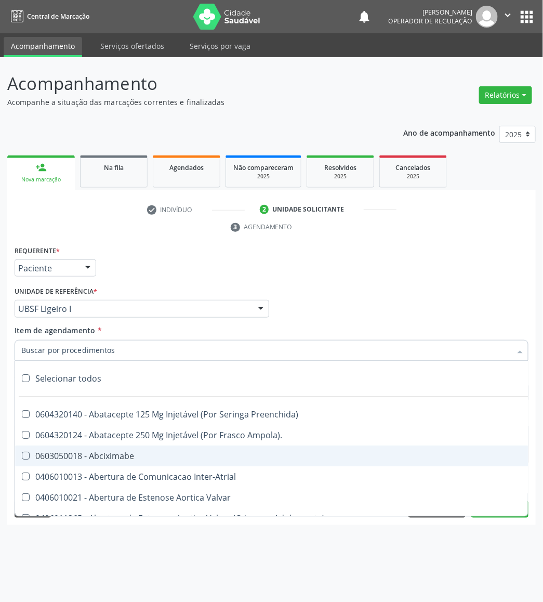
paste input "TRANSVAGINAL"
type input "TRANSVAGINAL"
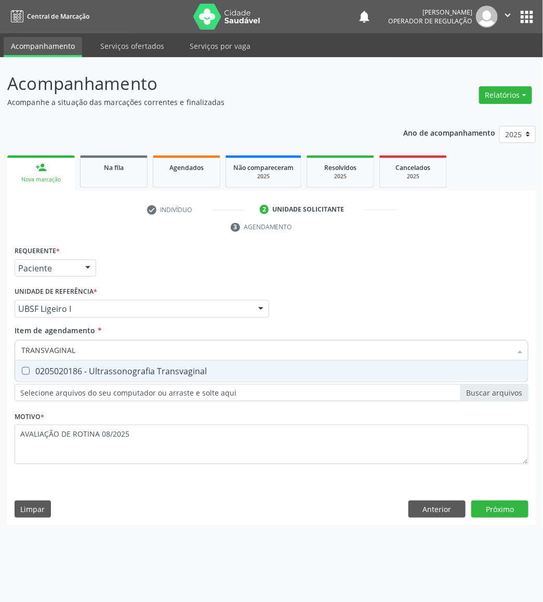
click at [81, 370] on div "0205020186 - Ultrassonografia Transvaginal" at bounding box center [271, 371] width 500 height 8
checkbox Transvaginal "true"
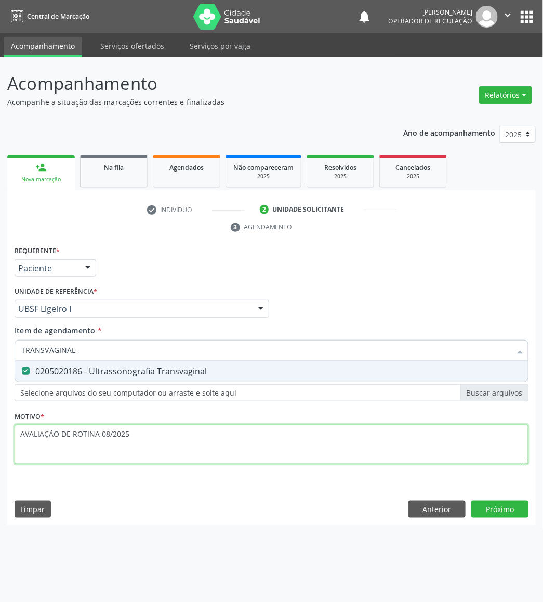
click at [147, 446] on div "Requerente * Paciente Médico(a) Enfermeiro(a) Paciente Nenhum resultado encontr…" at bounding box center [272, 360] width 514 height 235
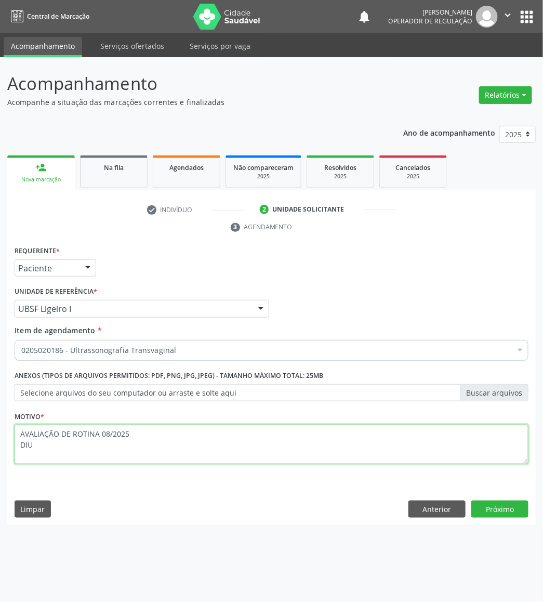
type textarea "AVALIAÇÃO DE ROTINA 08/2025 DIU"
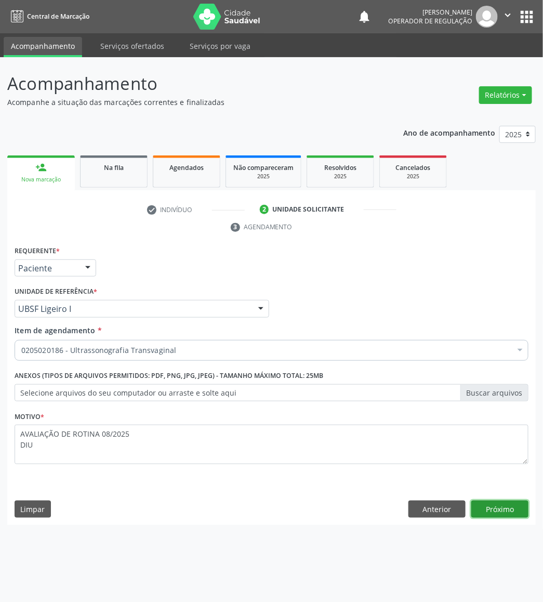
click button "Próximo" at bounding box center [499, 509] width 57 height 18
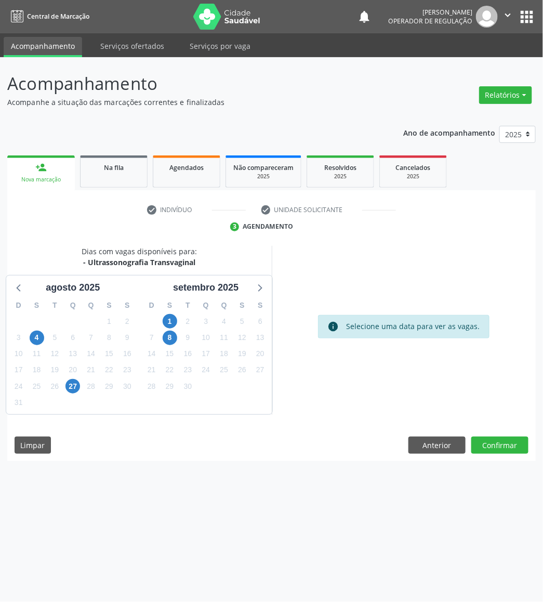
click at [266, 361] on div "20" at bounding box center [260, 354] width 15 height 16
click at [256, 358] on span "20" at bounding box center [260, 354] width 15 height 15
click at [498, 444] on button "Confirmar" at bounding box center [499, 446] width 57 height 18
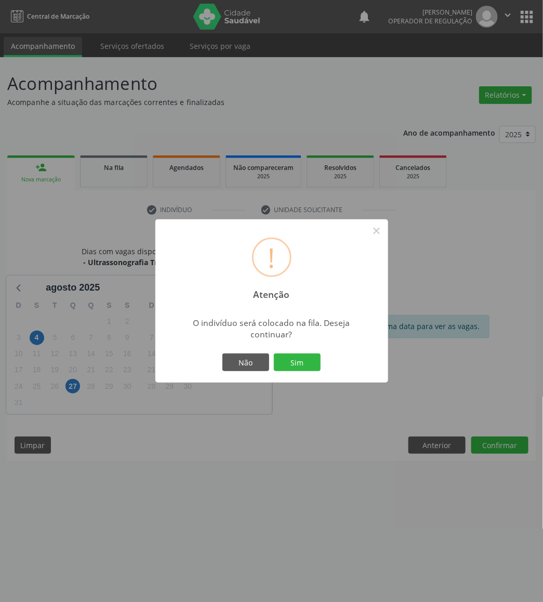
click at [274, 353] on button "Sim" at bounding box center [297, 362] width 47 height 18
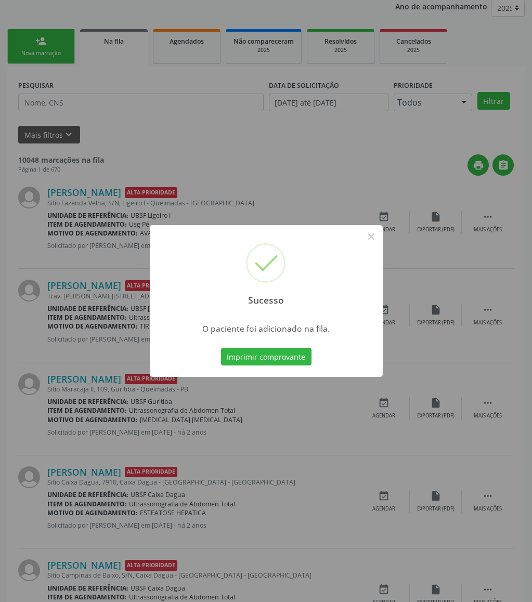
scroll to position [156, 0]
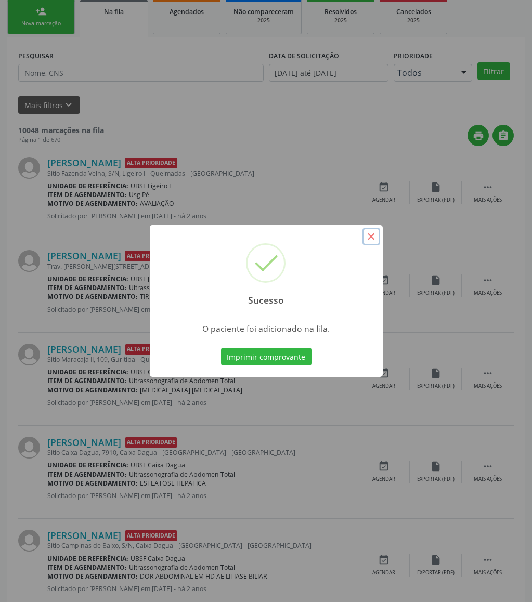
click at [376, 236] on button "×" at bounding box center [371, 237] width 18 height 18
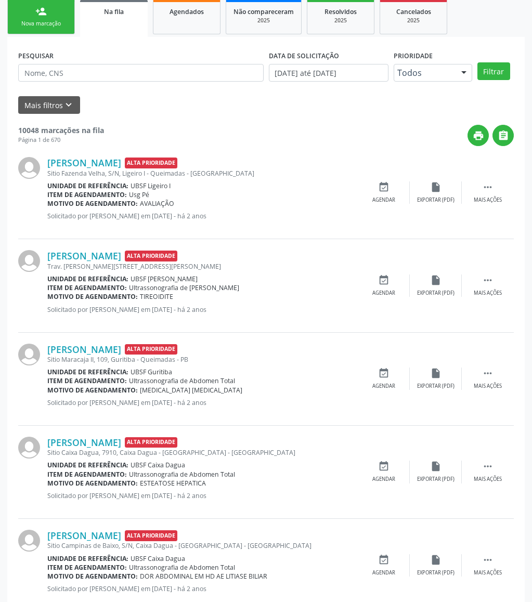
click at [36, 25] on div "Nova marcação" at bounding box center [41, 24] width 52 height 8
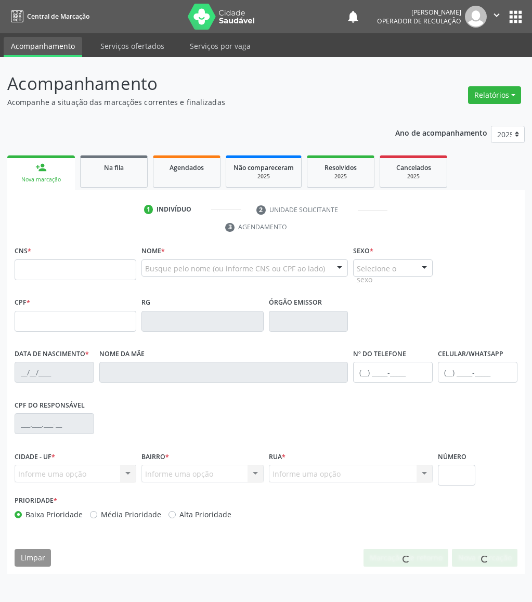
scroll to position [0, 0]
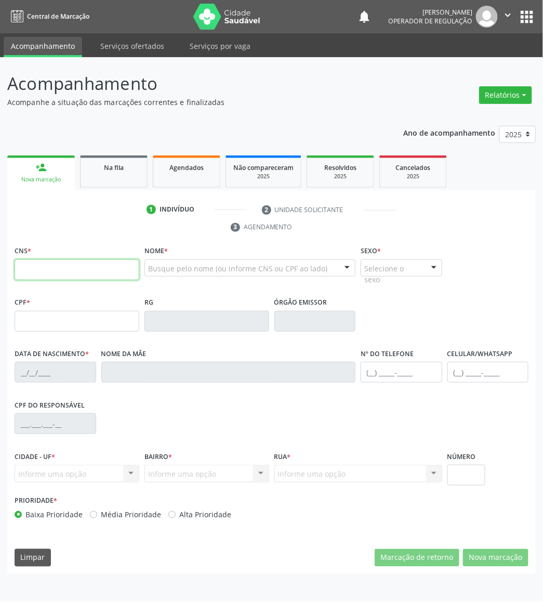
click at [71, 267] on input "text" at bounding box center [77, 269] width 125 height 21
type input "702 9045 8784 1474"
type input "042.860.054-96"
type input "28/07/1977"
type input "Maria de Fatima Marçal"
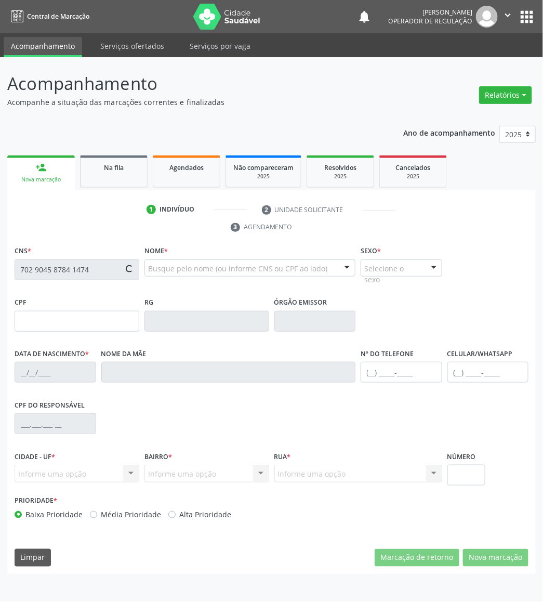
type input "(83) 99166-3640"
type input "486"
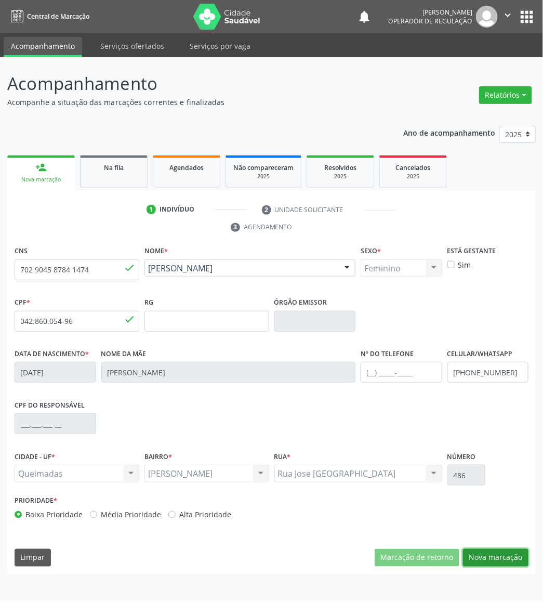
click at [497, 560] on button "Nova marcação" at bounding box center [495, 558] width 65 height 18
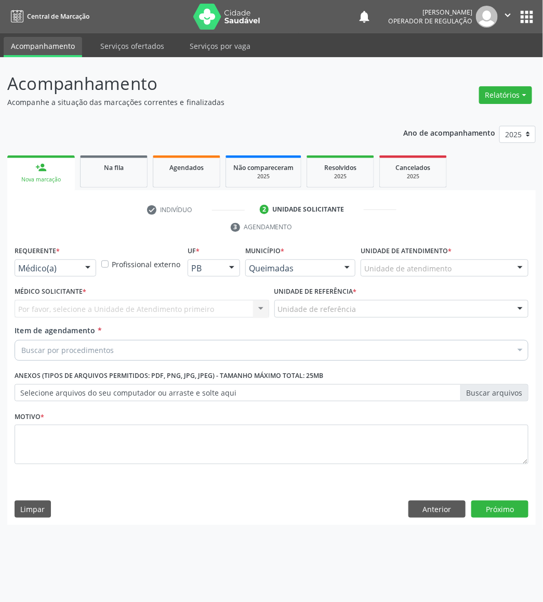
drag, startPoint x: 39, startPoint y: 269, endPoint x: 30, endPoint y: 315, distance: 47.3
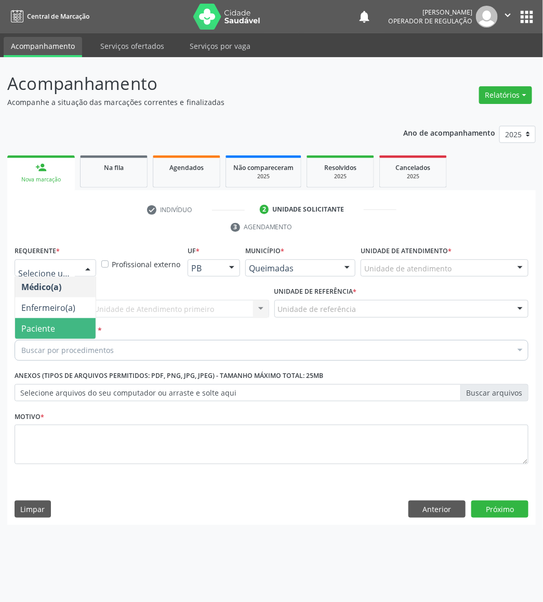
click at [33, 330] on span "Paciente" at bounding box center [38, 328] width 34 height 11
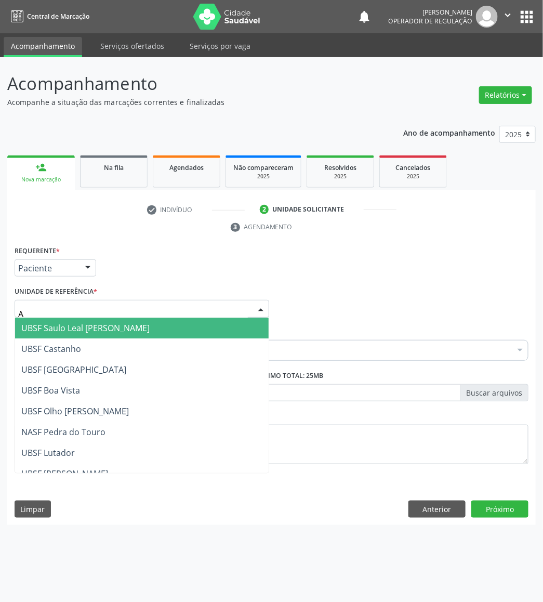
type input "AN"
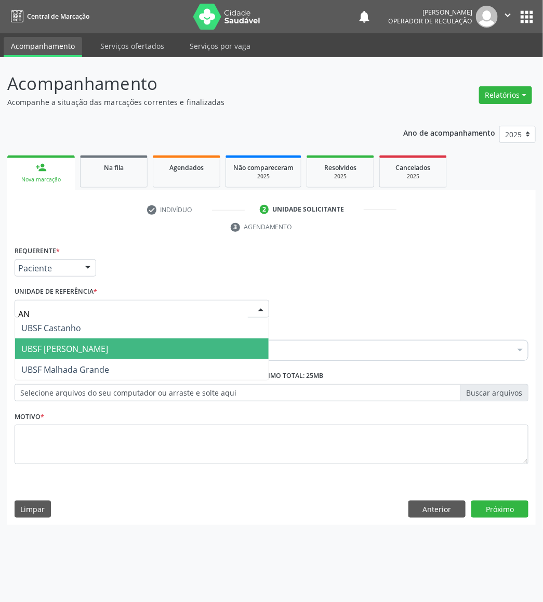
click at [59, 345] on span "UBSF [PERSON_NAME]" at bounding box center [64, 348] width 87 height 11
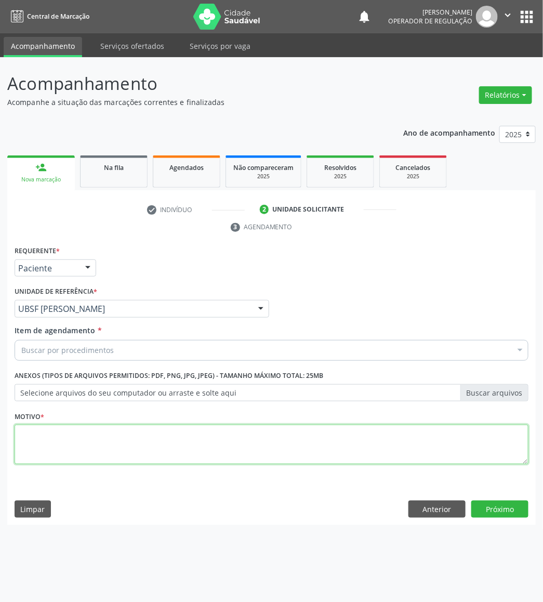
click at [53, 427] on textarea at bounding box center [272, 444] width 514 height 39
paste textarea "AVALIAÇÃO DE ROTINA 08/2025"
type textarea "AVALIAÇÃO DE ROTINA 08/2025 PÓLIPO EM ORIFÍCIO CERVICAL"
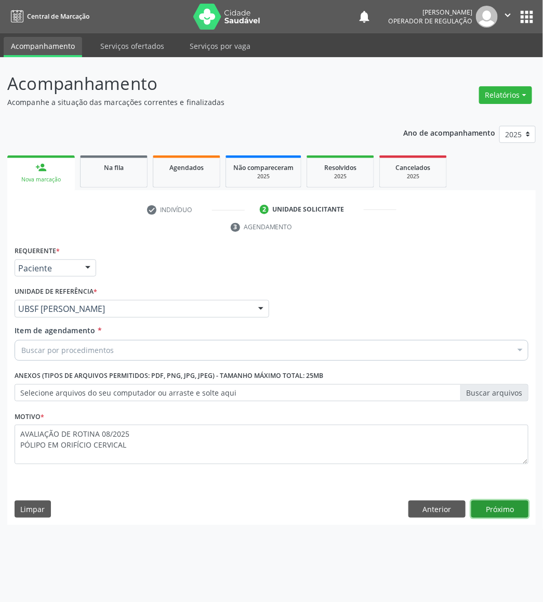
click at [507, 512] on button "Próximo" at bounding box center [499, 509] width 57 height 18
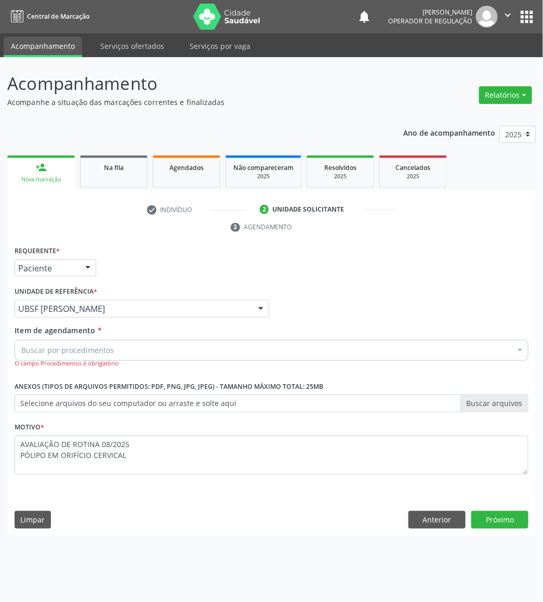
drag, startPoint x: 164, startPoint y: 348, endPoint x: 451, endPoint y: 284, distance: 293.4
click at [165, 348] on div "Buscar por procedimentos" at bounding box center [272, 350] width 514 height 21
click at [209, 342] on div "Buscar por procedimentos" at bounding box center [272, 350] width 514 height 21
paste input "TRANSVAGINAL"
type input "TRANSVAGINAL"
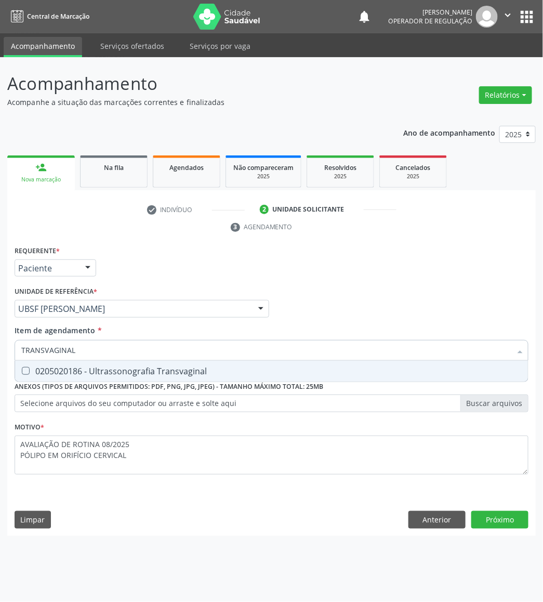
click at [172, 370] on div "0205020186 - Ultrassonografia Transvaginal" at bounding box center [271, 371] width 500 height 8
checkbox Transvaginal "true"
click at [518, 518] on button "Próximo" at bounding box center [499, 520] width 57 height 18
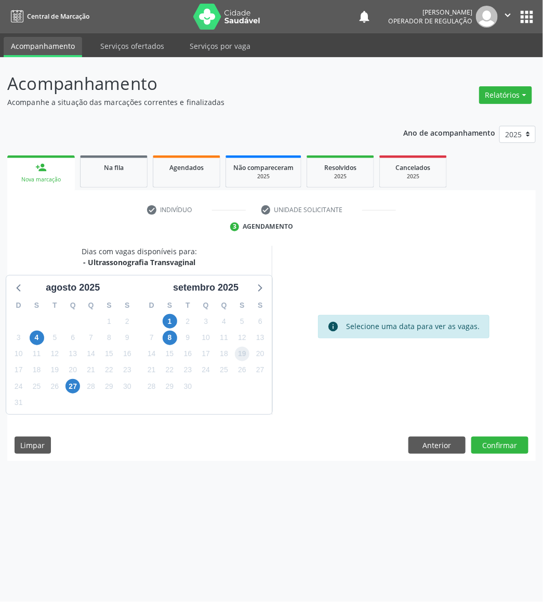
click at [239, 354] on span "19" at bounding box center [242, 354] width 15 height 15
click at [503, 442] on button "Confirmar" at bounding box center [499, 446] width 57 height 18
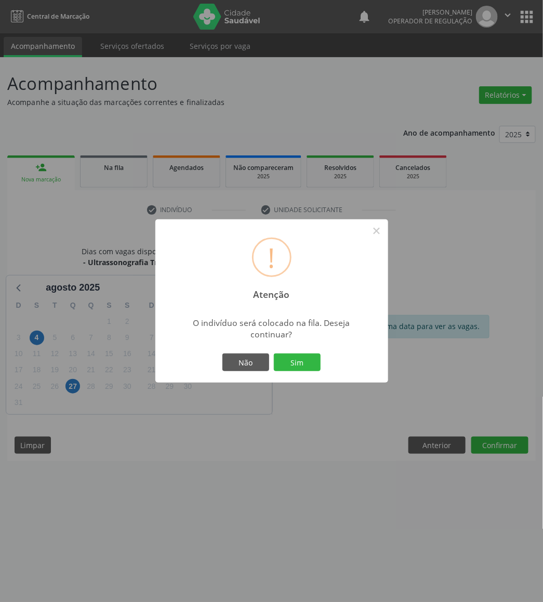
click at [274, 353] on button "Sim" at bounding box center [297, 362] width 47 height 18
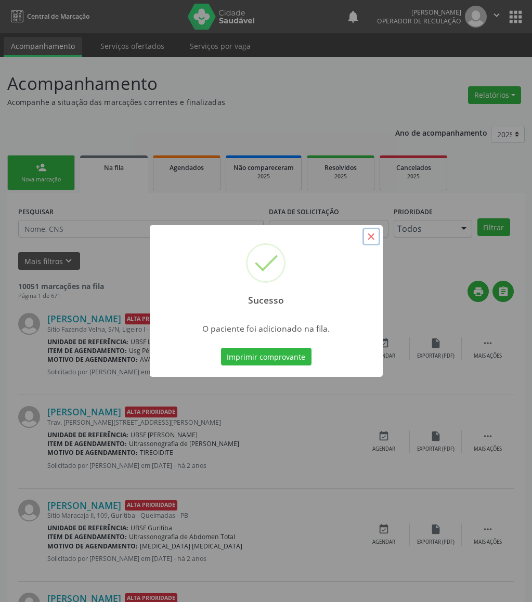
click at [376, 238] on button "×" at bounding box center [371, 237] width 18 height 18
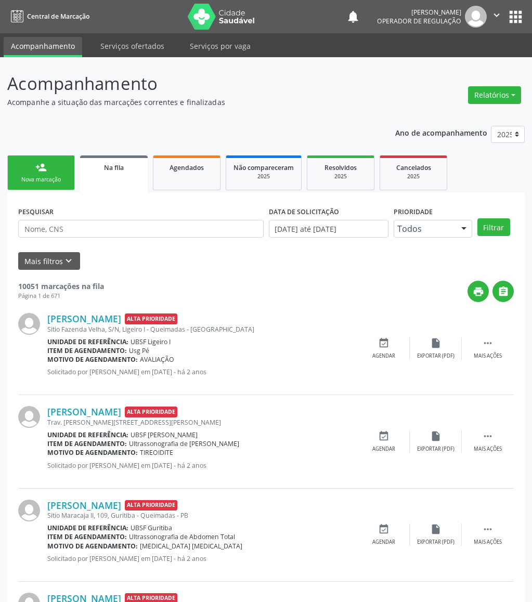
click at [55, 164] on link "person_add Nova marcação" at bounding box center [41, 172] width 68 height 35
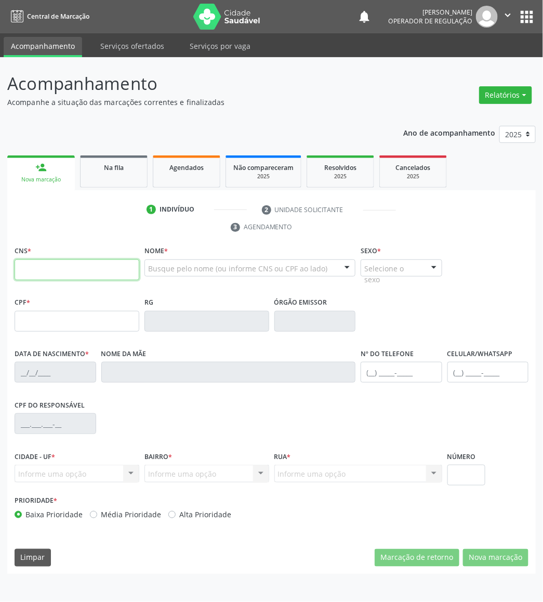
click at [83, 268] on input "text" at bounding box center [77, 269] width 125 height 21
type input "704 1031 7851 3376"
type input "701.138.524-01"
type input "05/10/1996"
type input "Elizabeth Matias da Costa"
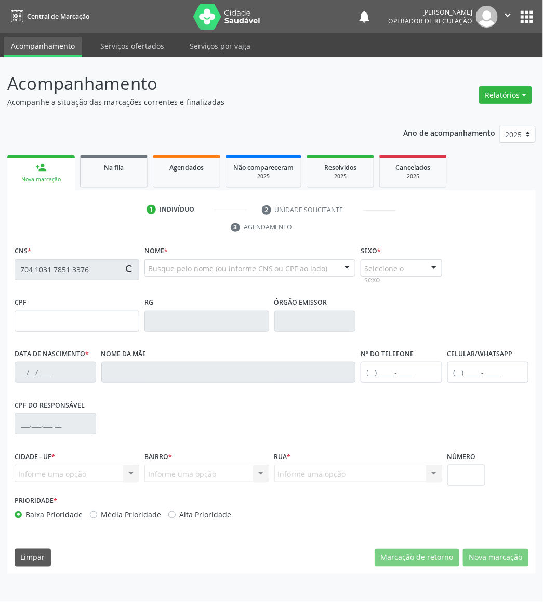
type input "(83) 99393-0239"
type input "49"
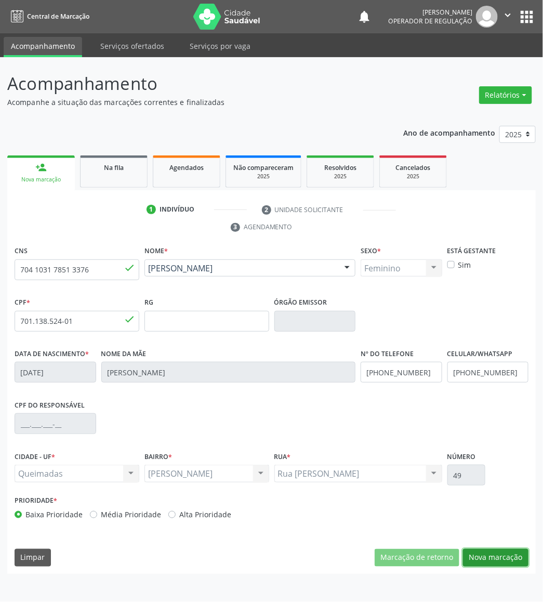
click at [498, 562] on button "Nova marcação" at bounding box center [495, 558] width 65 height 18
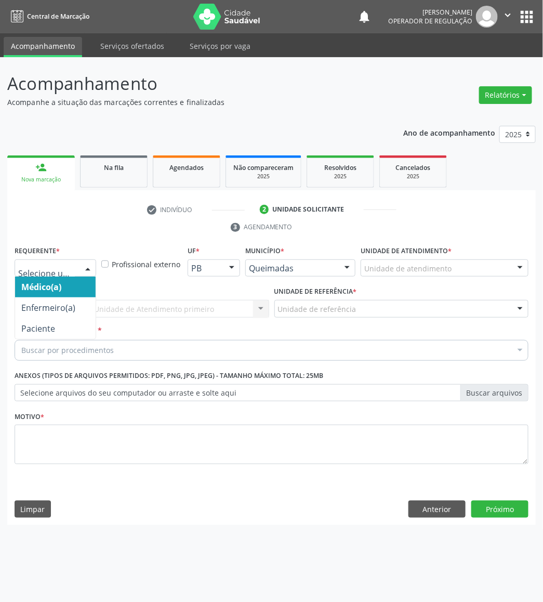
click at [73, 276] on div "Médico(a) Enfermeiro(a) Paciente Nenhum resultado encontrado para: " " Não há n…" at bounding box center [56, 268] width 82 height 18
click at [60, 317] on span "Enfermeiro(a)" at bounding box center [55, 307] width 81 height 21
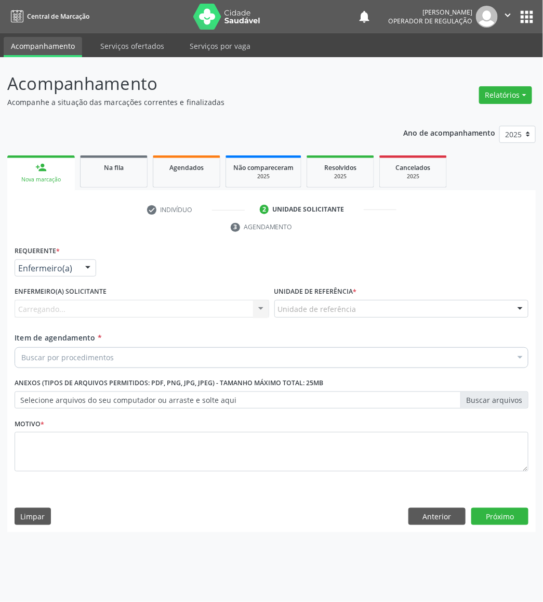
drag, startPoint x: 75, startPoint y: 273, endPoint x: 69, endPoint y: 285, distance: 14.2
click at [75, 273] on div "Enfermeiro(a)" at bounding box center [56, 268] width 82 height 18
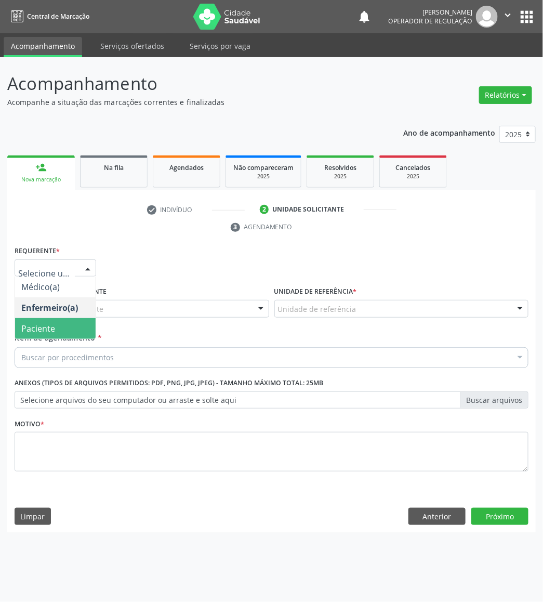
click at [55, 334] on span "Paciente" at bounding box center [55, 328] width 81 height 21
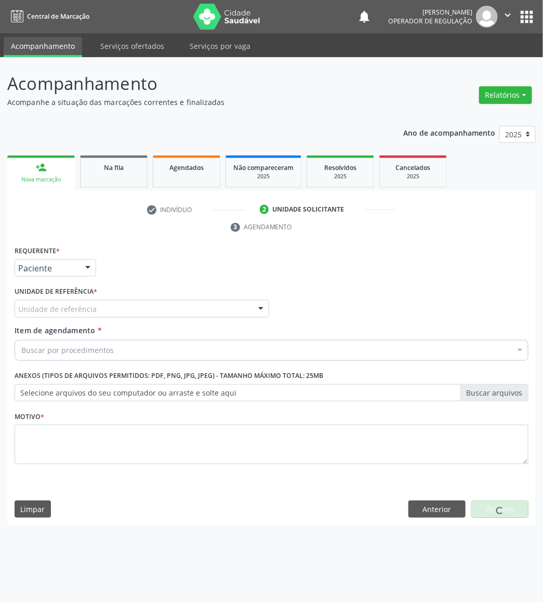
click at [92, 304] on div "Requerente * Paciente Médico(a) Enfermeiro(a) Paciente Nenhum resultado encontr…" at bounding box center [272, 360] width 514 height 235
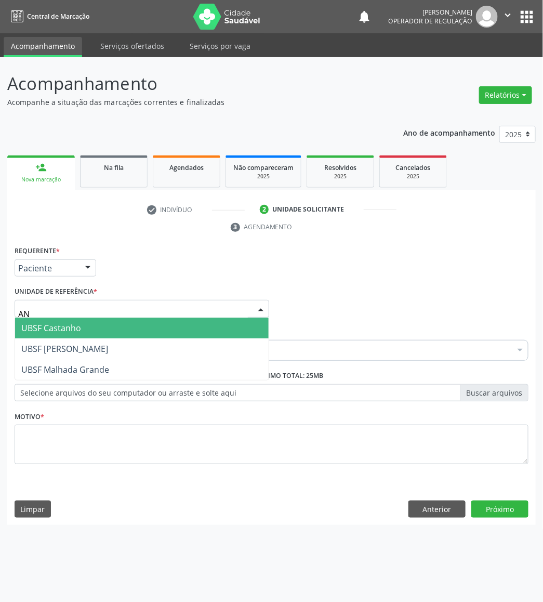
type input "ANI"
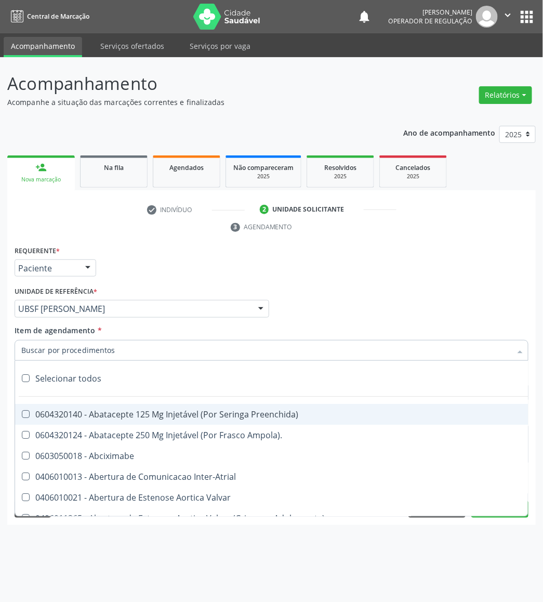
paste input "AVALIAÇÃO DE ROTINA 08/2025"
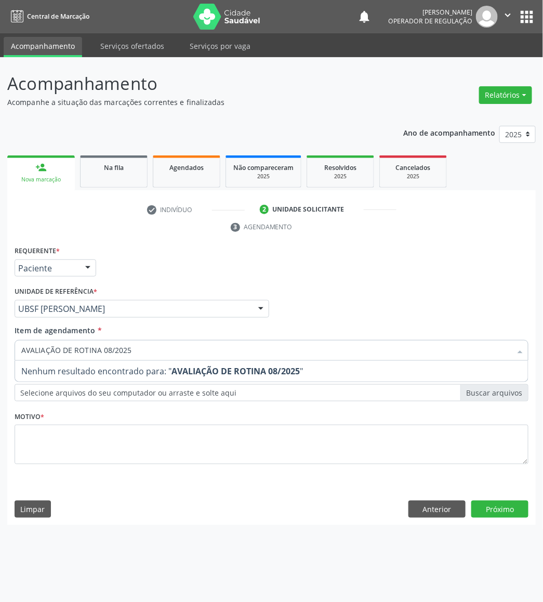
type input "AVALIAÇÃO DE ROTINA 08/2025"
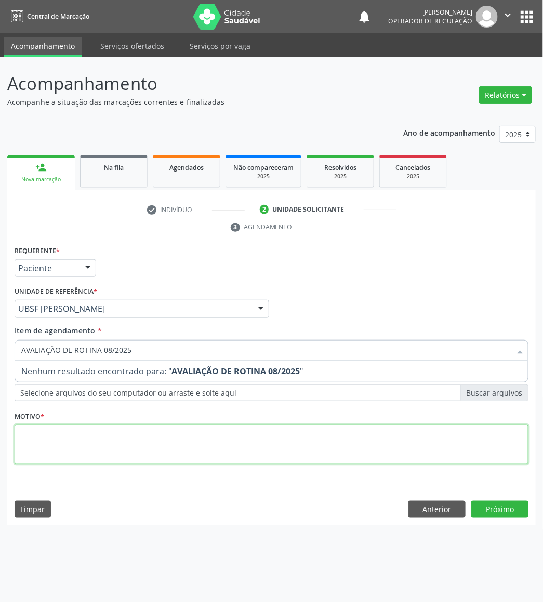
click at [114, 449] on div "Requerente * Paciente Médico(a) Enfermeiro(a) Paciente Nenhum resultado encontr…" at bounding box center [272, 360] width 514 height 235
paste textarea "AVALIAÇÃO DE ROTINA 08/2025"
type textarea "AVALIAÇÃO DE ROTINA 08/2025"
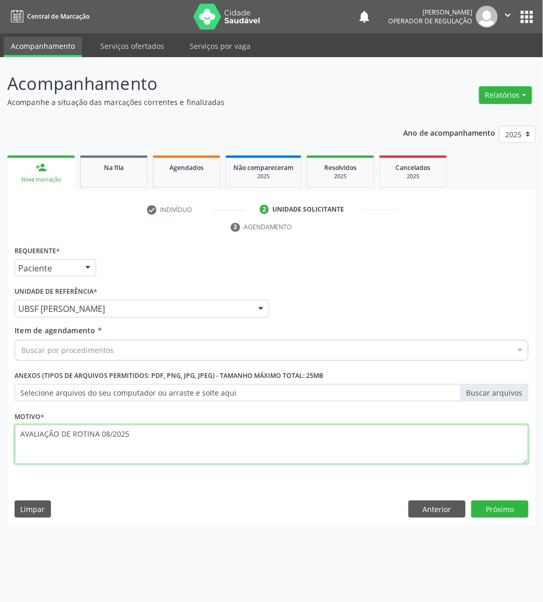
type textarea "AVALIAÇÃO DE ROTINA 08/2025"
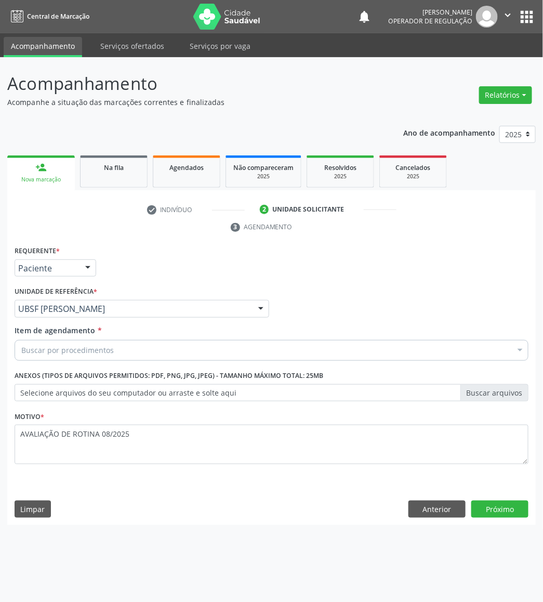
paste input "TRANSVAGINAL"
type input "TRANSVAGINAL"
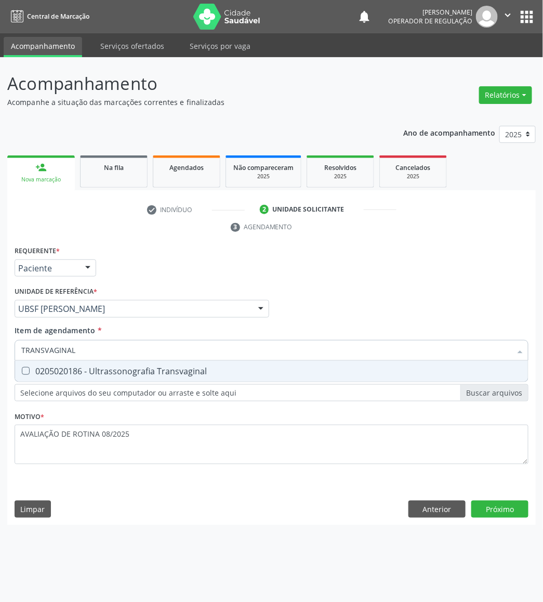
click at [98, 355] on input "TRANSVAGINAL" at bounding box center [266, 350] width 490 height 21
click at [108, 362] on span "0205020186 - Ultrassonografia Transvaginal" at bounding box center [271, 371] width 513 height 21
checkbox Transvaginal "true"
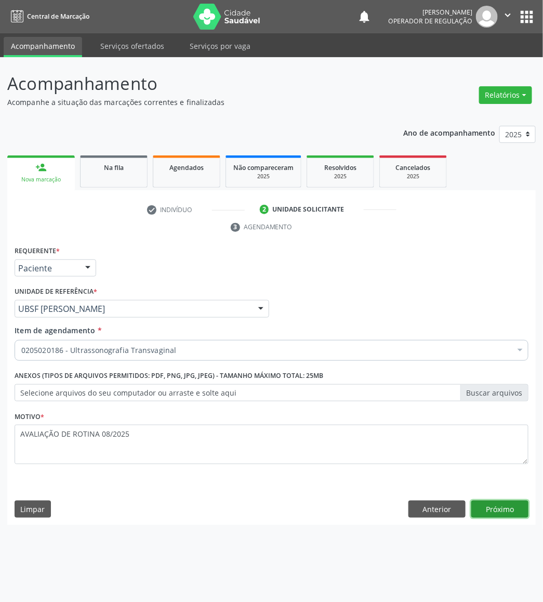
click at [506, 509] on button "Próximo" at bounding box center [499, 509] width 57 height 18
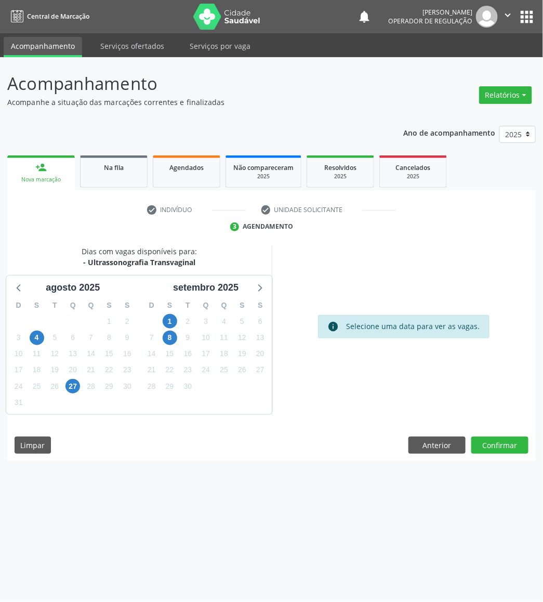
click at [160, 382] on div "28" at bounding box center [151, 386] width 18 height 16
click at [189, 384] on span "30" at bounding box center [187, 386] width 15 height 15
click at [499, 442] on button "Confirmar" at bounding box center [499, 446] width 57 height 18
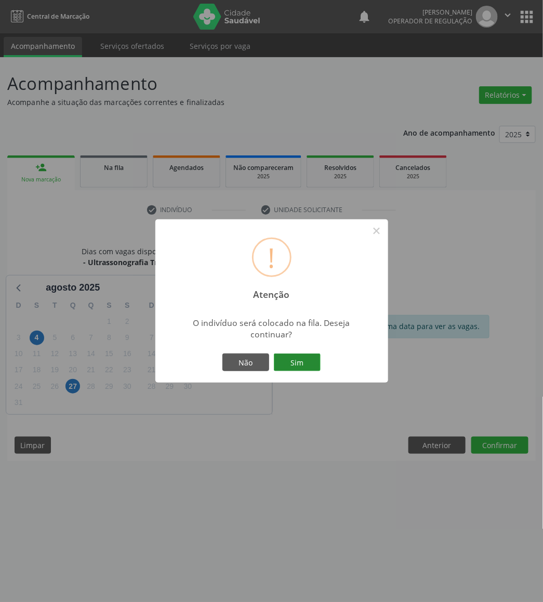
click at [289, 357] on button "Sim" at bounding box center [297, 362] width 47 height 18
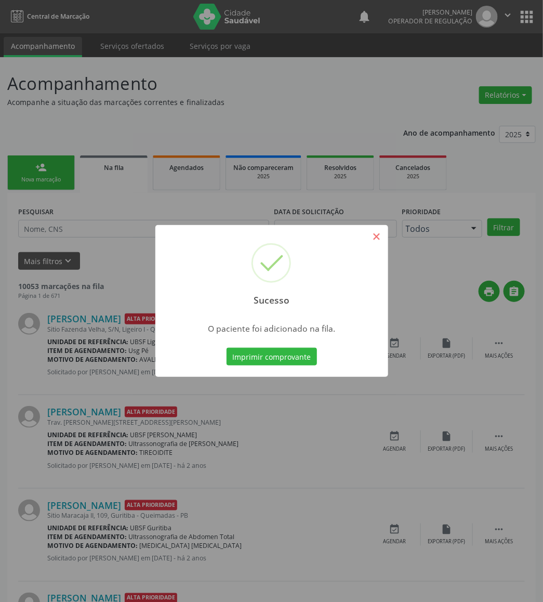
click at [379, 235] on div "Sucesso ×" at bounding box center [271, 269] width 233 height 89
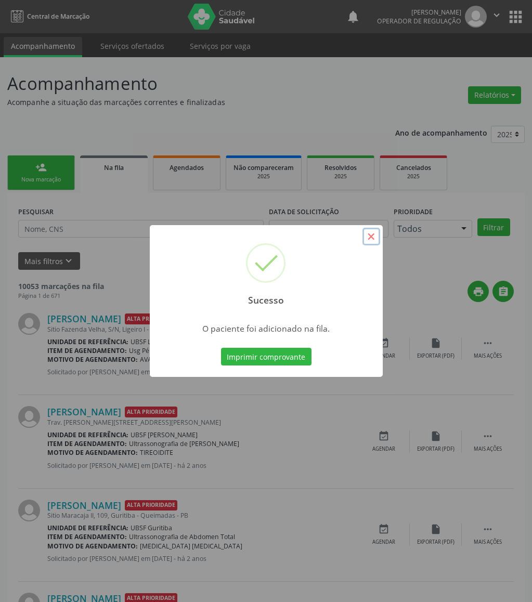
click at [371, 242] on button "×" at bounding box center [371, 237] width 18 height 18
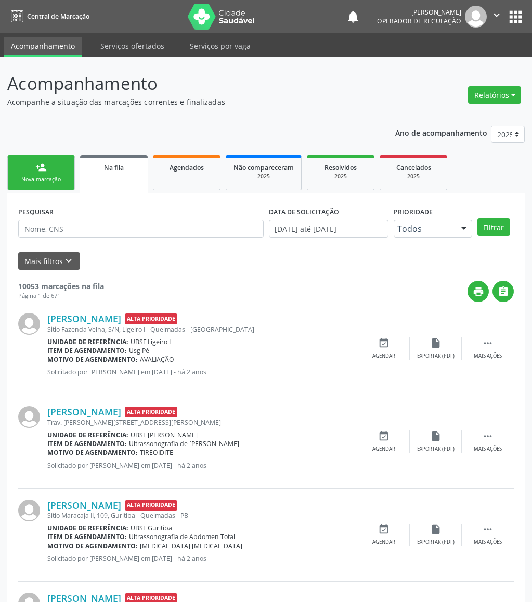
click at [48, 181] on div "Nova marcação" at bounding box center [41, 180] width 52 height 8
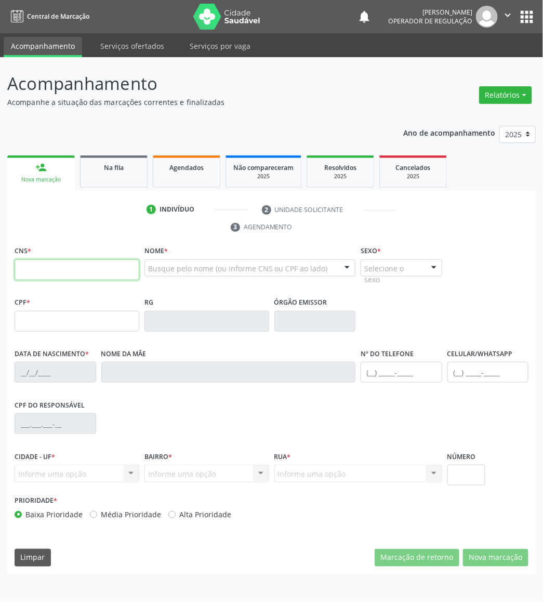
click at [94, 268] on input "text" at bounding box center [77, 269] width 125 height 21
type input "708 7061 5513 8595"
type input "118.509.534-90"
type input "26/02/2010"
type input "Aline Macedo de Oliveira"
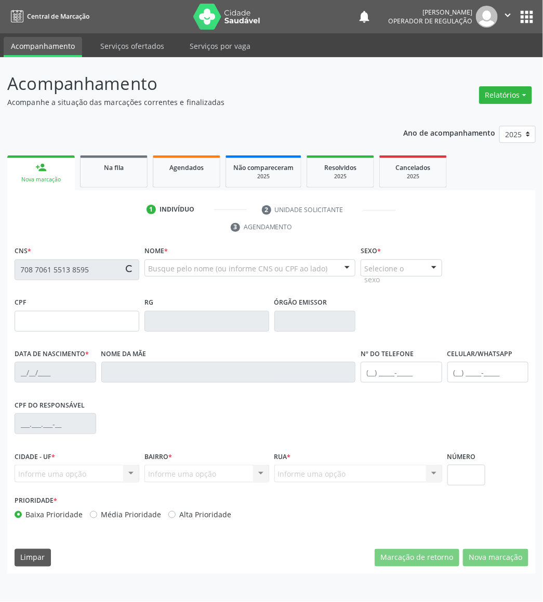
type input "(83) 99396-7309"
type input "029.504.257-55"
type input "1025"
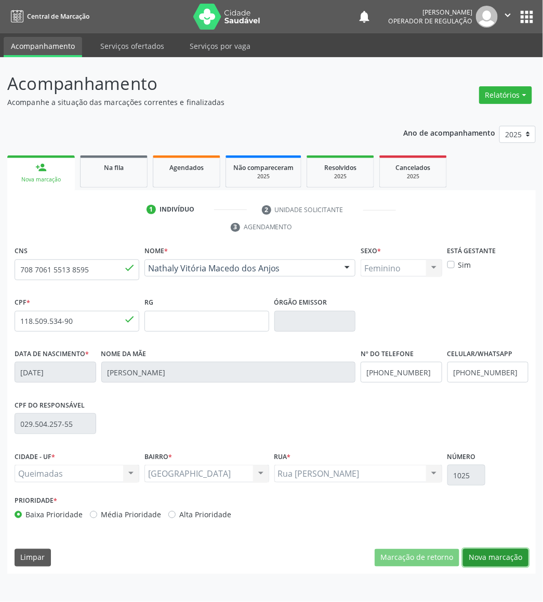
click at [479, 560] on button "Nova marcação" at bounding box center [495, 558] width 65 height 18
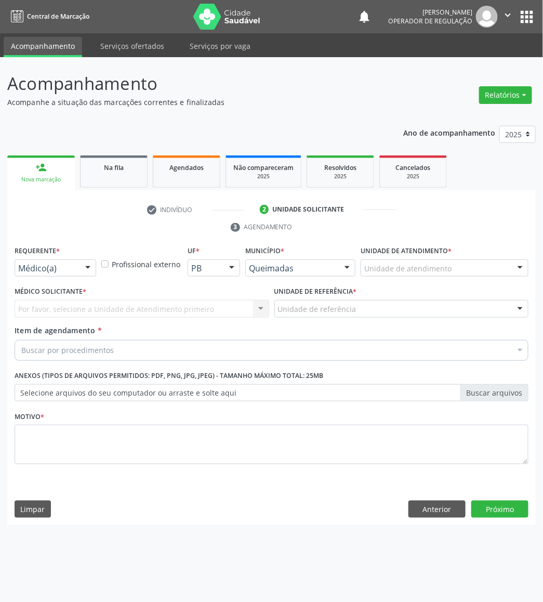
drag, startPoint x: 58, startPoint y: 273, endPoint x: 57, endPoint y: 281, distance: 7.4
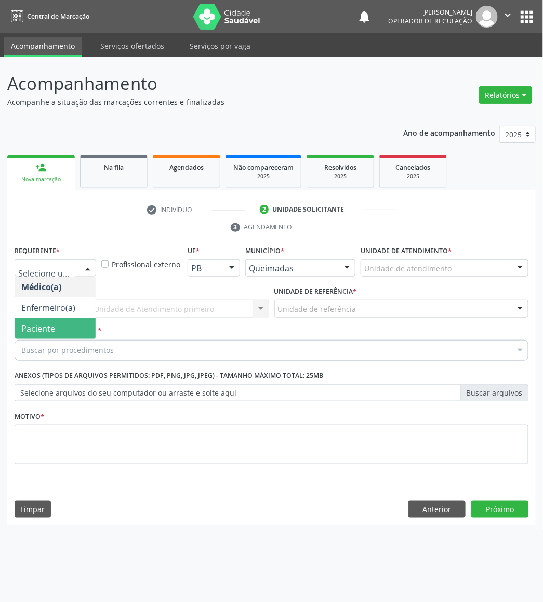
click at [55, 324] on span "Paciente" at bounding box center [55, 328] width 81 height 21
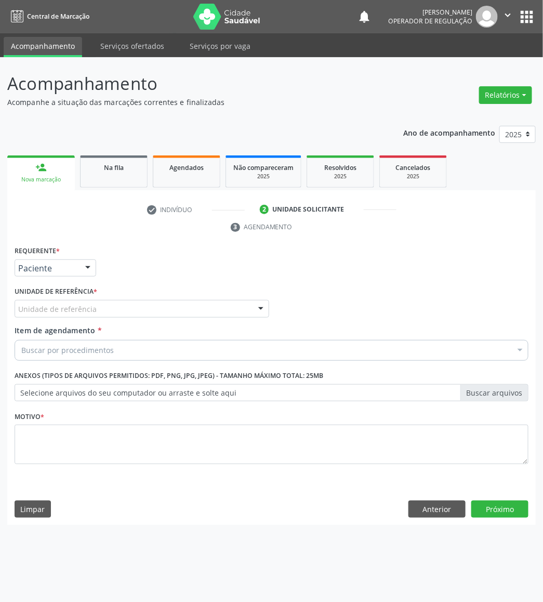
click at [97, 304] on div "Unidade de referência" at bounding box center [142, 309] width 255 height 18
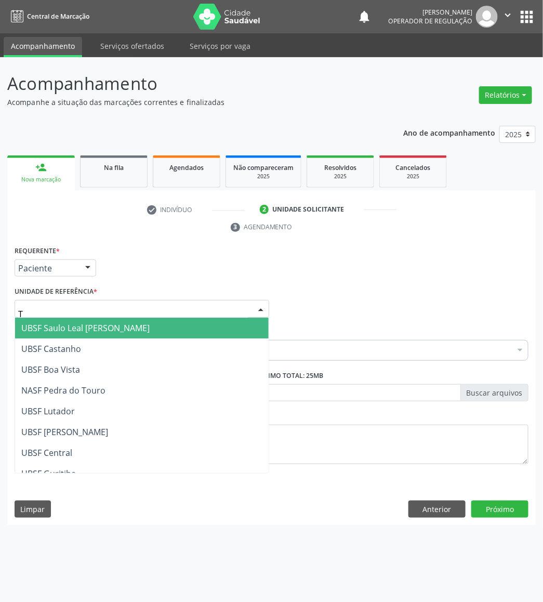
type input "TI"
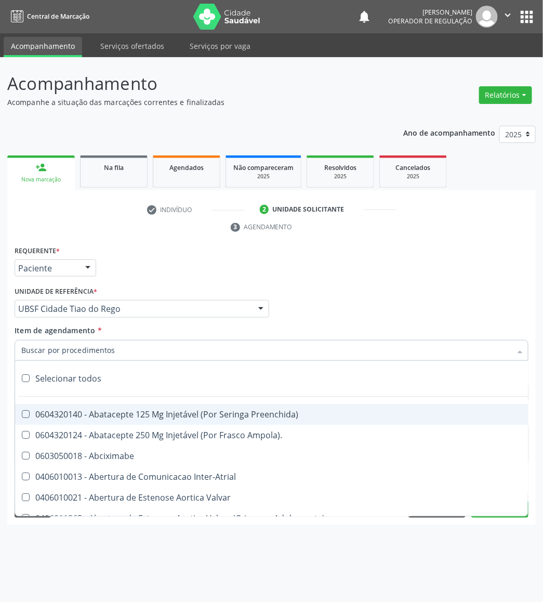
paste input "TRANSVAGINAL"
type input "TRANSVAGINAL"
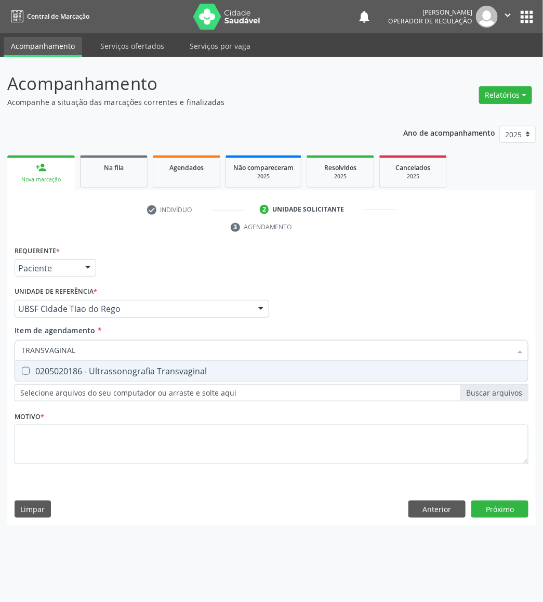
click at [91, 367] on div "0205020186 - Ultrassonografia Transvaginal" at bounding box center [271, 371] width 500 height 8
checkbox Transvaginal "true"
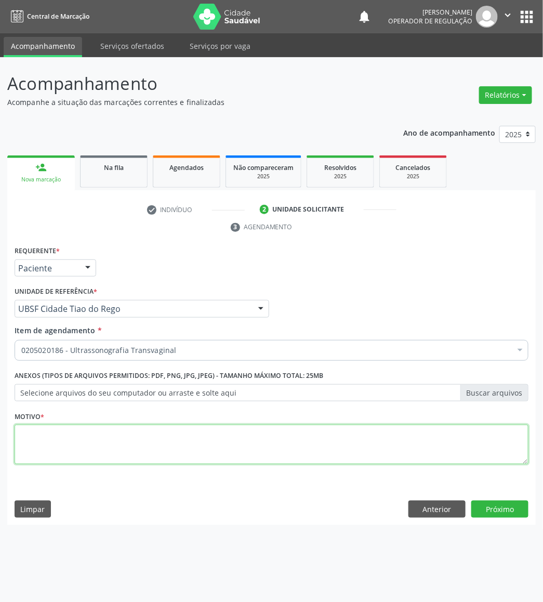
click at [376, 447] on textarea at bounding box center [272, 444] width 514 height 39
paste textarea "AVALIAÇÃO DE ROTINA 08/2025"
type textarea "AVALIAÇÃO DE ROTINA 08/2025 DISMENORREIA"
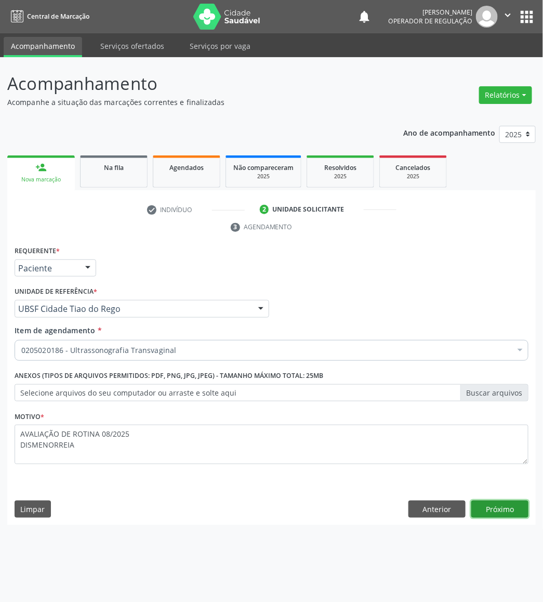
click button "Próximo" at bounding box center [499, 509] width 57 height 18
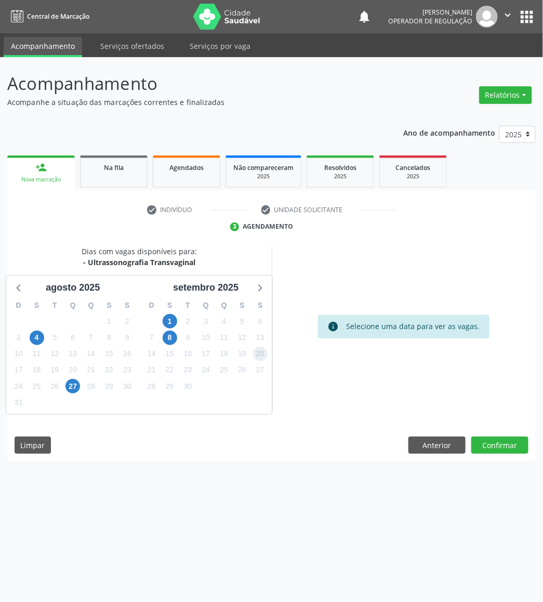
click at [254, 349] on span "20" at bounding box center [260, 354] width 15 height 15
click at [505, 438] on button "Confirmar" at bounding box center [499, 446] width 57 height 18
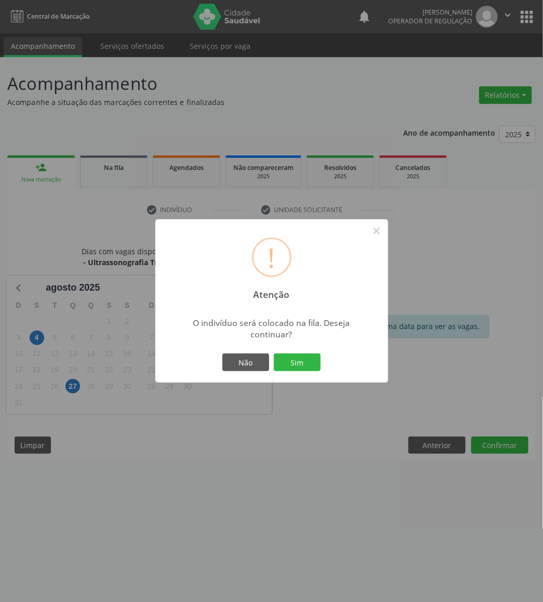
click at [274, 353] on button "Sim" at bounding box center [297, 362] width 47 height 18
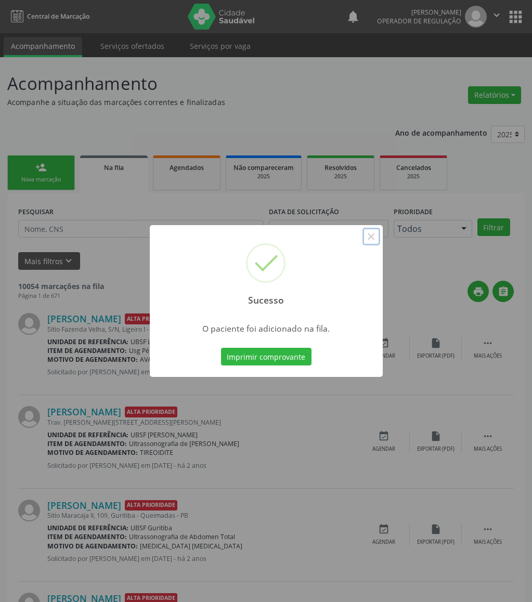
drag, startPoint x: 373, startPoint y: 239, endPoint x: 336, endPoint y: 239, distance: 37.4
click at [373, 239] on button "×" at bounding box center [371, 237] width 18 height 18
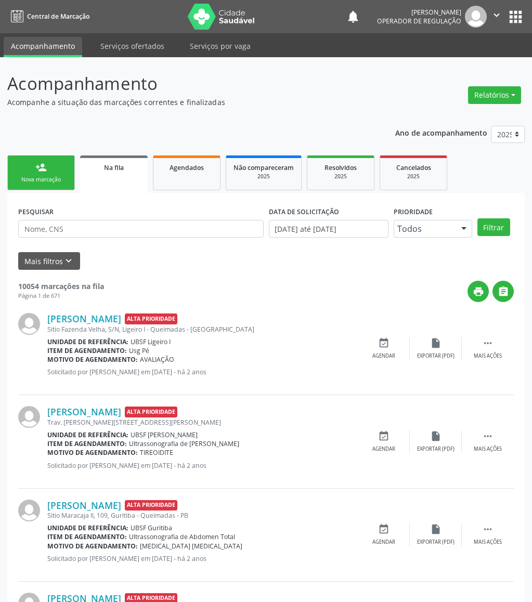
click at [44, 180] on div "Nova marcação" at bounding box center [41, 180] width 52 height 8
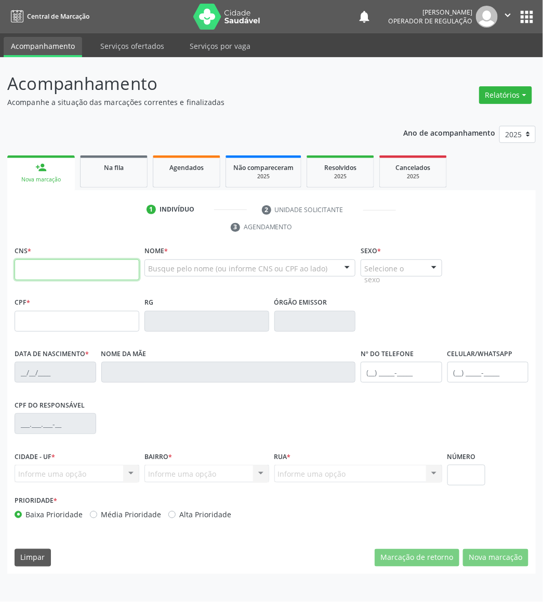
click at [111, 271] on input "text" at bounding box center [77, 269] width 125 height 21
type input "700 5019 7159 2552"
type input "01/07/1981"
type input "Maria Eusinete da Silva Santos"
type input "(83) 99156-0146"
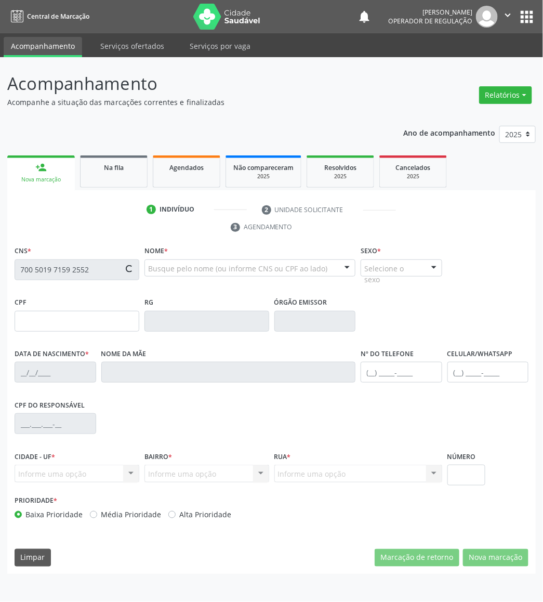
type input "(83) 99156-0146"
type input "S/N"
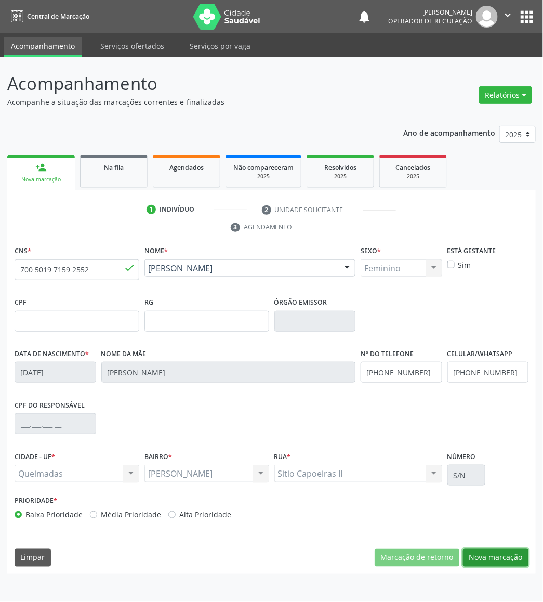
click at [491, 557] on button "Nova marcação" at bounding box center [495, 558] width 65 height 18
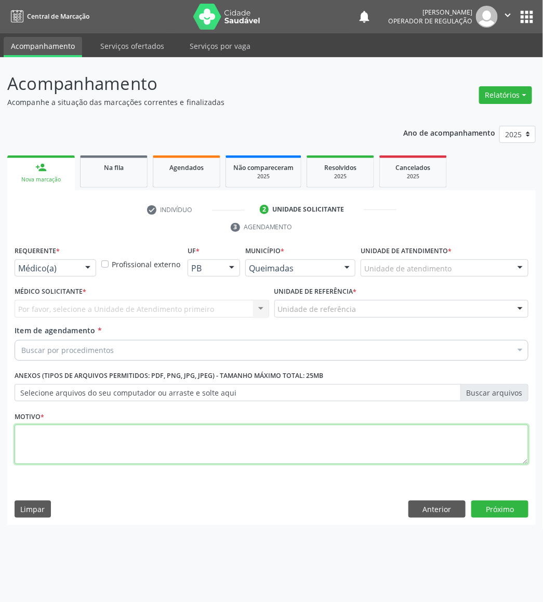
drag, startPoint x: 80, startPoint y: 442, endPoint x: 74, endPoint y: 432, distance: 11.4
click at [76, 433] on textarea at bounding box center [272, 444] width 514 height 39
paste textarea "TRANSVAGINAL"
type textarea "TRANSVAGINAL"
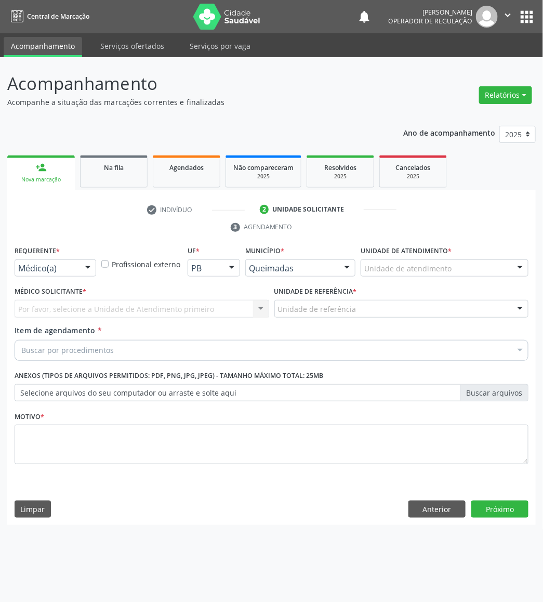
paste input "TRANSVAGINAL"
type input "TRANSVAGINAL"
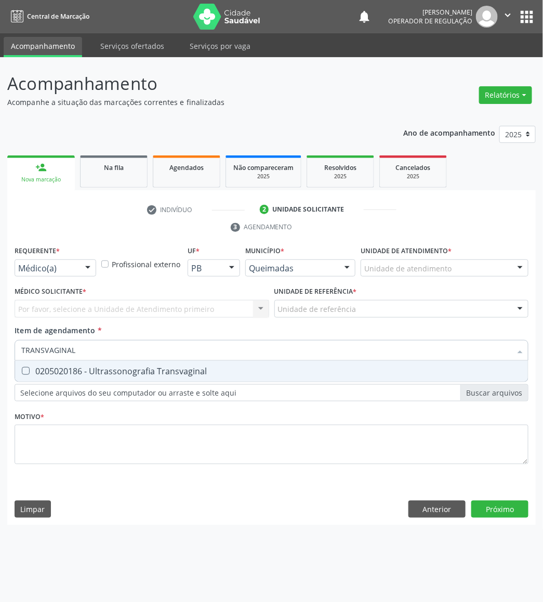
click at [69, 375] on div "0205020186 - Ultrassonografia Transvaginal" at bounding box center [271, 371] width 500 height 8
checkbox Transvaginal "true"
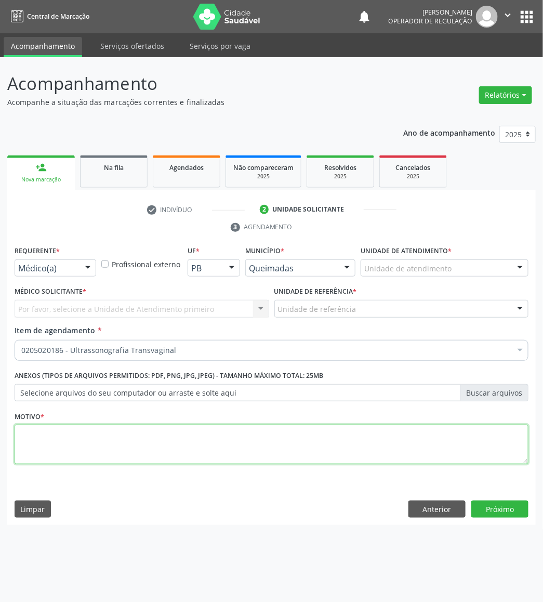
click at [187, 440] on textarea at bounding box center [272, 444] width 514 height 39
paste textarea "AVALIAÇÃO DE ROTINA 08/2025"
type textarea "AVALIAÇÃO DE ROTINA 08/2025 AMENORREIA"
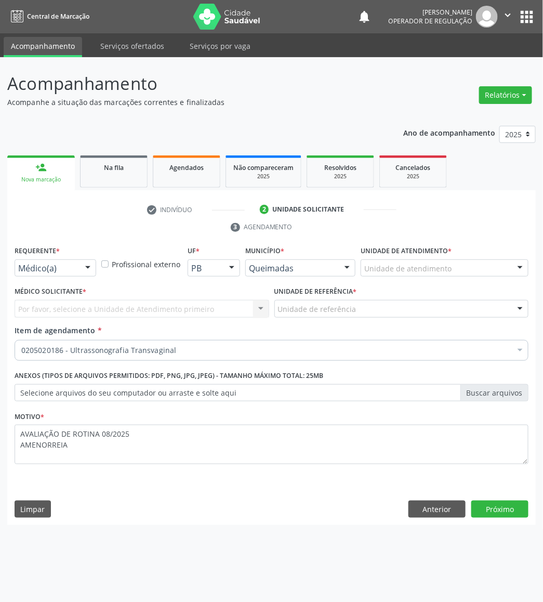
click at [80, 267] on div at bounding box center [88, 269] width 16 height 18
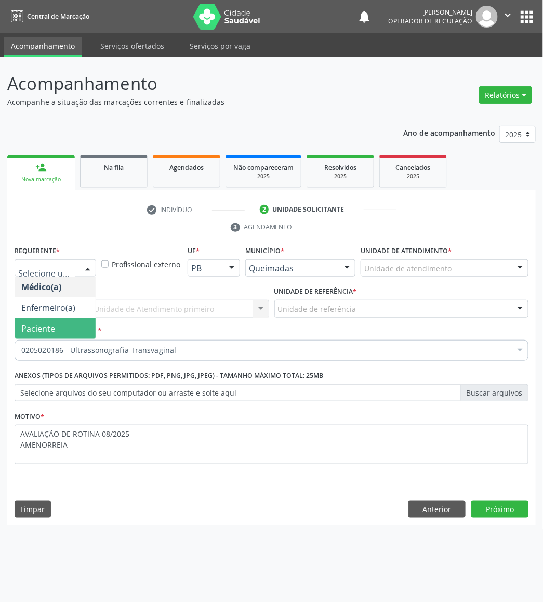
click at [64, 326] on span "Paciente" at bounding box center [55, 328] width 81 height 21
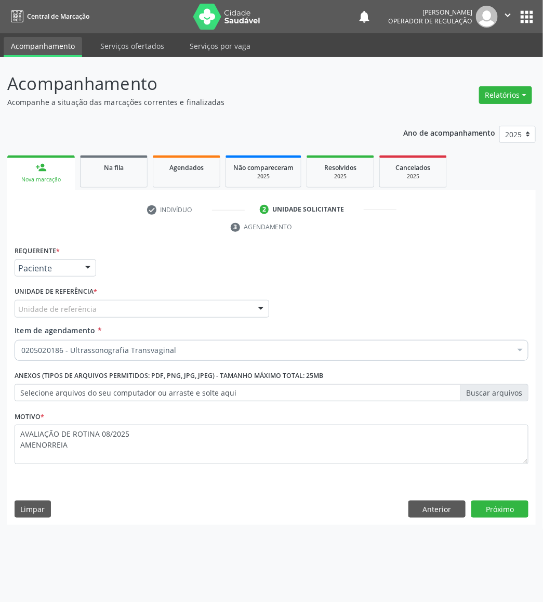
drag, startPoint x: 120, startPoint y: 337, endPoint x: 131, endPoint y: 315, distance: 24.4
click at [122, 331] on div "Item de agendamento * 0205020186 - Ultrassonografia Transvaginal Desfazer seleç…" at bounding box center [272, 341] width 514 height 33
click at [137, 304] on div "Unidade de referência" at bounding box center [142, 309] width 255 height 18
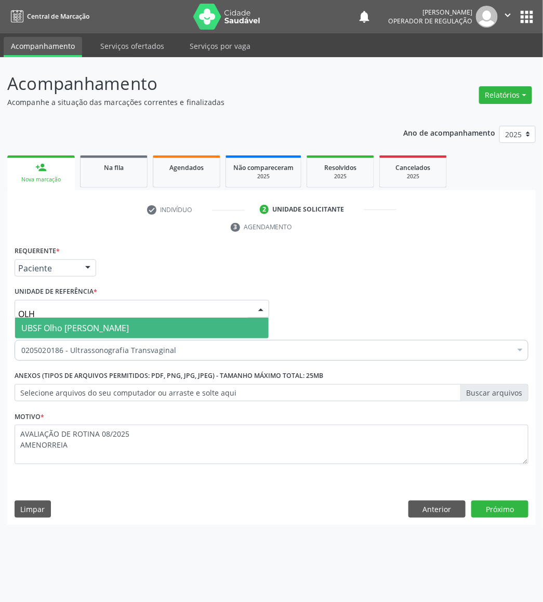
click at [120, 340] on div "0205020186 - Ultrassonografia Transvaginal" at bounding box center [272, 350] width 514 height 21
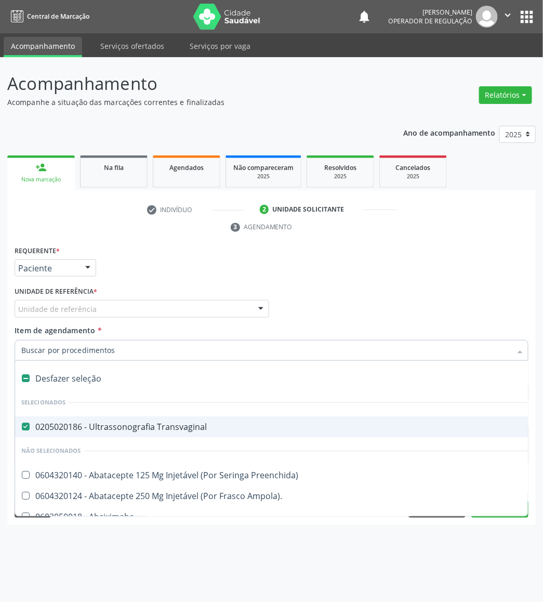
click at [126, 309] on div "Unidade de referência" at bounding box center [142, 309] width 255 height 18
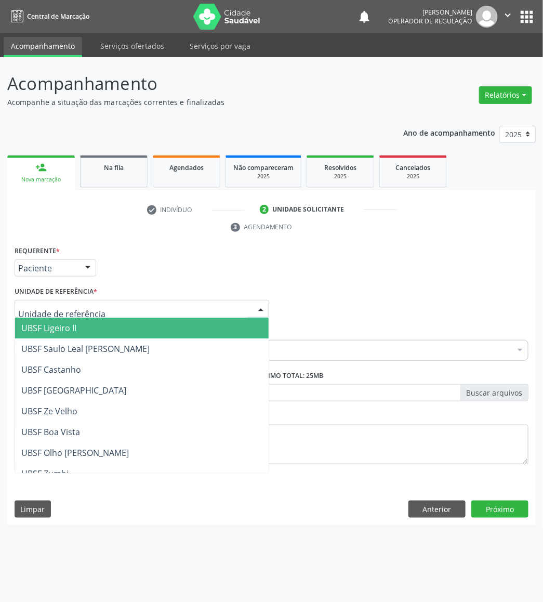
click at [122, 333] on span "UBSF Ligeiro II" at bounding box center [142, 328] width 254 height 21
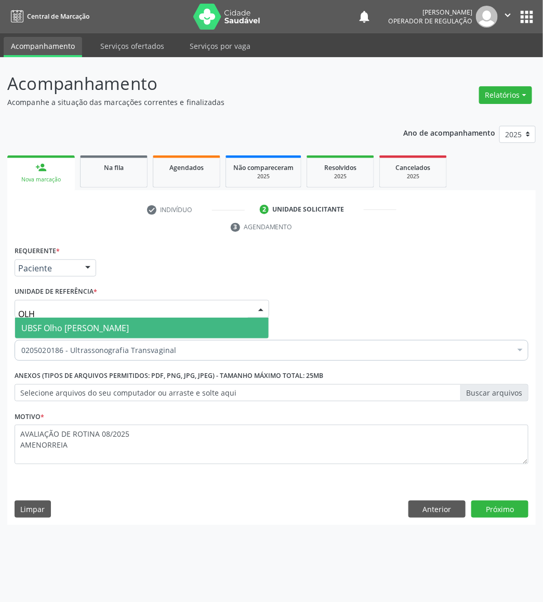
type input "OLHO"
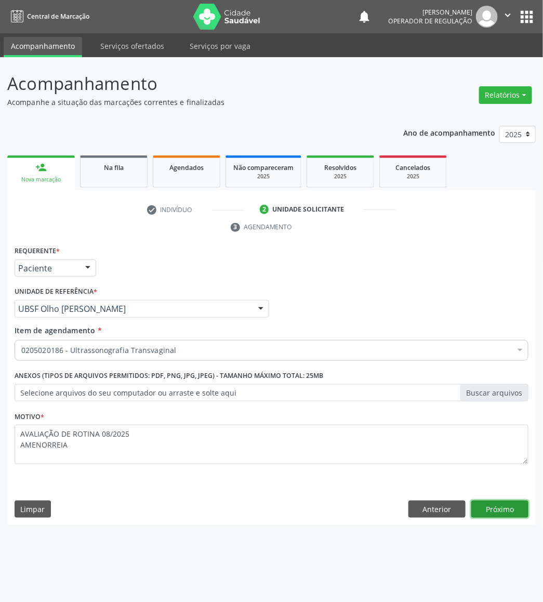
click at [521, 508] on button "Próximo" at bounding box center [499, 509] width 57 height 18
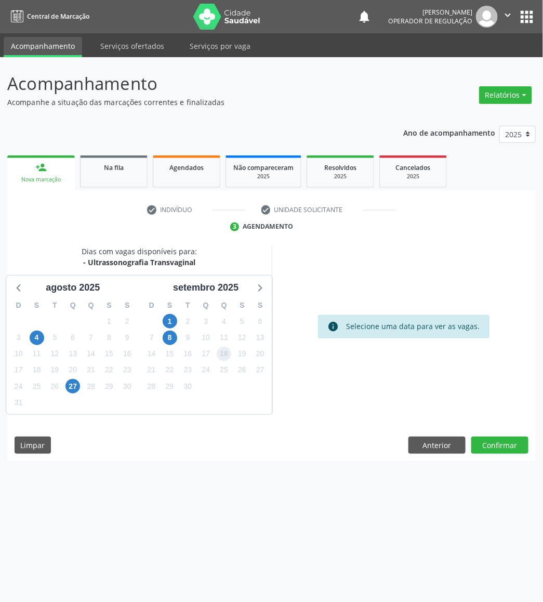
click at [222, 354] on span "18" at bounding box center [224, 354] width 15 height 15
click at [499, 437] on button "Confirmar" at bounding box center [499, 446] width 57 height 18
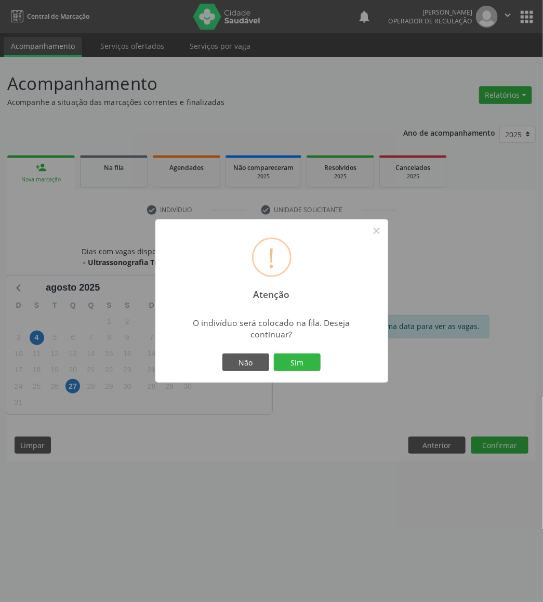
click at [274, 353] on button "Sim" at bounding box center [297, 362] width 47 height 18
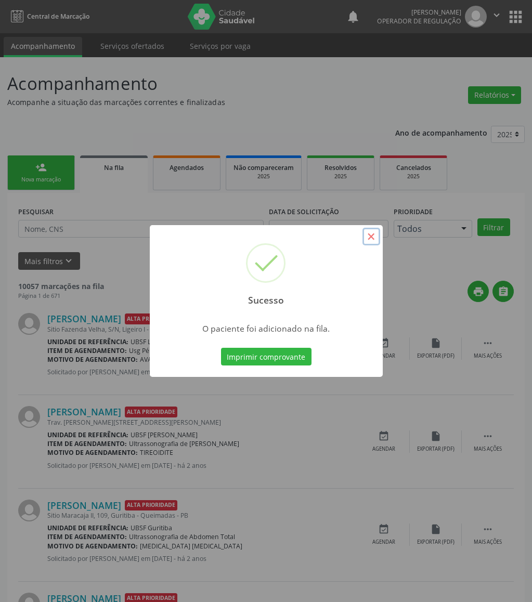
click at [375, 232] on button "×" at bounding box center [371, 237] width 18 height 18
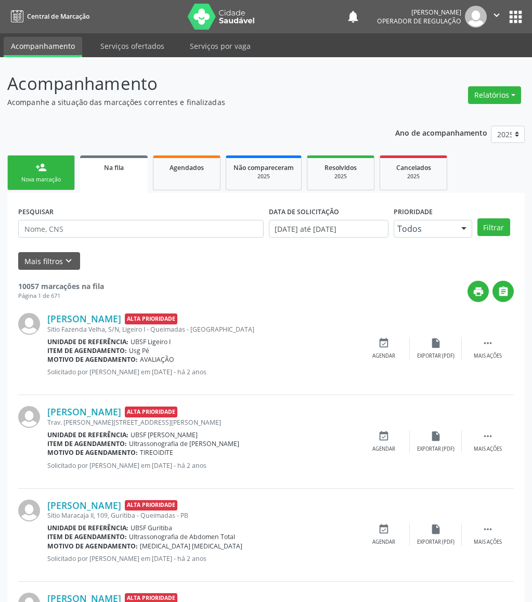
click at [34, 178] on div "Nova marcação" at bounding box center [41, 180] width 52 height 8
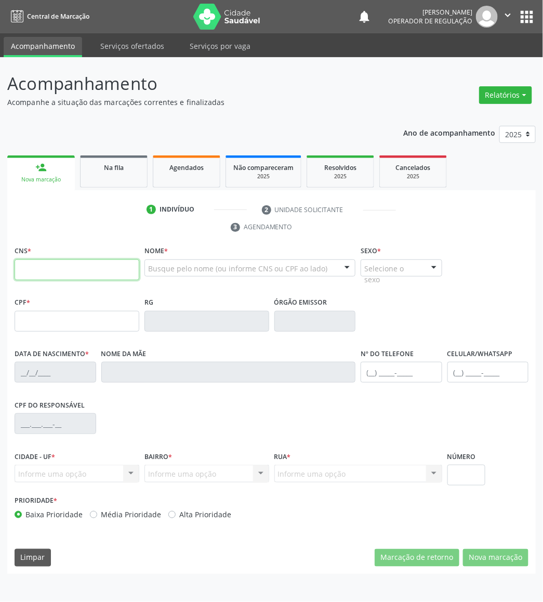
click at [92, 267] on input "text" at bounding box center [77, 269] width 125 height 21
type input "706 9091 7546 9737"
type input "074.917.577-07"
type input "23/10/1968"
type input "Maria Serafim da Silva"
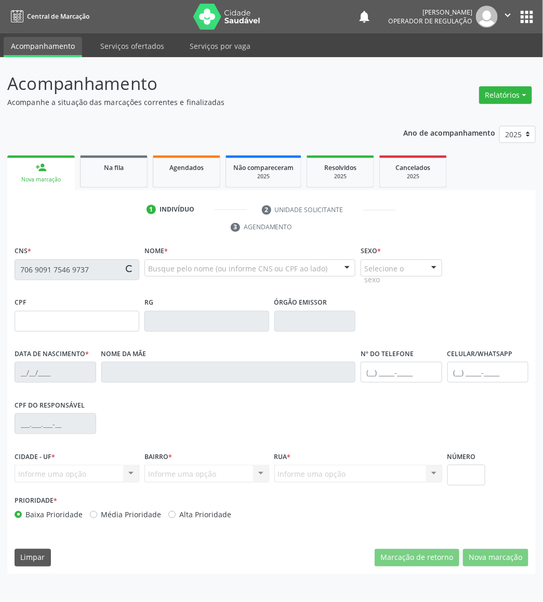
type input "(83) 99906-8749"
type input "91"
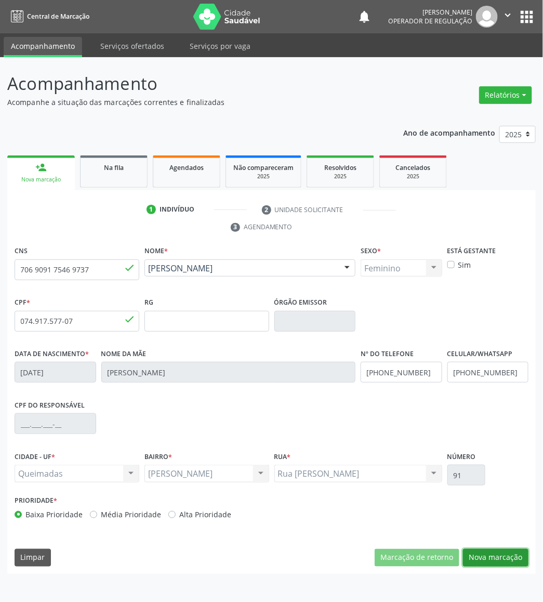
click at [505, 563] on button "Nova marcação" at bounding box center [495, 558] width 65 height 18
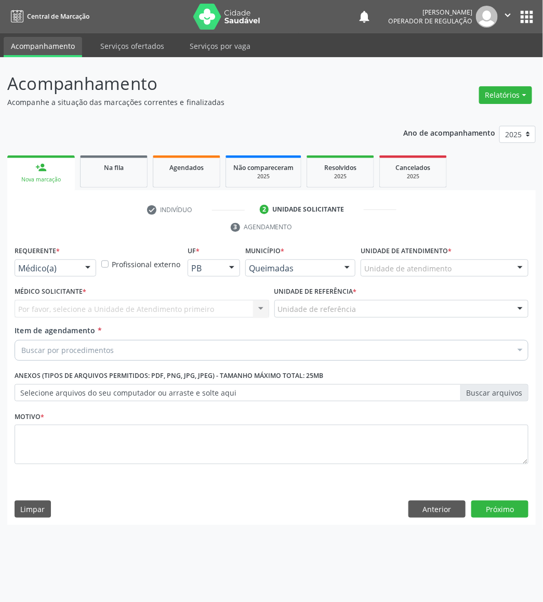
drag, startPoint x: 49, startPoint y: 266, endPoint x: 47, endPoint y: 287, distance: 21.4
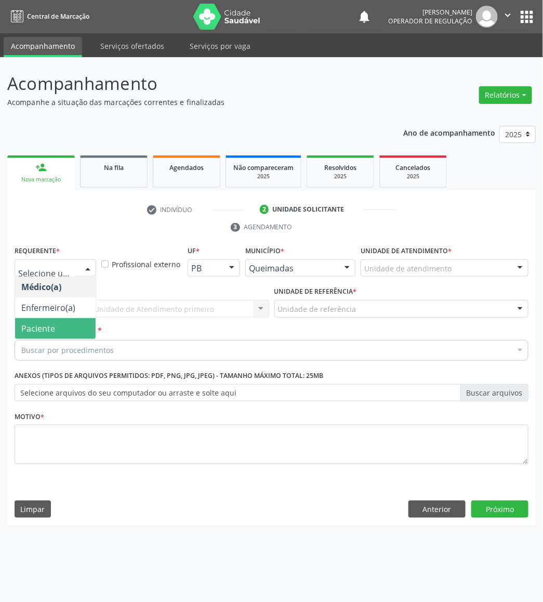
click at [56, 330] on span "Paciente" at bounding box center [55, 328] width 81 height 21
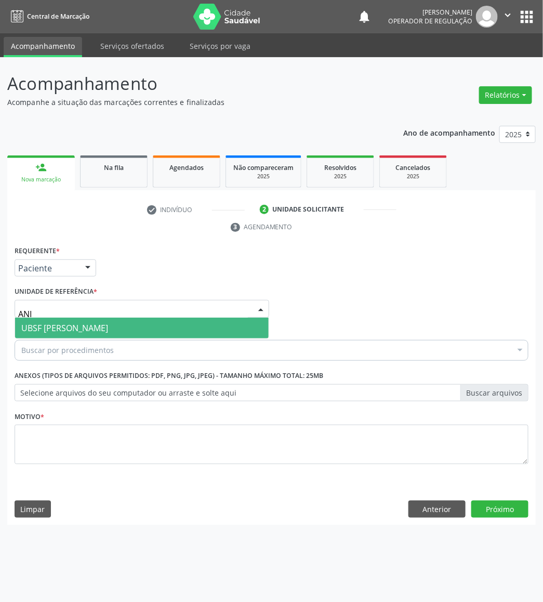
type input "ANIB"
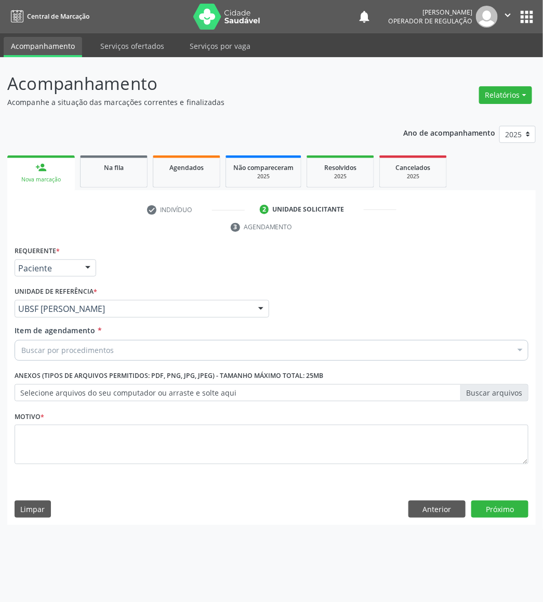
click at [153, 347] on div "Buscar por procedimentos" at bounding box center [272, 350] width 514 height 21
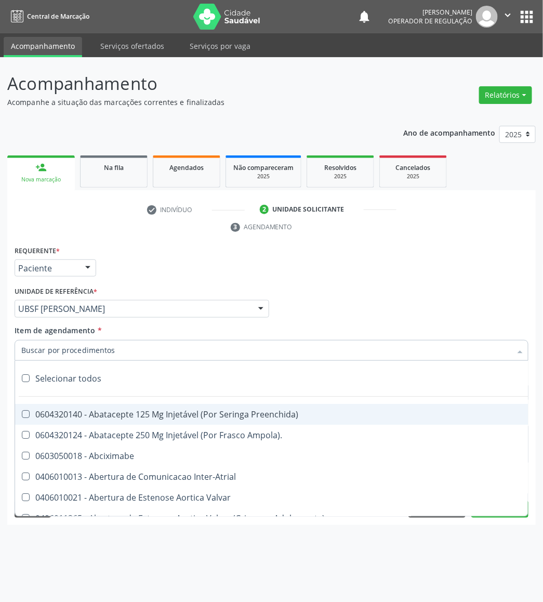
paste input "AVALIAÇÃO DE ROTINA 08/2025"
type input "AVALIAÇÃO DE ROTINA 08/2025"
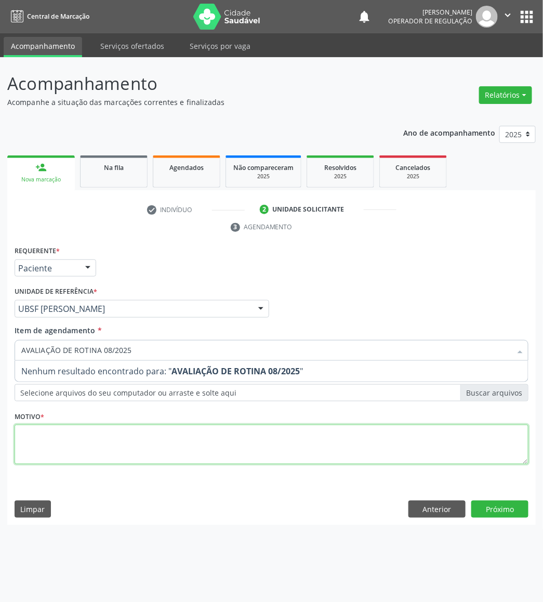
click at [189, 434] on div "Requerente * Paciente Médico(a) Enfermeiro(a) Paciente Nenhum resultado encontr…" at bounding box center [272, 360] width 514 height 235
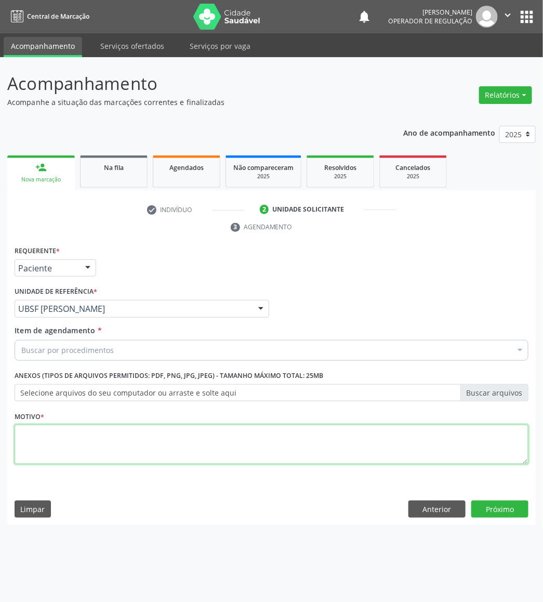
paste textarea "AVALIAÇÃO DE ROTINA 08/2025"
type textarea "AVALIAÇÃO DE ROTINA 08/2025"
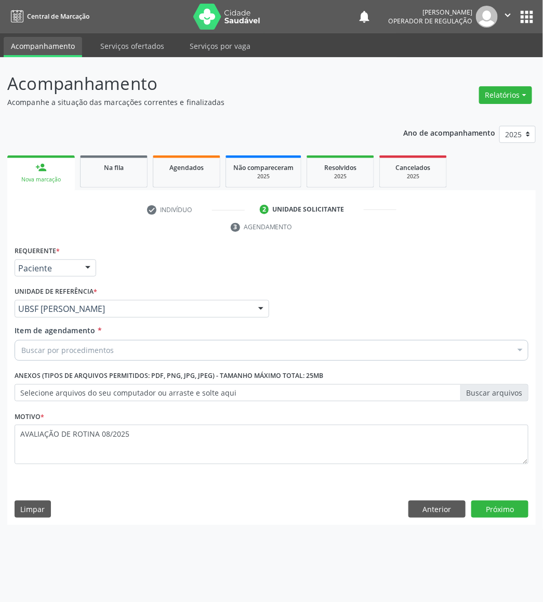
click at [68, 341] on div "Buscar por procedimentos" at bounding box center [272, 350] width 514 height 21
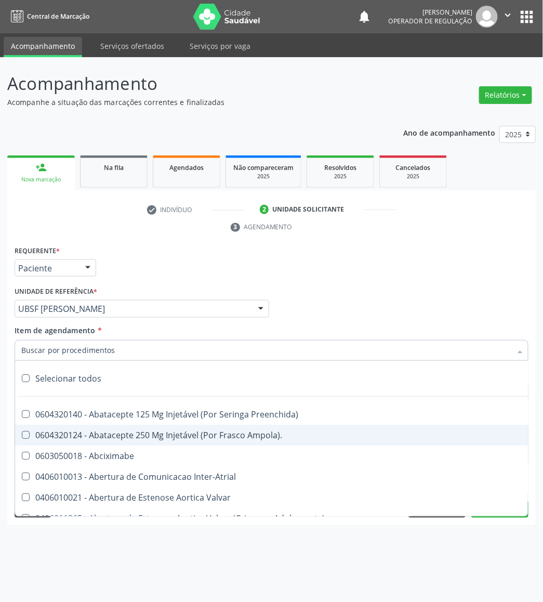
click at [78, 356] on input "Item de agendamento *" at bounding box center [266, 350] width 490 height 21
paste input "TRANSVAGINAL"
type input "TRANSVAGINAL"
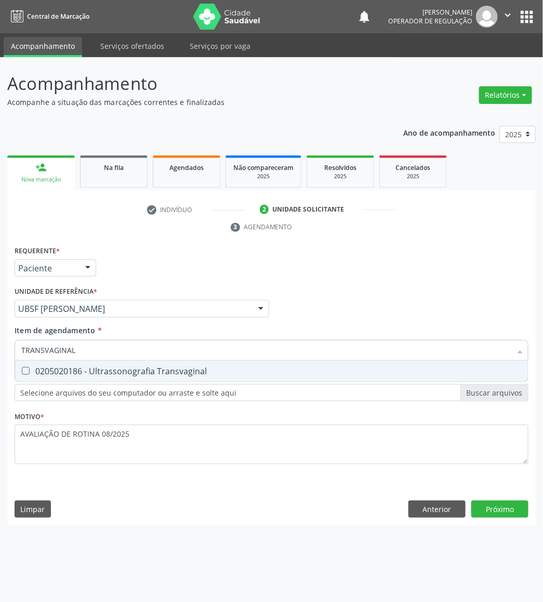
click at [86, 368] on div "0205020186 - Ultrassonografia Transvaginal" at bounding box center [271, 371] width 500 height 8
checkbox Transvaginal "true"
click at [488, 513] on div "Requerente * Paciente Médico(a) Enfermeiro(a) Paciente Nenhum resultado encontr…" at bounding box center [271, 384] width 529 height 282
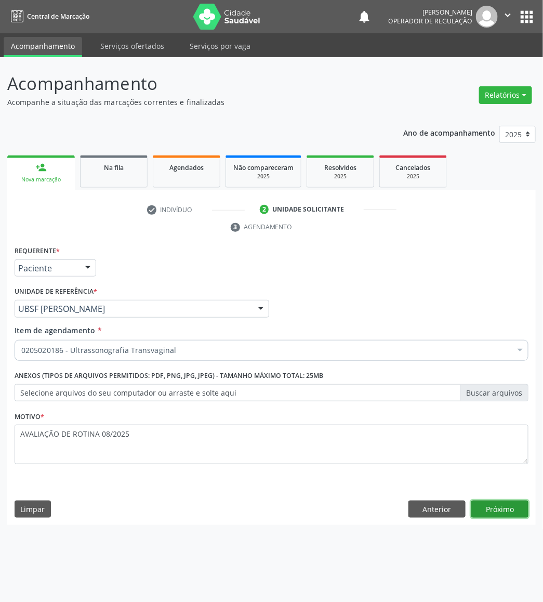
click at [492, 505] on button "Próximo" at bounding box center [499, 509] width 57 height 18
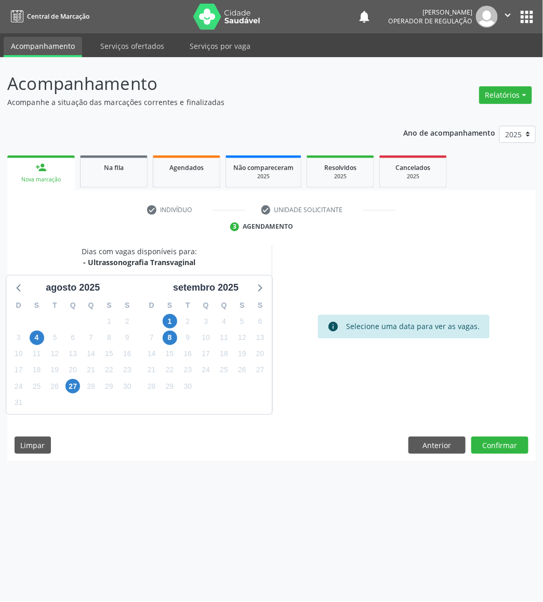
click at [233, 344] on div "12" at bounding box center [242, 338] width 18 height 16
click at [245, 349] on span "19" at bounding box center [242, 354] width 15 height 15
click at [487, 445] on button "Confirmar" at bounding box center [499, 446] width 57 height 18
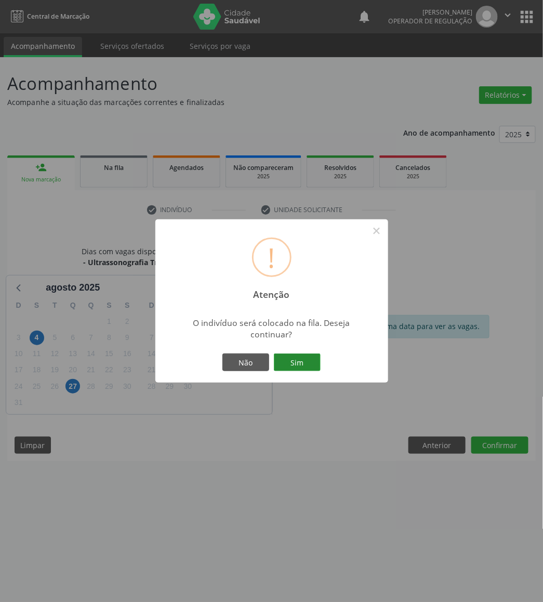
click at [309, 357] on button "Sim" at bounding box center [297, 362] width 47 height 18
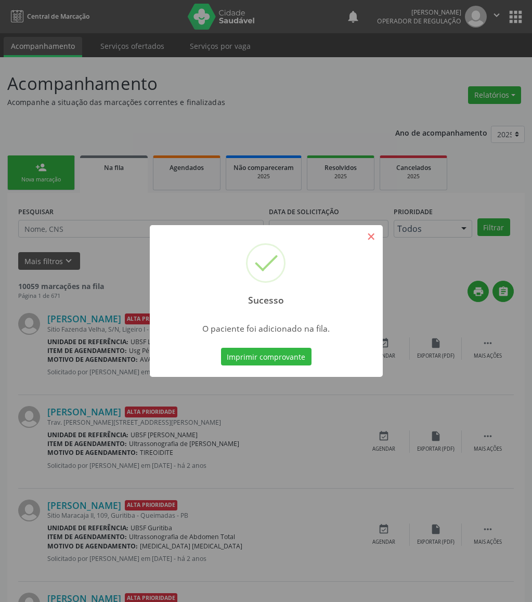
drag, startPoint x: 362, startPoint y: 226, endPoint x: 366, endPoint y: 232, distance: 7.5
click at [363, 226] on div "Sucesso ×" at bounding box center [266, 269] width 233 height 89
click at [58, 166] on div "Sucesso × O paciente foi adicionado na fila. Imprimir comprovante Cancel" at bounding box center [266, 301] width 532 height 602
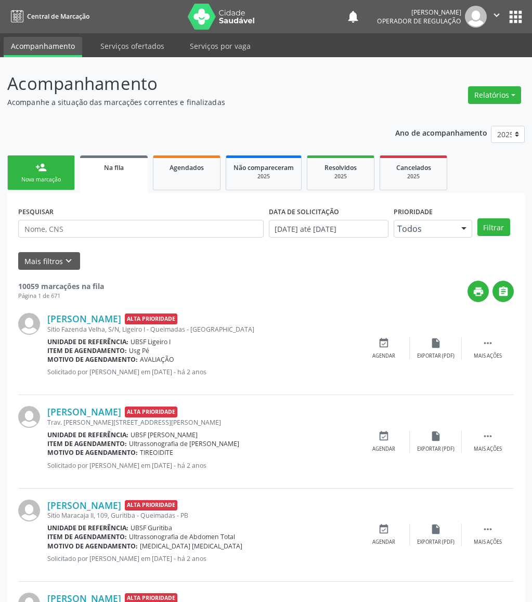
click at [58, 166] on link "person_add Nova marcação" at bounding box center [41, 172] width 68 height 35
click at [56, 181] on div "Nova marcação" at bounding box center [41, 180] width 52 height 8
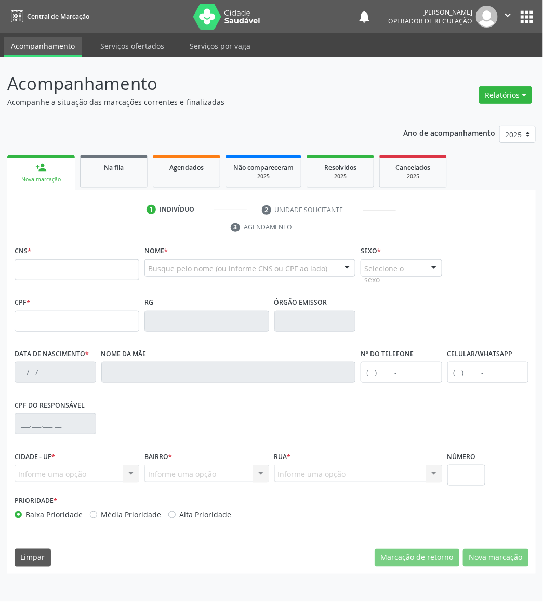
click at [57, 281] on fieldset "CNS *" at bounding box center [77, 265] width 125 height 44
click at [51, 269] on input "text" at bounding box center [77, 269] width 125 height 21
type input "704 0063 7876 1067"
type input "115.747.104-86"
type input "24/01/1994"
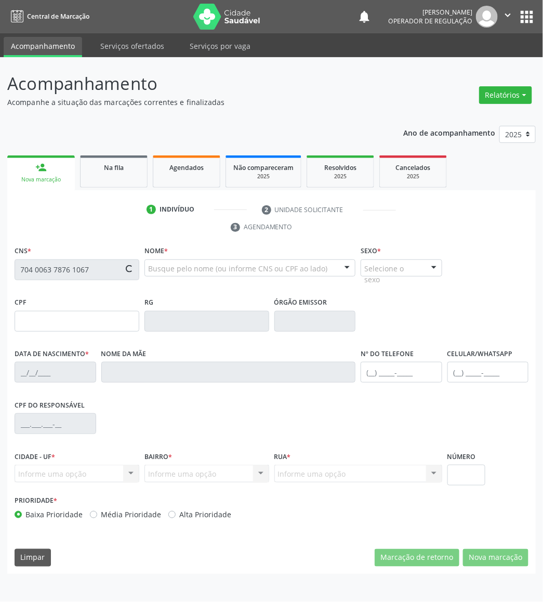
type input "Neusa de Sousa Pereira"
type input "(83) 98744-3751"
type input "175"
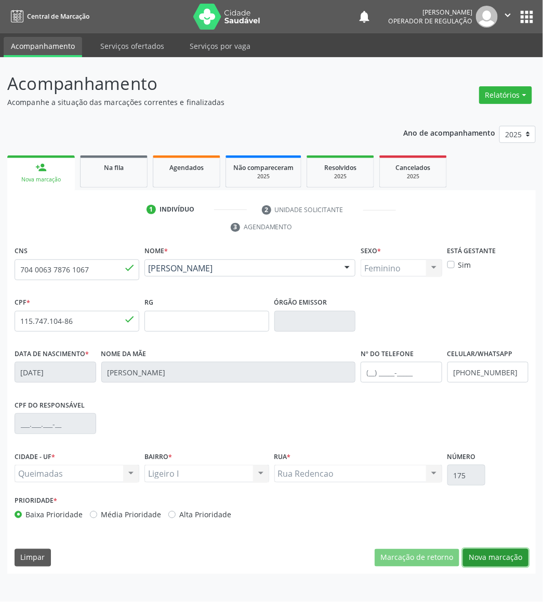
click at [511, 559] on button "Nova marcação" at bounding box center [495, 558] width 65 height 18
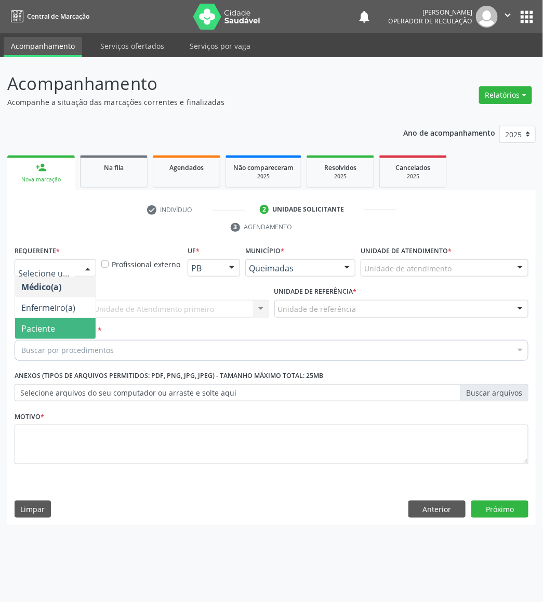
drag, startPoint x: 42, startPoint y: 334, endPoint x: 74, endPoint y: 311, distance: 39.4
click at [44, 334] on span "Paciente" at bounding box center [55, 328] width 81 height 21
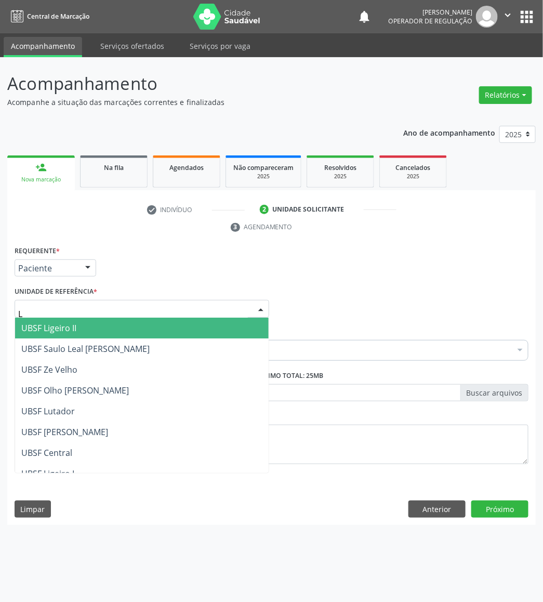
type input "LI"
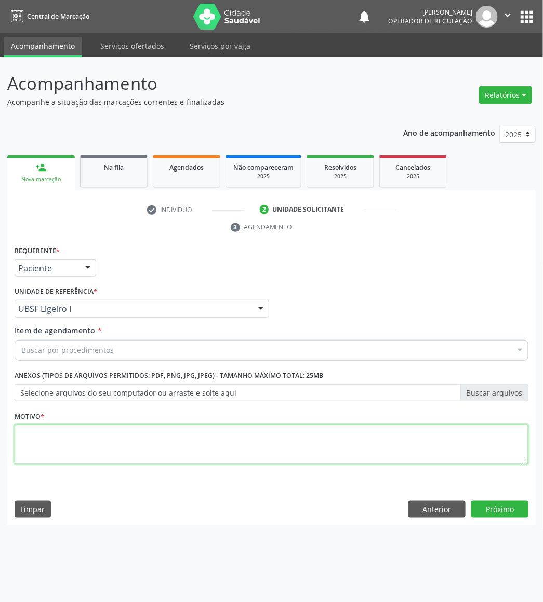
click at [140, 454] on textarea at bounding box center [272, 444] width 514 height 39
paste textarea "AVALIAÇÃO DE ROTINA 08/2025"
type textarea "AVALIAÇÃO DE ROTINA 08/2025"
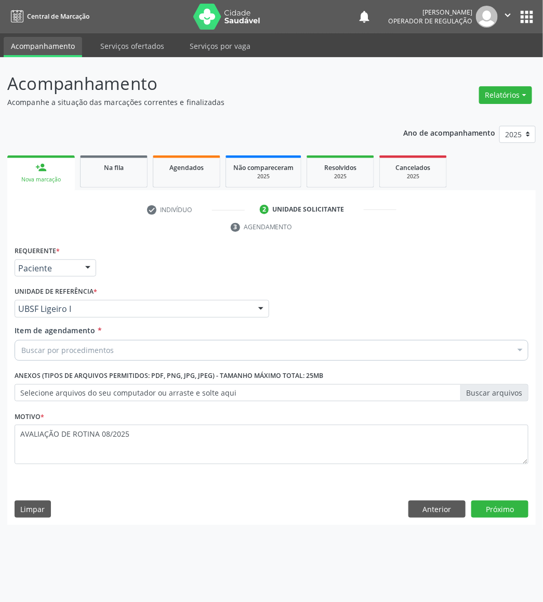
paste input "TRANSVAGINAL"
click at [143, 346] on div "Buscar por procedimentos" at bounding box center [272, 350] width 514 height 21
type input "TRANSVAGINAL"
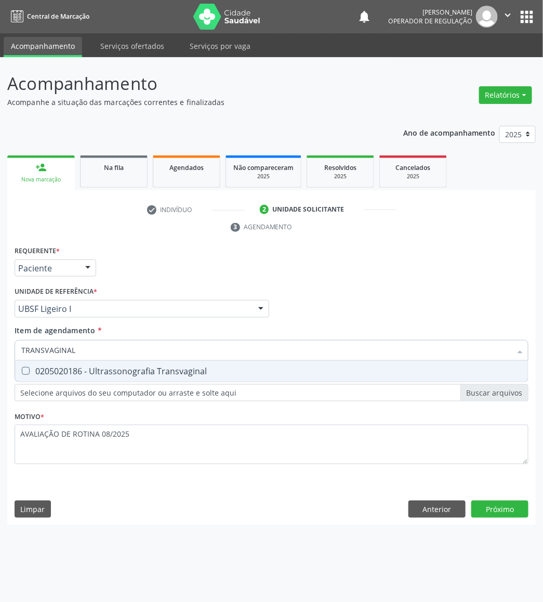
click at [89, 370] on div "0205020186 - Ultrassonografia Transvaginal" at bounding box center [271, 371] width 500 height 8
checkbox Transvaginal "true"
click at [506, 510] on div "Requerente * Paciente Médico(a) Enfermeiro(a) Paciente Nenhum resultado encontr…" at bounding box center [271, 384] width 529 height 282
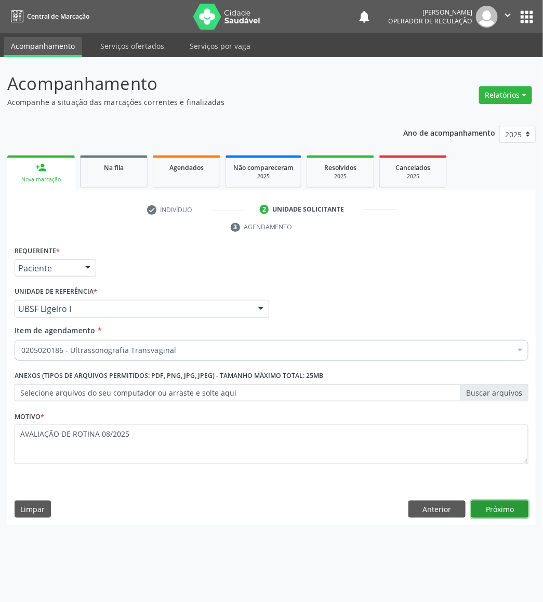
click at [505, 510] on button "Próximo" at bounding box center [499, 509] width 57 height 18
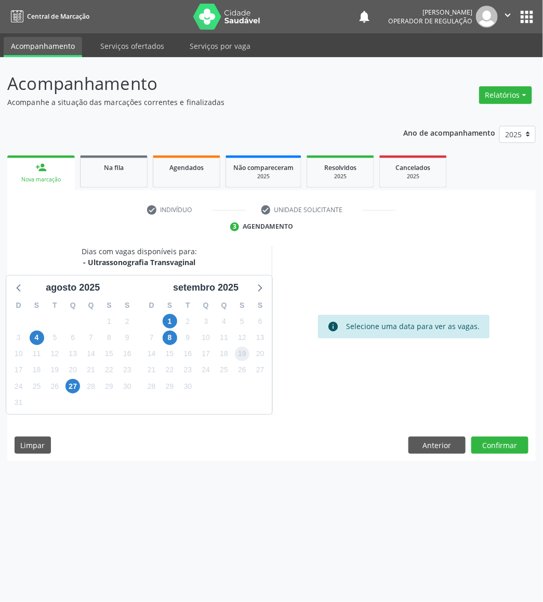
click at [236, 349] on span "19" at bounding box center [242, 354] width 15 height 15
click at [490, 445] on button "Confirmar" at bounding box center [499, 446] width 57 height 18
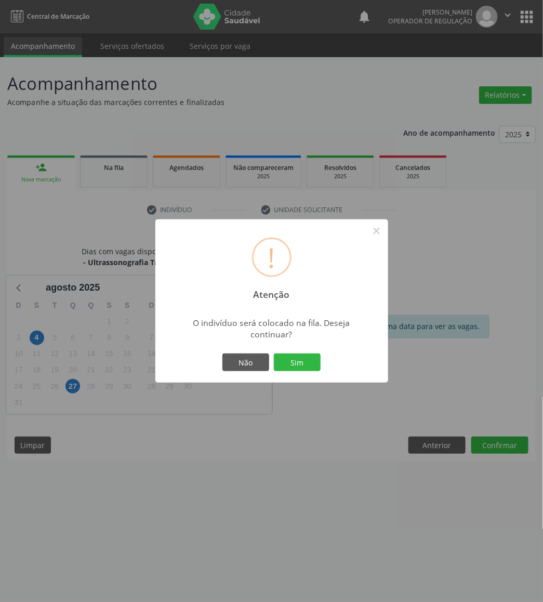
click at [274, 353] on button "Sim" at bounding box center [297, 362] width 47 height 18
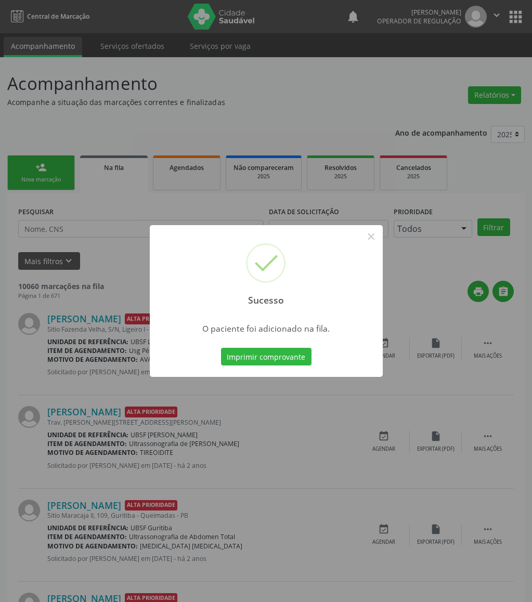
click at [295, 287] on div "Sucesso ×" at bounding box center [266, 269] width 233 height 89
click at [412, 308] on div "Sucesso × O paciente foi adicionado na fila. Imprimir comprovante Cancel" at bounding box center [266, 301] width 532 height 602
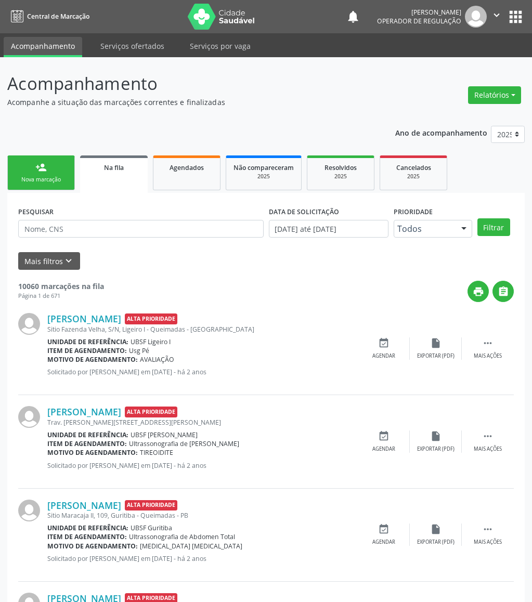
click at [66, 165] on link "person_add Nova marcação" at bounding box center [41, 172] width 68 height 35
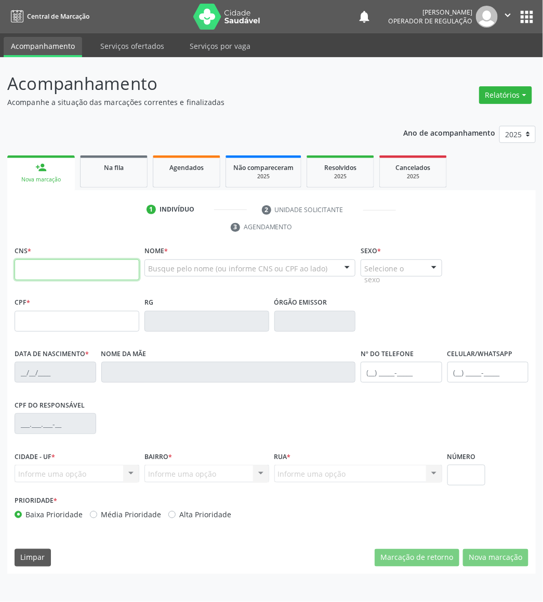
click at [112, 269] on input "text" at bounding box center [77, 269] width 125 height 21
type input "708 0098 1301 9328"
type input "029.949.744-52"
type input "03/07/1974"
type input "Maria José Felipe"
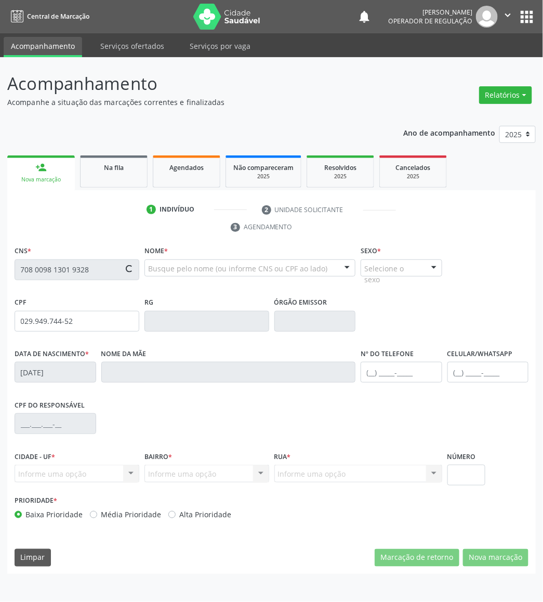
type input "(83) 99312-2170"
type input "742"
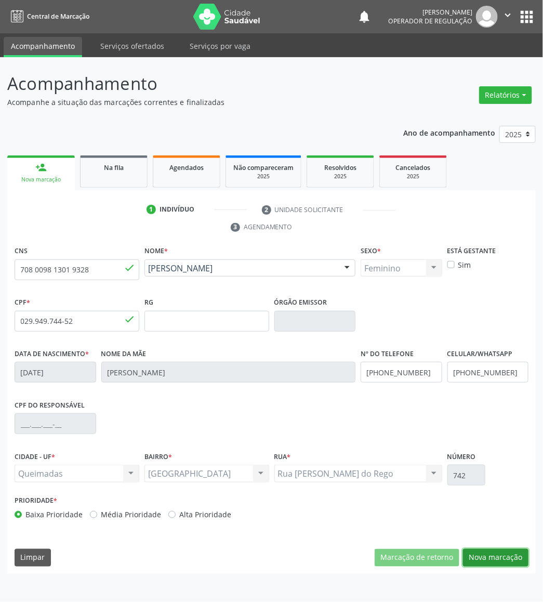
click at [518, 562] on button "Nova marcação" at bounding box center [495, 558] width 65 height 18
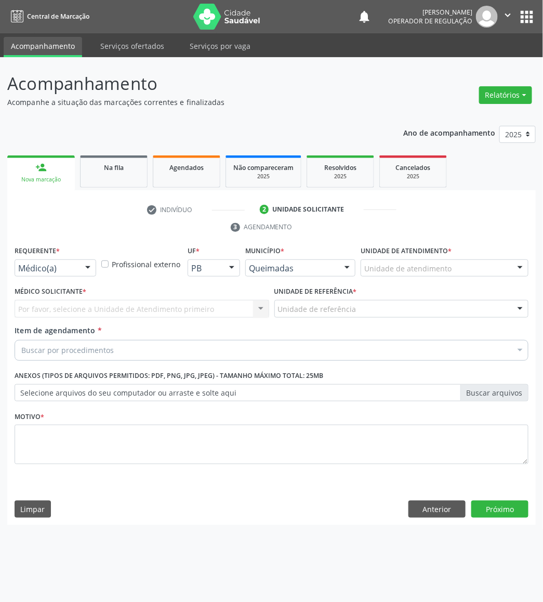
click at [82, 278] on div "Requerente * Médico(a) Médico(a) Enfermeiro(a) Paciente Nenhum resultado encont…" at bounding box center [55, 263] width 87 height 41
click at [80, 269] on div at bounding box center [88, 269] width 16 height 18
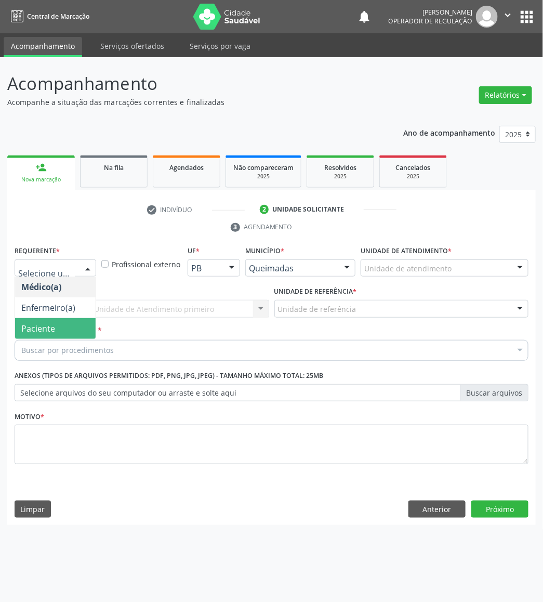
click at [57, 326] on span "Paciente" at bounding box center [55, 328] width 81 height 21
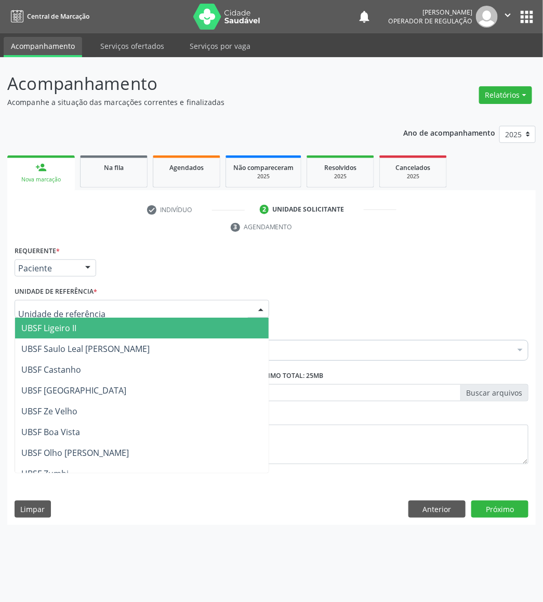
click at [99, 309] on div at bounding box center [142, 309] width 255 height 18
type input "SA"
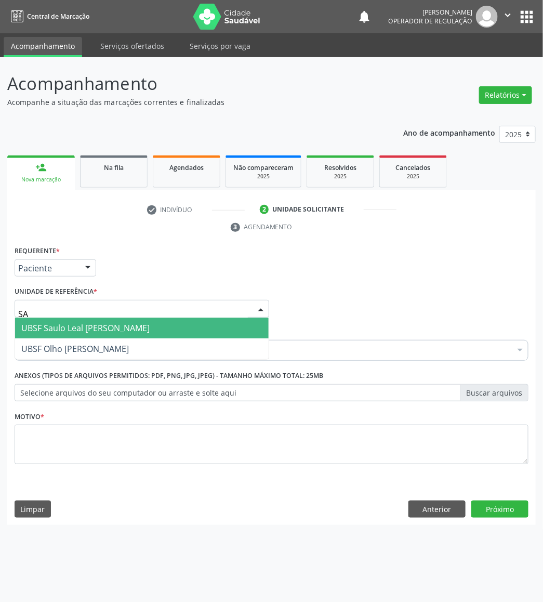
click at [89, 337] on span "UBSF Saulo Leal [PERSON_NAME]" at bounding box center [142, 328] width 254 height 21
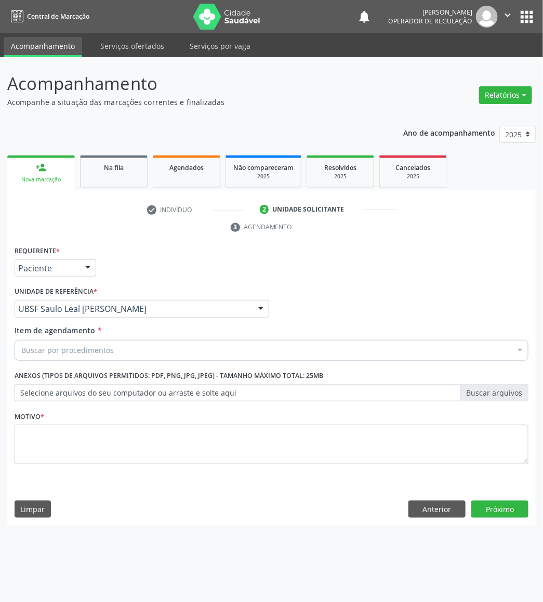
drag, startPoint x: 114, startPoint y: 333, endPoint x: 113, endPoint y: 351, distance: 18.8
click at [114, 334] on div "Item de agendamento * Buscar por procedimentos Selecionar todos 0604320140 - Ab…" at bounding box center [272, 341] width 514 height 33
click at [114, 351] on div "Buscar por procedimentos" at bounding box center [272, 350] width 514 height 21
paste input "AVALIAÇÃO DE ROTINA 08/2025"
type input "AVALIAÇÃO DE ROTINA 08/2025"
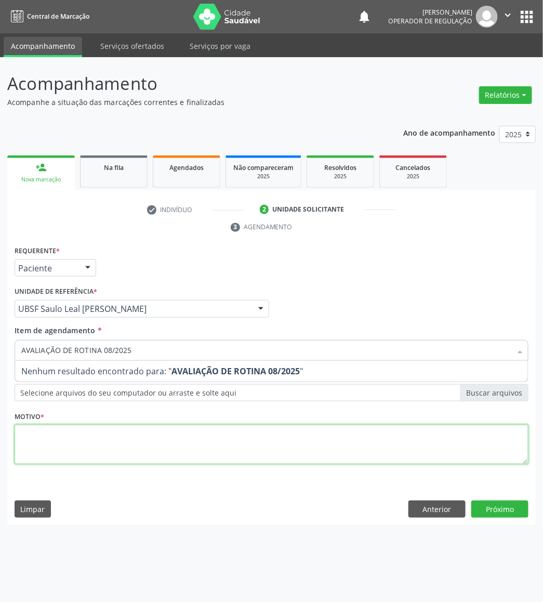
click at [134, 440] on div "Requerente * Paciente Médico(a) Enfermeiro(a) Paciente Nenhum resultado encontr…" at bounding box center [272, 360] width 514 height 235
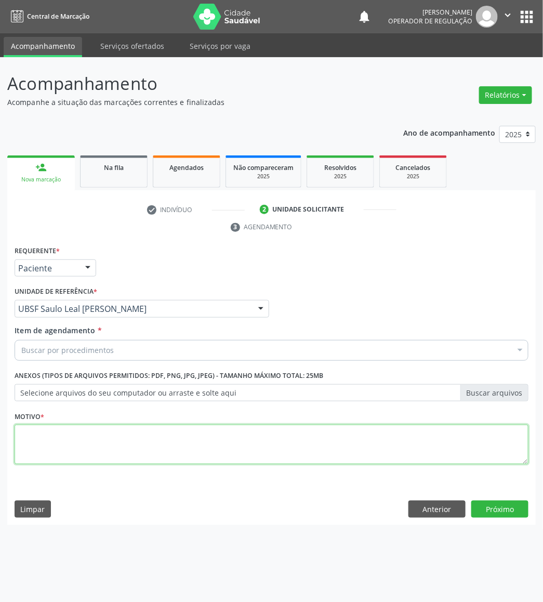
paste textarea "AVALIAÇÃO DE ROTINA 08/2025"
type textarea "AVALIAÇÃO DE ROTINA 08/2025 INCONTINÊNCIA URINÁRIA"
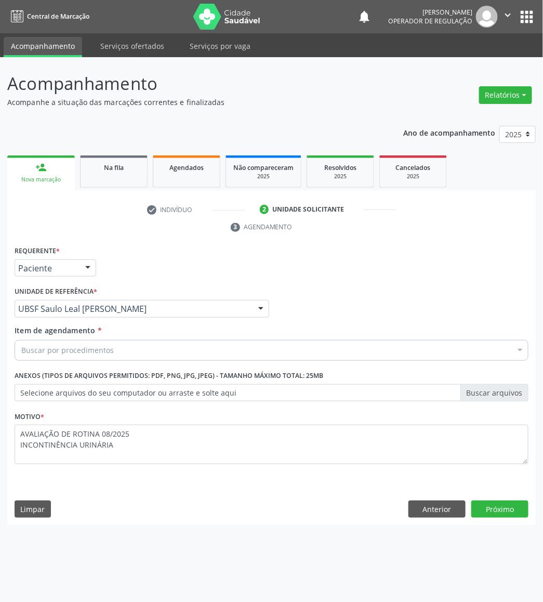
click at [268, 357] on div "Buscar por procedimentos" at bounding box center [272, 350] width 514 height 21
paste input "TRANSVAGINAL"
type input "TRANSVAGINAL"
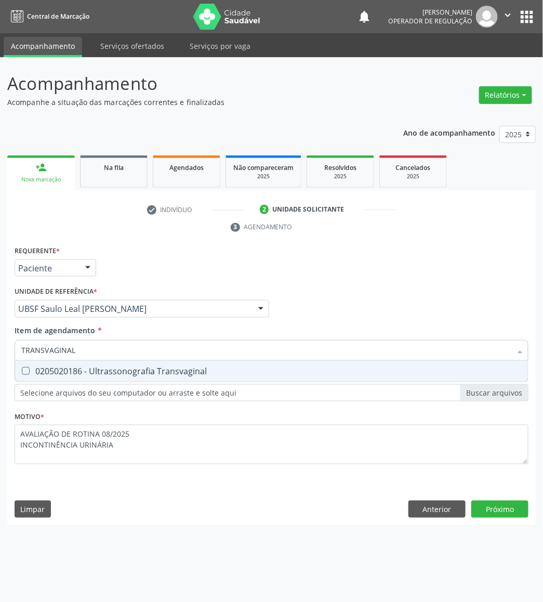
click at [352, 370] on div "0205020186 - Ultrassonografia Transvaginal" at bounding box center [271, 371] width 500 height 8
checkbox Transvaginal "true"
click at [496, 510] on div "Requerente * Paciente Médico(a) Enfermeiro(a) Paciente Nenhum resultado encontr…" at bounding box center [271, 384] width 529 height 282
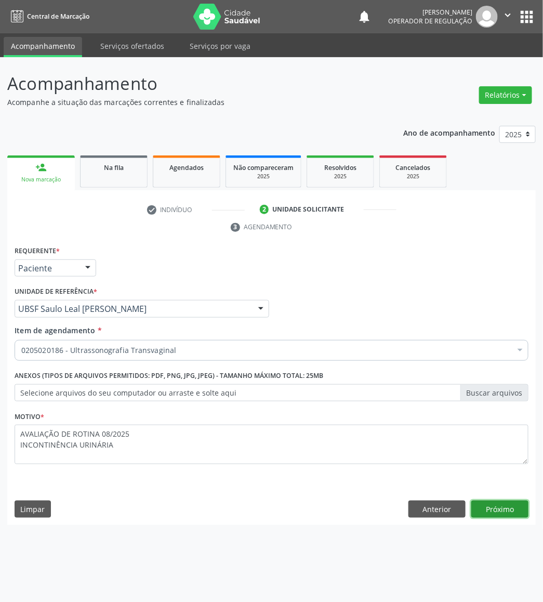
click at [489, 507] on button "Próximo" at bounding box center [499, 509] width 57 height 18
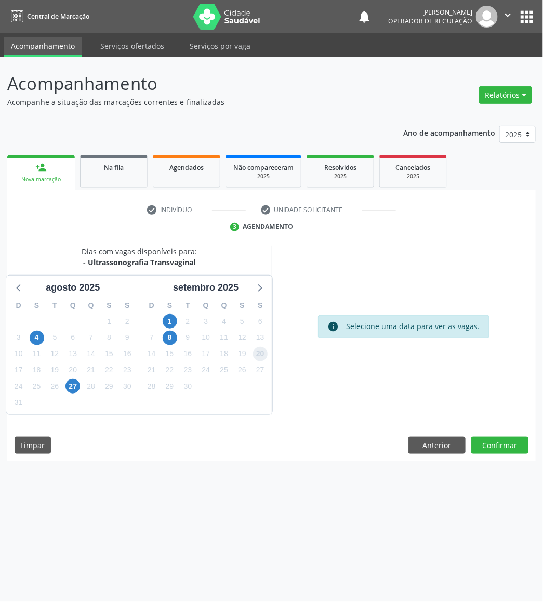
click at [267, 353] on span "20" at bounding box center [260, 354] width 15 height 15
click at [507, 451] on button "Confirmar" at bounding box center [499, 446] width 57 height 18
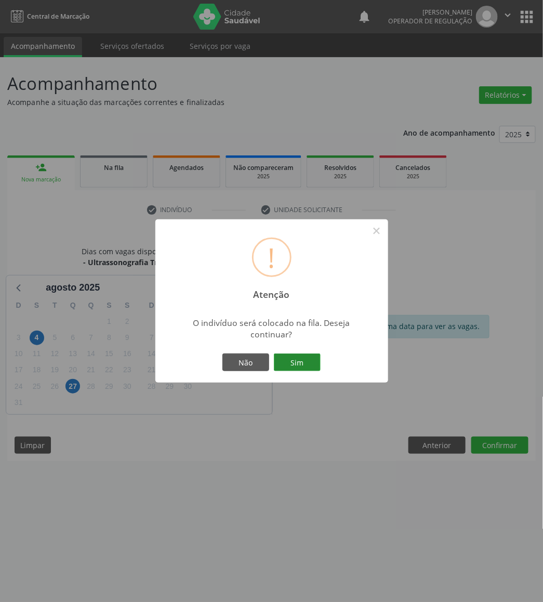
click at [309, 354] on button "Sim" at bounding box center [297, 362] width 47 height 18
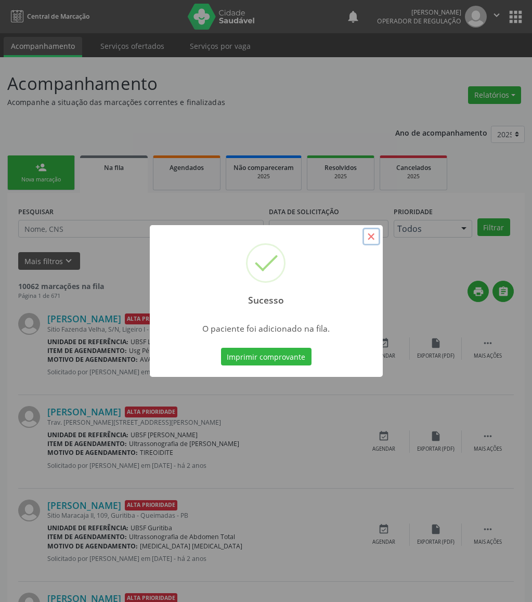
click at [375, 238] on button "×" at bounding box center [371, 237] width 18 height 18
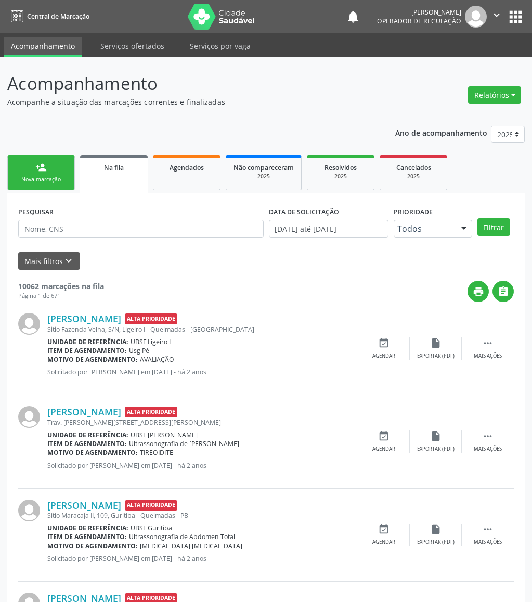
click at [49, 181] on div "Nova marcação" at bounding box center [41, 180] width 52 height 8
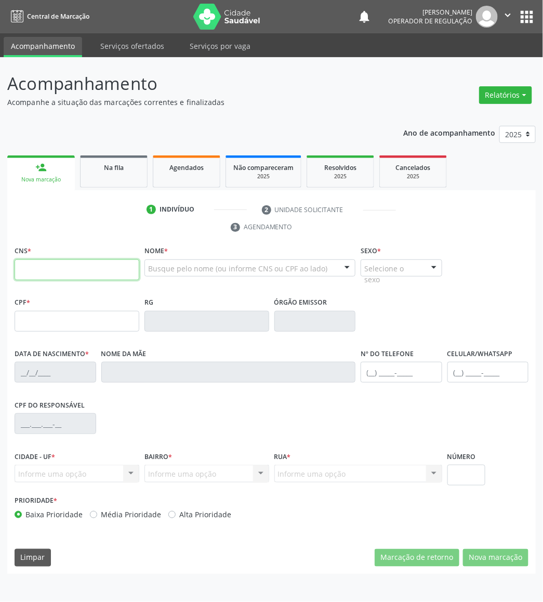
click at [83, 280] on input "text" at bounding box center [77, 269] width 125 height 21
type input "700 4054 5256 8744"
type input "052.364.134-60"
type input "29/10/1981"
type input "Maria da Silva Souza"
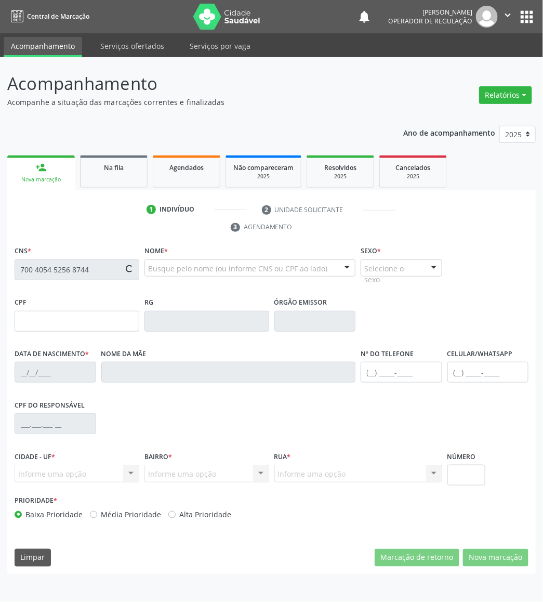
type input "(83) 99143-9325"
type input "134"
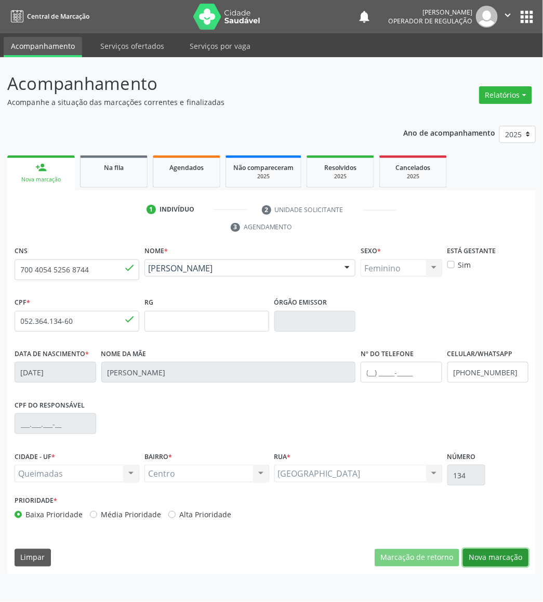
click at [523, 558] on button "Nova marcação" at bounding box center [495, 558] width 65 height 18
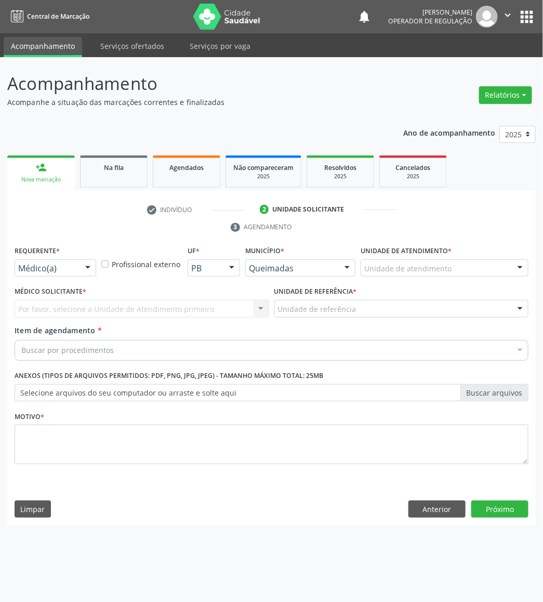
click at [22, 258] on label "Requerente *" at bounding box center [37, 251] width 45 height 16
click at [27, 276] on div "Médico(a)" at bounding box center [56, 268] width 82 height 18
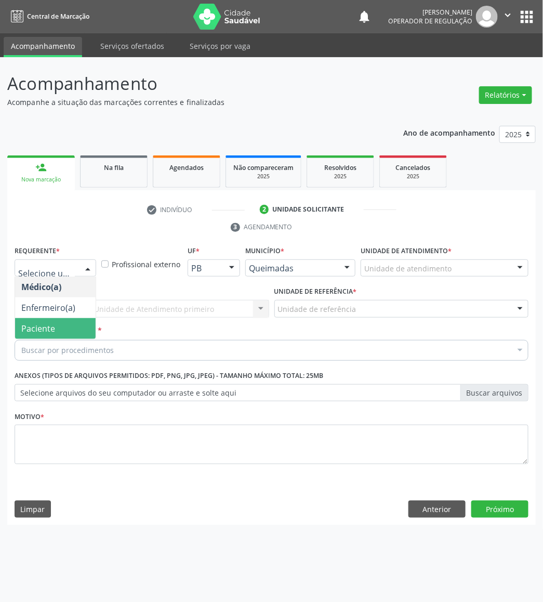
click at [25, 329] on span "Paciente" at bounding box center [38, 328] width 34 height 11
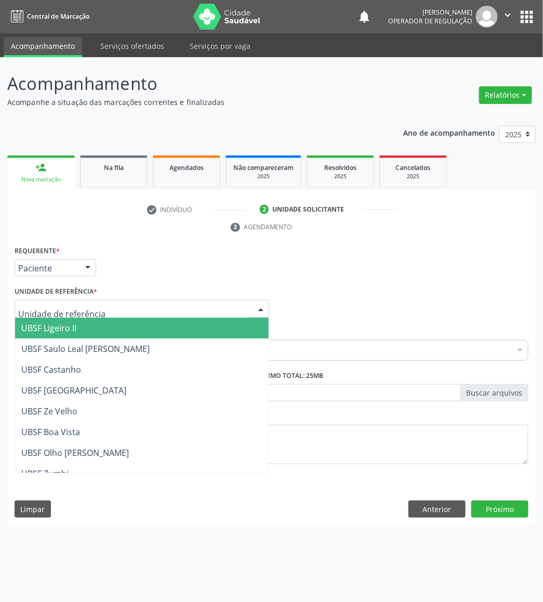
click at [62, 301] on div at bounding box center [142, 309] width 255 height 18
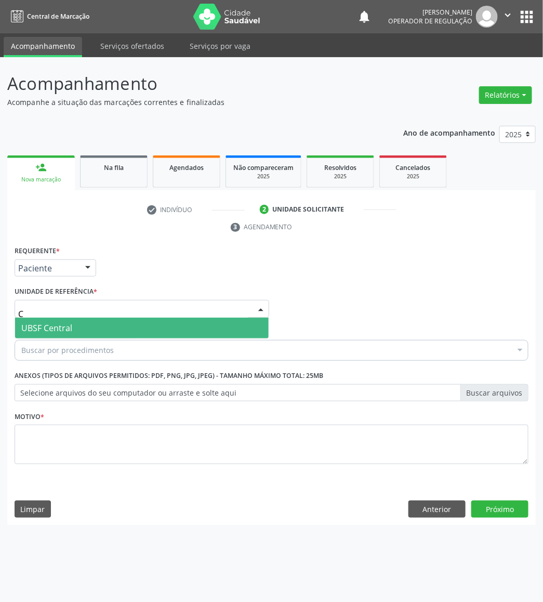
type input "CE"
click at [47, 324] on span "UBSF Central" at bounding box center [46, 327] width 51 height 11
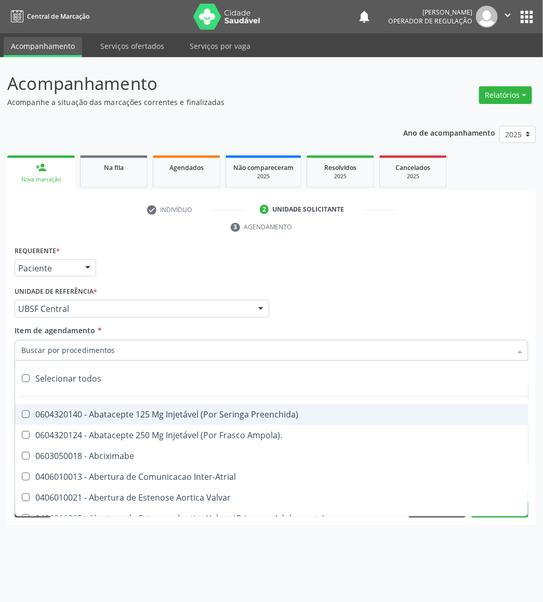
paste input "TRANSVAGINAL"
type input "TRANSVAGINAL"
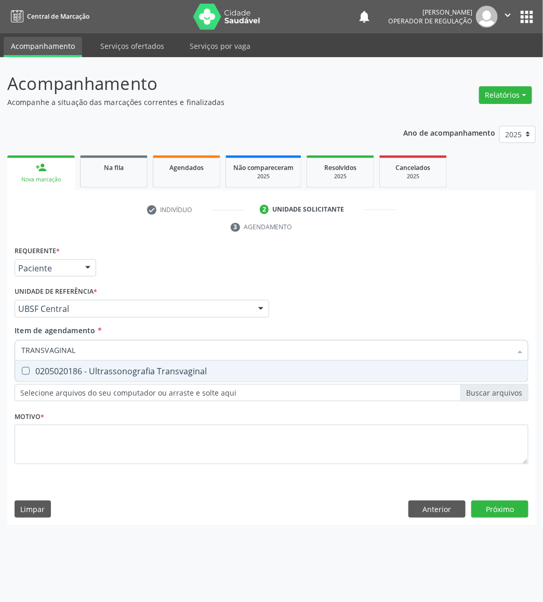
click at [54, 381] on span "0205020186 - Ultrassonografia Transvaginal" at bounding box center [271, 371] width 513 height 21
checkbox Transvaginal "true"
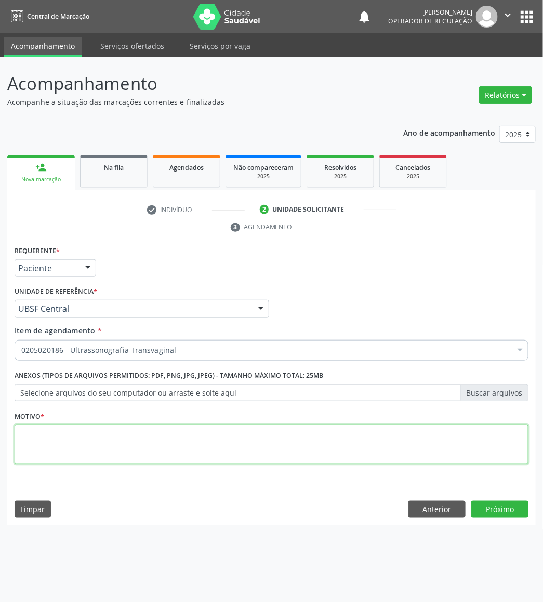
click at [126, 425] on textarea at bounding box center [272, 444] width 514 height 39
paste textarea "AVALIAÇÃO DE ROTINA 08/2025"
type textarea "AVALIAÇÃO DE ROTINA 08/2025"
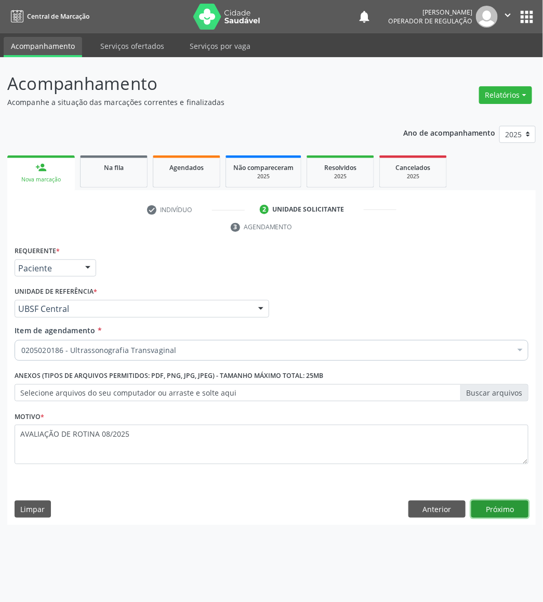
click at [493, 513] on button "Próximo" at bounding box center [499, 509] width 57 height 18
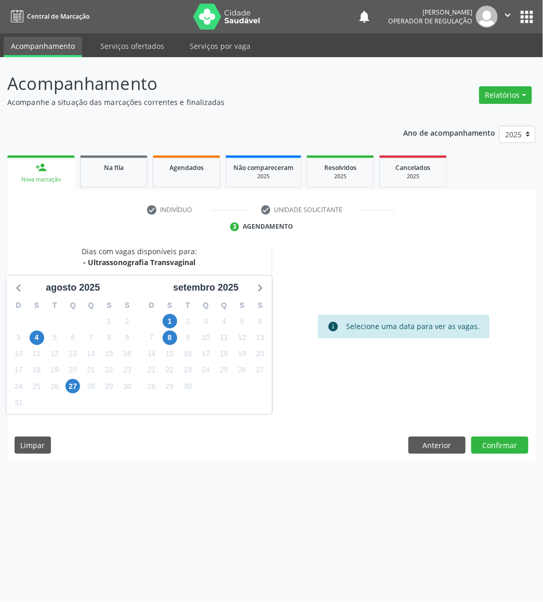
click at [199, 328] on div "3" at bounding box center [206, 321] width 15 height 16
click at [206, 324] on span "3" at bounding box center [206, 321] width 15 height 15
click at [479, 442] on button "Confirmar" at bounding box center [499, 446] width 57 height 18
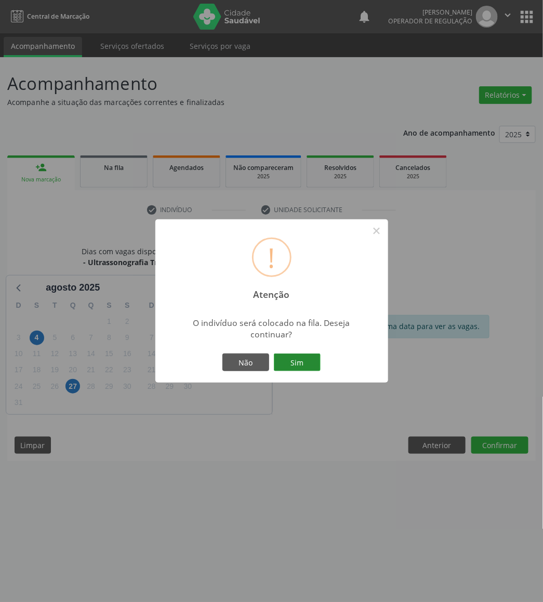
click at [279, 365] on button "Sim" at bounding box center [297, 362] width 47 height 18
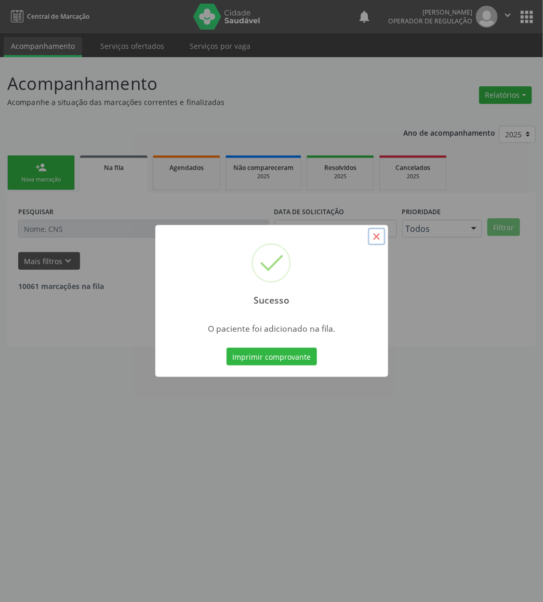
click at [370, 238] on button "×" at bounding box center [377, 237] width 18 height 18
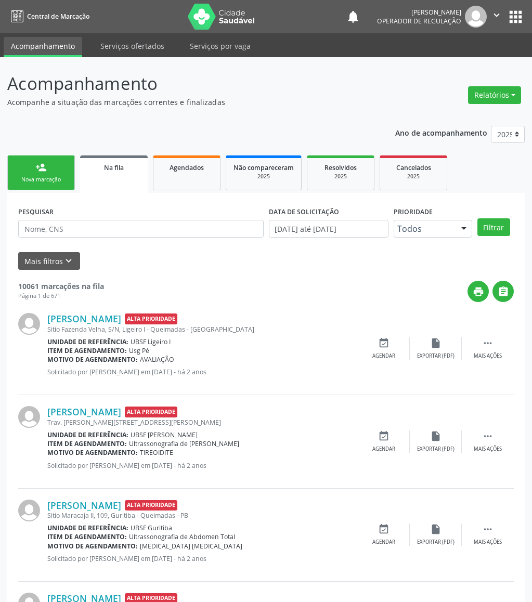
click at [22, 181] on div "Nova marcação" at bounding box center [41, 180] width 52 height 8
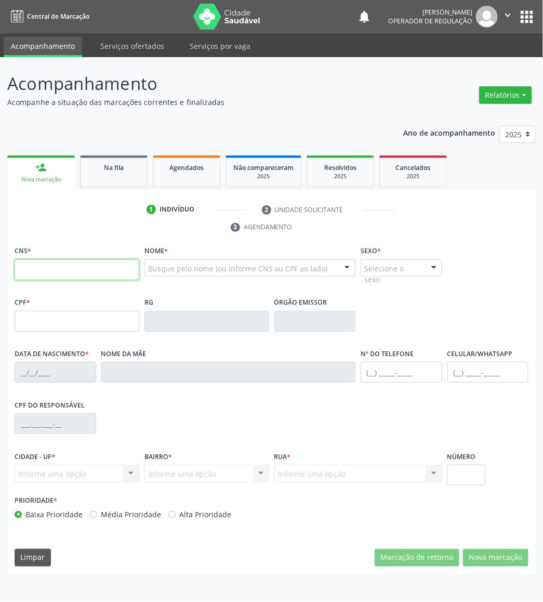
click at [55, 268] on input "text" at bounding box center [77, 269] width 125 height 21
type input "701 4016 2586 0136"
type input "28/06/1990"
type input "Gilvanete Maria Gomes"
type input "(83) 99347-1287"
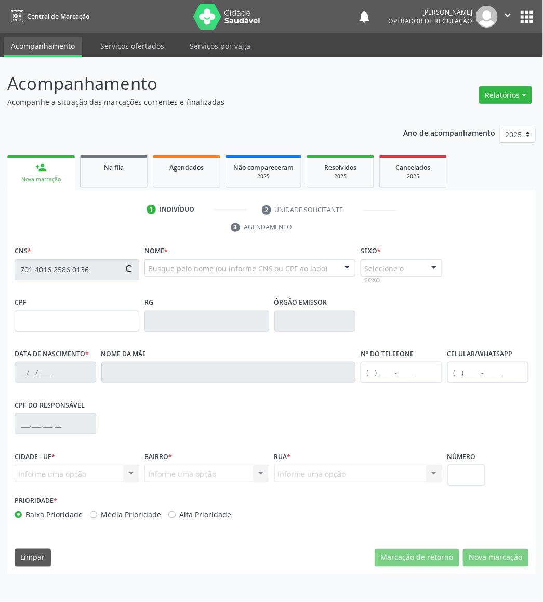
type input "(83) 99347-1287"
type input "66"
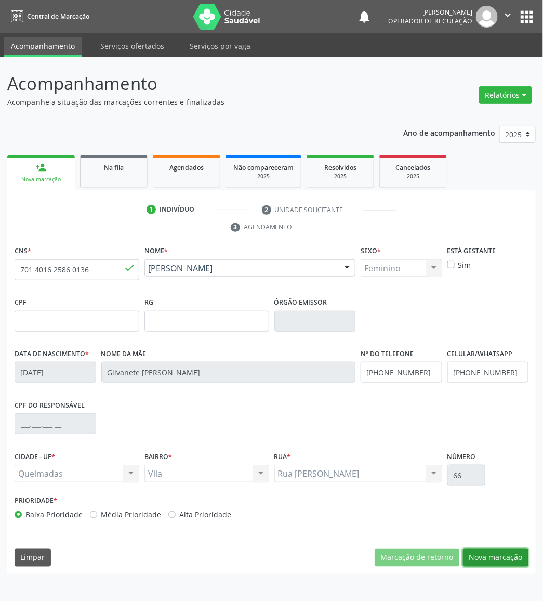
click at [494, 567] on button "Nova marcação" at bounding box center [495, 558] width 65 height 18
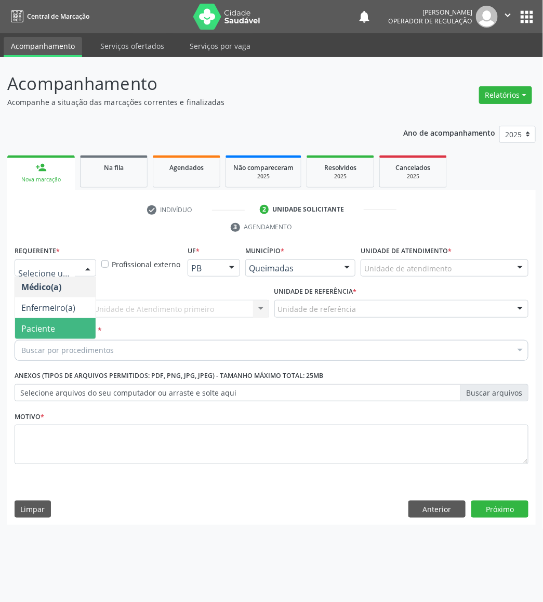
click at [50, 335] on span "Paciente" at bounding box center [55, 328] width 81 height 21
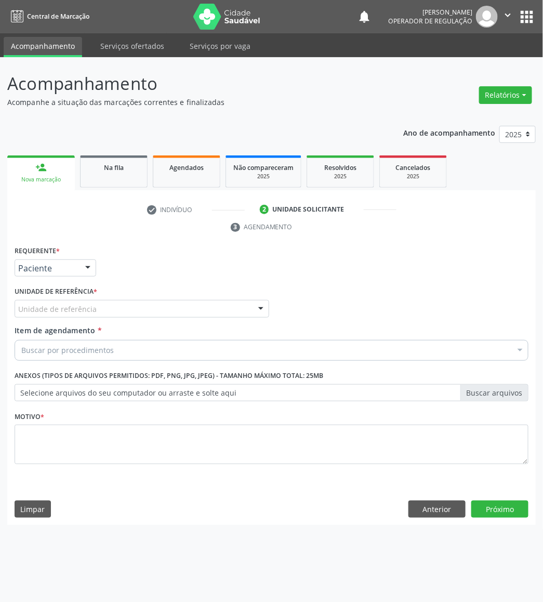
click at [76, 317] on div "Unidade de referência" at bounding box center [142, 309] width 255 height 18
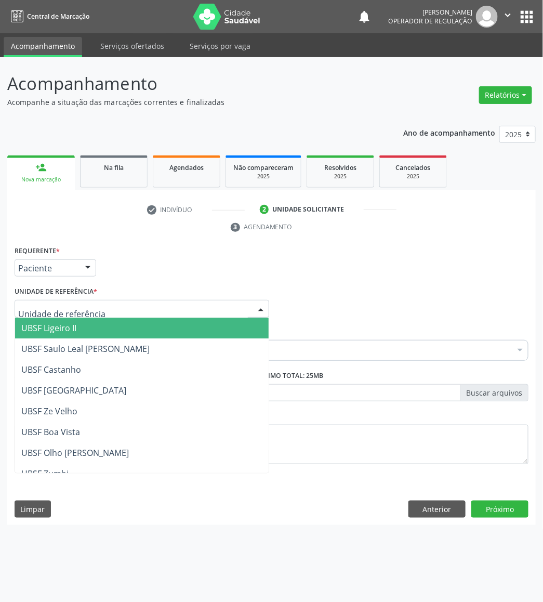
type input "V"
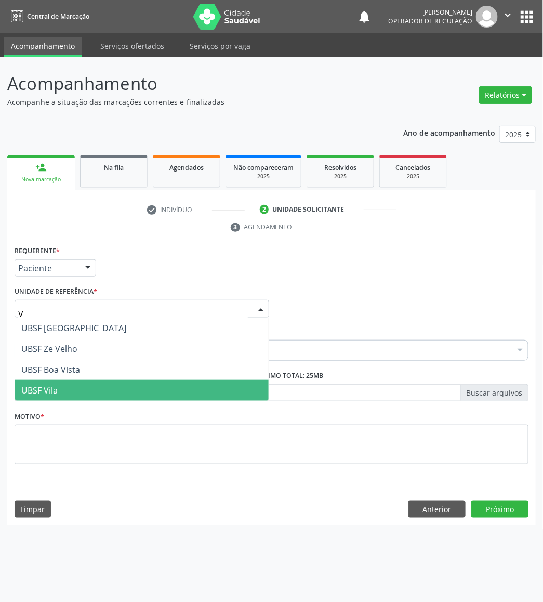
click at [70, 389] on span "UBSF Vila" at bounding box center [142, 390] width 254 height 21
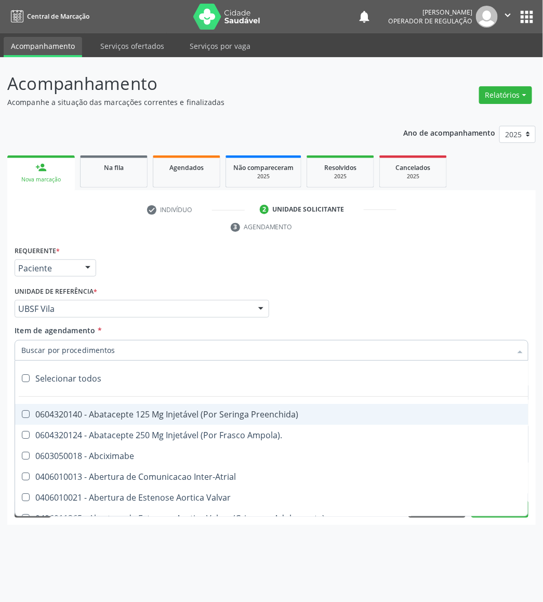
paste input "AVALIAÇÃO DE ROTINA 08/2025"
type input "AVALIAÇÃO DE ROTINA 08/2025"
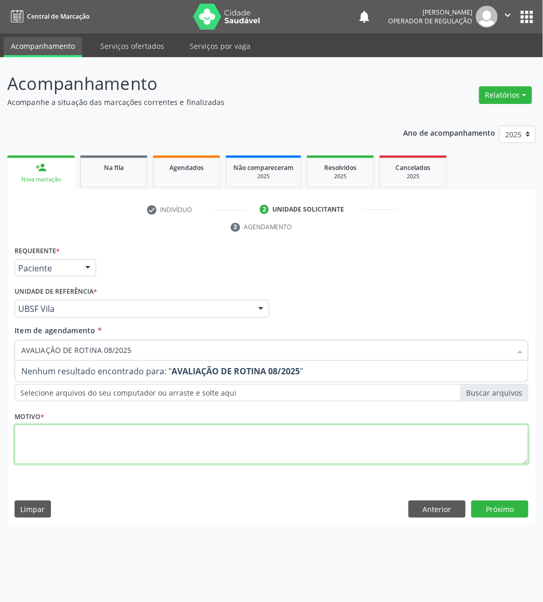
click at [126, 447] on div "Requerente * Paciente Médico(a) Enfermeiro(a) Paciente Nenhum resultado encontr…" at bounding box center [272, 360] width 514 height 235
paste textarea "AVALIAÇÃO DE ROTINA 08/2025"
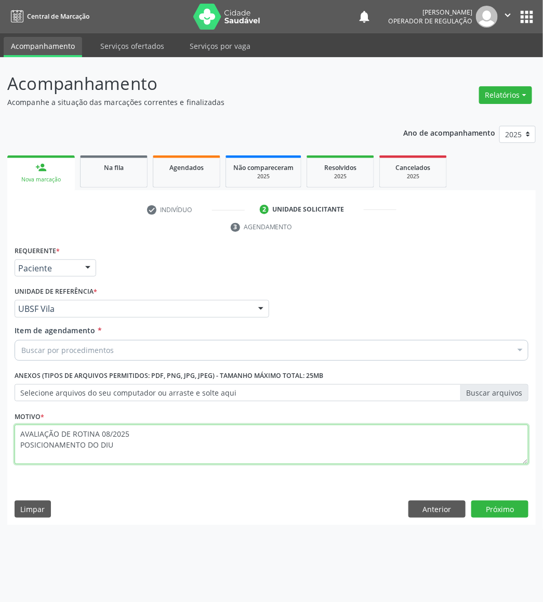
type textarea "AVALIAÇÃO DE ROTINA 08/2025 POSICIONAMENTO DO DIU"
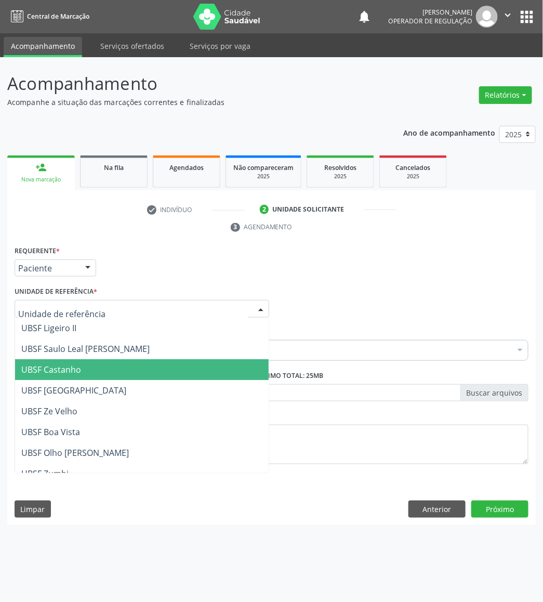
paste input "TRANSVAGINAL"
type input "TRANSVAGINAL"
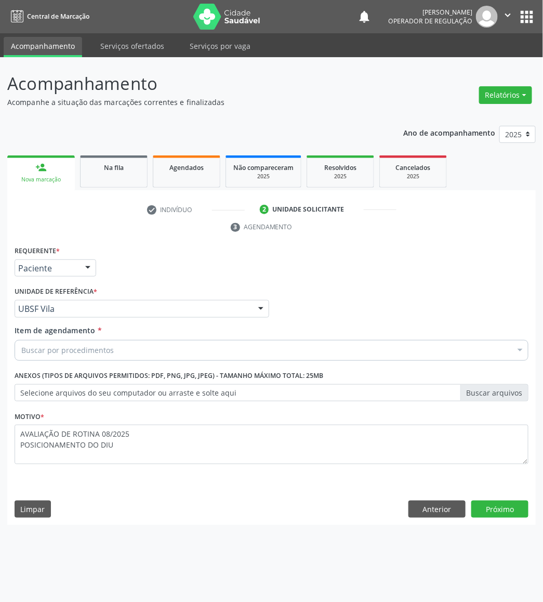
click at [245, 285] on div "Unidade de referência * UBSF Vila UBSF Ligeiro II UBSF Saulo Leal Ernesto de Me…" at bounding box center [142, 300] width 255 height 33
click at [234, 348] on div "Buscar por procedimentos" at bounding box center [272, 350] width 514 height 21
paste input "TRANSVAGINAL"
type input "TRANSVAGINAL"
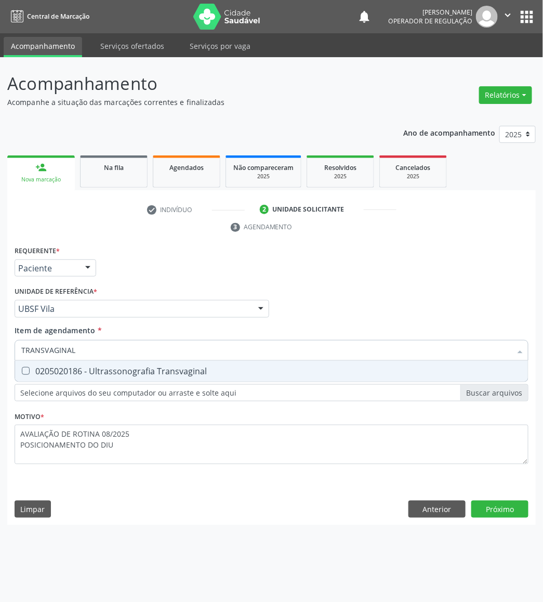
click at [233, 378] on span "0205020186 - Ultrassonografia Transvaginal" at bounding box center [271, 371] width 513 height 21
checkbox Transvaginal "true"
click at [506, 509] on div "Requerente * Paciente Médico(a) Enfermeiro(a) Paciente Nenhum resultado encontr…" at bounding box center [271, 384] width 529 height 282
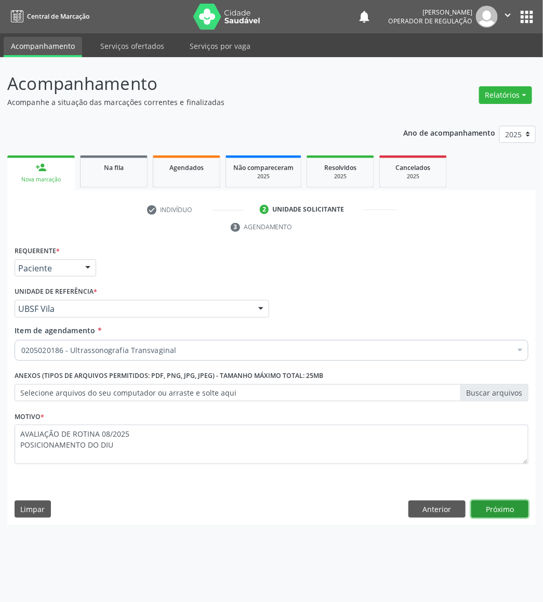
click at [506, 509] on button "Próximo" at bounding box center [499, 509] width 57 height 18
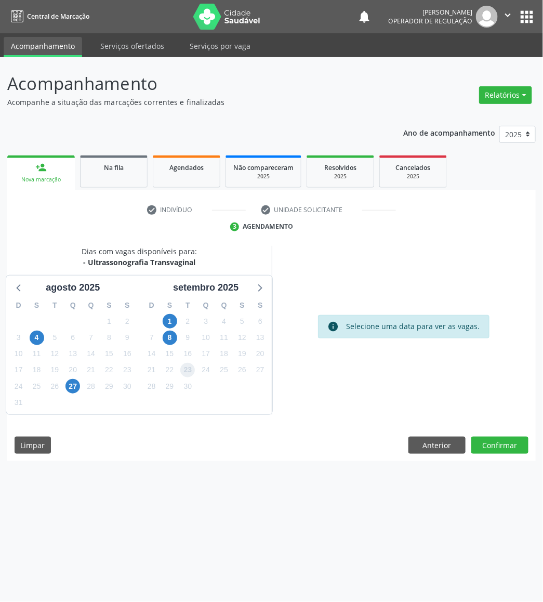
click at [189, 363] on span "23" at bounding box center [187, 370] width 15 height 15
click at [516, 444] on button "Confirmar" at bounding box center [499, 446] width 57 height 18
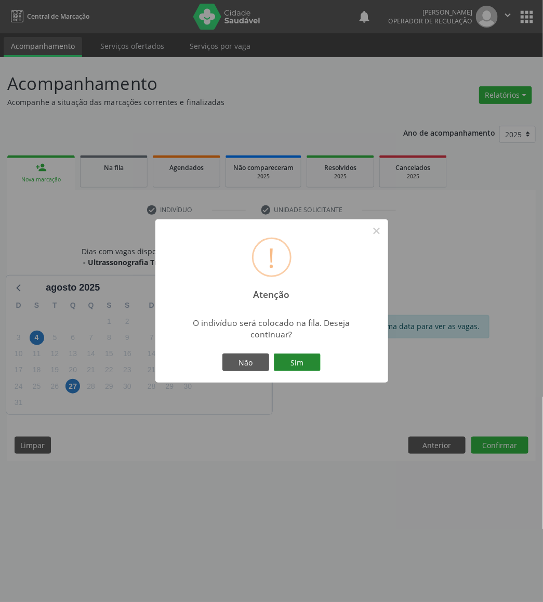
click at [312, 362] on button "Sim" at bounding box center [297, 362] width 47 height 18
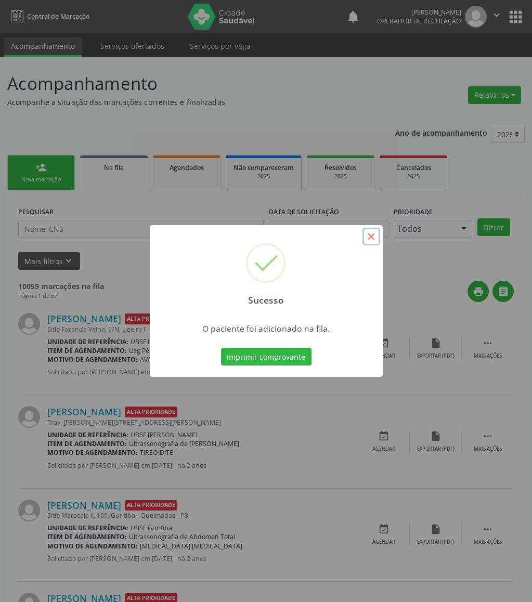
click at [376, 235] on button "×" at bounding box center [371, 237] width 18 height 18
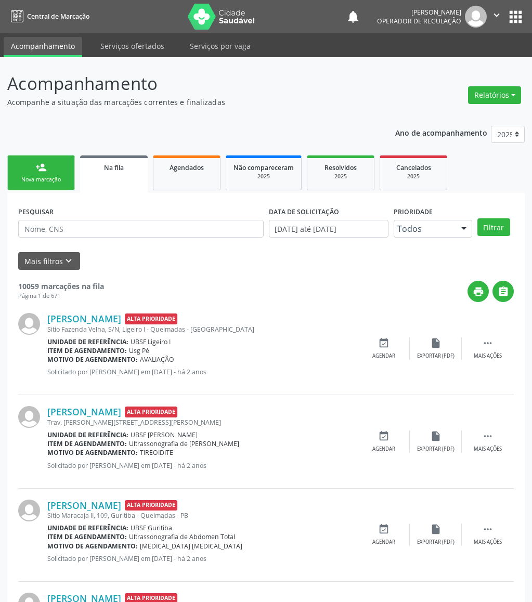
click at [58, 181] on div "Nova marcação" at bounding box center [41, 180] width 52 height 8
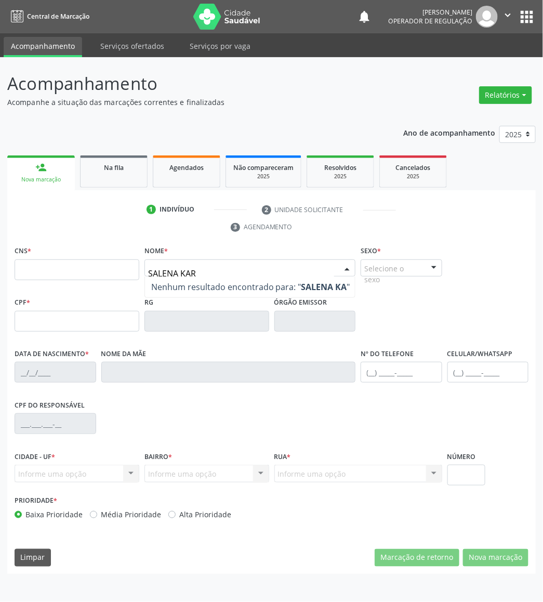
type input "SALENA KARO"
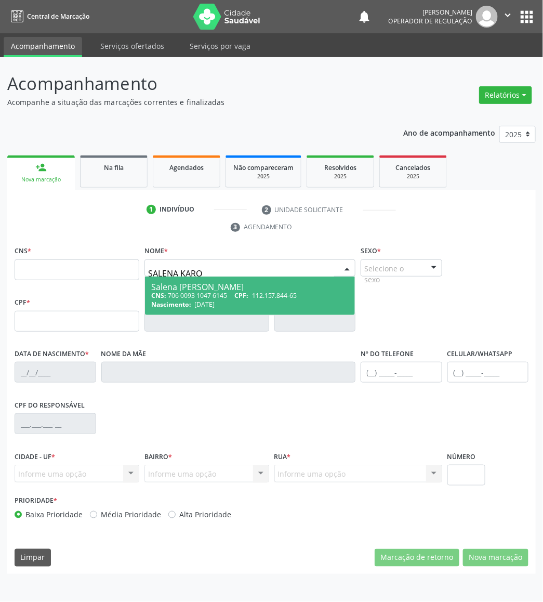
click at [286, 295] on span "112.157.844-65" at bounding box center [274, 295] width 45 height 9
type input "706 0093 1047 6145"
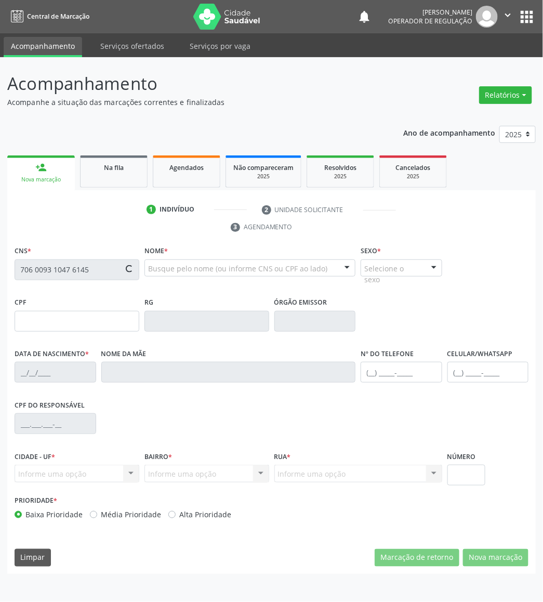
type input "112.157.844-65"
type input "28/01/1999"
type input "Sandra Ferreira Lima"
type input "(83) 99346-8554"
type input "486.784.144-72"
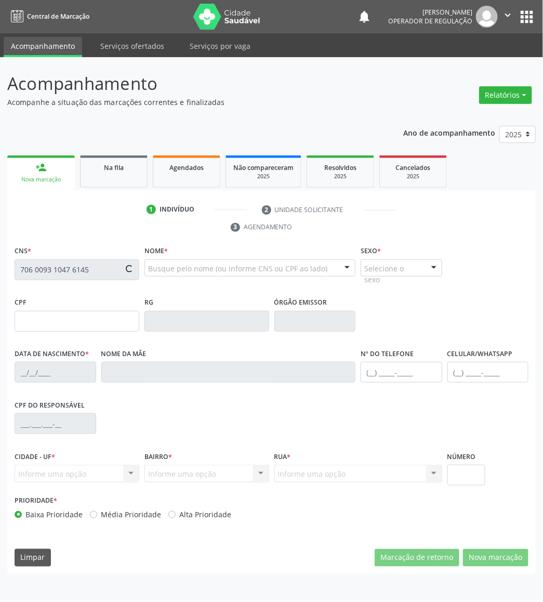
type input "12"
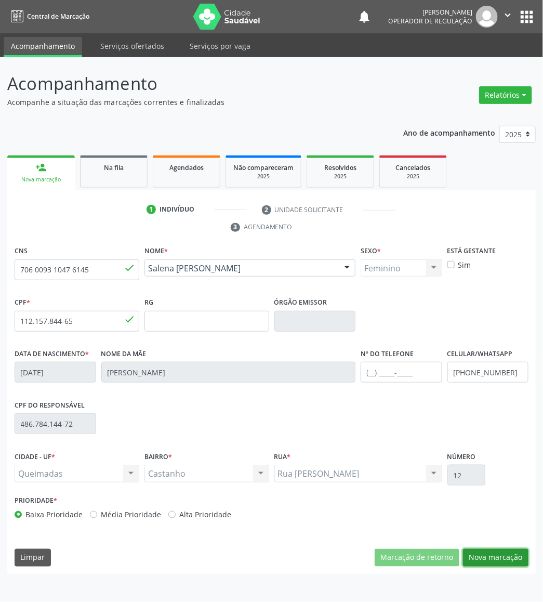
click at [504, 555] on button "Nova marcação" at bounding box center [495, 558] width 65 height 18
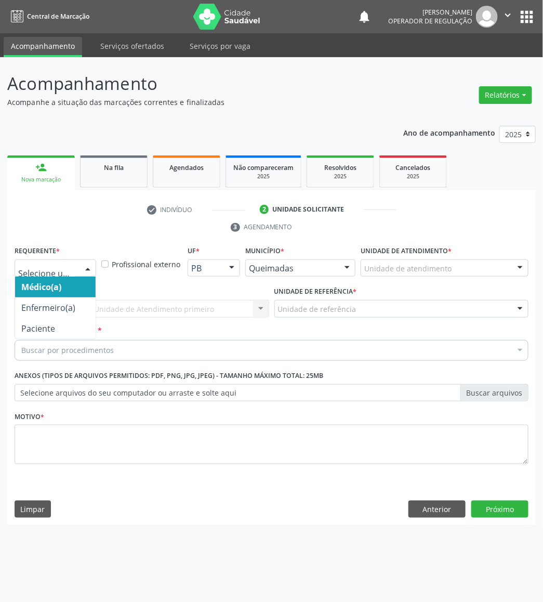
click at [75, 269] on div at bounding box center [56, 268] width 82 height 18
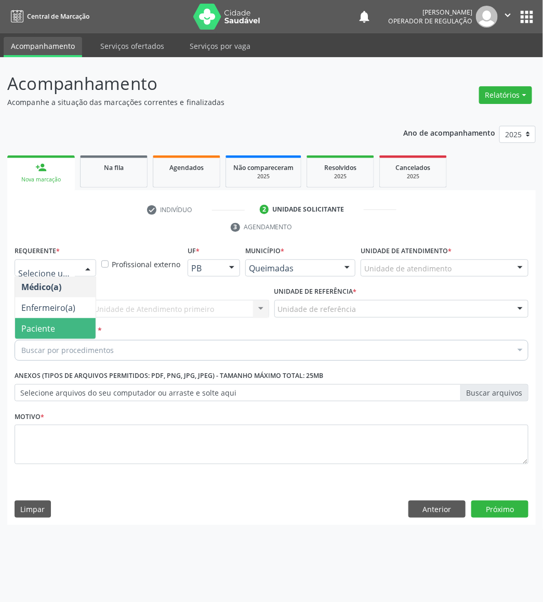
click at [78, 325] on span "Paciente" at bounding box center [55, 328] width 81 height 21
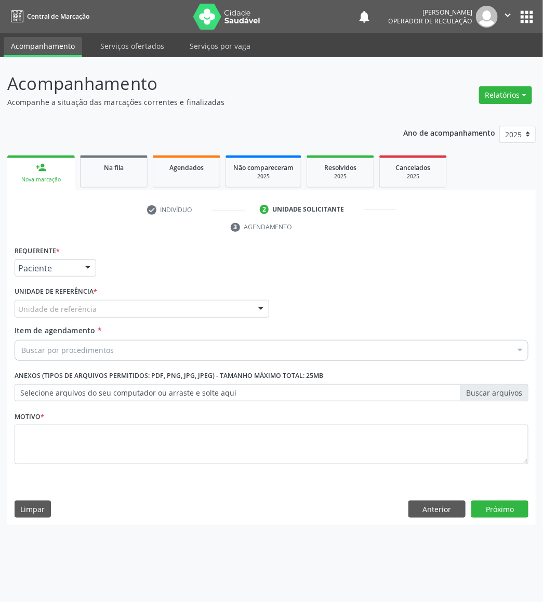
click at [101, 310] on div "Unidade de referência" at bounding box center [142, 309] width 255 height 18
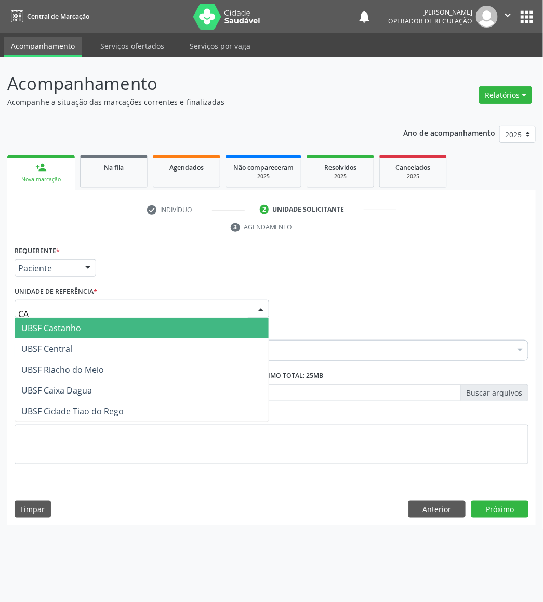
type input "CAS"
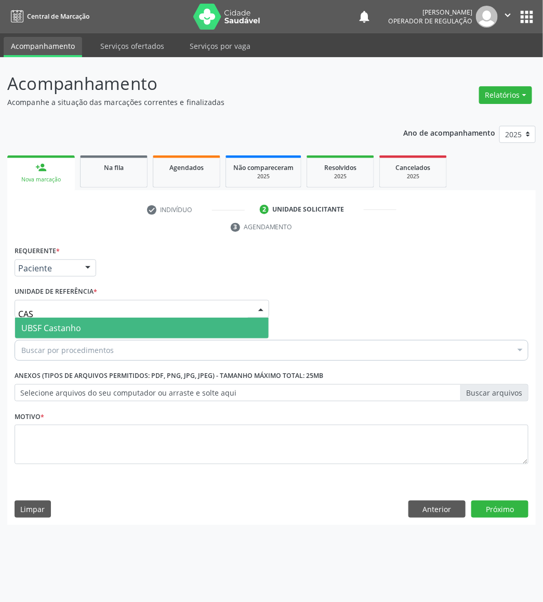
click at [100, 326] on span "UBSF Castanho" at bounding box center [142, 328] width 254 height 21
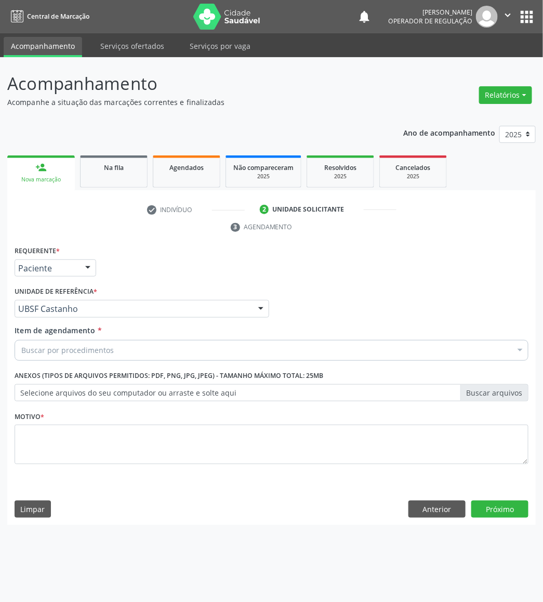
paste input "AVALIAÇÃO DE ROTINA 08/2025"
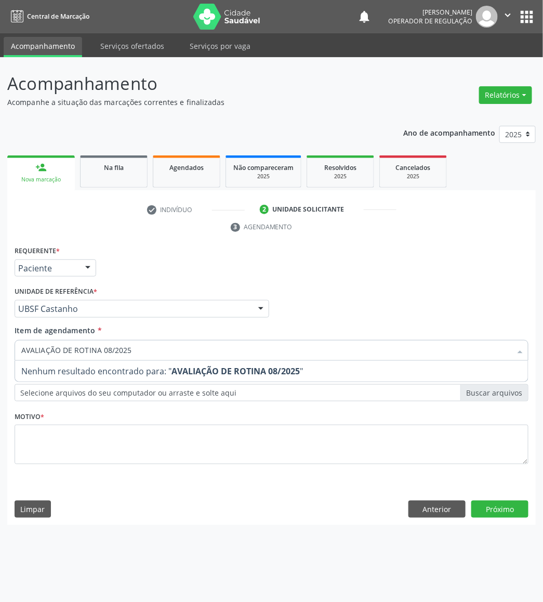
type input "AVALIAÇÃO DE ROTINA 08/2025"
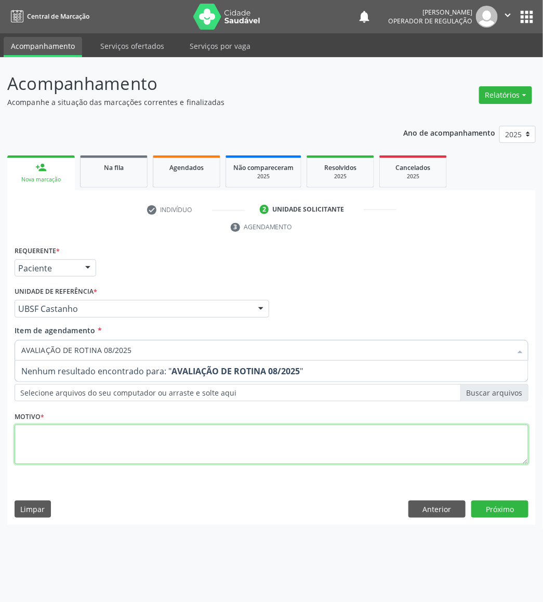
click at [111, 434] on div "Requerente * Paciente Médico(a) Enfermeiro(a) Paciente Nenhum resultado encontr…" at bounding box center [272, 360] width 514 height 235
paste textarea "AVALIAÇÃO DE ROTINA 08/2025"
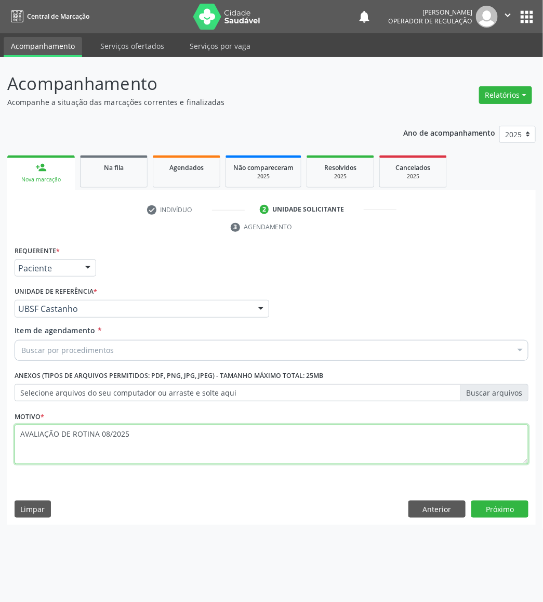
type textarea "AVALIAÇÃO DE ROTINA 08/2025"
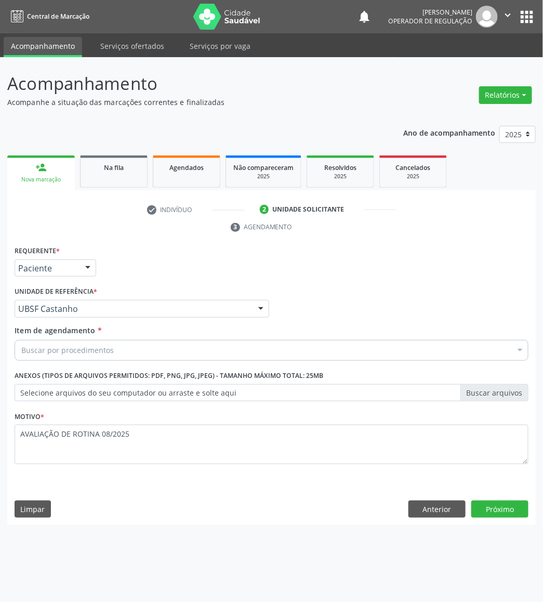
click at [82, 356] on div "Buscar por procedimentos" at bounding box center [272, 350] width 514 height 21
paste input "TRANSVAGINAL"
type input "TRANSVAGINAL"
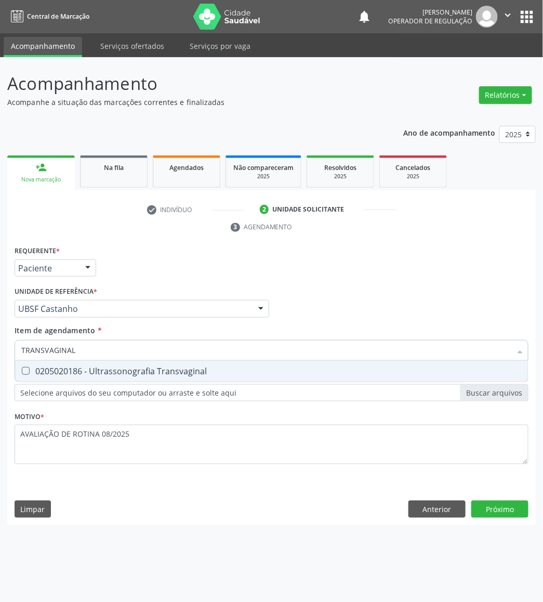
click at [89, 373] on div "0205020186 - Ultrassonografia Transvaginal" at bounding box center [271, 371] width 500 height 8
checkbox Transvaginal "true"
click at [479, 513] on div "Requerente * Paciente Médico(a) Enfermeiro(a) Paciente Nenhum resultado encontr…" at bounding box center [271, 384] width 529 height 282
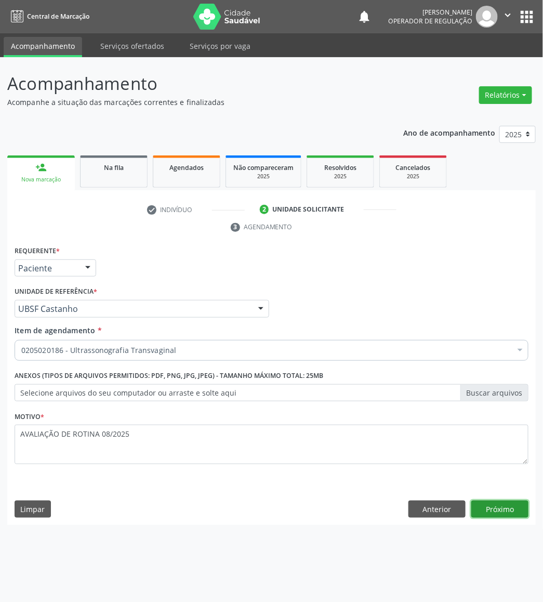
click at [475, 511] on button "Próximo" at bounding box center [499, 509] width 57 height 18
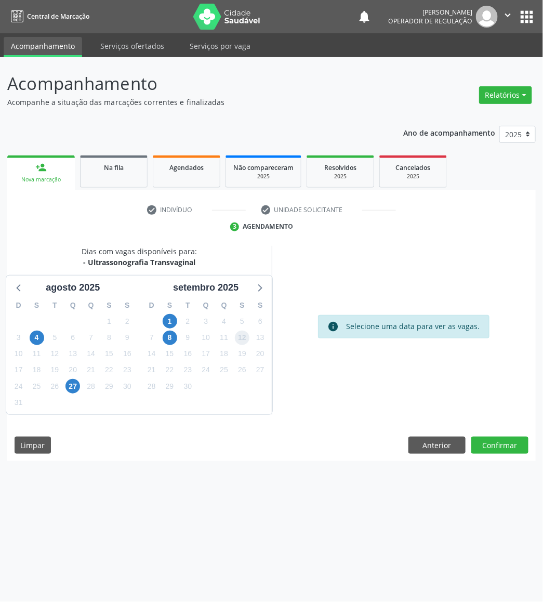
click at [239, 337] on span "12" at bounding box center [242, 338] width 15 height 15
click at [501, 442] on button "Confirmar" at bounding box center [499, 446] width 57 height 18
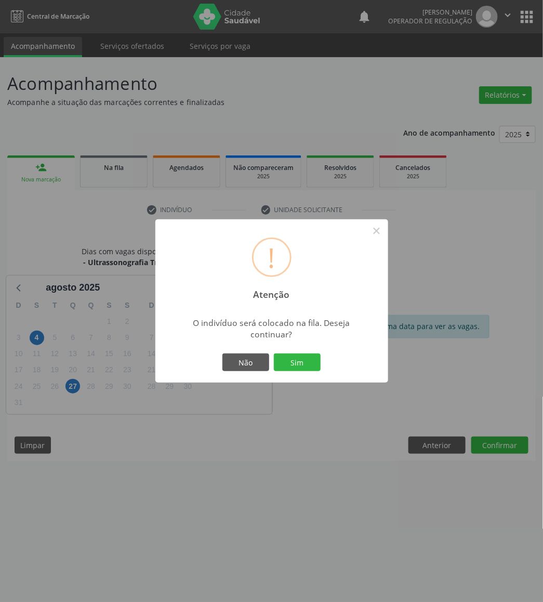
drag, startPoint x: 308, startPoint y: 360, endPoint x: 366, endPoint y: 347, distance: 60.3
click at [312, 356] on button "Sim" at bounding box center [297, 362] width 47 height 18
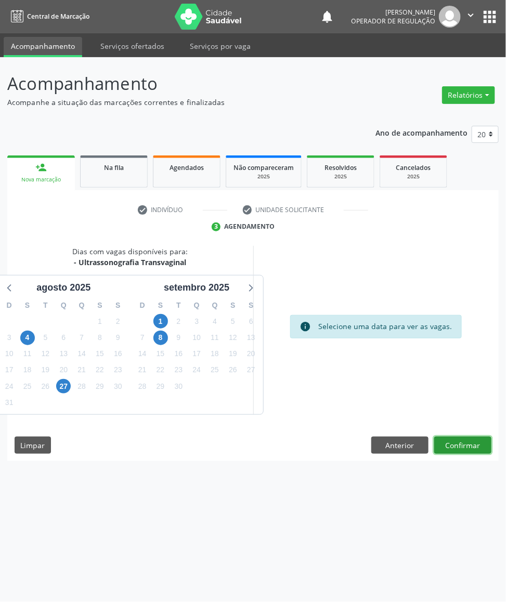
drag, startPoint x: 0, startPoint y: 0, endPoint x: 471, endPoint y: 437, distance: 642.5
click at [471, 437] on button "Confirmar" at bounding box center [462, 446] width 57 height 18
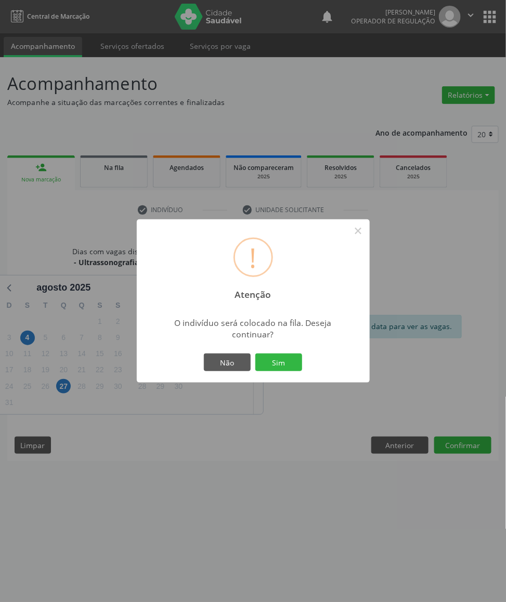
click at [255, 353] on button "Sim" at bounding box center [278, 362] width 47 height 18
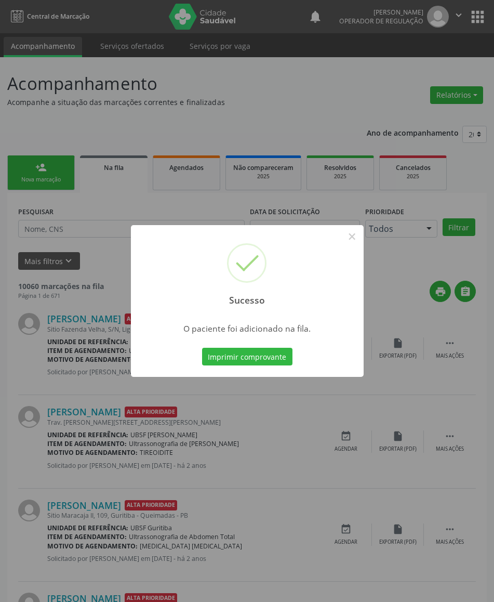
drag, startPoint x: 58, startPoint y: 232, endPoint x: 45, endPoint y: 179, distance: 54.5
click at [57, 230] on div "Sucesso × O paciente foi adicionado na fila. Imprimir comprovante Cancel" at bounding box center [247, 301] width 494 height 602
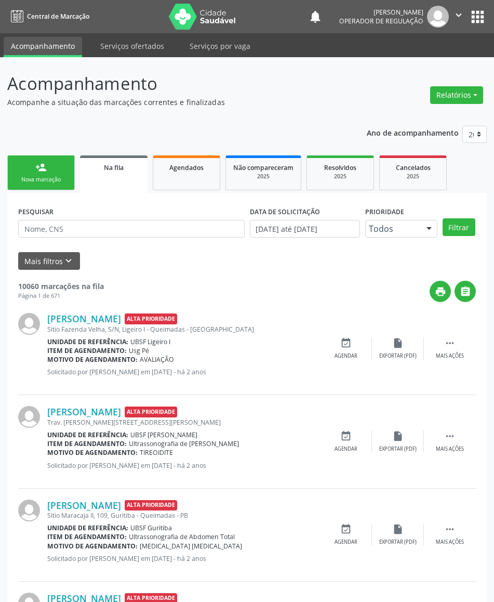
click at [44, 172] on link "person_add Nova marcação" at bounding box center [41, 172] width 68 height 35
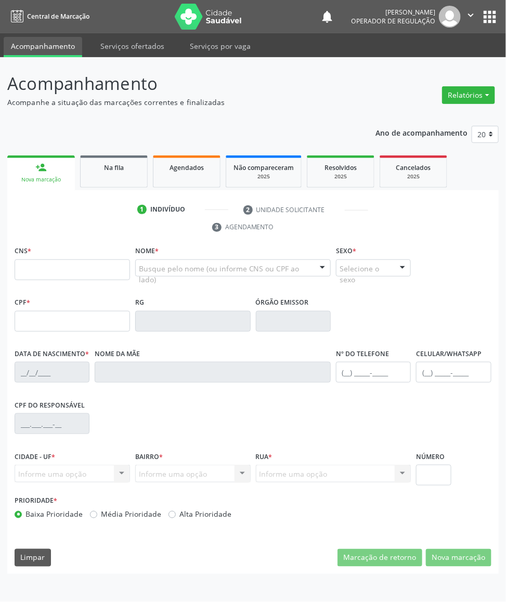
click at [73, 283] on fieldset "CNS *" at bounding box center [72, 265] width 115 height 44
click at [75, 273] on input "text" at bounding box center [72, 269] width 115 height 21
type input "700 0010 4537 7109"
type input "705.996.244-18"
type input "[DATE]"
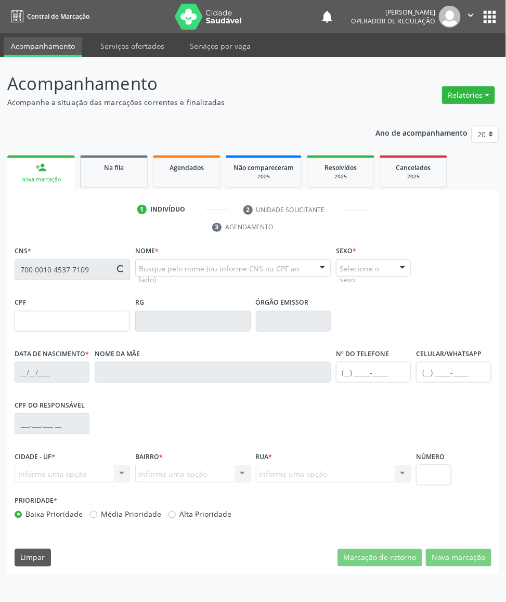
type input "[PERSON_NAME]"
type input "[PHONE_NUMBER]"
type input "631.471.304-87"
type input "447"
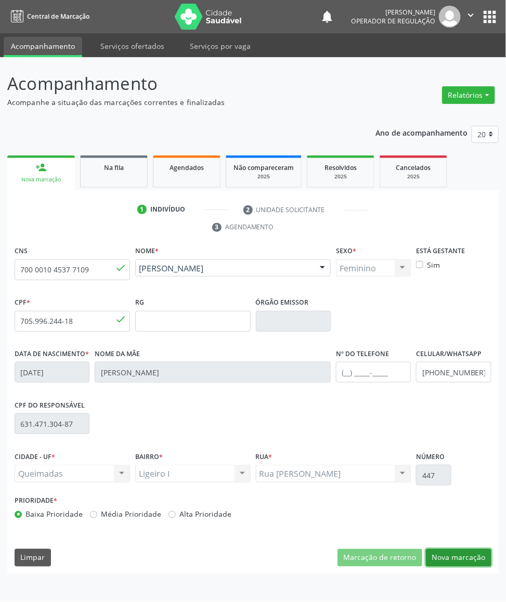
click at [460, 557] on button "Nova marcação" at bounding box center [458, 558] width 65 height 18
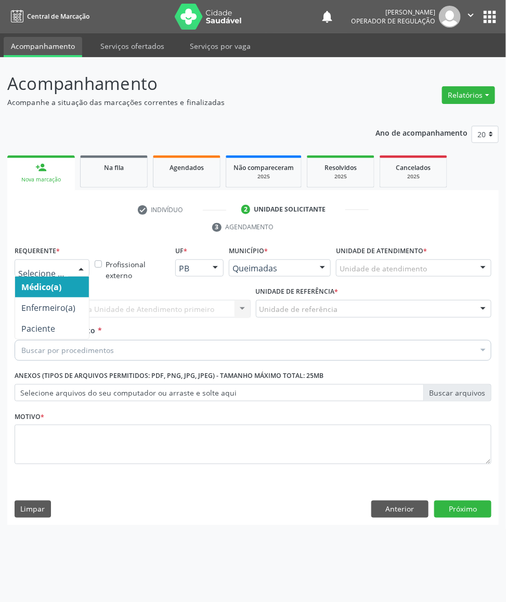
drag, startPoint x: 19, startPoint y: 270, endPoint x: 19, endPoint y: 300, distance: 30.1
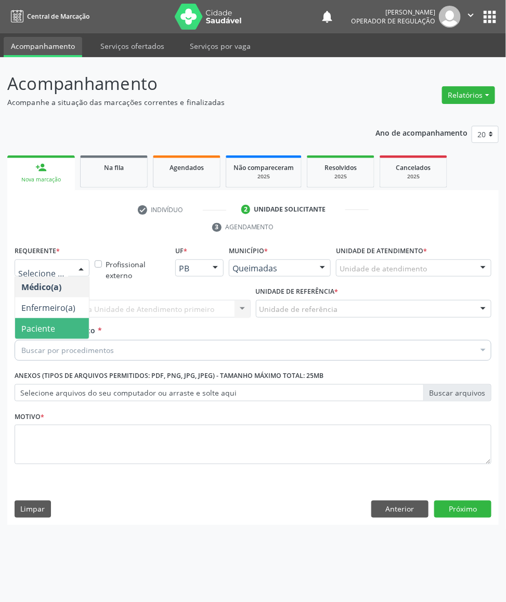
click at [33, 336] on span "Paciente" at bounding box center [52, 328] width 74 height 21
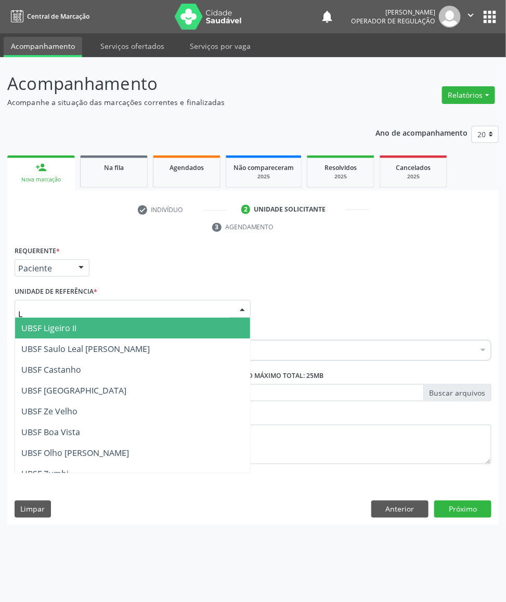
type input "LI"
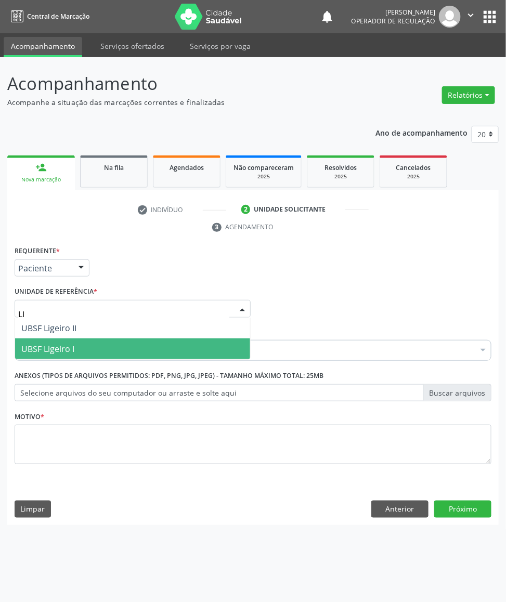
click at [63, 346] on span "UBSF Ligeiro I" at bounding box center [47, 348] width 53 height 11
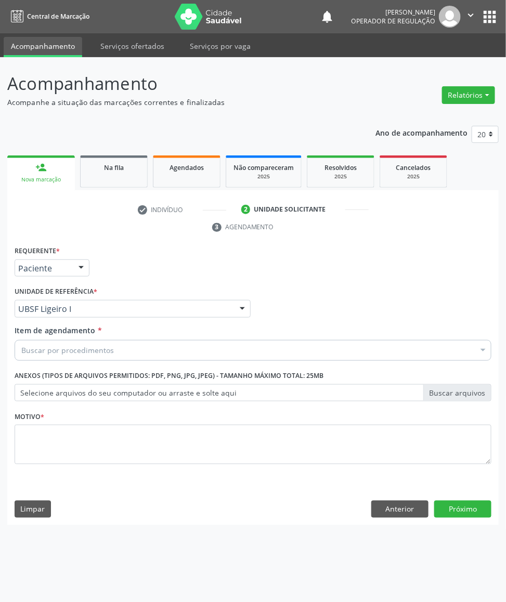
paste input "TRANSVAGINAL"
type input "TRANSVAGINAL"
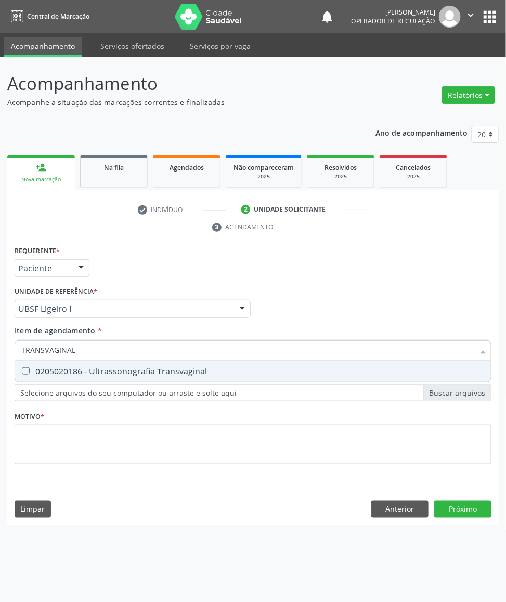
click at [72, 367] on div "0205020186 - Ultrassonografia Transvaginal" at bounding box center [252, 371] width 463 height 8
checkbox Transvaginal "true"
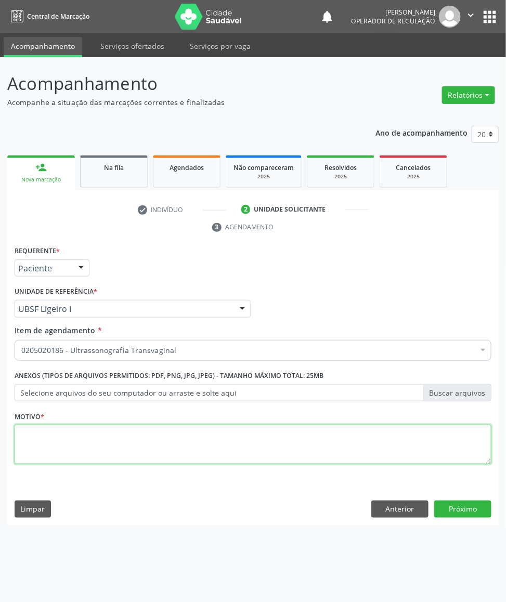
click at [100, 450] on textarea at bounding box center [253, 444] width 477 height 39
paste textarea "AVALIAÇÃO DE ROTINA 08/2025"
type textarea "AVALIAÇÃO DE ROTINA 08/2025"
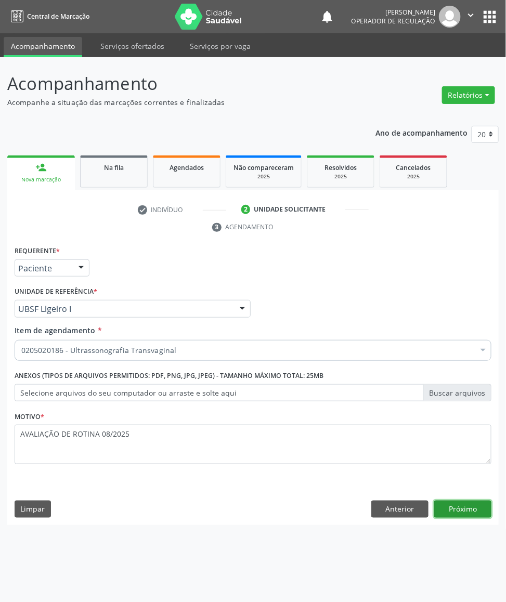
click at [439, 500] on button "Próximo" at bounding box center [462, 509] width 57 height 18
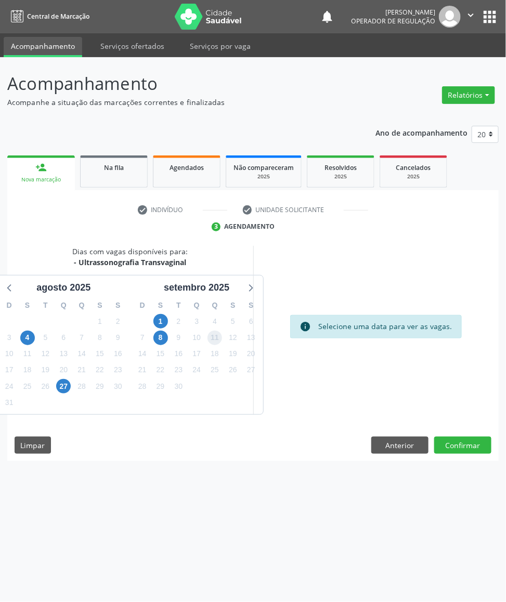
click at [212, 337] on span "11" at bounding box center [214, 338] width 15 height 15
click at [457, 448] on button "Confirmar" at bounding box center [462, 446] width 57 height 18
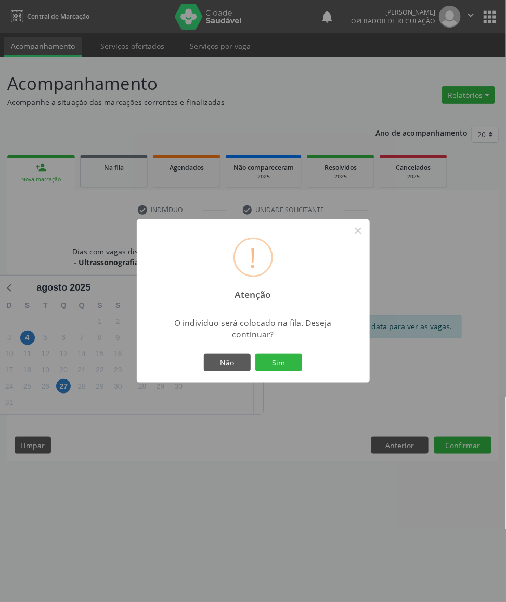
click at [255, 353] on button "Sim" at bounding box center [278, 362] width 47 height 18
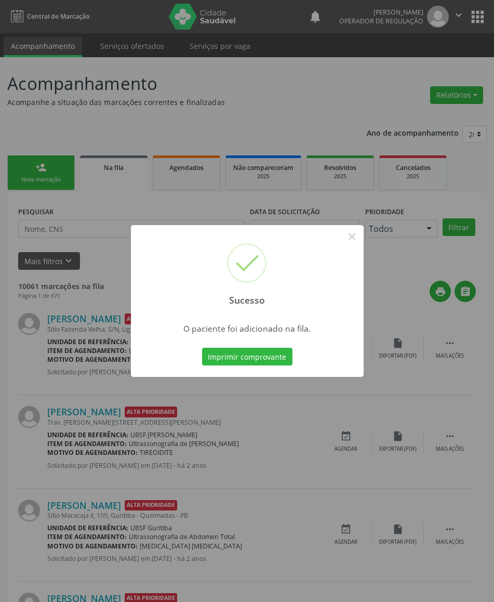
click at [114, 303] on div "Sucesso × O paciente foi adicionado na fila. Imprimir comprovante Cancel" at bounding box center [247, 301] width 494 height 602
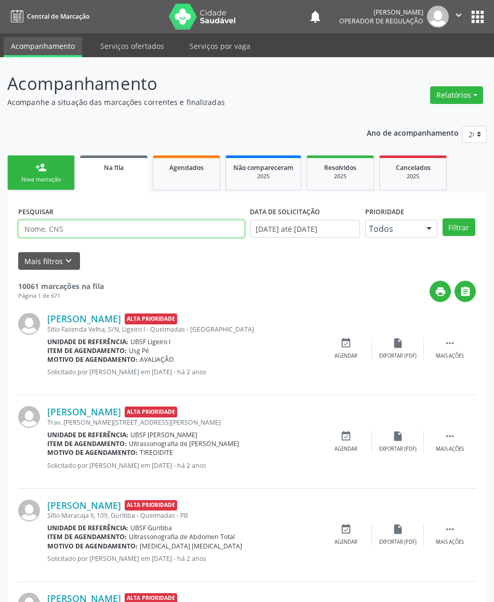
click at [68, 227] on input "text" at bounding box center [131, 229] width 227 height 18
type input "700502370016558"
click at [443, 218] on button "Filtrar" at bounding box center [459, 227] width 33 height 18
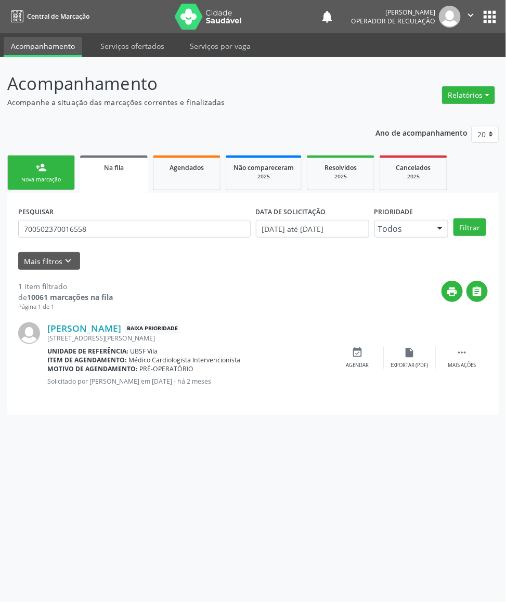
click at [36, 167] on div "person_add" at bounding box center [40, 167] width 11 height 11
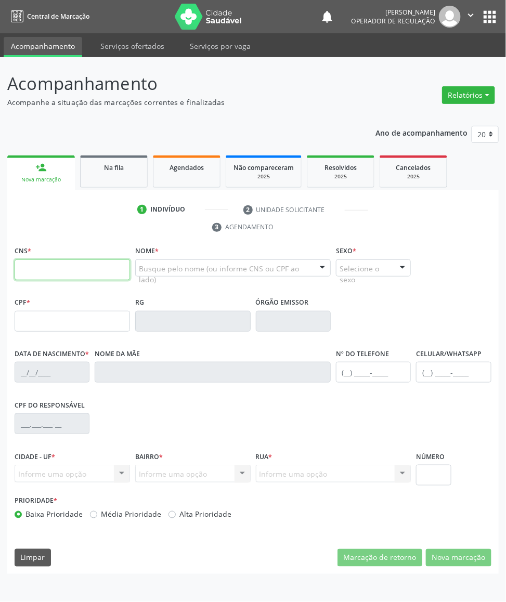
click at [25, 274] on input "text" at bounding box center [72, 269] width 115 height 21
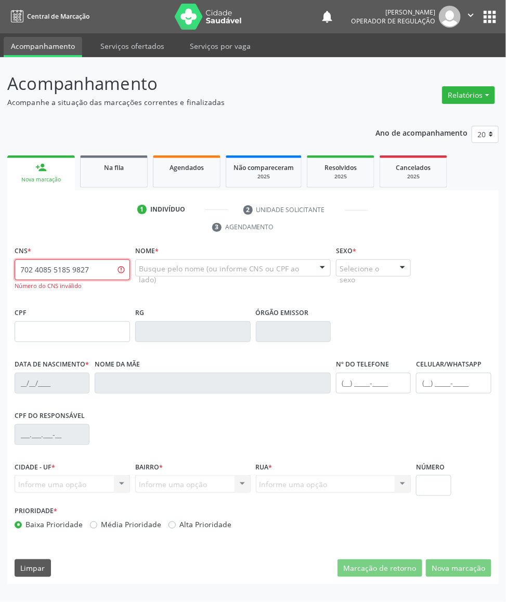
type input "702 4085 5185 9827"
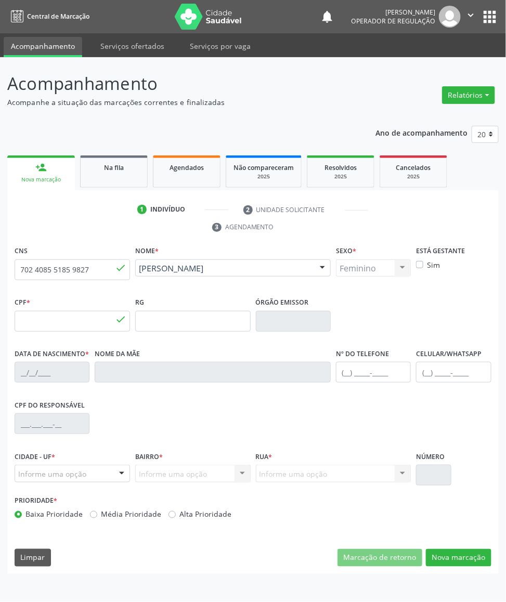
type input "064.578.584-90"
type input "[DATE]"
type input "[PERSON_NAME]"
type input "[PHONE_NUMBER]"
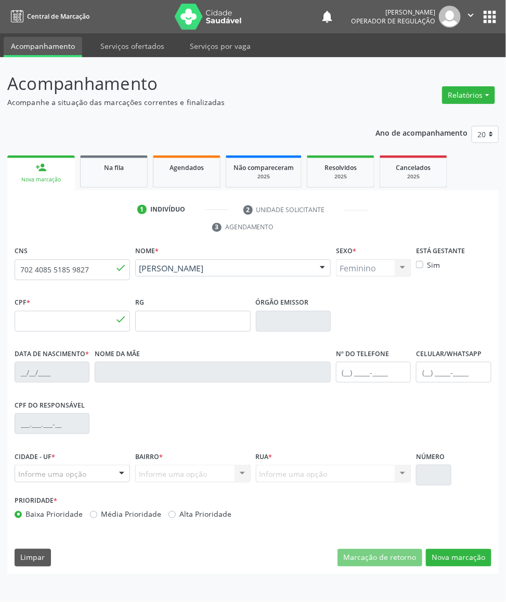
type input "65"
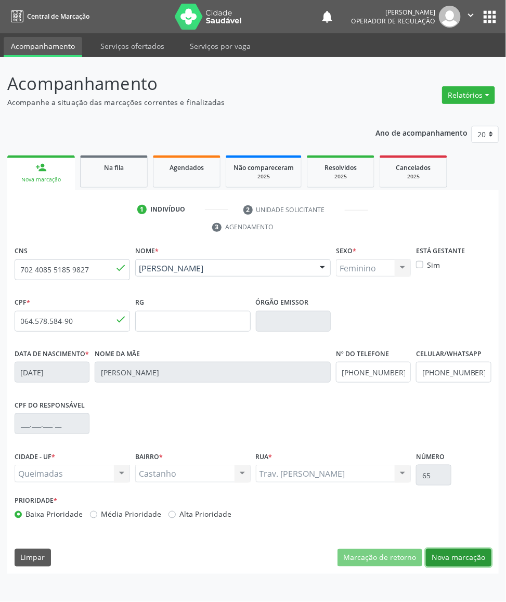
click at [473, 557] on button "Nova marcação" at bounding box center [458, 558] width 65 height 18
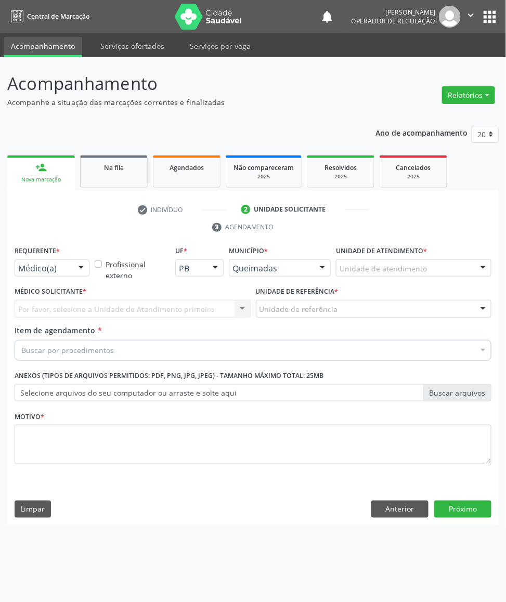
drag, startPoint x: 56, startPoint y: 266, endPoint x: 49, endPoint y: 273, distance: 10.3
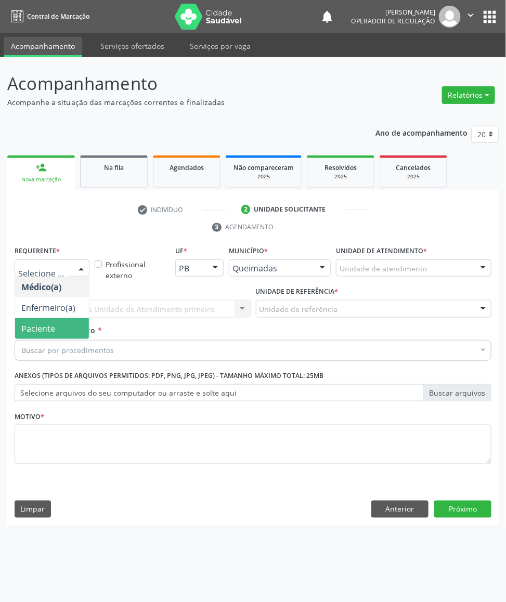
click at [34, 326] on span "Paciente" at bounding box center [38, 328] width 34 height 11
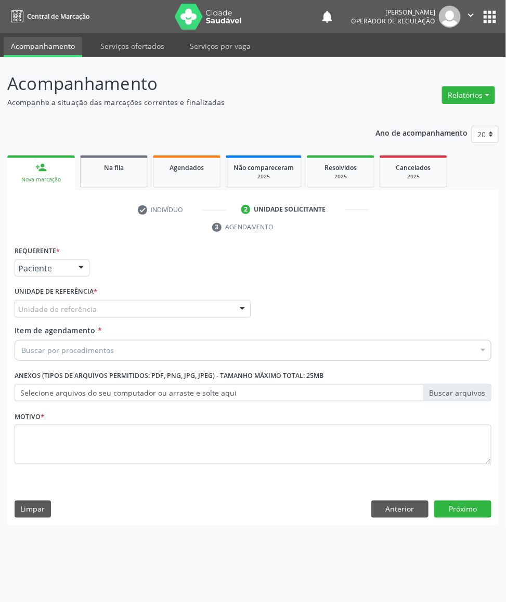
click at [61, 300] on div "Unidade de referência" at bounding box center [133, 309] width 236 height 18
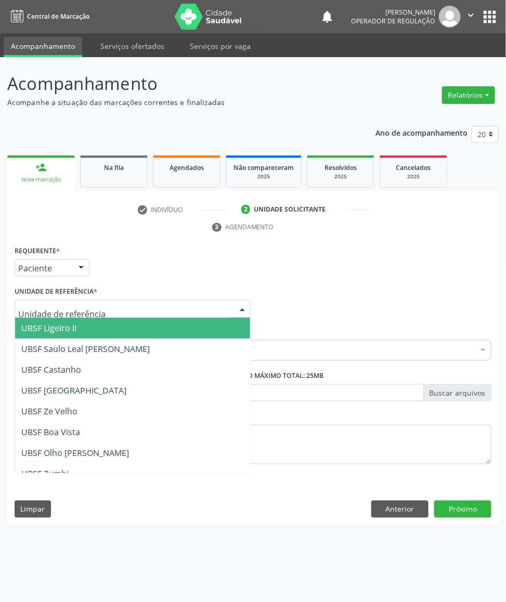
click at [72, 311] on input "text" at bounding box center [123, 314] width 211 height 21
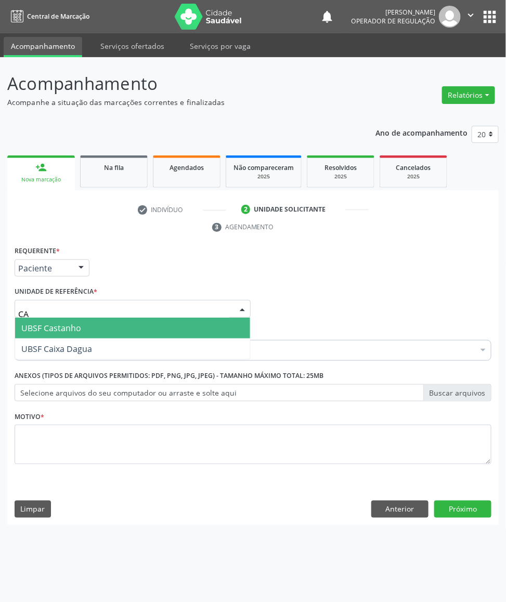
type input "CAS"
click at [68, 334] on span "UBSF Castanho" at bounding box center [132, 328] width 235 height 21
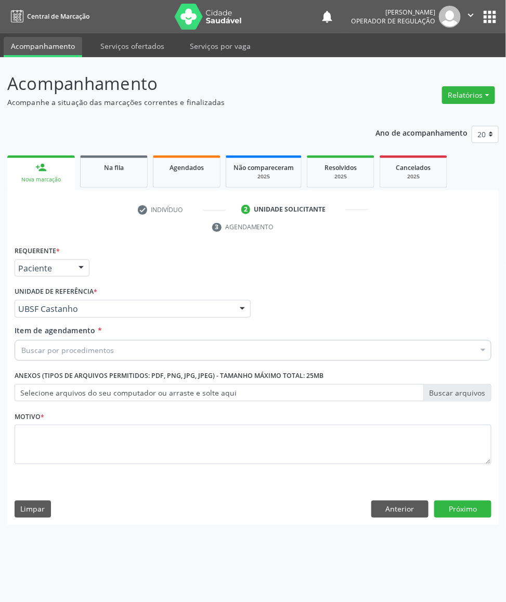
click at [69, 342] on div "Buscar por procedimentos" at bounding box center [253, 350] width 477 height 21
paste input "TRANSVAGINAL"
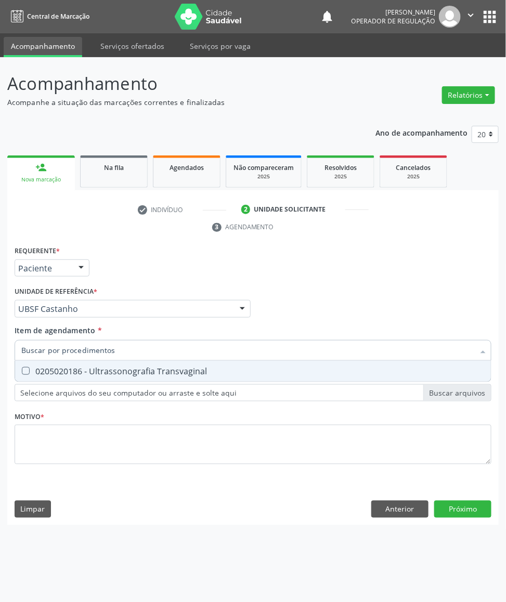
type input "TRANSVAGINAL"
click at [70, 372] on div "0205020186 - Ultrassonografia Transvaginal" at bounding box center [252, 371] width 463 height 8
checkbox Transvaginal "true"
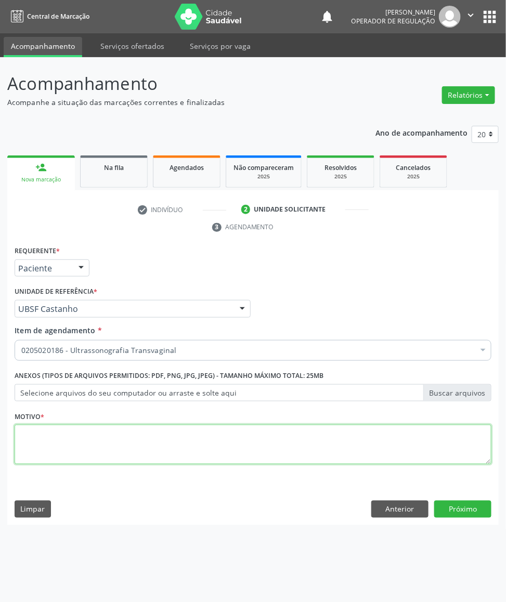
click at [178, 442] on textarea at bounding box center [253, 444] width 477 height 39
paste textarea "AVALIAÇÃO DE ROTINA 08/2025"
type textarea "AVALIAÇÃO DE ROTINA 08/2025"
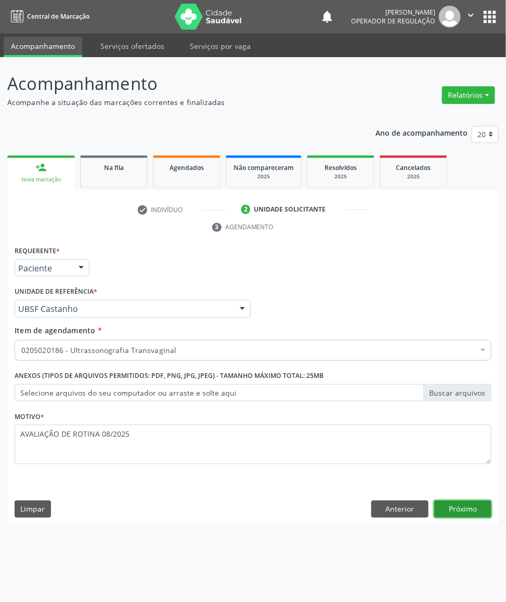
click at [480, 506] on button "Próximo" at bounding box center [462, 509] width 57 height 18
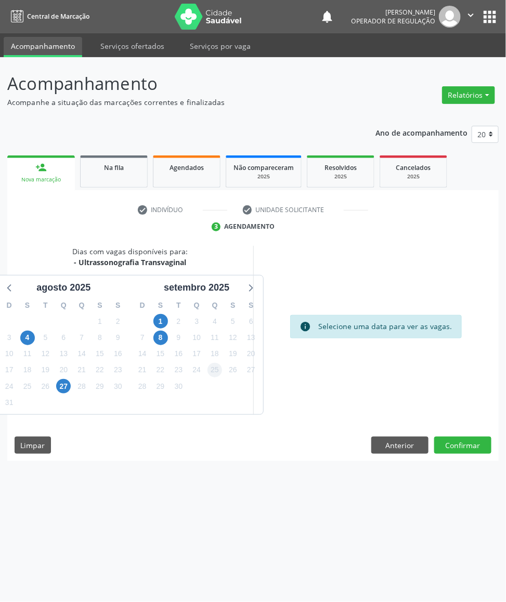
click at [220, 373] on div "25" at bounding box center [215, 370] width 18 height 16
click at [228, 375] on span "26" at bounding box center [233, 370] width 15 height 15
click at [457, 446] on button "Confirmar" at bounding box center [462, 446] width 57 height 18
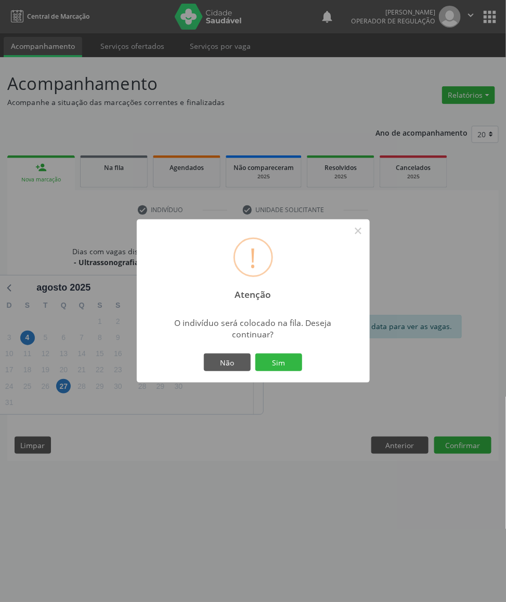
click at [255, 353] on button "Sim" at bounding box center [278, 362] width 47 height 18
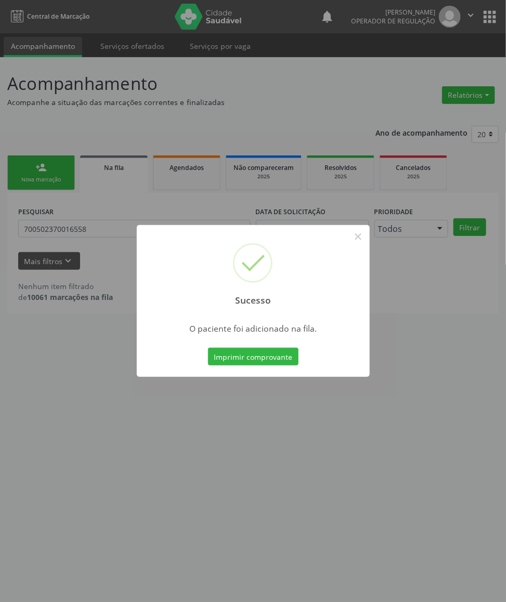
drag, startPoint x: 276, startPoint y: 181, endPoint x: 30, endPoint y: 205, distance: 246.9
click at [265, 180] on div "Sucesso × O paciente foi adicionado na fila. Imprimir comprovante Cancel" at bounding box center [253, 301] width 506 height 602
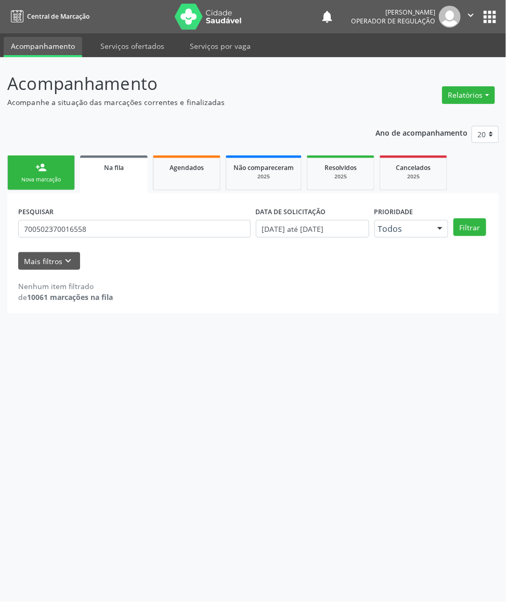
click at [33, 173] on link "person_add Nova marcação" at bounding box center [41, 172] width 68 height 35
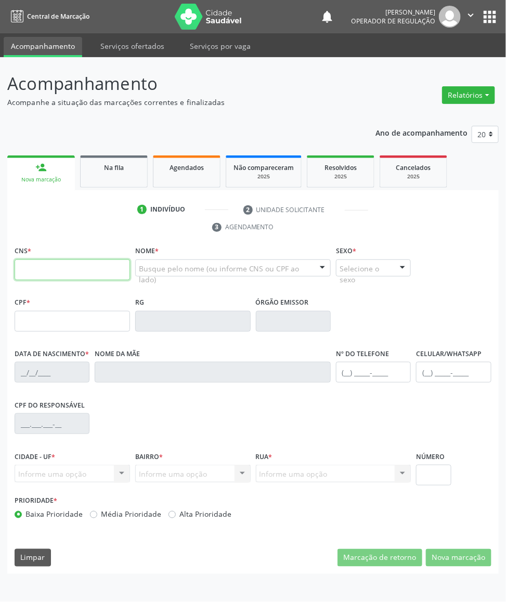
click at [88, 269] on input "text" at bounding box center [72, 269] width 115 height 21
type input "705 8064 0415 9137"
type input "095.708.654-74"
type input "[DATE]"
type input "[PERSON_NAME] das Dores [PERSON_NAME]"
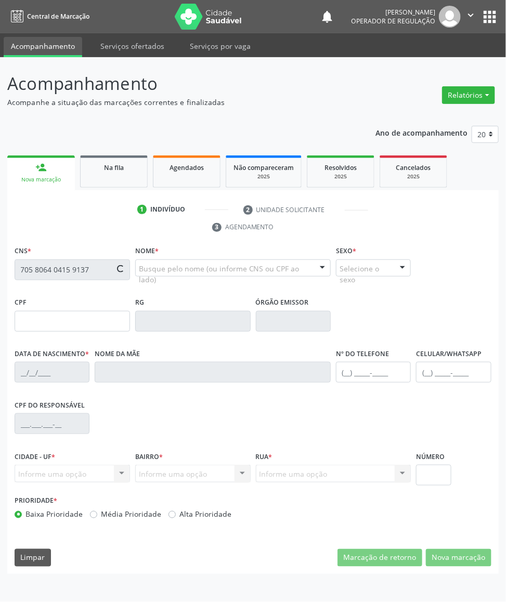
type input "[PHONE_NUMBER]"
type input "2"
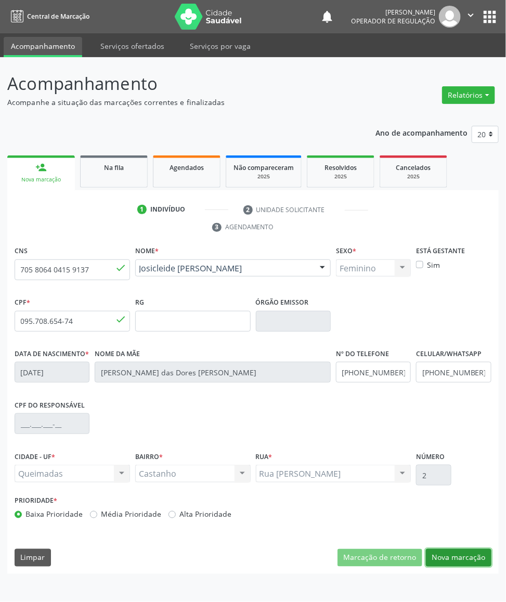
click at [462, 561] on button "Nova marcação" at bounding box center [458, 558] width 65 height 18
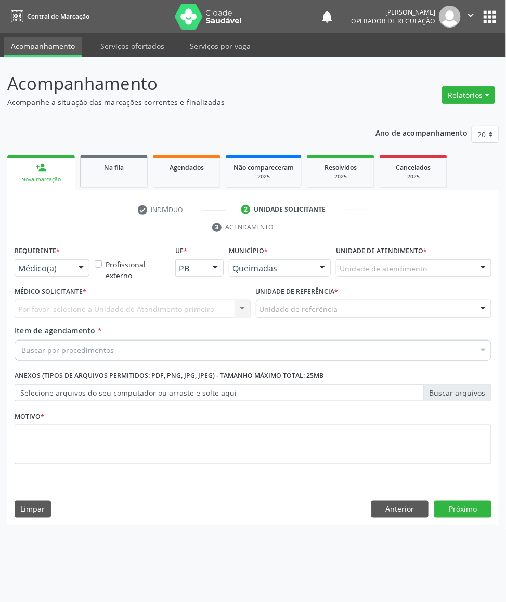
click at [50, 275] on div "Médico(a)" at bounding box center [52, 268] width 75 height 18
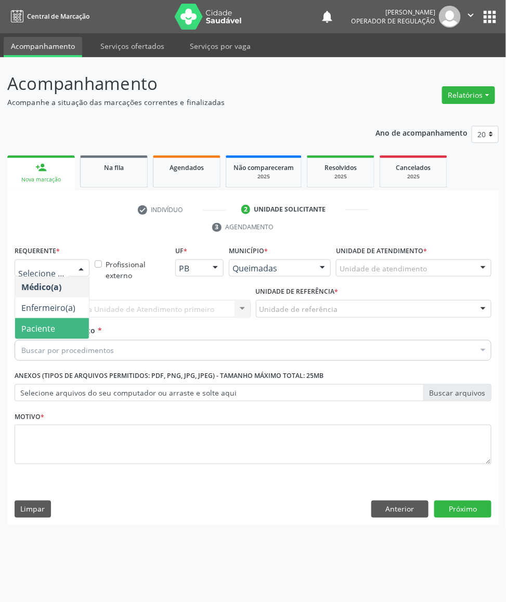
click at [50, 330] on span "Paciente" at bounding box center [38, 328] width 34 height 11
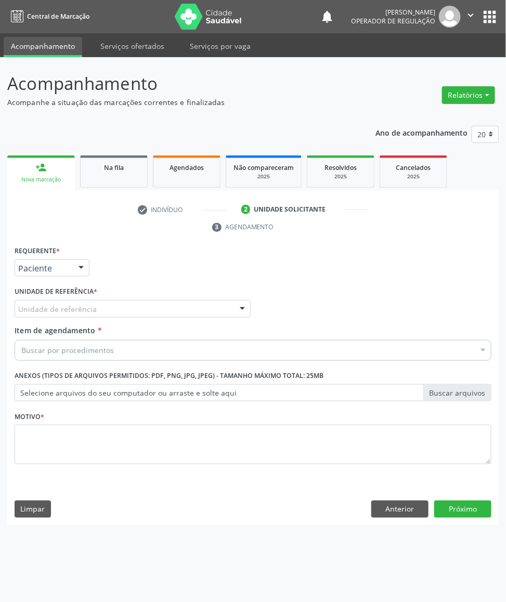
paste input "TRANSVAGINAL"
click at [111, 356] on div "Buscar por procedimentos" at bounding box center [253, 350] width 477 height 21
type input "TRANSVAGINAL"
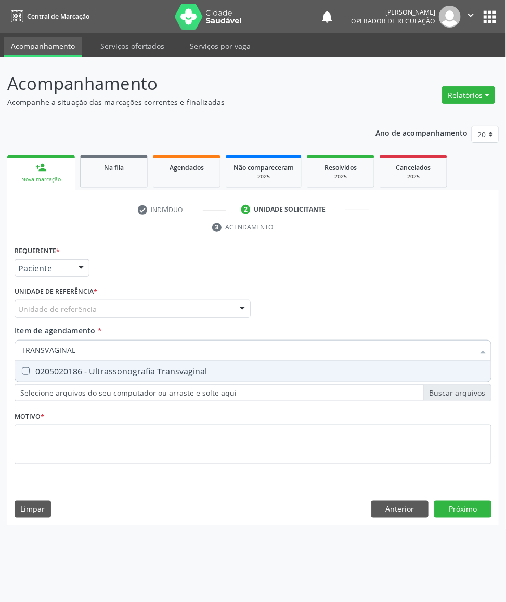
click at [100, 364] on span "0205020186 - Ultrassonografia Transvaginal" at bounding box center [253, 371] width 476 height 21
checkbox Transvaginal "true"
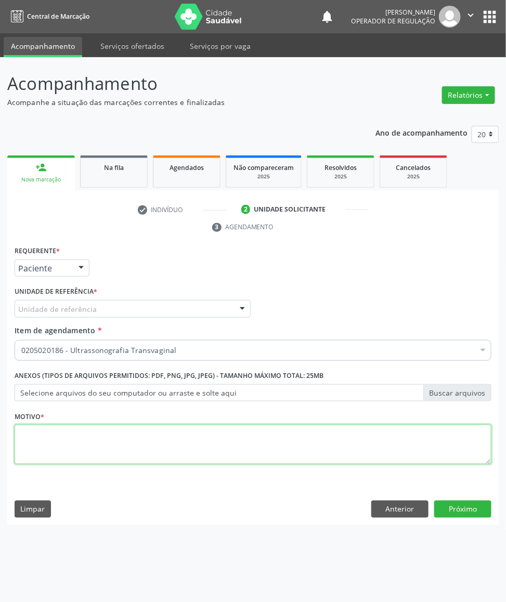
click at [87, 429] on textarea at bounding box center [253, 444] width 477 height 39
paste textarea "AVALIAÇÃO DE ROTINA 08/2025"
type textarea "AVALIAÇÃO DE ROTINA 08/2025 DOR"
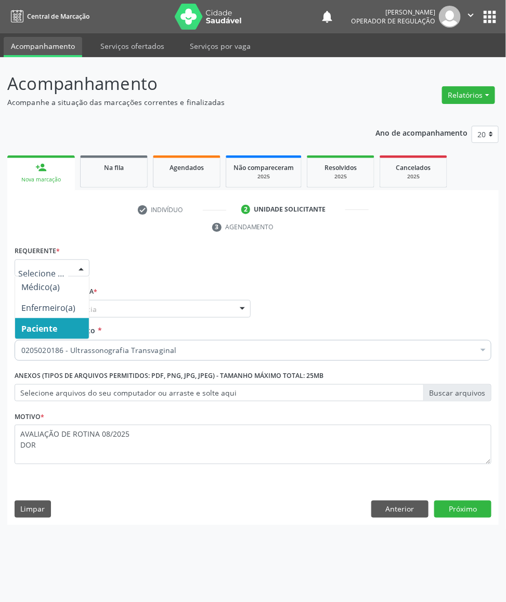
click at [69, 262] on div at bounding box center [52, 268] width 75 height 18
click at [72, 260] on div at bounding box center [52, 268] width 75 height 18
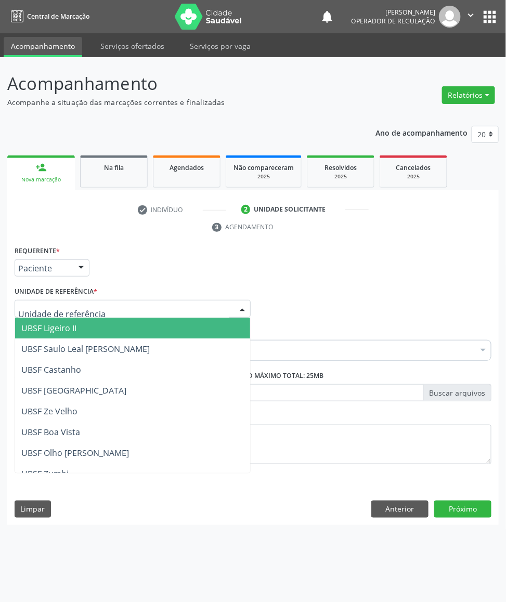
click at [135, 309] on div at bounding box center [133, 309] width 236 height 18
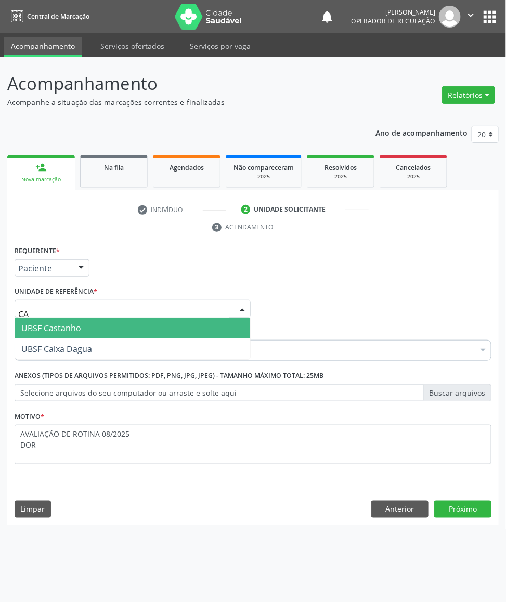
type input "CAS"
click at [117, 332] on span "UBSF Castanho" at bounding box center [132, 328] width 235 height 21
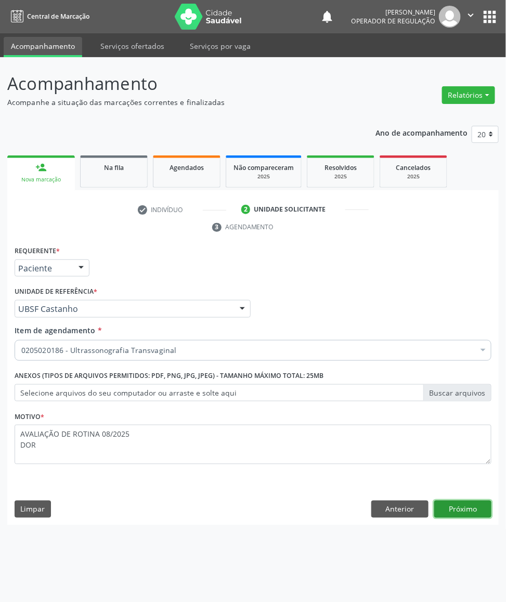
click at [473, 515] on button "Próximo" at bounding box center [462, 509] width 57 height 18
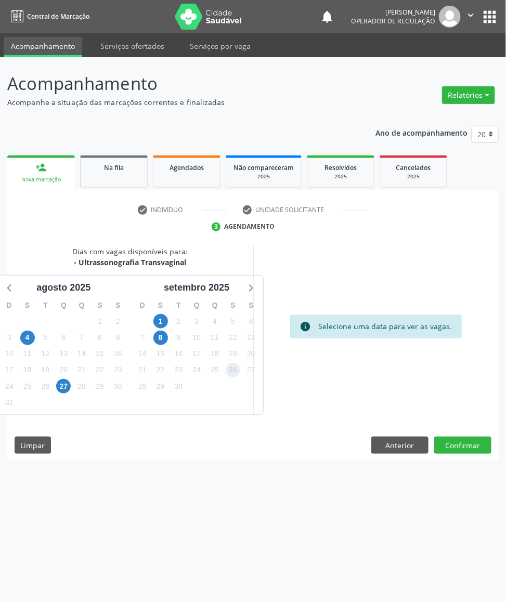
click at [235, 365] on span "26" at bounding box center [233, 370] width 15 height 15
click at [450, 442] on button "Confirmar" at bounding box center [462, 446] width 57 height 18
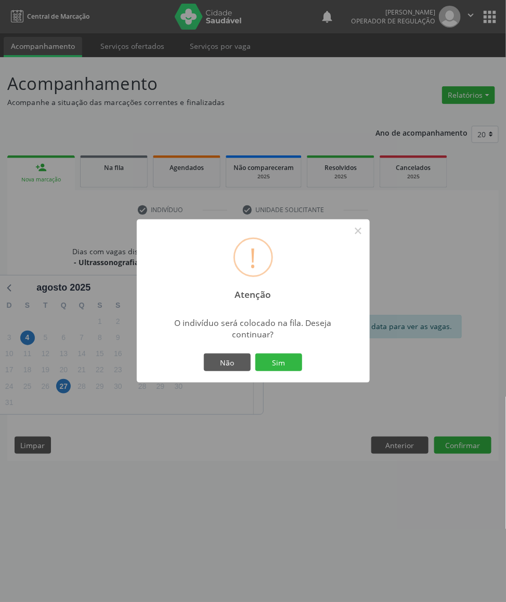
click at [255, 353] on button "Sim" at bounding box center [278, 362] width 47 height 18
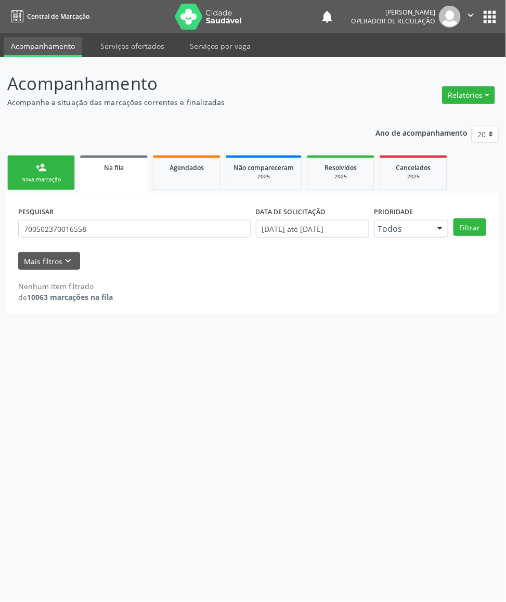
click at [67, 160] on link "person_add Nova marcação" at bounding box center [41, 172] width 68 height 35
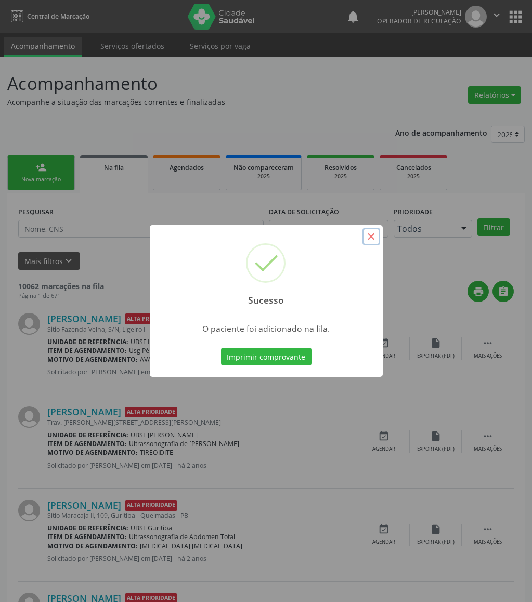
click at [377, 241] on button "×" at bounding box center [371, 237] width 18 height 18
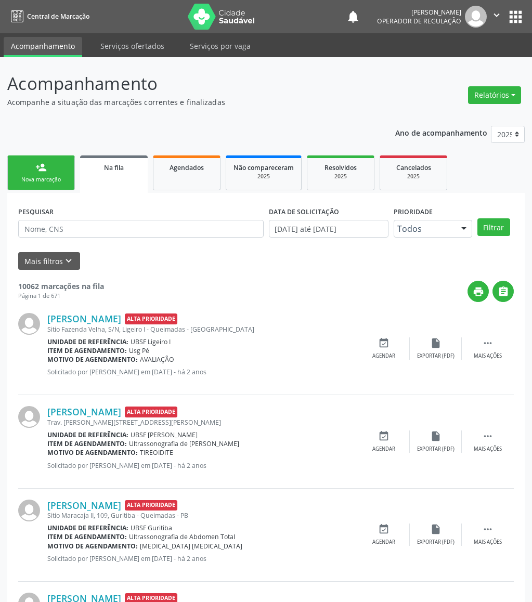
drag, startPoint x: 43, startPoint y: 174, endPoint x: 542, endPoint y: 174, distance: 498.9
click at [43, 174] on link "person_add Nova marcação" at bounding box center [41, 172] width 68 height 35
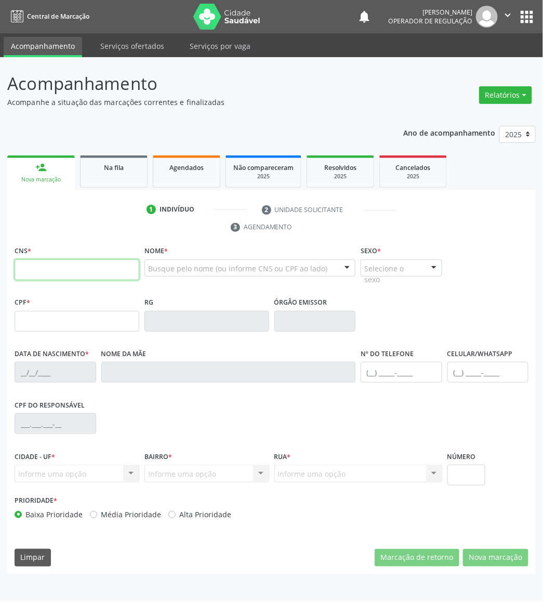
click at [47, 262] on input "text" at bounding box center [77, 269] width 125 height 21
type input "705 8064 7797 7530"
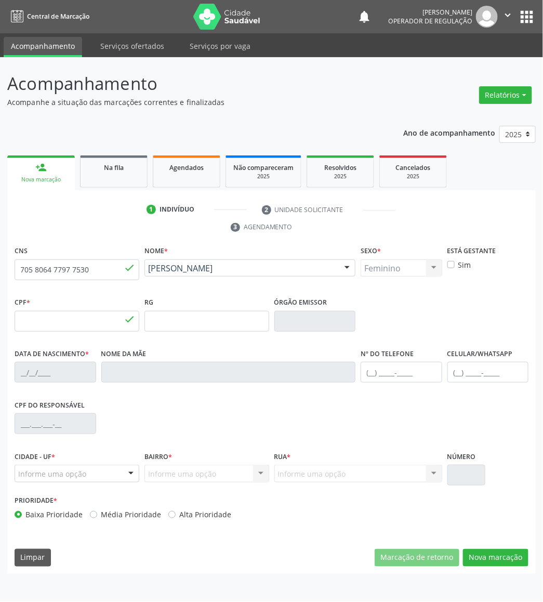
type input "136.501.354-50"
type input "[DATE]"
type input "[PERSON_NAME]"
type input "[PHONE_NUMBER]"
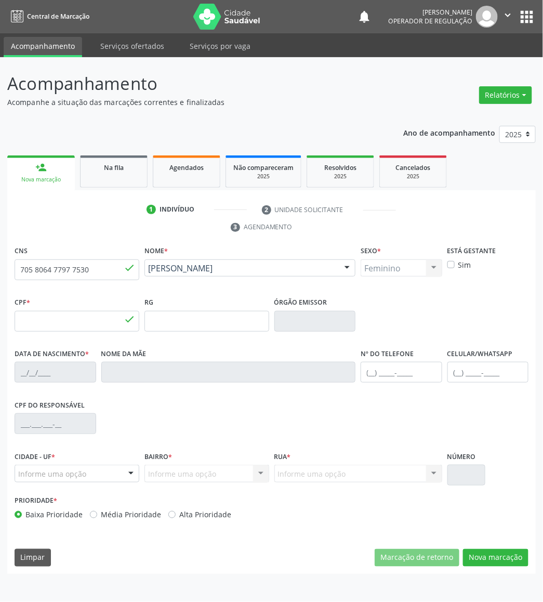
type input "29"
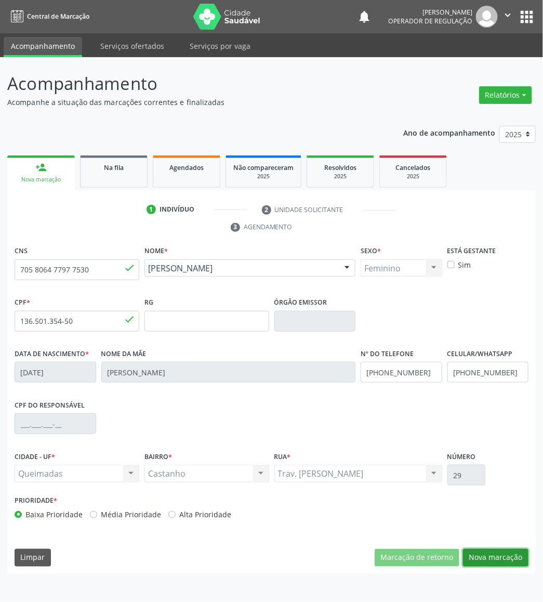
click at [512, 549] on button "Nova marcação" at bounding box center [495, 558] width 65 height 18
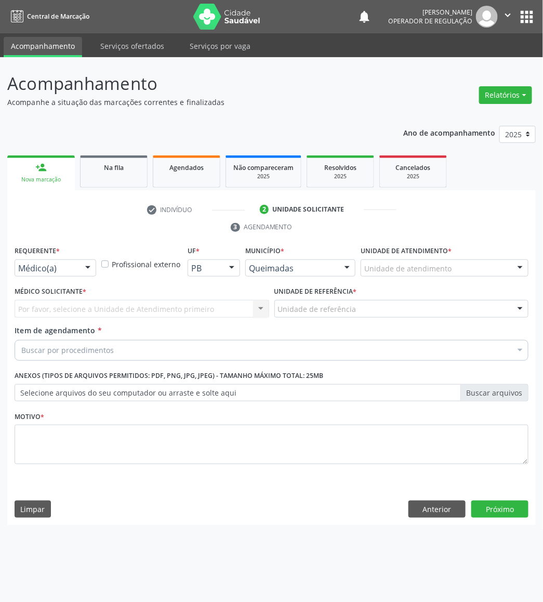
drag, startPoint x: 39, startPoint y: 271, endPoint x: 39, endPoint y: 279, distance: 7.8
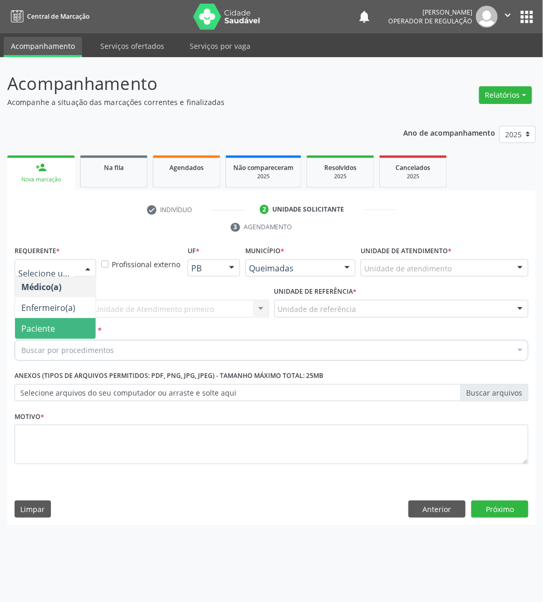
click at [62, 323] on span "Paciente" at bounding box center [55, 328] width 81 height 21
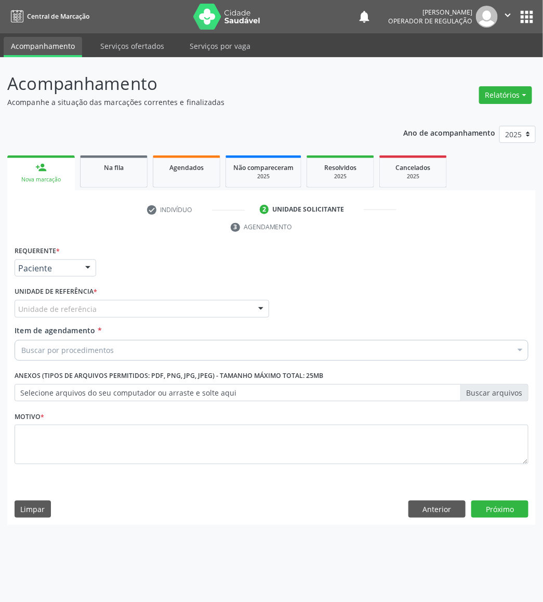
click at [106, 313] on div "Unidade de referência" at bounding box center [142, 309] width 255 height 18
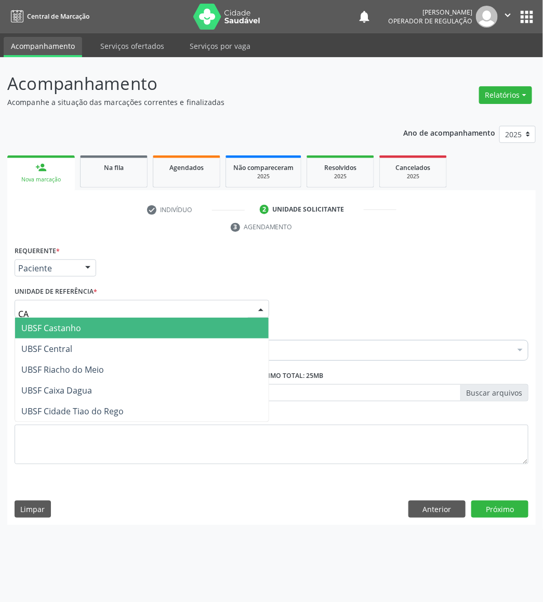
type input "CAS"
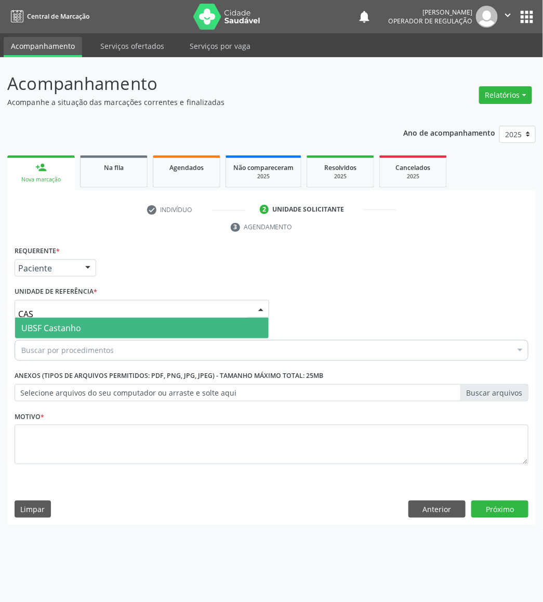
click at [86, 331] on span "UBSF Castanho" at bounding box center [142, 328] width 254 height 21
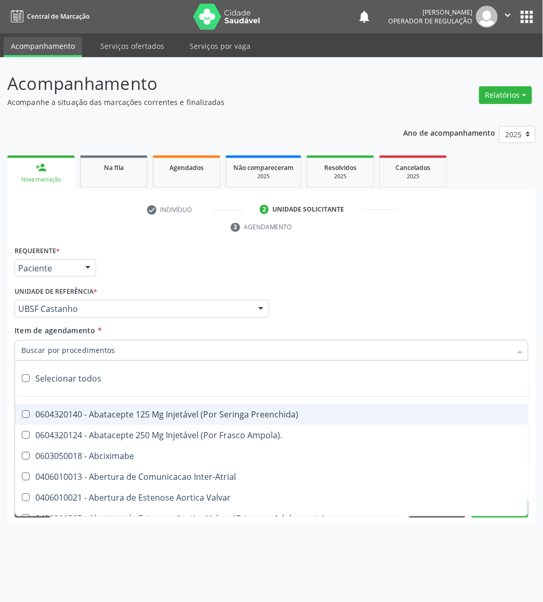
paste input "AVALIAÇÃO DE ROTINA 08/2025"
type input "AVALIAÇÃO DE ROTINA 08/2025"
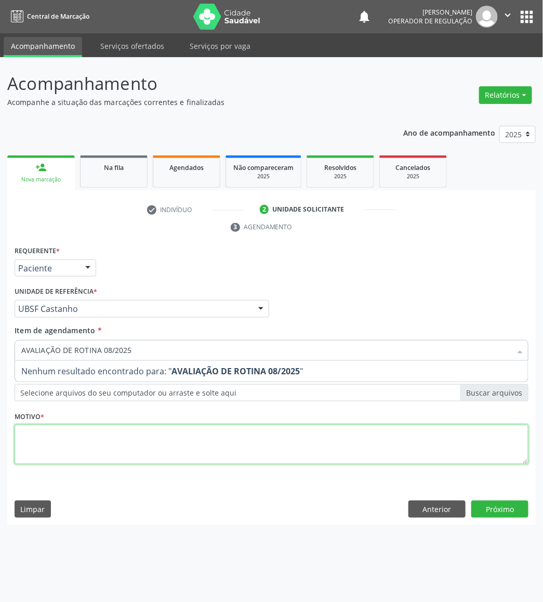
click at [96, 432] on div "Requerente * Paciente Médico(a) Enfermeiro(a) Paciente Nenhum resultado encontr…" at bounding box center [272, 360] width 514 height 235
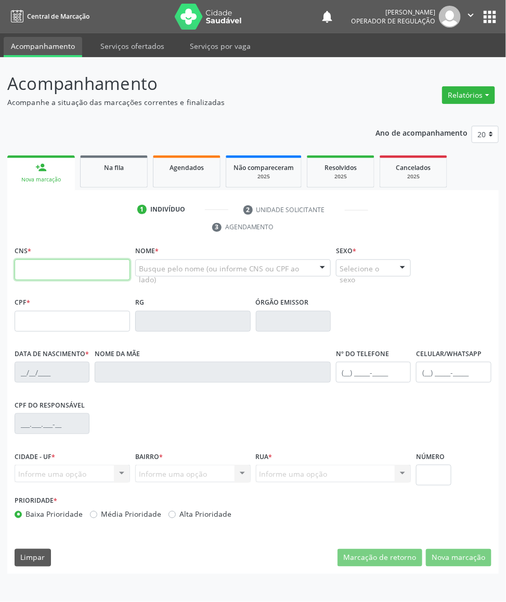
click at [110, 276] on input "text" at bounding box center [72, 269] width 115 height 21
type input "705 8064 7797 7530"
type input "136.501.354-50"
type input "[DATE]"
type input "[PERSON_NAME]"
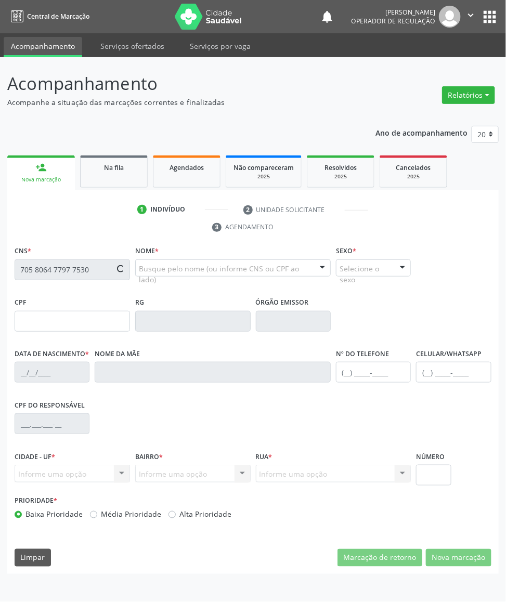
type input "[PHONE_NUMBER]"
type input "29"
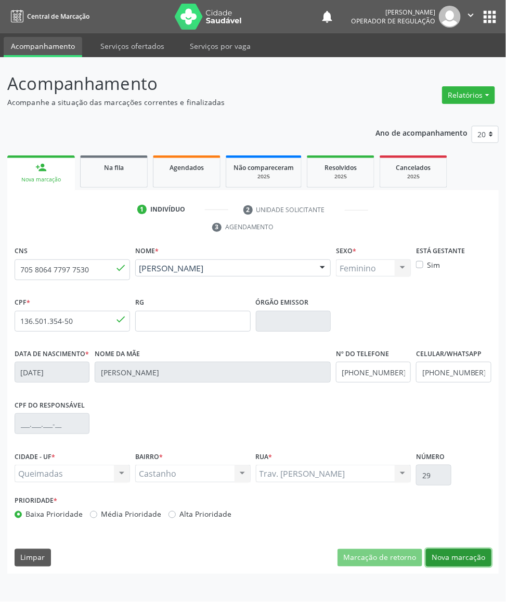
click at [468, 567] on button "Nova marcação" at bounding box center [458, 558] width 65 height 18
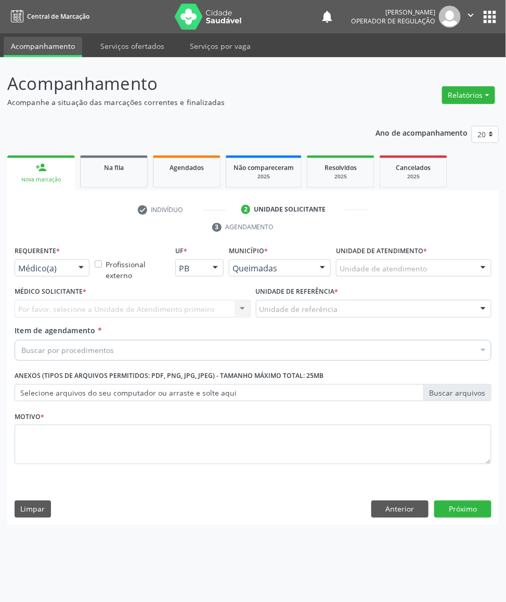
click at [80, 270] on div at bounding box center [81, 269] width 16 height 18
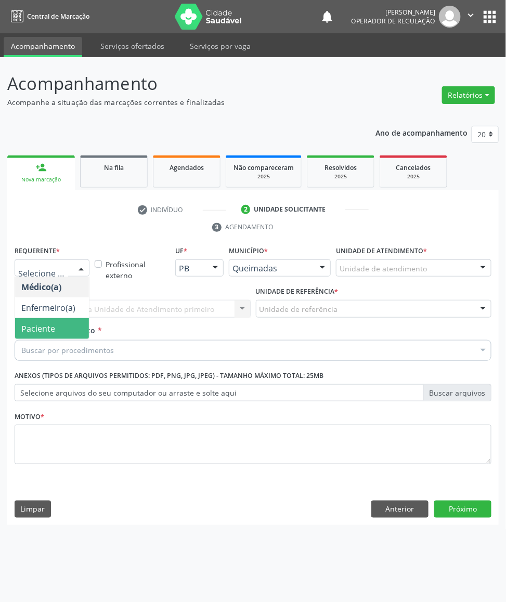
click at [64, 331] on span "Paciente" at bounding box center [52, 328] width 74 height 21
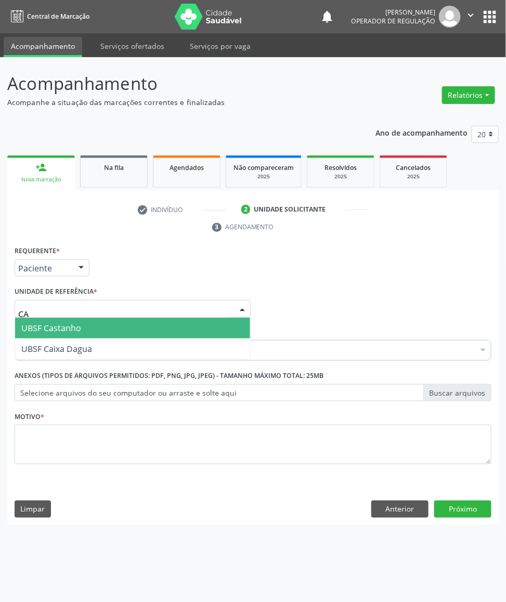
type input "CAS"
drag, startPoint x: 80, startPoint y: 324, endPoint x: 7, endPoint y: 214, distance: 132.5
click at [80, 323] on span "UBSF Castanho" at bounding box center [51, 327] width 60 height 11
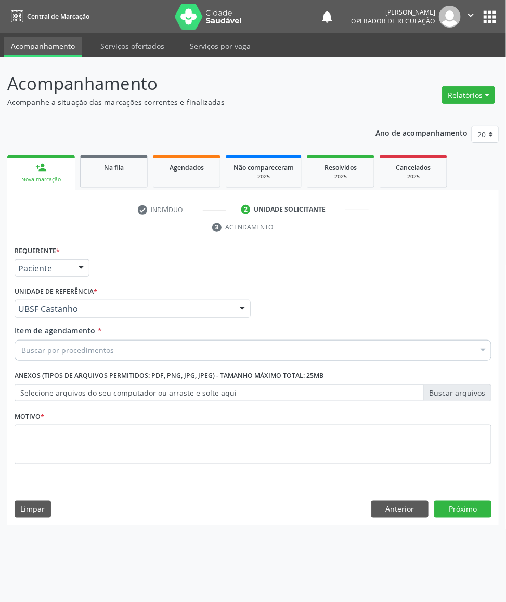
paste input "TRANSVAGINAL"
drag, startPoint x: 75, startPoint y: 348, endPoint x: 71, endPoint y: 357, distance: 10.5
type input "TRANSVAGINAL"
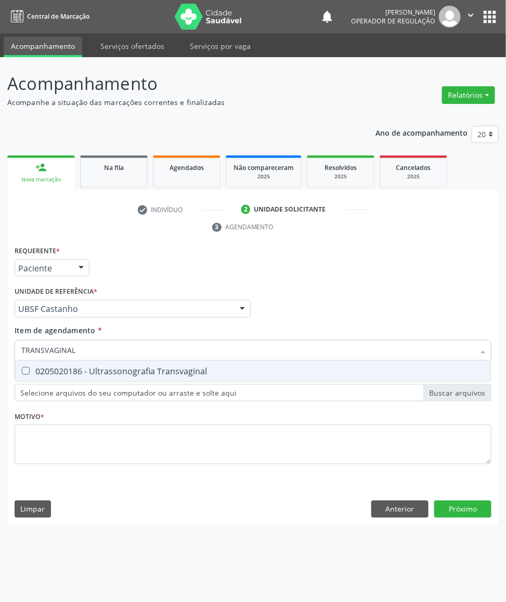
click at [75, 371] on div "0205020186 - Ultrassonografia Transvaginal" at bounding box center [252, 371] width 463 height 8
checkbox Transvaginal "true"
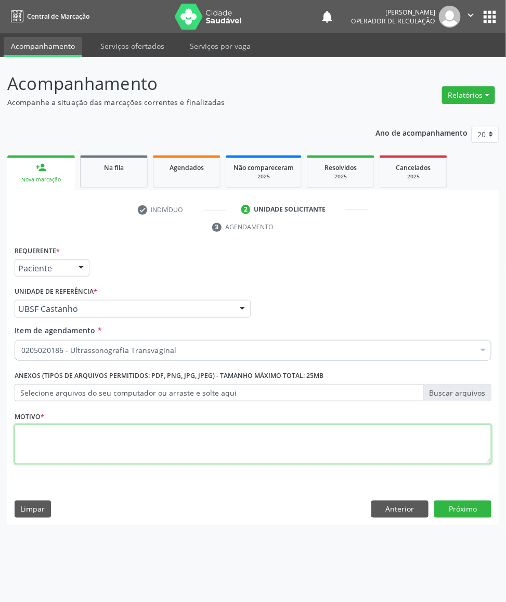
click at [104, 459] on textarea at bounding box center [253, 444] width 477 height 39
paste textarea "AVALIAÇÃO DE ROTINA 08/2025"
type textarea "AVALIAÇÃO DE ROTINA 08/2025 DISMENORREIA"
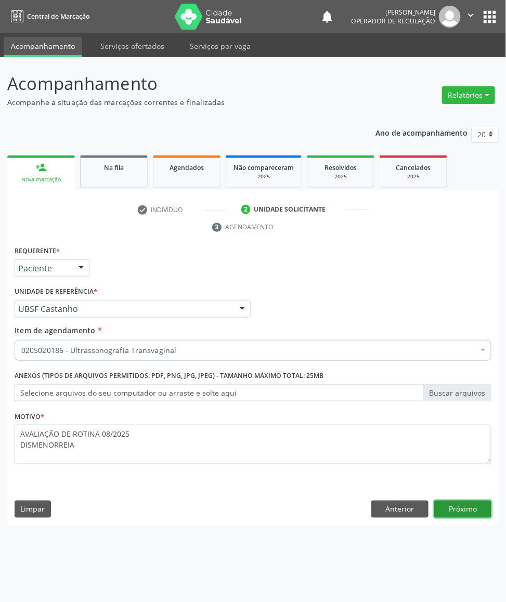
click button "Próximo" at bounding box center [462, 509] width 57 height 18
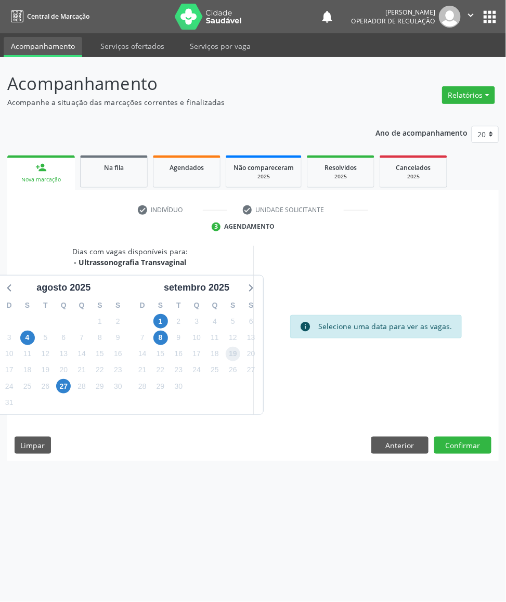
click at [235, 359] on span "19" at bounding box center [233, 354] width 15 height 15
click at [463, 450] on button "Confirmar" at bounding box center [462, 446] width 57 height 18
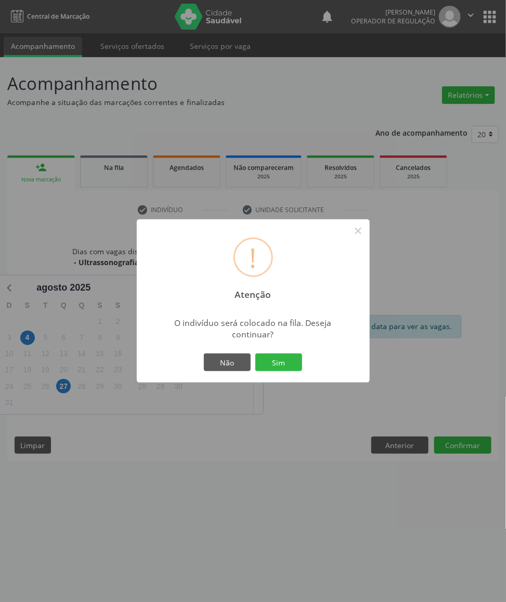
click at [255, 353] on button "Sim" at bounding box center [278, 362] width 47 height 18
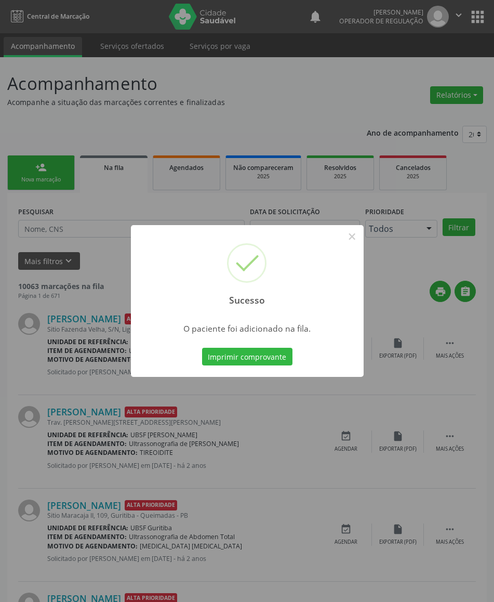
click at [108, 332] on div "Sucesso × O paciente foi adicionado na fila. Imprimir comprovante Cancel" at bounding box center [247, 301] width 494 height 602
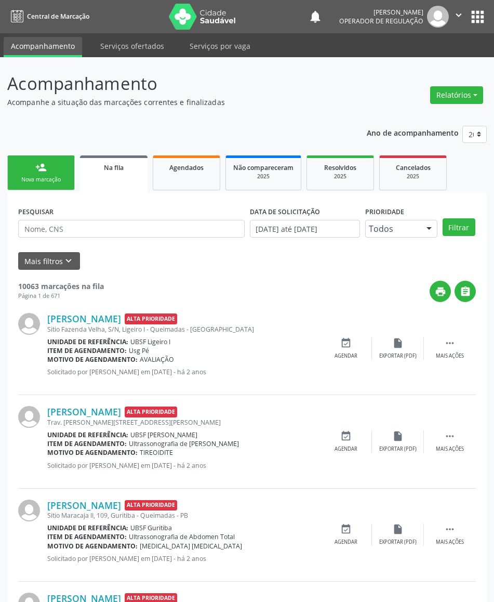
click at [22, 189] on link "person_add Nova marcação" at bounding box center [41, 172] width 68 height 35
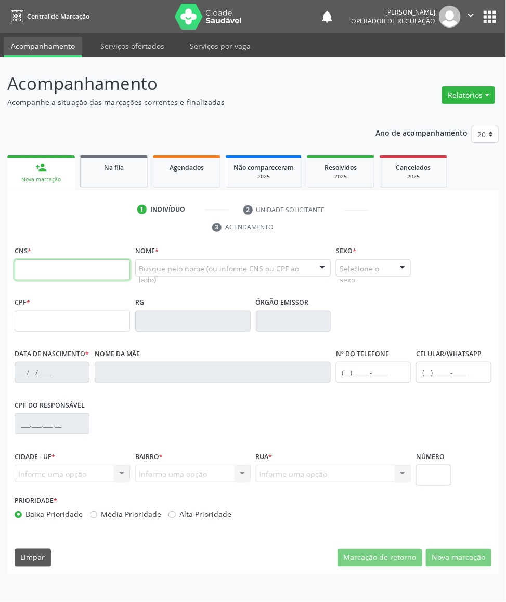
click at [58, 264] on input "text" at bounding box center [72, 269] width 115 height 21
type input "700 1099 3053 5318"
type input "000.780.844-58"
type input "[DATE]"
type input "[PERSON_NAME]"
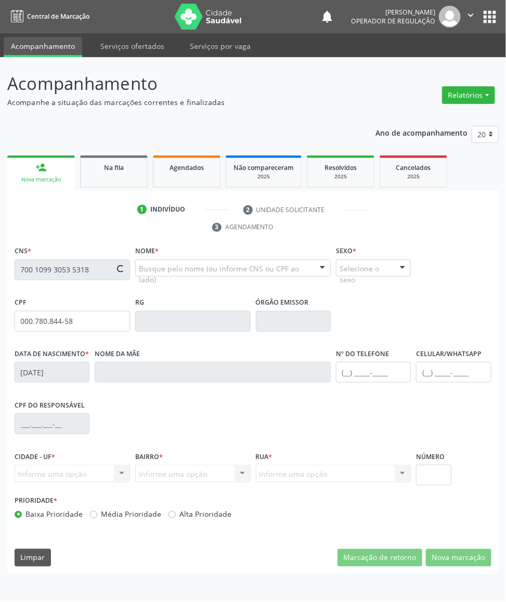
type input "[PHONE_NUMBER]"
type input "S/N"
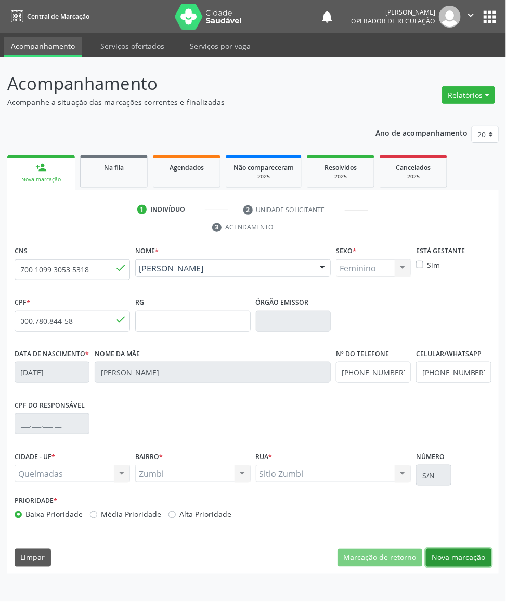
click at [468, 560] on button "Nova marcação" at bounding box center [458, 558] width 65 height 18
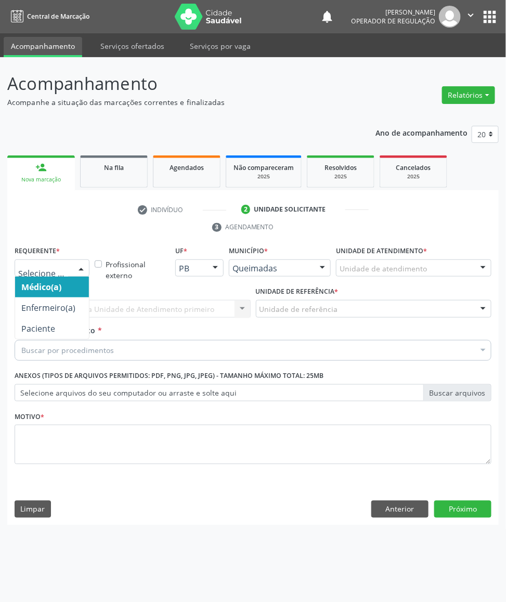
drag, startPoint x: 59, startPoint y: 269, endPoint x: 27, endPoint y: 308, distance: 50.6
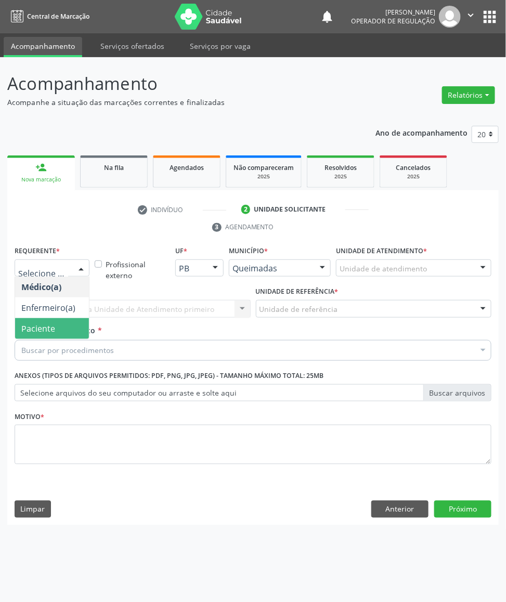
click at [38, 323] on span "Paciente" at bounding box center [38, 328] width 34 height 11
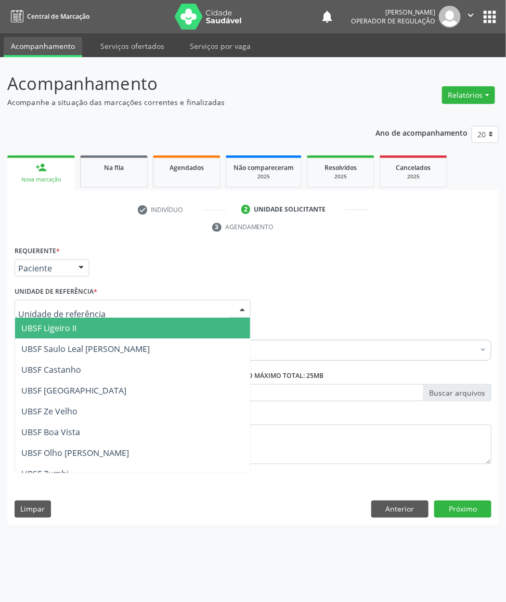
type input "Z"
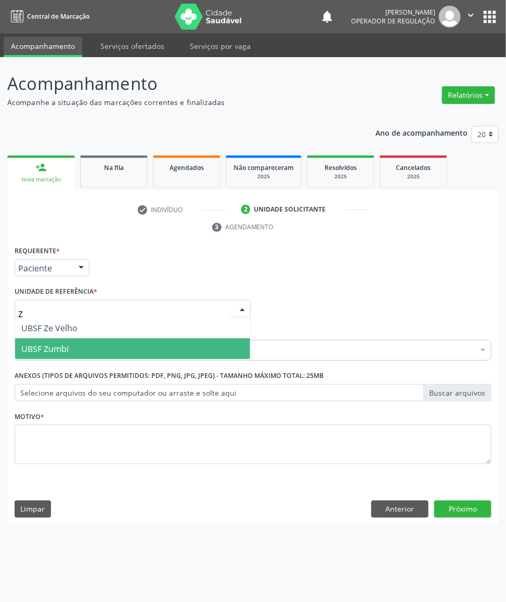
click at [78, 347] on span "UBSF Zumbi" at bounding box center [132, 348] width 235 height 21
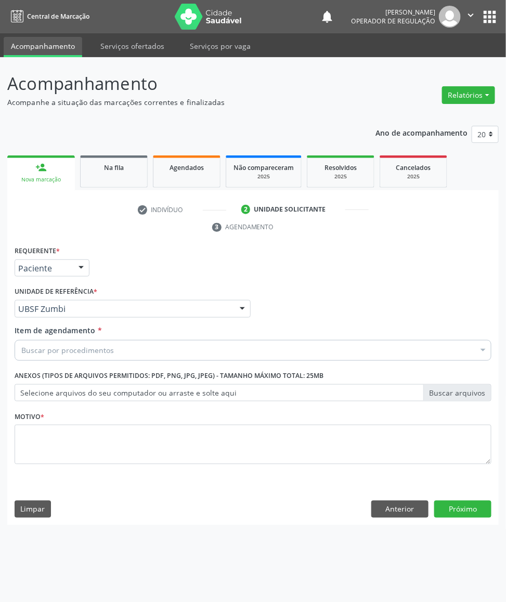
paste input "TRANSVAGINAL"
type input "TRANSVAGINAL"
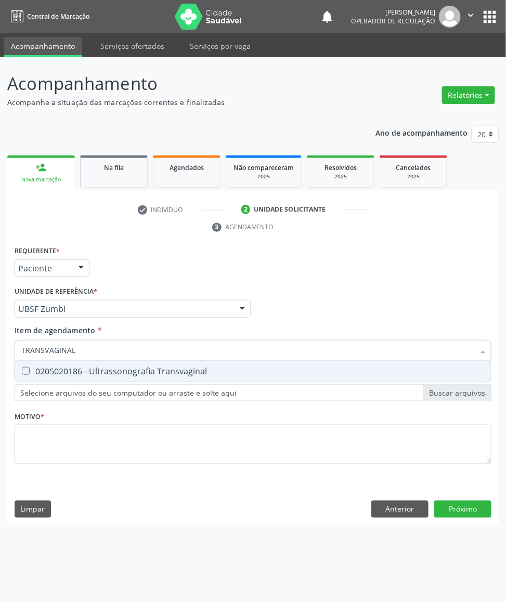
click at [96, 375] on div "0205020186 - Ultrassonografia Transvaginal" at bounding box center [252, 371] width 463 height 8
checkbox Transvaginal "true"
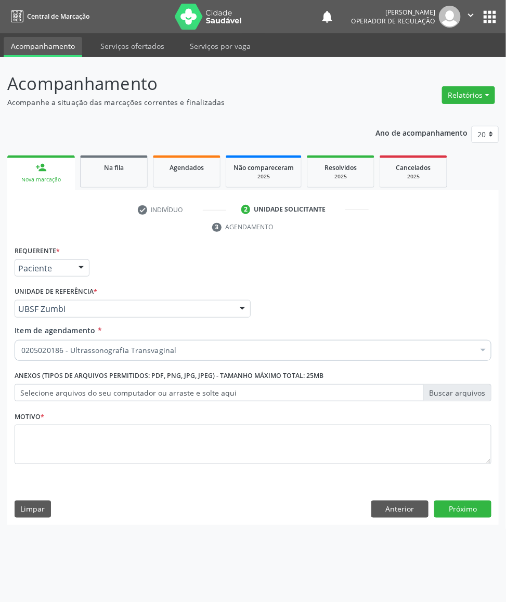
click at [175, 423] on div "Motivo *" at bounding box center [253, 436] width 477 height 55
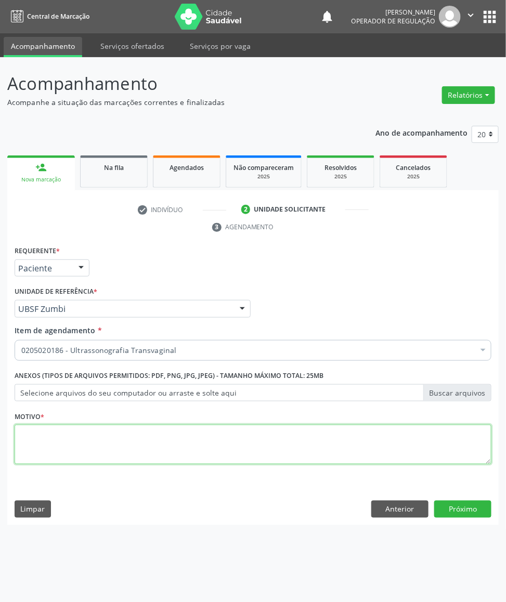
click at [177, 437] on textarea at bounding box center [253, 444] width 477 height 39
paste textarea "AVALIAÇÃO DE ROTINA 08/2025"
type textarea "AVALIAÇÃO DE ROTINA 08/2025"
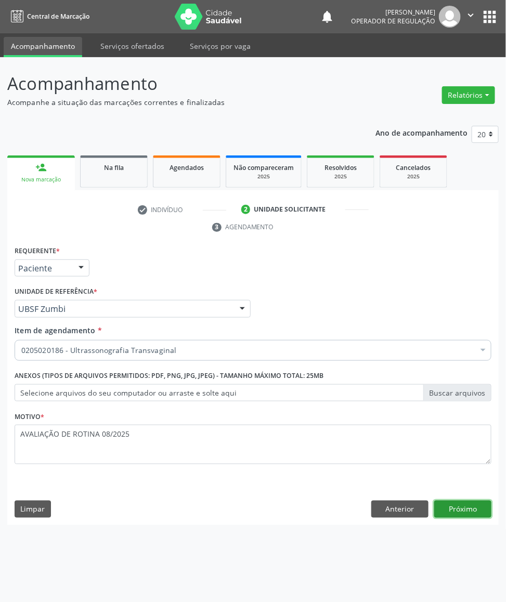
click at [474, 513] on button "Próximo" at bounding box center [462, 509] width 57 height 18
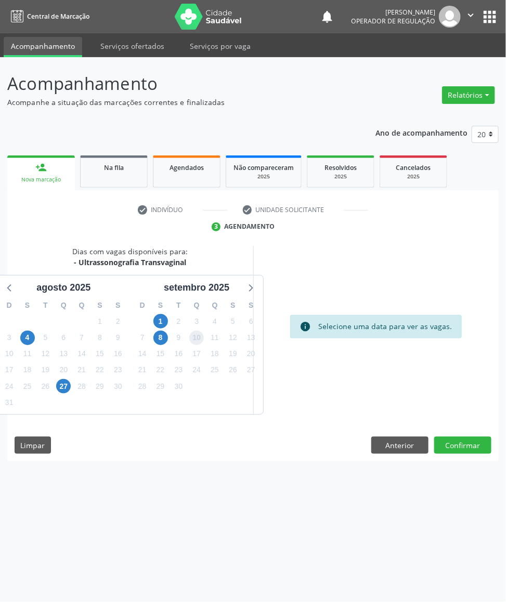
click at [189, 337] on span "10" at bounding box center [196, 338] width 15 height 15
click at [465, 446] on button "Confirmar" at bounding box center [462, 446] width 57 height 18
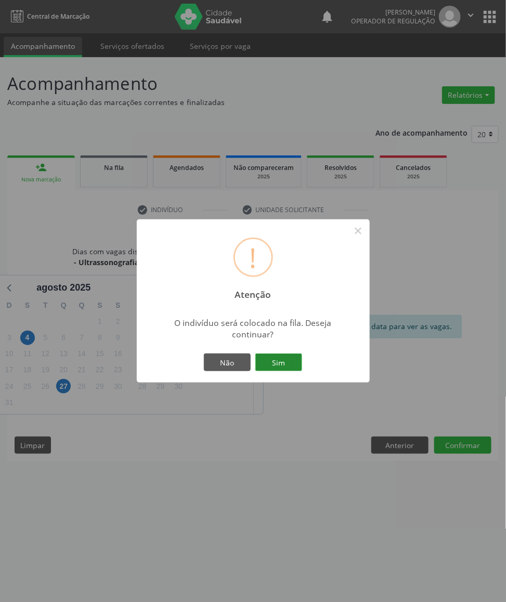
click at [294, 354] on button "Sim" at bounding box center [278, 362] width 47 height 18
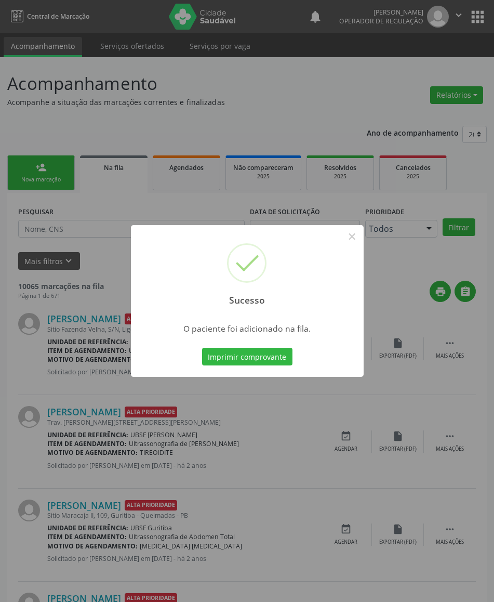
click at [32, 256] on div "Sucesso × O paciente foi adicionado na fila. Imprimir comprovante Cancel" at bounding box center [247, 301] width 494 height 602
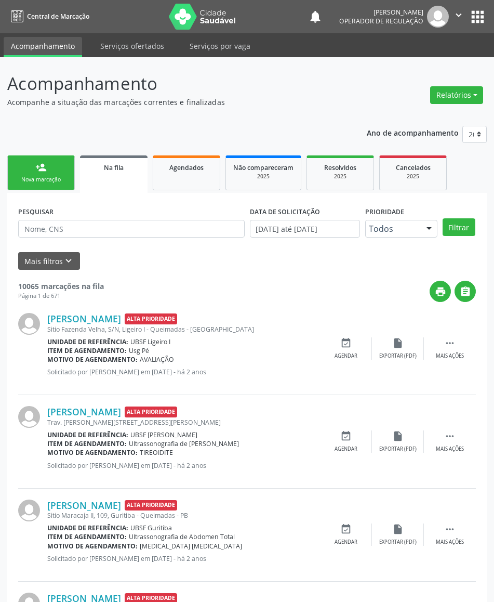
click at [64, 180] on div "Nova marcação" at bounding box center [41, 180] width 52 height 8
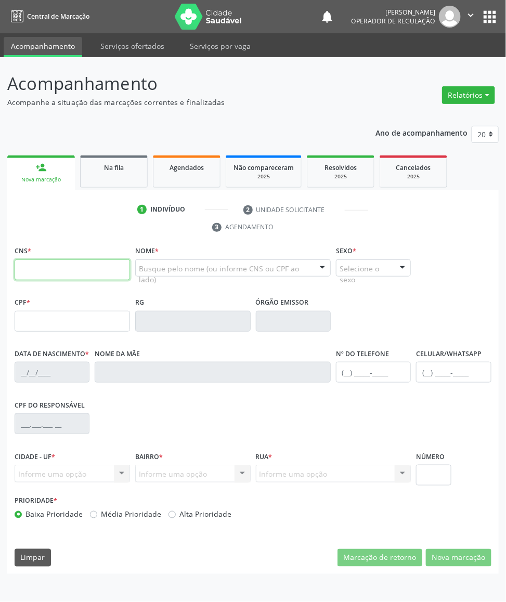
click at [42, 273] on input "text" at bounding box center [72, 269] width 115 height 21
paste input "702 8011 7108 5668"
type input "702 8011 7108 5668"
type input "048.819.164-59"
type input "09/03/1966"
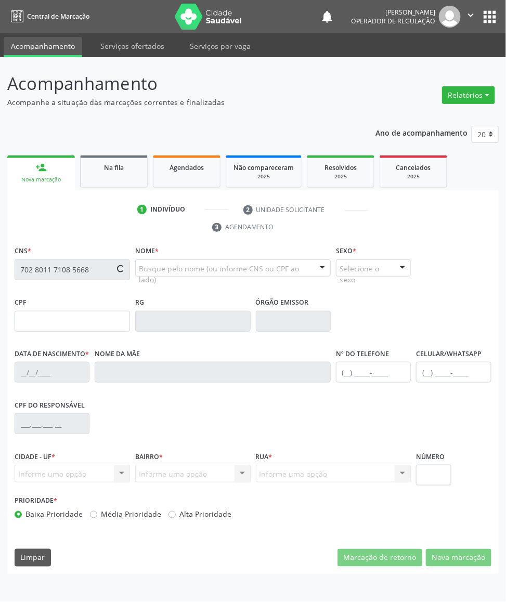
type input "Valdete Barbosa Batista"
type input "(83) 99333-8258"
type input "15"
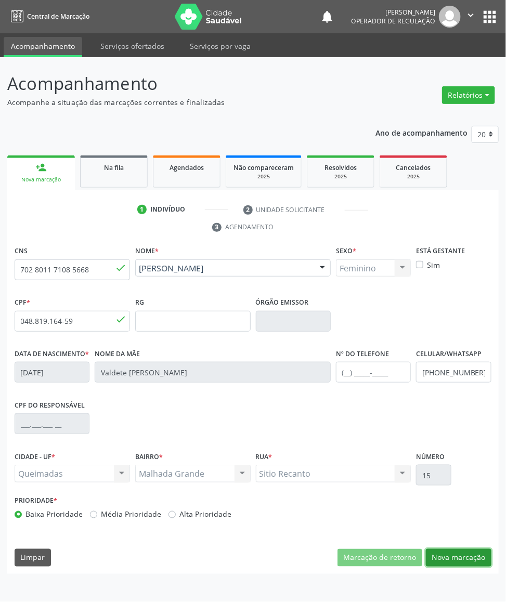
click at [465, 555] on button "Nova marcação" at bounding box center [458, 558] width 65 height 18
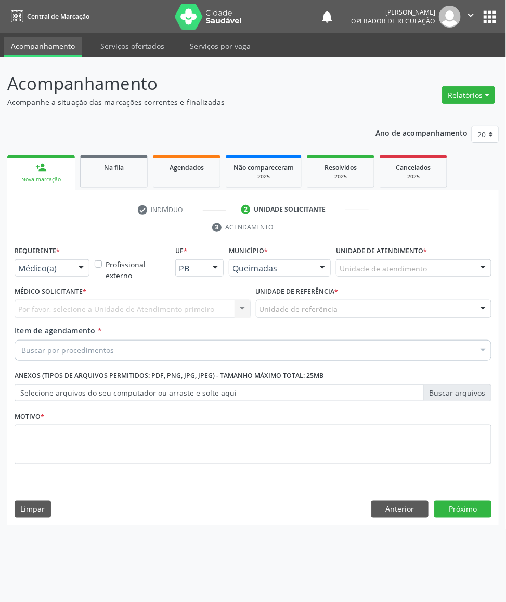
click at [72, 256] on div "Requerente * Médico(a) Médico(a) Enfermeiro(a) Paciente Nenhum resultado encont…" at bounding box center [52, 259] width 75 height 33
click at [74, 264] on div at bounding box center [81, 269] width 16 height 18
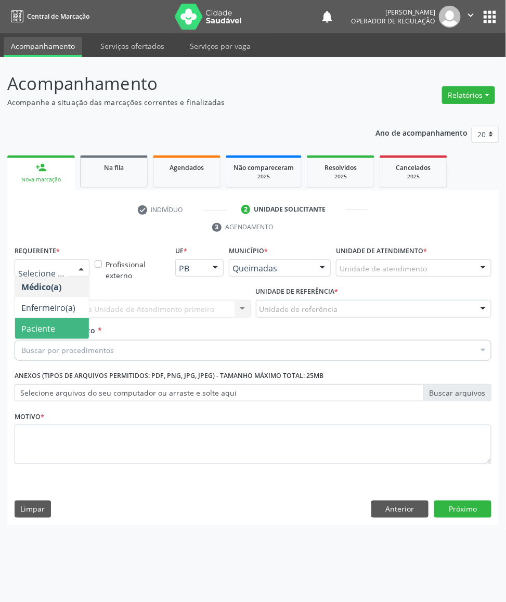
click at [75, 320] on span "Paciente" at bounding box center [52, 328] width 74 height 21
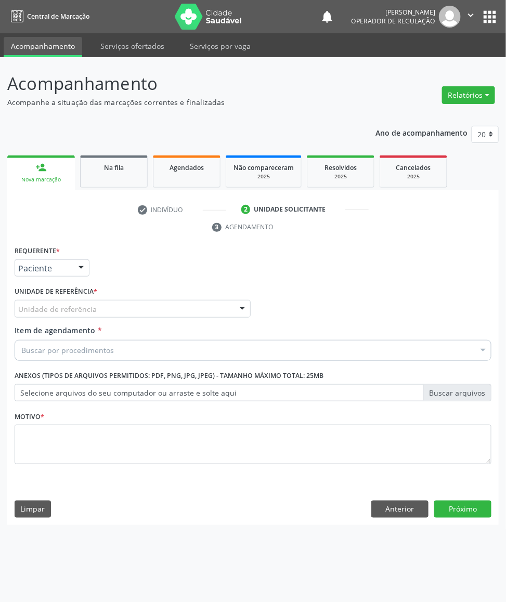
click at [86, 308] on div "Requerente * Paciente Médico(a) Enfermeiro(a) Paciente Nenhum resultado encontr…" at bounding box center [253, 360] width 477 height 235
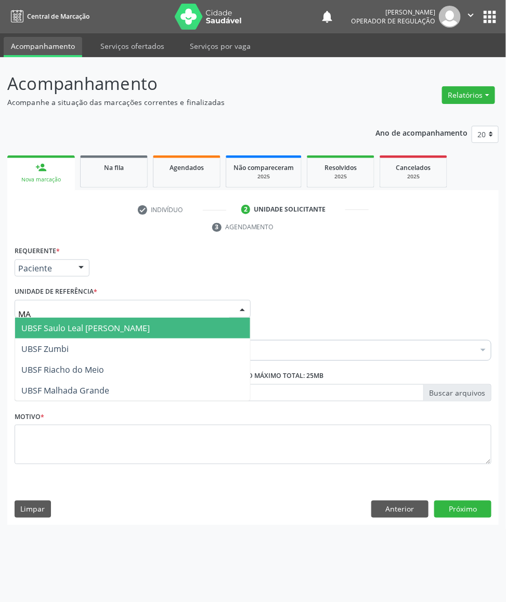
type input "MAL"
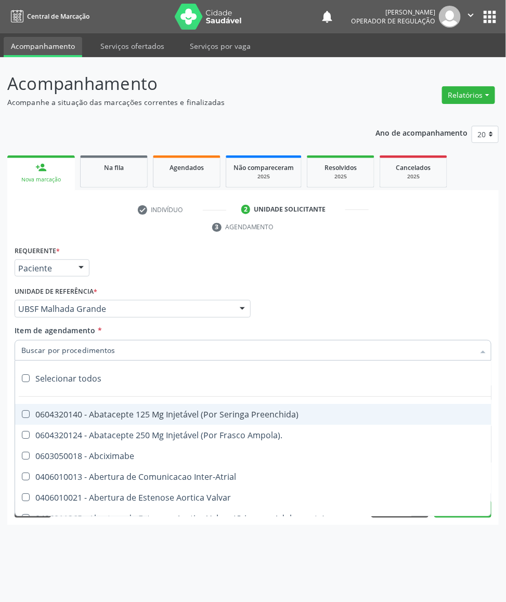
paste input "702 8011 7108 5668"
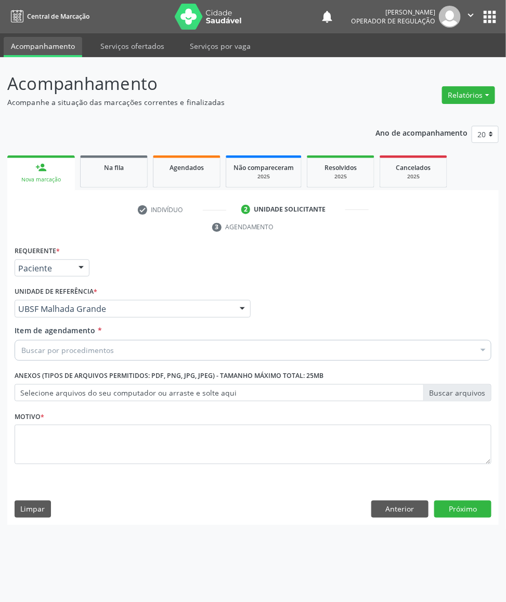
click at [91, 361] on div "Item de agendamento * Buscar por procedimentos Selecionar todos 0604320140 - Ab…" at bounding box center [253, 345] width 482 height 40
paste input "TRANSVAGINAL"
type input "TRANSVAGINAL"
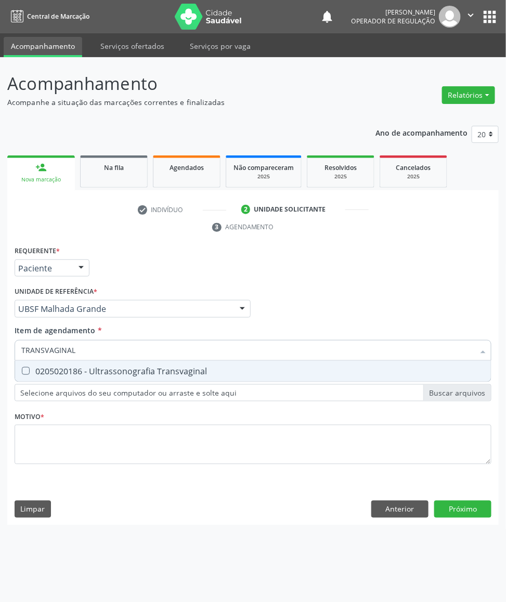
click at [81, 367] on div "0205020186 - Ultrassonografia Transvaginal" at bounding box center [252, 371] width 463 height 8
checkbox Transvaginal "true"
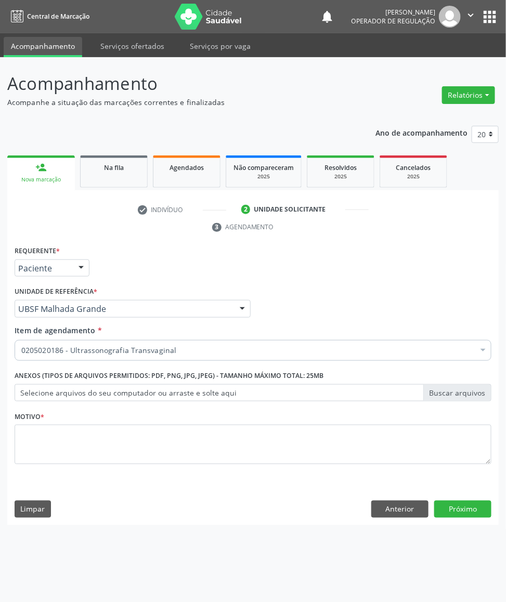
drag, startPoint x: 108, startPoint y: 474, endPoint x: 109, endPoint y: 458, distance: 15.7
click at [108, 472] on div "Motivo *" at bounding box center [253, 444] width 482 height 70
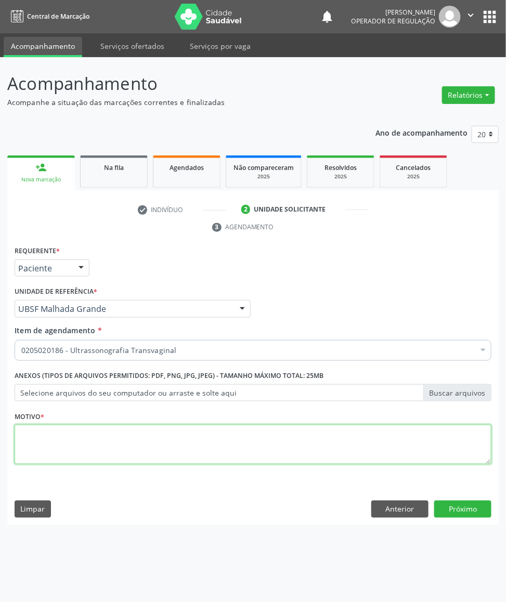
click at [111, 454] on textarea at bounding box center [253, 444] width 477 height 39
paste textarea "AVALIAÇÃO DE ROTINA 08/2025"
type textarea "AVALIAÇÃO DE ROTINA 08/2025"
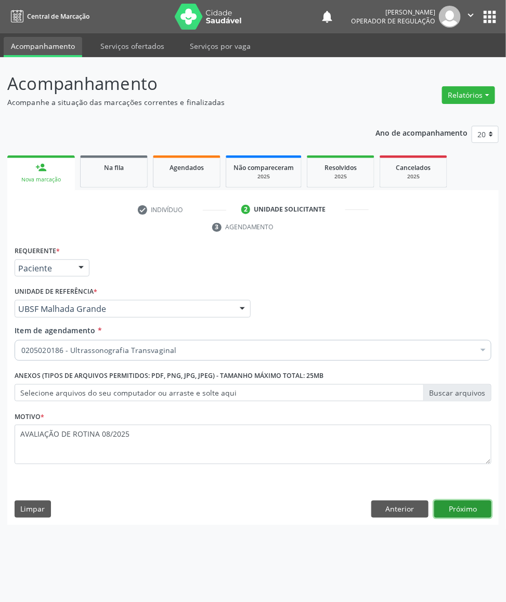
click at [472, 504] on button "Próximo" at bounding box center [462, 509] width 57 height 18
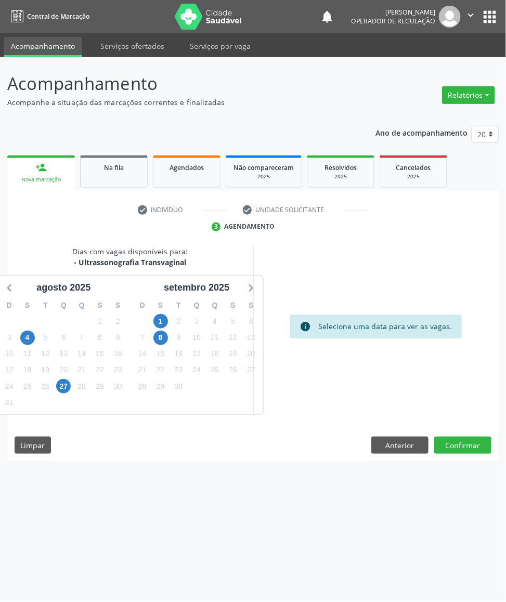
click at [239, 363] on div "26" at bounding box center [233, 370] width 15 height 16
click at [228, 354] on span "19" at bounding box center [233, 354] width 15 height 15
click at [467, 449] on button "Confirmar" at bounding box center [462, 446] width 57 height 18
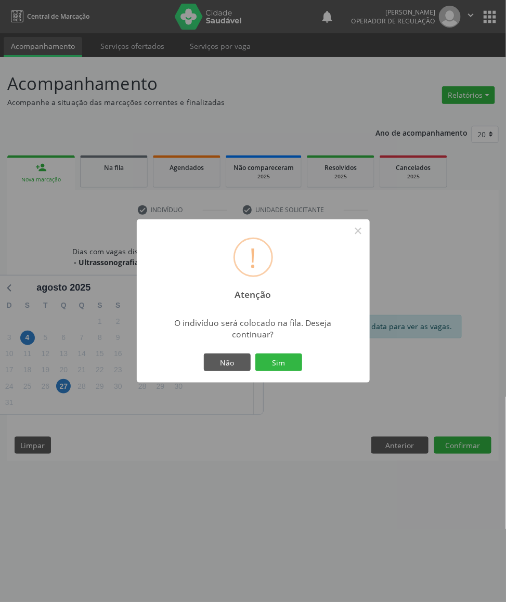
click at [255, 353] on button "Sim" at bounding box center [278, 362] width 47 height 18
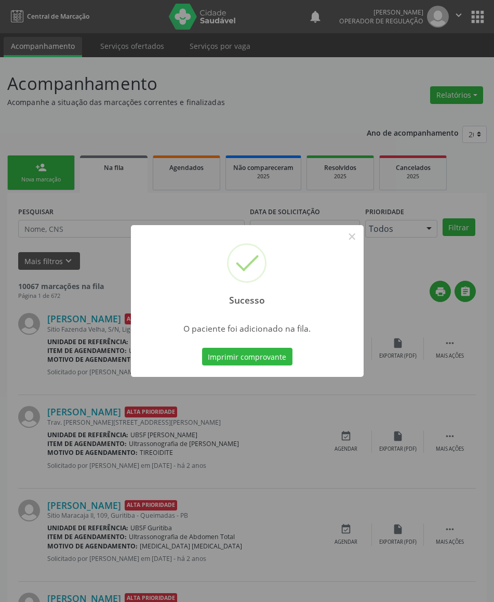
click at [108, 334] on div "Sucesso × O paciente foi adicionado na fila. Imprimir comprovante Cancel" at bounding box center [247, 301] width 494 height 602
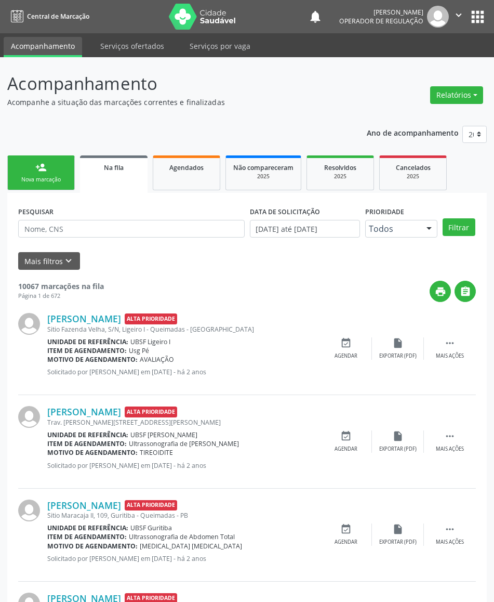
drag, startPoint x: 44, startPoint y: 183, endPoint x: 2, endPoint y: 192, distance: 42.6
click at [44, 183] on link "person_add Nova marcação" at bounding box center [41, 172] width 68 height 35
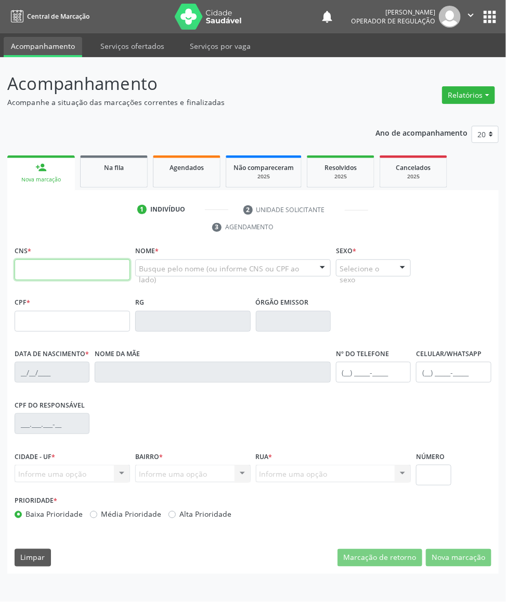
click at [38, 265] on input "text" at bounding box center [72, 269] width 115 height 21
type input "704 6021 3541 0022"
type input "047.141.324-07"
type input "22/04/1978"
type input "Maria Jose Gervásio"
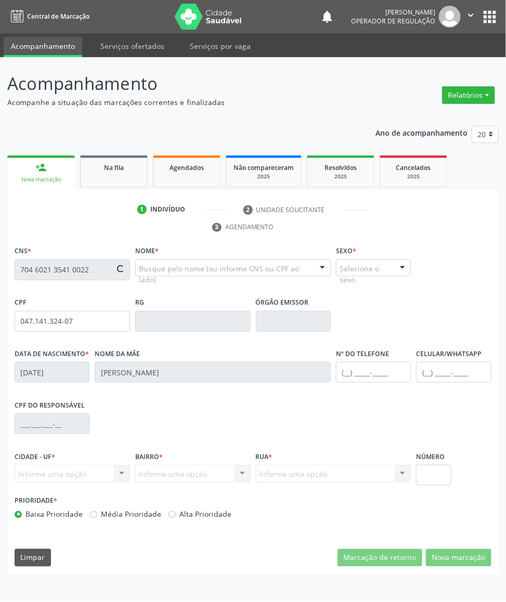
type input "(83) 99123-0333"
type input "39"
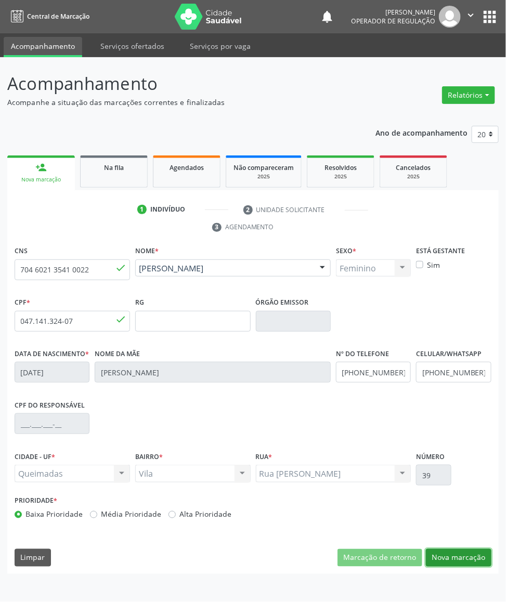
click at [467, 564] on button "Nova marcação" at bounding box center [458, 558] width 65 height 18
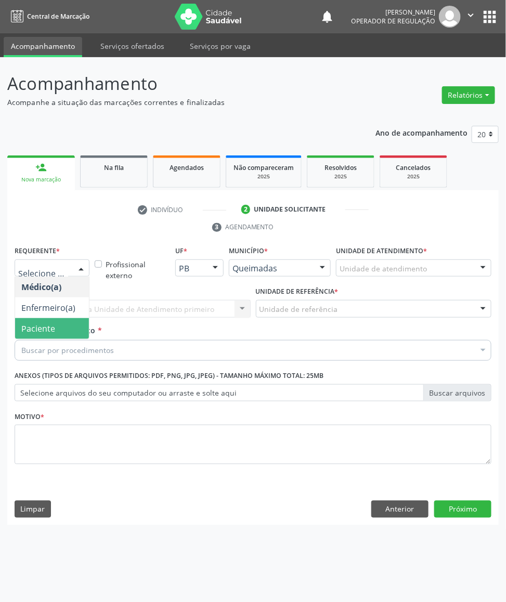
click at [43, 321] on span "Paciente" at bounding box center [52, 328] width 74 height 21
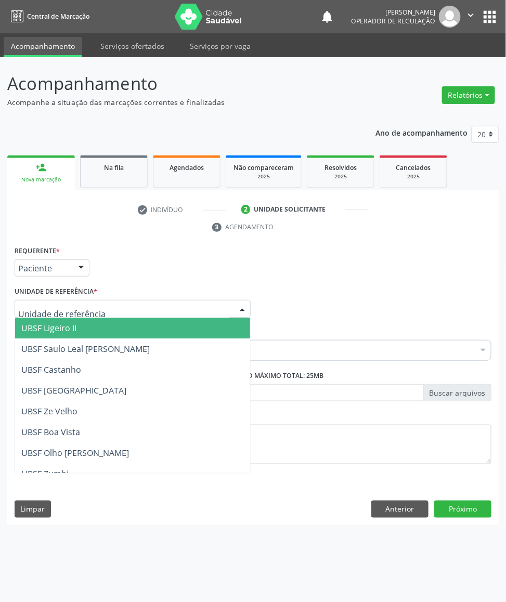
type input "V"
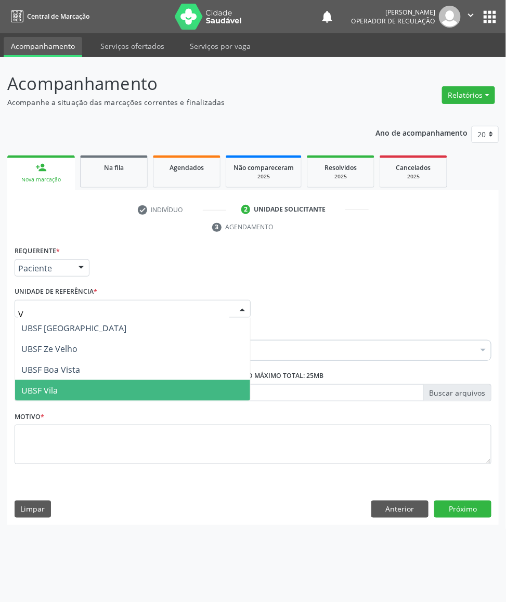
click at [72, 389] on span "UBSF Vila" at bounding box center [132, 390] width 235 height 21
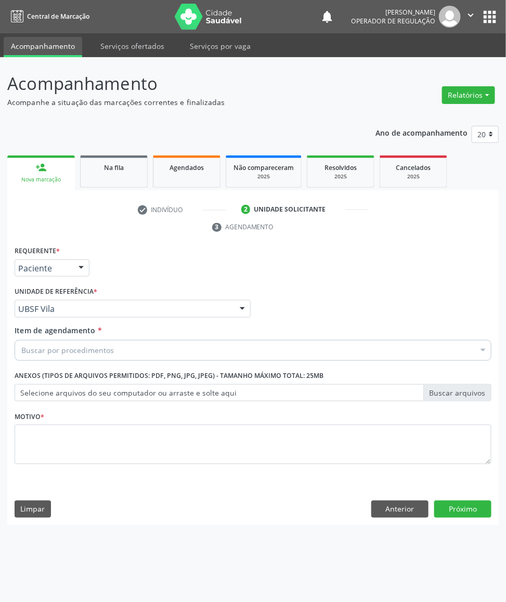
click at [71, 362] on div "Item de agendamento * Buscar por procedimentos Selecionar todos 0604320140 - Ab…" at bounding box center [253, 345] width 482 height 40
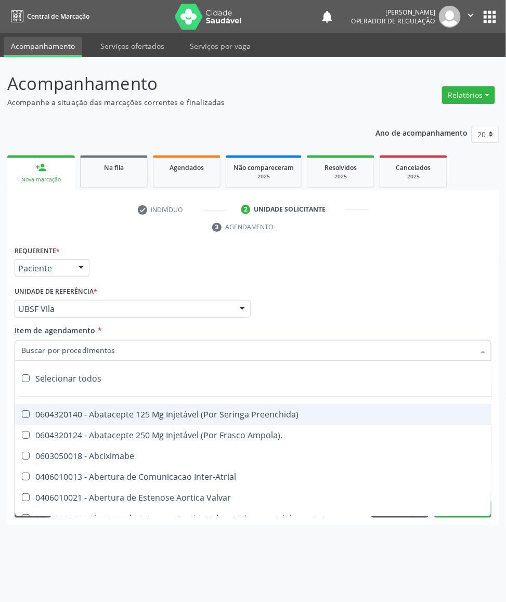
paste input "TRANSVAGINAL"
type input "TRANSVAGINAL"
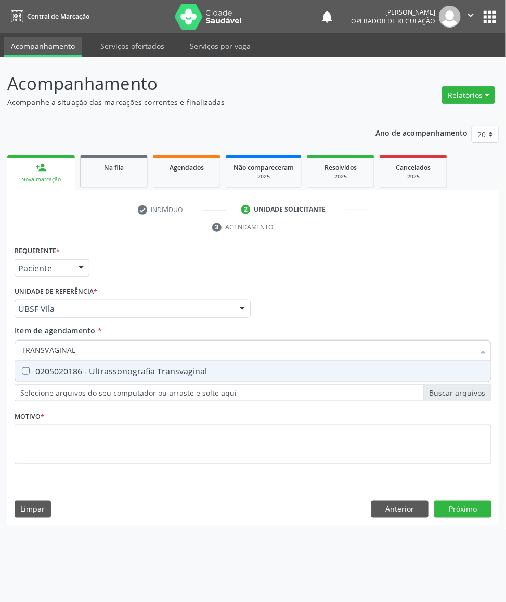
click at [73, 382] on div "Selecionar todos 0205020186 - Ultrassonografia Transvaginal Nenhum resultado en…" at bounding box center [253, 371] width 477 height 21
click at [72, 373] on div "0205020186 - Ultrassonografia Transvaginal" at bounding box center [252, 371] width 463 height 8
checkbox Transvaginal "true"
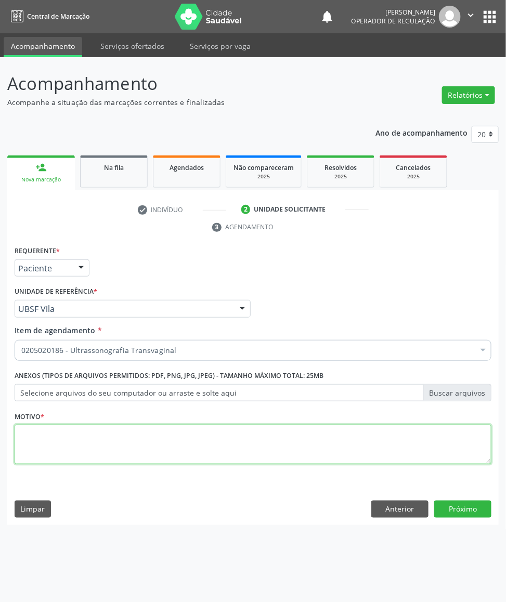
click at [75, 450] on textarea at bounding box center [253, 444] width 477 height 39
paste textarea "AVALIAÇÃO DE ROTINA 08/2025"
type textarea "AVALIAÇÃO DE ROTINA 08/2025 LEIOMIOMATOSE UTERINA"
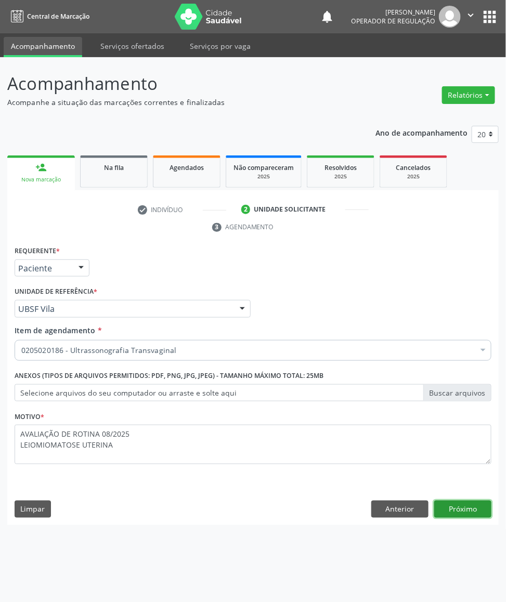
click button "Próximo" at bounding box center [462, 509] width 57 height 18
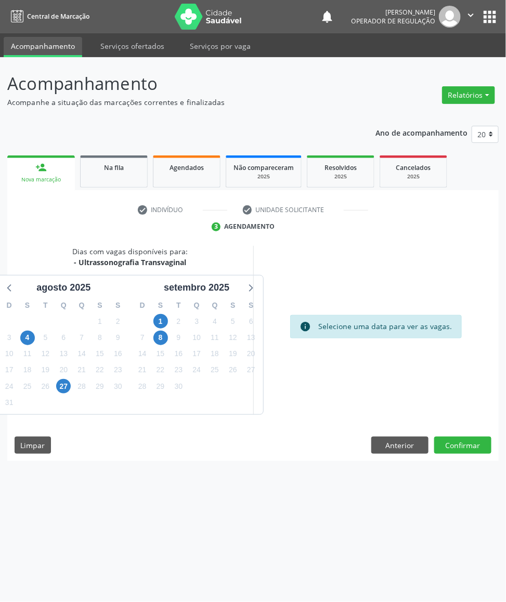
click at [234, 383] on div "3" at bounding box center [233, 386] width 18 height 16
click at [229, 374] on span "26" at bounding box center [233, 370] width 15 height 15
click at [460, 447] on button "Confirmar" at bounding box center [462, 446] width 57 height 18
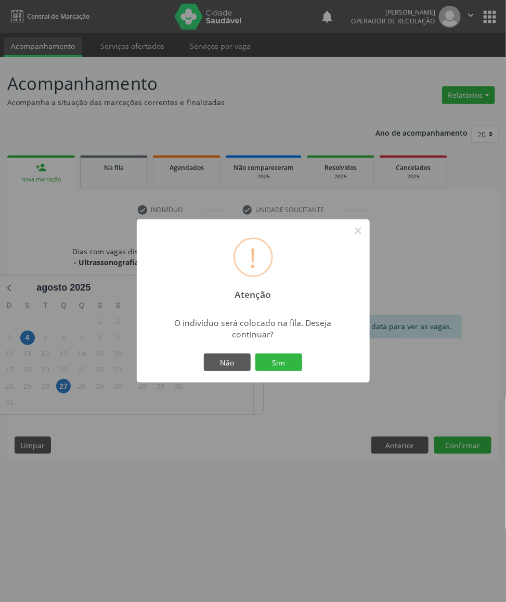
click at [255, 353] on button "Sim" at bounding box center [278, 362] width 47 height 18
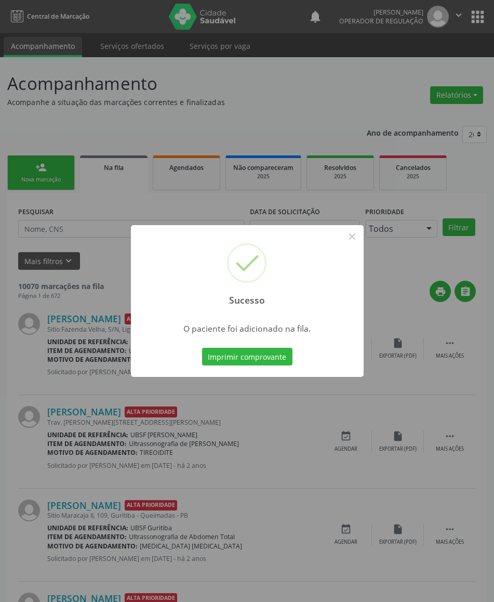
click at [43, 164] on div "Sucesso × O paciente foi adicionado na fila. Imprimir comprovante Cancel" at bounding box center [247, 301] width 494 height 602
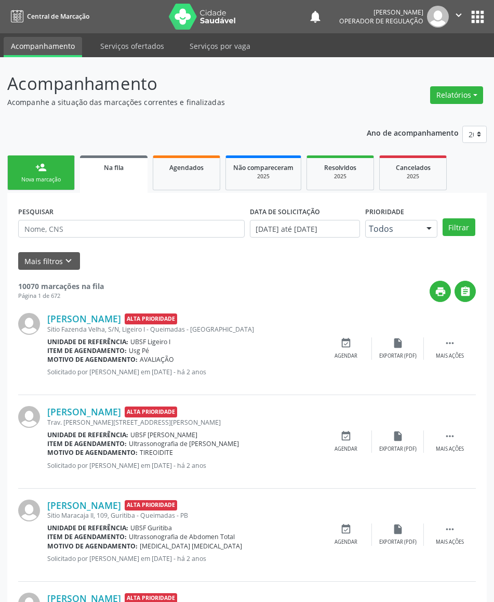
click at [42, 165] on div "person_add" at bounding box center [40, 167] width 11 height 11
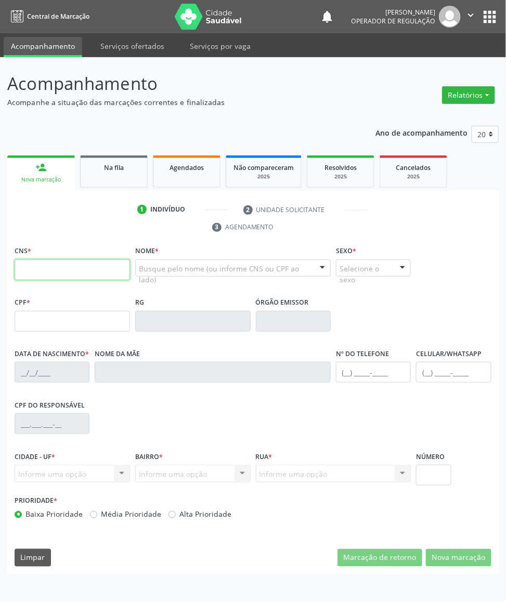
click at [52, 273] on input "text" at bounding box center [72, 269] width 115 height 21
type input "700 5057 7164 0956"
type input "151.047.294-00"
type input "02/06/1954"
type input "Regina Jovina da Silva"
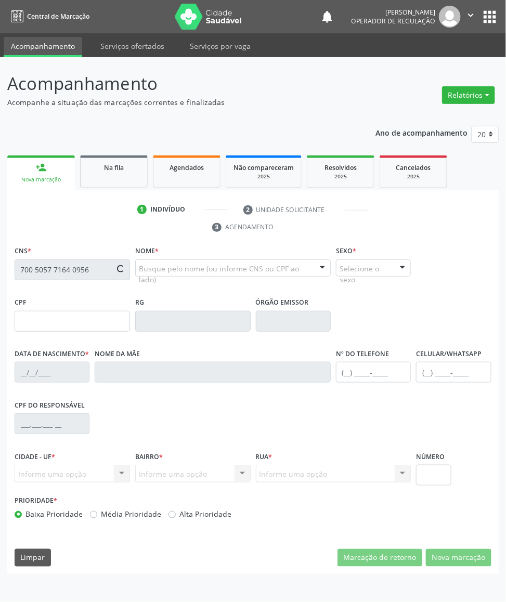
type input "(83) 99356-6199"
type input "91"
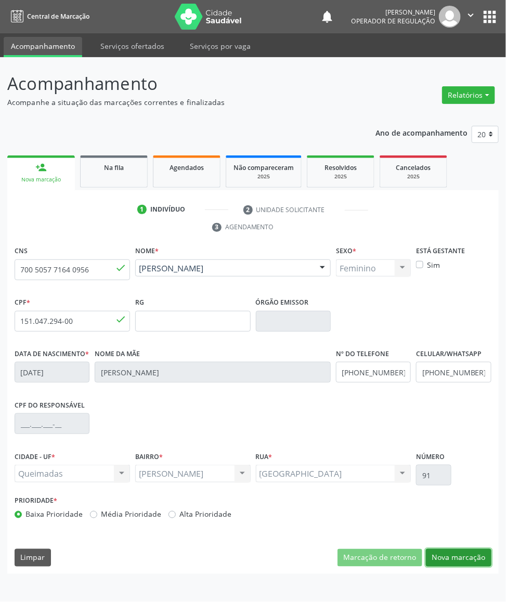
click at [470, 566] on button "Nova marcação" at bounding box center [458, 558] width 65 height 18
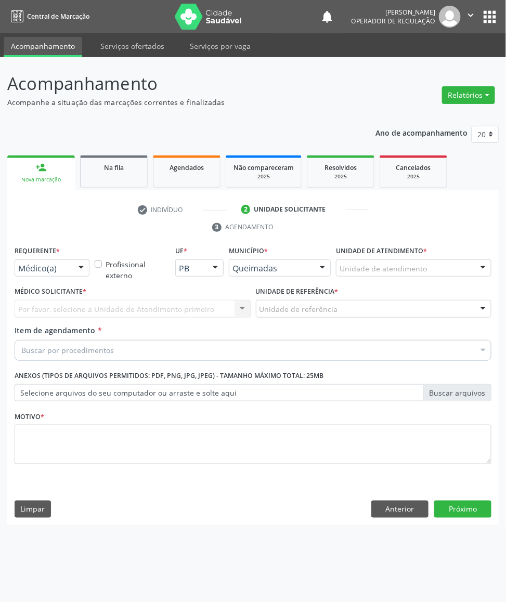
click at [82, 269] on div at bounding box center [81, 269] width 16 height 18
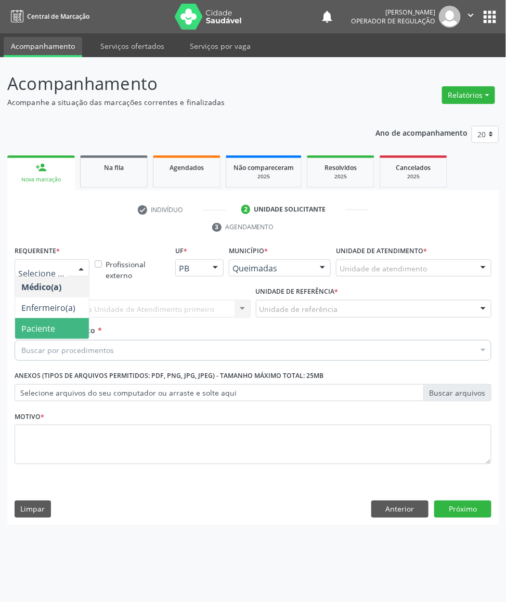
click at [39, 326] on span "Paciente" at bounding box center [38, 328] width 34 height 11
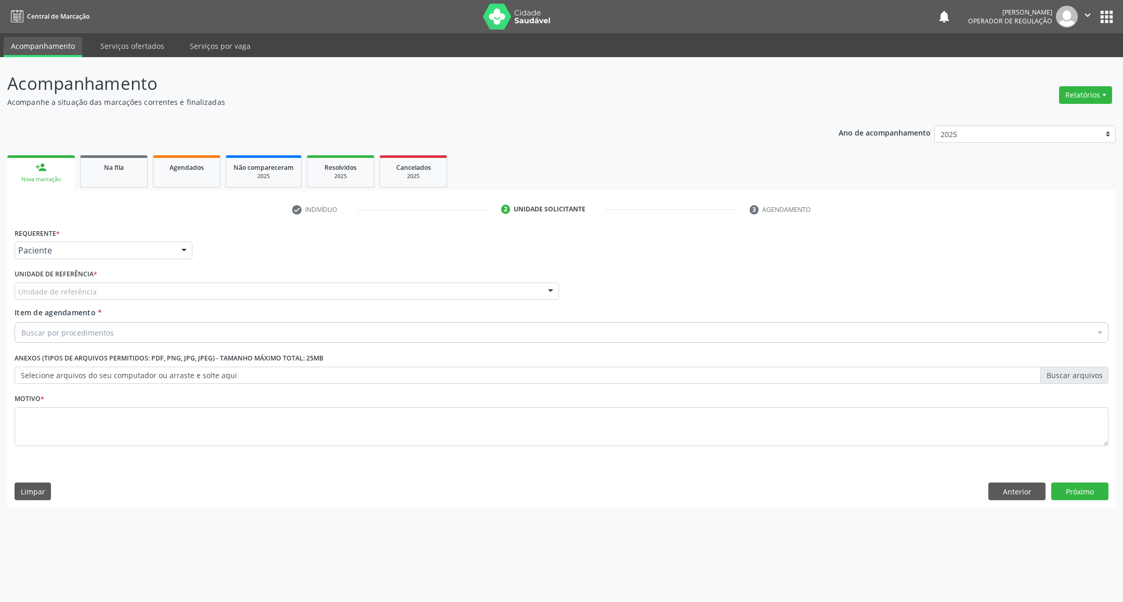
click at [173, 285] on div "Unidade de referência" at bounding box center [287, 292] width 544 height 18
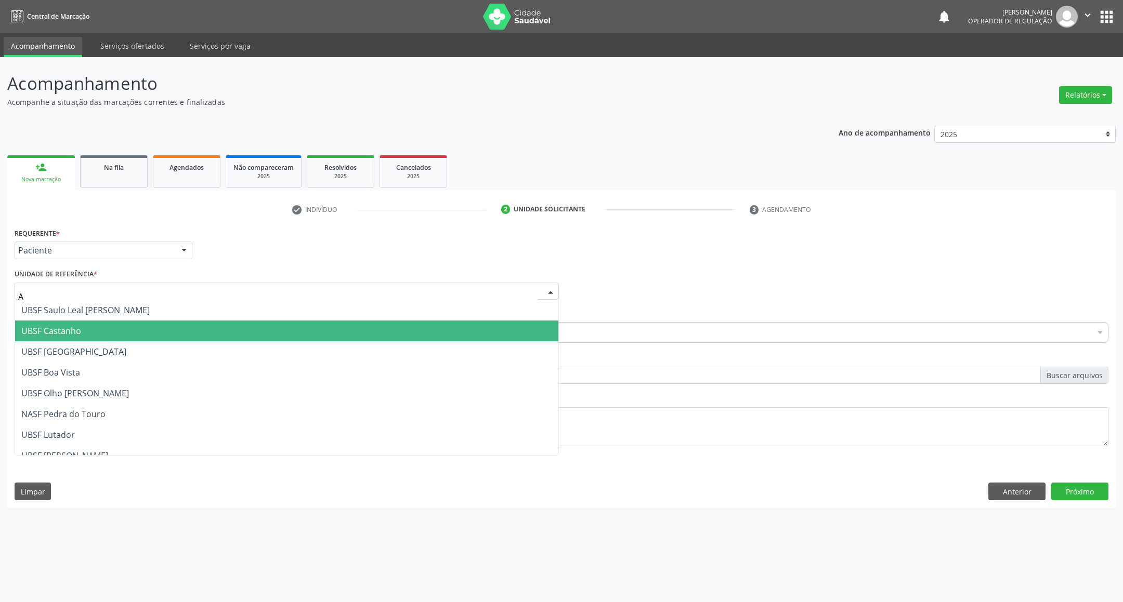
type input "AN"
click at [129, 336] on span "UBSF [PERSON_NAME]" at bounding box center [286, 331] width 543 height 21
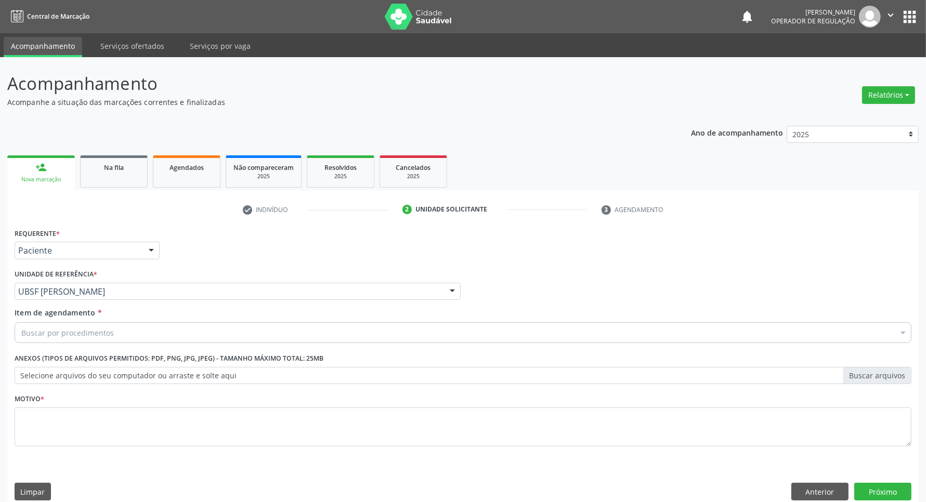
paste input "AVALIAÇÃO DE ROTINA 08/2025"
type input "AVALIAÇÃO DE ROTINA 08/2025"
click at [140, 387] on div "Requerente * Paciente Médico(a) Enfermeiro(a) Paciente Nenhum resultado encontr…" at bounding box center [463, 343] width 897 height 235
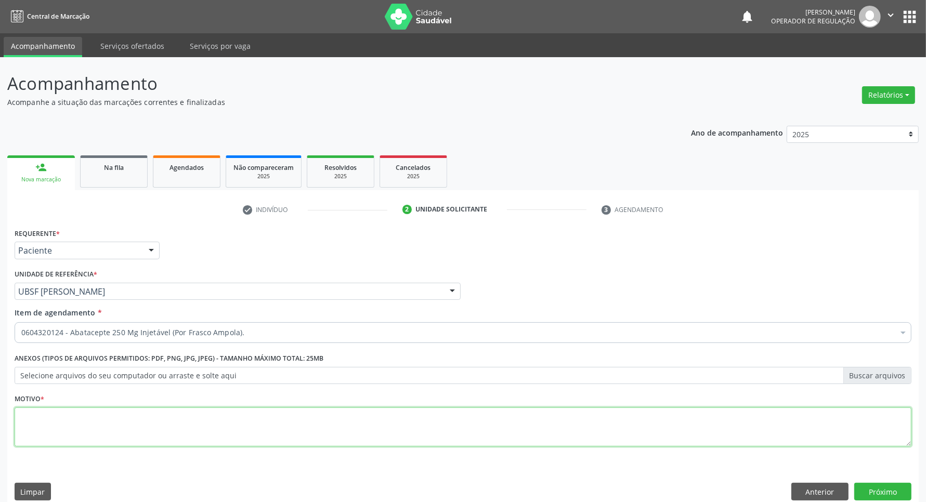
click at [140, 424] on textarea at bounding box center [463, 426] width 897 height 39
paste textarea "AVALIAÇÃO DE ROTINA 08/2025"
type textarea "AVALIAÇÃO DE ROTINA 08/2025"
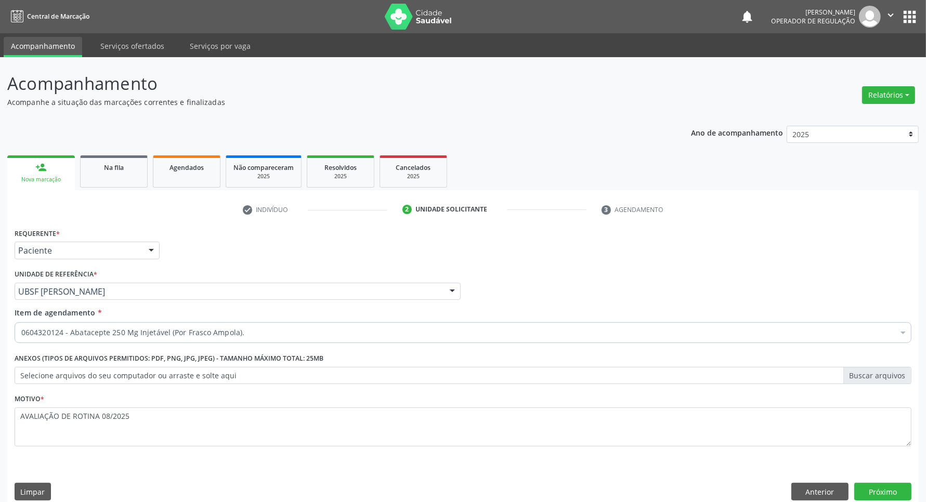
click at [161, 326] on div "0604320124 - Abatacepte 250 Mg Injetável (Por Frasco Ampola)." at bounding box center [463, 332] width 897 height 21
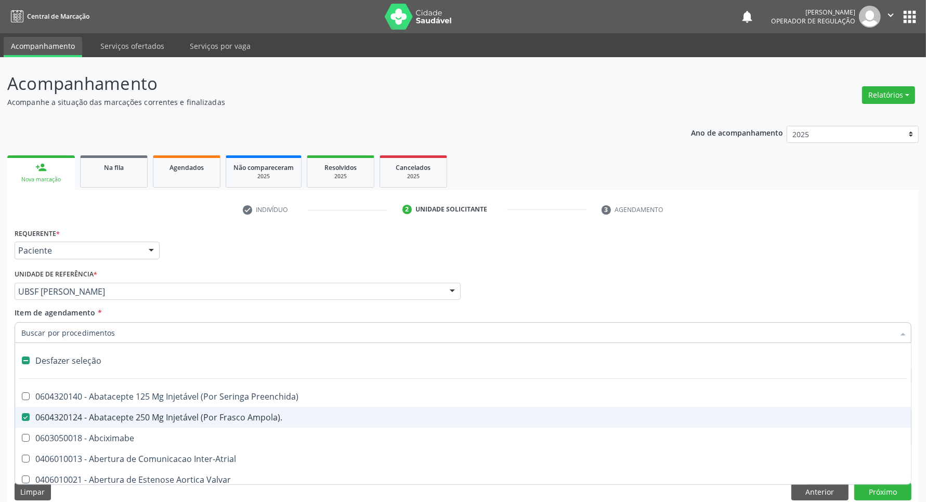
drag, startPoint x: 73, startPoint y: 351, endPoint x: 196, endPoint y: 285, distance: 139.7
click at [73, 350] on div "Desfazer seleção" at bounding box center [462, 360] width 895 height 21
checkbox Ampola\)\ "false"
click at [505, 229] on div "Requerente * Paciente Médico(a) Enfermeiro(a) Paciente Nenhum resultado encontr…" at bounding box center [463, 246] width 902 height 41
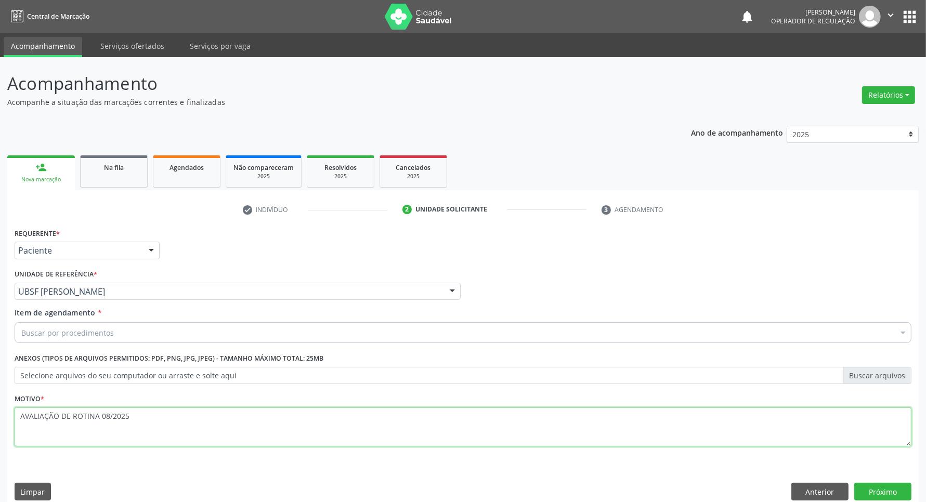
click at [229, 440] on textarea "AVALIAÇÃO DE ROTINA 08/2025" at bounding box center [463, 426] width 897 height 39
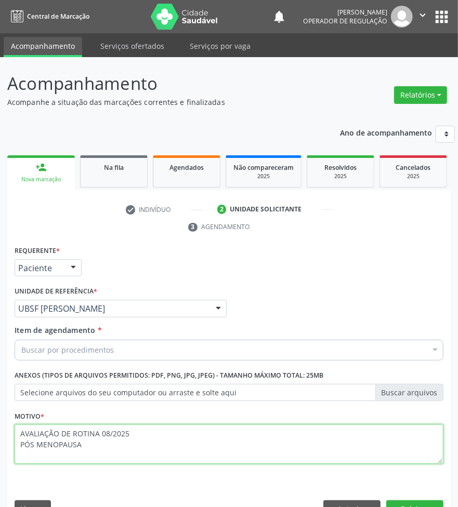
type textarea "AVALIAÇÃO DE ROTINA 08/2025 PÓS MENOPAUSA"
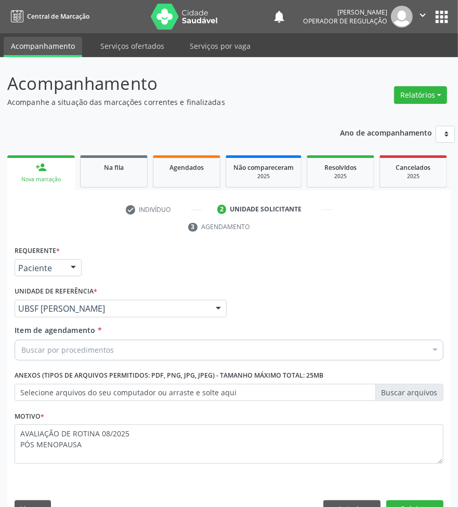
drag, startPoint x: 61, startPoint y: 216, endPoint x: 10, endPoint y: 222, distance: 51.3
click at [61, 217] on ul "check Indivíduo 2 Unidade solicitante 3 Agendamento" at bounding box center [228, 218] width 443 height 35
click at [2, 220] on div "Acompanhamento Acompanhe a situação das marcações correntes e finalizadas Relat…" at bounding box center [229, 294] width 458 height 475
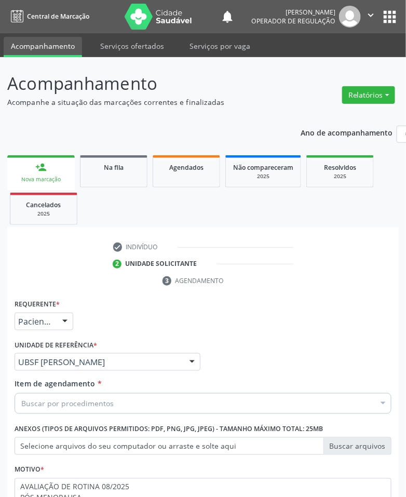
click at [165, 402] on div "Buscar por procedimentos" at bounding box center [203, 403] width 377 height 21
paste input "TRANSVAGINAL"
type input "TRANSVAGINAL"
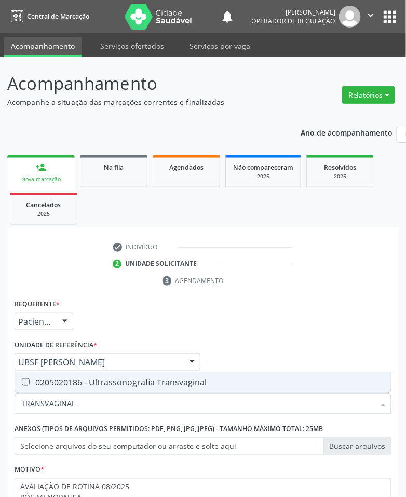
click at [164, 385] on div "0205020186 - Ultrassonografia Transvaginal" at bounding box center [203, 382] width 364 height 8
checkbox Transvaginal "true"
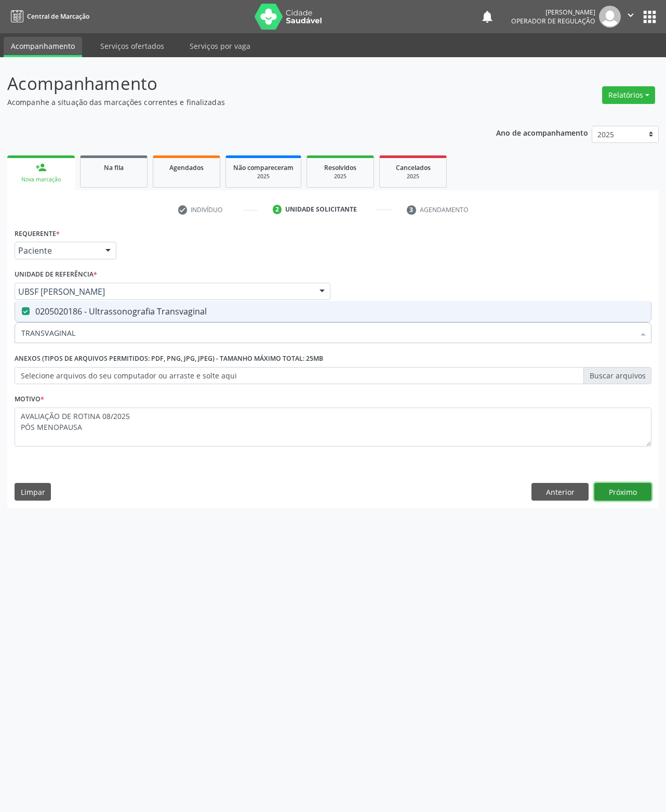
click at [505, 486] on button "Próximo" at bounding box center [623, 492] width 57 height 18
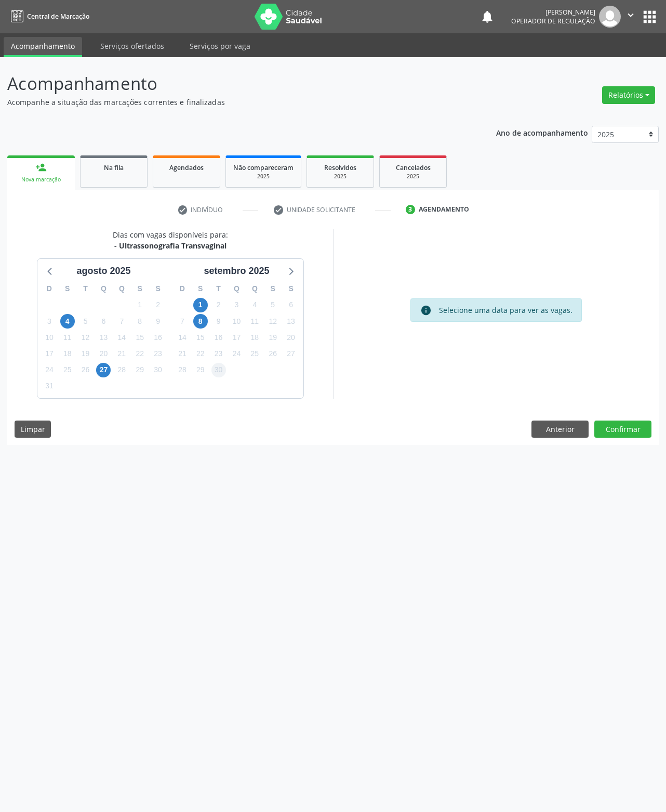
drag, startPoint x: 232, startPoint y: 410, endPoint x: 220, endPoint y: 374, distance: 37.1
click at [232, 407] on div "Dias com vagas disponíveis para: - Ultrassonografia Transvaginal agosto 2025 D …" at bounding box center [333, 337] width 652 height 216
click at [220, 373] on span "30" at bounding box center [219, 370] width 15 height 15
click at [505, 431] on div "Acompanhamento Acompanhe a situação das marcações correntes e finalizadas Relat…" at bounding box center [333, 434] width 666 height 755
click at [505, 431] on button "Confirmar" at bounding box center [623, 429] width 57 height 18
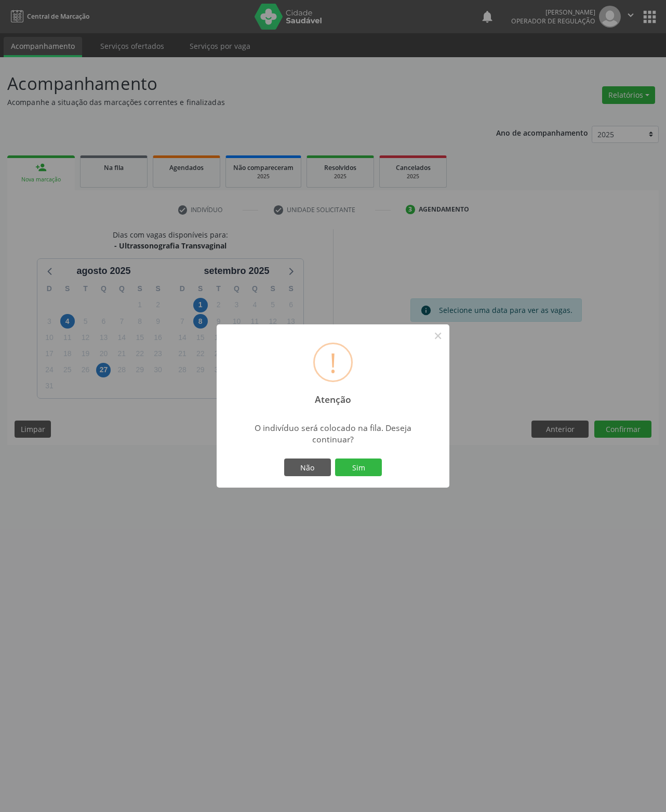
click at [335, 458] on button "Sim" at bounding box center [358, 467] width 47 height 18
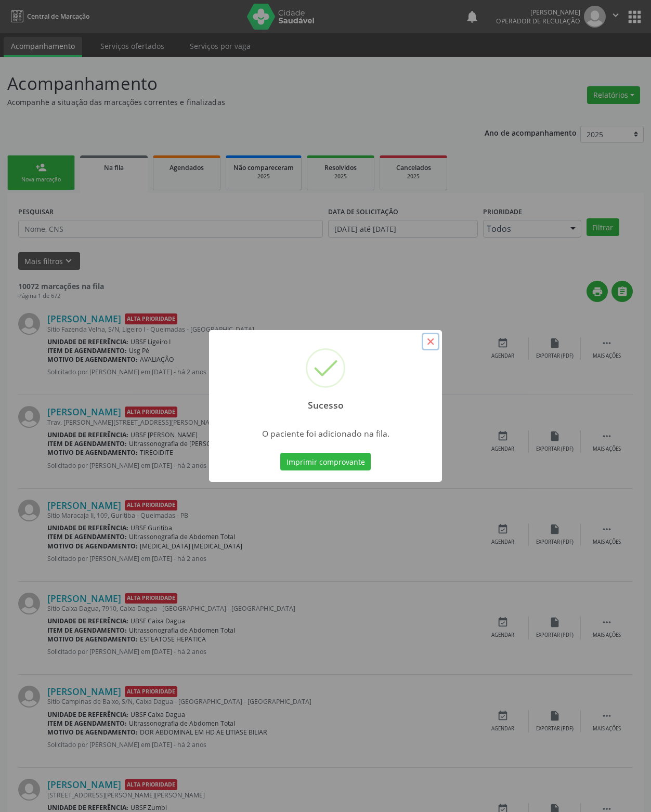
click at [434, 343] on button "×" at bounding box center [431, 342] width 18 height 18
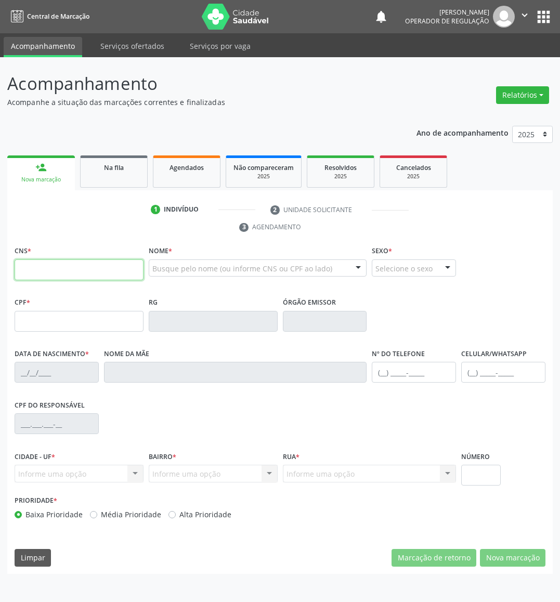
click at [121, 266] on input "text" at bounding box center [79, 269] width 129 height 21
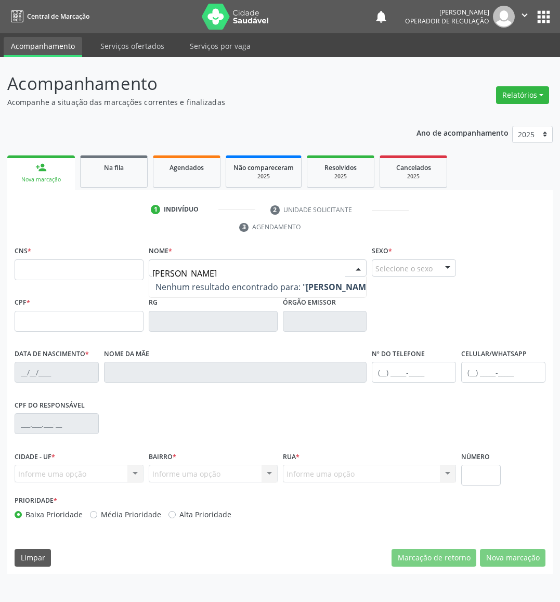
type input "[PERSON_NAME]"
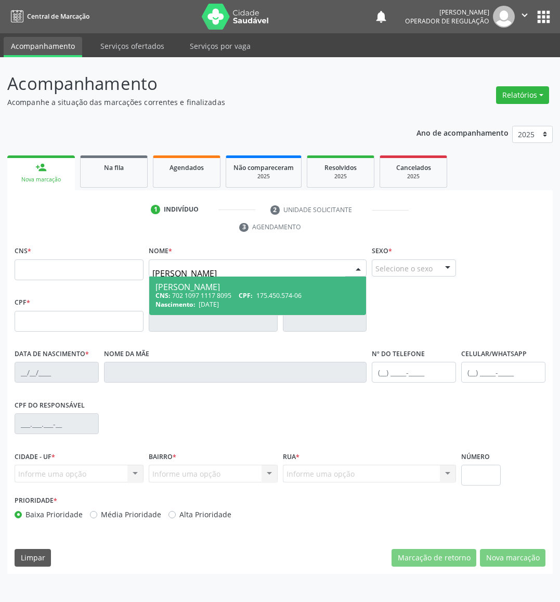
click at [230, 296] on div "CNS: 702 1097 1117 8095 CPF: 175.450.574-06" at bounding box center [257, 295] width 205 height 9
type input "702 1097 1117 8095"
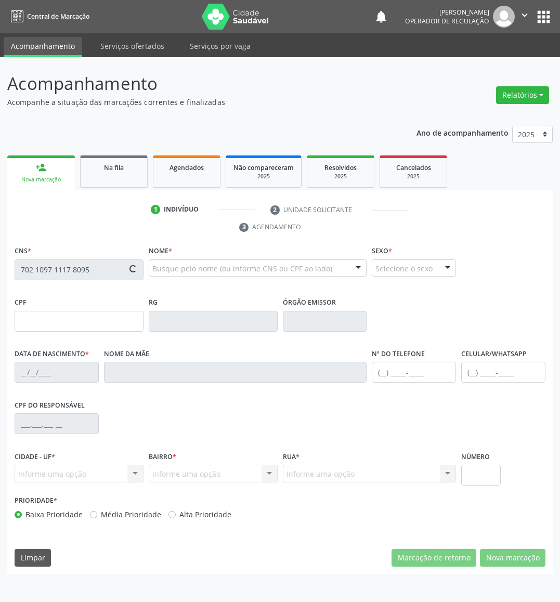
type input "[DATE]"
type input "[PERSON_NAME]"
type input "[PHONE_NUMBER]"
type input "097.953.744-43"
type input "46"
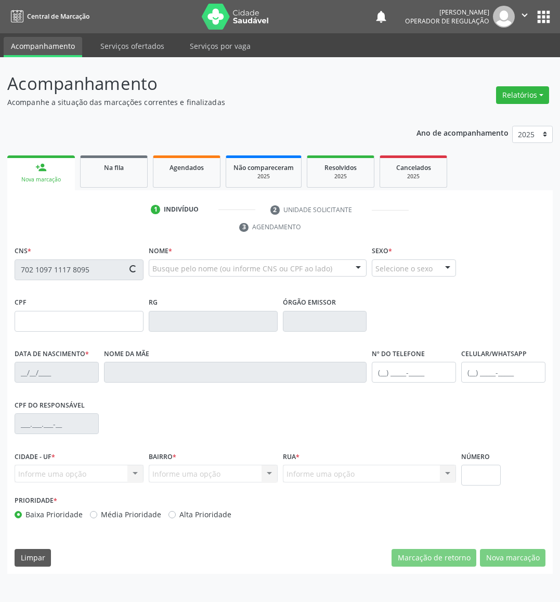
type input "175.450.574-06"
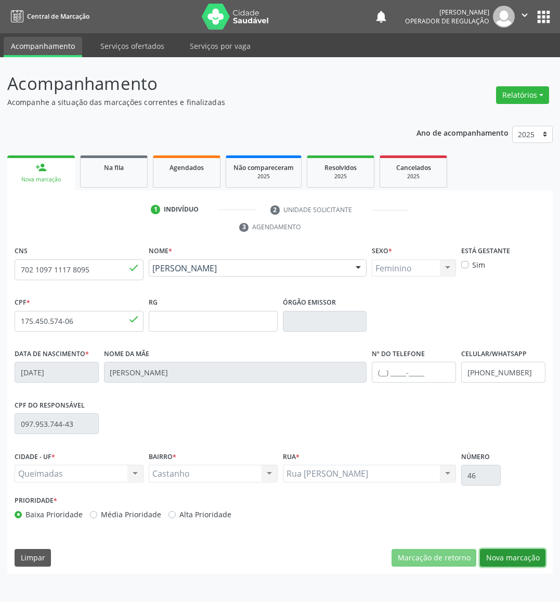
click at [536, 559] on button "Nova marcação" at bounding box center [512, 558] width 65 height 18
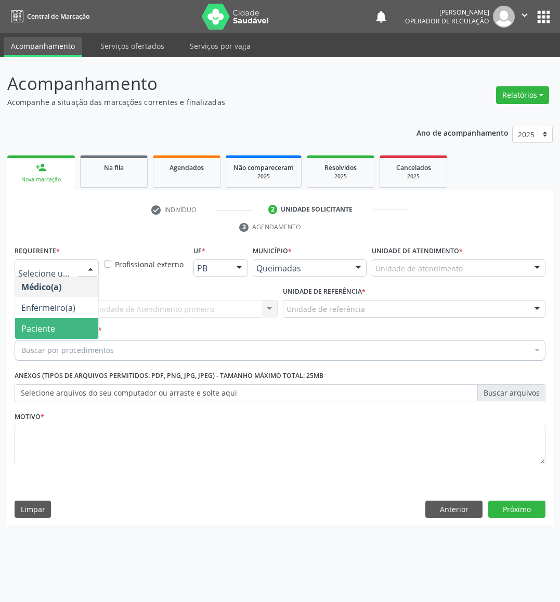
click at [53, 334] on span "Paciente" at bounding box center [38, 328] width 34 height 11
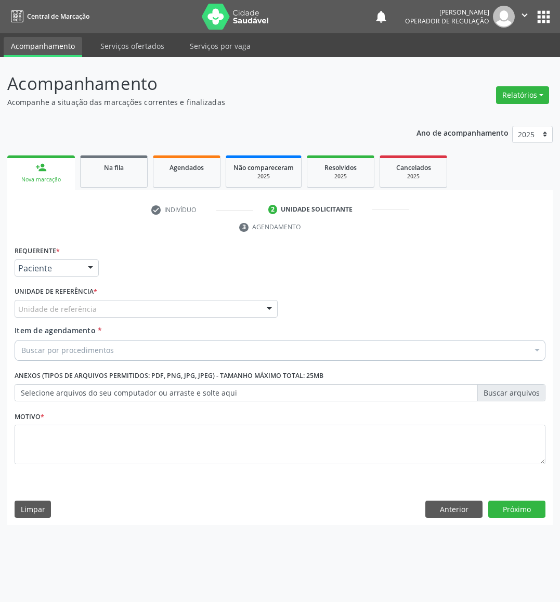
click at [104, 306] on div "C Unidade de referência" at bounding box center [146, 309] width 263 height 18
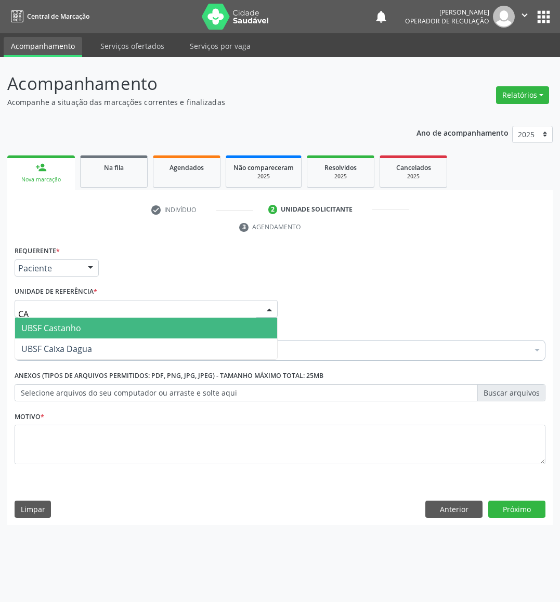
type input "CAS"
click at [103, 318] on span "UBSF Castanho" at bounding box center [146, 328] width 262 height 21
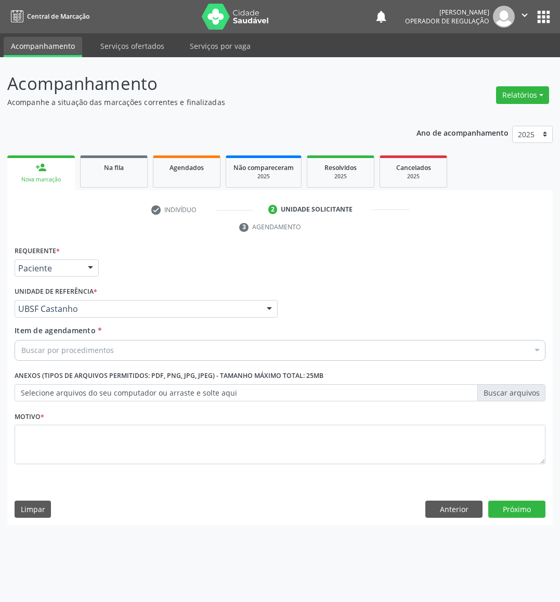
paste input "AVALIAÇÃO DE ROTINA 08/2025"
type input "AVALIAÇÃO DE ROTINA 08/2025"
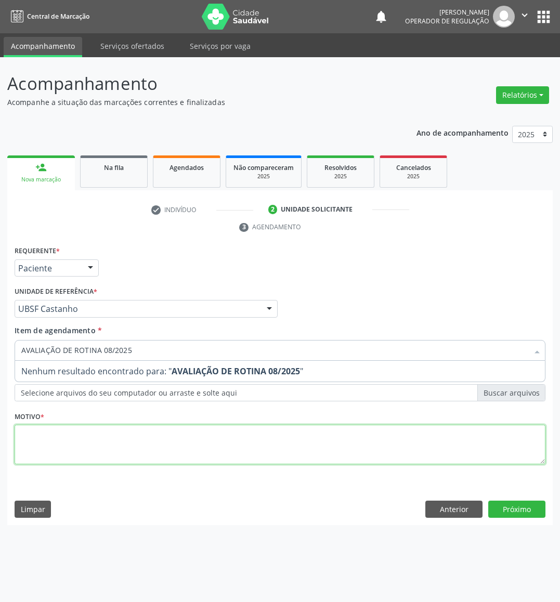
click at [118, 441] on div "Requerente * Paciente Médico(a) Enfermeiro(a) Paciente Nenhum resultado encontr…" at bounding box center [280, 360] width 531 height 235
paste textarea "AVALIAÇÃO DE ROTINA 08/2025"
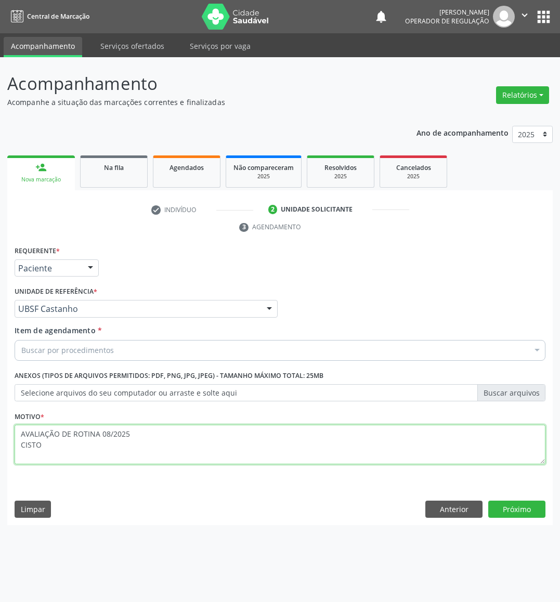
type textarea "AVALIAÇÃO DE ROTINA 08/2025 CISTO"
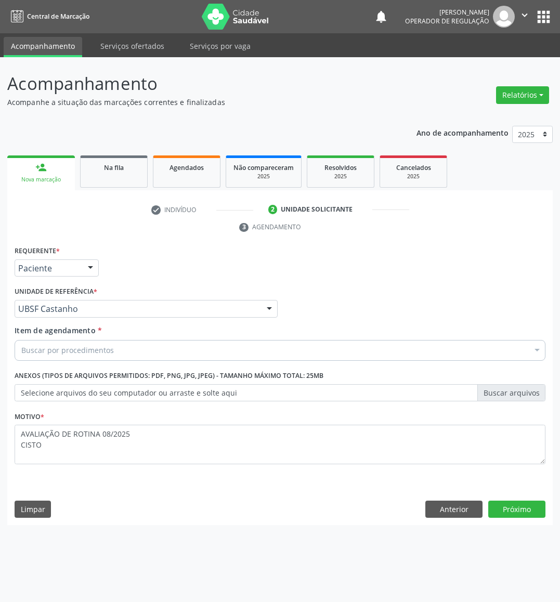
click at [202, 353] on div "Buscar por procedimentos" at bounding box center [280, 350] width 531 height 21
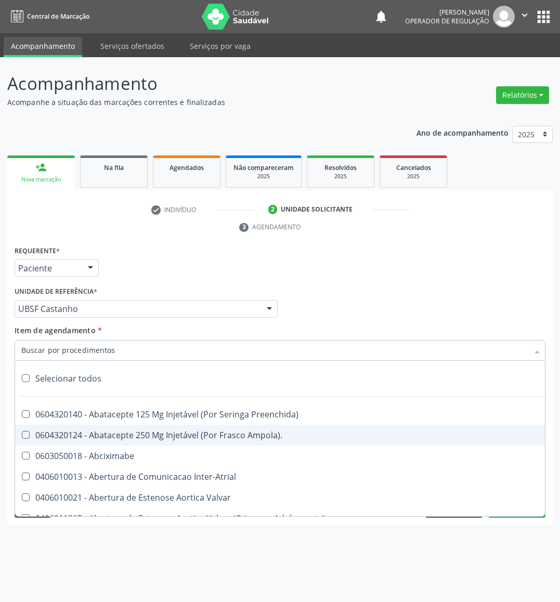
paste input "TRANSVAGINAL"
type input "TRANSVAGINAL"
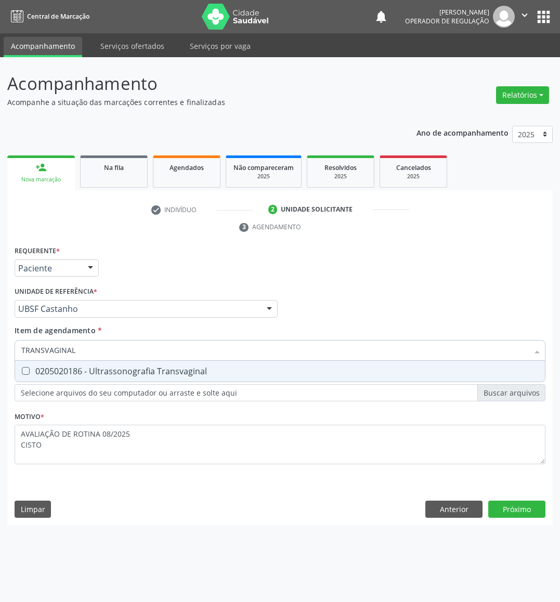
click at [183, 371] on div "0205020186 - Ultrassonografia Transvaginal" at bounding box center [279, 371] width 517 height 8
checkbox Transvaginal "true"
click at [518, 506] on div "Requerente * Paciente Médico(a) Enfermeiro(a) Paciente Nenhum resultado encontr…" at bounding box center [279, 384] width 545 height 282
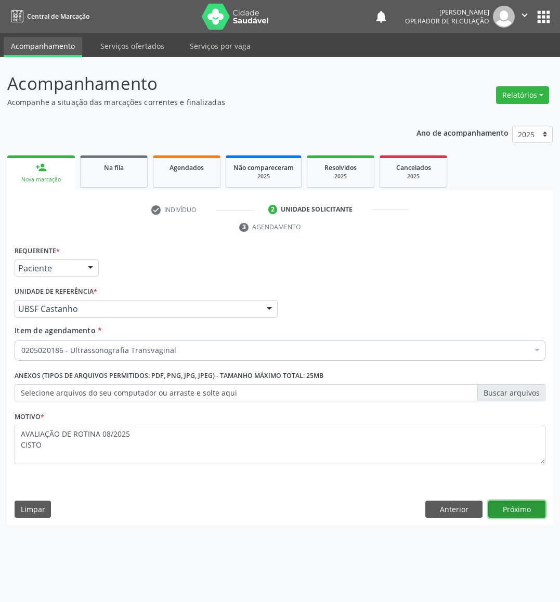
click at [526, 509] on button "Próximo" at bounding box center [516, 509] width 57 height 18
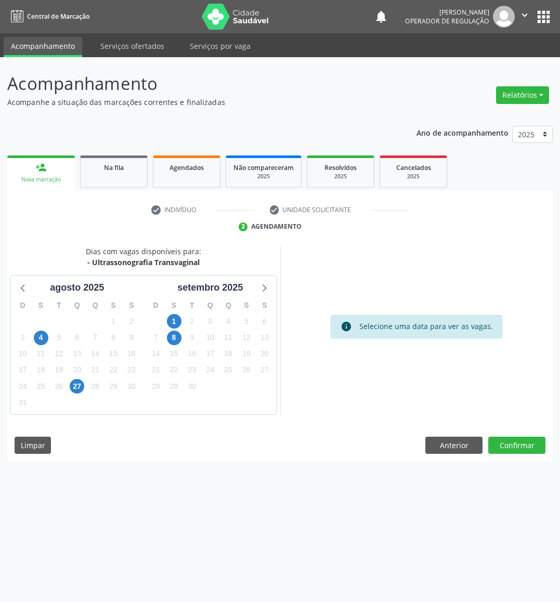
click at [203, 332] on div "10" at bounding box center [210, 338] width 15 height 16
click at [524, 456] on div "Dias com vagas disponíveis para: - Ultrassonografia Transvaginal [DATE] D S T Q…" at bounding box center [279, 354] width 545 height 216
click at [521, 451] on button "Confirmar" at bounding box center [516, 446] width 57 height 18
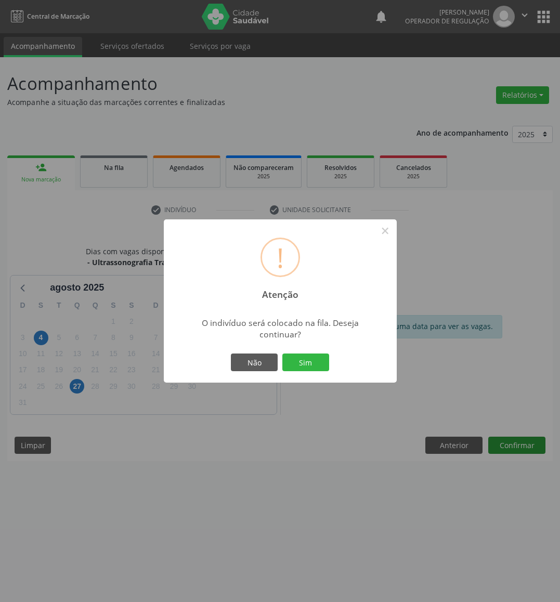
click at [282, 353] on button "Sim" at bounding box center [305, 362] width 47 height 18
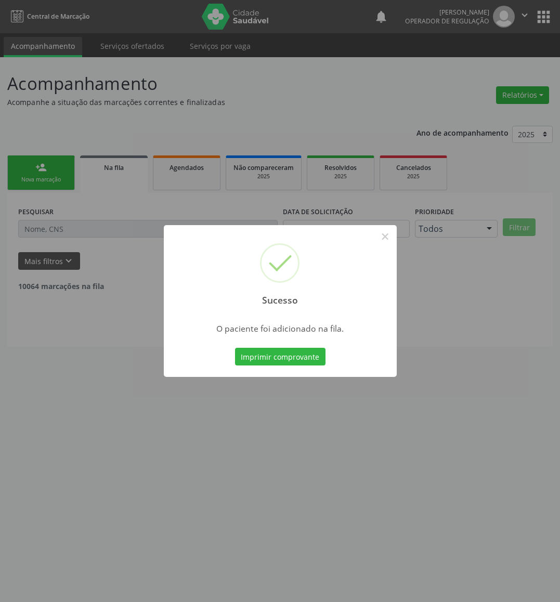
click at [39, 290] on div "Sucesso × O paciente foi adicionado na fila. Imprimir comprovante Cancel" at bounding box center [280, 301] width 560 height 602
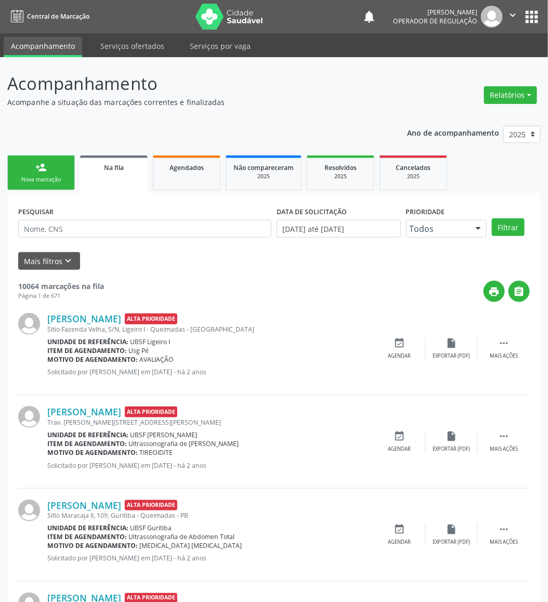
click at [39, 181] on div "Nova marcação" at bounding box center [41, 180] width 52 height 8
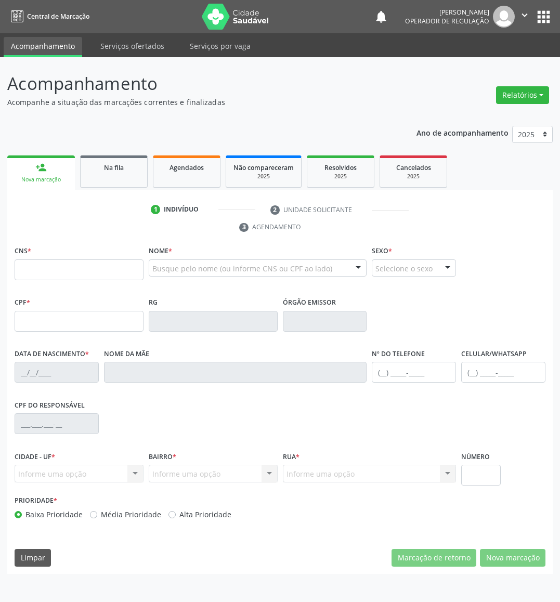
click at [43, 256] on div "CNS *" at bounding box center [79, 261] width 129 height 37
click at [48, 267] on input "text" at bounding box center [79, 269] width 129 height 21
type input "702 8011 7108 5668"
click at [71, 280] on input "text" at bounding box center [79, 269] width 129 height 21
type input "704 0073 7510 4260"
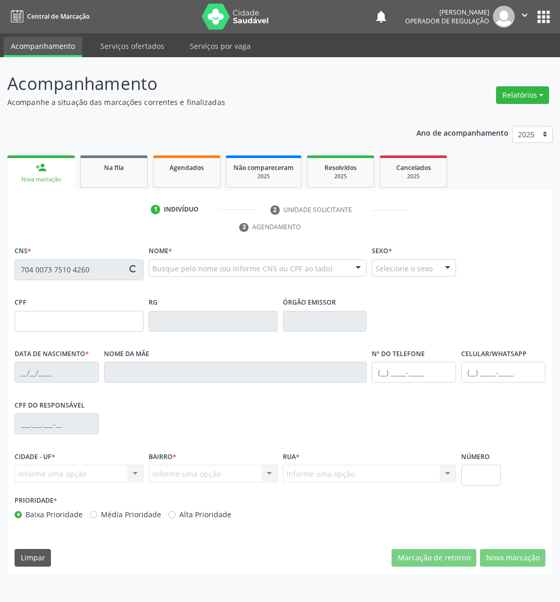
type input "128.153.784-50"
type input "[DATE]"
type input "[PERSON_NAME]"
type input "[PHONE_NUMBER]"
type input "016.282.764-44"
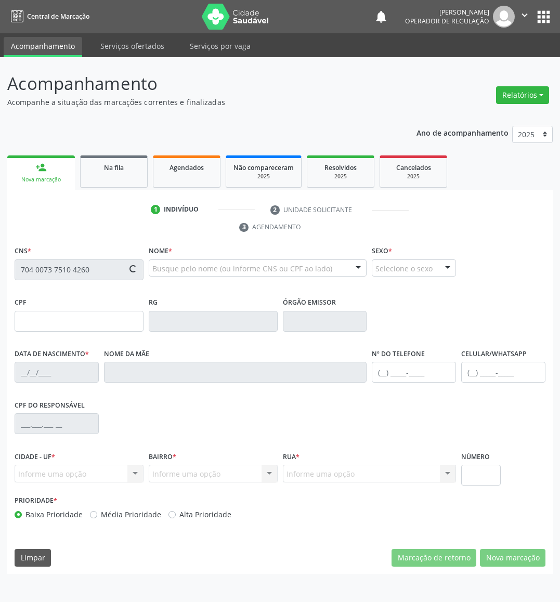
type input "73"
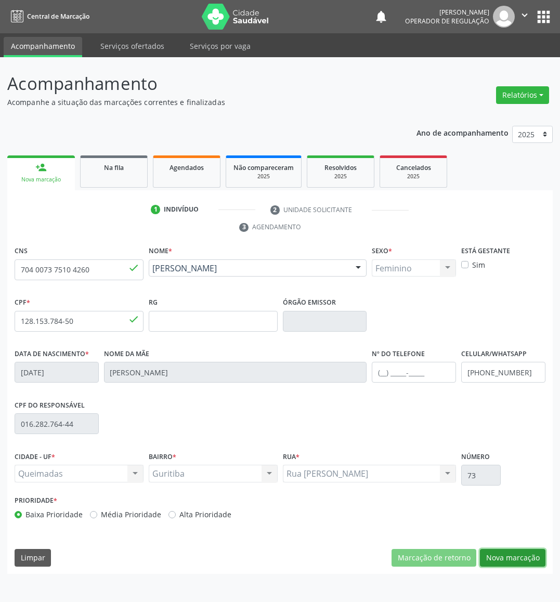
click at [526, 559] on button "Nova marcação" at bounding box center [512, 558] width 65 height 18
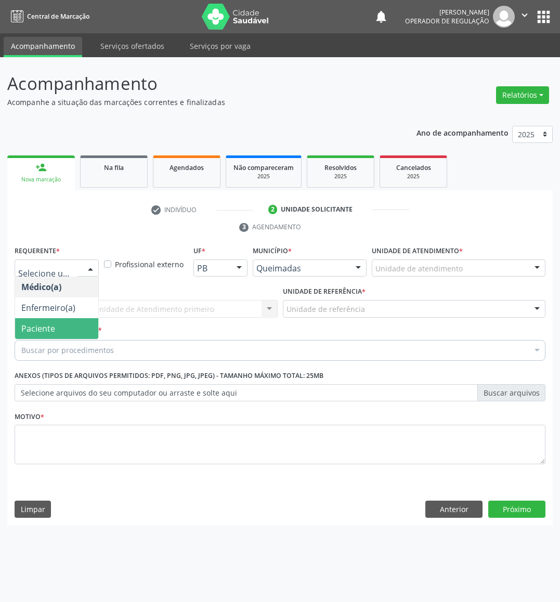
click at [71, 337] on span "Paciente" at bounding box center [56, 328] width 83 height 21
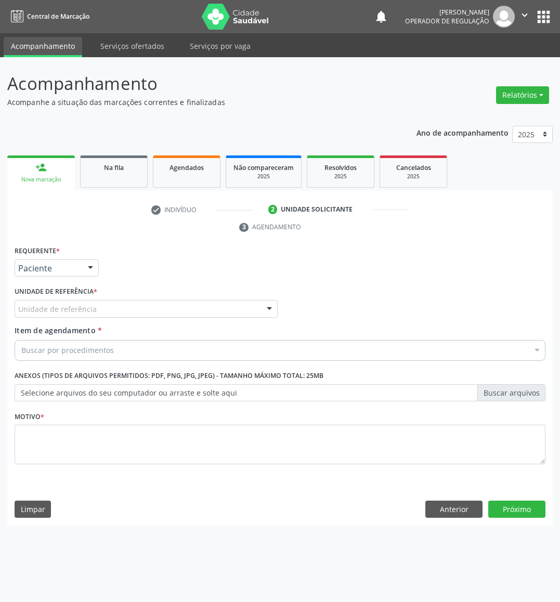
click at [89, 299] on label "Unidade de referência *" at bounding box center [56, 292] width 83 height 16
click at [100, 307] on div "Unidade de referência" at bounding box center [146, 309] width 263 height 18
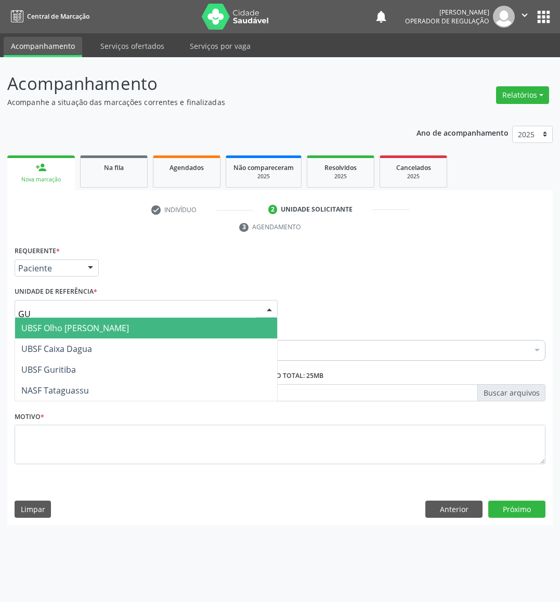
type input "GUR"
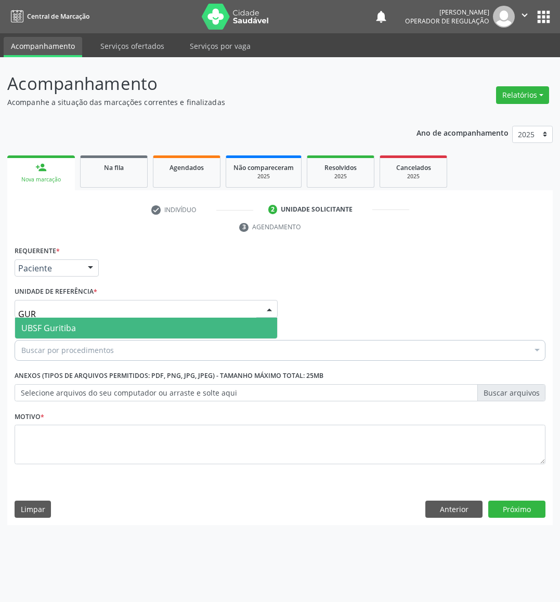
click at [103, 329] on span "UBSF Guritiba" at bounding box center [146, 328] width 262 height 21
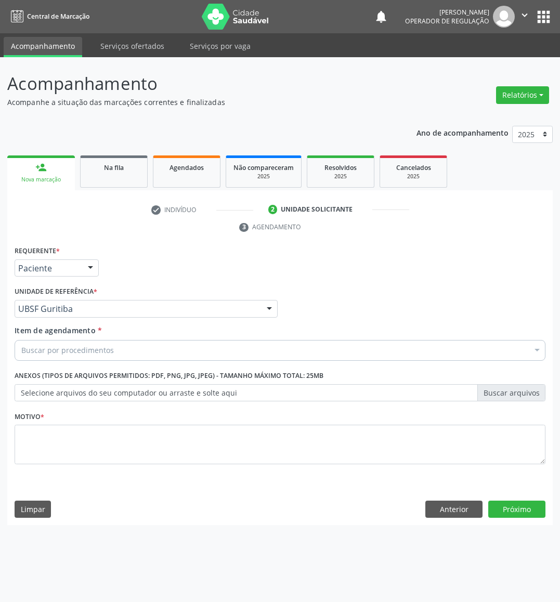
click at [225, 353] on div "Buscar por procedimentos" at bounding box center [280, 350] width 531 height 21
paste input "TRANSVAGINAL"
type input "TRANSVAGINAL"
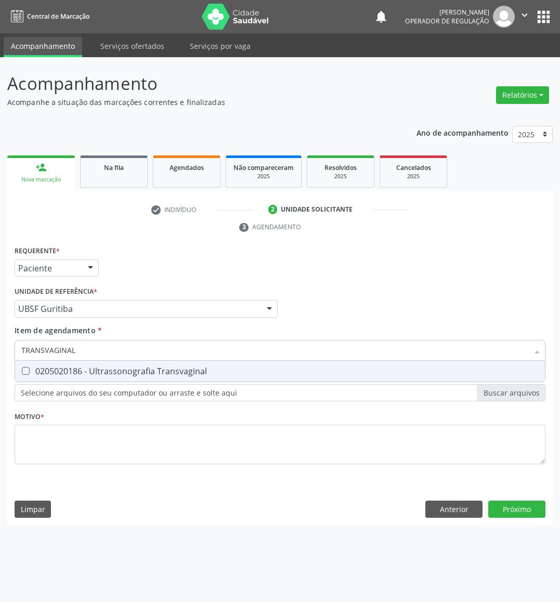
click at [204, 368] on div "0205020186 - Ultrassonografia Transvaginal" at bounding box center [279, 371] width 517 height 8
checkbox Transvaginal "true"
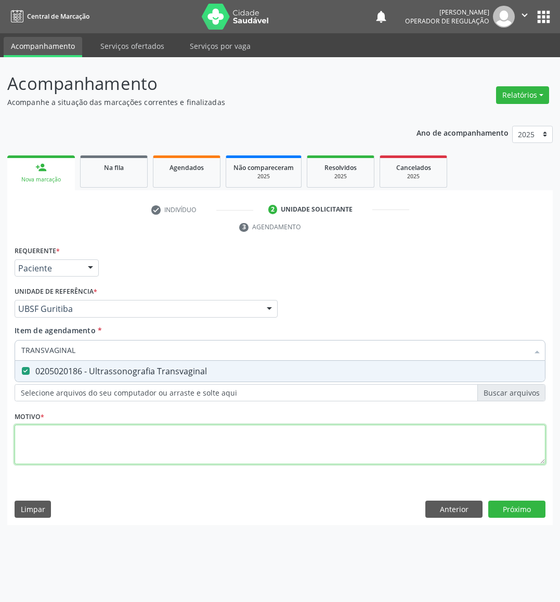
click at [168, 442] on div "Requerente * Paciente Médico(a) Enfermeiro(a) Paciente Nenhum resultado encontr…" at bounding box center [280, 360] width 531 height 235
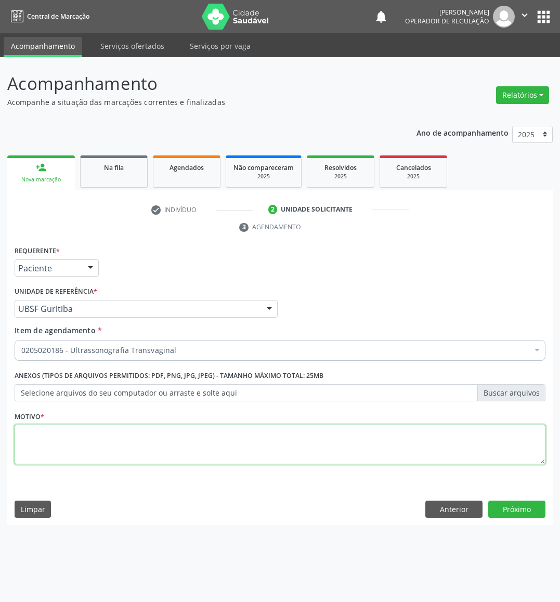
paste textarea "AVALIAÇÃO DE ROTINA 08/2025"
click at [323, 429] on textarea at bounding box center [280, 444] width 531 height 39
type textarea "AVALIAÇÃO DE ROTINA 08/2025 DISMENORREIA"
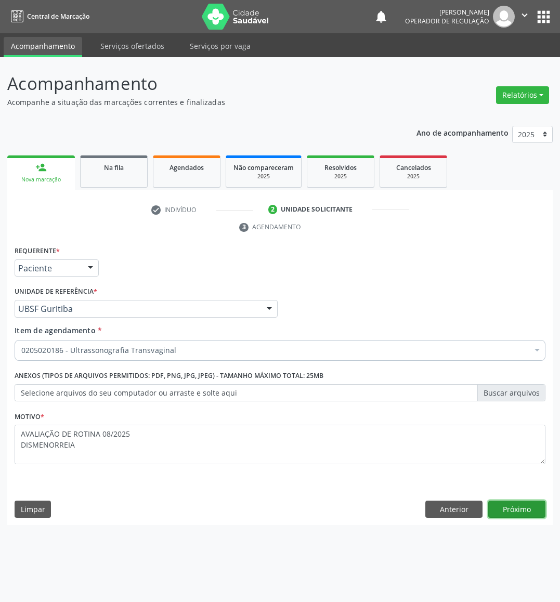
click at [502, 510] on button "Próximo" at bounding box center [516, 509] width 57 height 18
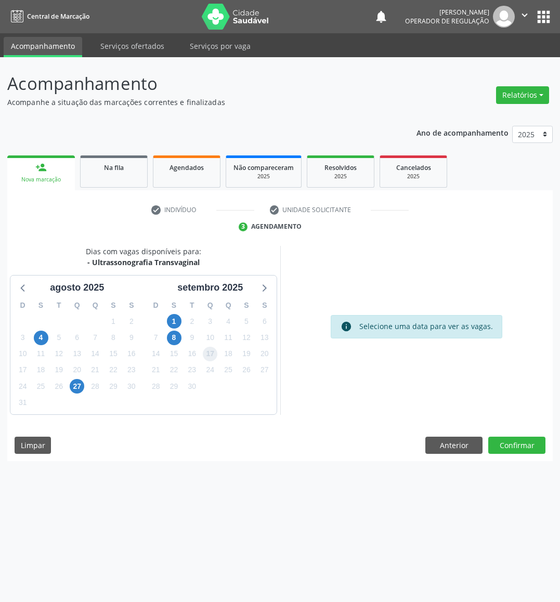
click at [203, 353] on span "17" at bounding box center [210, 354] width 15 height 15
click at [525, 440] on button "Confirmar" at bounding box center [516, 446] width 57 height 18
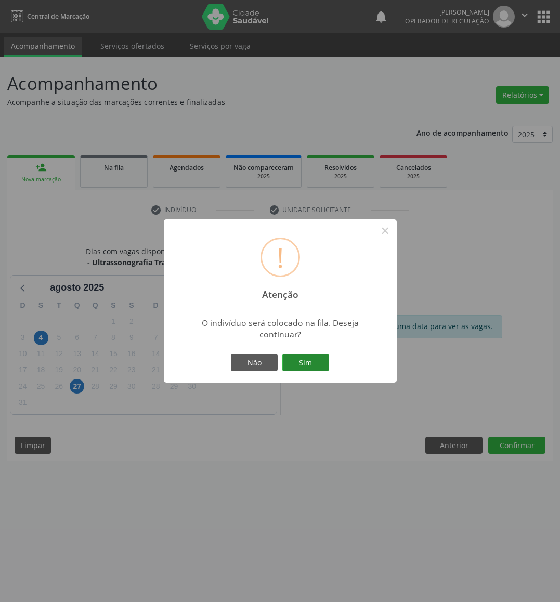
click at [295, 368] on button "Sim" at bounding box center [305, 362] width 47 height 18
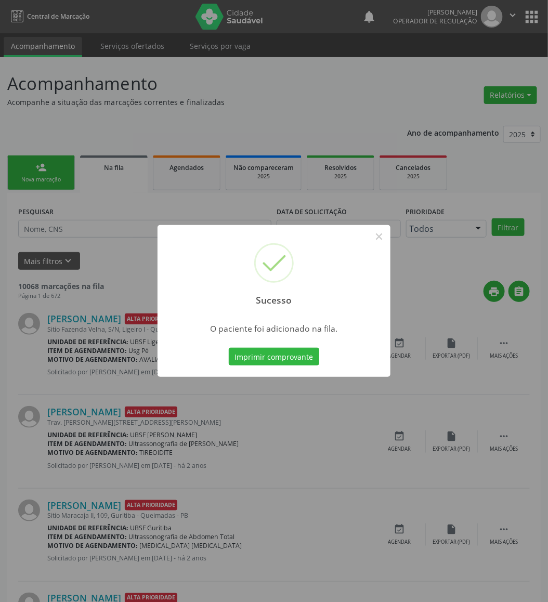
click at [14, 160] on div "Sucesso × O paciente foi adicionado na fila. Imprimir comprovante Cancel" at bounding box center [274, 301] width 548 height 602
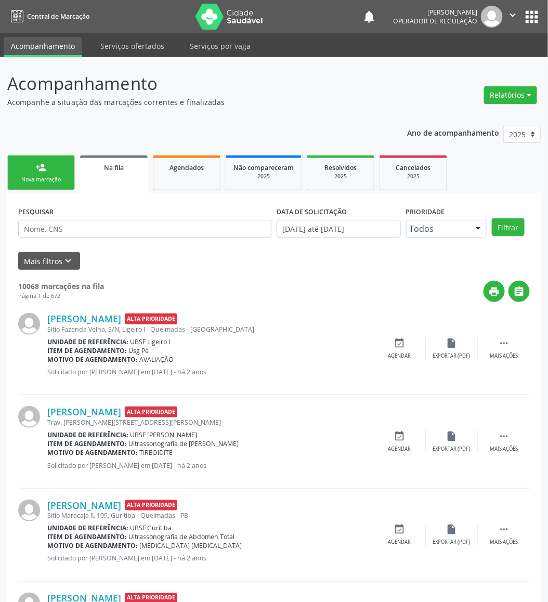
click at [27, 163] on link "person_add Nova marcação" at bounding box center [41, 172] width 68 height 35
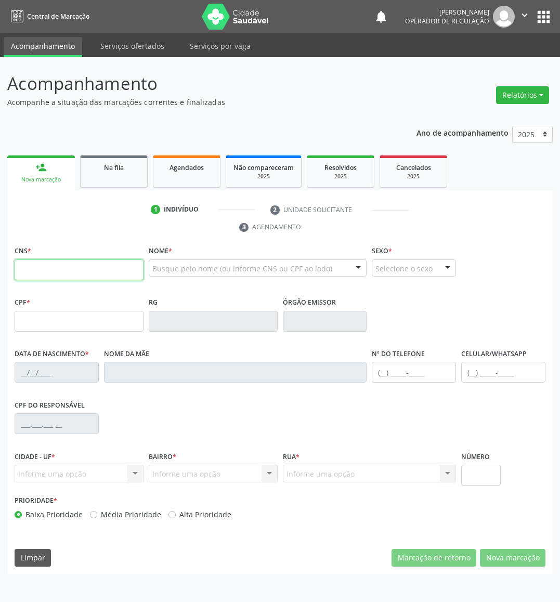
click at [57, 272] on input "text" at bounding box center [79, 269] width 129 height 21
click at [29, 273] on input "text" at bounding box center [79, 269] width 129 height 21
type input "704 6016 4122 0823"
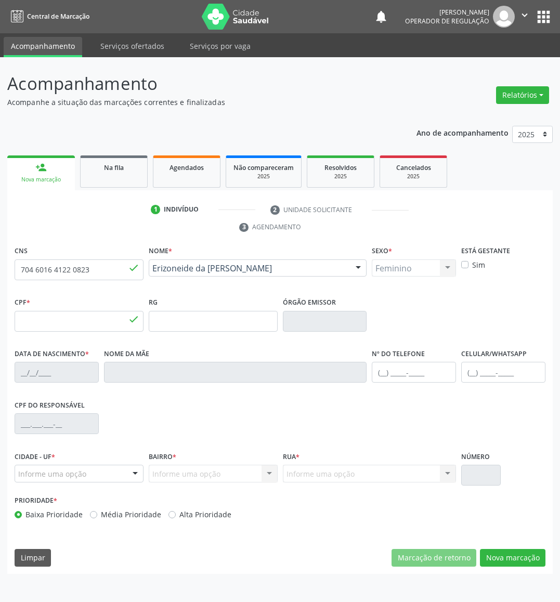
type input "083.708.597-71"
type input "[DATE]"
type input "[PERSON_NAME]"
type input "[PHONE_NUMBER]"
type input "028.371.757-22"
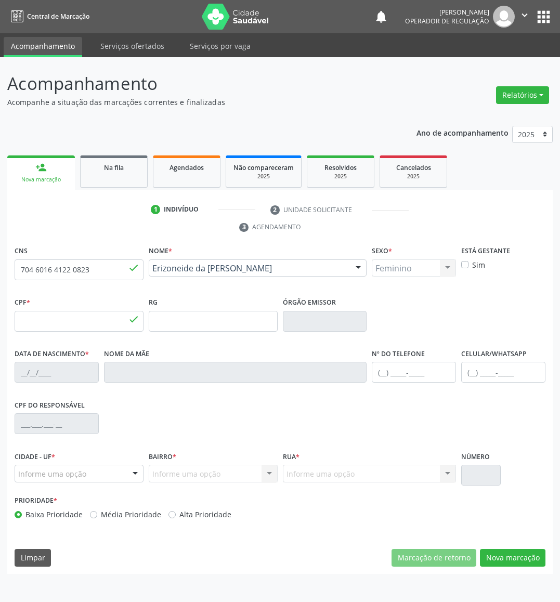
type input "58"
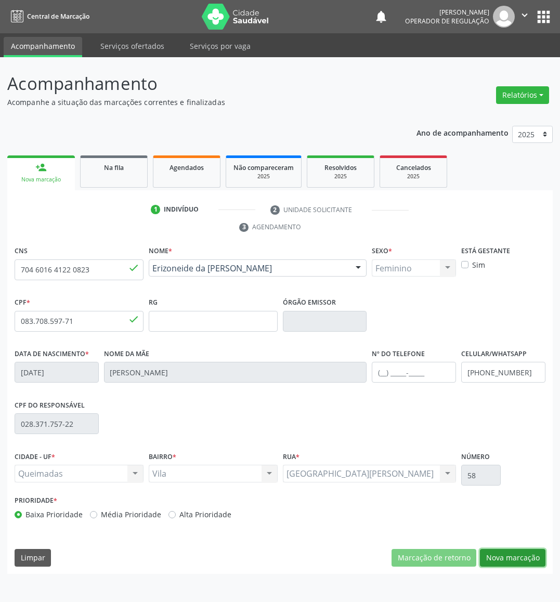
click at [516, 561] on button "Nova marcação" at bounding box center [512, 558] width 65 height 18
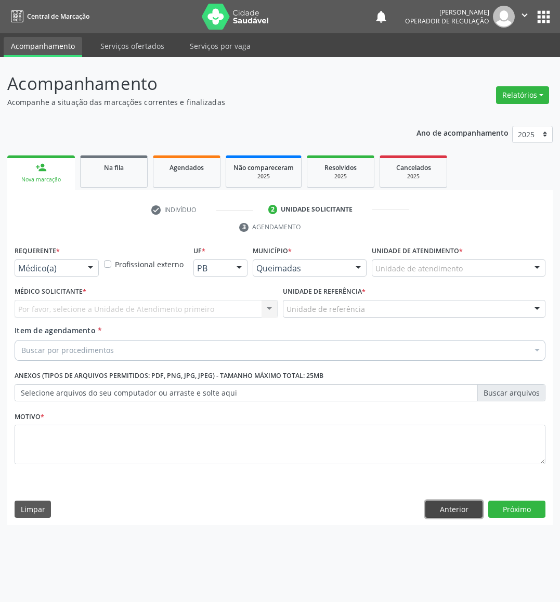
click at [446, 515] on button "Anterior" at bounding box center [453, 509] width 57 height 18
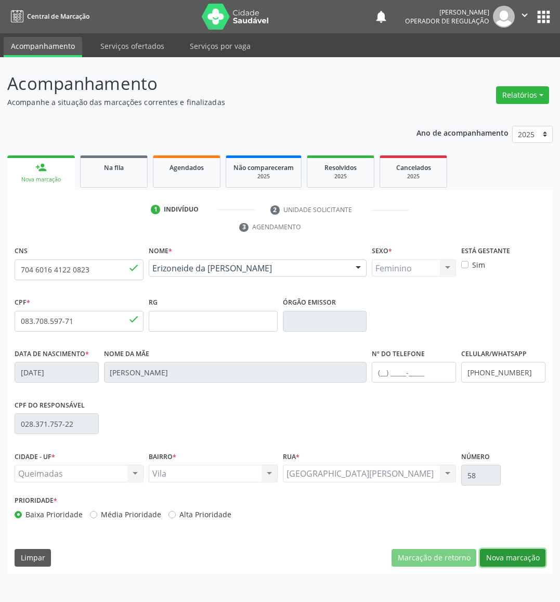
click at [521, 555] on button "Nova marcação" at bounding box center [512, 558] width 65 height 18
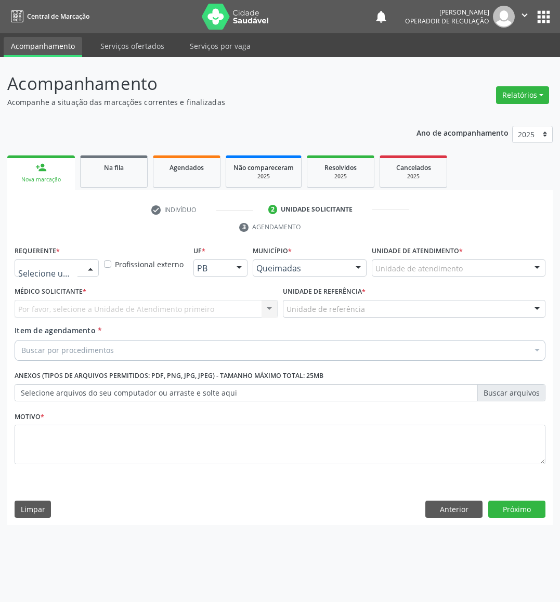
drag, startPoint x: 28, startPoint y: 264, endPoint x: 32, endPoint y: 293, distance: 29.3
click at [52, 328] on span "Paciente" at bounding box center [38, 328] width 34 height 11
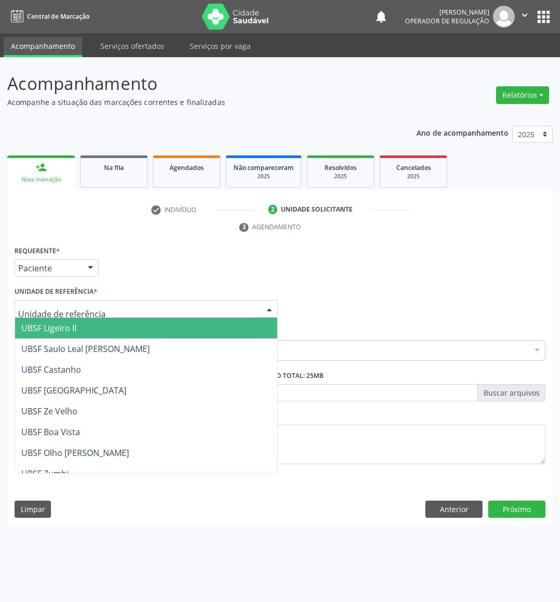
click at [96, 312] on div at bounding box center [146, 309] width 263 height 18
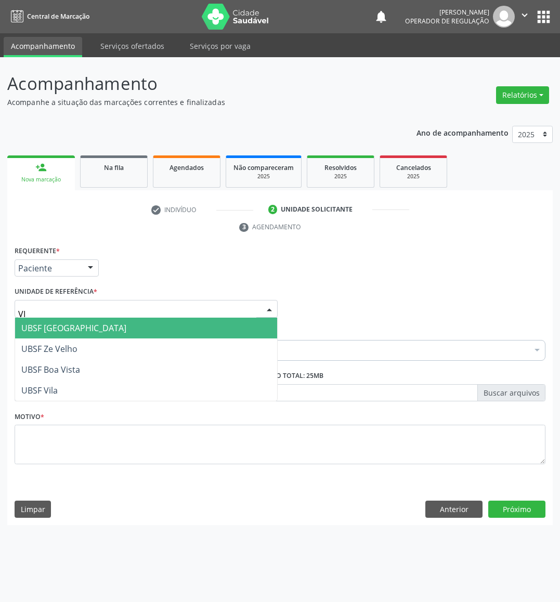
type input "VIL"
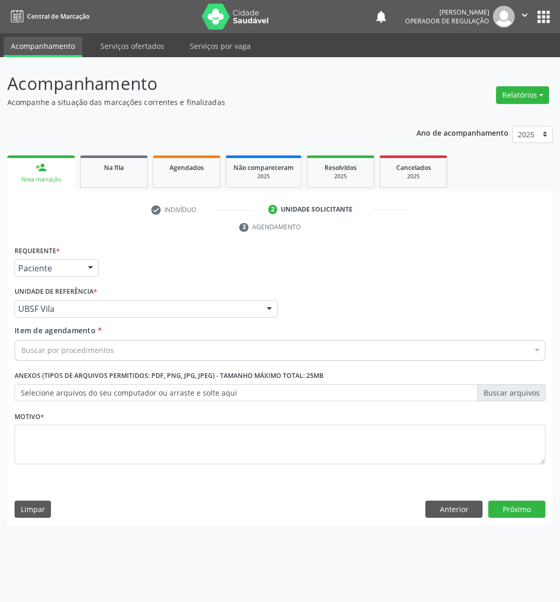
click at [230, 351] on div "Buscar por procedimentos" at bounding box center [280, 350] width 531 height 21
paste input "TRANSVAGINAL"
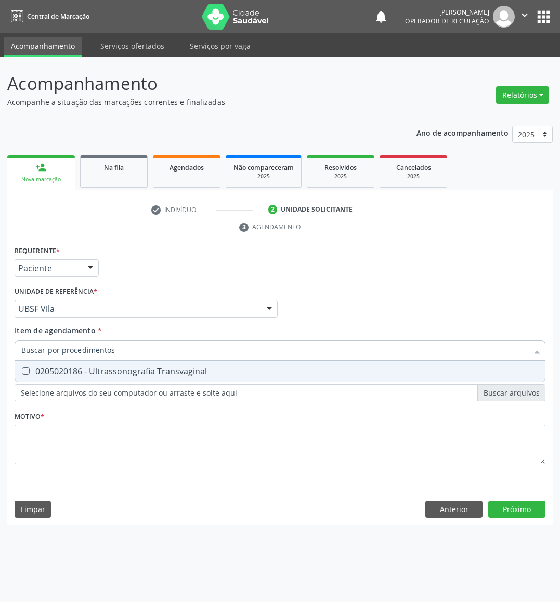
type input "TRANSVAGINAL"
click at [216, 367] on div "0205020186 - Ultrassonografia Transvaginal" at bounding box center [279, 371] width 517 height 8
checkbox Transvaginal "true"
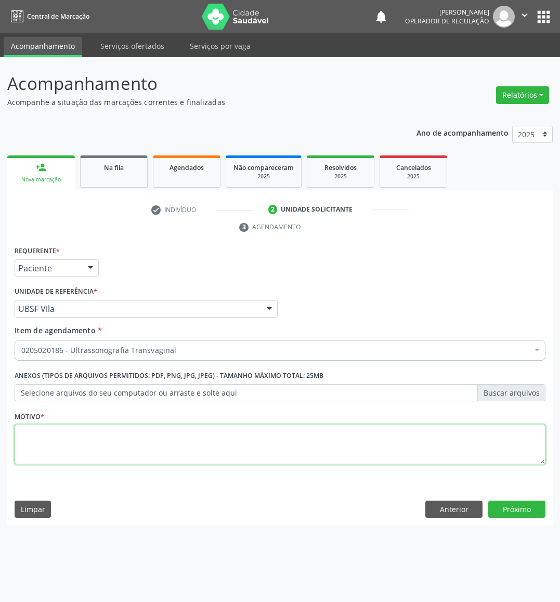
paste textarea "AVALIAÇÃO DE ROTINA 08/2025"
click at [177, 453] on textarea "AVALIAÇÃO DE ROTINA 08/2025" at bounding box center [280, 444] width 531 height 39
type textarea "AVALIAÇÃO DE ROTINA 08/2025"
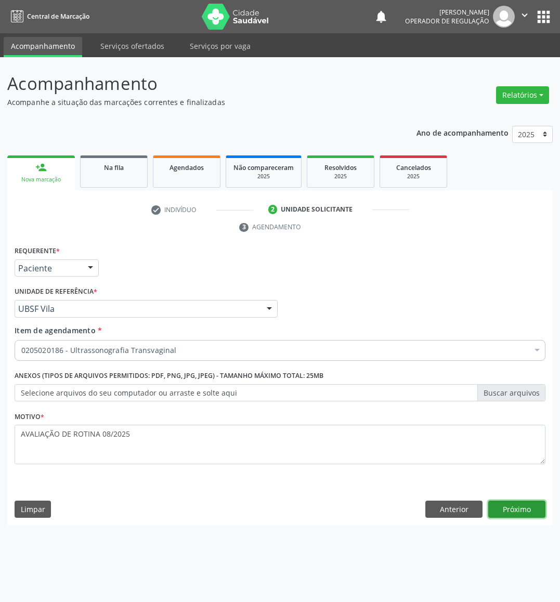
click at [531, 511] on button "Próximo" at bounding box center [516, 509] width 57 height 18
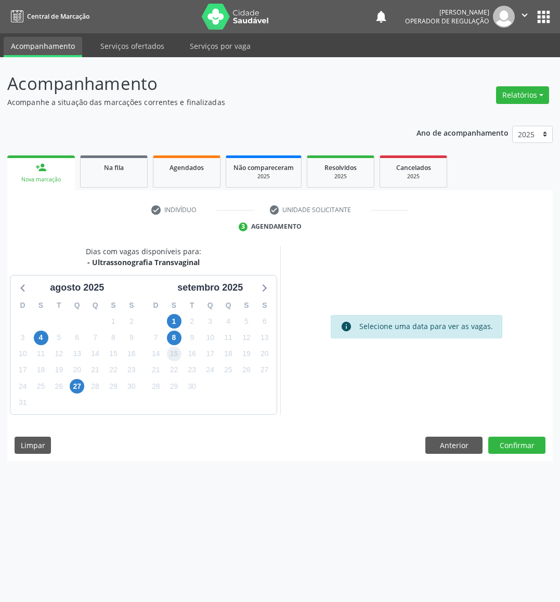
click at [175, 354] on span "15" at bounding box center [174, 354] width 15 height 15
click at [521, 443] on button "Confirmar" at bounding box center [516, 446] width 57 height 18
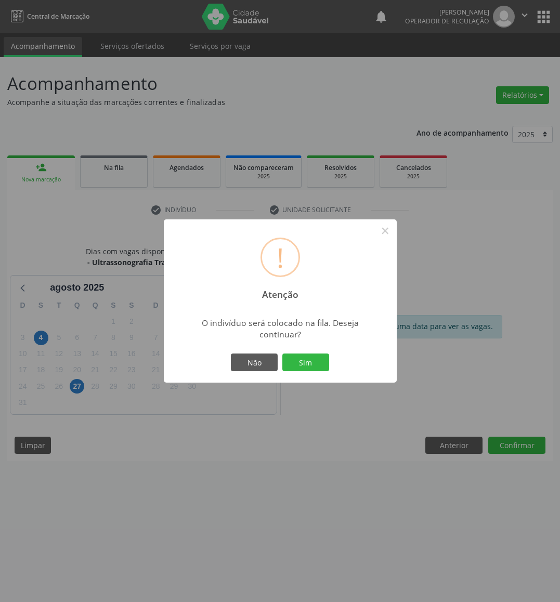
click at [282, 353] on button "Sim" at bounding box center [305, 362] width 47 height 18
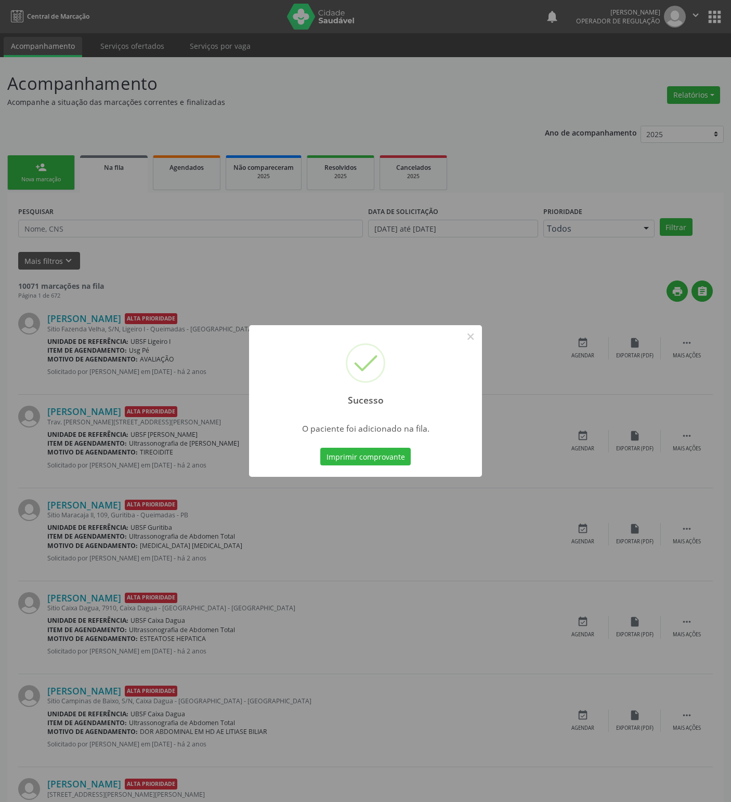
click at [324, 259] on div "Sucesso × O paciente foi adicionado na fila. Imprimir comprovante Cancel" at bounding box center [365, 401] width 731 height 802
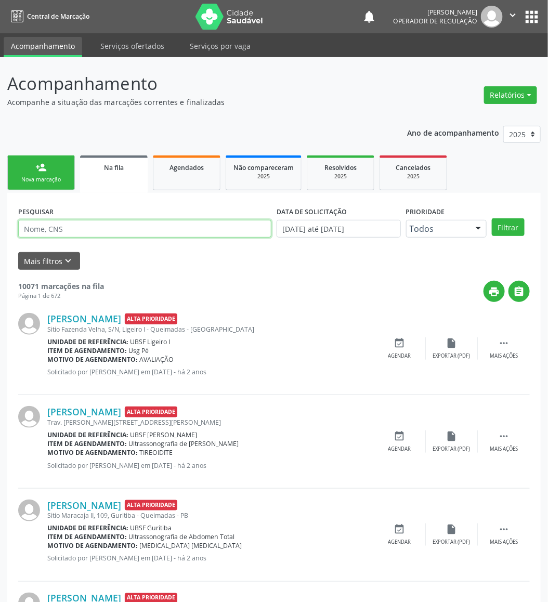
click at [139, 223] on input "text" at bounding box center [144, 229] width 253 height 18
click at [49, 181] on div "Nova marcação" at bounding box center [41, 180] width 52 height 8
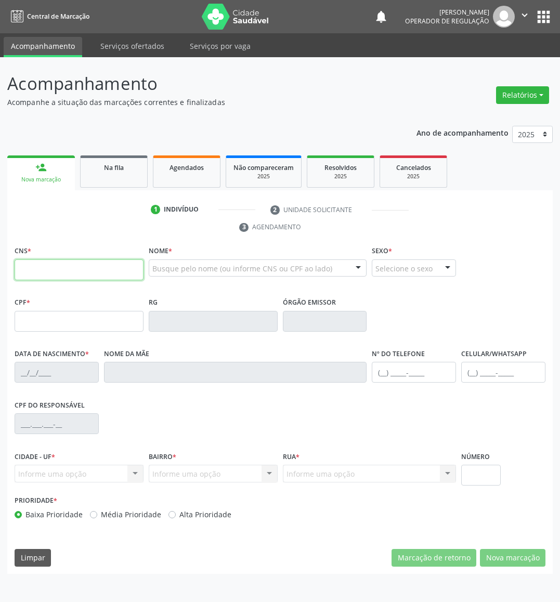
click at [75, 276] on input "text" at bounding box center [79, 269] width 129 height 21
type input "708 4087 3851 6361"
type input "110.165.704-90"
type input "[DATE]"
type input "[PERSON_NAME]"
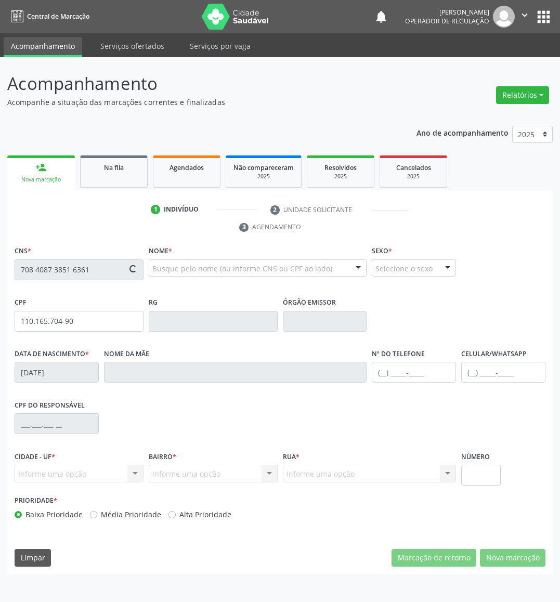
type input "[PHONE_NUMBER]"
type input "063.388.534-78"
type input "33"
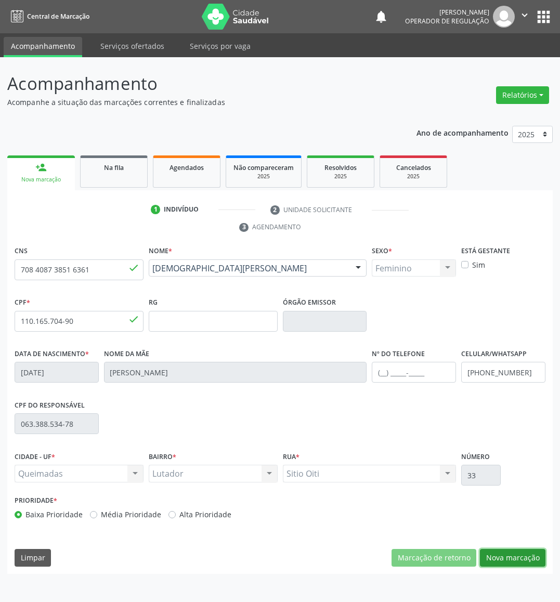
click at [522, 552] on button "Nova marcação" at bounding box center [512, 558] width 65 height 18
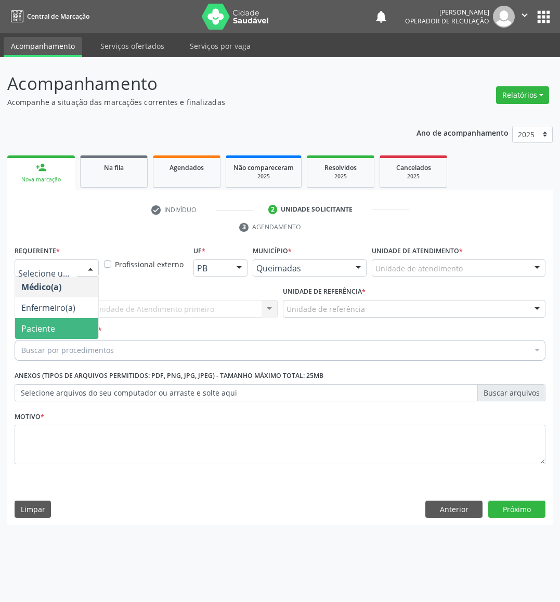
click at [51, 339] on span "Paciente" at bounding box center [56, 328] width 83 height 21
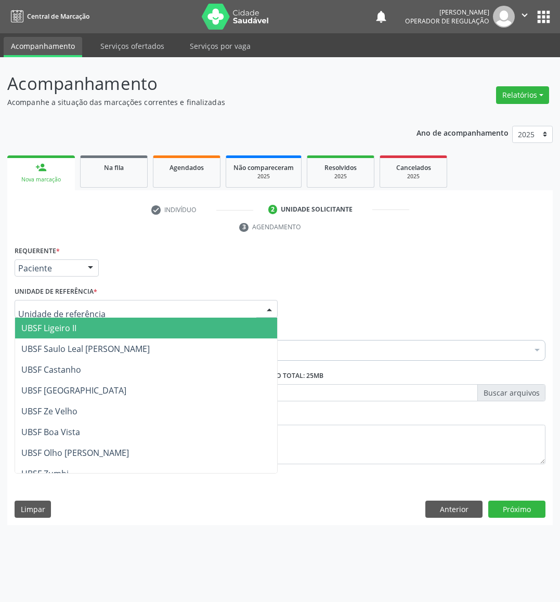
click at [72, 302] on div at bounding box center [146, 309] width 263 height 18
type input "LUT"
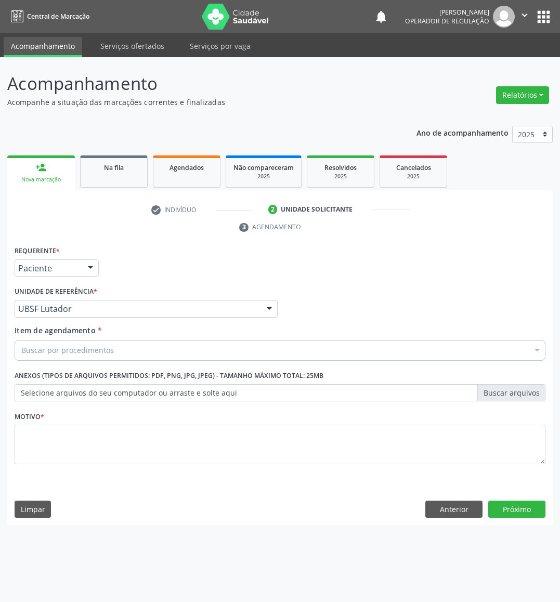
click at [104, 343] on div "Buscar por procedimentos" at bounding box center [280, 350] width 531 height 21
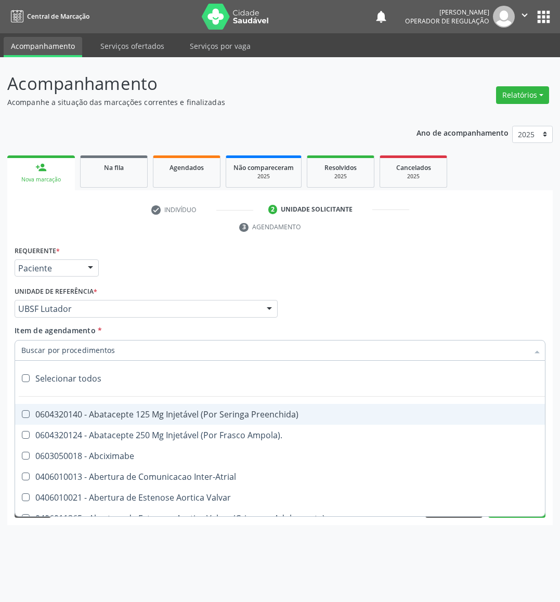
paste input "TRANSVAGINAL"
type input "TRANSVAGINAL"
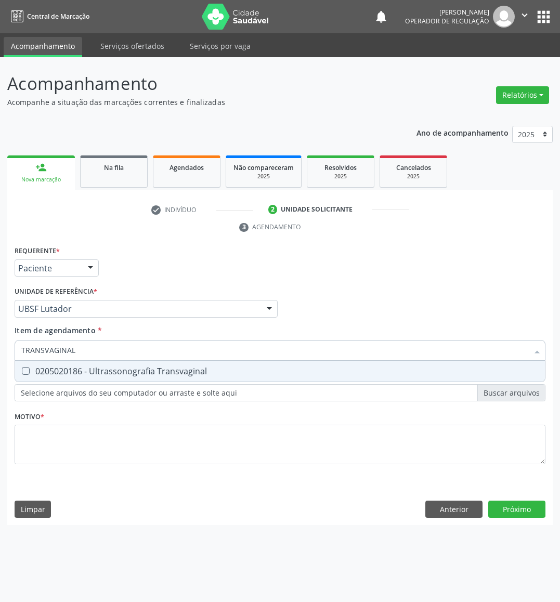
click at [91, 373] on div "0205020186 - Ultrassonografia Transvaginal" at bounding box center [279, 371] width 517 height 8
checkbox Transvaginal "true"
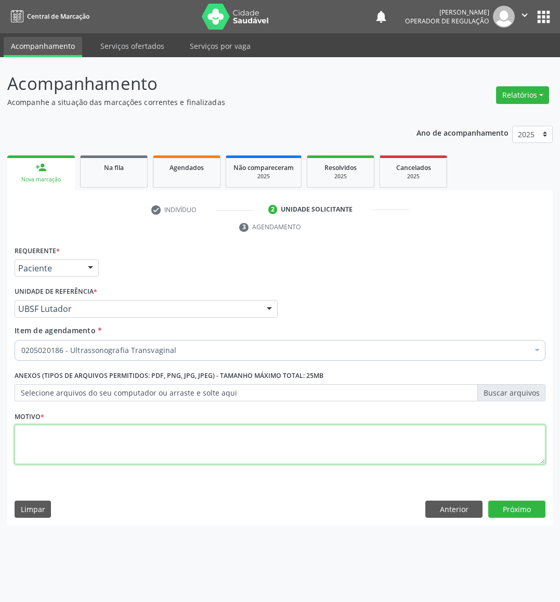
click at [313, 446] on textarea at bounding box center [280, 444] width 531 height 39
paste textarea "AVALIAÇÃO DE ROTINA 08/2025"
type textarea "AVALIAÇÃO DE ROTINA 08/2025"
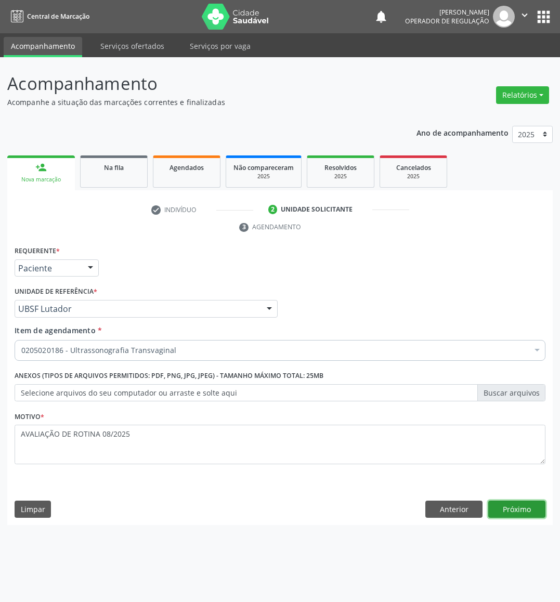
click at [521, 507] on button "Próximo" at bounding box center [516, 509] width 57 height 18
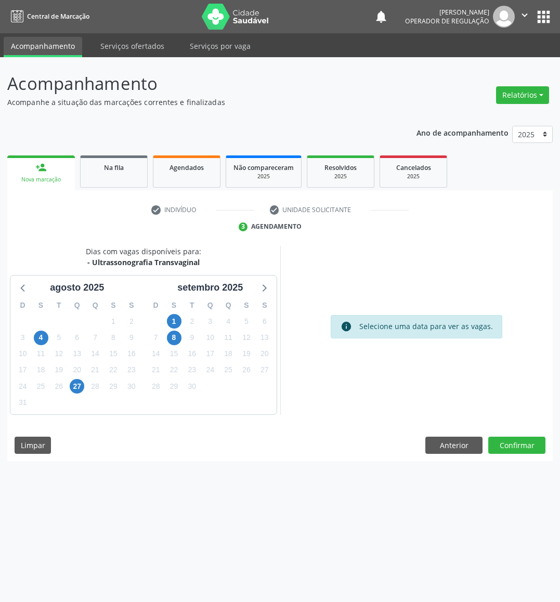
click at [236, 370] on div "25" at bounding box center [228, 370] width 18 height 16
click at [234, 370] on span "25" at bounding box center [228, 370] width 15 height 15
click at [515, 447] on button "Confirmar" at bounding box center [516, 446] width 57 height 18
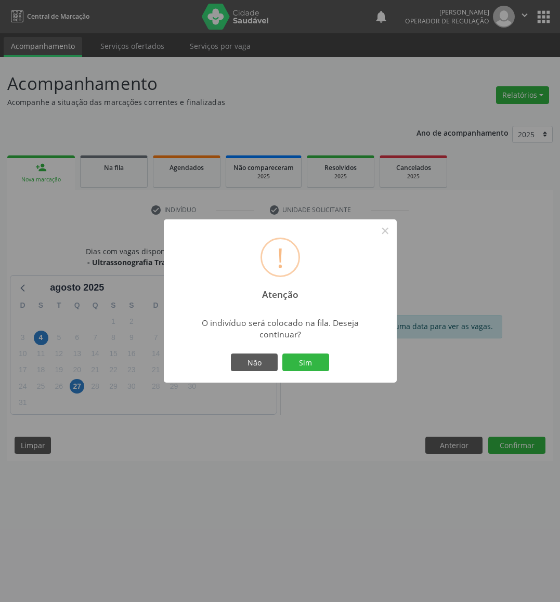
click at [305, 371] on div "Não Sim" at bounding box center [280, 362] width 103 height 22
click at [301, 363] on button "Sim" at bounding box center [305, 362] width 47 height 18
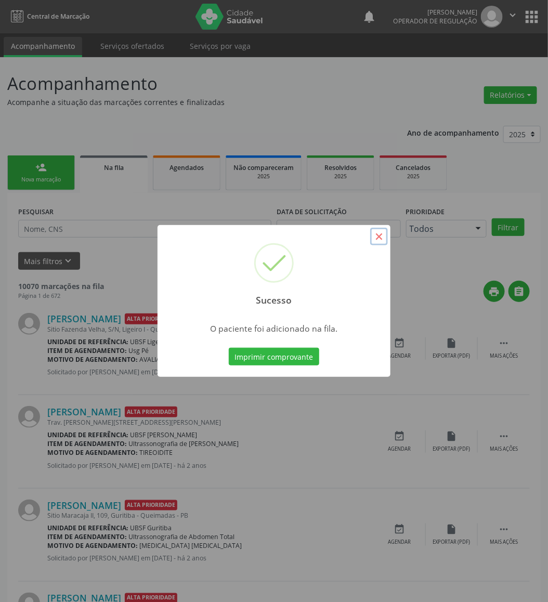
click at [379, 239] on button "×" at bounding box center [379, 237] width 18 height 18
